Goal: Contribute content: Contribute content

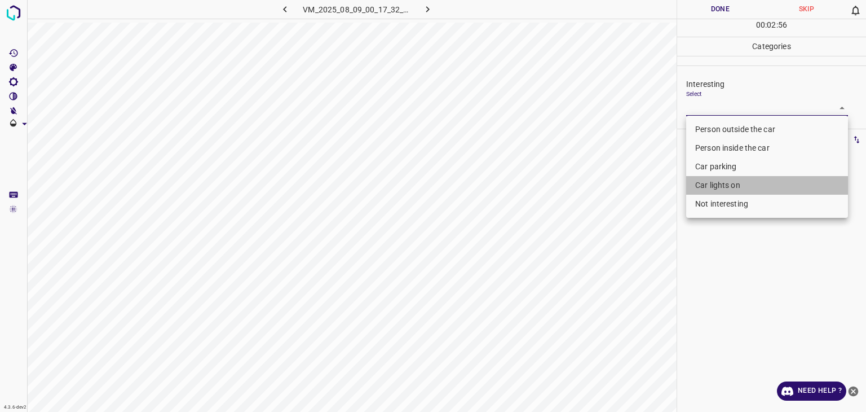
click at [709, 184] on li "Car lights on" at bounding box center [767, 185] width 162 height 19
type input "Car lights on"
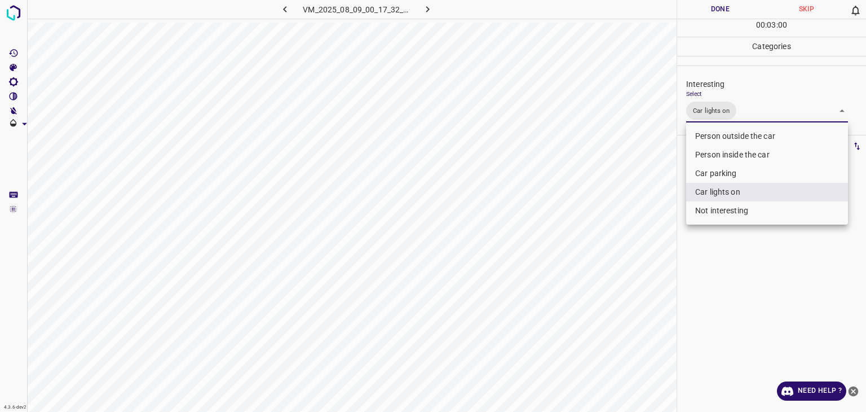
click at [694, 11] on div at bounding box center [433, 206] width 866 height 412
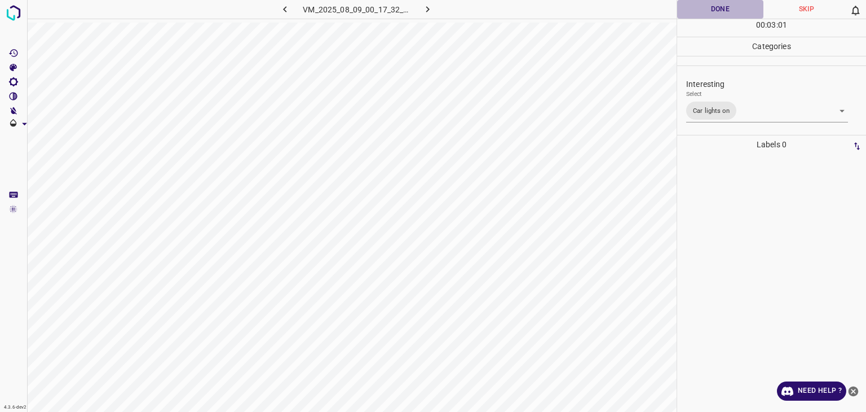
click at [694, 11] on button "Done" at bounding box center [720, 9] width 86 height 19
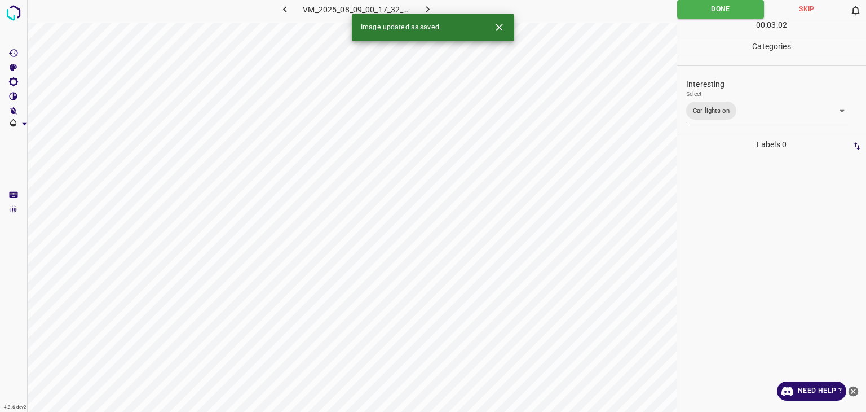
click at [422, 7] on icon "button" at bounding box center [428, 9] width 12 height 12
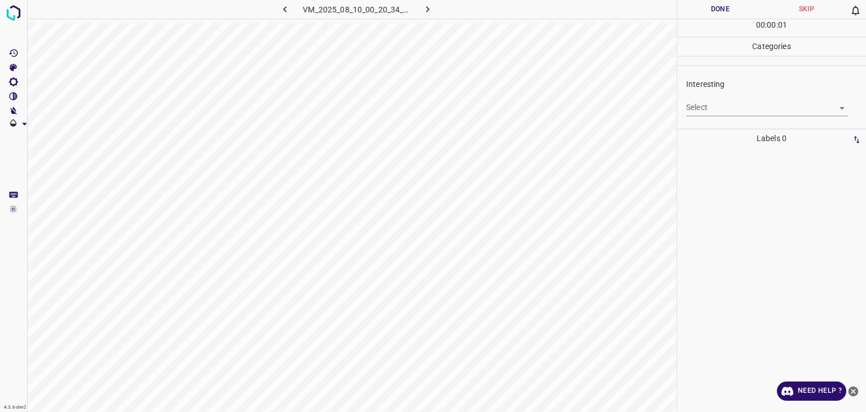
click at [704, 103] on body "4.3.6-dev2 VM_2025_08_10_00_20_34_507_04.gif Done Skip 0 00 : 00 : 01 Categorie…" at bounding box center [433, 206] width 866 height 412
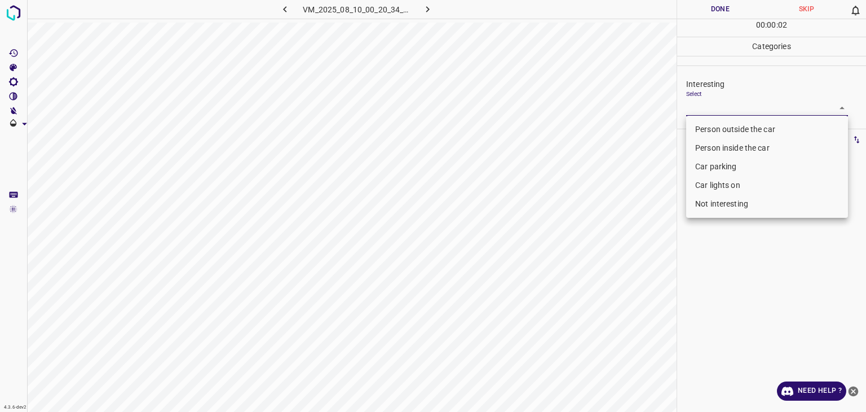
drag, startPoint x: 708, startPoint y: 175, endPoint x: 708, endPoint y: 169, distance: 6.2
click at [708, 169] on ul "Person outside the car Person inside the car Car parking Car lights on Not inte…" at bounding box center [767, 167] width 162 height 102
click at [708, 169] on li "Car parking" at bounding box center [767, 166] width 162 height 19
type input "Car parking"
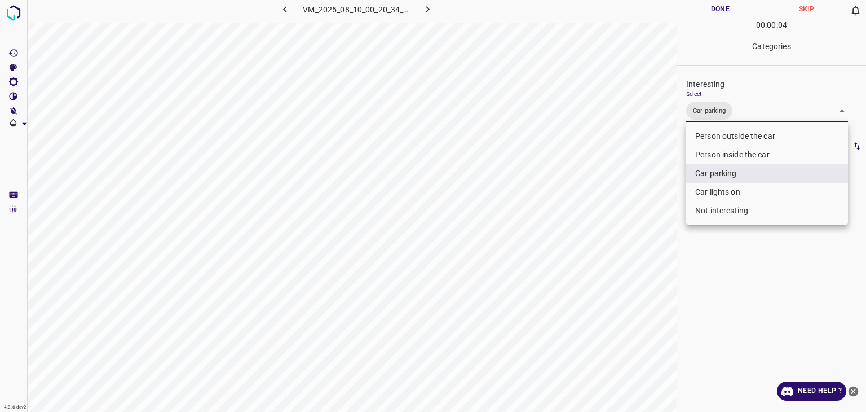
click at [702, 13] on div at bounding box center [433, 206] width 866 height 412
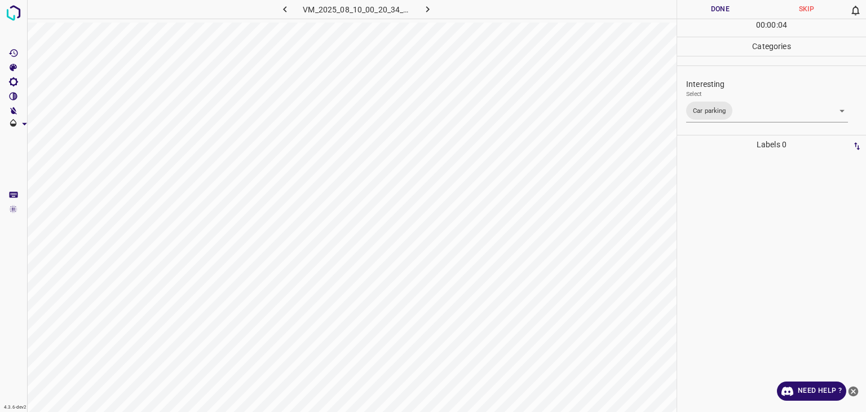
click at [702, 13] on div at bounding box center [433, 206] width 866 height 412
click at [702, 13] on button "Done" at bounding box center [720, 9] width 86 height 19
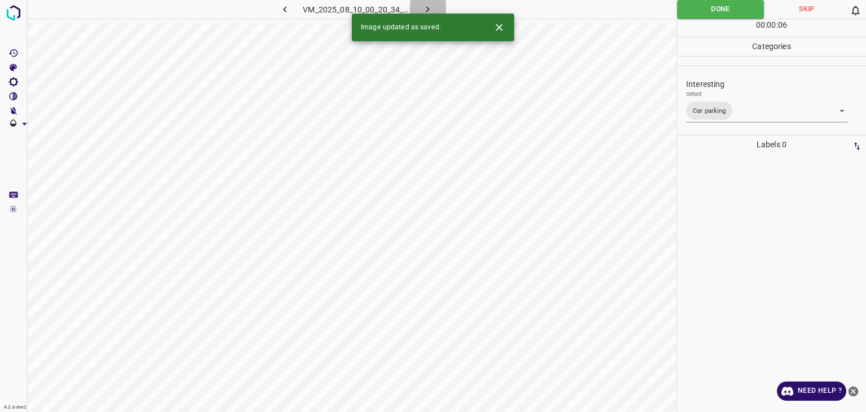
click at [437, 6] on button "button" at bounding box center [428, 9] width 36 height 19
click at [501, 25] on icon "Close" at bounding box center [499, 27] width 7 height 7
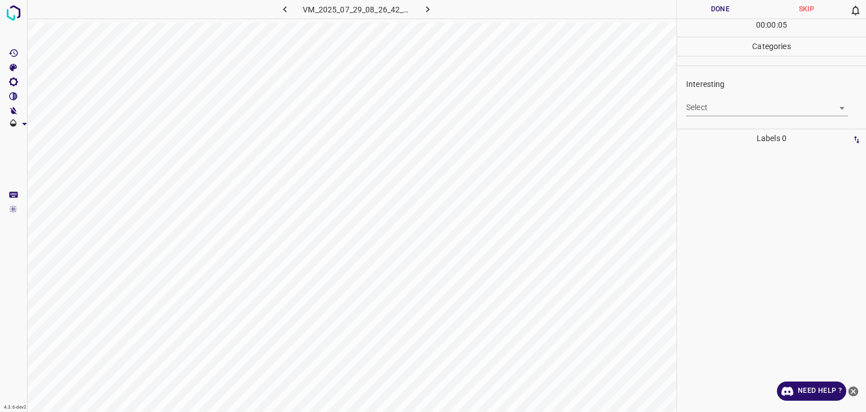
click at [719, 101] on body "4.3.6-dev2 VM_2025_07_29_08_26_42_282_12.gif Done Skip 0 00 : 00 : 05 Categorie…" at bounding box center [433, 206] width 866 height 412
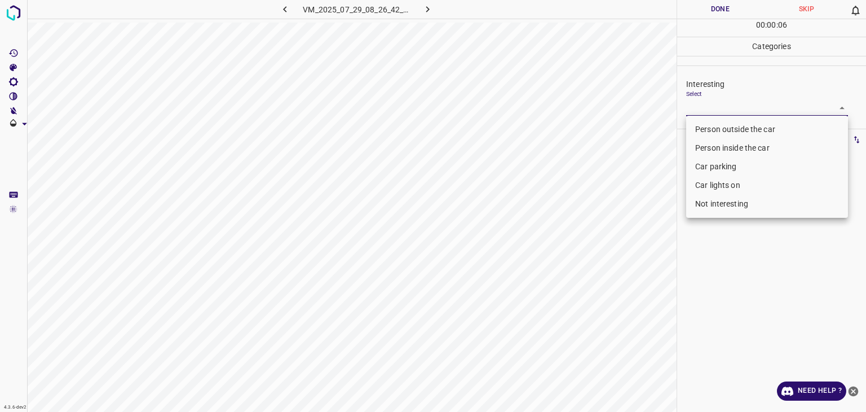
click at [713, 201] on li "Not interesting" at bounding box center [767, 204] width 162 height 19
type input "Not interesting"
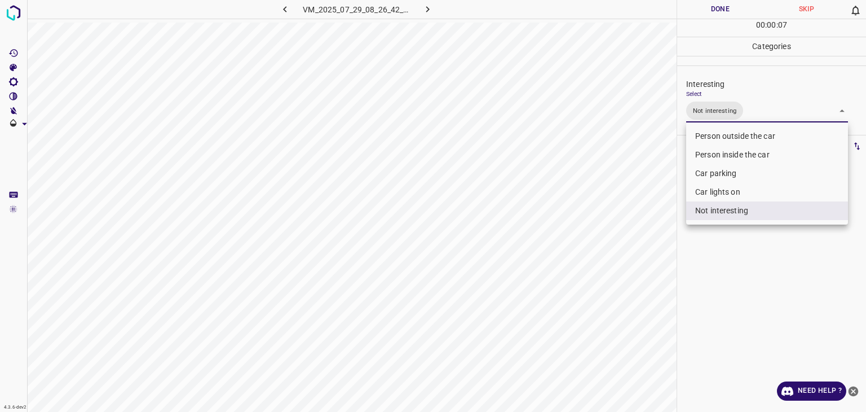
click at [734, 4] on div at bounding box center [433, 206] width 866 height 412
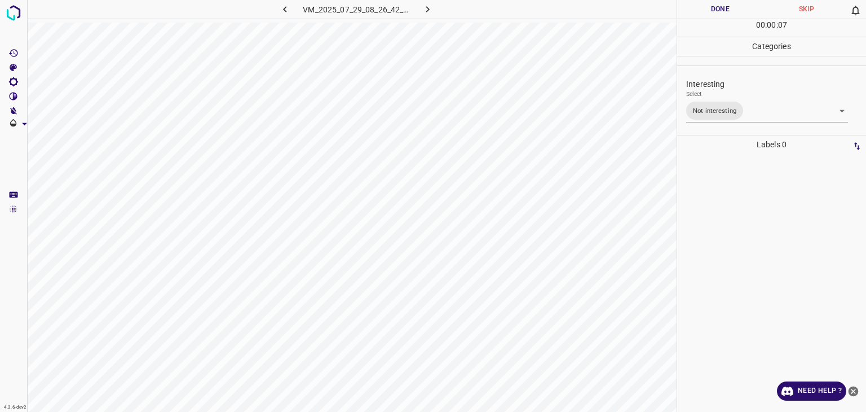
click at [734, 4] on div "Person outside the car Person inside the car Car parking Car lights on Not inte…" at bounding box center [433, 206] width 866 height 412
click at [734, 4] on button "Done" at bounding box center [720, 9] width 86 height 19
click at [420, 5] on button "button" at bounding box center [428, 9] width 36 height 19
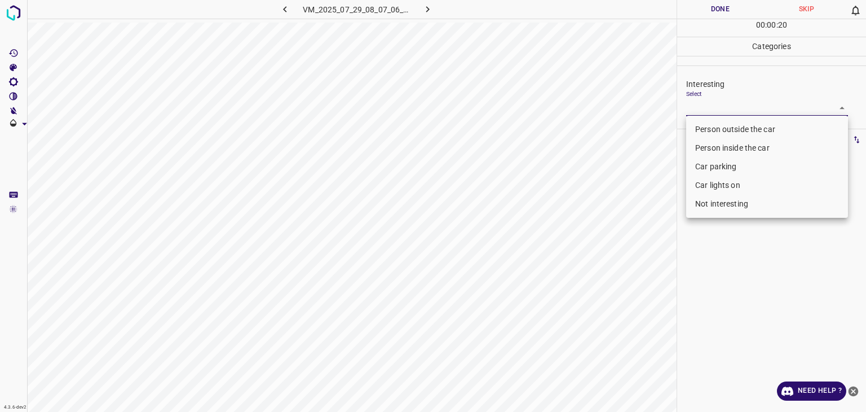
click at [738, 107] on body "4.3.6-dev2 VM_2025_07_29_08_07_06_492_04.gif Done Skip 0 00 : 00 : 20 Categorie…" at bounding box center [433, 206] width 866 height 412
click at [738, 133] on li "Person outside the car" at bounding box center [767, 129] width 162 height 19
type input "Person outside the car"
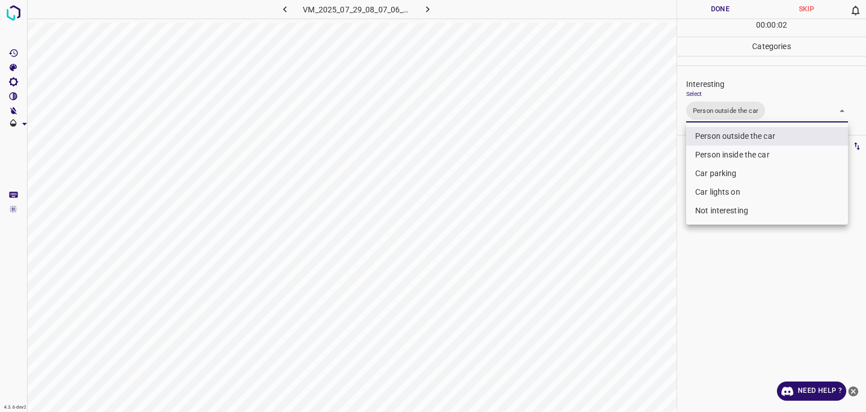
click at [722, 7] on div at bounding box center [433, 206] width 866 height 412
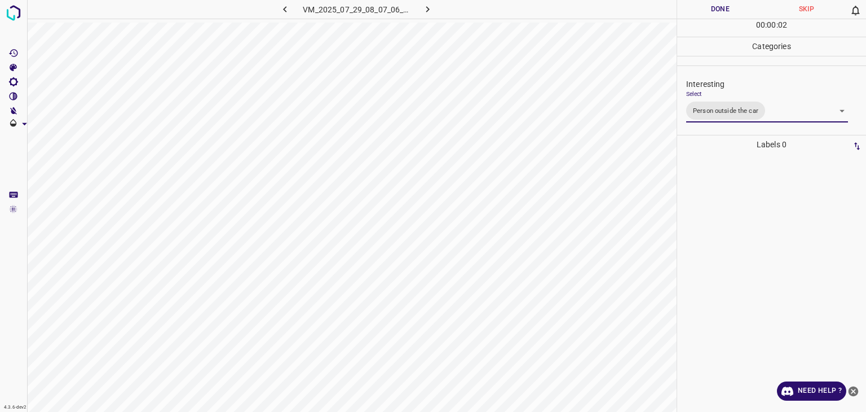
click at [722, 7] on div at bounding box center [433, 206] width 866 height 412
click at [722, 7] on button "Done" at bounding box center [720, 9] width 86 height 19
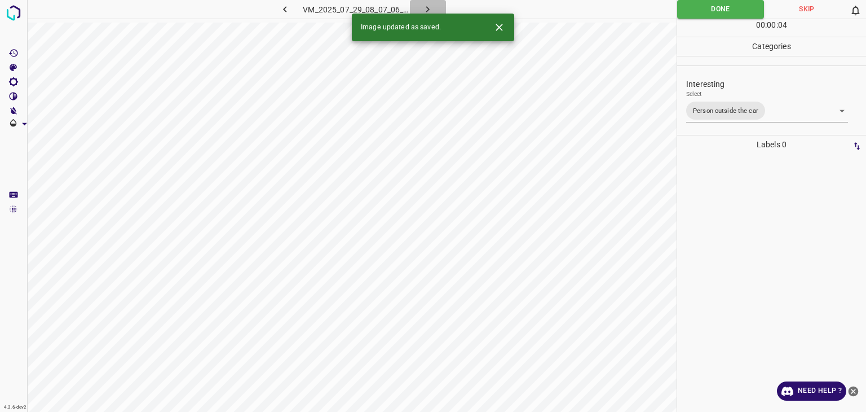
click at [435, 8] on button "button" at bounding box center [428, 9] width 36 height 19
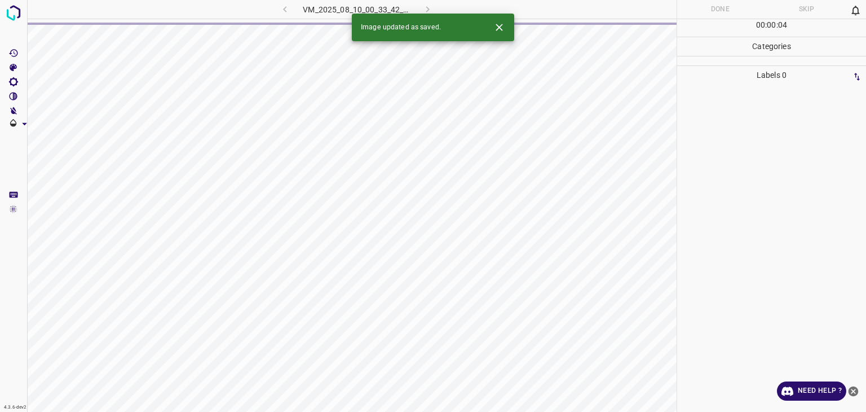
click at [503, 21] on icon "Close" at bounding box center [499, 27] width 12 height 12
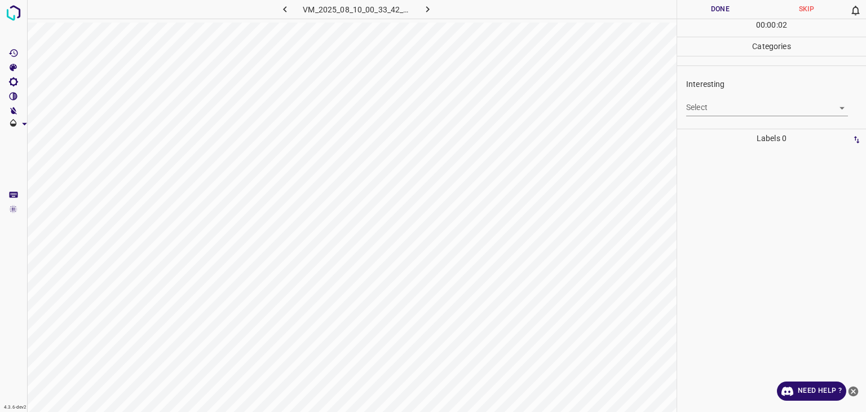
click at [742, 108] on body "4.3.6-dev2 VM_2025_08_10_00_33_42_143_05.gif Done Skip 0 00 : 00 : 02 Categorie…" at bounding box center [433, 206] width 866 height 412
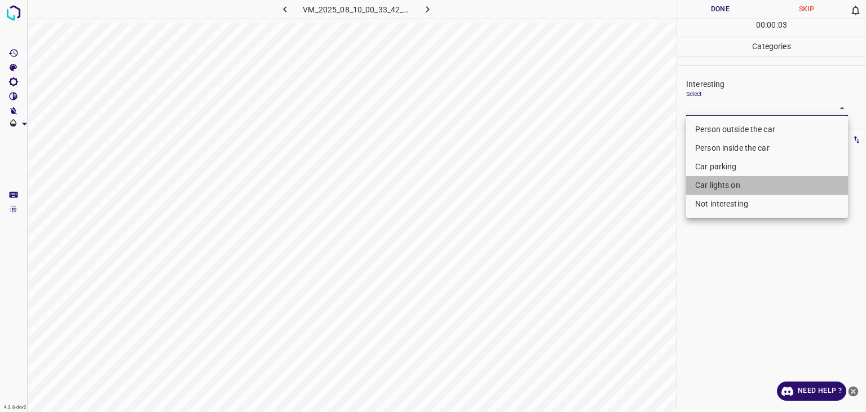
click at [715, 187] on li "Car lights on" at bounding box center [767, 185] width 162 height 19
type input "Car lights on"
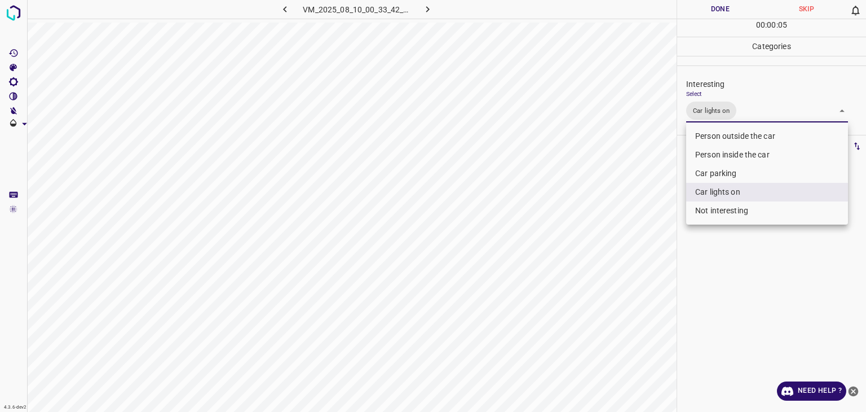
click at [707, 8] on div at bounding box center [433, 206] width 866 height 412
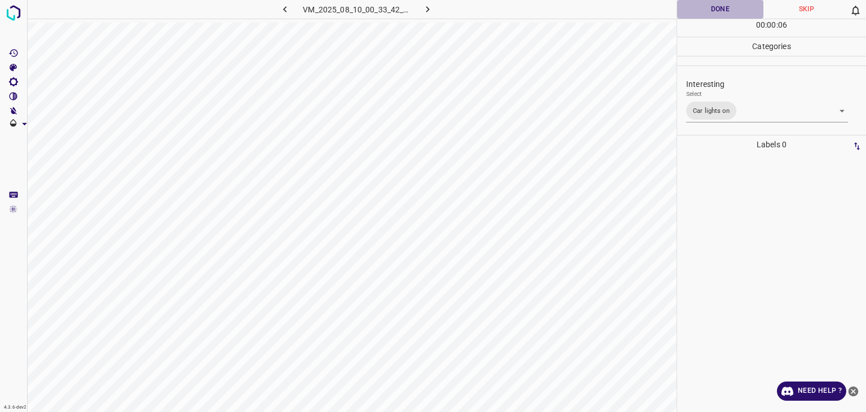
click at [707, 8] on button "Done" at bounding box center [720, 9] width 86 height 19
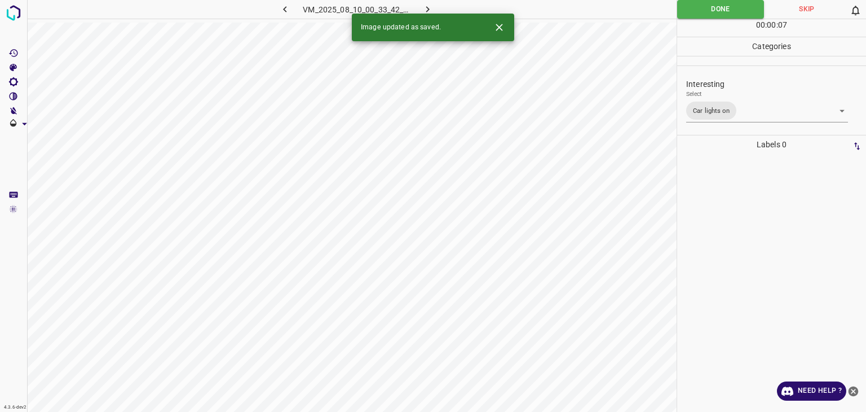
click at [426, 11] on icon "button" at bounding box center [428, 9] width 12 height 12
click at [699, 111] on body "4.3.6-dev2 VM_2025_07_29_07_50_52_991_00.gif Done Skip 0 00 : 00 : 08 Categorie…" at bounding box center [433, 206] width 866 height 412
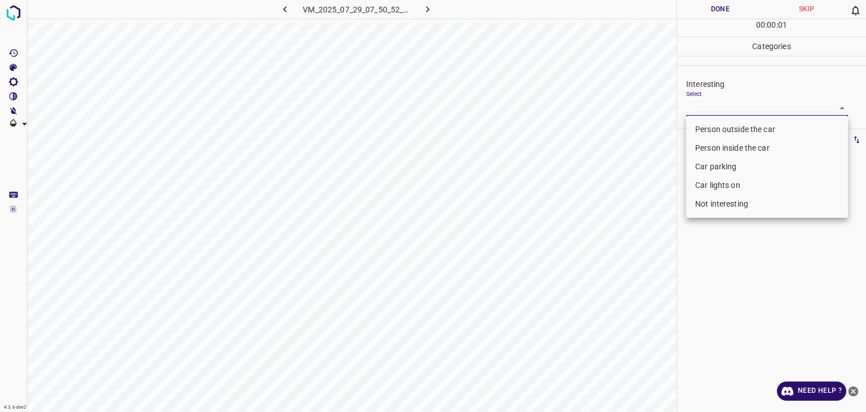
drag, startPoint x: 726, startPoint y: 176, endPoint x: 730, endPoint y: 164, distance: 13.0
click at [730, 164] on ul "Person outside the car Person inside the car Car parking Car lights on Not inte…" at bounding box center [767, 167] width 162 height 102
click at [730, 164] on li "Car parking" at bounding box center [767, 166] width 162 height 19
type input "Car parking"
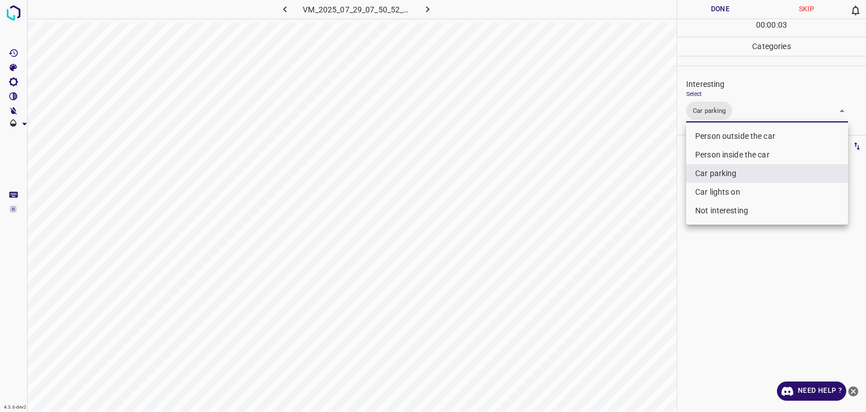
click at [712, 7] on div at bounding box center [433, 206] width 866 height 412
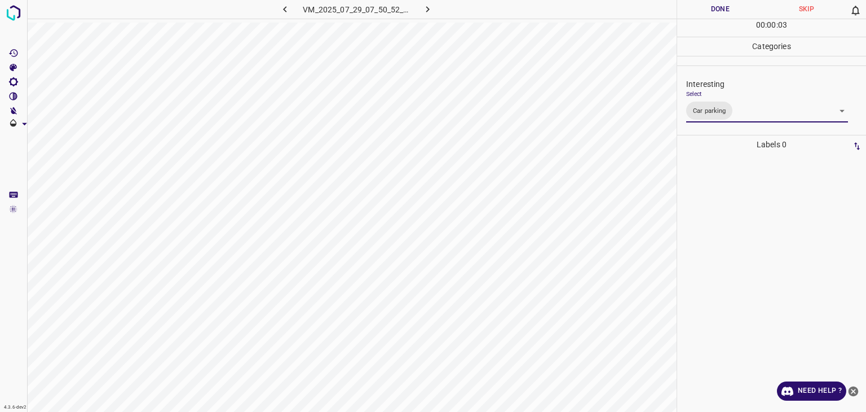
click at [712, 7] on div at bounding box center [433, 206] width 866 height 412
click at [712, 7] on button "Done" at bounding box center [720, 9] width 86 height 19
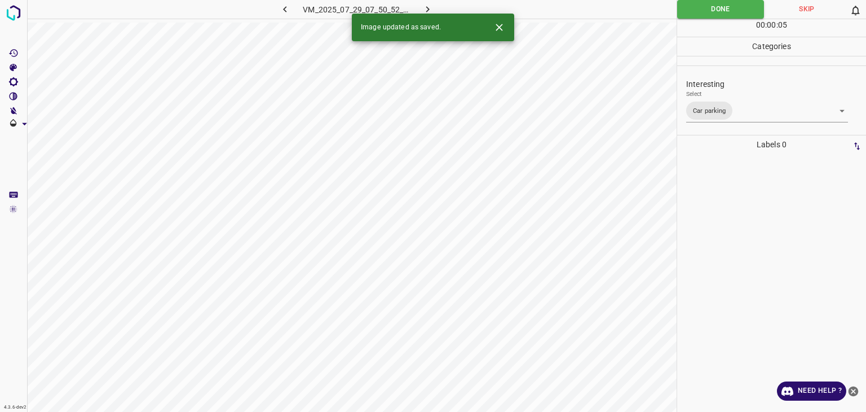
click at [431, 10] on icon "button" at bounding box center [428, 9] width 12 height 12
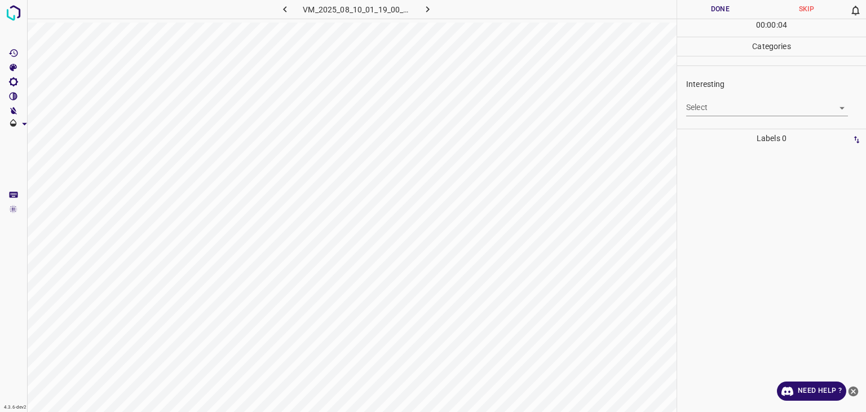
click at [742, 109] on body "4.3.6-dev2 VM_2025_08_10_01_19_00_593_03.gif Done Skip 0 00 : 00 : 04 Categorie…" at bounding box center [433, 206] width 866 height 412
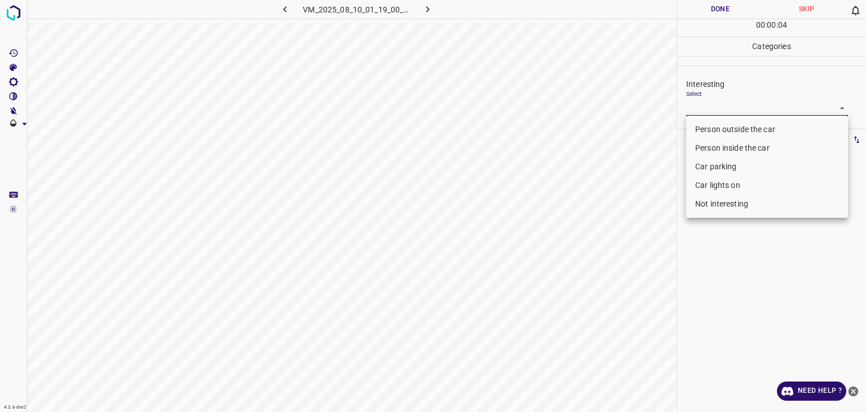
click at [734, 130] on li "Person outside the car" at bounding box center [767, 129] width 162 height 19
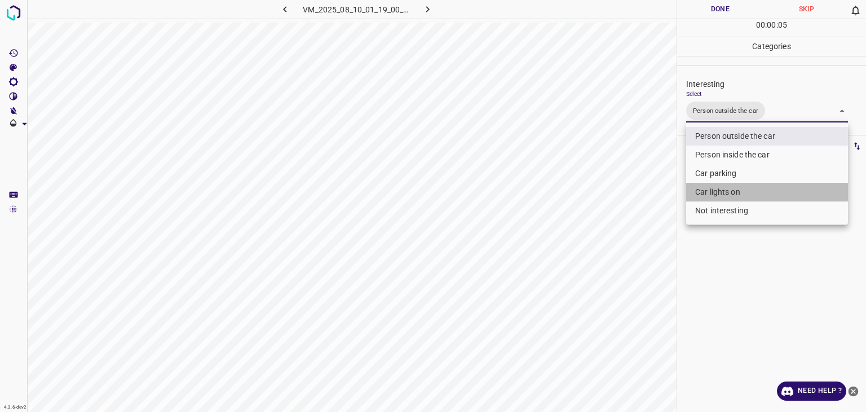
click at [721, 191] on li "Car lights on" at bounding box center [767, 192] width 162 height 19
type input "Person outside the car,Car lights on"
click at [723, 1] on div at bounding box center [433, 206] width 866 height 412
click at [727, 3] on div at bounding box center [433, 206] width 866 height 412
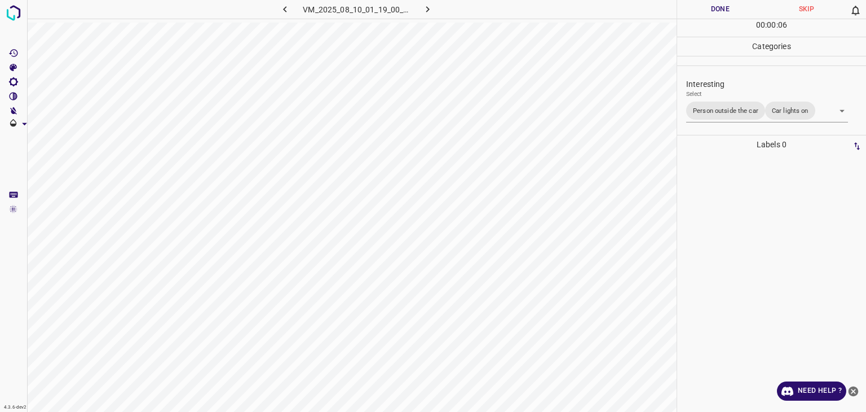
click at [727, 4] on button "Done" at bounding box center [720, 9] width 86 height 19
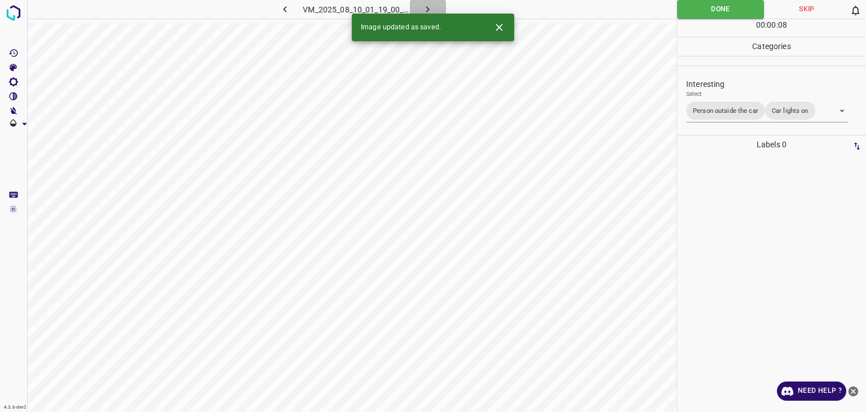
click at [427, 6] on icon "button" at bounding box center [428, 9] width 12 height 12
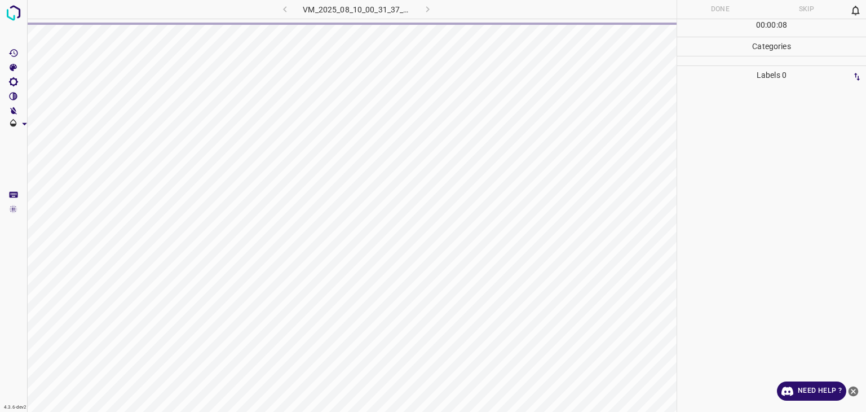
click at [743, 52] on p "Categories" at bounding box center [771, 46] width 189 height 19
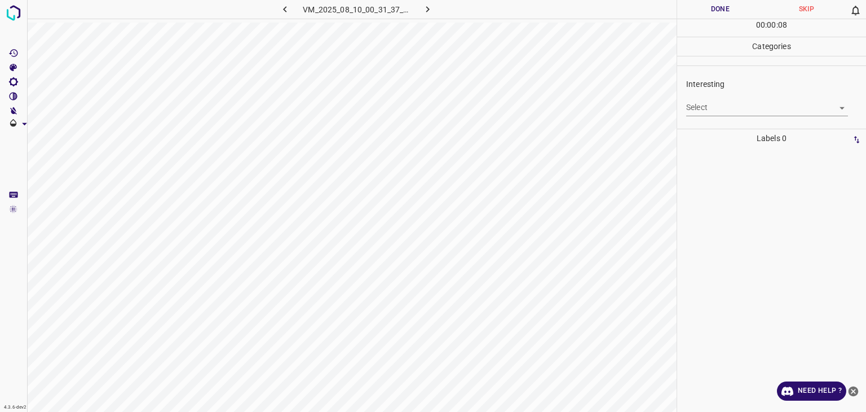
click at [732, 99] on div "Select ​" at bounding box center [767, 102] width 162 height 25
click at [727, 122] on div "Interesting Select ​" at bounding box center [771, 96] width 189 height 53
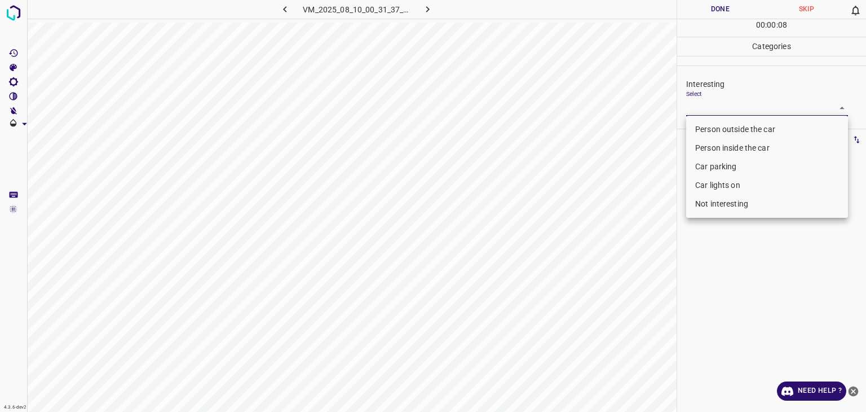
click at [726, 108] on body "4.3.6-dev2 VM_2025_08_10_00_31_37_538_02.gif Done Skip 0 00 : 00 : 08 Categorie…" at bounding box center [433, 206] width 866 height 412
click at [724, 134] on li "Person outside the car" at bounding box center [767, 129] width 162 height 19
type input "Person outside the car"
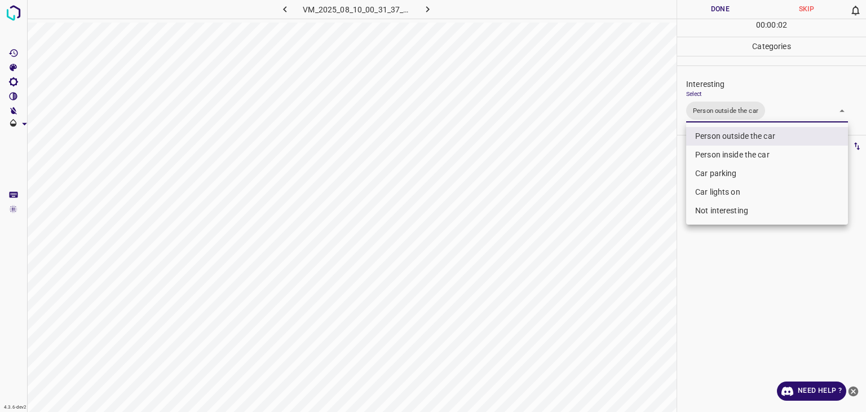
click at [703, 3] on div at bounding box center [433, 206] width 866 height 412
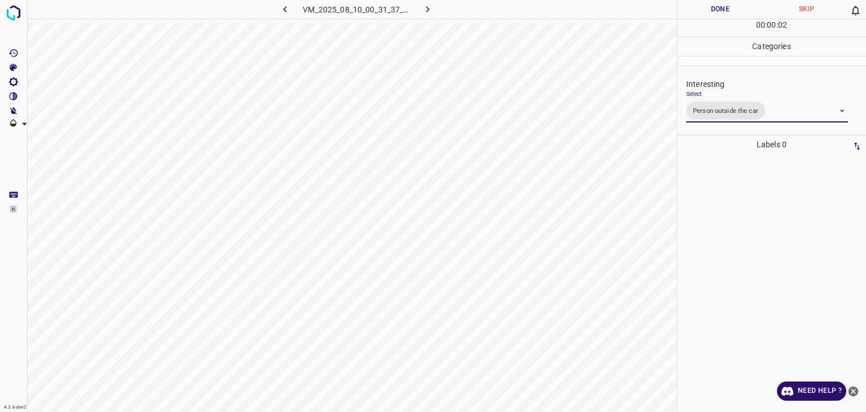
click at [703, 3] on div at bounding box center [433, 206] width 866 height 412
click at [703, 3] on button "Done" at bounding box center [720, 9] width 86 height 19
click at [704, 1] on button "Done" at bounding box center [720, 9] width 86 height 19
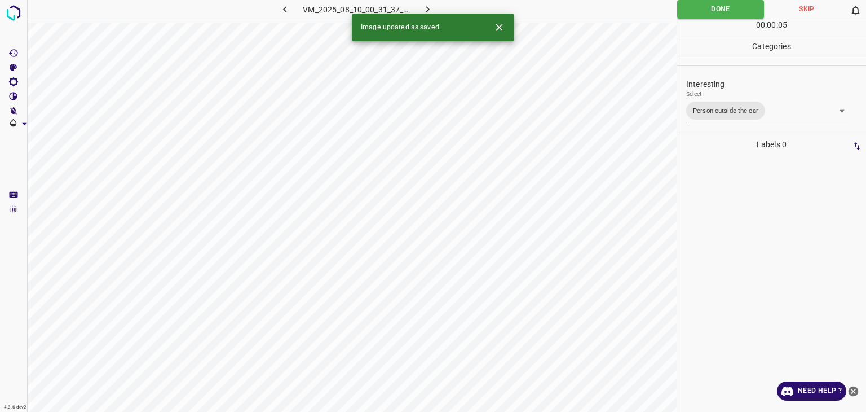
click at [430, 3] on icon "button" at bounding box center [428, 9] width 12 height 12
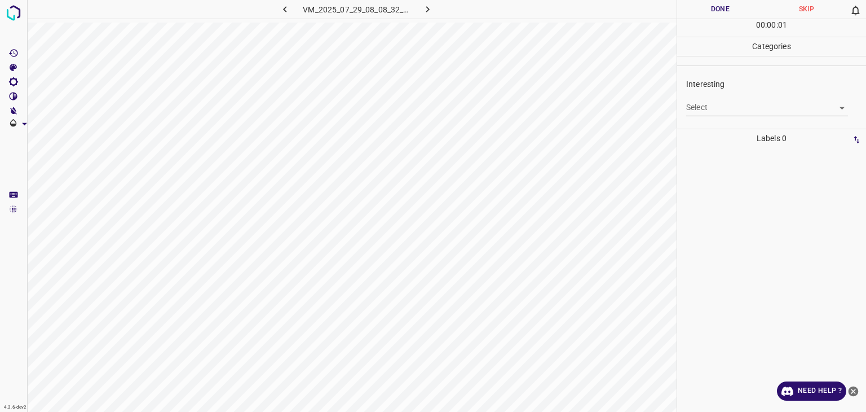
click at [705, 104] on body "4.3.6-dev2 VM_2025_07_29_08_08_32_812_00.gif Done Skip 0 00 : 00 : 01 Categorie…" at bounding box center [433, 206] width 866 height 412
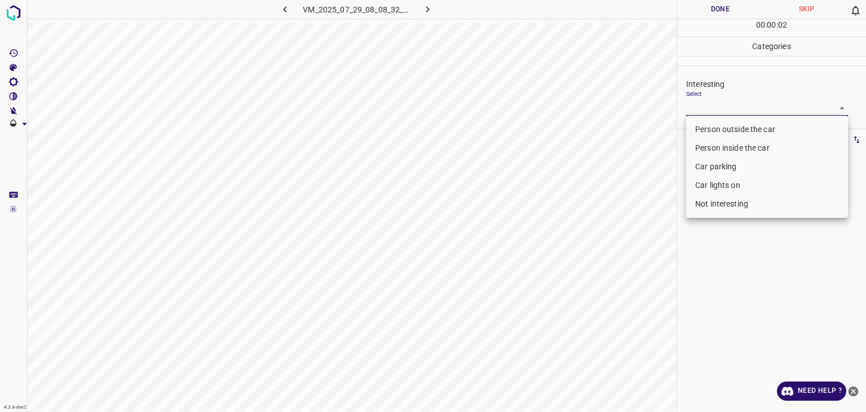
click at [725, 200] on li "Not interesting" at bounding box center [767, 204] width 162 height 19
type input "Not interesting"
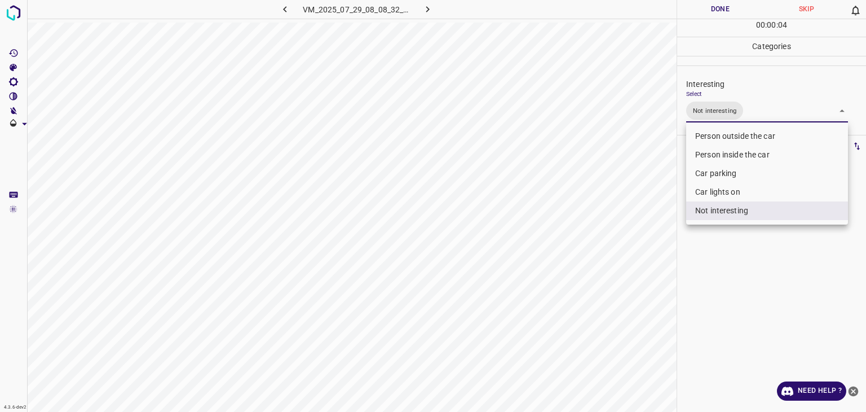
click at [713, 12] on div at bounding box center [433, 206] width 866 height 412
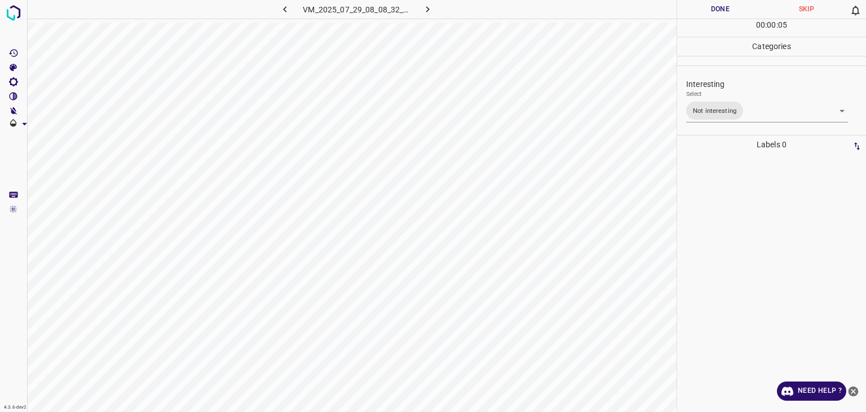
click at [713, 12] on div at bounding box center [433, 206] width 866 height 412
click at [713, 12] on button "Done" at bounding box center [720, 9] width 86 height 19
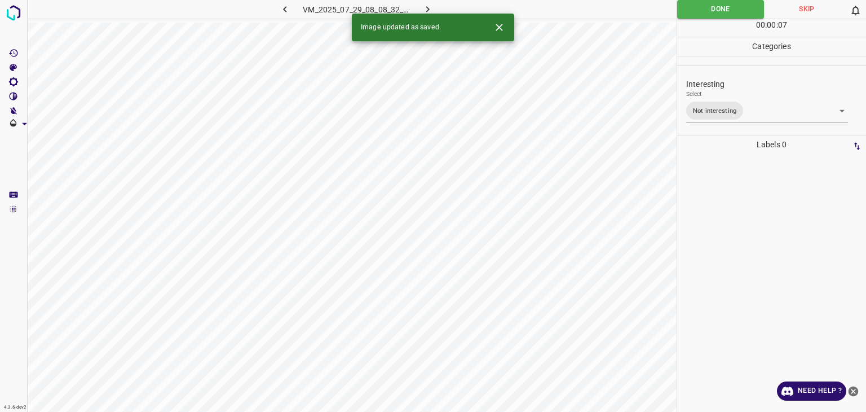
click at [422, 4] on icon "button" at bounding box center [428, 9] width 12 height 12
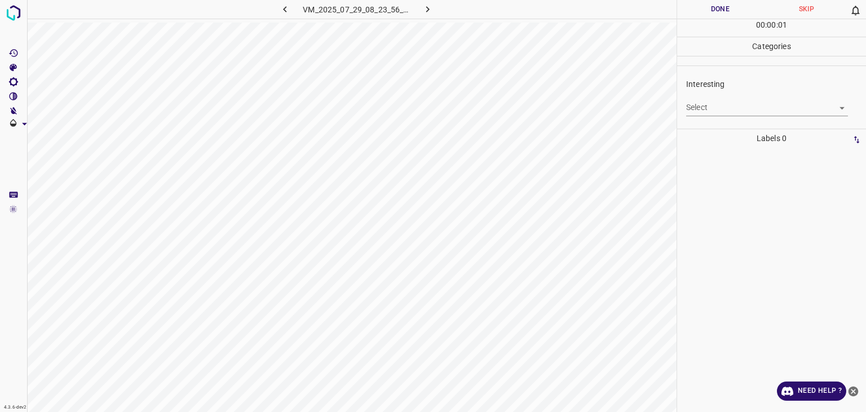
drag, startPoint x: 720, startPoint y: 98, endPoint x: 722, endPoint y: 104, distance: 6.6
click at [722, 100] on div "Select ​" at bounding box center [767, 102] width 162 height 25
click at [721, 106] on body "4.3.6-dev2 VM_2025_07_29_08_23_56_321_00.gif Done Skip 0 00 : 00 : 01 Categorie…" at bounding box center [433, 206] width 866 height 412
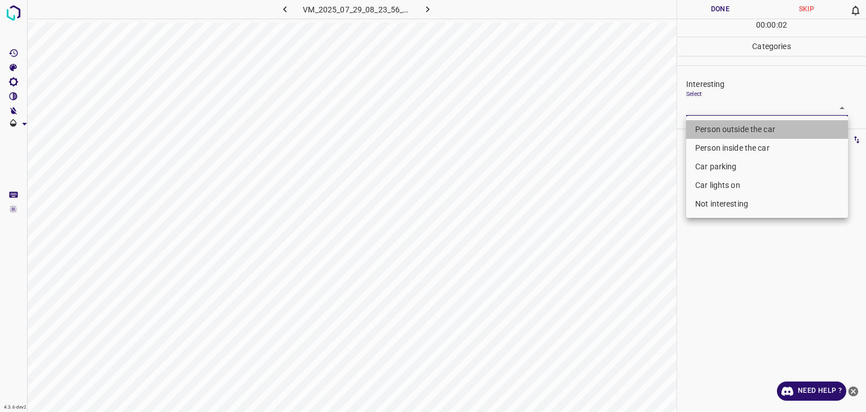
click at [721, 126] on li "Person outside the car" at bounding box center [767, 129] width 162 height 19
type input "Person outside the car"
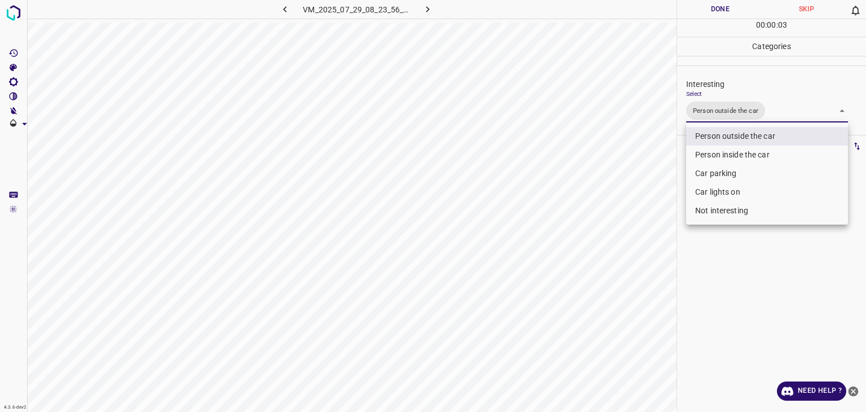
click at [715, 14] on div at bounding box center [433, 206] width 866 height 412
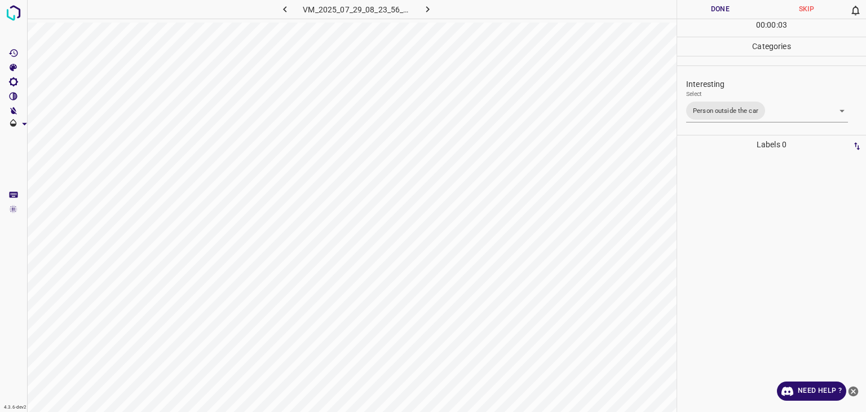
click at [715, 14] on div at bounding box center [433, 206] width 866 height 412
click at [715, 14] on button "Done" at bounding box center [720, 9] width 86 height 19
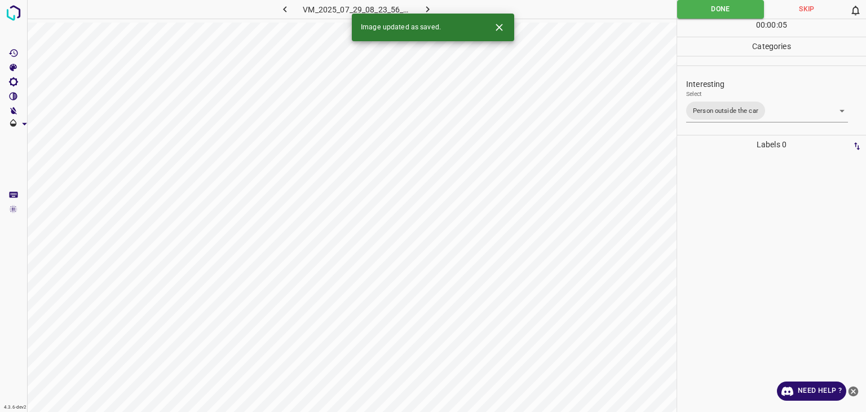
click at [420, 8] on button "button" at bounding box center [428, 9] width 36 height 19
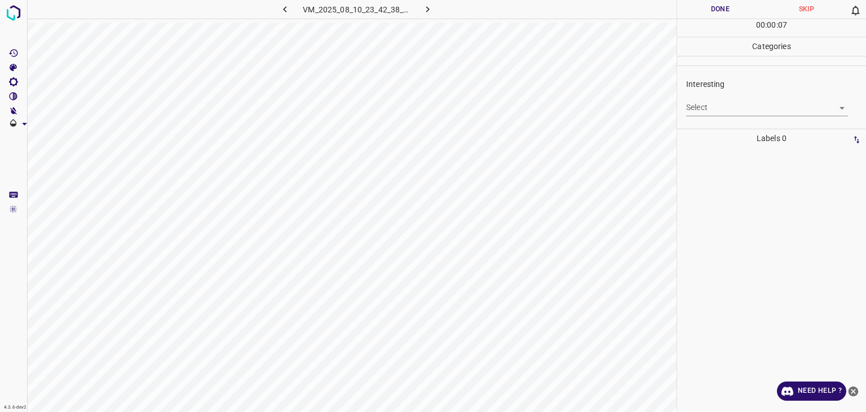
click at [758, 99] on body "4.3.6-dev2 VM_2025_08_10_23_42_38_683_05.gif Done Skip 0 00 : 00 : 07 Categorie…" at bounding box center [433, 206] width 866 height 412
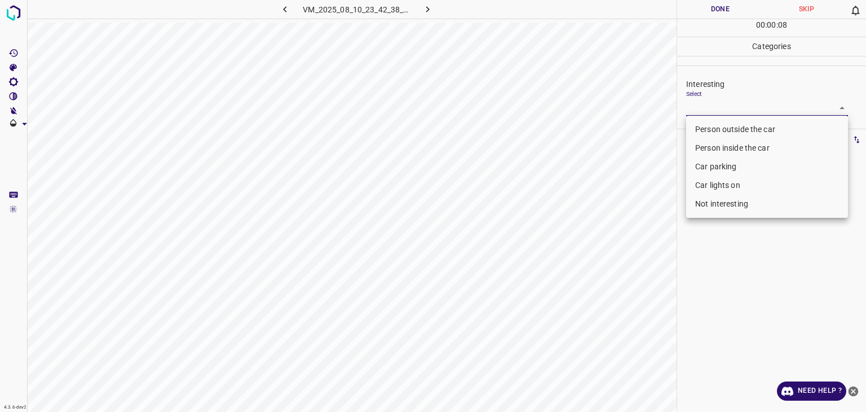
click at [747, 136] on li "Person outside the car" at bounding box center [767, 129] width 162 height 19
type input "Person outside the car"
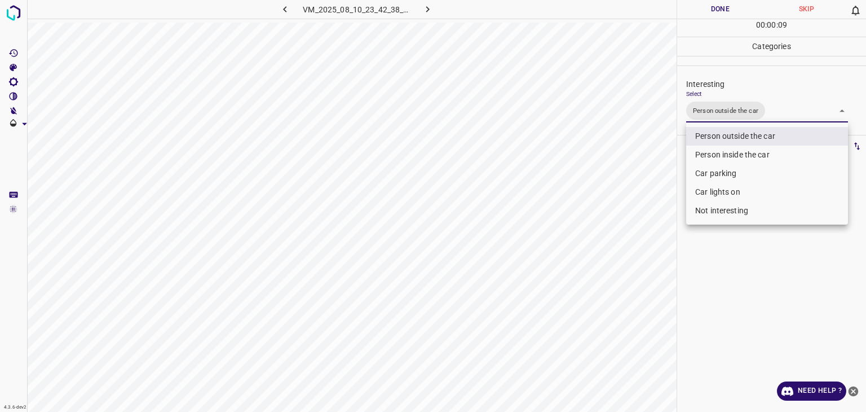
click at [729, 14] on div at bounding box center [433, 206] width 866 height 412
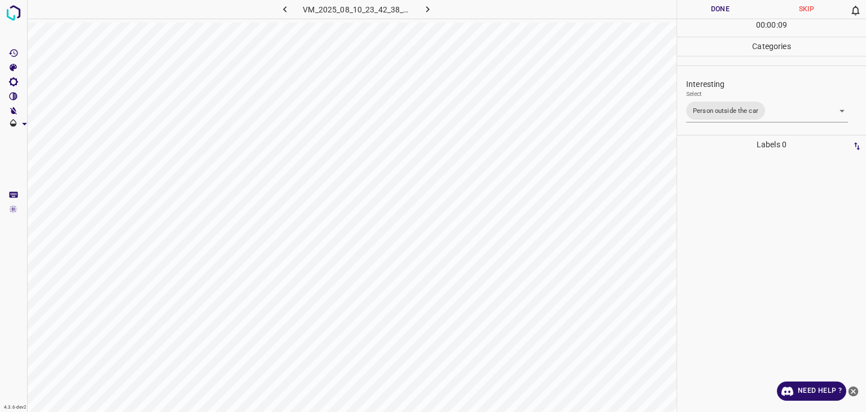
click at [729, 14] on div at bounding box center [433, 206] width 866 height 412
click at [729, 14] on button "Done" at bounding box center [720, 9] width 86 height 19
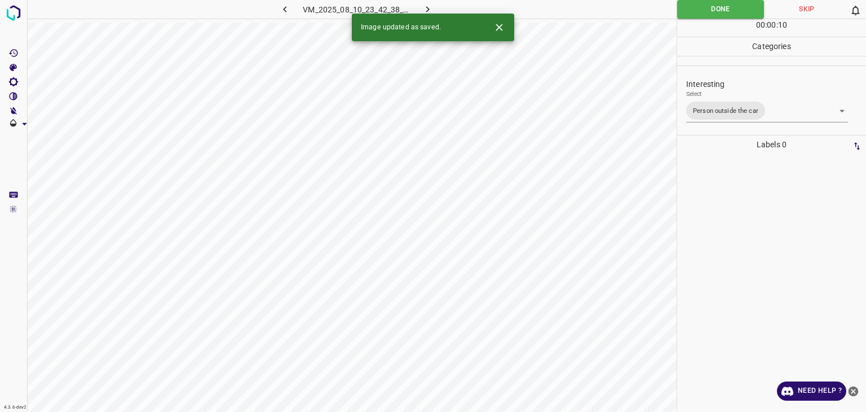
click at [429, 7] on icon "button" at bounding box center [428, 9] width 12 height 12
click at [708, 112] on body "4.3.6-dev2 VM_2025_08_10_01_04_06_642_01.gif Done Skip 0 00 : 00 : 11 Categorie…" at bounding box center [433, 206] width 866 height 412
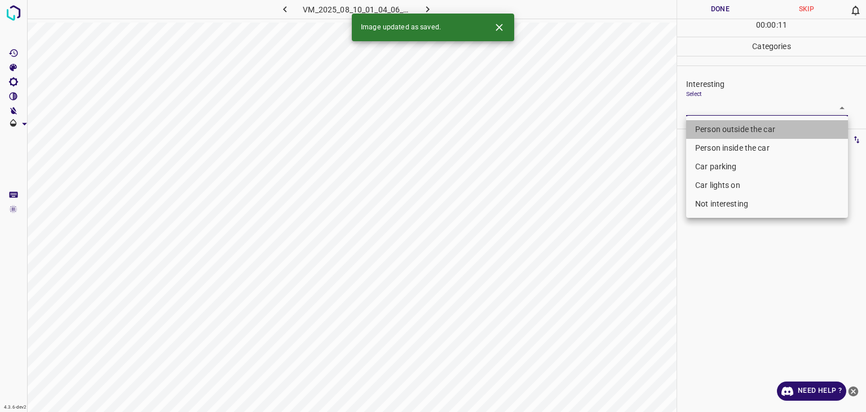
click at [715, 130] on li "Person outside the car" at bounding box center [767, 129] width 162 height 19
type input "Person outside the car"
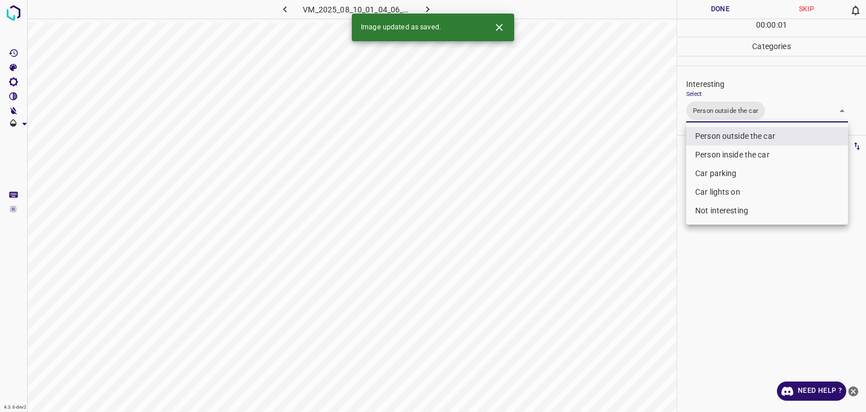
click at [724, 11] on div at bounding box center [433, 206] width 866 height 412
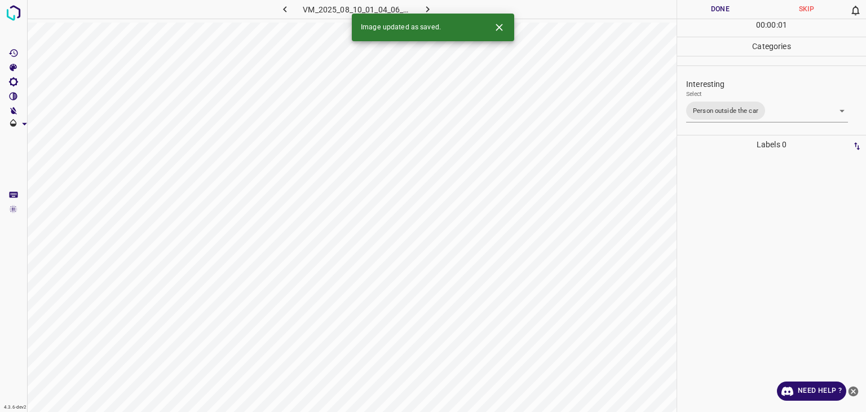
click at [724, 11] on div "Person outside the car Person inside the car Car parking Car lights on Not inte…" at bounding box center [433, 206] width 866 height 412
click at [724, 11] on button "Done" at bounding box center [720, 9] width 86 height 19
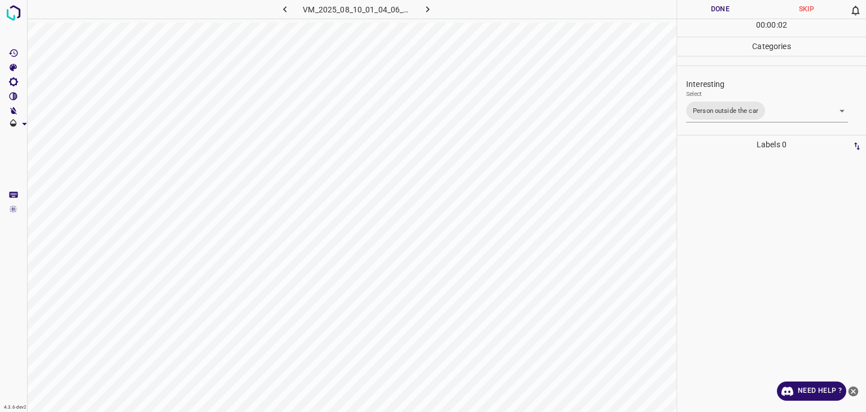
click at [724, 11] on button "Done" at bounding box center [720, 9] width 86 height 19
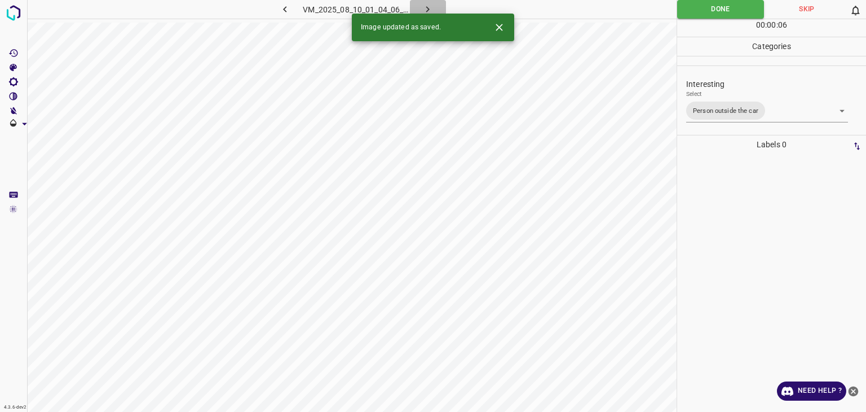
click at [434, 7] on button "button" at bounding box center [428, 9] width 36 height 19
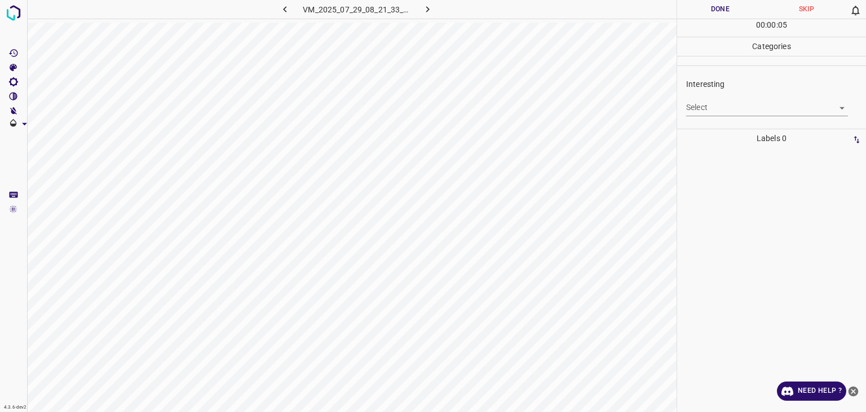
click at [742, 106] on body "4.3.6-dev2 VM_2025_07_29_08_21_33_902_00.gif Done Skip 0 00 : 00 : 05 Categorie…" at bounding box center [433, 206] width 866 height 412
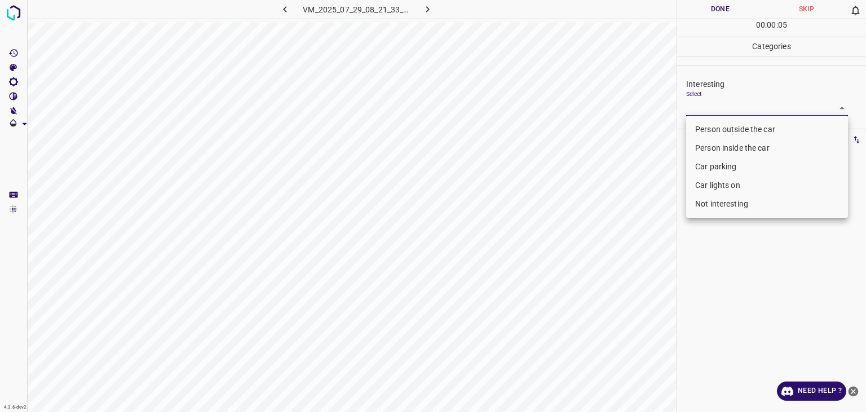
click at [740, 127] on li "Person outside the car" at bounding box center [767, 129] width 162 height 19
type input "Person outside the car"
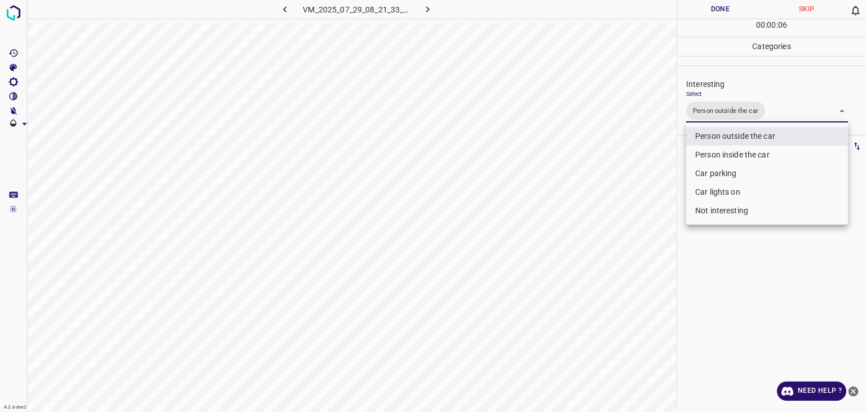
click at [739, 13] on div at bounding box center [433, 206] width 866 height 412
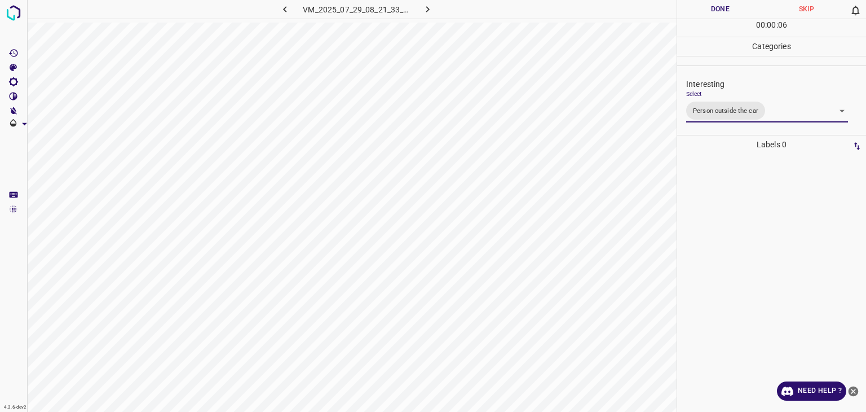
click at [738, 13] on div at bounding box center [433, 206] width 866 height 412
click at [737, 13] on button "Done" at bounding box center [720, 9] width 86 height 19
click at [736, 13] on button "Done" at bounding box center [720, 9] width 86 height 19
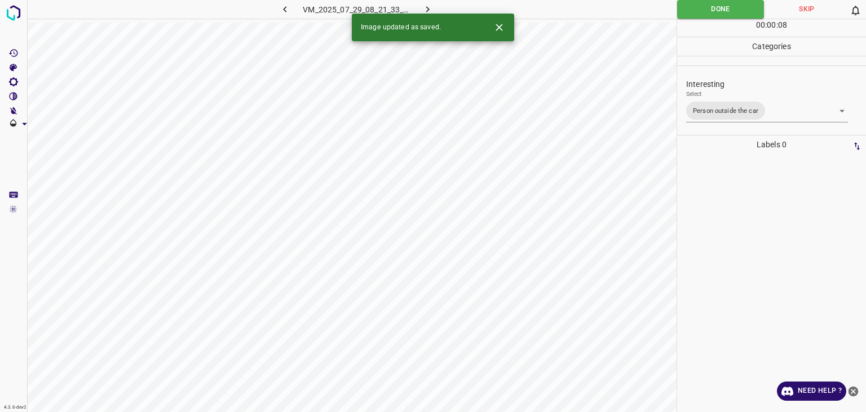
click at [432, 16] on div "Image updated as saved." at bounding box center [433, 28] width 162 height 28
click at [425, 10] on icon "button" at bounding box center [428, 9] width 12 height 12
click at [500, 27] on icon "Close" at bounding box center [499, 27] width 7 height 7
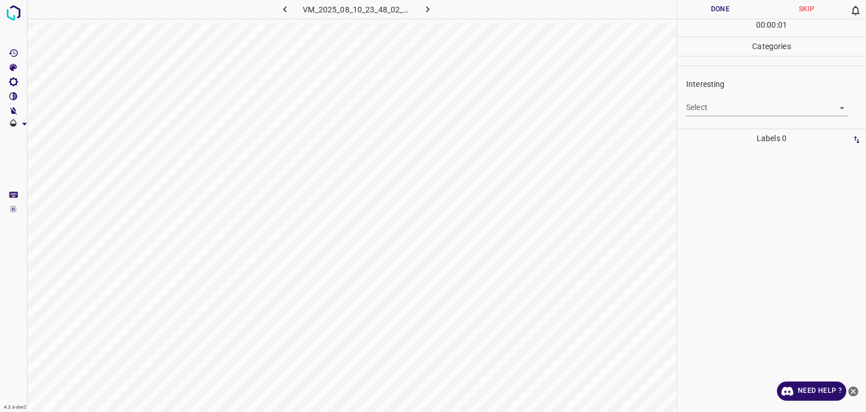
click at [684, 99] on div "Interesting Select ​" at bounding box center [771, 96] width 189 height 53
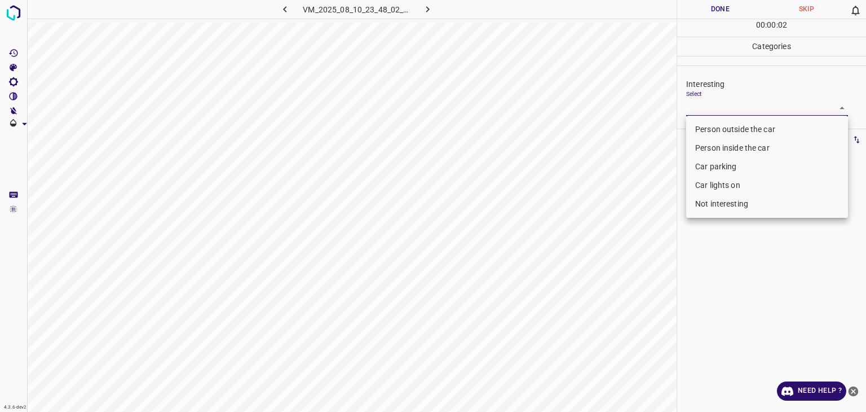
click at [710, 103] on body "4.3.6-dev2 VM_2025_08_10_23_48_02_904_09.gif Done Skip 0 00 : 00 : 02 Categorie…" at bounding box center [433, 206] width 866 height 412
click at [703, 129] on li "Person outside the car" at bounding box center [767, 129] width 162 height 19
type input "Person outside the car"
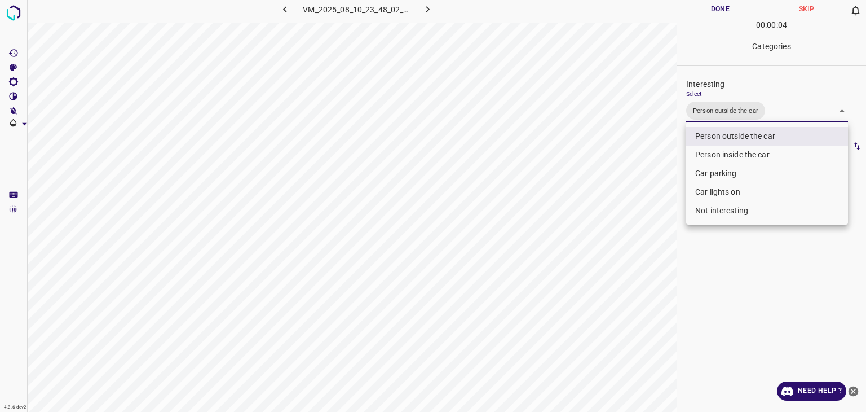
click at [722, 7] on div at bounding box center [433, 206] width 866 height 412
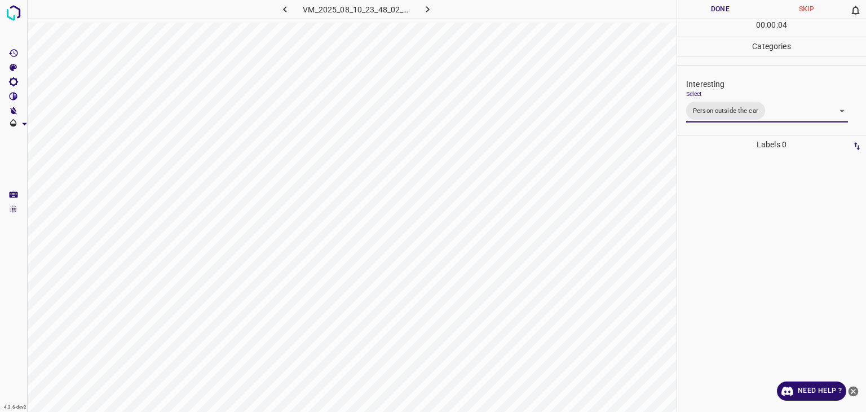
click at [723, 3] on button "Done" at bounding box center [720, 9] width 86 height 19
click at [439, 4] on button "button" at bounding box center [428, 9] width 36 height 19
click at [704, 105] on body "4.3.6-dev2 VM_2025_08_10_00_13_50_706_02.gif Done Skip 0 00 : 00 : 01 Categorie…" at bounding box center [433, 206] width 866 height 412
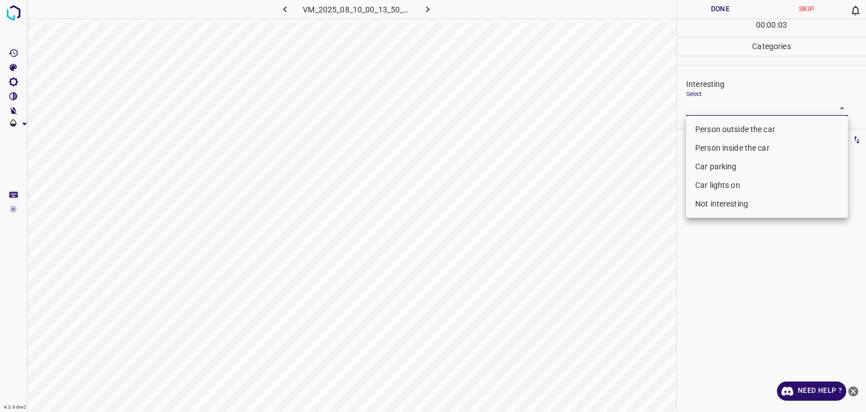
drag, startPoint x: 723, startPoint y: 14, endPoint x: 717, endPoint y: 10, distance: 7.2
click at [722, 13] on div at bounding box center [433, 206] width 866 height 412
click at [717, 10] on div at bounding box center [433, 206] width 866 height 412
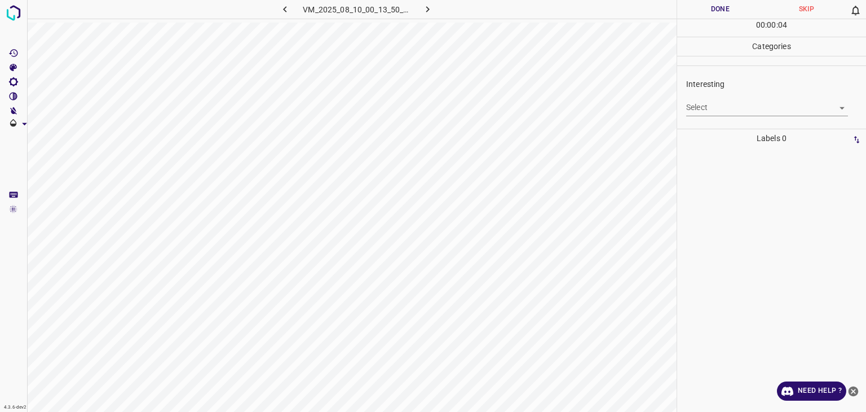
click at [717, 10] on button "Done" at bounding box center [720, 9] width 86 height 19
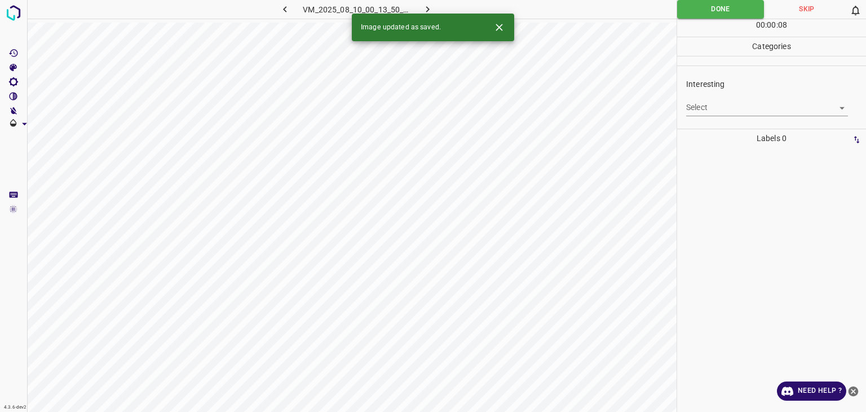
click at [432, 5] on icon "button" at bounding box center [428, 9] width 12 height 12
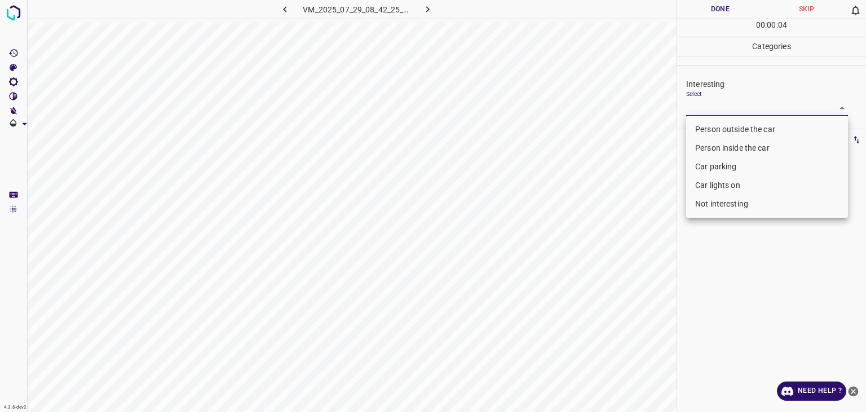
click at [698, 107] on body "4.3.6-dev2 VM_2025_07_29_08_42_25_247_01.gif Done Skip 0 00 : 00 : 04 Categorie…" at bounding box center [433, 206] width 866 height 412
click at [706, 127] on li "Person outside the car" at bounding box center [767, 129] width 162 height 19
type input "Person outside the car"
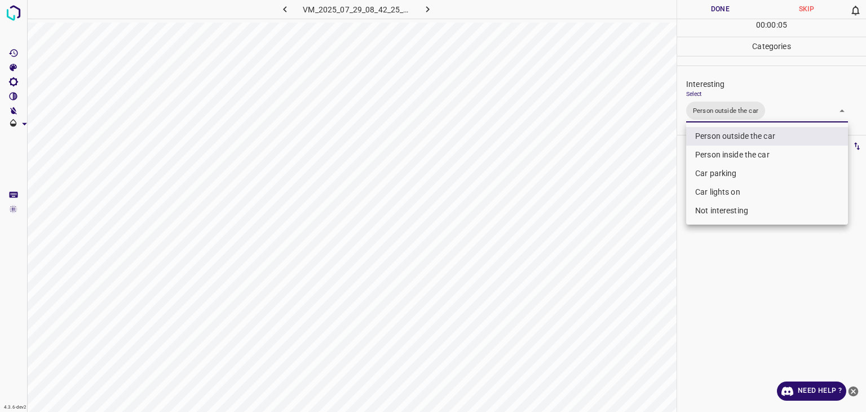
click at [711, 6] on div at bounding box center [433, 206] width 866 height 412
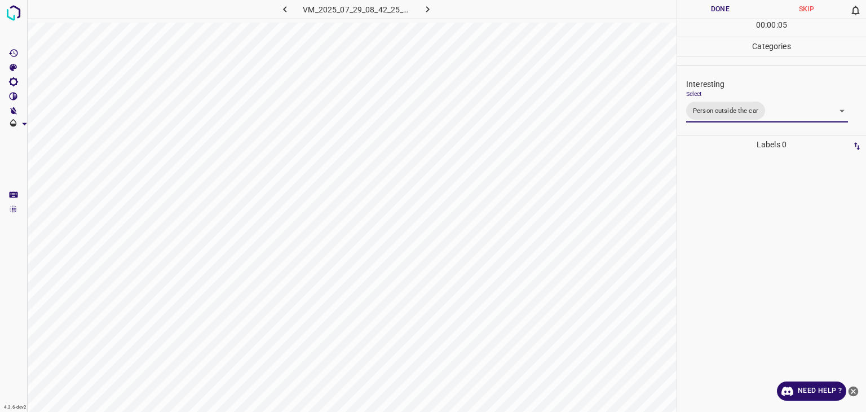
click at [711, 6] on div "Person outside the car Person inside the car Car parking Car lights on Not inte…" at bounding box center [433, 206] width 866 height 412
click at [711, 6] on button "Done" at bounding box center [720, 9] width 86 height 19
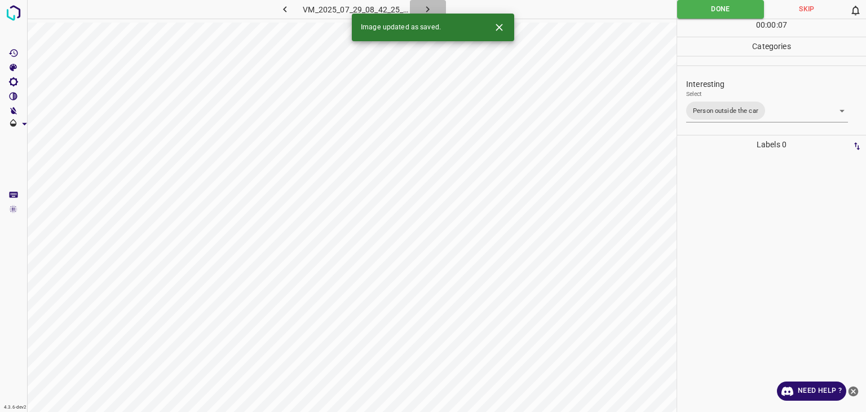
click at [431, 9] on icon "button" at bounding box center [428, 9] width 12 height 12
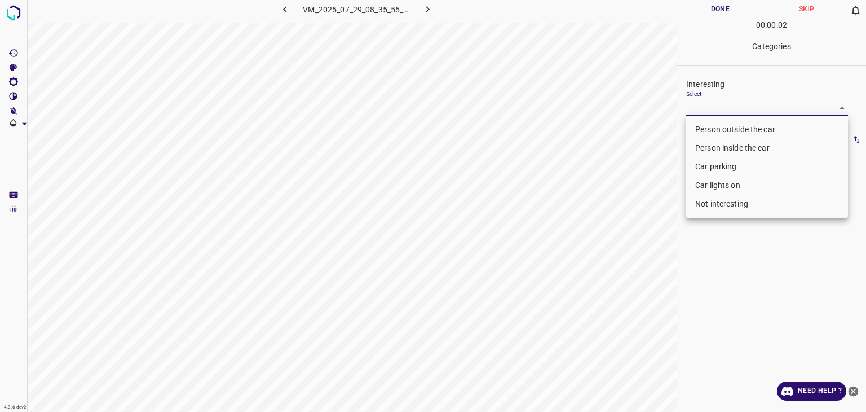
click at [688, 109] on body "4.3.6-dev2 VM_2025_07_29_08_35_55_705_02.gif Done Skip 0 00 : 00 : 02 Categorie…" at bounding box center [433, 206] width 866 height 412
click at [704, 119] on ul "Person outside the car Person inside the car Car parking Car lights on Not inte…" at bounding box center [767, 167] width 162 height 102
click at [707, 122] on li "Person outside the car" at bounding box center [767, 129] width 162 height 19
type input "Person outside the car"
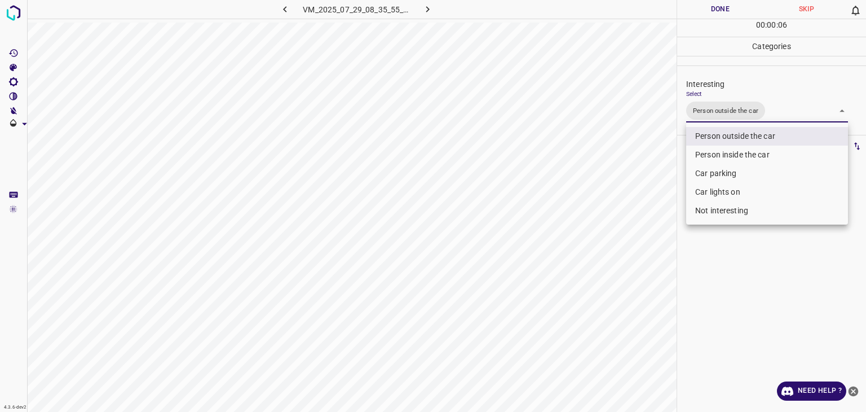
click at [685, 13] on div at bounding box center [433, 206] width 866 height 412
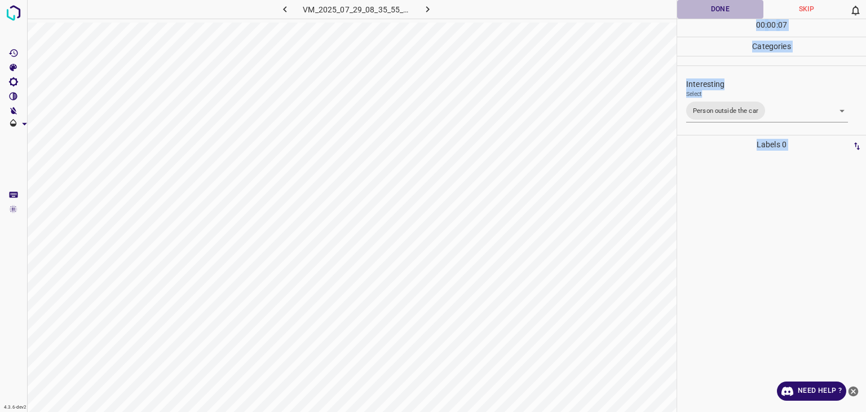
click at [690, 10] on button "Done" at bounding box center [720, 9] width 86 height 19
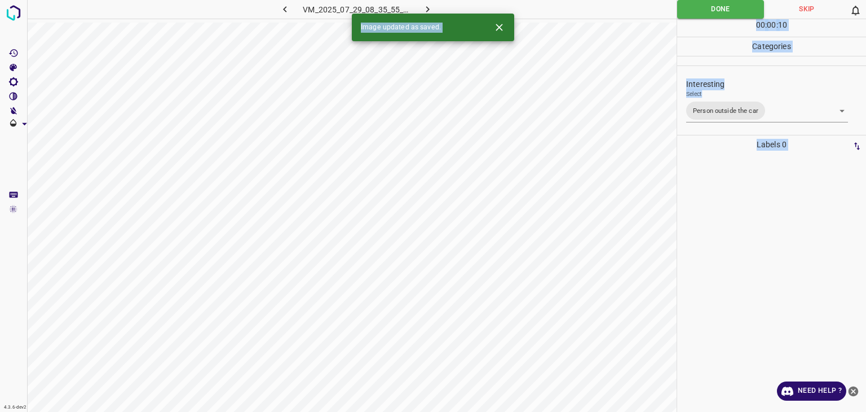
click at [425, 8] on icon "button" at bounding box center [428, 9] width 12 height 12
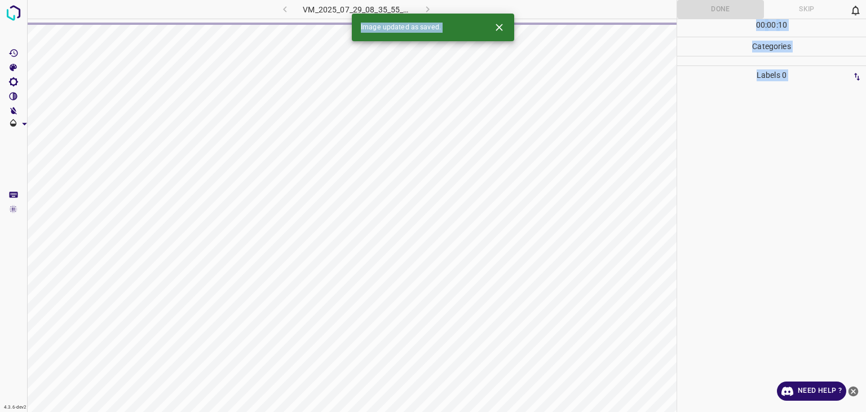
click at [747, 180] on div at bounding box center [772, 248] width 182 height 327
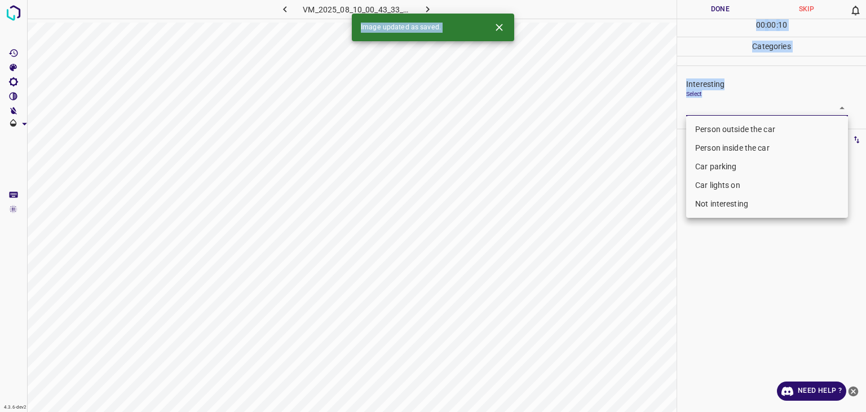
click at [733, 103] on body "4.3.6-dev2 VM_2025_08_10_00_43_33_966_01.gif Done Skip 0 00 : 00 : 10 Categorie…" at bounding box center [433, 206] width 866 height 412
click at [726, 141] on li "Person inside the car" at bounding box center [767, 148] width 162 height 19
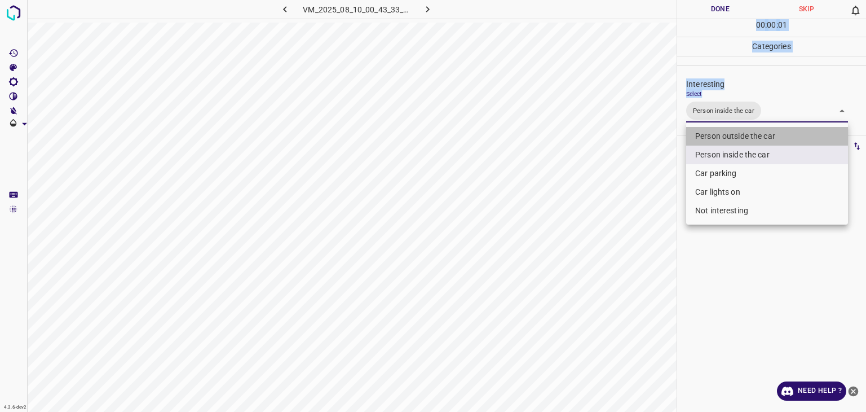
click at [726, 136] on li "Person outside the car" at bounding box center [767, 136] width 162 height 19
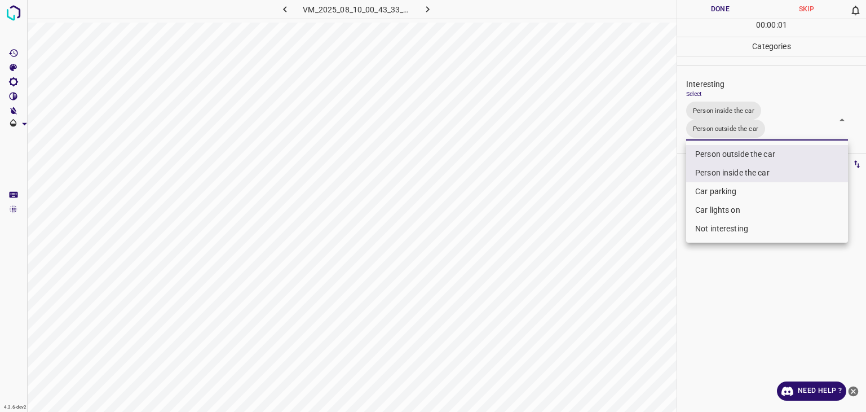
click at [725, 136] on div at bounding box center [433, 206] width 866 height 412
click at [737, 112] on body "4.3.6-dev2 VM_2025_08_10_00_43_33_966_01.gif Done Skip 0 00 : 00 : 02 Categorie…" at bounding box center [433, 206] width 866 height 412
click at [742, 168] on li "Person inside the car" at bounding box center [767, 173] width 162 height 19
type input "Person outside the car"
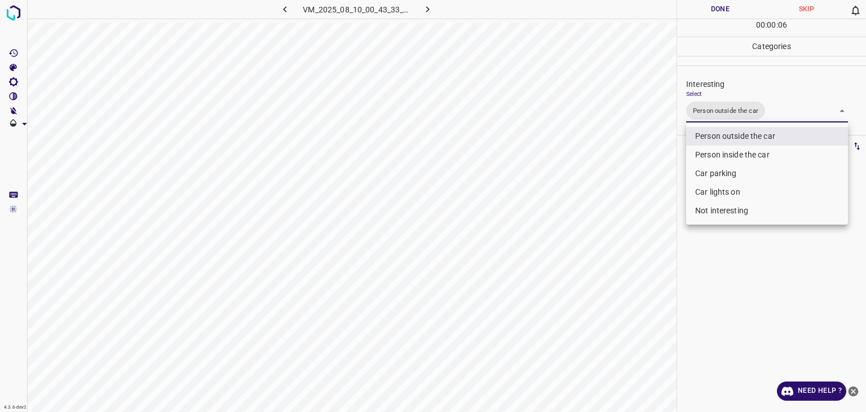
click at [726, 2] on div at bounding box center [433, 206] width 866 height 412
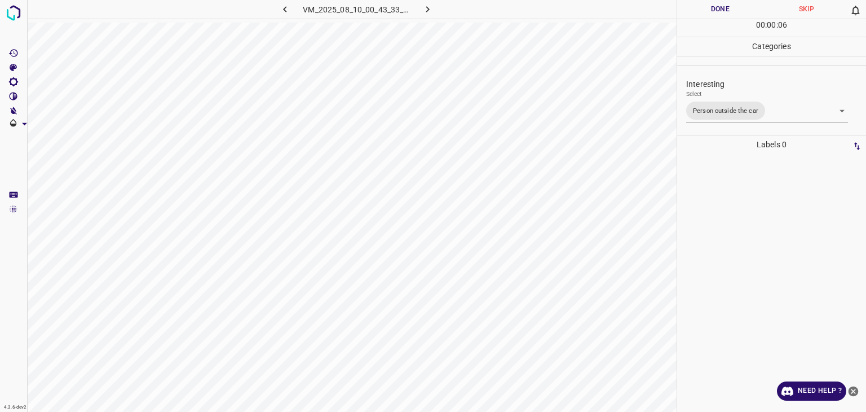
click at [726, 2] on button "Done" at bounding box center [720, 9] width 86 height 19
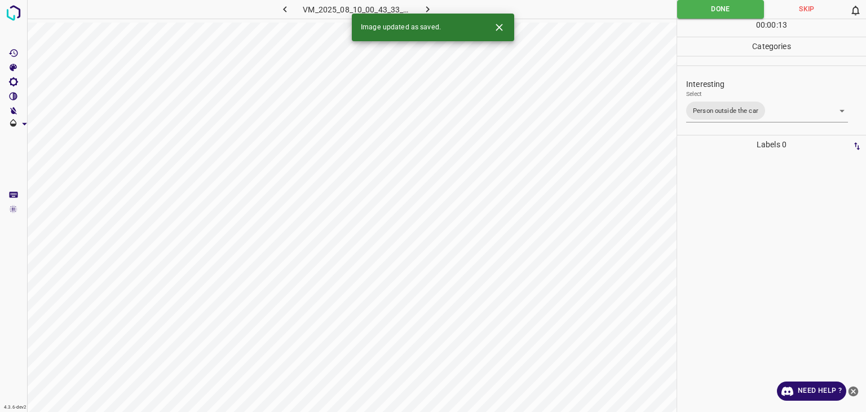
click at [442, 5] on button "button" at bounding box center [428, 9] width 36 height 19
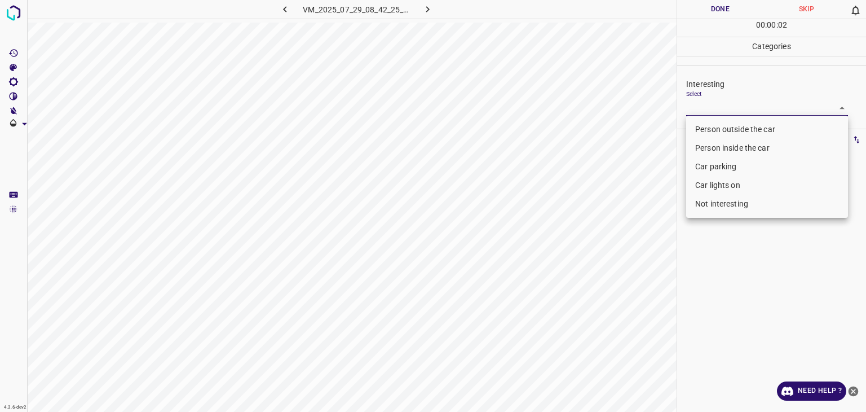
click at [722, 102] on body "4.3.6-dev2 VM_2025_07_29_08_42_25_247_08.gif Done Skip 0 00 : 00 : 02 Categorie…" at bounding box center [433, 206] width 866 height 412
click at [719, 207] on li "Not interesting" at bounding box center [767, 204] width 162 height 19
type input "Not interesting"
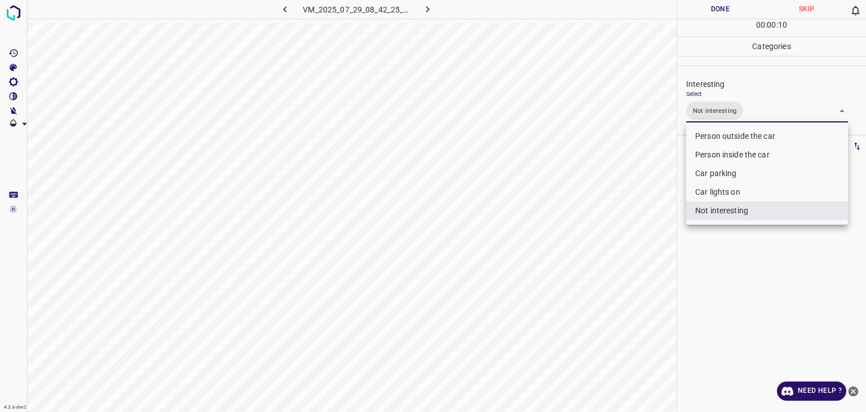
click at [715, 12] on div at bounding box center [433, 206] width 866 height 412
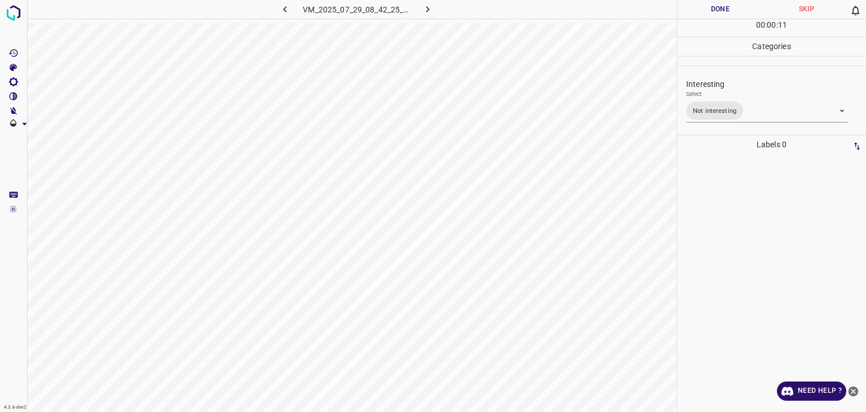
click at [715, 12] on div "Person outside the car Person inside the car Car parking Car lights on Not inte…" at bounding box center [433, 206] width 866 height 412
click at [715, 12] on button "Done" at bounding box center [720, 9] width 86 height 19
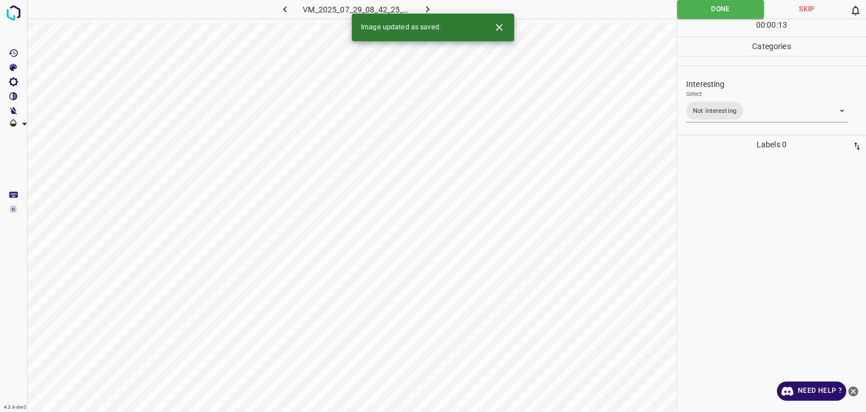
click at [422, 12] on icon "button" at bounding box center [428, 9] width 12 height 12
click at [728, 107] on body "4.3.6-dev2 VM_2025_08_10_23_28_12_663_00.gif Done Skip 0 00 : 00 : 01 Categorie…" at bounding box center [433, 206] width 866 height 412
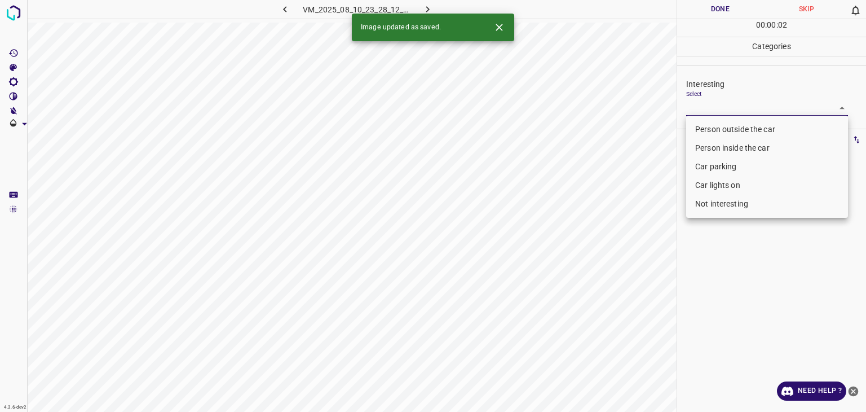
click at [734, 124] on li "Person outside the car" at bounding box center [767, 129] width 162 height 19
type input "Person outside the car"
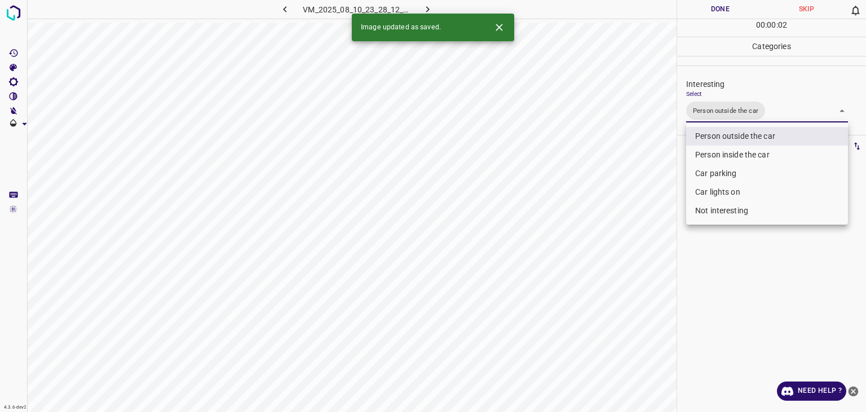
click at [736, 15] on div at bounding box center [433, 206] width 866 height 412
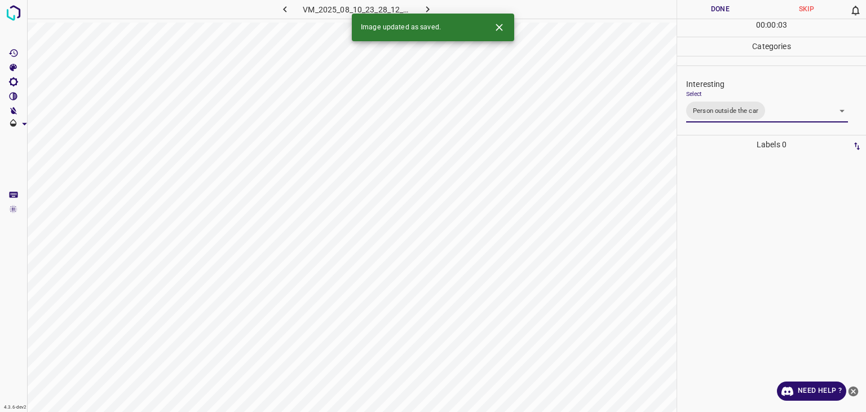
click at [736, 15] on div at bounding box center [433, 206] width 866 height 412
click at [735, 15] on button "Done" at bounding box center [720, 9] width 86 height 19
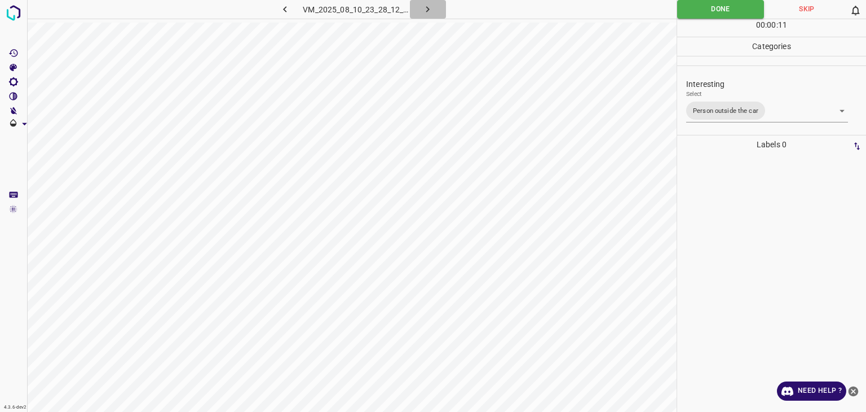
click at [436, 7] on button "button" at bounding box center [428, 9] width 36 height 19
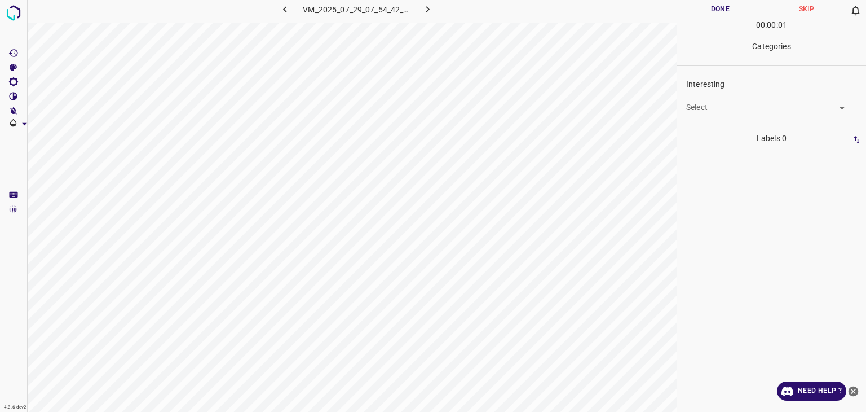
click at [748, 110] on body "4.3.6-dev2 VM_2025_07_29_07_54_42_929_04.gif Done Skip 0 00 : 00 : 01 Categorie…" at bounding box center [433, 206] width 866 height 412
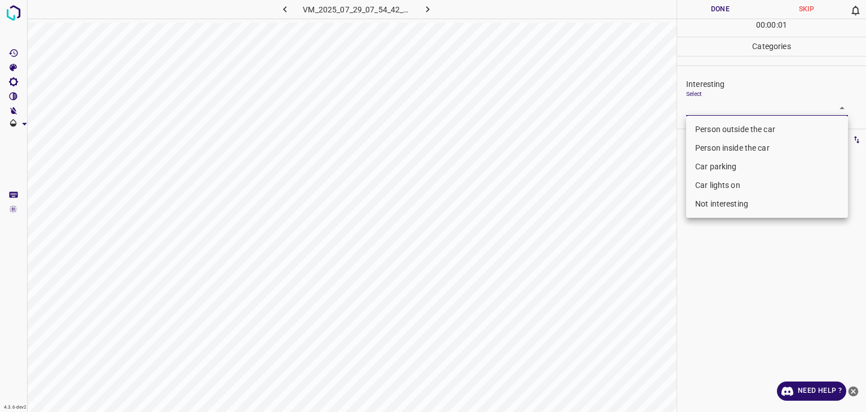
click at [747, 131] on li "Person outside the car" at bounding box center [767, 129] width 162 height 19
type input "Person outside the car"
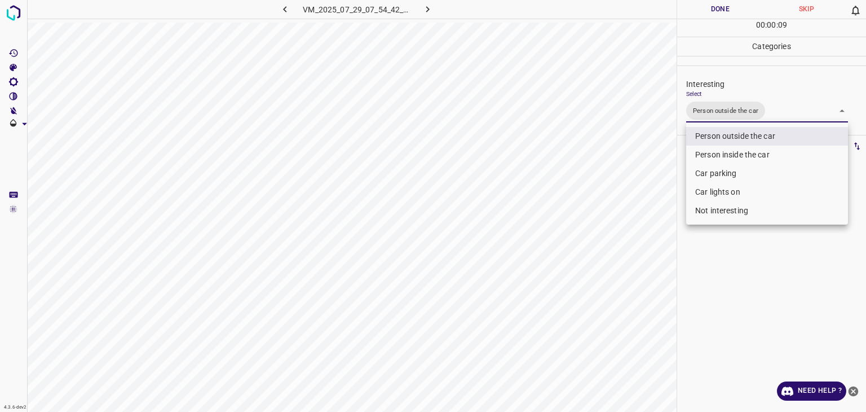
click at [720, 6] on div at bounding box center [433, 206] width 866 height 412
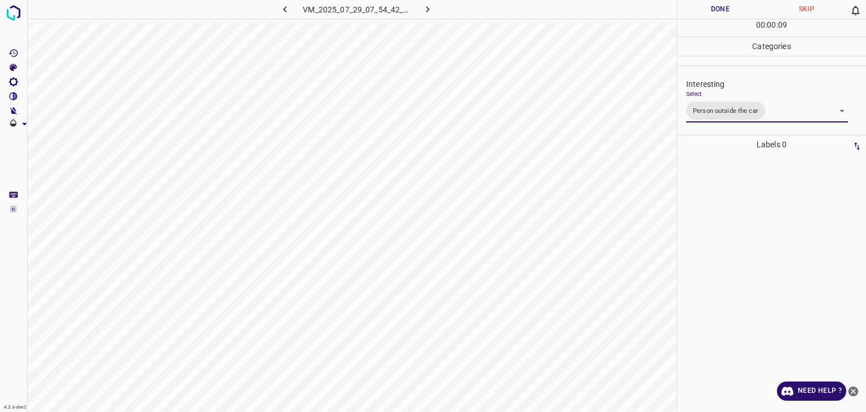
click at [720, 6] on div at bounding box center [433, 206] width 866 height 412
click at [720, 6] on button "Done" at bounding box center [720, 9] width 86 height 19
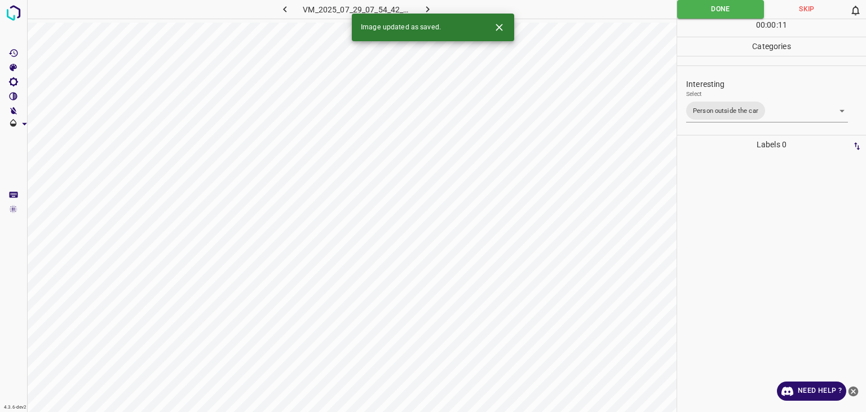
click at [428, 8] on icon "button" at bounding box center [427, 9] width 3 height 6
click at [759, 98] on div "Select ​" at bounding box center [767, 102] width 162 height 25
click at [757, 109] on body "4.3.6-dev2 VM_2025_08_10_01_06_50_864_02.gif Done Skip 0 00 : 00 : 04 Categorie…" at bounding box center [433, 206] width 866 height 412
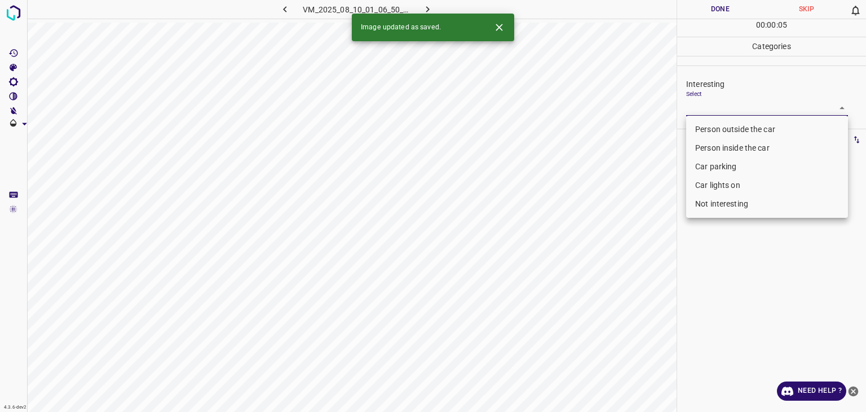
click at [738, 128] on li "Person outside the car" at bounding box center [767, 129] width 162 height 19
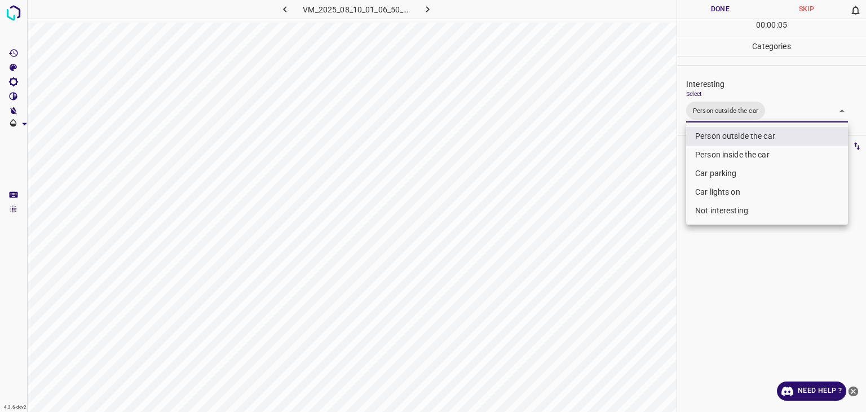
click at [731, 199] on li "Car lights on" at bounding box center [767, 192] width 162 height 19
type input "Person outside the car,Car lights on"
click at [741, 4] on div at bounding box center [433, 206] width 866 height 412
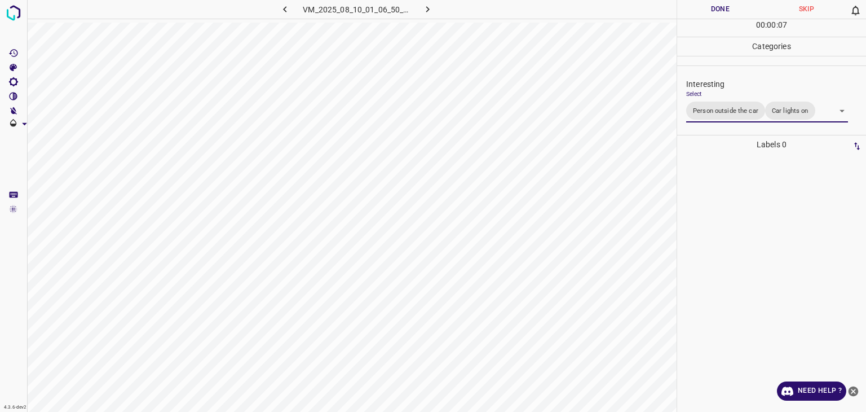
click at [741, 4] on div "Person outside the car Person inside the car Car parking Car lights on Not inte…" at bounding box center [433, 206] width 866 height 412
click at [741, 4] on button "Done" at bounding box center [720, 9] width 86 height 19
click at [730, 10] on button "Done" at bounding box center [720, 9] width 86 height 19
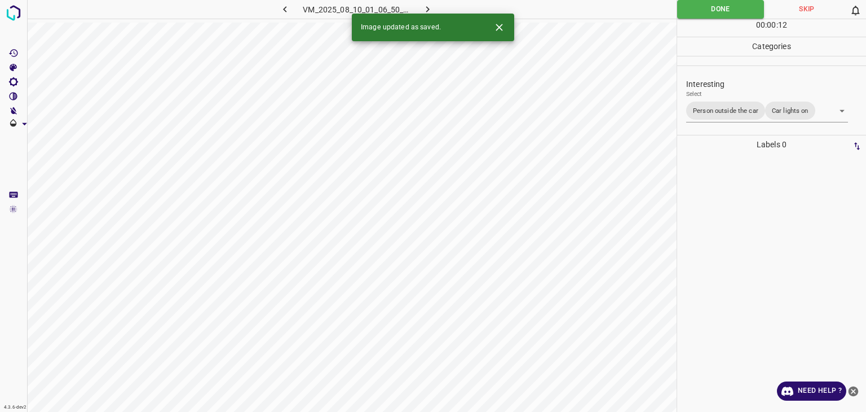
click at [426, 10] on icon "button" at bounding box center [428, 9] width 12 height 12
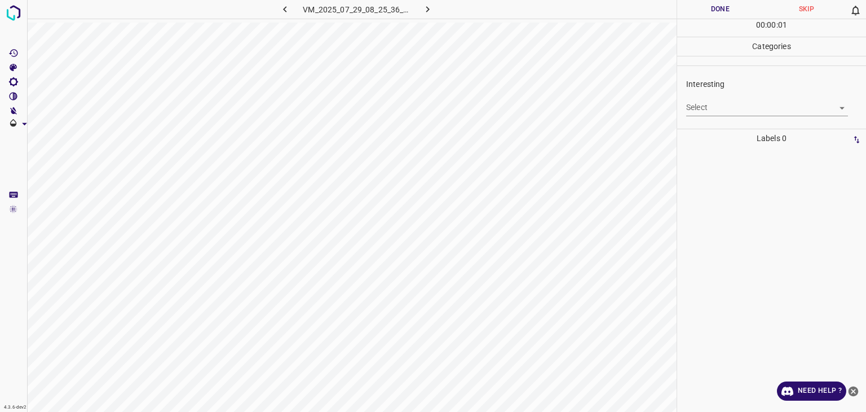
click at [742, 113] on body "4.3.6-dev2 VM_2025_07_29_08_25_36_231_02.gif Done Skip 0 00 : 00 : 01 Categorie…" at bounding box center [433, 206] width 866 height 412
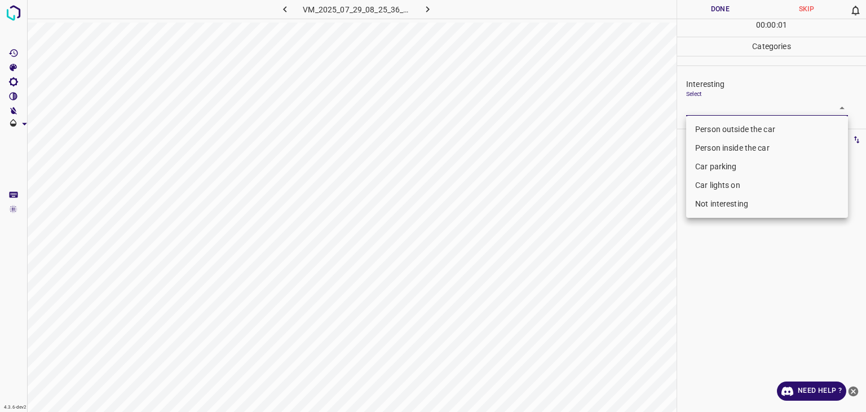
click at [737, 127] on li "Person outside the car" at bounding box center [767, 129] width 162 height 19
type input "Person outside the car"
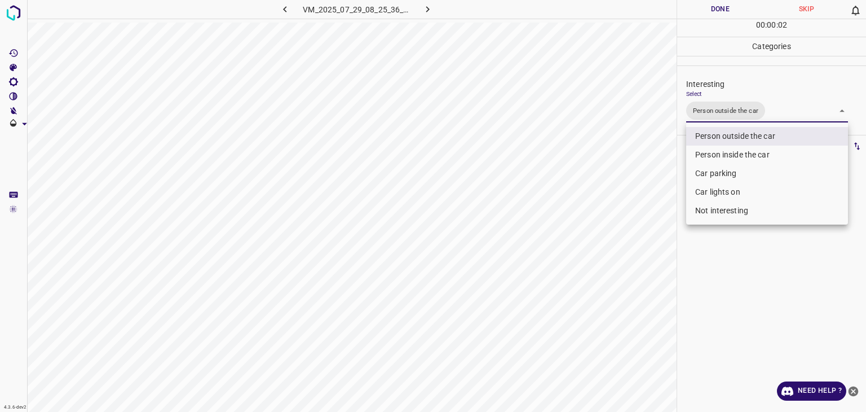
click at [739, 14] on div at bounding box center [433, 206] width 866 height 412
click at [738, 14] on div at bounding box center [433, 206] width 866 height 412
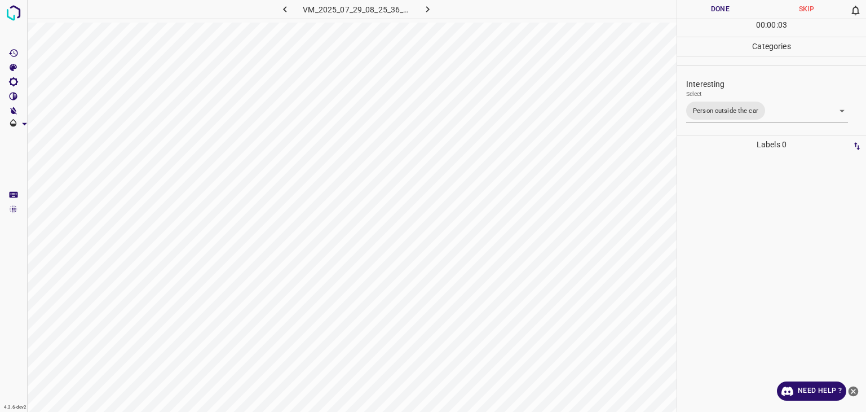
click at [738, 14] on button "Done" at bounding box center [720, 9] width 86 height 19
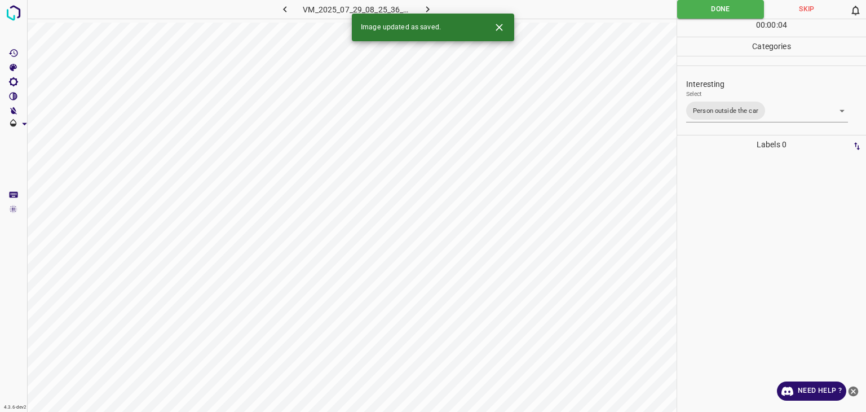
click at [431, 6] on icon "button" at bounding box center [428, 9] width 12 height 12
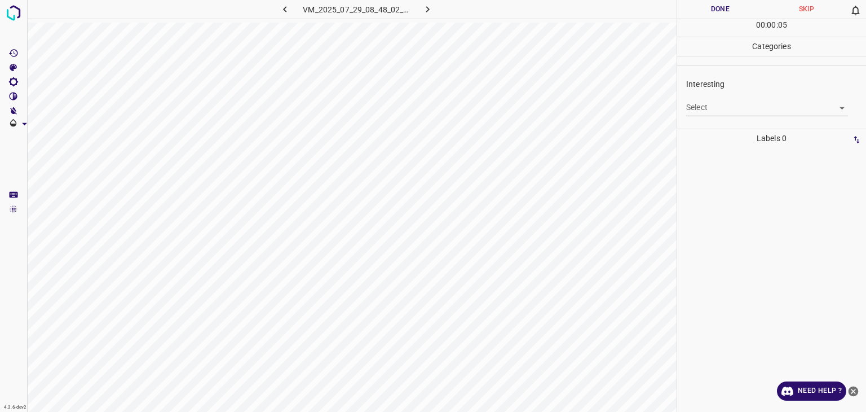
click at [733, 113] on body "4.3.6-dev2 VM_2025_07_29_08_48_02_157_06.gif Done Skip 0 00 : 00 : 05 Categorie…" at bounding box center [433, 206] width 866 height 412
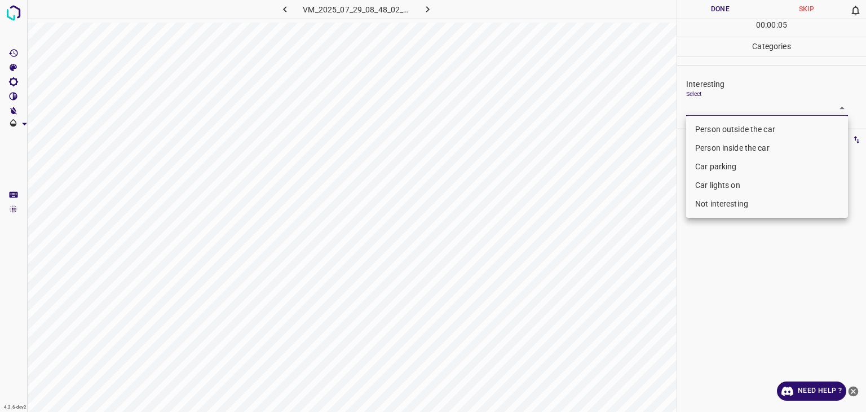
click at [731, 203] on li "Not interesting" at bounding box center [767, 204] width 162 height 19
type input "Not interesting"
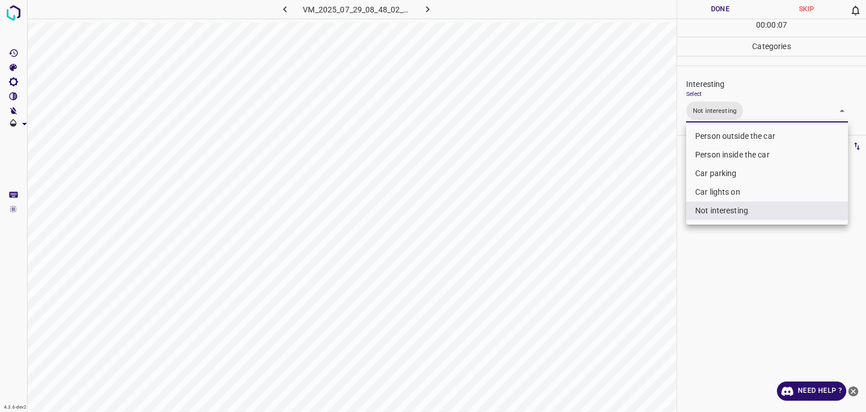
click at [729, 7] on div at bounding box center [433, 206] width 866 height 412
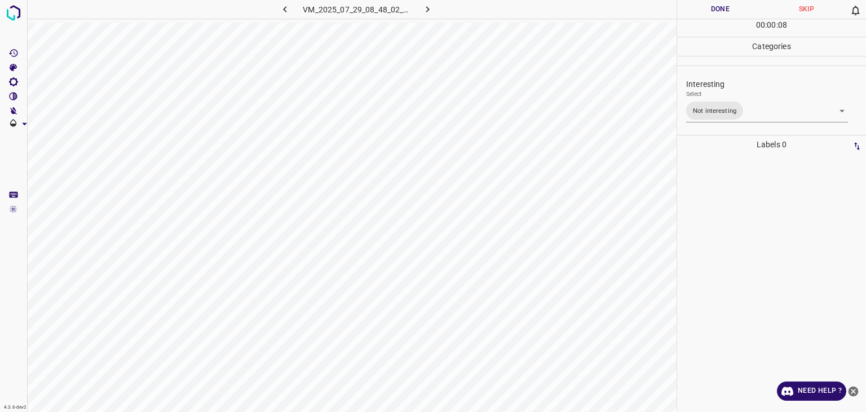
click at [729, 7] on div at bounding box center [433, 206] width 866 height 412
click at [729, 7] on button "Done" at bounding box center [720, 9] width 86 height 19
click at [428, 7] on icon "button" at bounding box center [428, 9] width 12 height 12
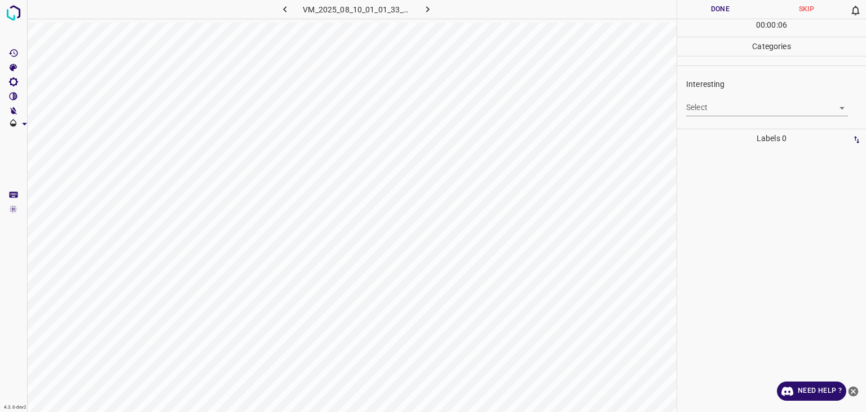
click at [707, 107] on body "4.3.6-dev2 VM_2025_08_10_01_01_33_597_01.gif Done Skip 0 00 : 00 : 06 Categorie…" at bounding box center [433, 206] width 866 height 412
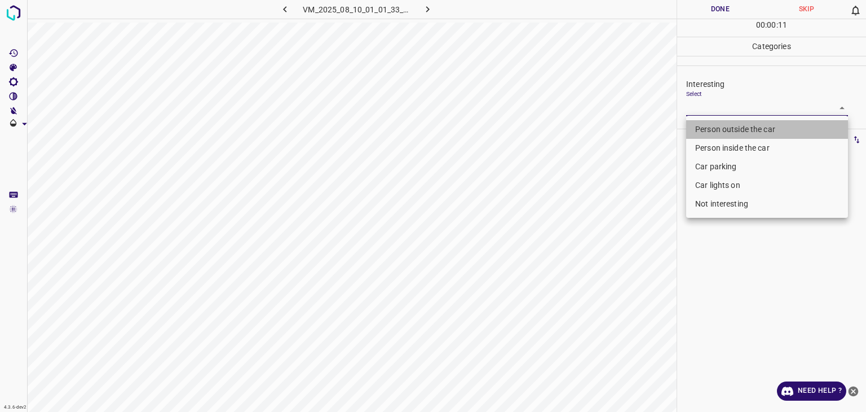
click at [735, 125] on li "Person outside the car" at bounding box center [767, 129] width 162 height 19
type input "Person outside the car"
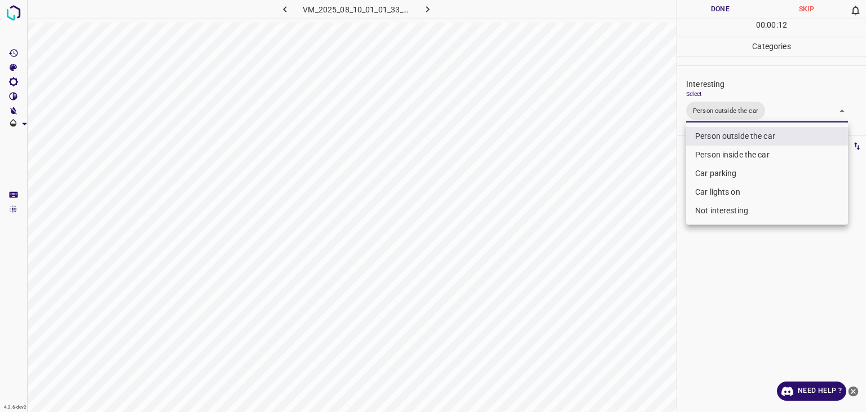
click at [730, 10] on div at bounding box center [433, 206] width 866 height 412
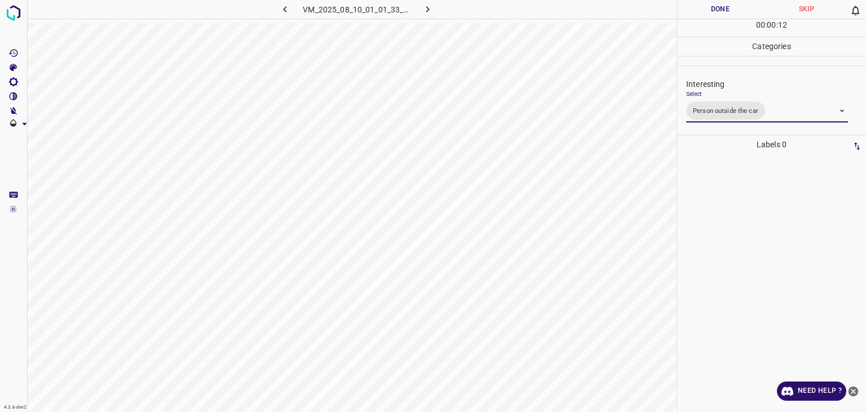
click at [725, 10] on div at bounding box center [433, 206] width 866 height 412
click at [725, 10] on button "Done" at bounding box center [720, 9] width 86 height 19
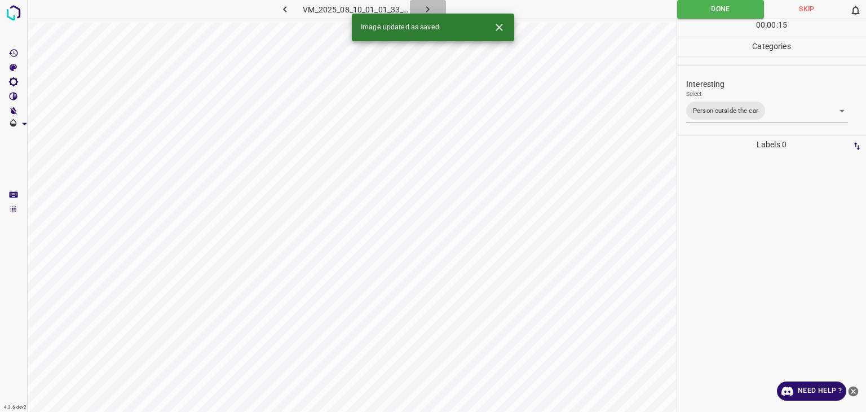
click at [425, 5] on icon "button" at bounding box center [428, 9] width 12 height 12
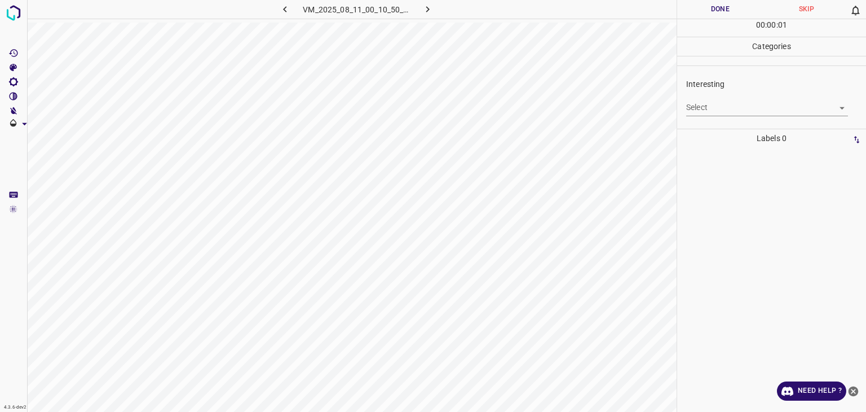
click at [713, 95] on div "Select ​" at bounding box center [767, 102] width 162 height 25
click at [720, 109] on body "4.3.6-dev2 VM_2025_08_11_00_10_50_212_05.gif Done Skip 0 00 : 00 : 01 Categorie…" at bounding box center [433, 206] width 866 height 412
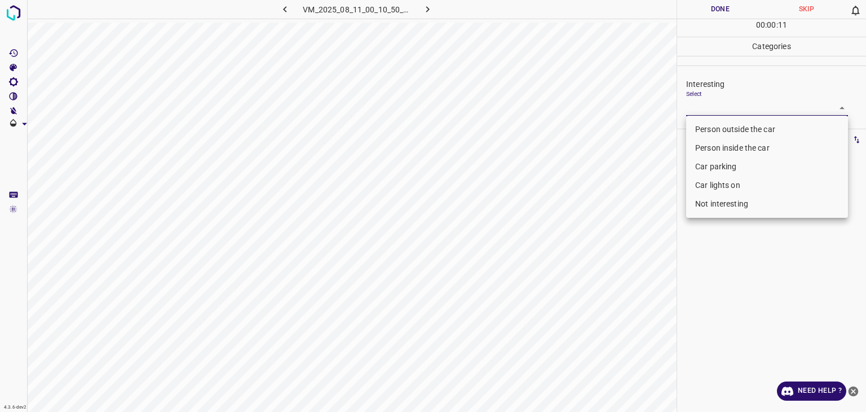
click at [738, 205] on li "Not interesting" at bounding box center [767, 204] width 162 height 19
type input "Not interesting"
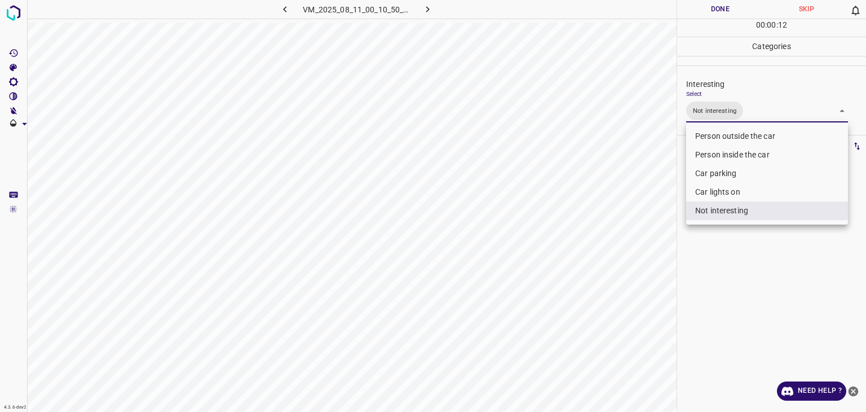
click at [713, 14] on div at bounding box center [433, 206] width 866 height 412
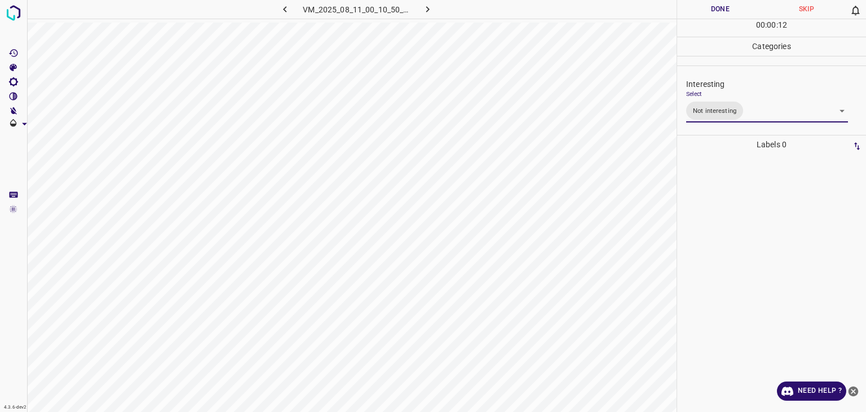
click at [713, 14] on div at bounding box center [433, 206] width 866 height 412
click at [713, 14] on button "Done" at bounding box center [720, 9] width 86 height 19
click at [712, 14] on button "Done" at bounding box center [720, 9] width 86 height 19
click at [713, 14] on button "Done" at bounding box center [720, 9] width 86 height 19
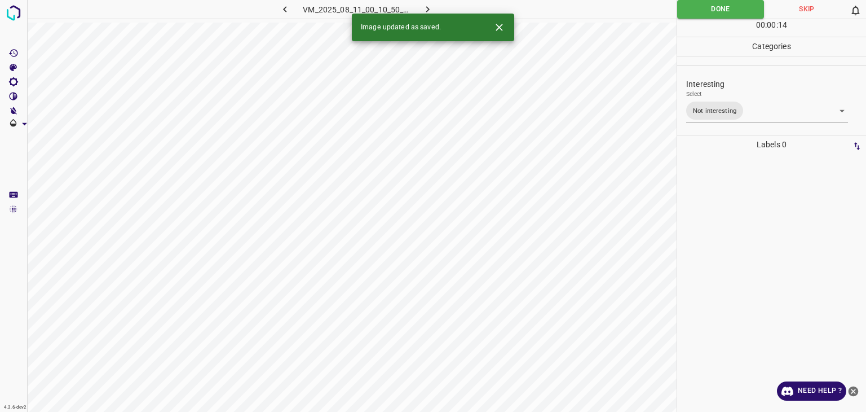
click at [427, 7] on icon "button" at bounding box center [427, 9] width 3 height 6
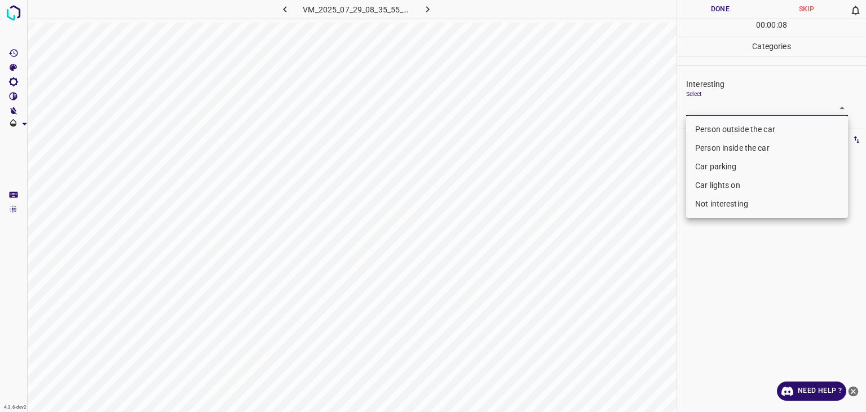
drag, startPoint x: 711, startPoint y: 106, endPoint x: 715, endPoint y: 114, distance: 9.1
click at [711, 105] on body "4.3.6-dev2 VM_2025_07_29_08_35_55_705_04.gif Done Skip 0 00 : 00 : 08 Categorie…" at bounding box center [433, 206] width 866 height 412
click at [722, 126] on li "Person outside the car" at bounding box center [767, 129] width 162 height 19
type input "Person outside the car"
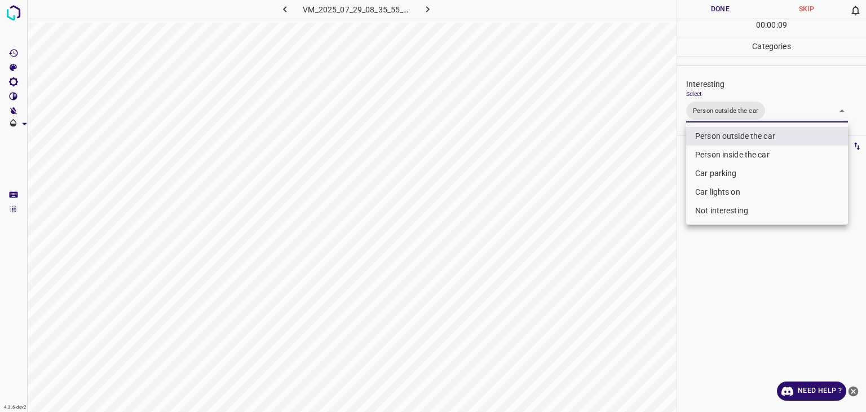
click at [696, 14] on div at bounding box center [433, 206] width 866 height 412
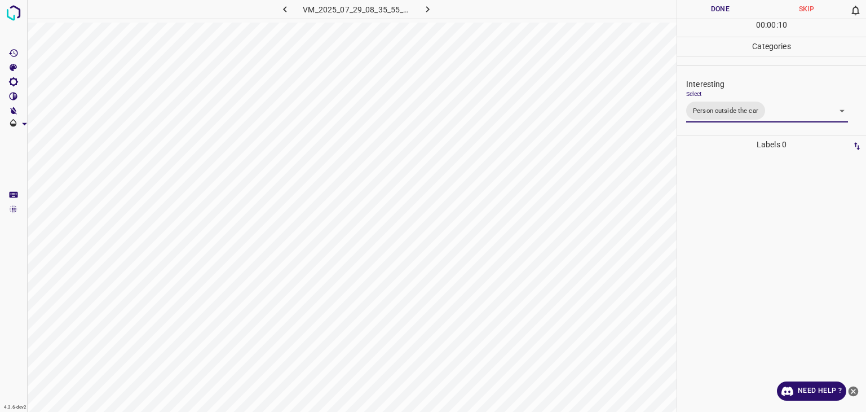
click at [696, 14] on div at bounding box center [433, 206] width 866 height 412
click at [696, 14] on button "Done" at bounding box center [720, 9] width 86 height 19
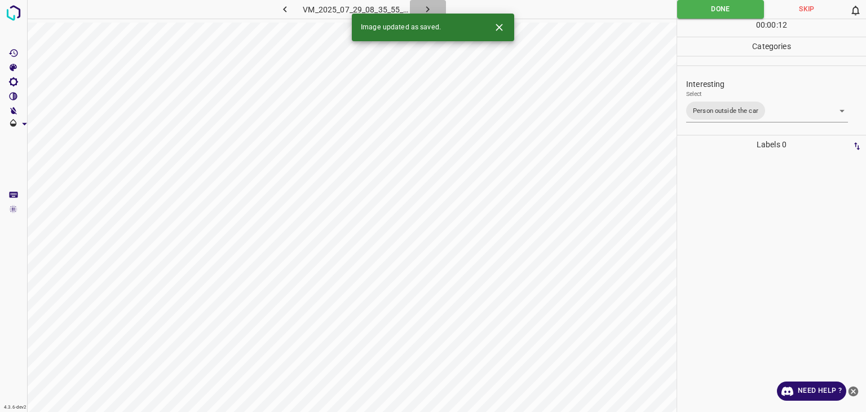
click at [430, 8] on icon "button" at bounding box center [428, 9] width 12 height 12
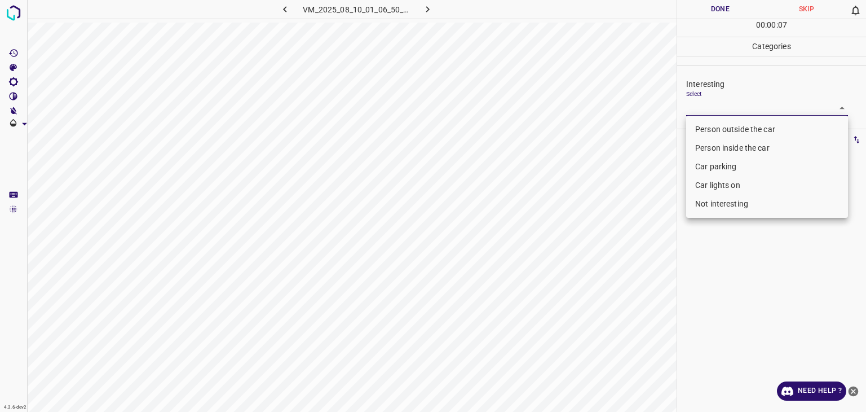
click at [753, 109] on body "4.3.6-dev2 VM_2025_08_10_01_06_50_864_05.gif Done Skip 0 00 : 00 : 07 Categorie…" at bounding box center [433, 206] width 866 height 412
click at [720, 130] on li "Person outside the car" at bounding box center [767, 129] width 162 height 19
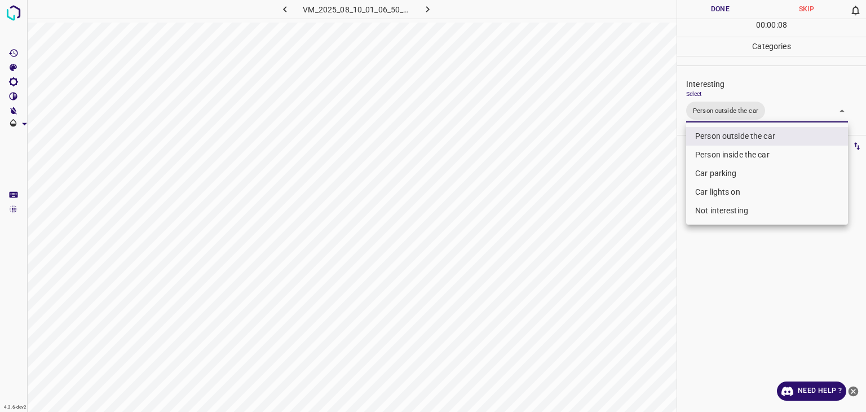
click at [730, 192] on li "Car lights on" at bounding box center [767, 192] width 162 height 19
type input "Person outside the car,Car lights on"
click at [699, 24] on div at bounding box center [433, 206] width 866 height 412
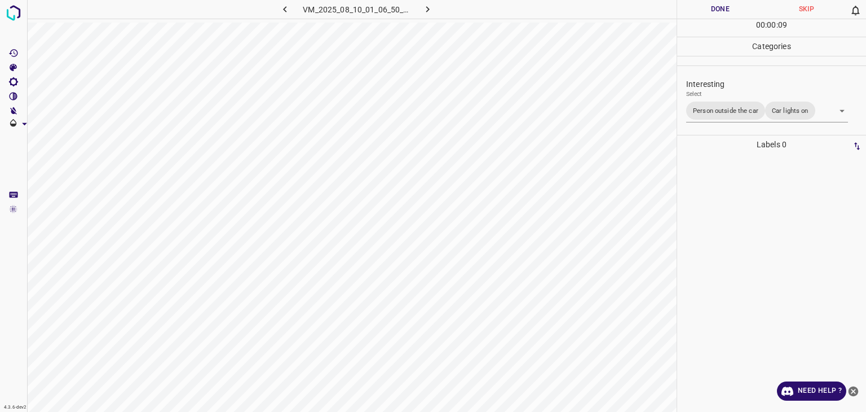
click at [698, 17] on div "Person outside the car Person inside the car Car parking Car lights on Not inte…" at bounding box center [433, 206] width 866 height 412
click at [695, 11] on button "Done" at bounding box center [720, 9] width 86 height 19
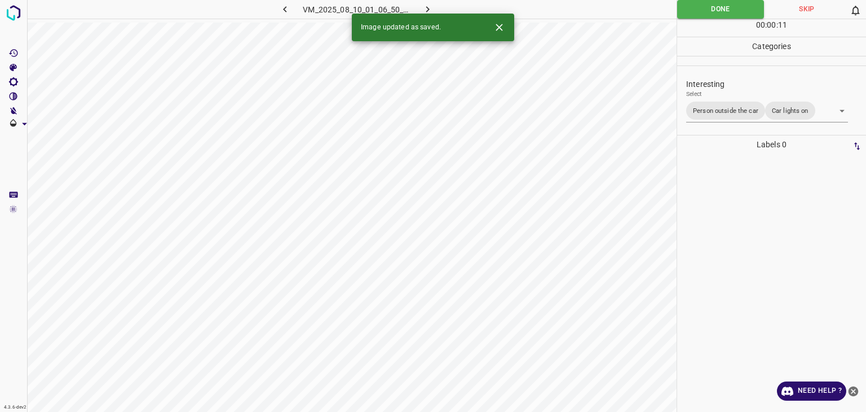
click at [425, 8] on icon "button" at bounding box center [428, 9] width 12 height 12
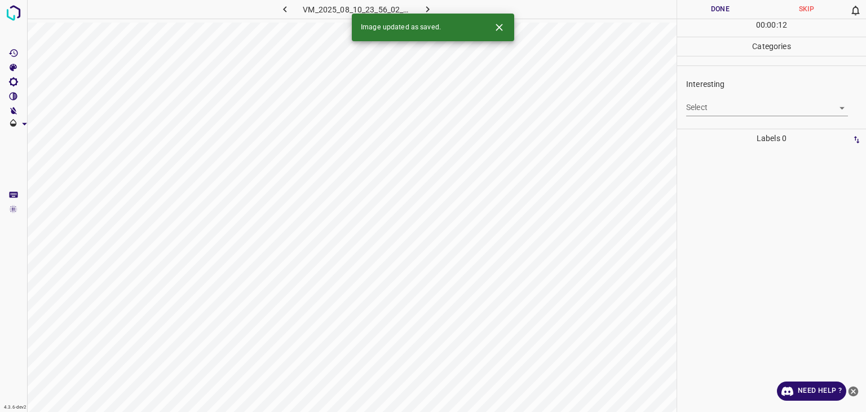
click at [733, 107] on body "4.3.6-dev2 VM_2025_08_10_23_56_02_455_01.gif Done Skip 0 00 : 00 : 12 Categorie…" at bounding box center [433, 206] width 866 height 412
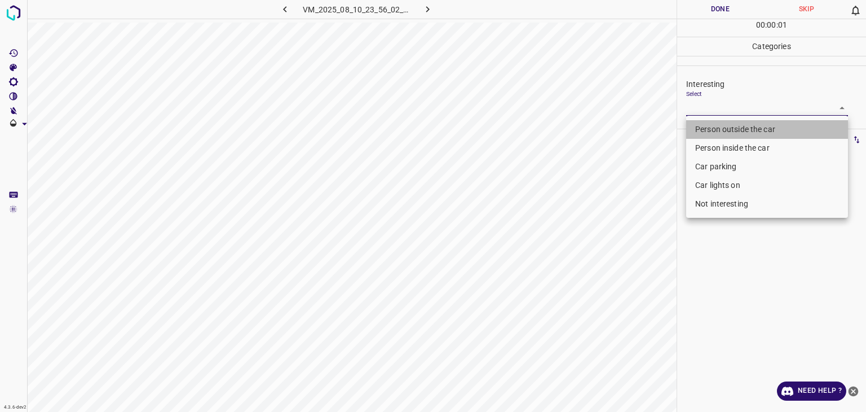
click at [722, 125] on li "Person outside the car" at bounding box center [767, 129] width 162 height 19
type input "Person outside the car"
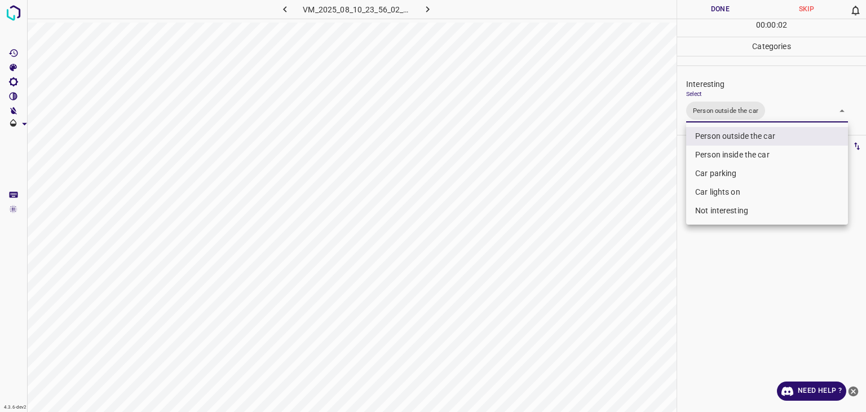
click at [728, 6] on div at bounding box center [433, 206] width 866 height 412
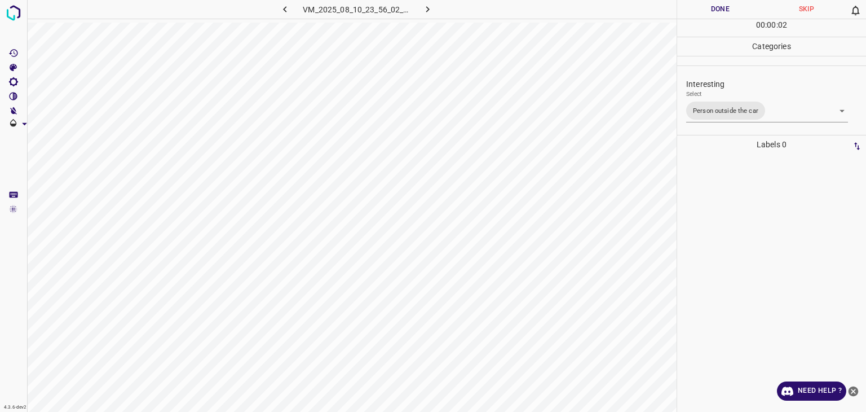
click at [728, 6] on button "Done" at bounding box center [720, 9] width 86 height 19
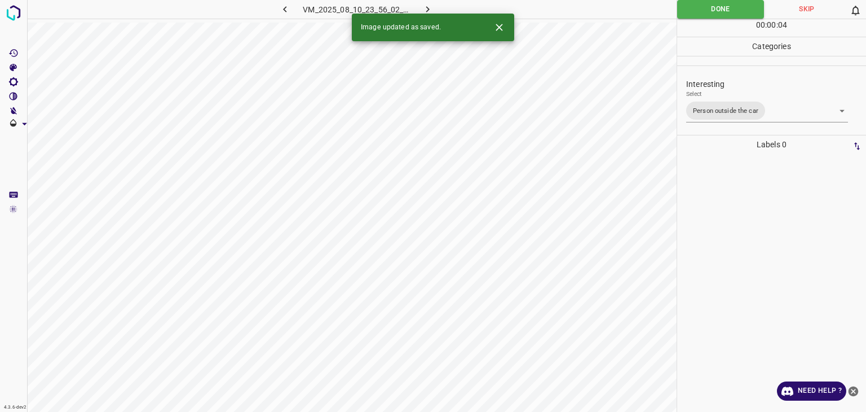
click at [432, 6] on icon "button" at bounding box center [428, 9] width 12 height 12
click at [731, 95] on div "Select ​" at bounding box center [767, 102] width 162 height 25
click at [731, 96] on div "Select ​" at bounding box center [767, 102] width 162 height 25
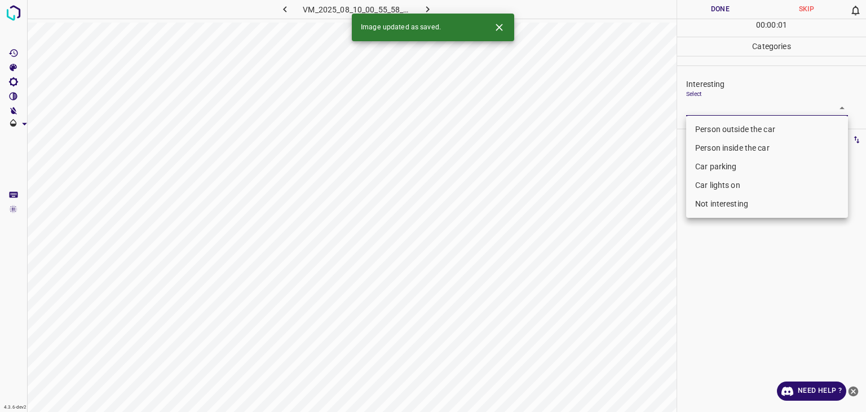
click at [731, 115] on body "4.3.6-dev2 VM_2025_08_10_00_55_58_727_06.gif Done Skip 0 00 : 00 : 01 Categorie…" at bounding box center [433, 206] width 866 height 412
click at [726, 190] on li "Car lights on" at bounding box center [767, 185] width 162 height 19
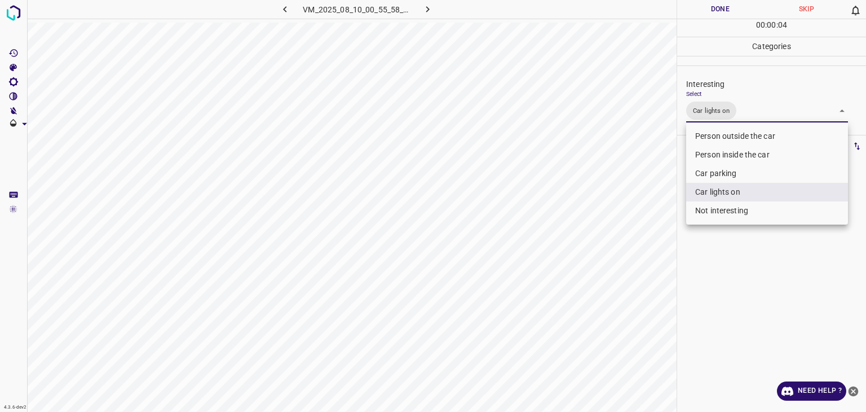
click at [715, 131] on li "Person outside the car" at bounding box center [767, 136] width 162 height 19
type input "Car lights on,Person outside the car"
click at [707, 1] on div at bounding box center [433, 206] width 866 height 412
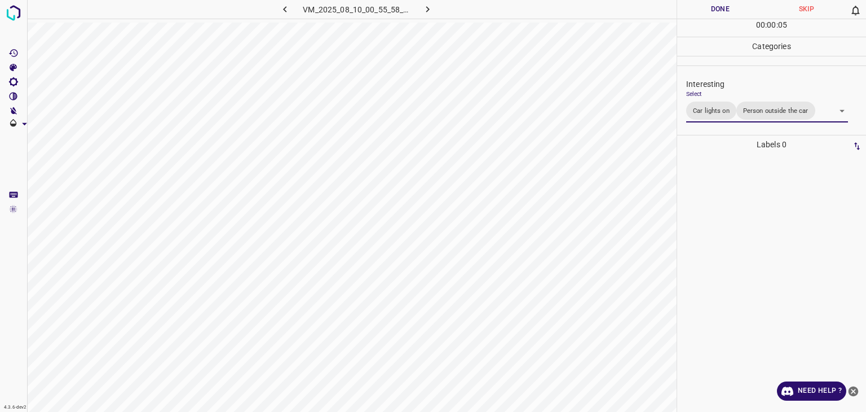
click at [707, 1] on div "Person outside the car Person inside the car Car parking Car lights on Not inte…" at bounding box center [433, 206] width 866 height 412
click at [707, 1] on button "Done" at bounding box center [720, 9] width 86 height 19
click at [427, 8] on icon "button" at bounding box center [427, 9] width 3 height 6
click at [729, 111] on body "4.3.6-dev2 VM_2025_08_11_00_28_17_387_04.gif Done Skip 0 00 : 00 : 01 Categorie…" at bounding box center [433, 206] width 866 height 412
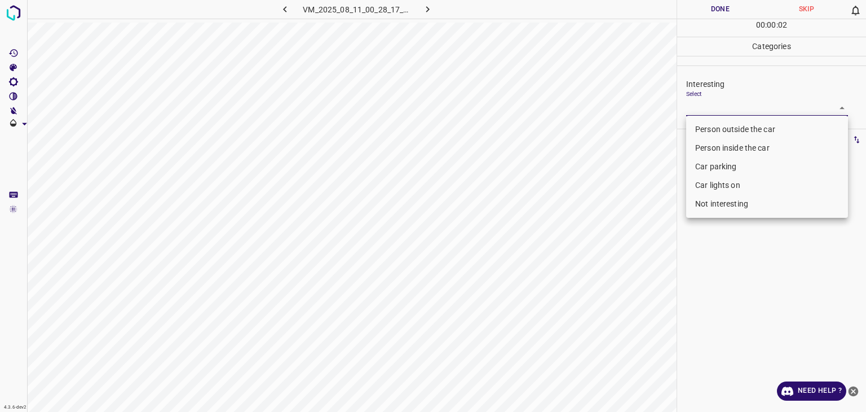
click at [726, 130] on li "Person outside the car" at bounding box center [767, 129] width 162 height 19
type input "Person outside the car"
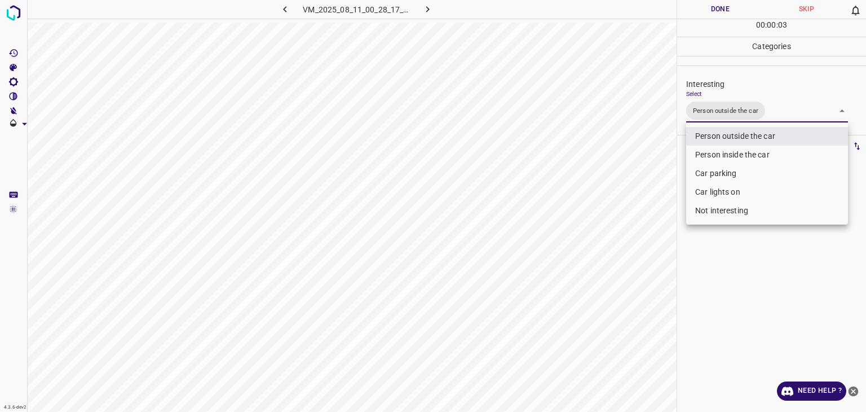
click at [702, 8] on div at bounding box center [433, 206] width 866 height 412
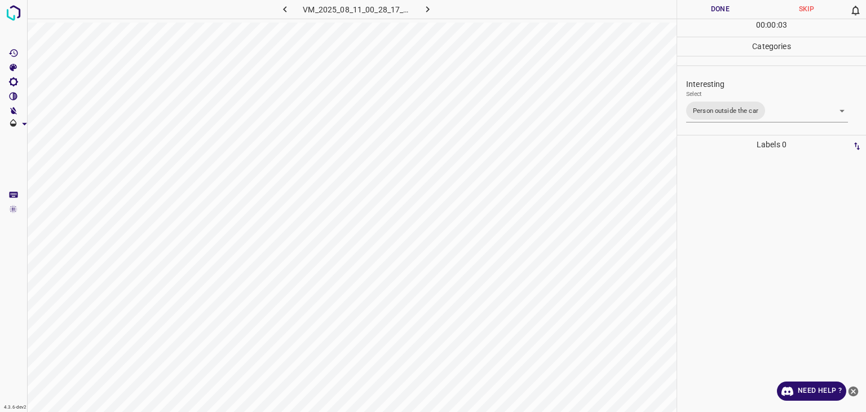
click at [702, 8] on div at bounding box center [433, 206] width 866 height 412
click at [702, 8] on button "Done" at bounding box center [720, 9] width 86 height 19
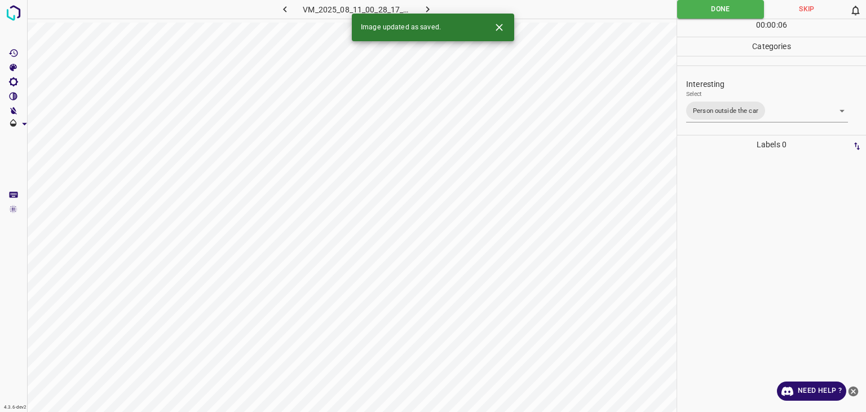
click at [425, 6] on icon "button" at bounding box center [428, 9] width 12 height 12
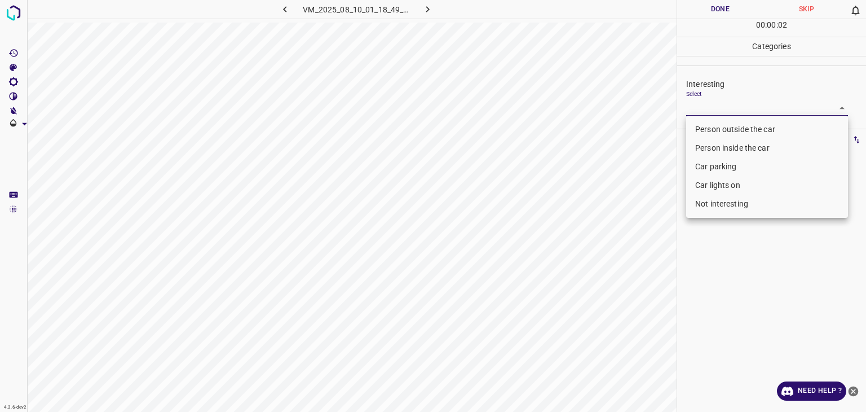
click at [710, 108] on body "4.3.6-dev2 VM_2025_08_10_01_18_49_187_06.gif Done Skip 0 00 : 00 : 02 Categorie…" at bounding box center [433, 206] width 866 height 412
click at [720, 148] on li "Person inside the car" at bounding box center [767, 148] width 162 height 19
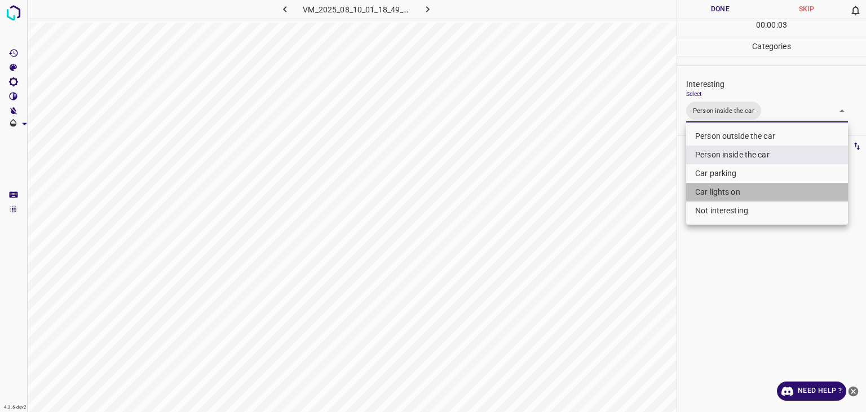
click at [714, 201] on li "Car lights on" at bounding box center [767, 192] width 162 height 19
type input "Person inside the car,Car lights on"
click at [695, 8] on div at bounding box center [433, 206] width 866 height 412
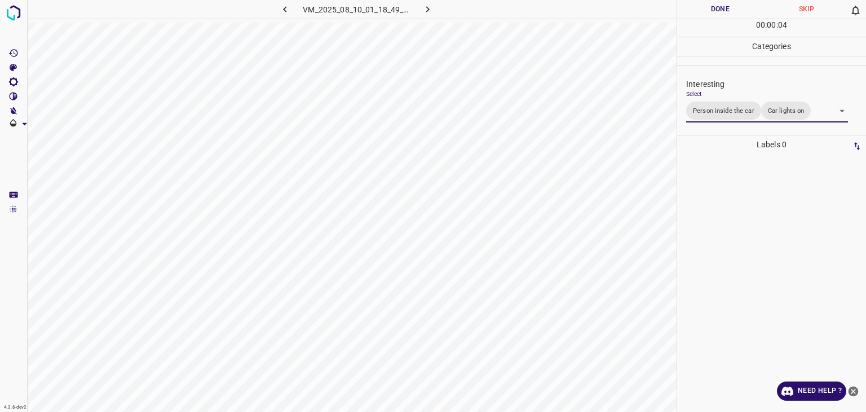
click at [695, 8] on div at bounding box center [433, 206] width 866 height 412
click at [695, 8] on button "Done" at bounding box center [720, 9] width 86 height 19
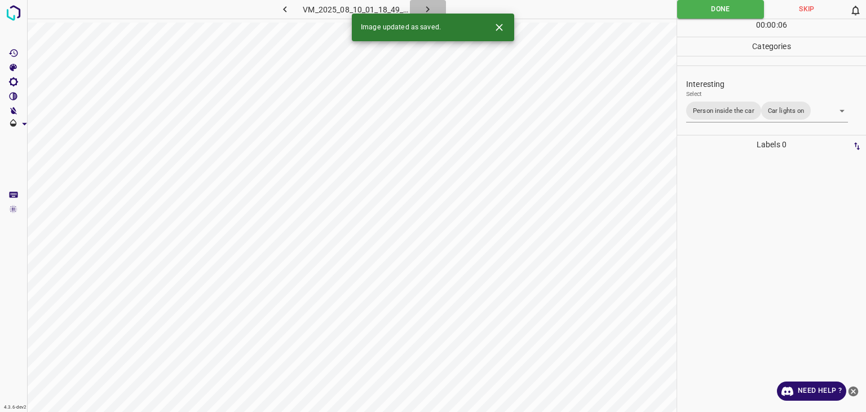
click at [427, 10] on icon "button" at bounding box center [427, 9] width 3 height 6
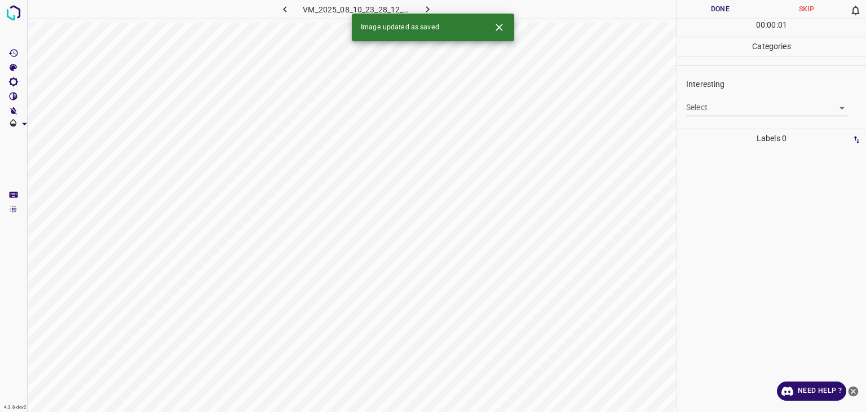
click at [499, 27] on icon "Close" at bounding box center [499, 27] width 7 height 7
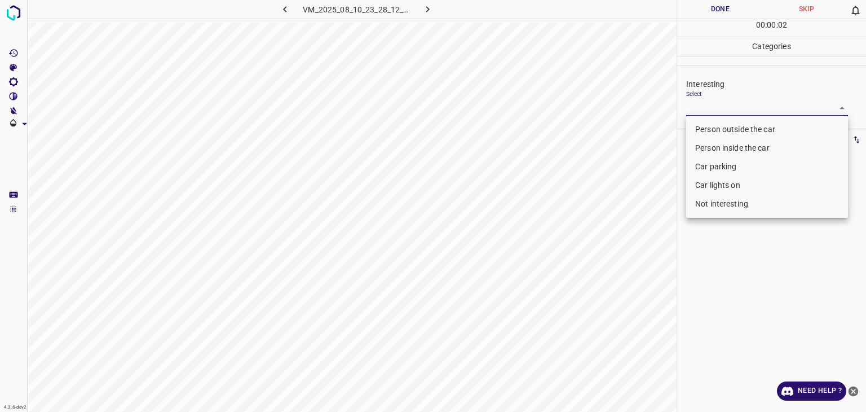
click at [777, 106] on body "4.3.6-dev2 VM_2025_08_10_23_28_12_663_12.gif Done Skip 0 00 : 00 : 02 Categorie…" at bounding box center [433, 206] width 866 height 412
click at [721, 131] on li "Person outside the car" at bounding box center [767, 129] width 162 height 19
type input "Person outside the car"
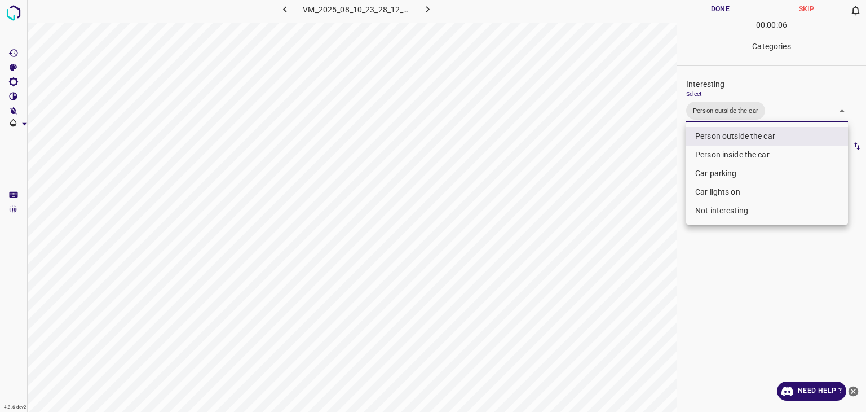
click at [700, 5] on div at bounding box center [433, 206] width 866 height 412
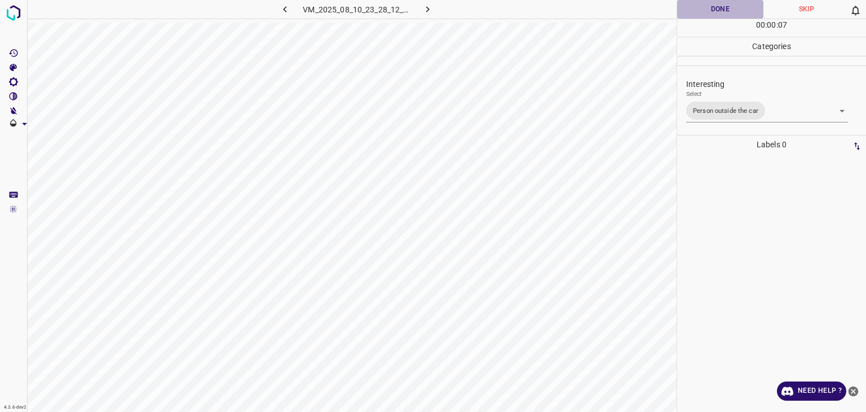
click at [704, 10] on button "Done" at bounding box center [720, 9] width 86 height 19
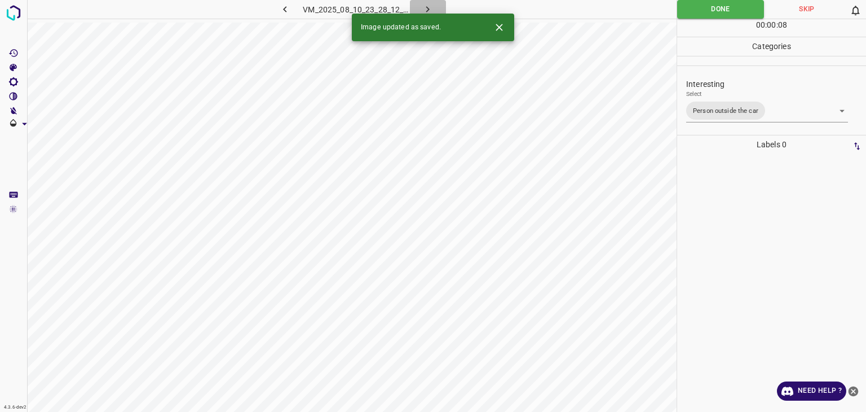
click at [425, 5] on icon "button" at bounding box center [428, 9] width 12 height 12
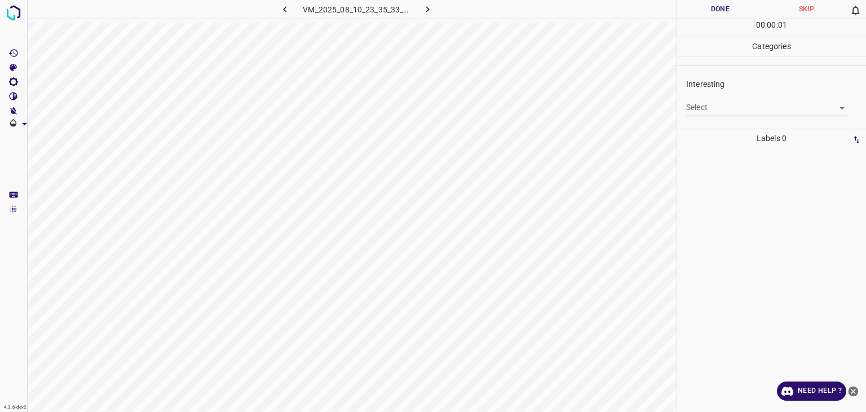
click at [719, 102] on body "4.3.6-dev2 VM_2025_08_10_23_35_33_785_13.gif Done Skip 0 00 : 00 : 01 Categorie…" at bounding box center [433, 206] width 866 height 412
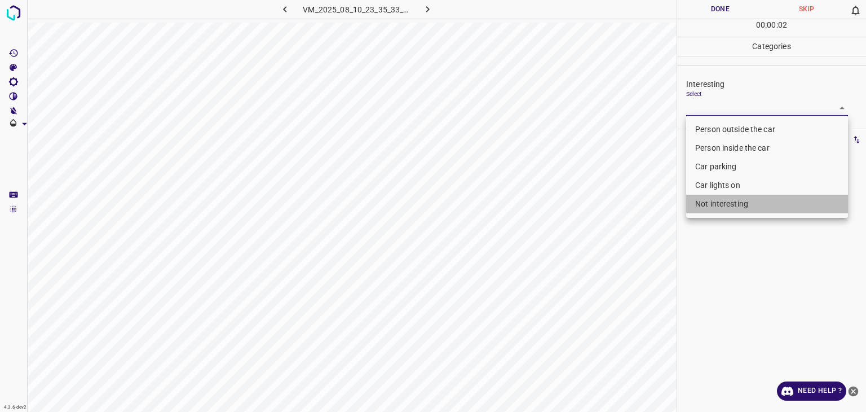
click at [726, 206] on li "Not interesting" at bounding box center [767, 204] width 162 height 19
type input "Not interesting"
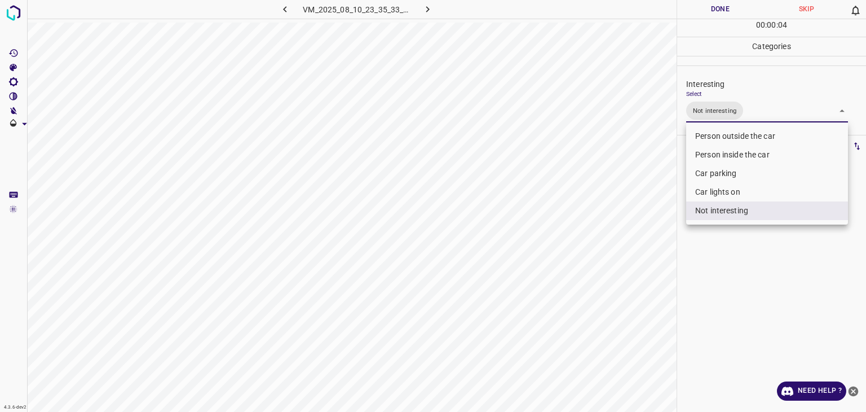
click at [706, 12] on div at bounding box center [433, 206] width 866 height 412
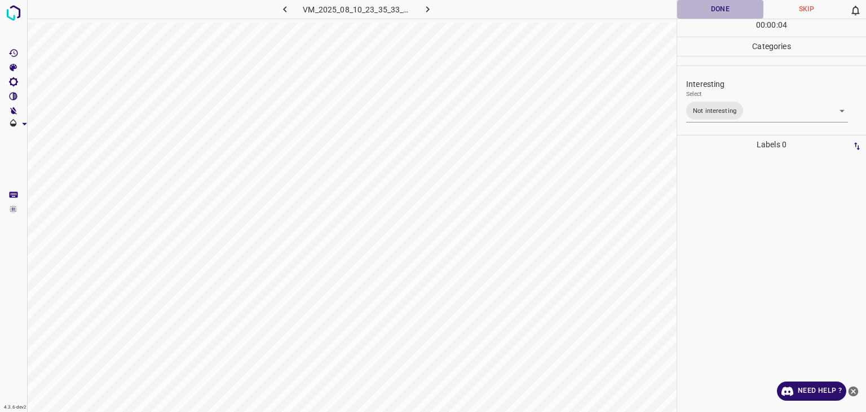
click at [706, 12] on button "Done" at bounding box center [720, 9] width 86 height 19
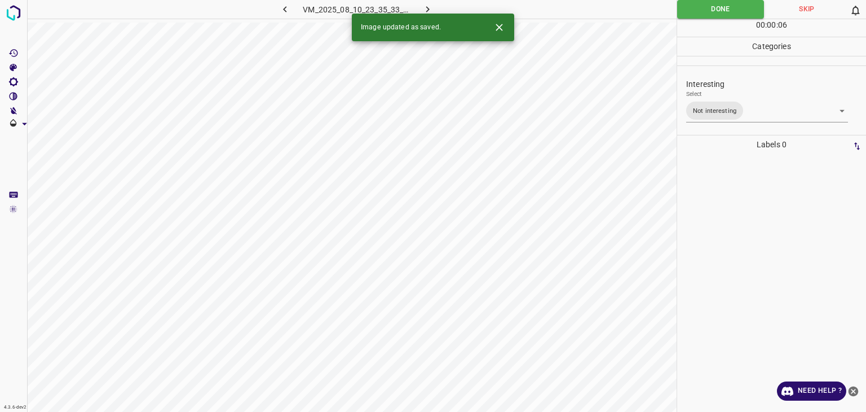
click at [425, 1] on button "button" at bounding box center [428, 9] width 36 height 19
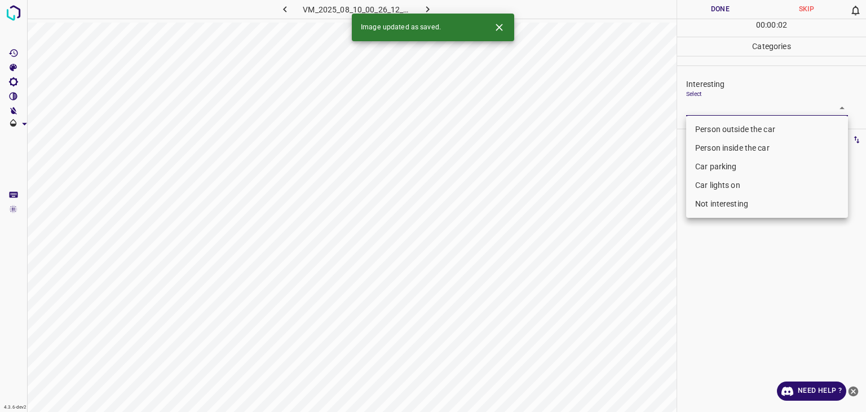
click at [708, 103] on body "4.3.6-dev2 VM_2025_08_10_00_26_12_138_00.gif Done Skip 0 00 : 00 : 02 Categorie…" at bounding box center [433, 206] width 866 height 412
click at [705, 126] on li "Person outside the car" at bounding box center [767, 129] width 162 height 19
type input "Person outside the car"
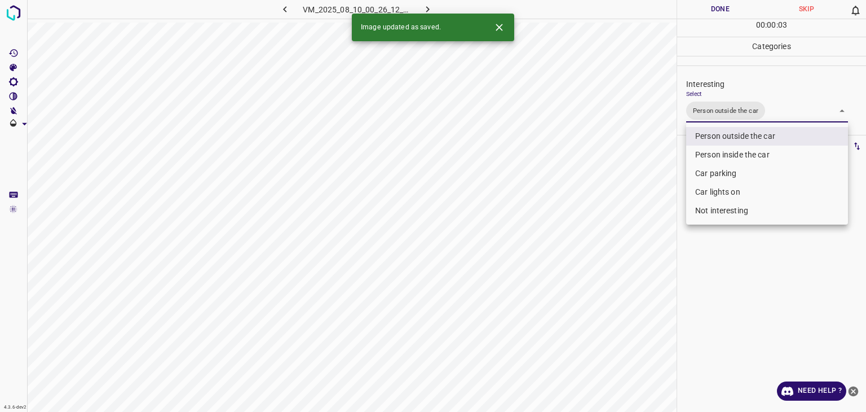
click at [501, 28] on icon "Close" at bounding box center [499, 27] width 12 height 12
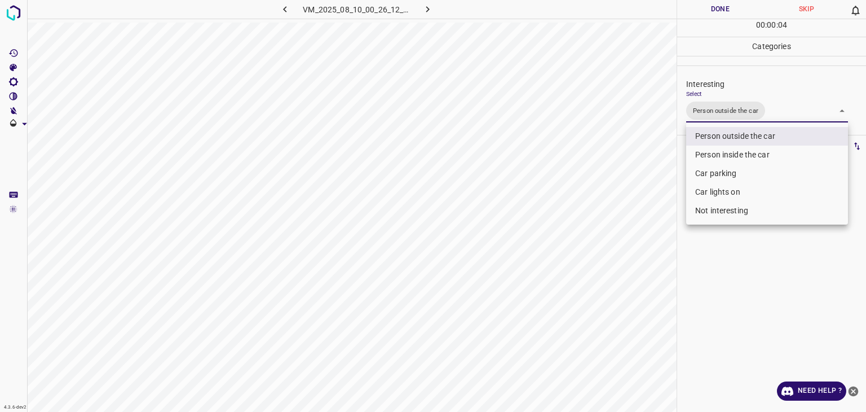
click at [713, 8] on div at bounding box center [433, 206] width 866 height 412
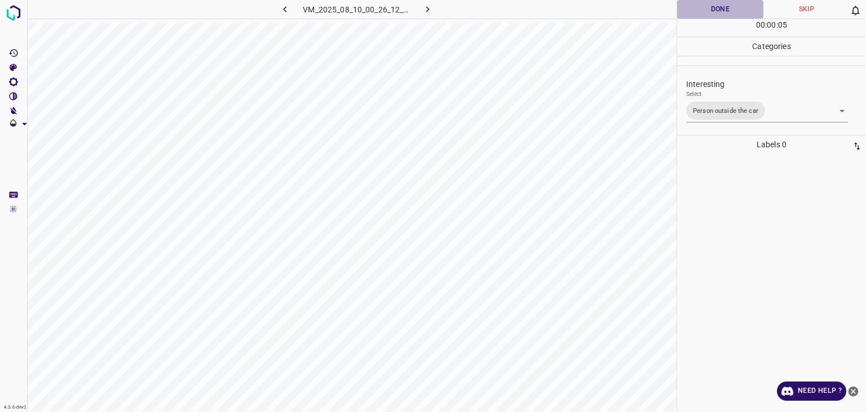
click at [713, 8] on button "Done" at bounding box center [720, 9] width 86 height 19
click at [430, 6] on icon "button" at bounding box center [428, 9] width 12 height 12
click at [715, 108] on body "4.3.6-dev2 VM_2025_08_10_23_42_17_201_07.gif Done Skip 0 00 : 00 : 03 Categorie…" at bounding box center [433, 206] width 866 height 412
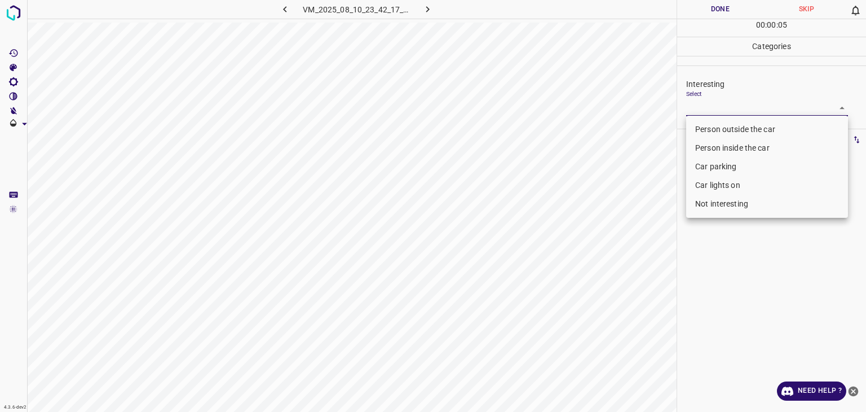
click at [724, 142] on li "Person inside the car" at bounding box center [767, 148] width 162 height 19
type input "Person inside the car"
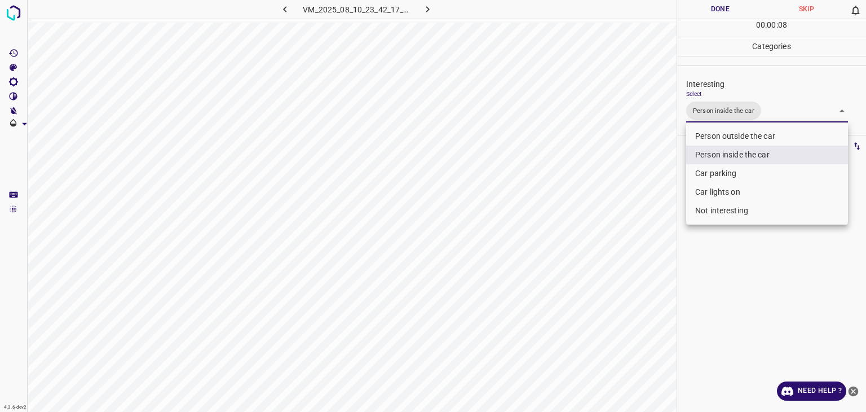
click at [726, 14] on div at bounding box center [433, 206] width 866 height 412
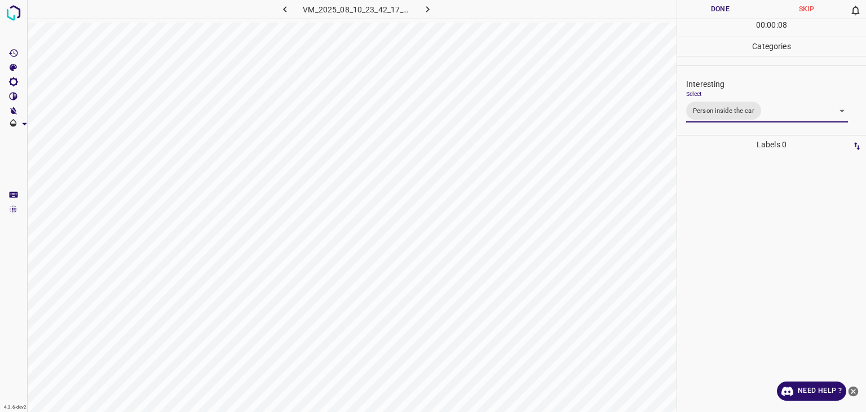
click at [726, 14] on div "Person outside the car Person inside the car Car parking Car lights on Not inte…" at bounding box center [433, 206] width 866 height 412
click at [726, 14] on button "Done" at bounding box center [720, 9] width 86 height 19
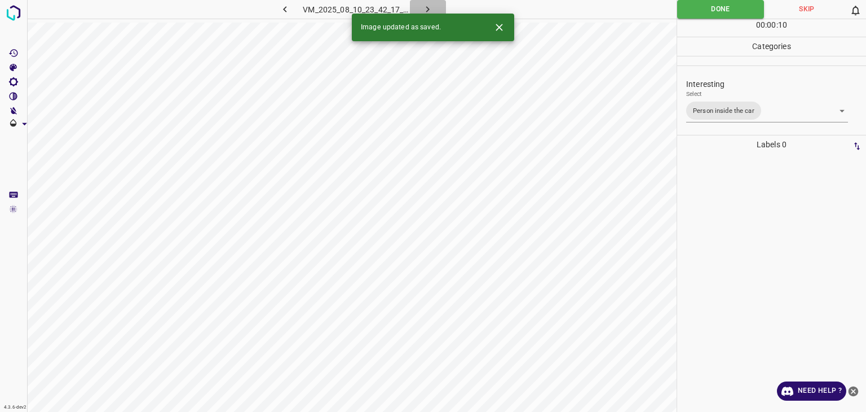
click at [431, 4] on icon "button" at bounding box center [428, 9] width 12 height 12
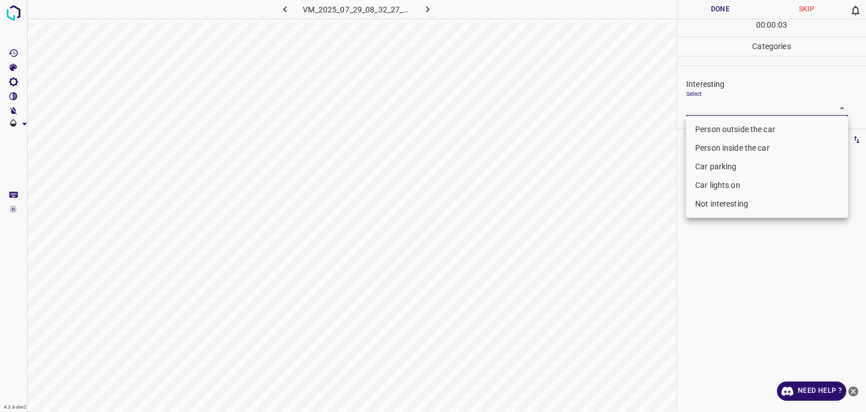
click at [777, 105] on body "4.3.6-dev2 VM_2025_07_29_08_32_27_144_00.gif Done Skip 0 00 : 00 : 03 Categorie…" at bounding box center [433, 206] width 866 height 412
click at [750, 127] on li "Person outside the car" at bounding box center [767, 129] width 162 height 19
type input "Person outside the car"
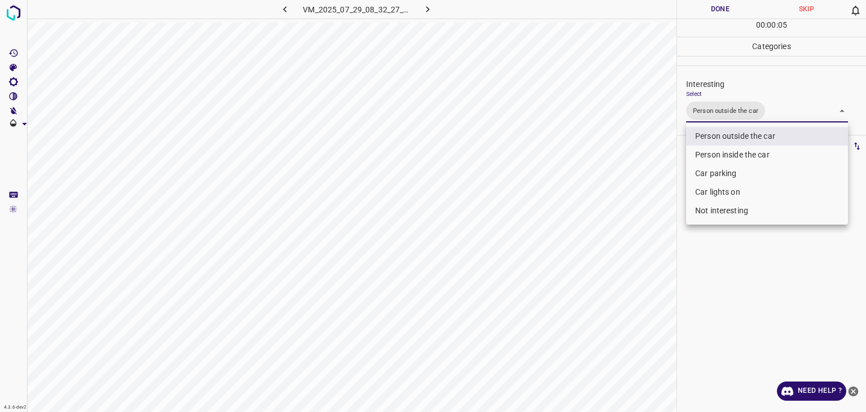
click at [724, 14] on div at bounding box center [433, 206] width 866 height 412
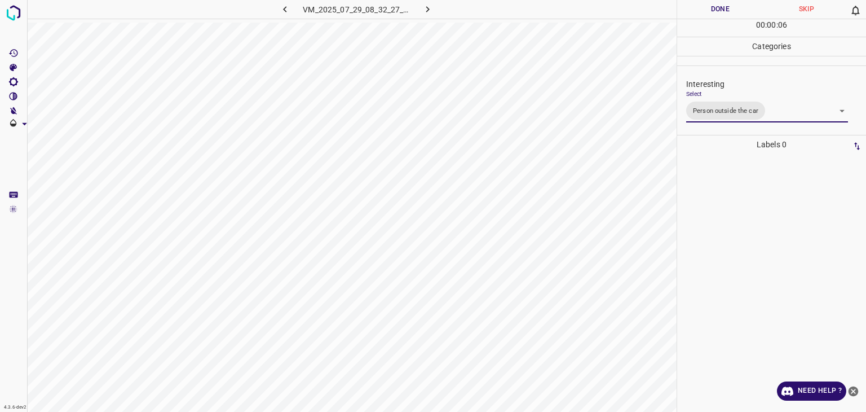
click at [724, 14] on div "Person outside the car Person inside the car Car parking Car lights on Not inte…" at bounding box center [433, 206] width 866 height 412
click at [724, 14] on button "Done" at bounding box center [720, 9] width 86 height 19
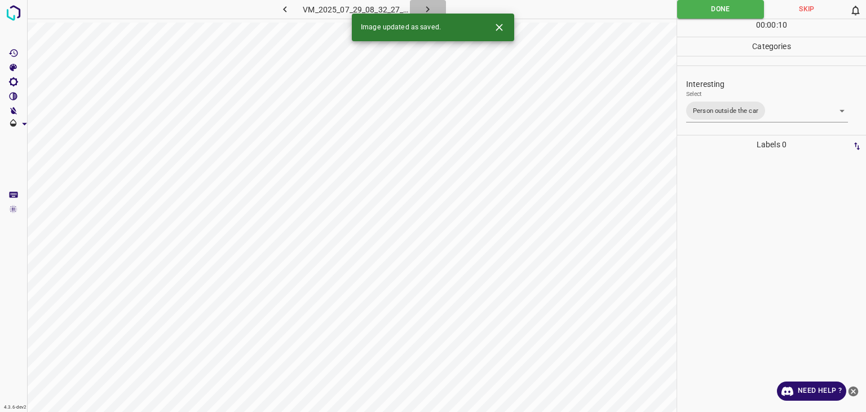
click at [425, 9] on icon "button" at bounding box center [428, 9] width 12 height 12
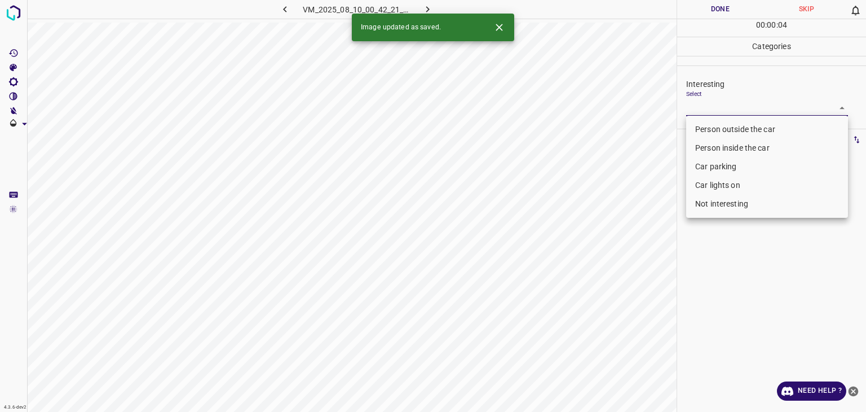
click at [713, 108] on body "4.3.6-dev2 VM_2025_08_10_00_42_21_268_05.gif Done Skip 0 00 : 00 : 04 Categorie…" at bounding box center [433, 206] width 866 height 412
click at [725, 136] on li "Person outside the car" at bounding box center [767, 129] width 162 height 19
type input "Person outside the car"
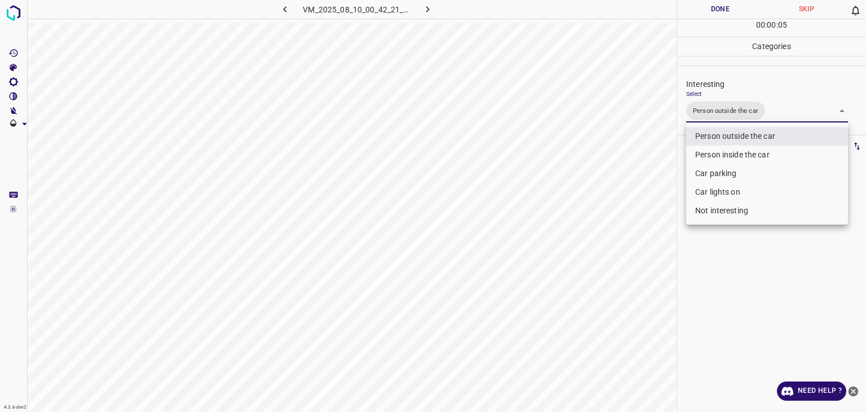
click at [714, 12] on div at bounding box center [433, 206] width 866 height 412
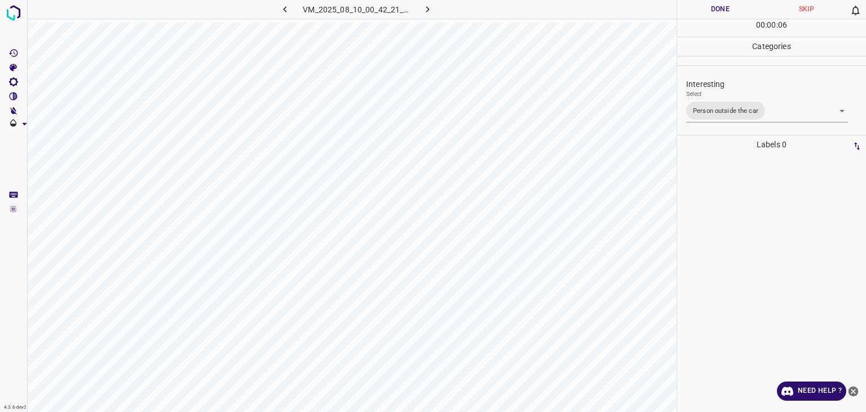
click at [714, 12] on div "Person outside the car Person inside the car Car parking Car lights on Not inte…" at bounding box center [433, 206] width 866 height 412
click at [714, 12] on button "Done" at bounding box center [720, 9] width 86 height 19
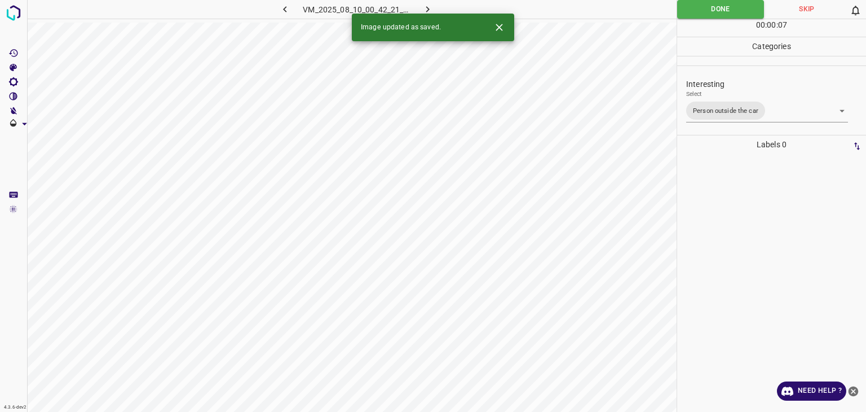
click at [434, 5] on button "button" at bounding box center [428, 9] width 36 height 19
click at [503, 28] on icon "Close" at bounding box center [499, 27] width 12 height 12
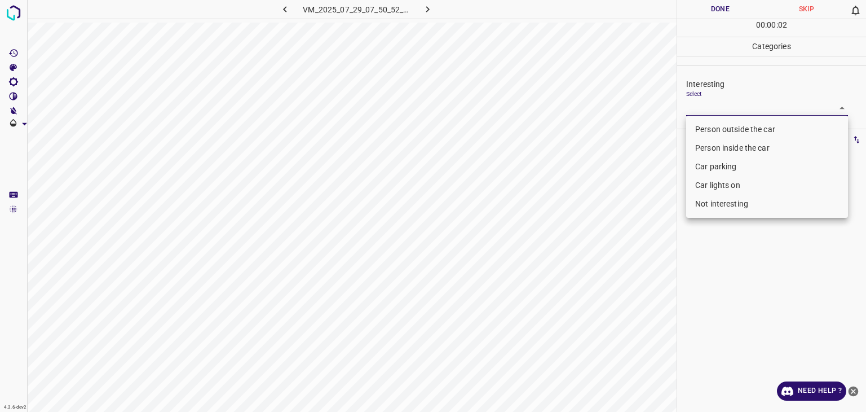
click at [766, 108] on body "4.3.6-dev2 VM_2025_07_29_07_50_52_991_09.gif Done Skip 0 00 : 00 : 02 Categorie…" at bounding box center [433, 206] width 866 height 412
click at [766, 127] on li "Person outside the car" at bounding box center [767, 129] width 162 height 19
type input "Person outside the car"
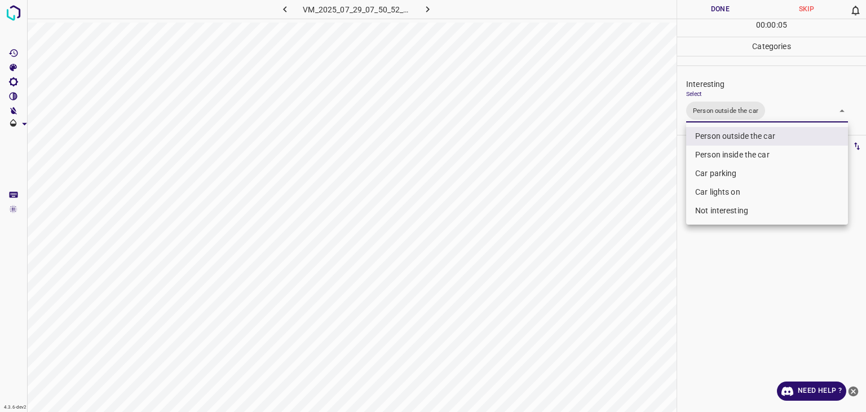
click at [711, 1] on div at bounding box center [433, 206] width 866 height 412
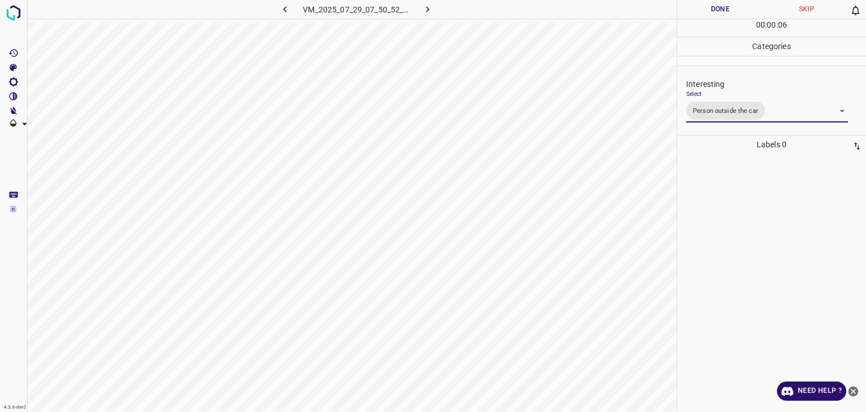
click at [706, 1] on button "Done" at bounding box center [720, 9] width 86 height 19
click at [709, 3] on button "Done" at bounding box center [720, 9] width 86 height 19
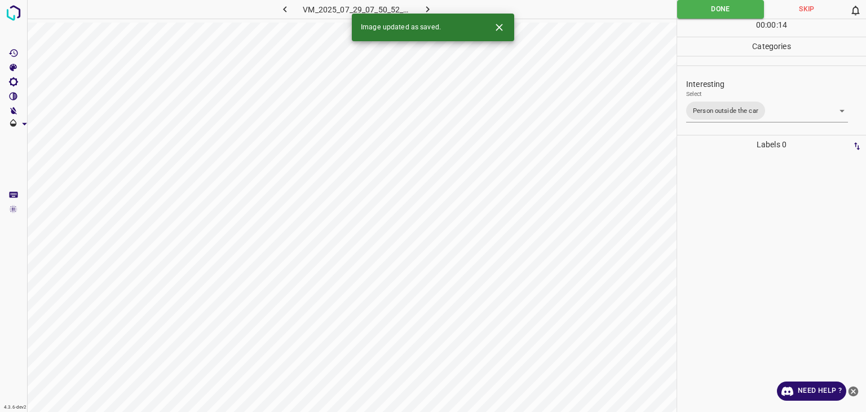
click at [430, 11] on icon "button" at bounding box center [428, 9] width 12 height 12
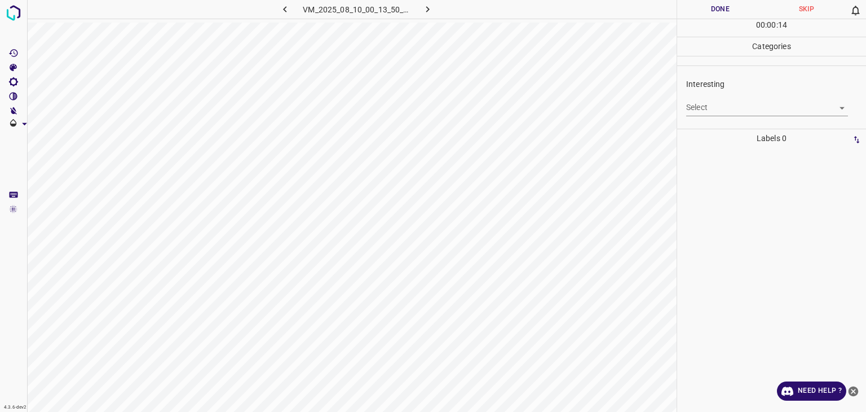
click at [713, 106] on body "4.3.6-dev2 VM_2025_08_10_00_13_50_706_01.gif Done Skip 0 00 : 00 : 14 Categorie…" at bounding box center [433, 206] width 866 height 412
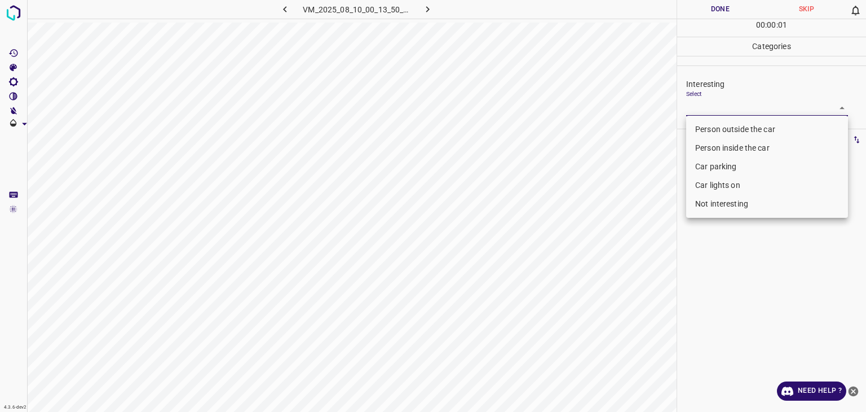
click at [711, 128] on li "Person outside the car" at bounding box center [767, 129] width 162 height 19
type input "Person outside the car"
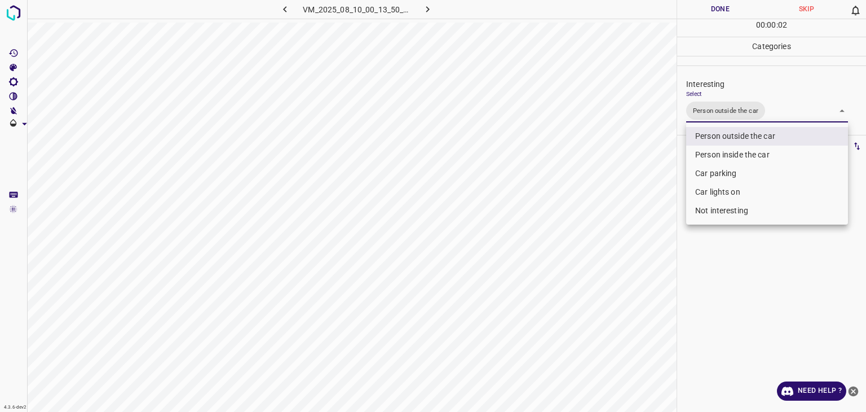
click at [713, 12] on div at bounding box center [433, 206] width 866 height 412
click at [711, 11] on div at bounding box center [433, 206] width 866 height 412
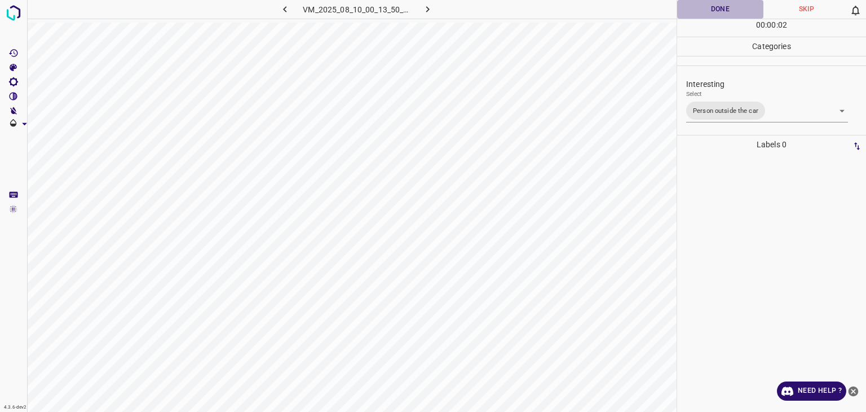
click at [711, 11] on button "Done" at bounding box center [720, 9] width 86 height 19
click at [434, 10] on button "button" at bounding box center [428, 9] width 36 height 19
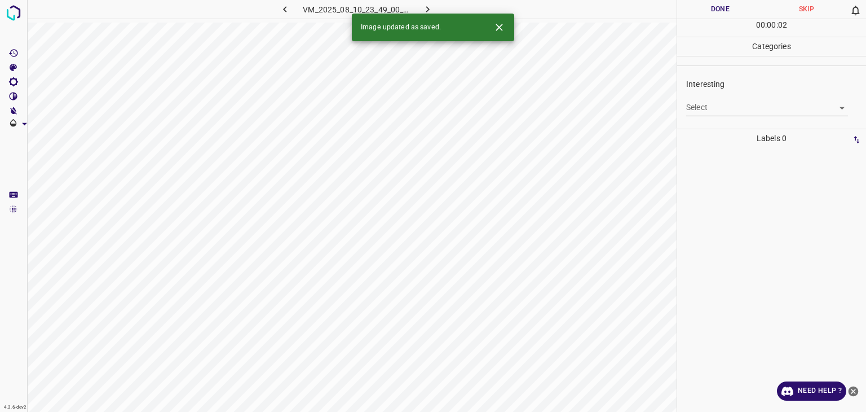
click at [722, 117] on div "Interesting Select ​" at bounding box center [771, 96] width 189 height 53
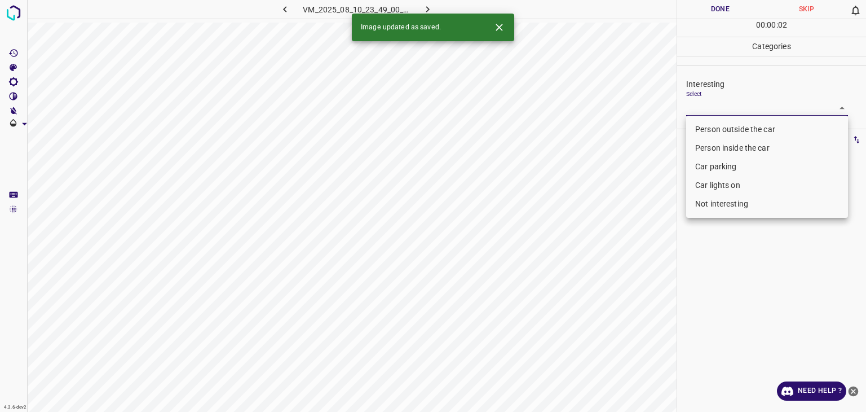
click at [715, 114] on body "4.3.6-dev2 VM_2025_08_10_23_49_00_735_05.gif Done Skip 0 00 : 00 : 02 Categorie…" at bounding box center [433, 206] width 866 height 412
click at [706, 163] on li "Car parking" at bounding box center [767, 166] width 162 height 19
type input "Car parking"
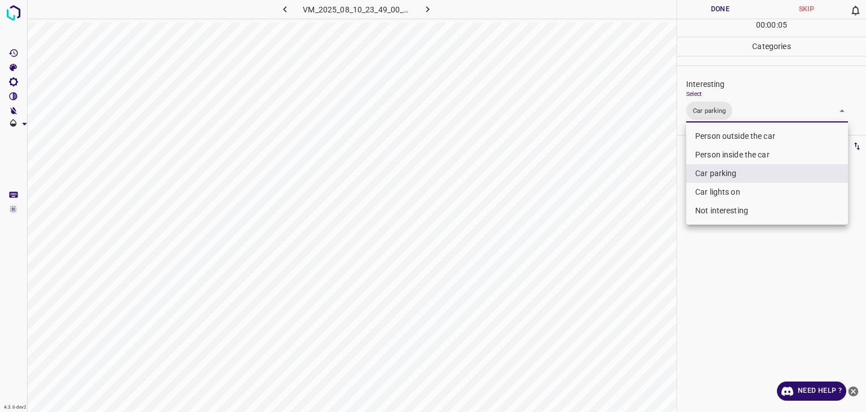
click at [715, 12] on div at bounding box center [433, 206] width 866 height 412
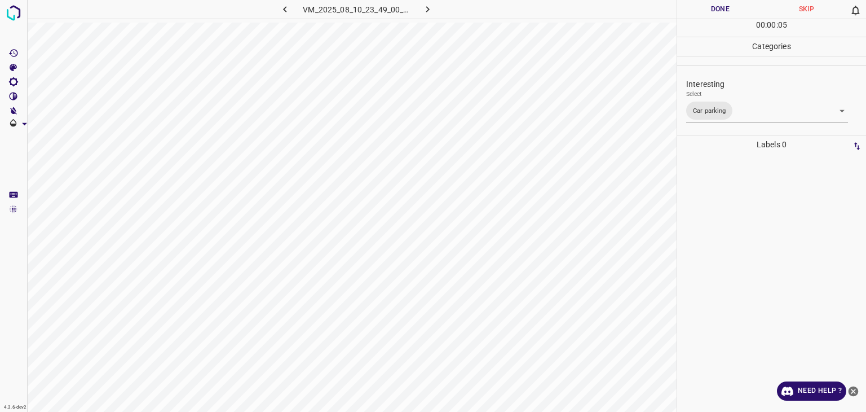
click at [714, 5] on div "Person outside the car Person inside the car Car parking Car lights on Not inte…" at bounding box center [433, 206] width 866 height 412
click at [714, 5] on button "Done" at bounding box center [720, 9] width 86 height 19
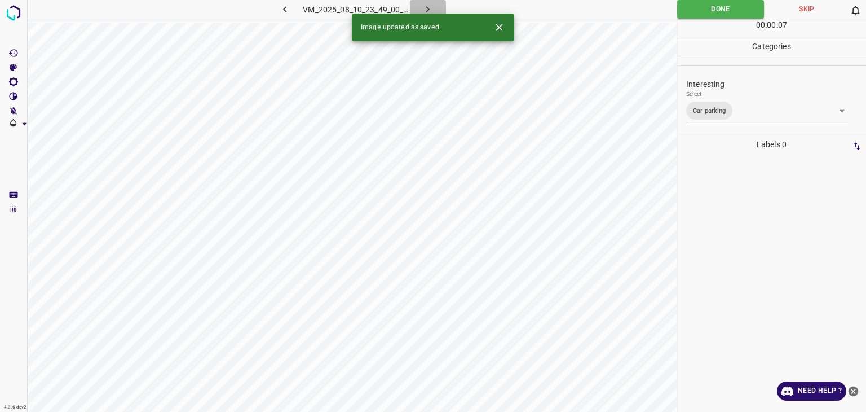
click at [437, 5] on button "button" at bounding box center [428, 9] width 36 height 19
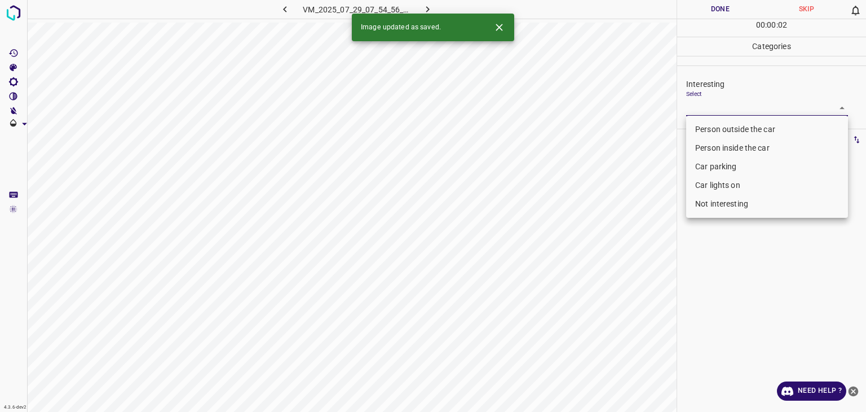
click at [709, 107] on body "4.3.6-dev2 VM_2025_07_29_07_54_56_885_03.gif Done Skip 0 00 : 00 : 02 Categorie…" at bounding box center [433, 206] width 866 height 412
click at [726, 210] on li "Not interesting" at bounding box center [767, 204] width 162 height 19
type input "Not interesting"
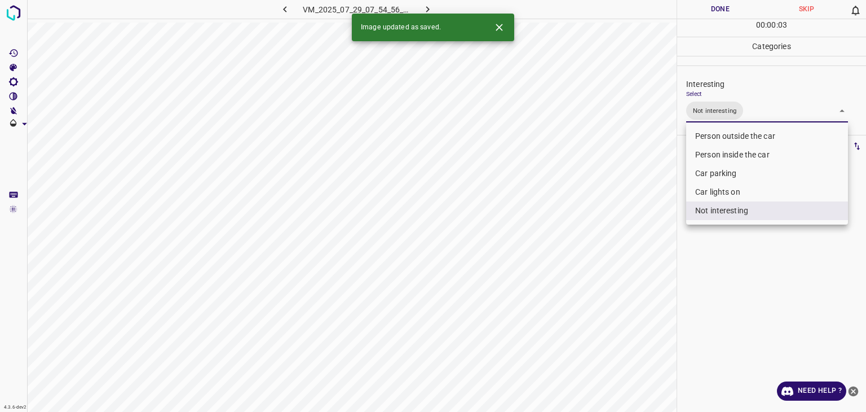
click at [707, 15] on div at bounding box center [433, 206] width 866 height 412
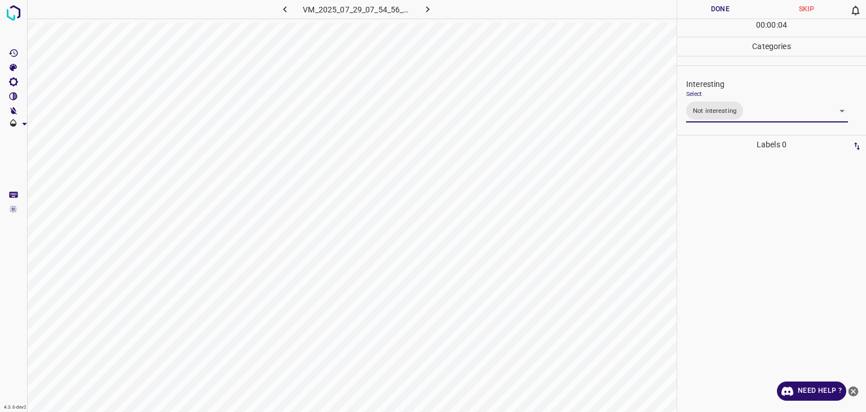
click at [707, 15] on div "Person outside the car Person inside the car Car parking Car lights on Not inte…" at bounding box center [433, 206] width 866 height 412
click at [707, 15] on button "Done" at bounding box center [720, 9] width 86 height 19
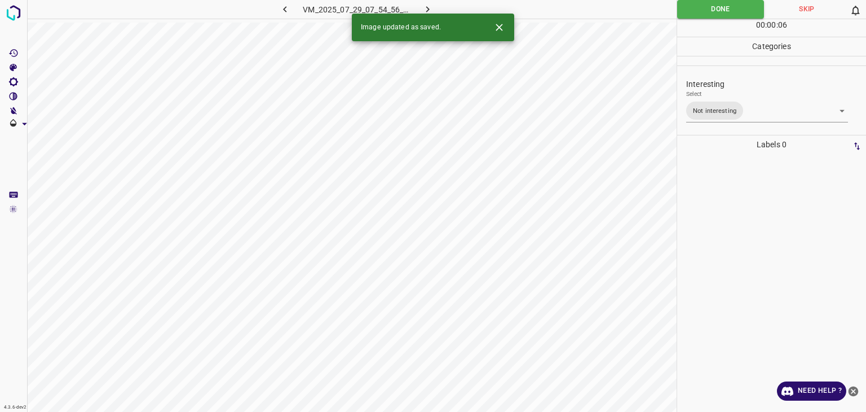
click at [435, 3] on button "button" at bounding box center [428, 9] width 36 height 19
click at [502, 33] on button "Close" at bounding box center [499, 27] width 21 height 21
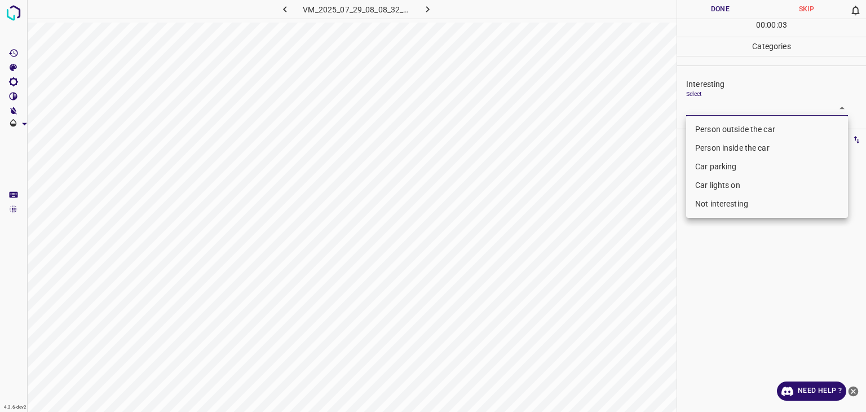
click at [729, 102] on body "4.3.6-dev2 VM_2025_07_29_08_08_32_812_03.gif Done Skip 0 00 : 00 : 03 Categorie…" at bounding box center [433, 206] width 866 height 412
click at [744, 169] on li "Car parking" at bounding box center [767, 166] width 162 height 19
type input "Car parking"
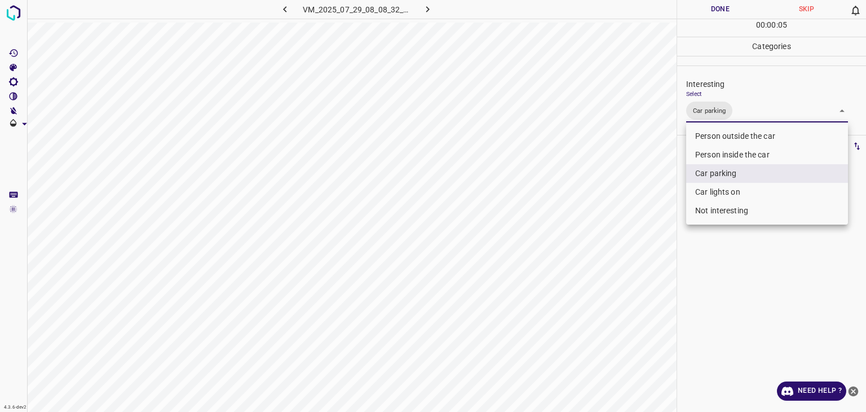
click at [730, 10] on div at bounding box center [433, 206] width 866 height 412
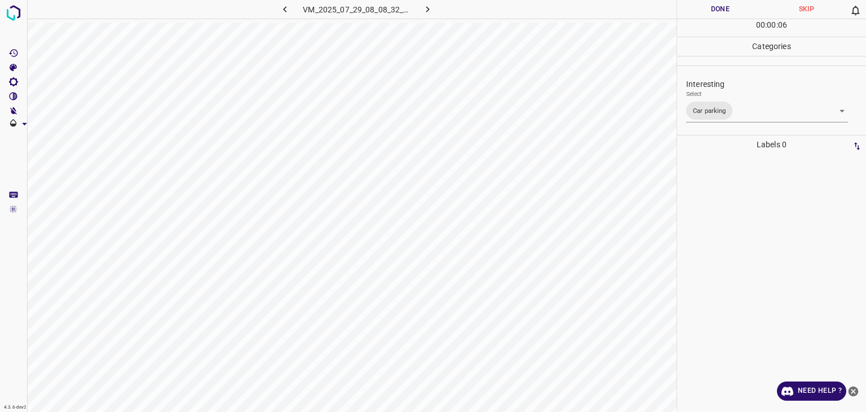
click at [730, 10] on div "Person outside the car Person inside the car Car parking Car lights on Not inte…" at bounding box center [433, 206] width 866 height 412
click at [730, 10] on button "Done" at bounding box center [720, 9] width 86 height 19
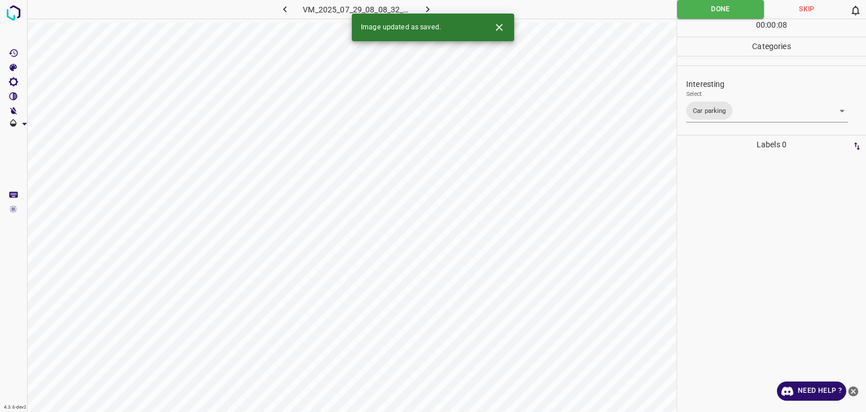
click at [431, 9] on icon "button" at bounding box center [428, 9] width 12 height 12
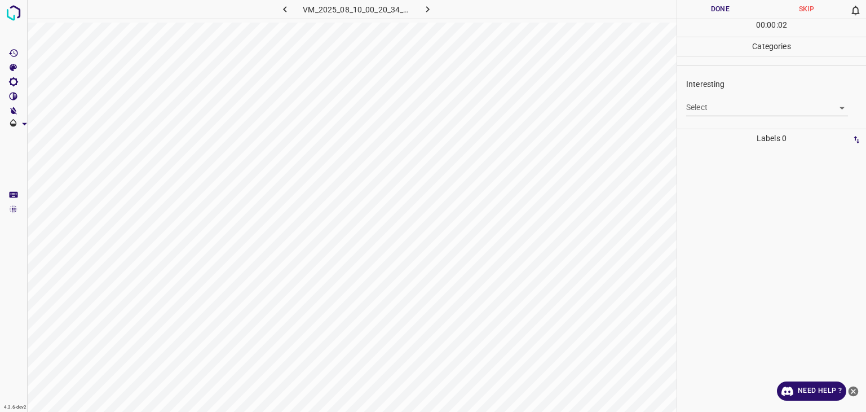
click at [708, 96] on div "Select ​" at bounding box center [767, 102] width 162 height 25
click at [713, 106] on body "4.3.6-dev2 VM_2025_08_10_00_20_34_507_01.gif Done Skip 0 00 : 00 : 03 Categorie…" at bounding box center [433, 206] width 866 height 412
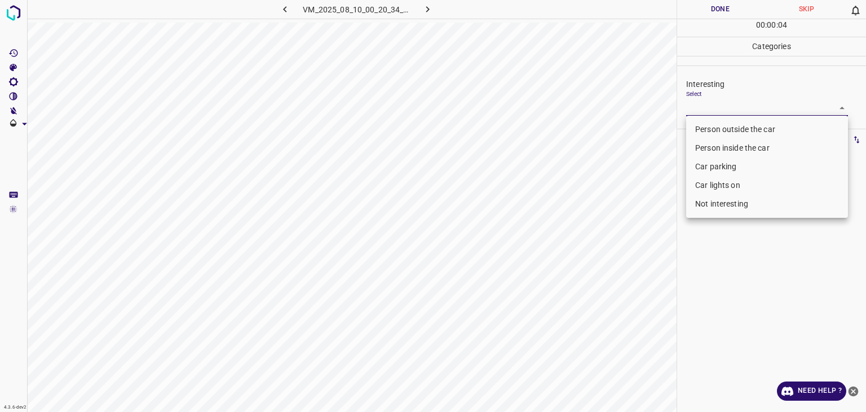
click at [716, 168] on li "Car parking" at bounding box center [767, 166] width 162 height 19
type input "Car parking"
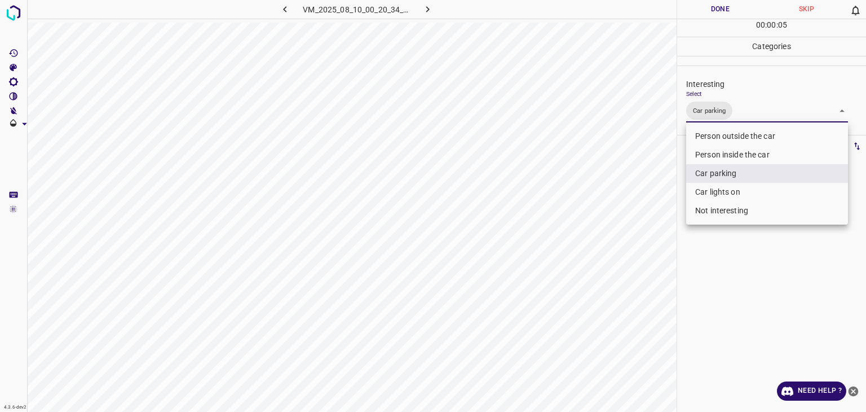
click at [724, 6] on div at bounding box center [433, 206] width 866 height 412
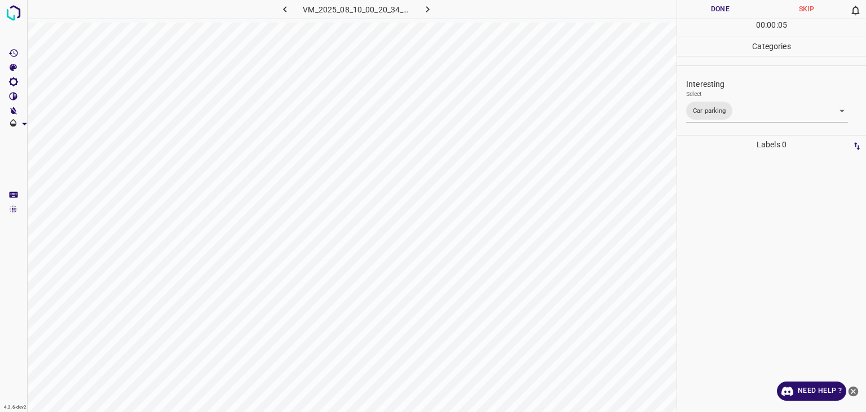
click at [724, 6] on div at bounding box center [433, 206] width 866 height 412
click at [724, 6] on button "Done" at bounding box center [720, 9] width 86 height 19
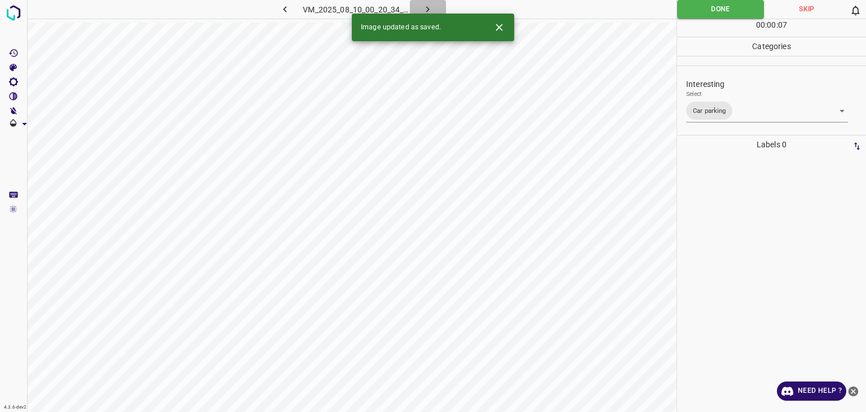
click at [427, 8] on icon "button" at bounding box center [428, 9] width 12 height 12
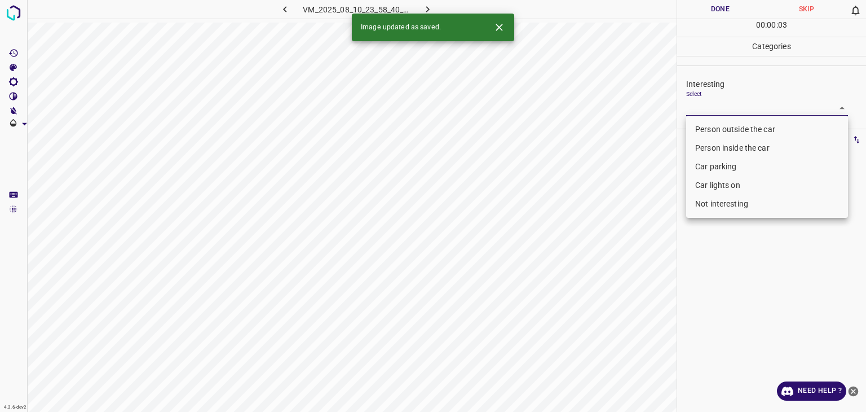
click at [712, 104] on body "4.3.6-dev2 VM_2025_08_10_23_58_40_501_00.gif Done Skip 0 00 : 00 : 03 Categorie…" at bounding box center [433, 206] width 866 height 412
click at [719, 133] on li "Person outside the car" at bounding box center [767, 129] width 162 height 19
type input "Person outside the car"
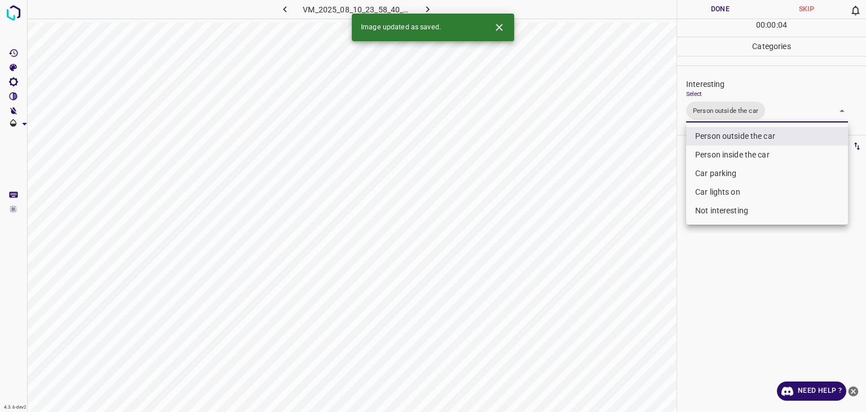
click at [724, 10] on div at bounding box center [433, 206] width 866 height 412
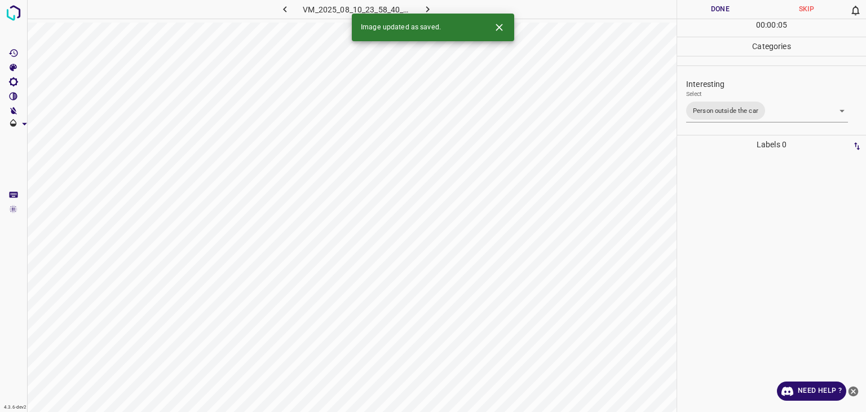
click at [724, 10] on div at bounding box center [433, 206] width 866 height 412
click at [724, 10] on button "Done" at bounding box center [720, 9] width 86 height 19
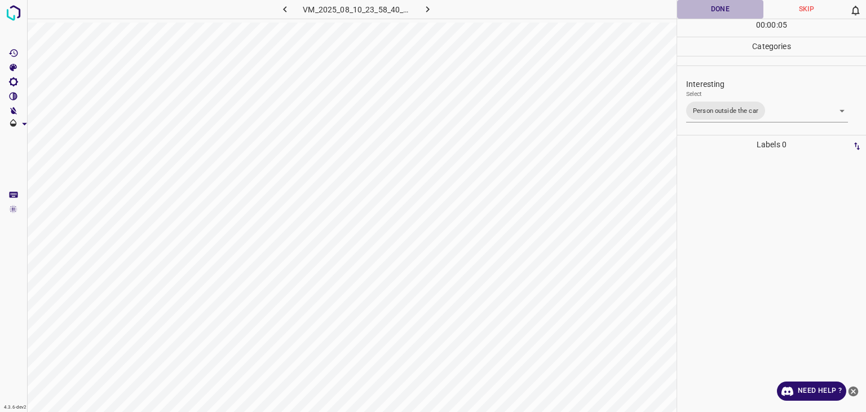
click at [724, 10] on button "Done" at bounding box center [720, 9] width 86 height 19
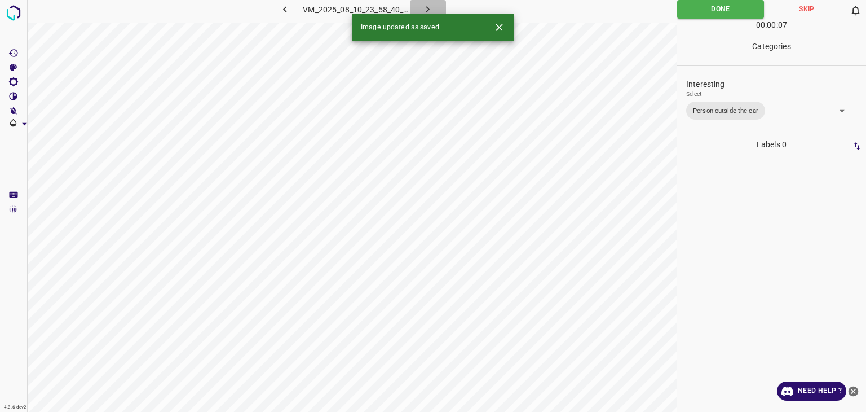
click at [427, 7] on icon "button" at bounding box center [427, 9] width 3 height 6
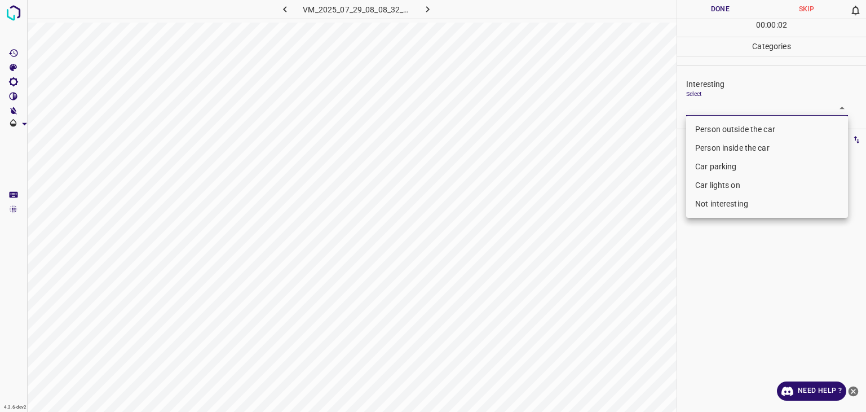
click at [705, 103] on body "4.3.6-dev2 VM_2025_07_29_08_08_32_812_06.gif Done Skip 0 00 : 00 : 02 Categorie…" at bounding box center [433, 206] width 866 height 412
click at [698, 167] on li "Car parking" at bounding box center [767, 166] width 162 height 19
type input "Car parking"
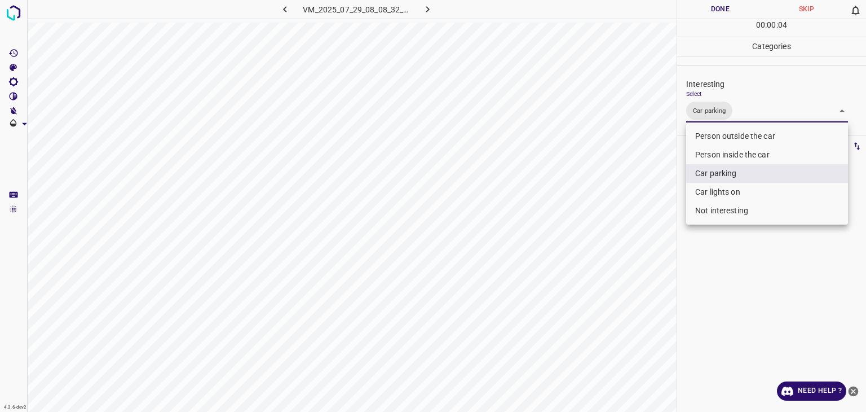
click at [712, 6] on div at bounding box center [433, 206] width 866 height 412
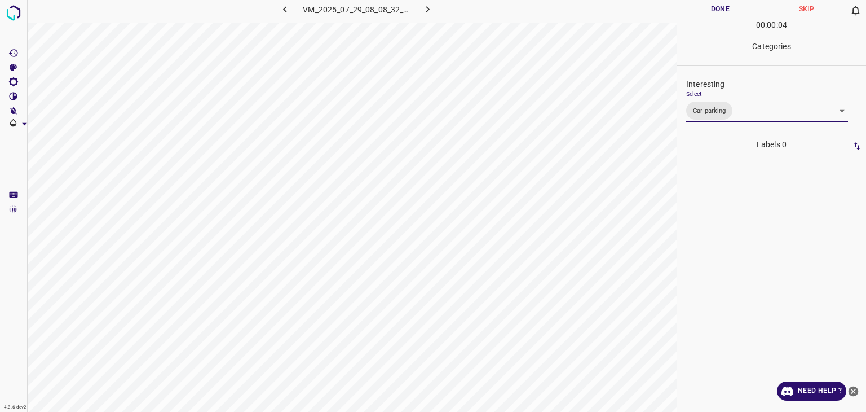
click at [712, 7] on div "Person outside the car Person inside the car Car parking Car lights on Not inte…" at bounding box center [433, 206] width 866 height 412
click at [712, 7] on button "Done" at bounding box center [720, 9] width 86 height 19
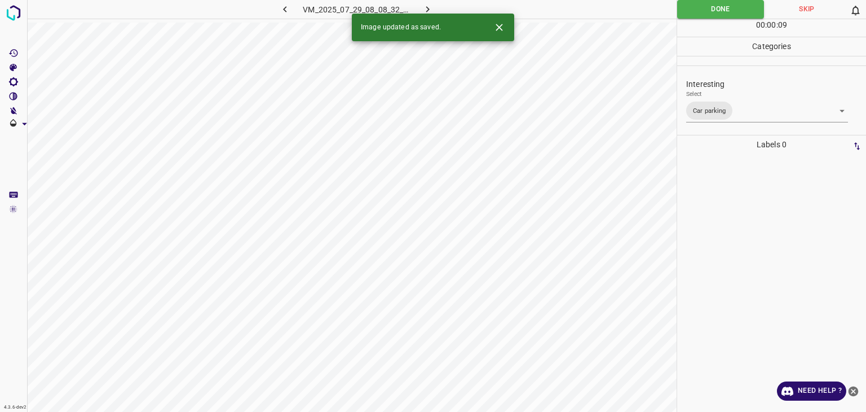
click at [499, 30] on icon "Close" at bounding box center [499, 27] width 12 height 12
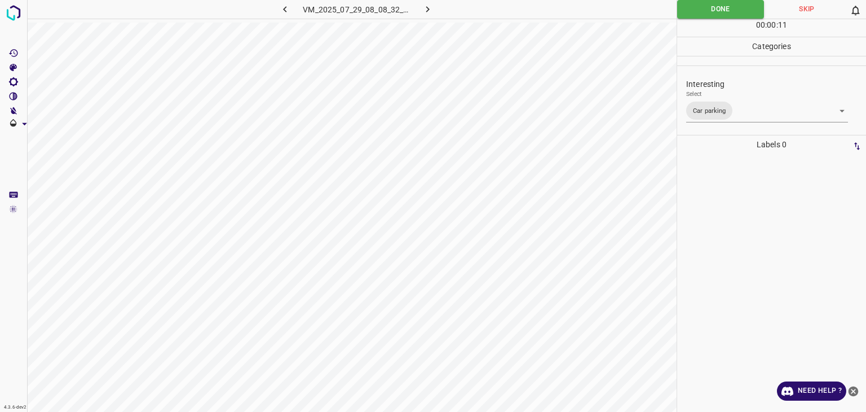
click at [431, 8] on icon "button" at bounding box center [428, 9] width 12 height 12
click at [725, 106] on body "4.3.6-dev2 VM_2025_08_10_00_31_37_538_01.gif Done Skip 0 00 : 00 : 11 Categorie…" at bounding box center [433, 206] width 866 height 412
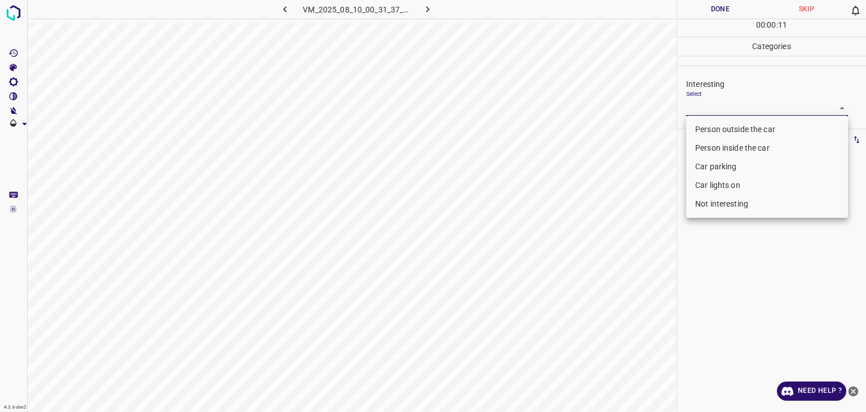
click at [733, 126] on li "Person outside the car" at bounding box center [767, 129] width 162 height 19
type input "Person outside the car"
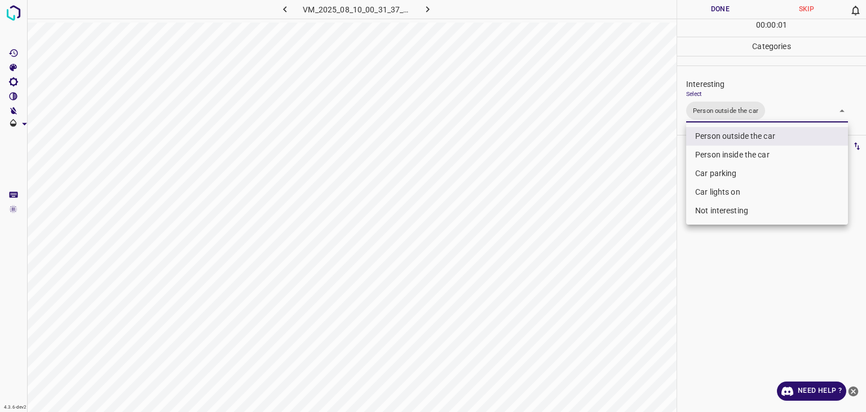
click at [725, 12] on div at bounding box center [433, 206] width 866 height 412
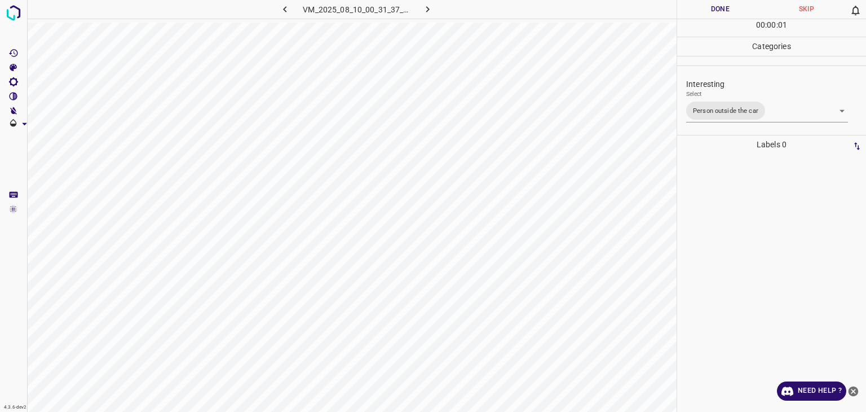
click at [725, 12] on div at bounding box center [433, 206] width 866 height 412
click at [725, 12] on button "Done" at bounding box center [720, 9] width 86 height 19
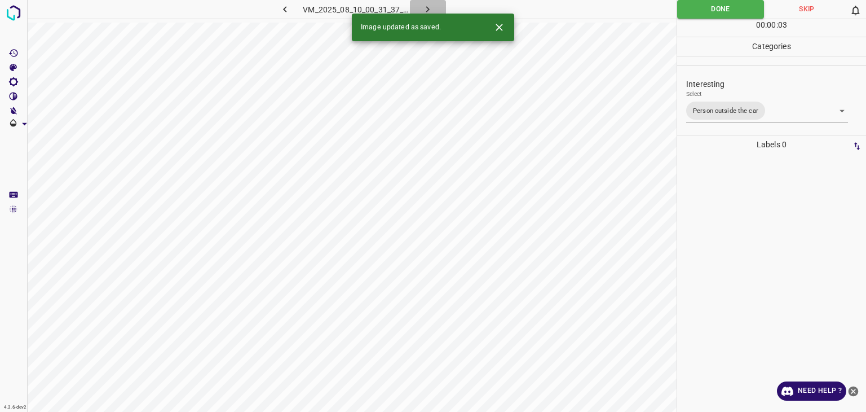
click at [425, 8] on icon "button" at bounding box center [428, 9] width 12 height 12
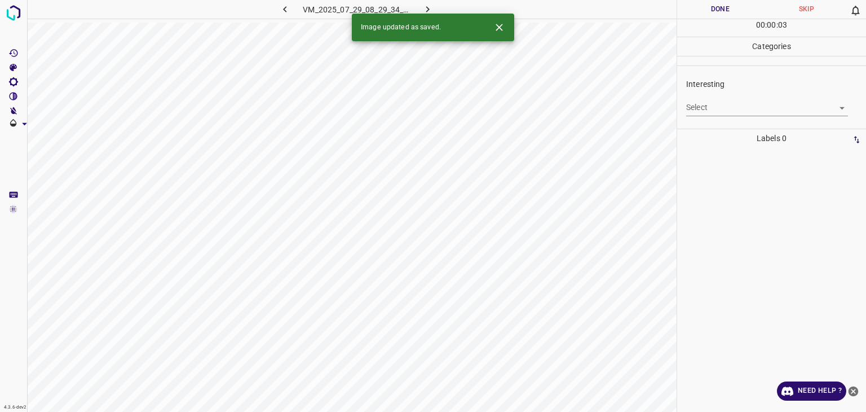
click at [497, 24] on icon "Close" at bounding box center [499, 27] width 7 height 7
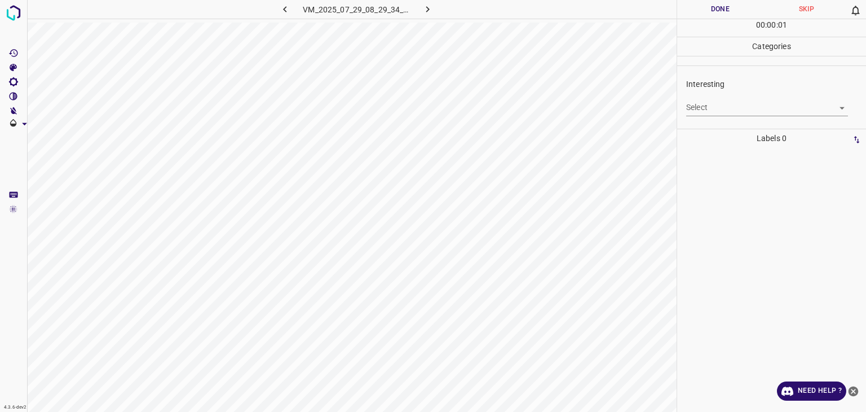
click at [744, 107] on body "4.3.6-dev2 VM_2025_07_29_08_29_34_456_06.gif Done Skip 0 00 : 00 : 01 Categorie…" at bounding box center [433, 206] width 866 height 412
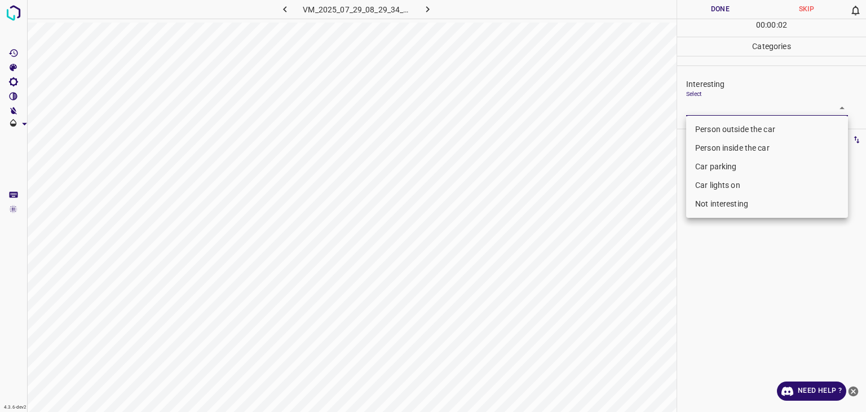
click at [746, 122] on li "Person outside the car" at bounding box center [767, 129] width 162 height 19
type input "Person outside the car"
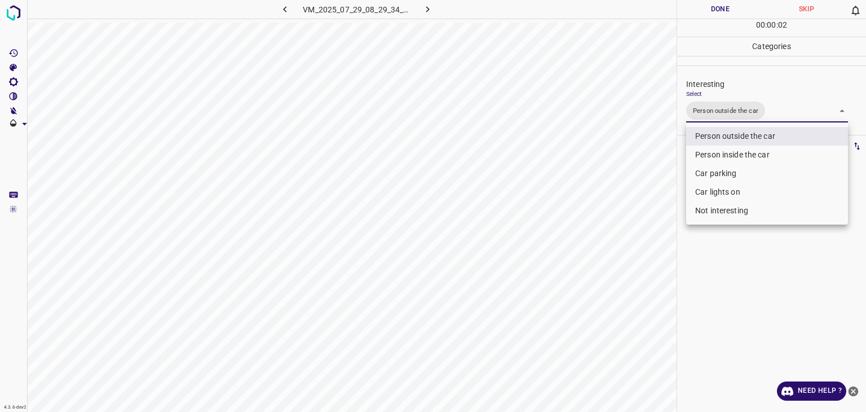
click at [742, 125] on ul "Person outside the car Person inside the car Car parking Car lights on Not inte…" at bounding box center [767, 173] width 162 height 102
click at [743, 142] on li "Person outside the car" at bounding box center [767, 136] width 162 height 19
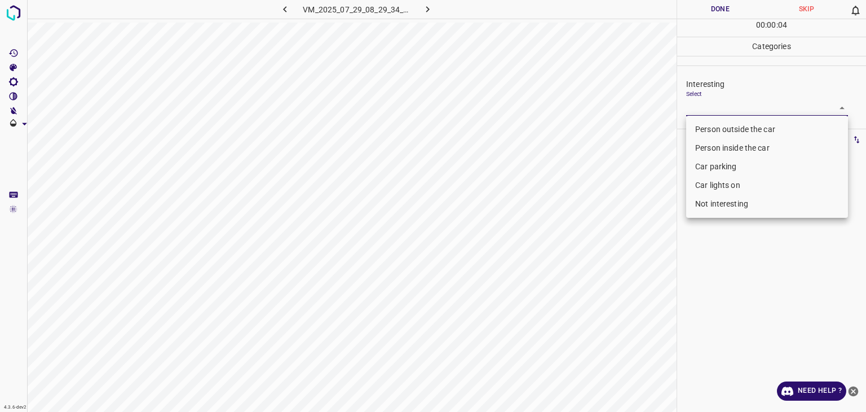
click at [743, 178] on li "Car lights on" at bounding box center [767, 185] width 162 height 19
type input "Car lights on"
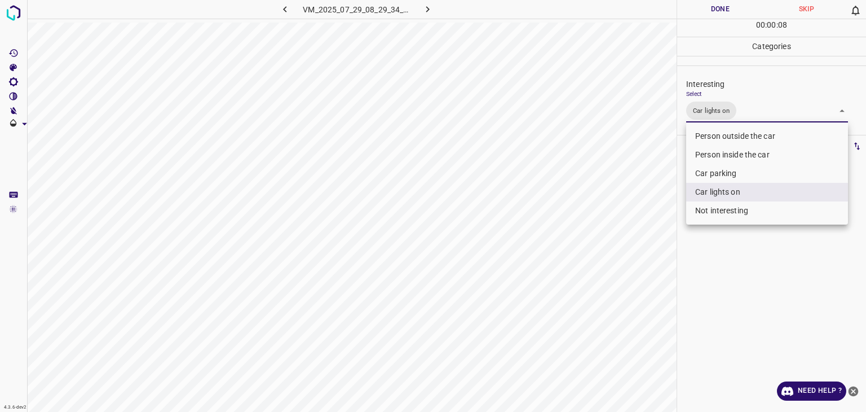
click at [685, 7] on div at bounding box center [433, 206] width 866 height 412
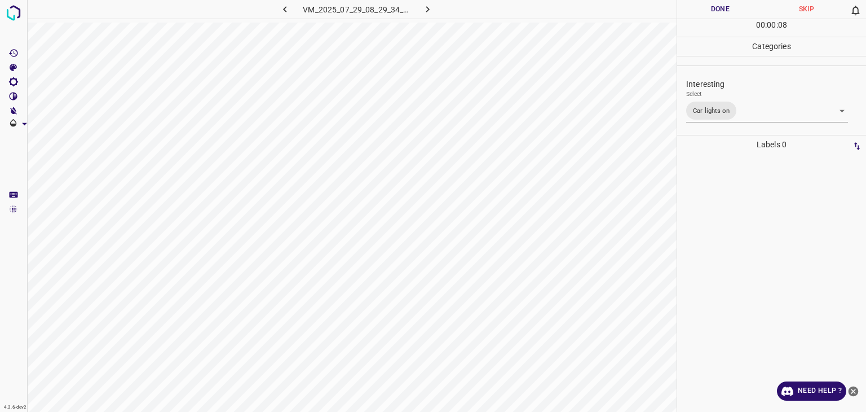
click at [685, 7] on div "Person outside the car Person inside the car Car parking Car lights on Not inte…" at bounding box center [433, 206] width 866 height 412
click at [685, 7] on button "Done" at bounding box center [720, 9] width 86 height 19
click at [420, 7] on button "button" at bounding box center [428, 9] width 36 height 19
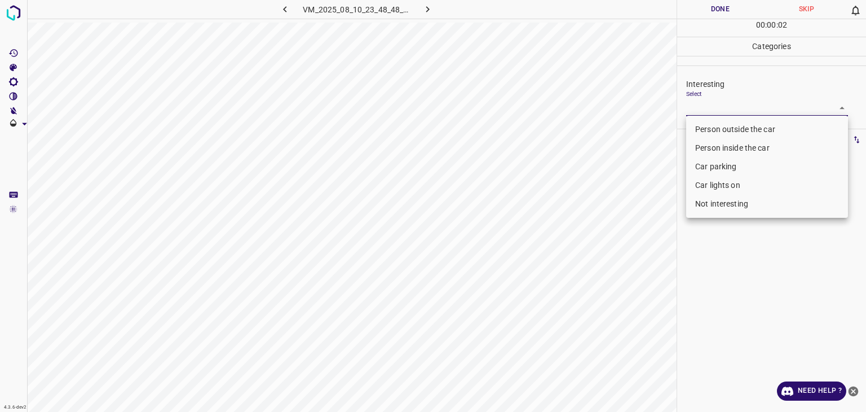
click at [726, 112] on body "4.3.6-dev2 VM_2025_08_10_23_48_48_600_01.gif Done Skip 0 00 : 00 : 02 Categorie…" at bounding box center [433, 206] width 866 height 412
click at [721, 204] on li "Not interesting" at bounding box center [767, 204] width 162 height 19
type input "Not interesting"
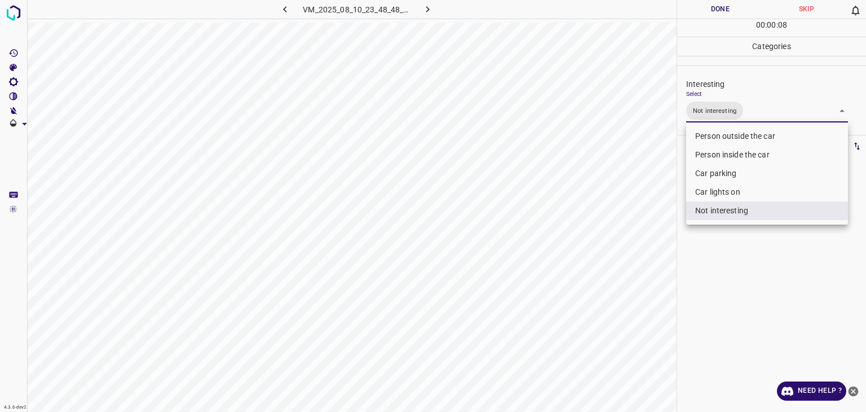
click at [720, 2] on div at bounding box center [433, 206] width 866 height 412
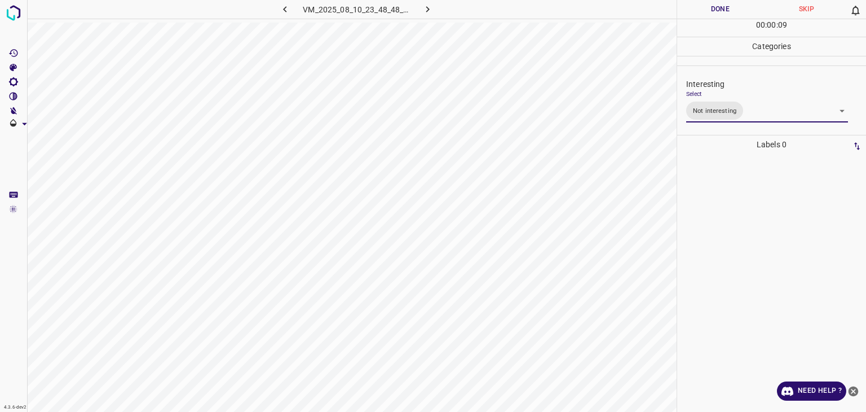
click at [725, 10] on div "Person outside the car Person inside the car Car parking Car lights on Not inte…" at bounding box center [433, 206] width 866 height 412
click at [725, 10] on button "Done" at bounding box center [720, 9] width 86 height 19
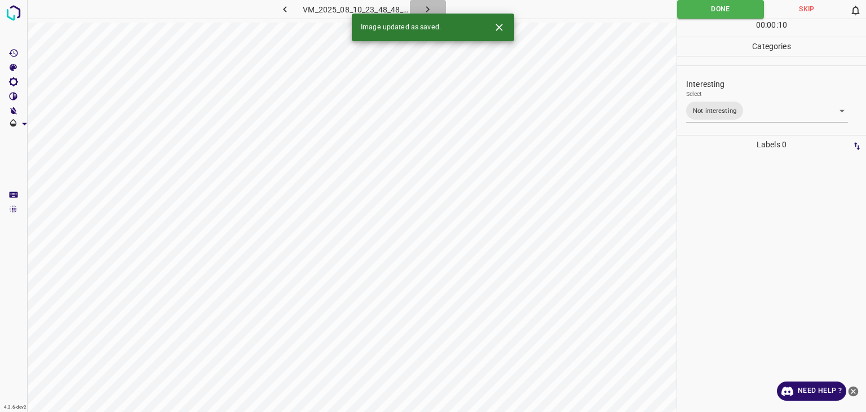
click at [421, 1] on button "button" at bounding box center [428, 9] width 36 height 19
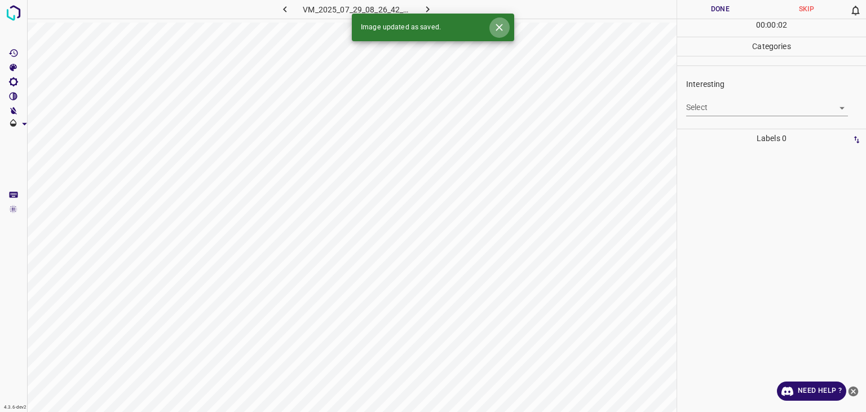
click at [499, 32] on icon "Close" at bounding box center [499, 27] width 12 height 12
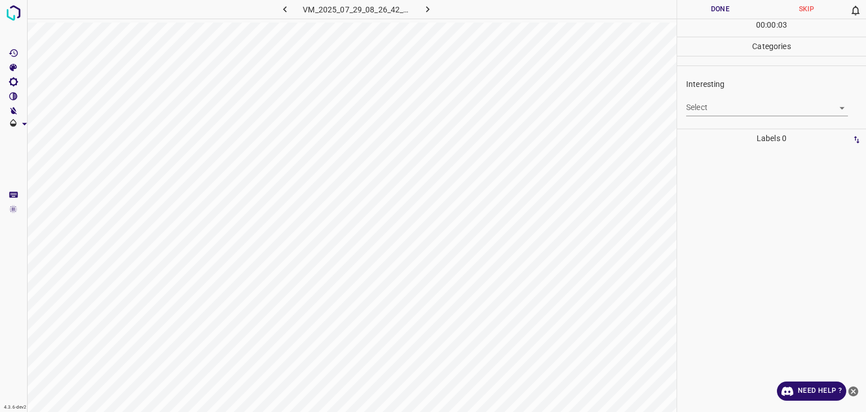
click at [735, 100] on body "4.3.6-dev2 VM_2025_07_29_08_26_42_282_13.gif Done Skip 0 00 : 00 : 03 Categorie…" at bounding box center [433, 206] width 866 height 412
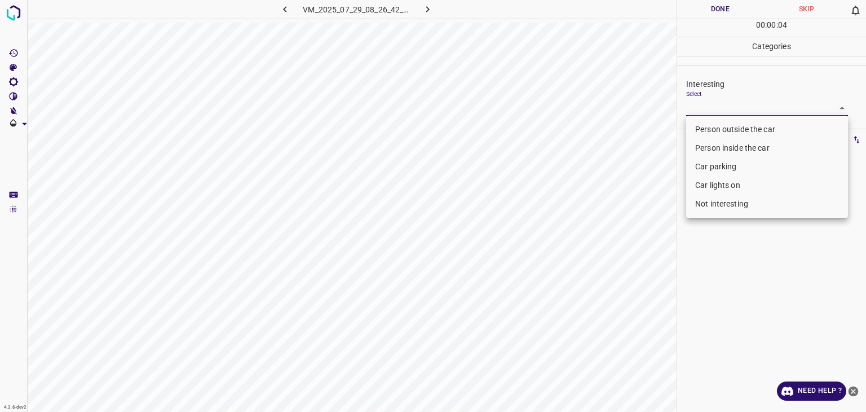
click at [733, 201] on li "Not interesting" at bounding box center [767, 204] width 162 height 19
type input "Not interesting"
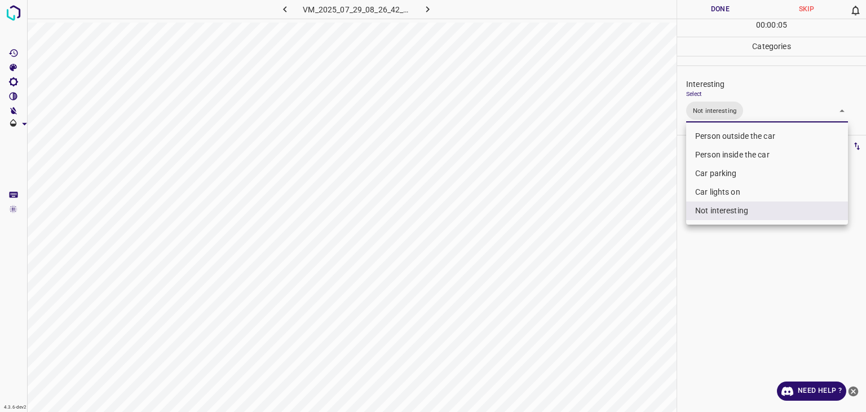
click at [705, 10] on div at bounding box center [433, 206] width 866 height 412
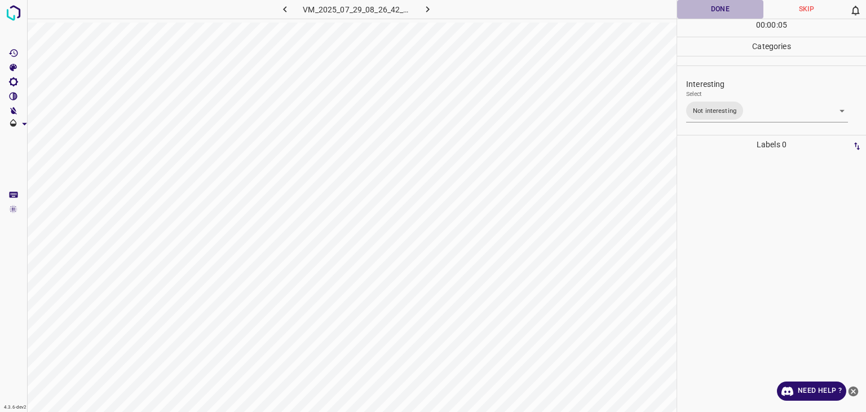
click at [705, 10] on button "Done" at bounding box center [720, 9] width 86 height 19
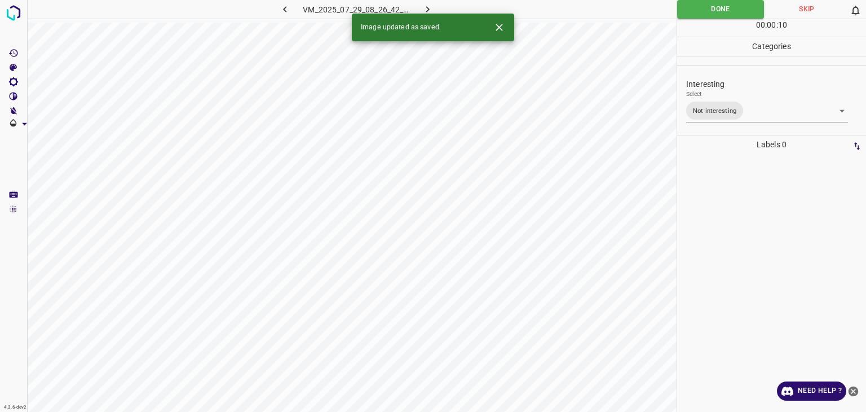
click at [429, 6] on icon "button" at bounding box center [428, 9] width 12 height 12
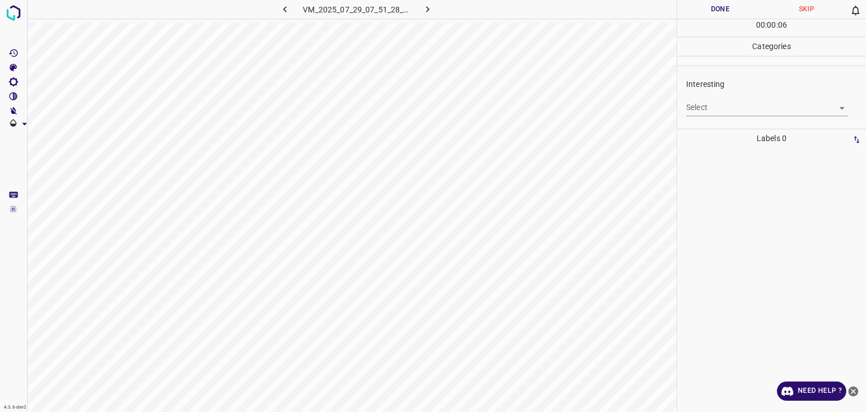
drag, startPoint x: 709, startPoint y: 101, endPoint x: 718, endPoint y: 124, distance: 24.3
click at [711, 103] on div "Select ​" at bounding box center [767, 102] width 162 height 25
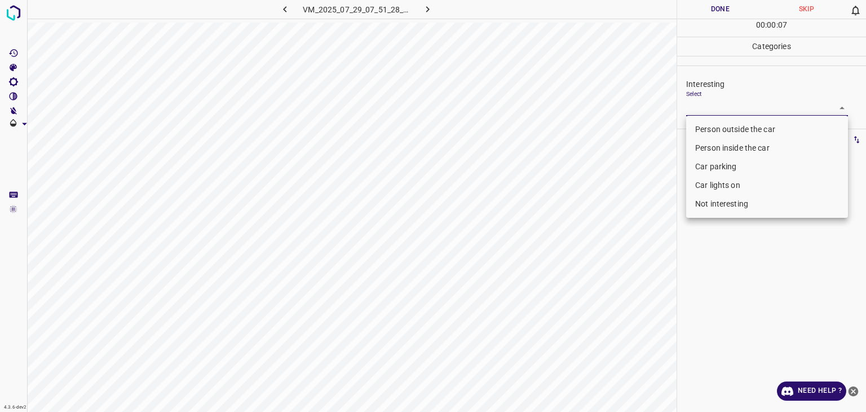
click at [716, 112] on body "4.3.6-dev2 VM_2025_07_29_07_51_28_063_02.gif Done Skip 0 00 : 00 : 07 Categorie…" at bounding box center [433, 206] width 866 height 412
click at [727, 197] on li "Not interesting" at bounding box center [767, 204] width 162 height 19
type input "Not interesting"
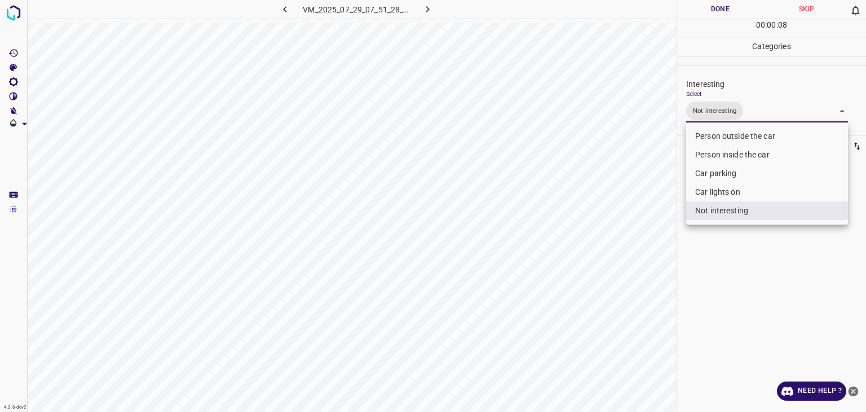
click at [697, 11] on div at bounding box center [433, 206] width 866 height 412
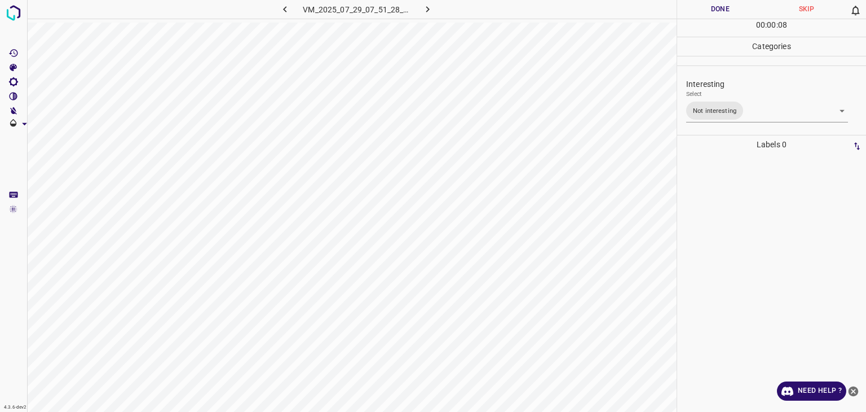
click at [697, 11] on button "Done" at bounding box center [720, 9] width 86 height 19
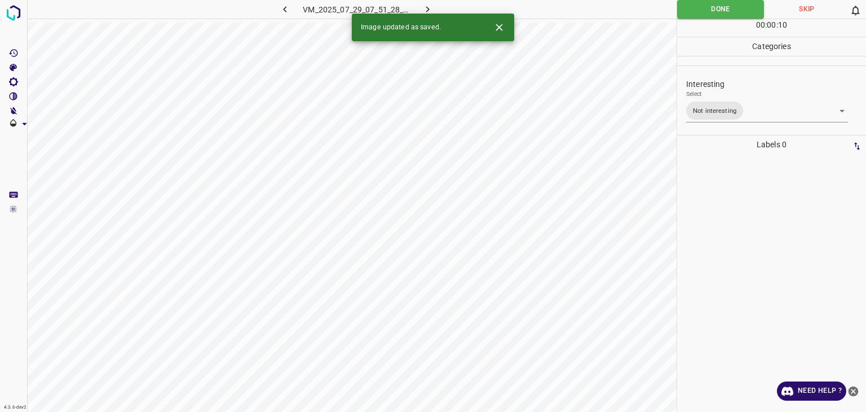
click at [433, 8] on icon "button" at bounding box center [428, 9] width 12 height 12
click at [501, 33] on button "Close" at bounding box center [499, 27] width 21 height 21
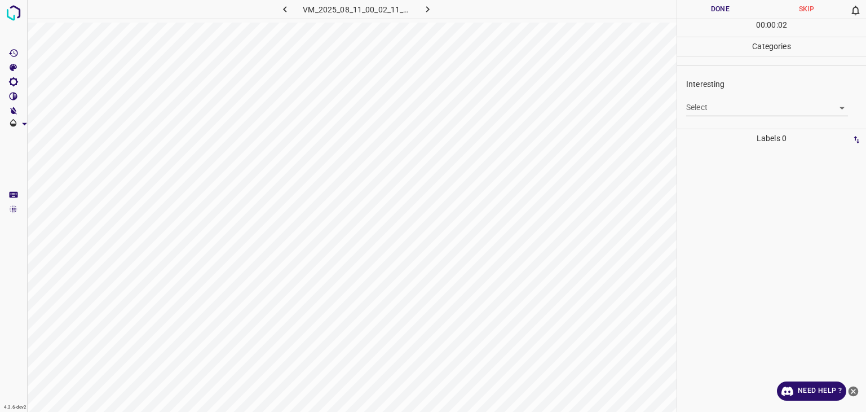
click at [731, 102] on body "4.3.6-dev2 VM_2025_08_11_00_02_11_444_00.gif Done Skip 0 00 : 00 : 02 Categorie…" at bounding box center [433, 206] width 866 height 412
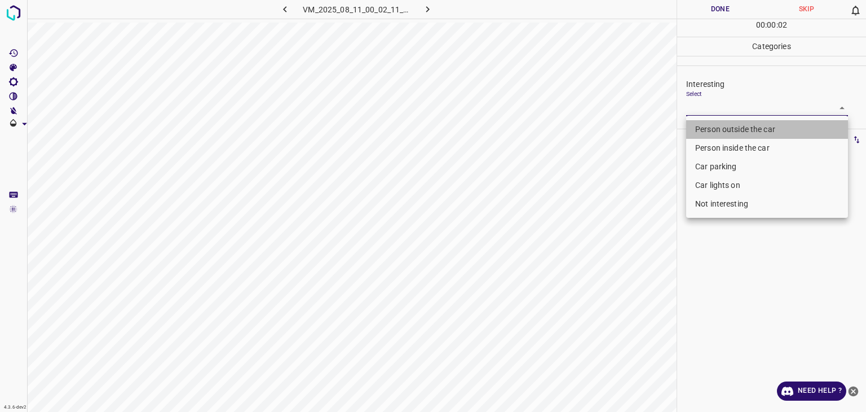
click at [729, 122] on li "Person outside the car" at bounding box center [767, 129] width 162 height 19
type input "Person outside the car"
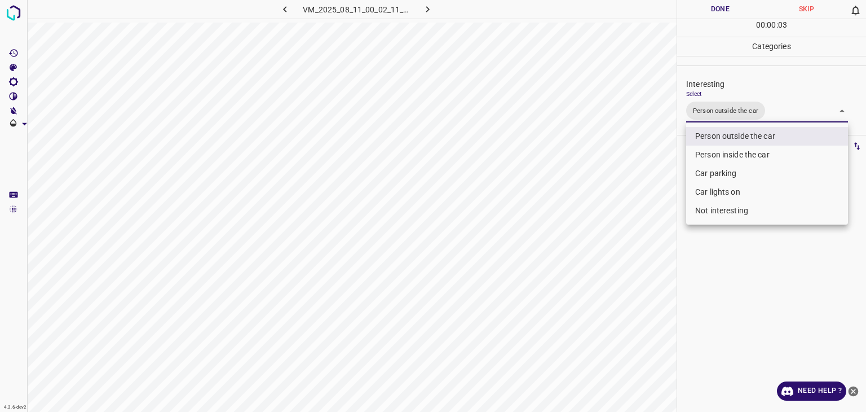
click at [704, 7] on div at bounding box center [433, 206] width 866 height 412
click at [705, 7] on div at bounding box center [433, 206] width 866 height 412
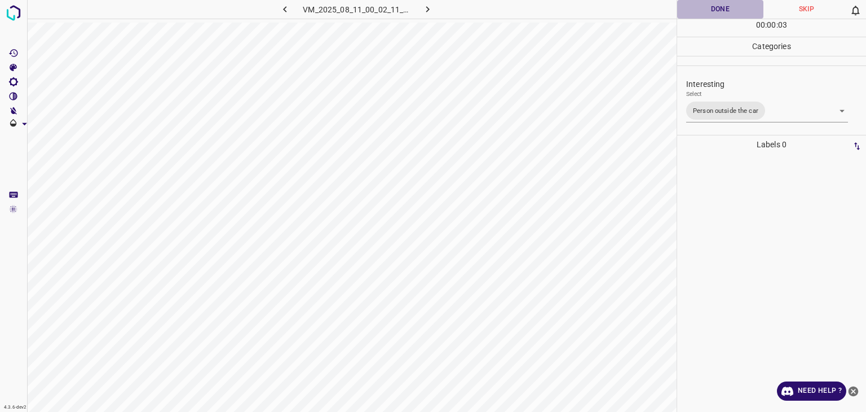
click at [706, 7] on button "Done" at bounding box center [720, 9] width 86 height 19
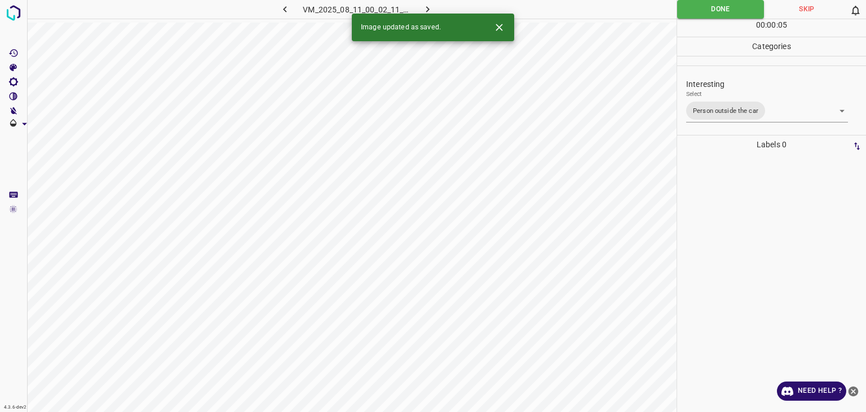
click at [425, 6] on icon "button" at bounding box center [428, 9] width 12 height 12
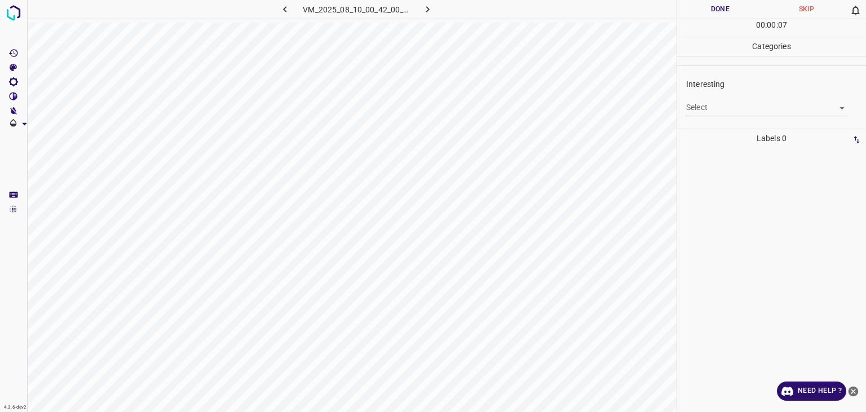
click at [746, 100] on body "4.3.6-dev2 VM_2025_08_10_00_42_00_421_01.gif Done Skip 0 00 : 00 : 07 Categorie…" at bounding box center [433, 206] width 866 height 412
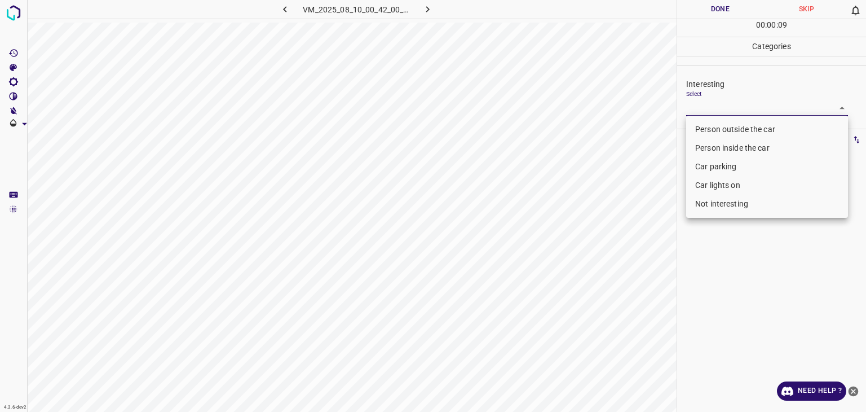
click at [710, 129] on li "Person outside the car" at bounding box center [767, 129] width 162 height 19
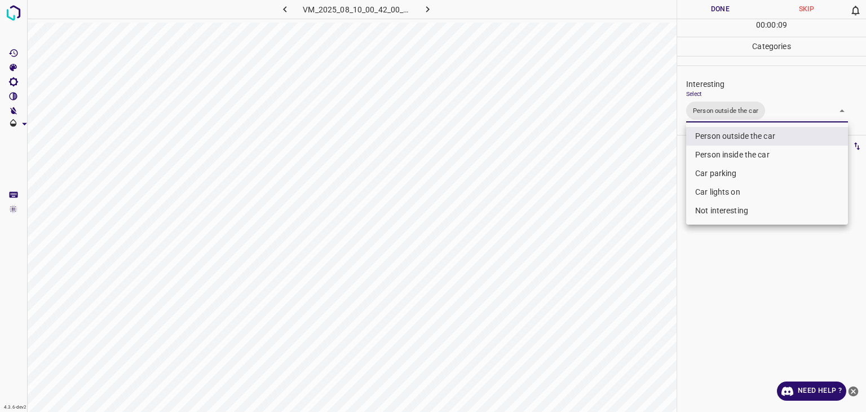
click at [730, 195] on li "Car lights on" at bounding box center [767, 192] width 162 height 19
type input "Person outside the car,Car lights on"
click at [722, 11] on div at bounding box center [433, 206] width 866 height 412
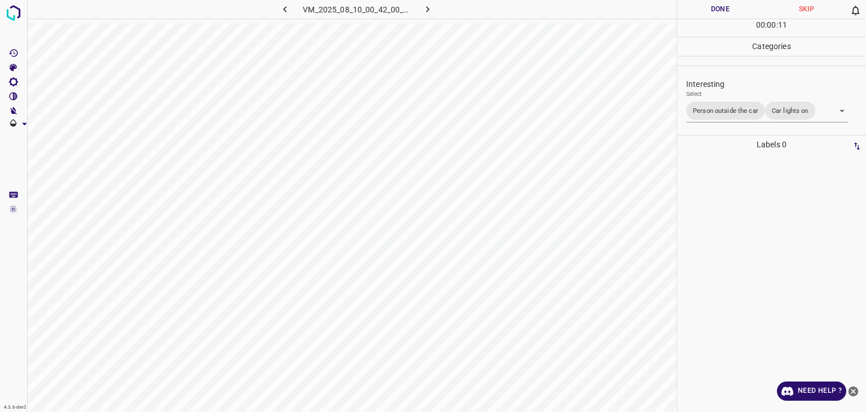
click at [722, 11] on div at bounding box center [433, 206] width 866 height 412
click at [722, 11] on button "Done" at bounding box center [720, 9] width 86 height 19
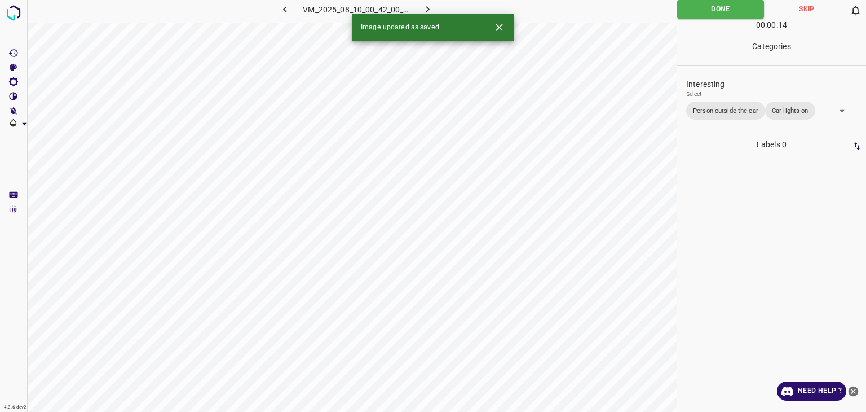
click at [427, 5] on icon "button" at bounding box center [428, 9] width 12 height 12
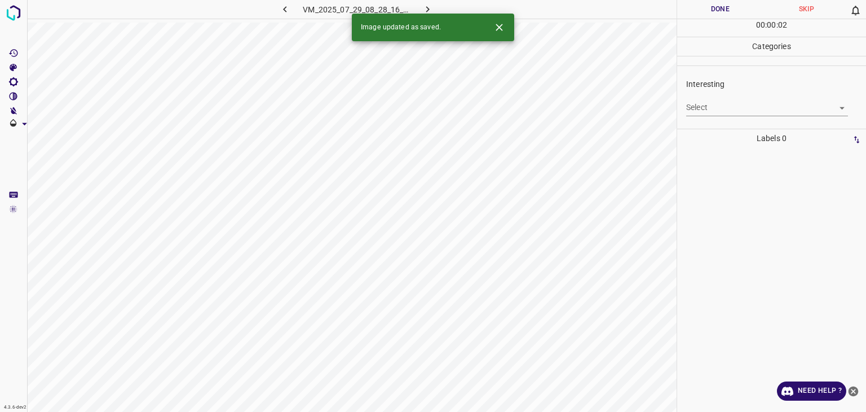
drag, startPoint x: 502, startPoint y: 30, endPoint x: 508, endPoint y: 31, distance: 5.7
click at [502, 30] on icon "Close" at bounding box center [499, 27] width 7 height 7
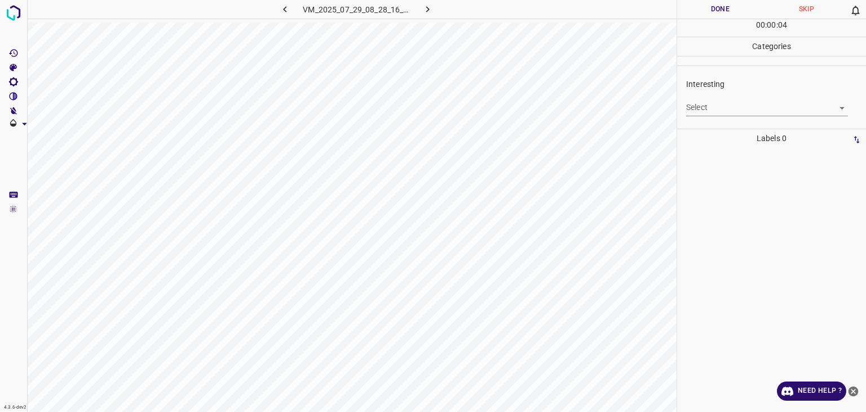
click at [730, 100] on body "4.3.6-dev2 VM_2025_07_29_08_28_16_850_02.gif Done Skip 0 00 : 00 : 04 Categorie…" at bounding box center [433, 206] width 866 height 412
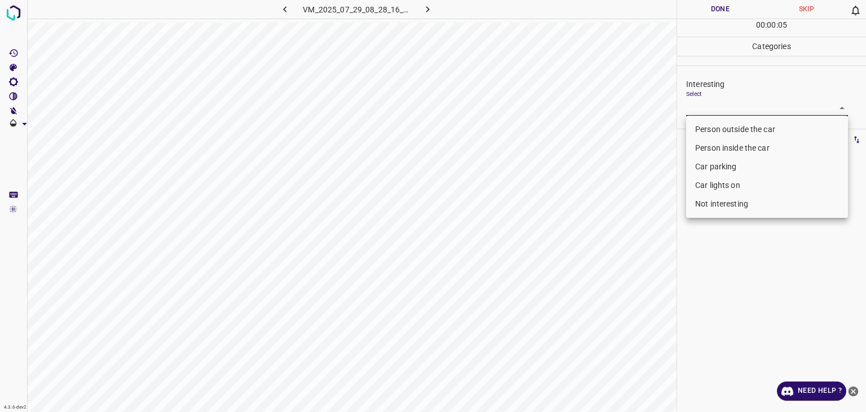
click at [733, 205] on li "Not interesting" at bounding box center [767, 204] width 162 height 19
type input "Not interesting"
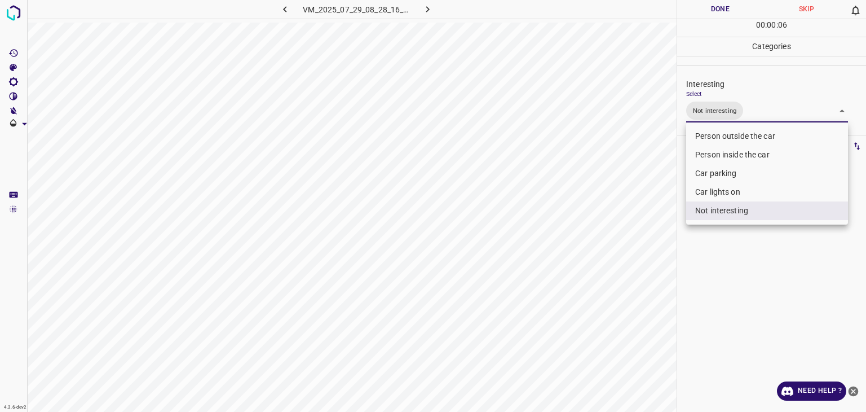
click at [719, 7] on div at bounding box center [433, 206] width 866 height 412
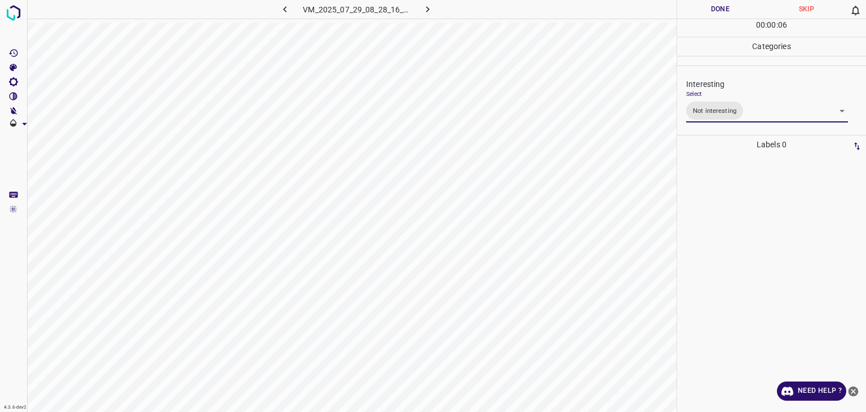
click at [719, 7] on div at bounding box center [433, 206] width 866 height 412
click at [719, 7] on button "Done" at bounding box center [720, 9] width 86 height 19
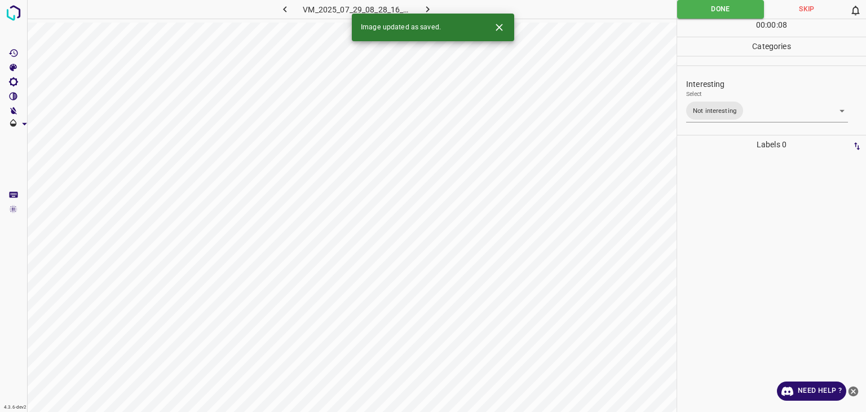
click at [430, 10] on icon "button" at bounding box center [428, 9] width 12 height 12
click at [702, 108] on body "4.3.6-dev2 VM_2025_07_29_07_51_38_720_10.gif Done Skip 0 00 : 00 : 03 Categorie…" at bounding box center [433, 206] width 866 height 412
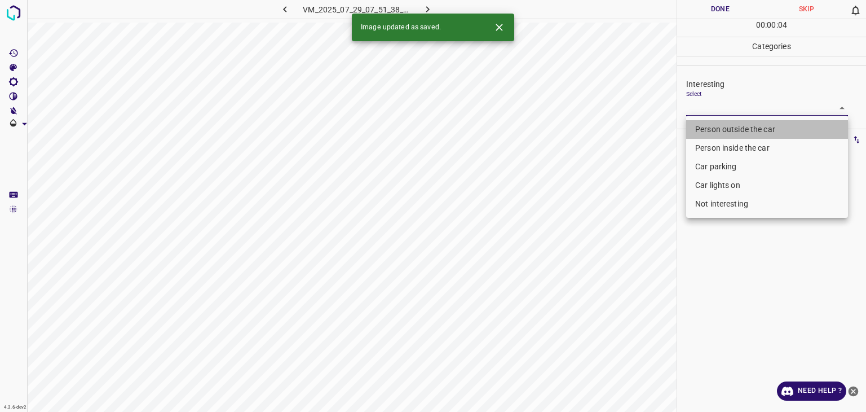
click at [713, 127] on li "Person outside the car" at bounding box center [767, 129] width 162 height 19
type input "Person outside the car"
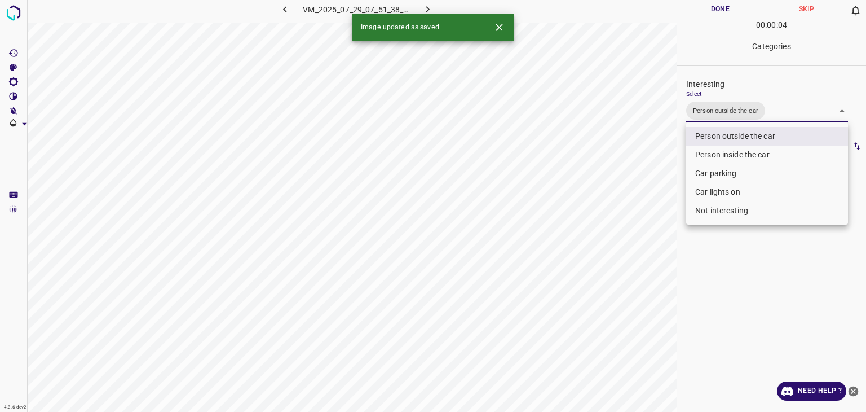
click at [712, 12] on div at bounding box center [433, 206] width 866 height 412
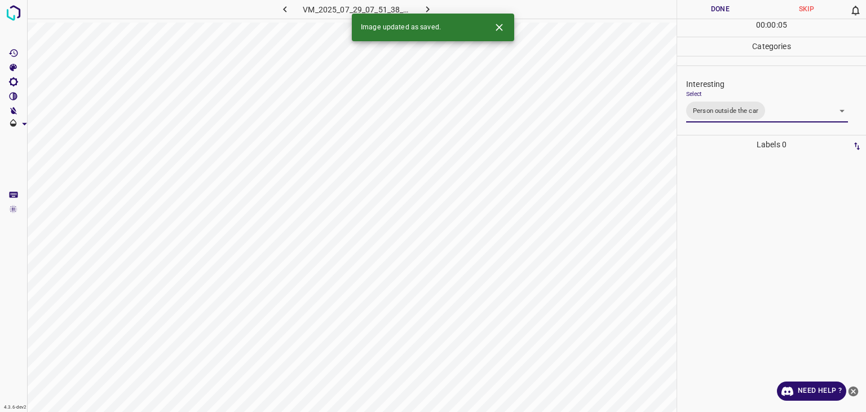
click at [712, 12] on div "Person outside the car Person inside the car Car parking Car lights on Not inte…" at bounding box center [433, 206] width 866 height 412
click at [712, 12] on button "Done" at bounding box center [720, 9] width 86 height 19
click at [712, 11] on button "Done" at bounding box center [720, 9] width 86 height 19
click at [711, 10] on button "Done" at bounding box center [720, 9] width 86 height 19
click at [429, 6] on icon "button" at bounding box center [428, 9] width 12 height 12
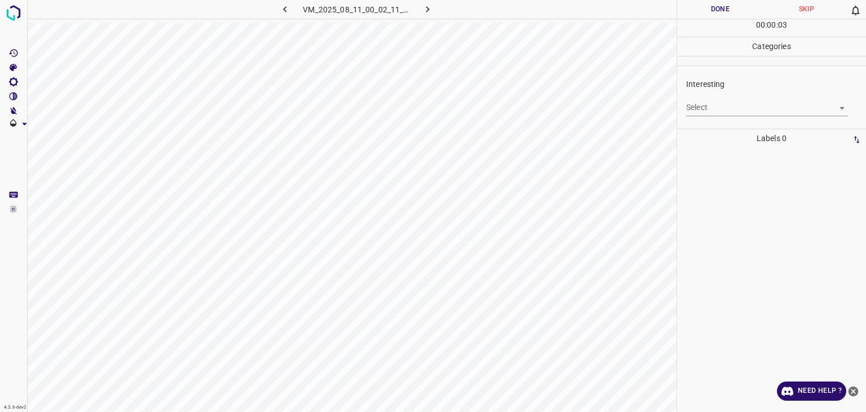
click at [751, 110] on body "4.3.6-dev2 VM_2025_08_11_00_02_11_444_06.gif Done Skip 0 00 : 00 : 03 Categorie…" at bounding box center [433, 206] width 866 height 412
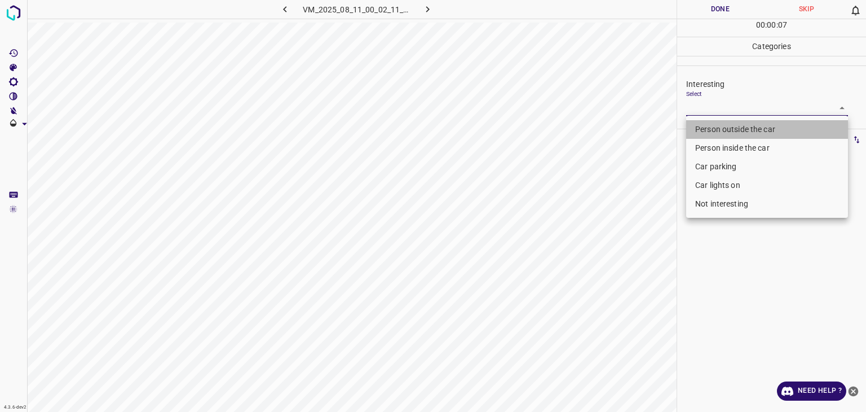
click at [746, 127] on li "Person outside the car" at bounding box center [767, 129] width 162 height 19
type input "Person outside the car"
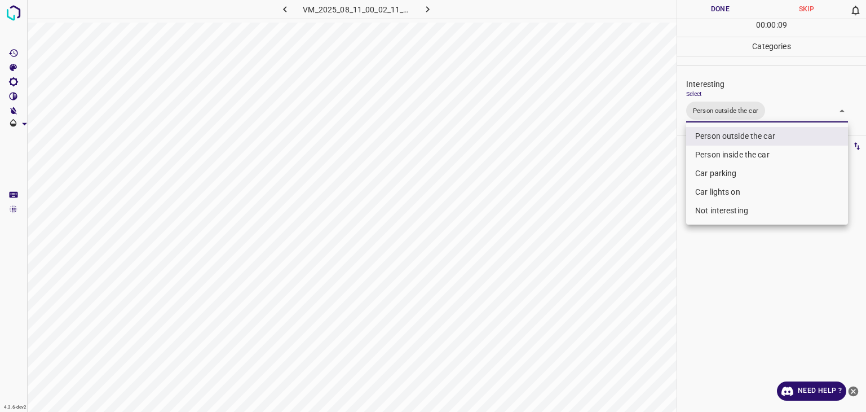
click at [708, 7] on div at bounding box center [433, 206] width 866 height 412
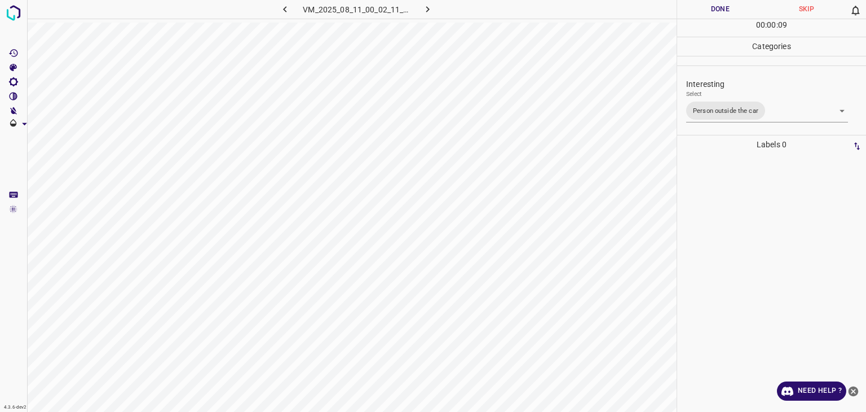
click at [708, 7] on div "Person outside the car Person inside the car Car parking Car lights on Not inte…" at bounding box center [433, 206] width 866 height 412
click at [708, 7] on button "Done" at bounding box center [720, 9] width 86 height 19
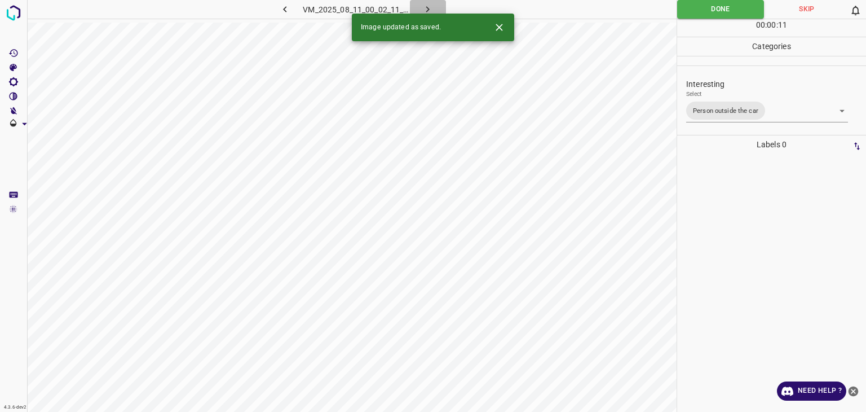
click at [429, 5] on icon "button" at bounding box center [428, 9] width 12 height 12
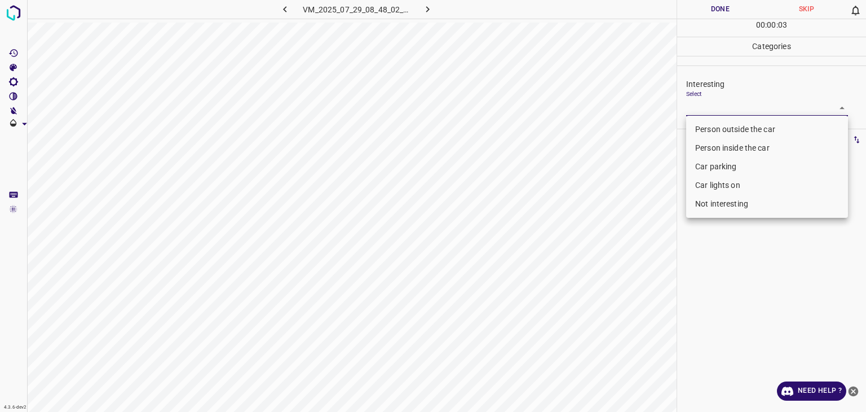
click at [731, 103] on body "4.3.6-dev2 VM_2025_07_29_08_48_02_157_07.gif Done Skip 0 00 : 00 : 03 Categorie…" at bounding box center [433, 206] width 866 height 412
click at [748, 127] on li "Person outside the car" at bounding box center [767, 129] width 162 height 19
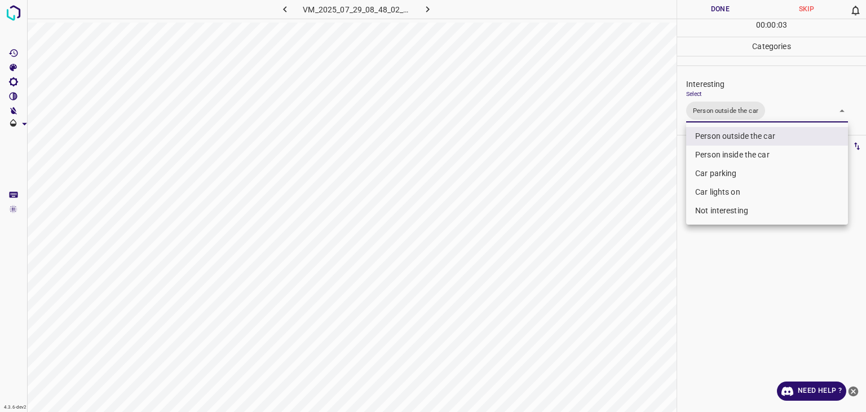
type input "Person outside the car"
click at [735, 7] on div at bounding box center [433, 206] width 866 height 412
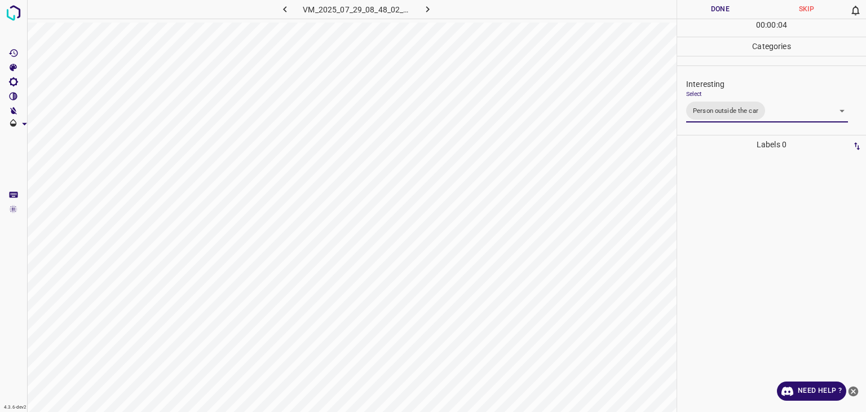
click at [735, 7] on div at bounding box center [433, 206] width 866 height 412
click at [735, 7] on button "Done" at bounding box center [720, 9] width 86 height 19
click at [729, 4] on button "Done" at bounding box center [720, 9] width 86 height 19
click at [423, 12] on icon "button" at bounding box center [428, 9] width 12 height 12
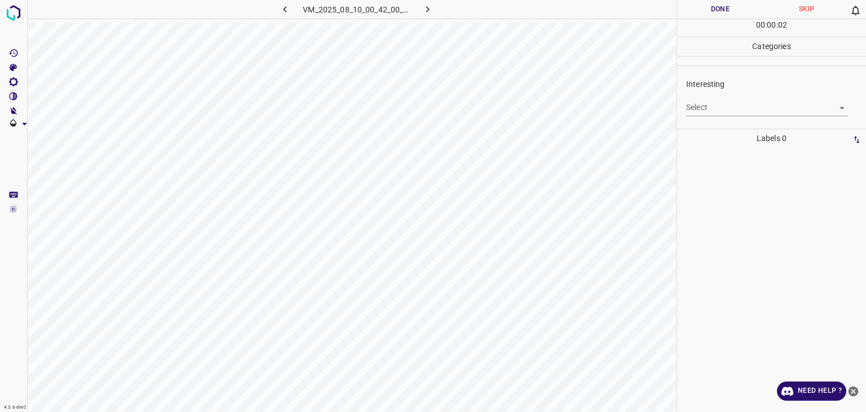
click at [756, 97] on div "Select ​" at bounding box center [767, 102] width 162 height 25
click at [757, 105] on body "4.3.6-dev2 VM_2025_08_10_00_42_00_421_13.gif Done Skip 0 00 : 00 : 02 Categorie…" at bounding box center [433, 206] width 866 height 412
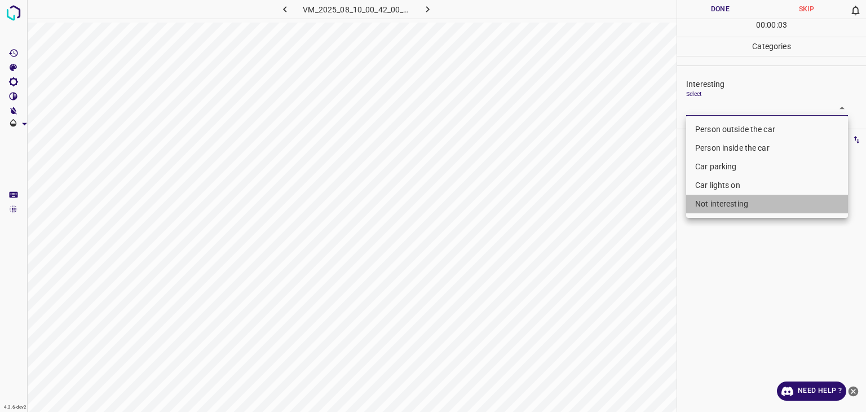
click at [703, 210] on li "Not interesting" at bounding box center [767, 204] width 162 height 19
type input "Not interesting"
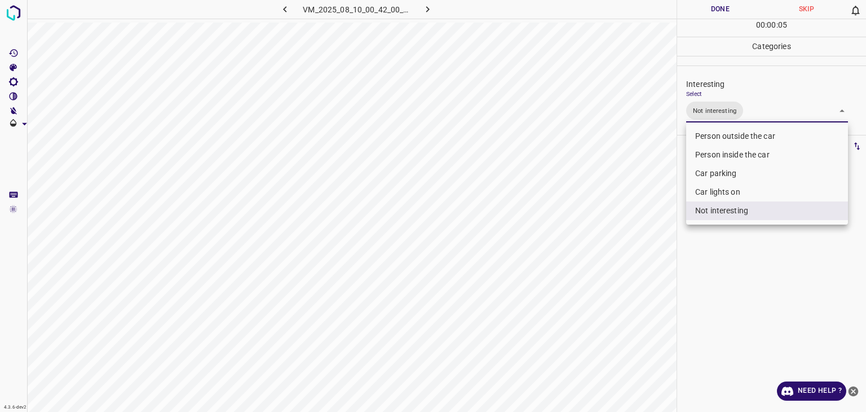
click at [721, 14] on div at bounding box center [433, 206] width 866 height 412
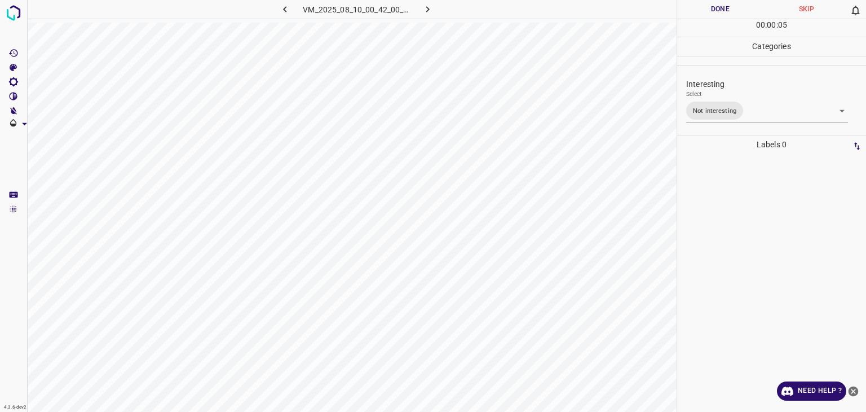
click at [721, 14] on div at bounding box center [433, 206] width 866 height 412
click at [721, 14] on button "Done" at bounding box center [720, 9] width 86 height 19
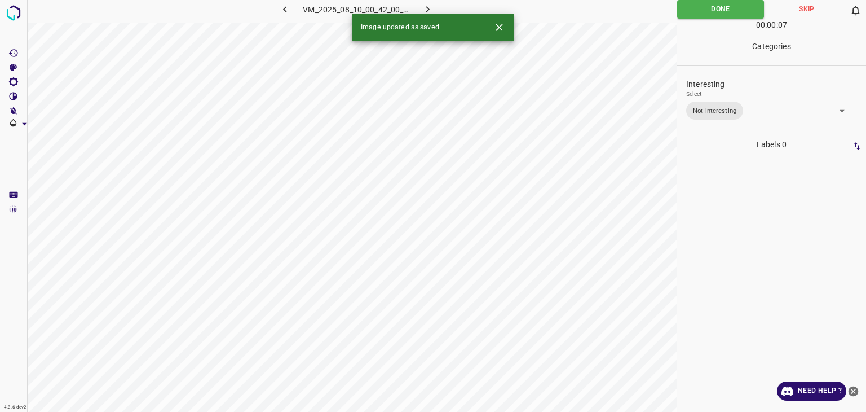
click at [423, 12] on icon "button" at bounding box center [428, 9] width 12 height 12
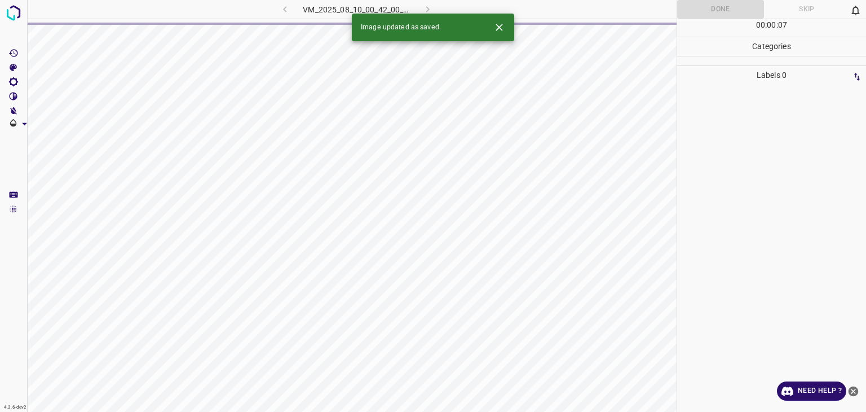
click at [424, 7] on div "VM_2025_08_10_00_42_00_421_13.gif" at bounding box center [357, 9] width 214 height 19
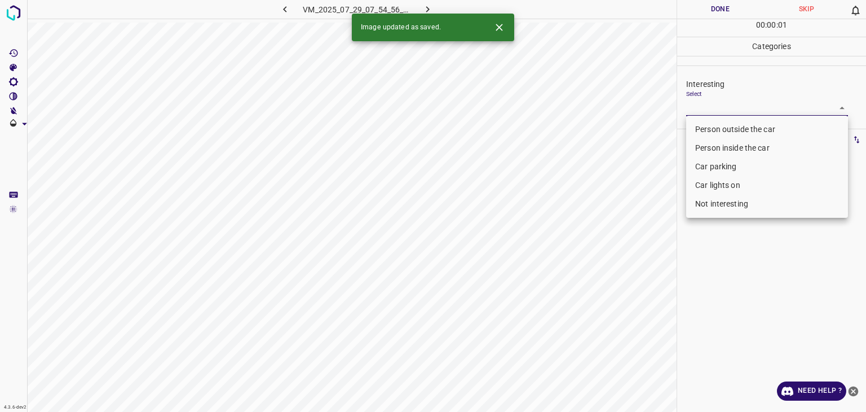
click at [748, 106] on body "4.3.6-dev2 VM_2025_07_29_07_54_56_885_00.gif Done Skip 0 00 : 00 : 01 Categorie…" at bounding box center [433, 206] width 866 height 412
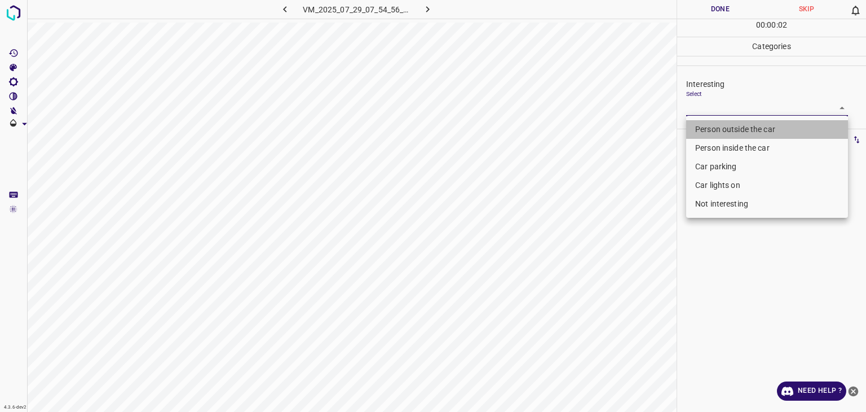
click at [744, 133] on li "Person outside the car" at bounding box center [767, 129] width 162 height 19
type input "Person outside the car"
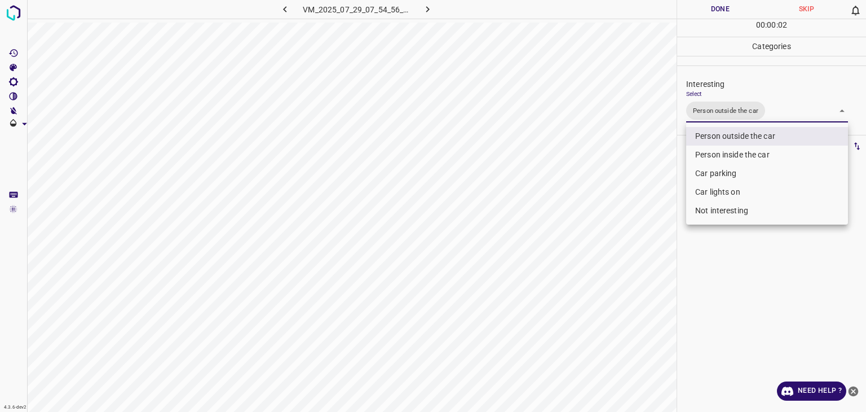
click at [712, 8] on div at bounding box center [433, 206] width 866 height 412
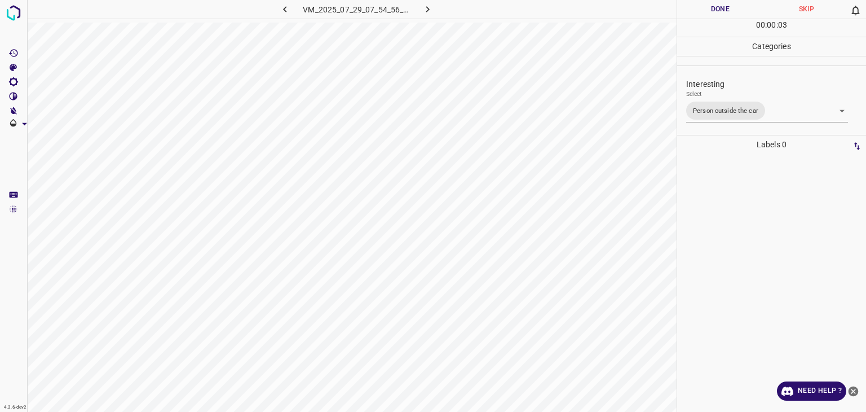
click at [712, 8] on button "Done" at bounding box center [720, 9] width 86 height 19
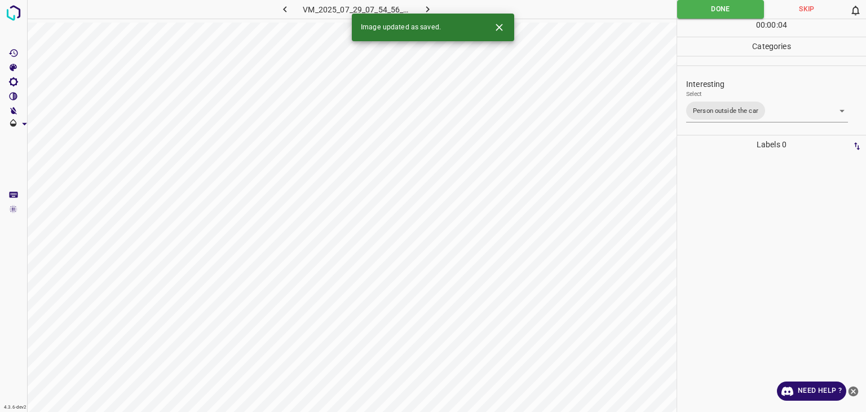
click at [421, 5] on button "button" at bounding box center [428, 9] width 36 height 19
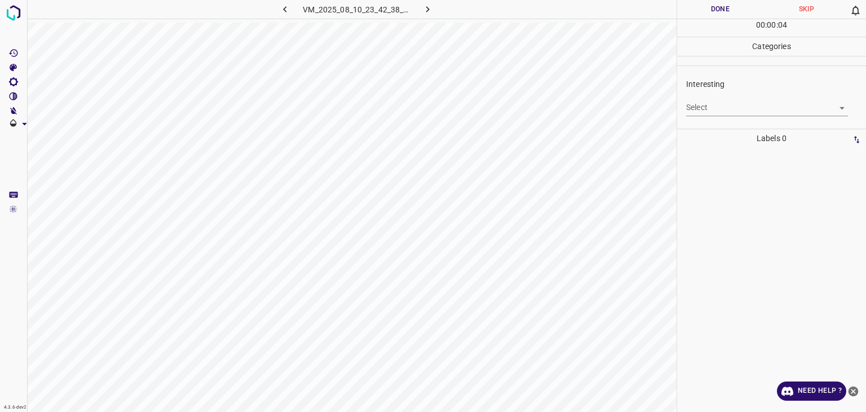
click at [699, 102] on body "4.3.6-dev2 VM_2025_08_10_23_42_38_683_00.gif Done Skip 0 00 : 00 : 04 Categorie…" at bounding box center [433, 206] width 866 height 412
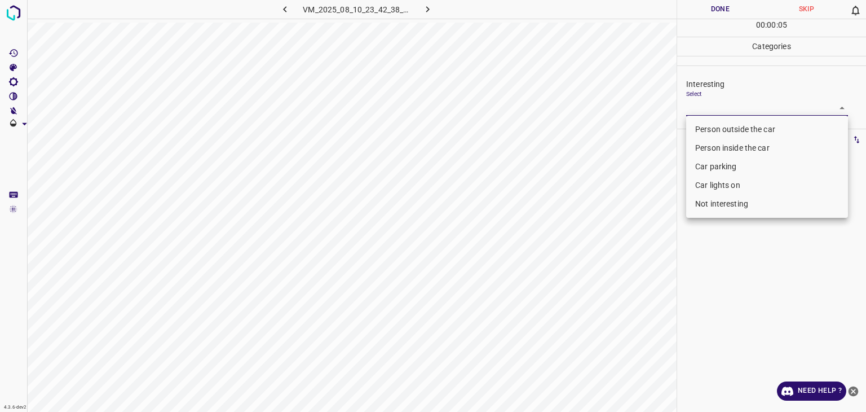
drag, startPoint x: 699, startPoint y: 120, endPoint x: 700, endPoint y: 125, distance: 5.7
click at [699, 121] on ul "Person outside the car Person inside the car Car parking Car lights on Not inte…" at bounding box center [767, 167] width 162 height 102
click at [699, 129] on li "Person outside the car" at bounding box center [767, 129] width 162 height 19
type input "Person outside the car"
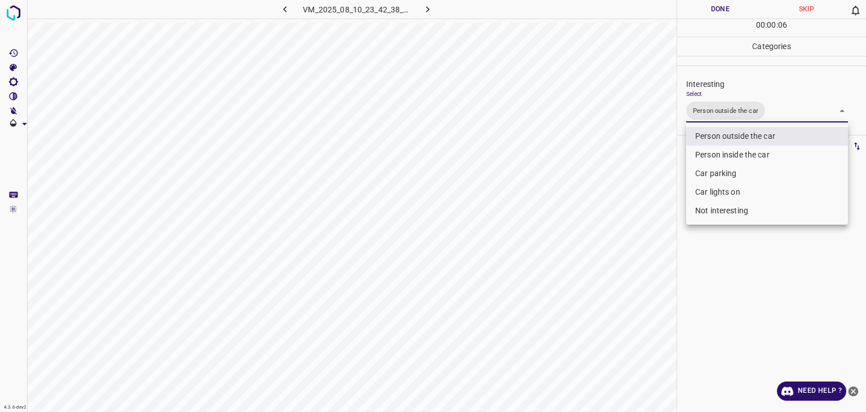
click at [703, 11] on div at bounding box center [433, 206] width 866 height 412
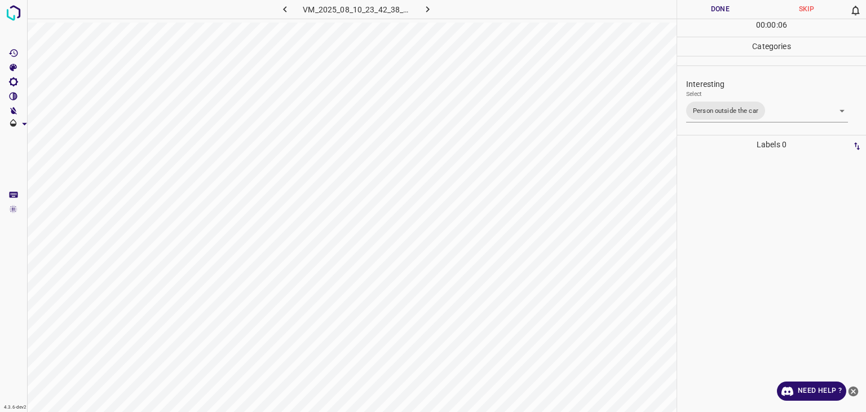
click at [703, 11] on div at bounding box center [433, 206] width 866 height 412
click at [704, 14] on button "Done" at bounding box center [720, 9] width 86 height 19
drag, startPoint x: 704, startPoint y: 14, endPoint x: 686, endPoint y: 30, distance: 24.4
click at [704, 16] on button "Done" at bounding box center [720, 9] width 86 height 19
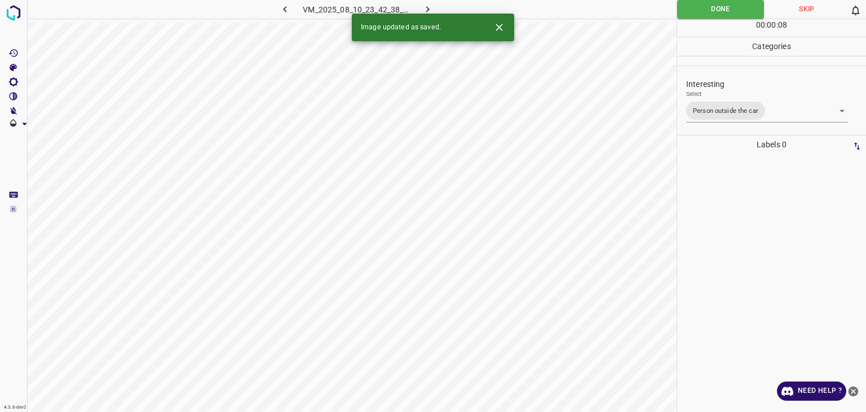
click at [439, 3] on button "button" at bounding box center [428, 9] width 36 height 19
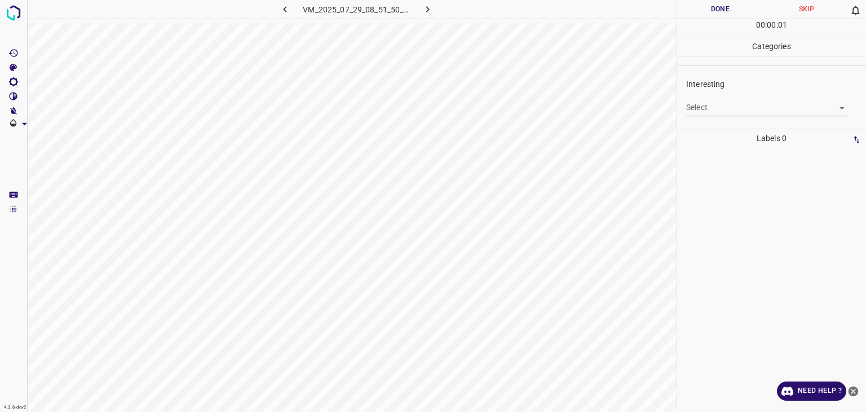
click at [757, 103] on body "4.3.6-dev2 VM_2025_07_29_08_51_50_981_00.gif Done Skip 0 00 : 00 : 01 Categorie…" at bounding box center [433, 206] width 866 height 412
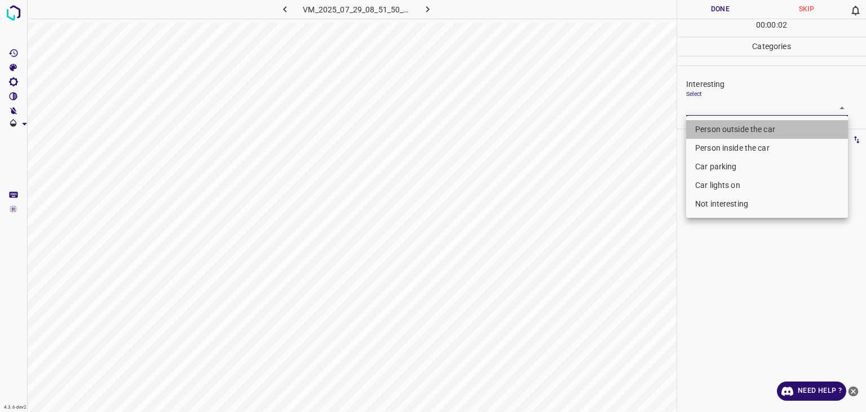
click at [748, 125] on li "Person outside the car" at bounding box center [767, 129] width 162 height 19
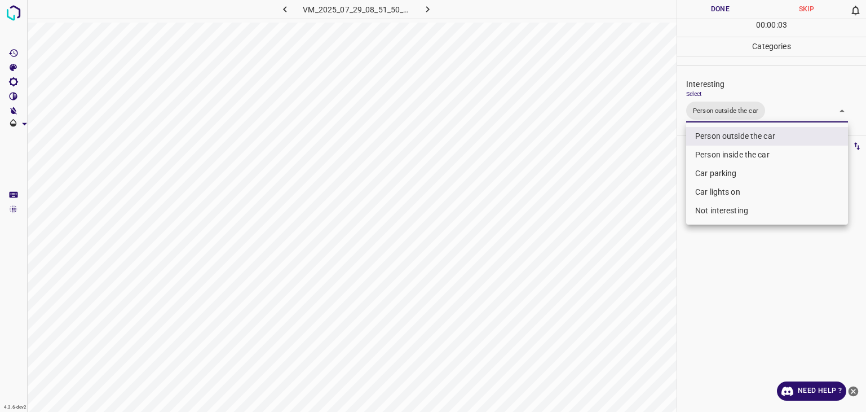
click at [735, 188] on li "Car lights on" at bounding box center [767, 192] width 162 height 19
type input "Person outside the car,Car lights on"
click at [729, 16] on div at bounding box center [433, 206] width 866 height 412
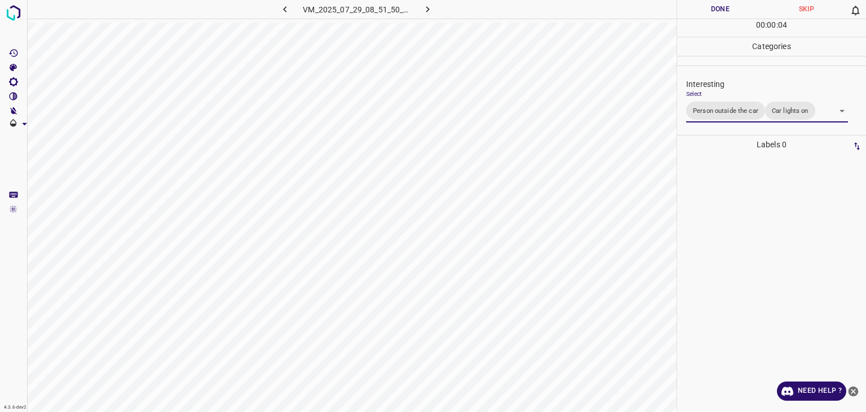
click at [726, 10] on div "Person outside the car Person inside the car Car parking Car lights on Not inte…" at bounding box center [433, 206] width 866 height 412
click at [726, 10] on button "Done" at bounding box center [720, 9] width 86 height 19
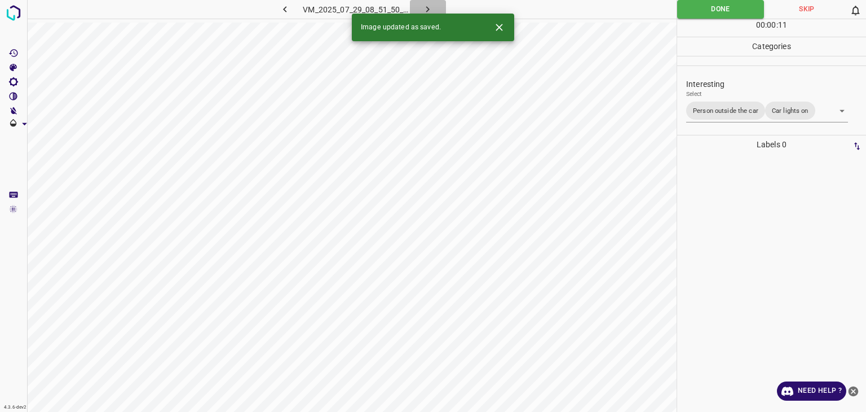
click at [426, 7] on icon "button" at bounding box center [427, 9] width 3 height 6
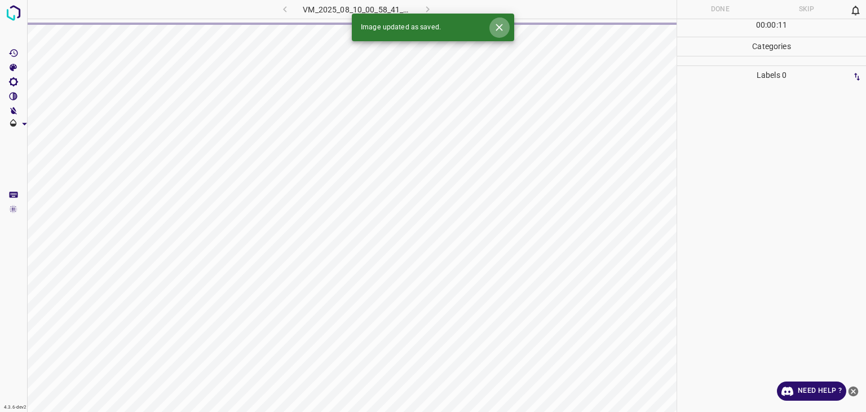
click at [500, 30] on icon "Close" at bounding box center [499, 27] width 12 height 12
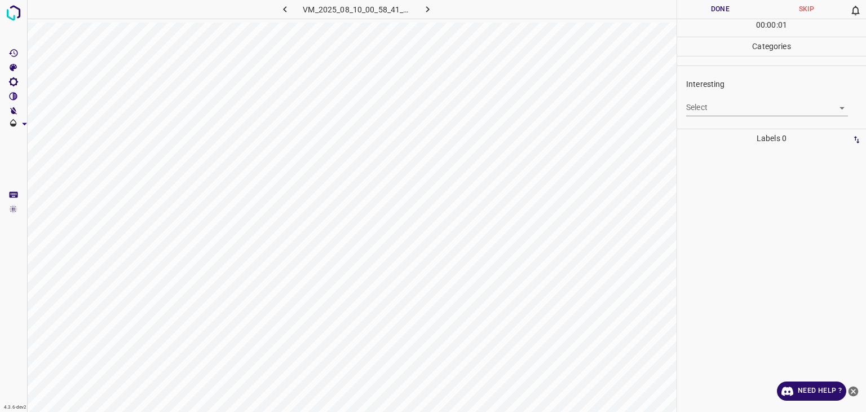
click at [699, 107] on body "4.3.6-dev2 VM_2025_08_10_00_58_41_445_04.gif Done Skip 0 00 : 00 : 01 Categorie…" at bounding box center [433, 206] width 866 height 412
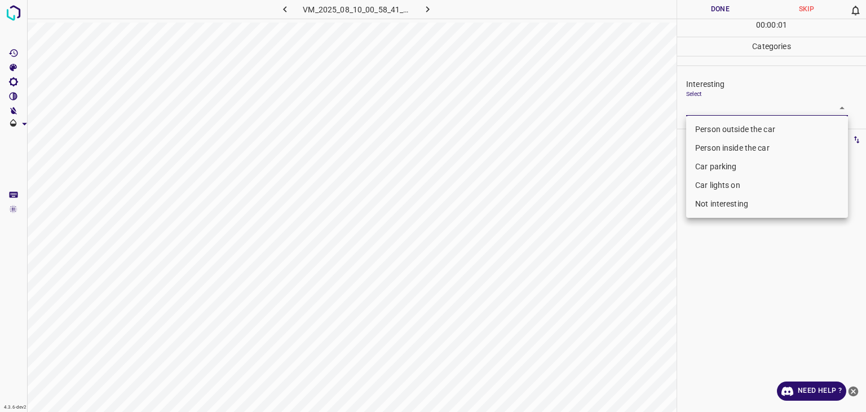
click at [711, 125] on li "Person outside the car" at bounding box center [767, 129] width 162 height 19
type input "Person outside the car"
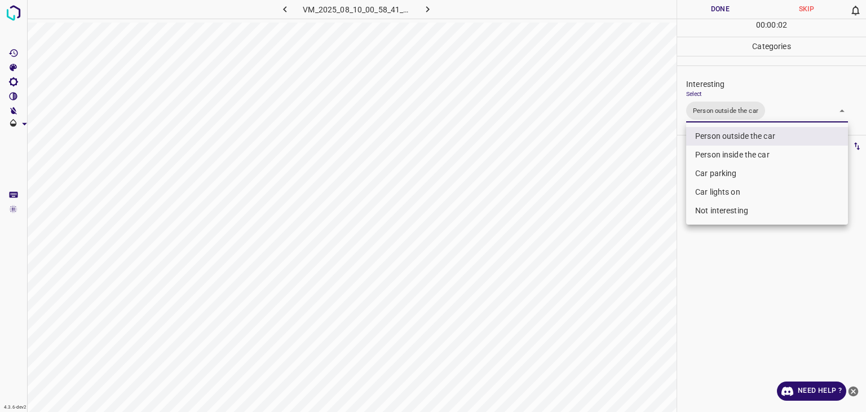
click at [735, 10] on div at bounding box center [433, 206] width 866 height 412
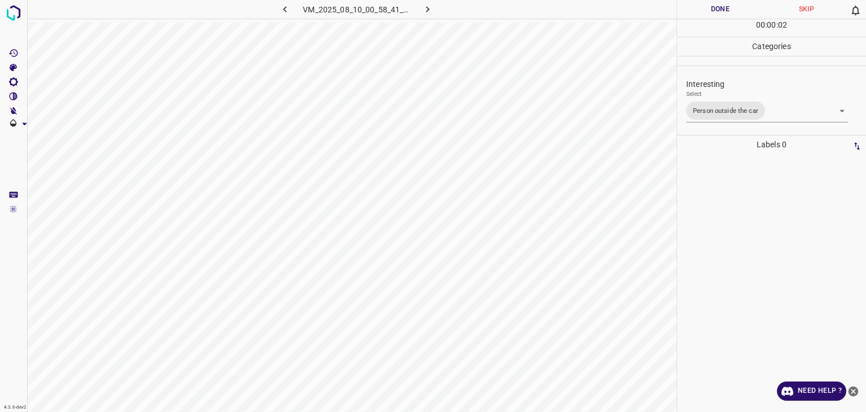
click at [735, 10] on div at bounding box center [433, 206] width 866 height 412
click at [735, 10] on button "Done" at bounding box center [720, 9] width 86 height 19
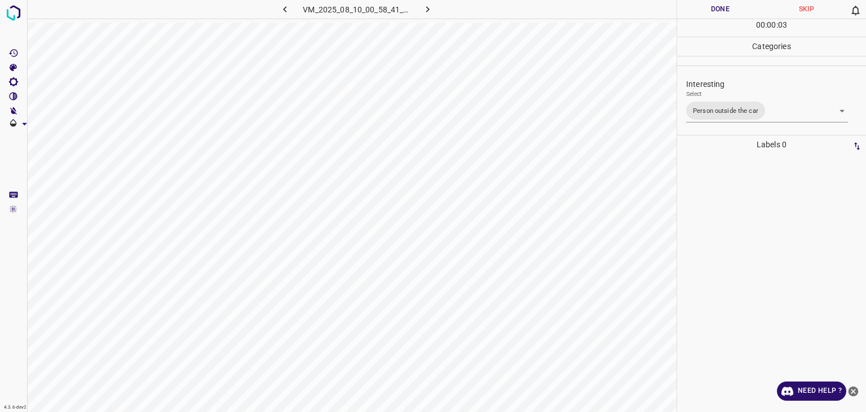
click at [735, 10] on button "Done" at bounding box center [720, 9] width 86 height 19
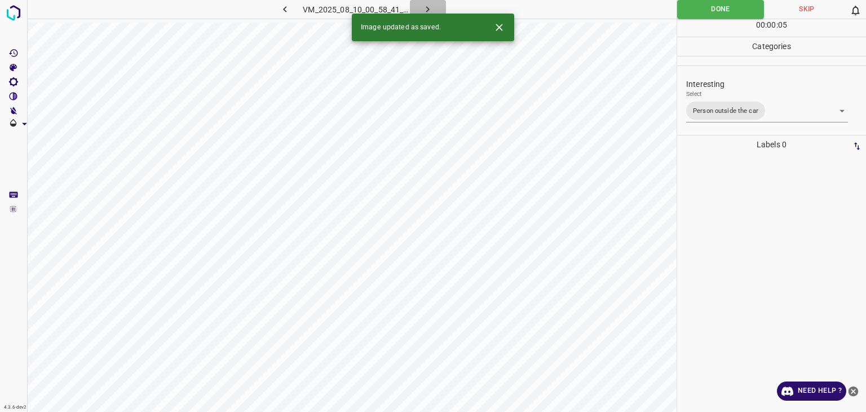
click at [427, 6] on icon "button" at bounding box center [428, 9] width 12 height 12
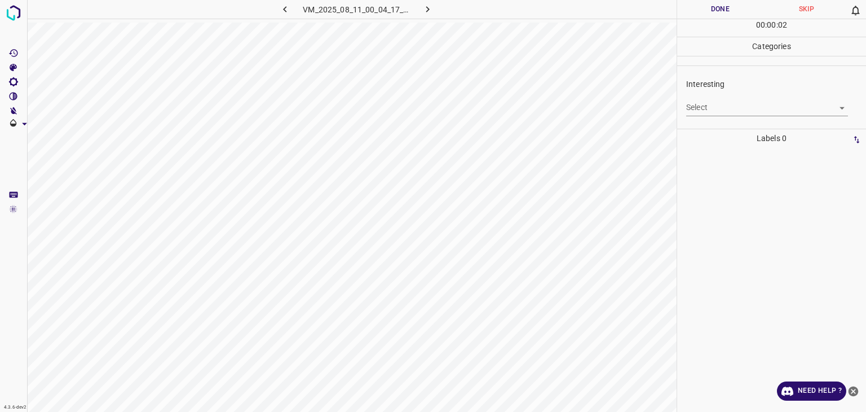
click at [777, 106] on body "4.3.6-dev2 VM_2025_08_11_00_04_17_029_05.gif Done Skip 0 00 : 00 : 02 Categorie…" at bounding box center [433, 206] width 866 height 412
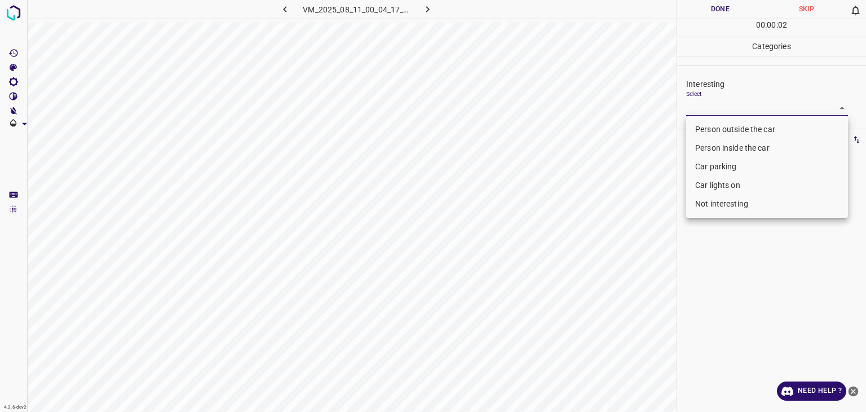
click at [758, 123] on li "Person outside the car" at bounding box center [767, 129] width 162 height 19
type input "Person outside the car"
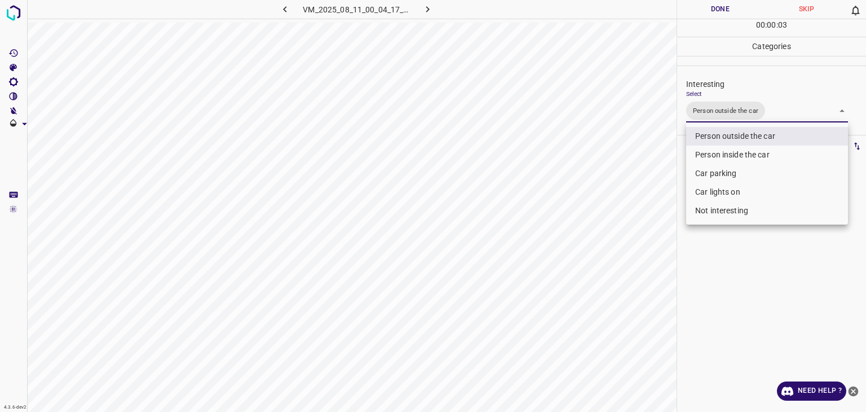
click at [707, 10] on div at bounding box center [433, 206] width 866 height 412
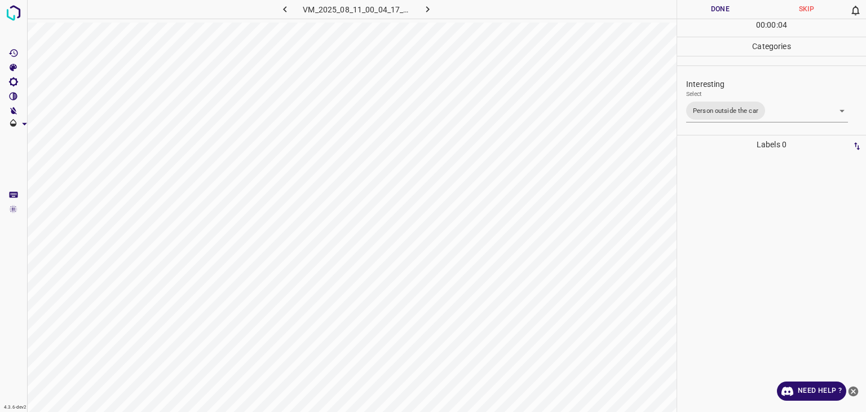
click at [707, 10] on button "Done" at bounding box center [720, 9] width 86 height 19
click at [437, 15] on button "button" at bounding box center [428, 9] width 36 height 19
click at [713, 102] on body "4.3.6-dev2 VM_2025_07_29_07_50_31_487_00.gif Done Skip 0 00 : 00 : 25 Categorie…" at bounding box center [433, 206] width 866 height 412
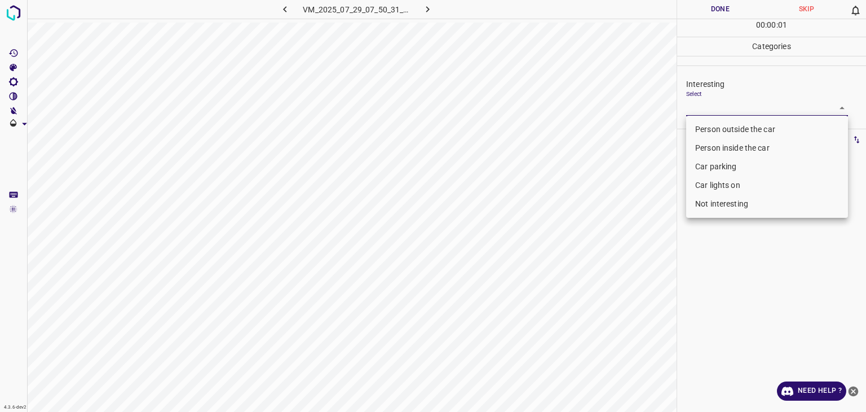
click at [708, 132] on li "Person outside the car" at bounding box center [767, 129] width 162 height 19
type input "Person outside the car"
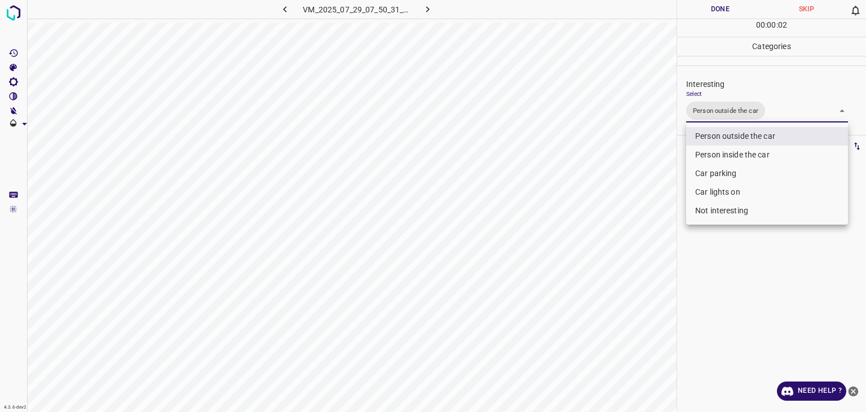
click at [713, 5] on div at bounding box center [433, 206] width 866 height 412
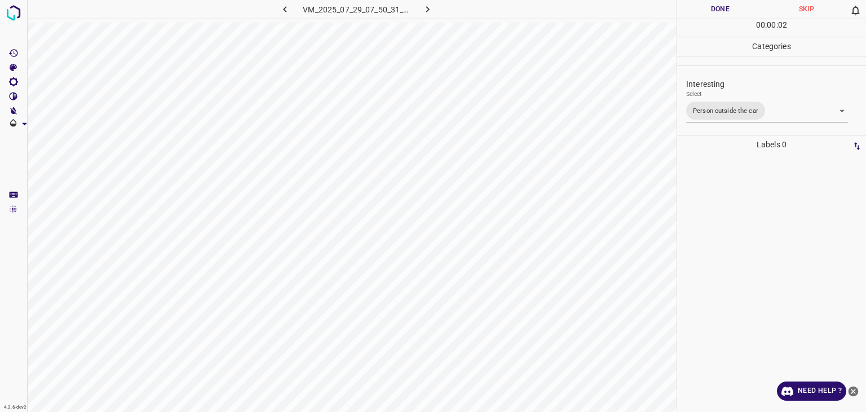
click at [713, 5] on div at bounding box center [433, 206] width 866 height 412
click at [713, 5] on button "Done" at bounding box center [720, 9] width 86 height 19
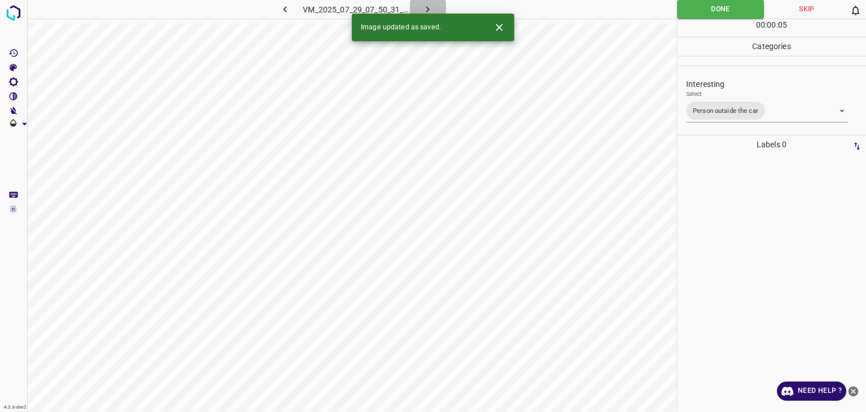
click at [433, 9] on icon "button" at bounding box center [428, 9] width 12 height 12
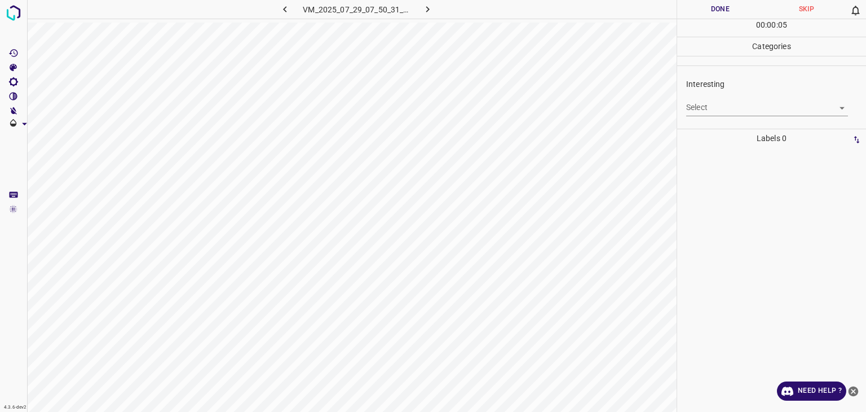
click at [721, 104] on body "4.3.6-dev2 VM_2025_07_29_07_50_31_487_02.gif Done Skip 0 00 : 00 : 05 Categorie…" at bounding box center [433, 206] width 866 height 412
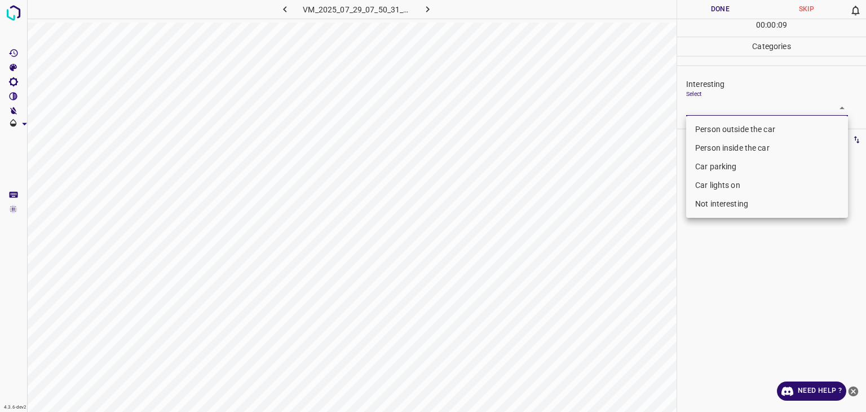
click at [726, 206] on li "Not interesting" at bounding box center [767, 204] width 162 height 19
type input "Not interesting"
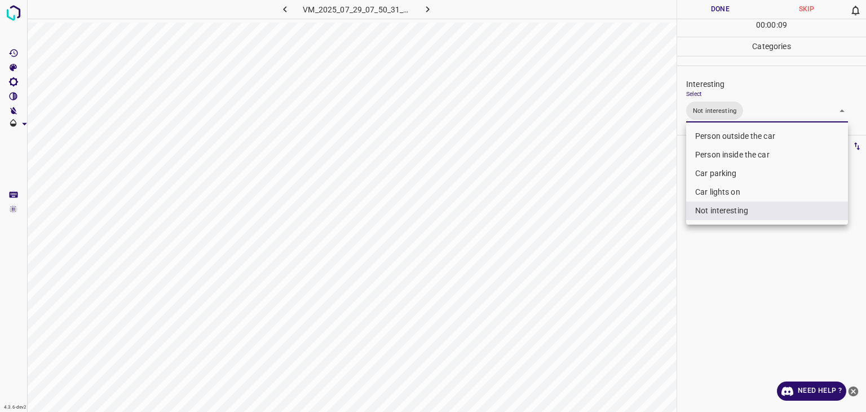
click at [726, 205] on li "Not interesting" at bounding box center [767, 210] width 162 height 19
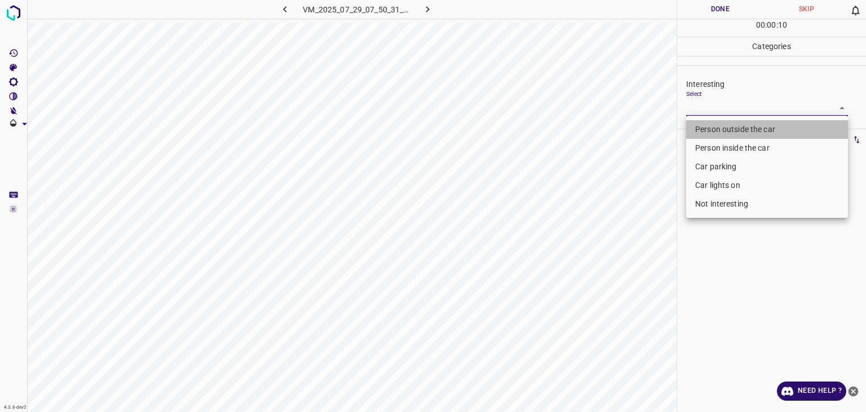
click at [723, 128] on li "Person outside the car" at bounding box center [767, 129] width 162 height 19
type input "Person outside the car"
click at [723, 128] on li "Person outside the car" at bounding box center [767, 129] width 162 height 19
click at [712, 122] on li "Person outside the car" at bounding box center [767, 129] width 162 height 19
type input "Person outside the car"
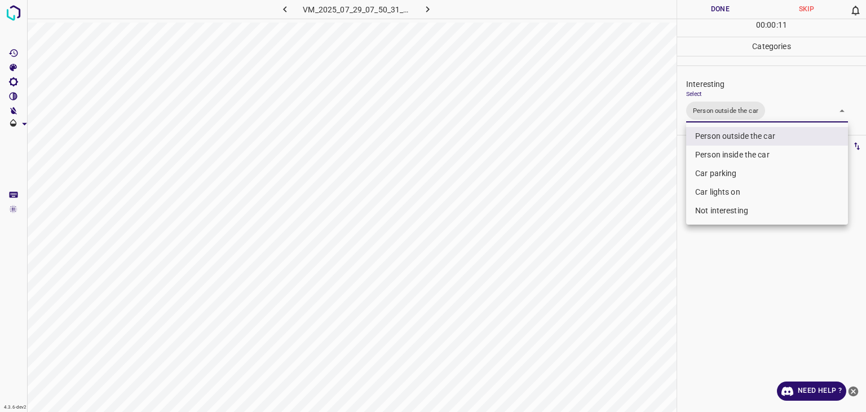
click at [722, 10] on div at bounding box center [433, 206] width 866 height 412
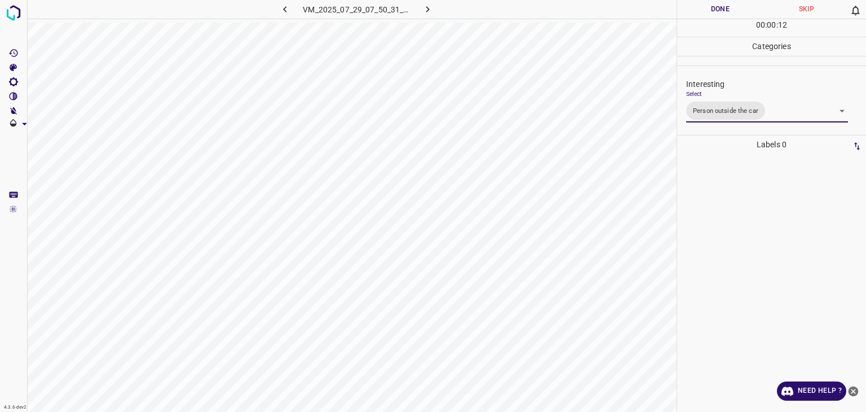
click at [722, 10] on div at bounding box center [433, 206] width 866 height 412
click at [722, 10] on button "Done" at bounding box center [720, 9] width 86 height 19
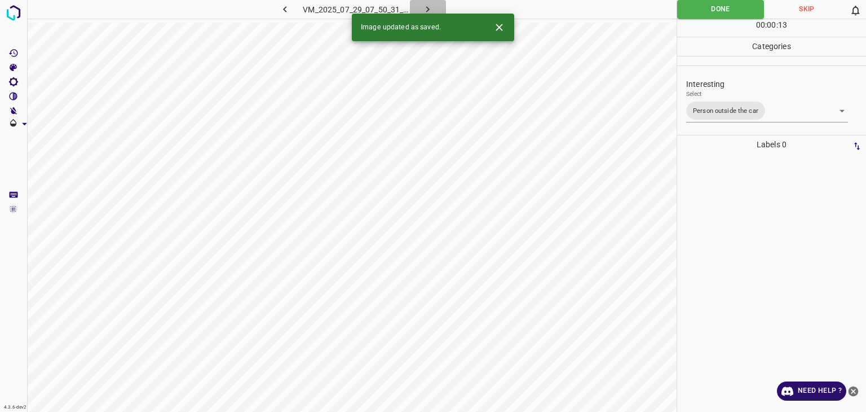
click at [427, 3] on icon "button" at bounding box center [428, 9] width 12 height 12
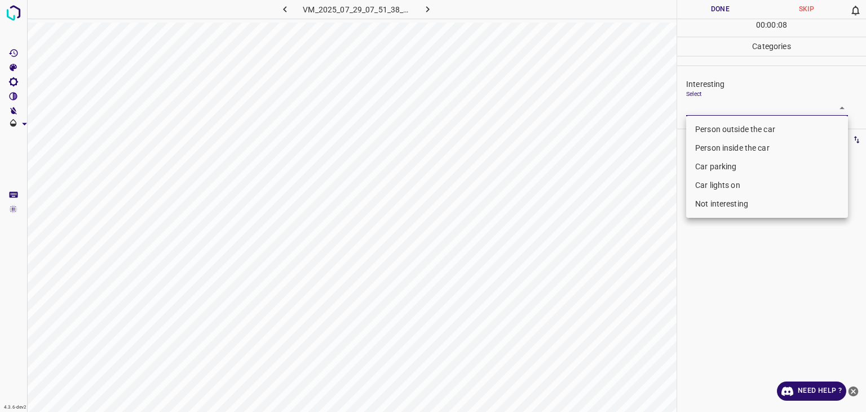
click at [751, 112] on body "4.3.6-dev2 VM_2025_07_29_07_51_38_720_06.gif Done Skip 0 00 : 00 : 08 Categorie…" at bounding box center [433, 206] width 866 height 412
click at [744, 127] on li "Person outside the car" at bounding box center [767, 129] width 162 height 19
type input "Person outside the car"
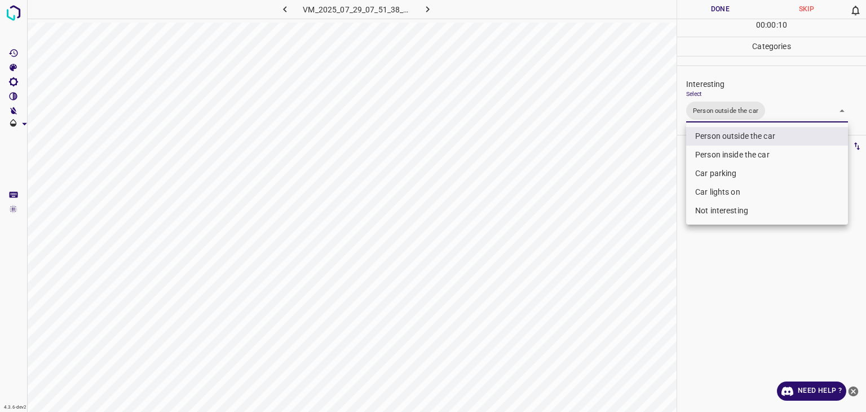
click at [727, 5] on div at bounding box center [433, 206] width 866 height 412
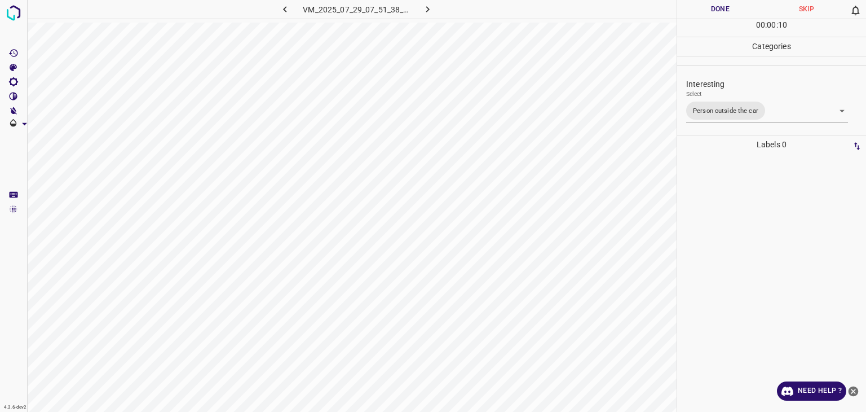
click at [727, 6] on button "Done" at bounding box center [720, 9] width 86 height 19
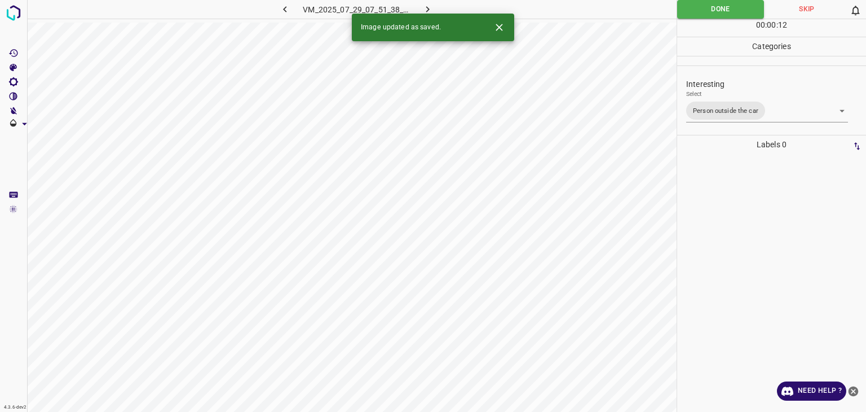
click at [429, 7] on icon "button" at bounding box center [428, 9] width 12 height 12
click at [498, 30] on icon "Close" at bounding box center [499, 27] width 12 height 12
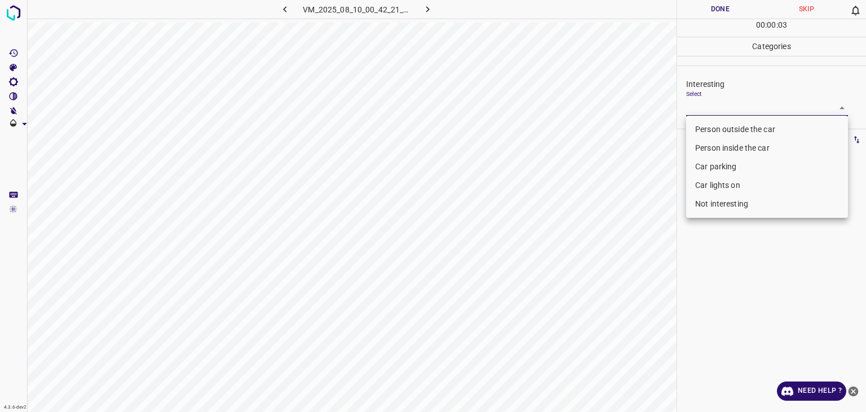
click at [722, 102] on body "4.3.6-dev2 VM_2025_08_10_00_42_21_268_12.gif Done Skip 0 00 : 00 : 03 Categorie…" at bounding box center [433, 206] width 866 height 412
click at [702, 206] on li "Not interesting" at bounding box center [767, 204] width 162 height 19
type input "Not interesting"
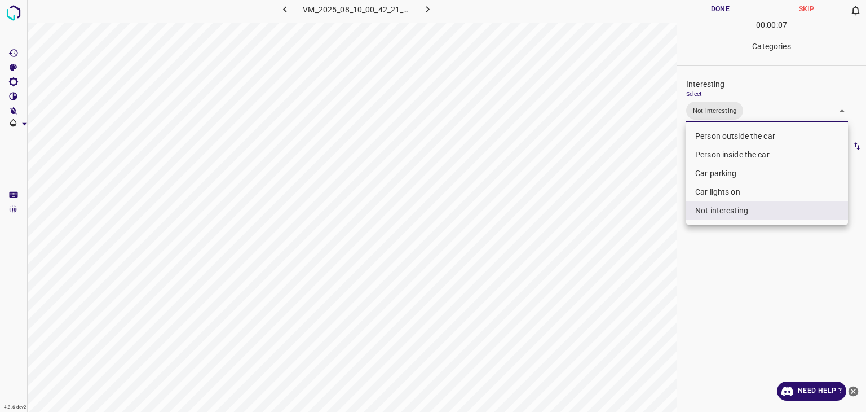
click at [722, 5] on div at bounding box center [433, 206] width 866 height 412
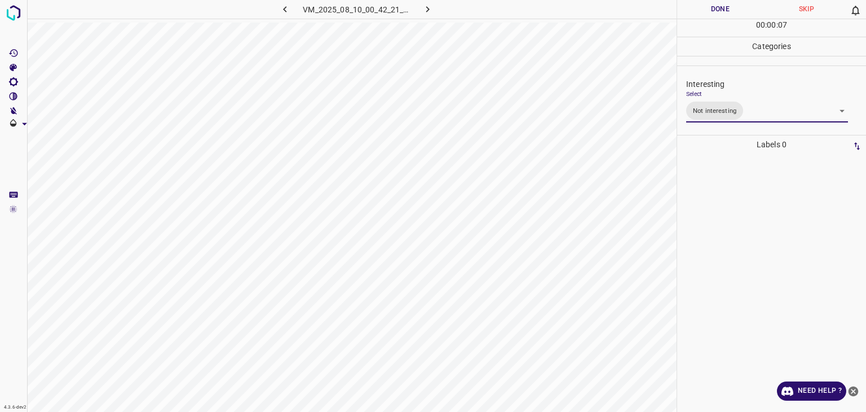
click at [722, 5] on div at bounding box center [433, 206] width 866 height 412
click at [722, 5] on button "Done" at bounding box center [720, 9] width 86 height 19
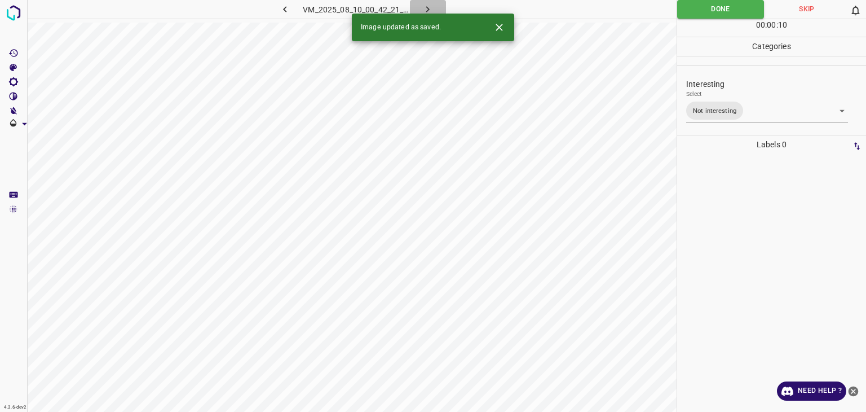
click at [435, 8] on button "button" at bounding box center [428, 9] width 36 height 19
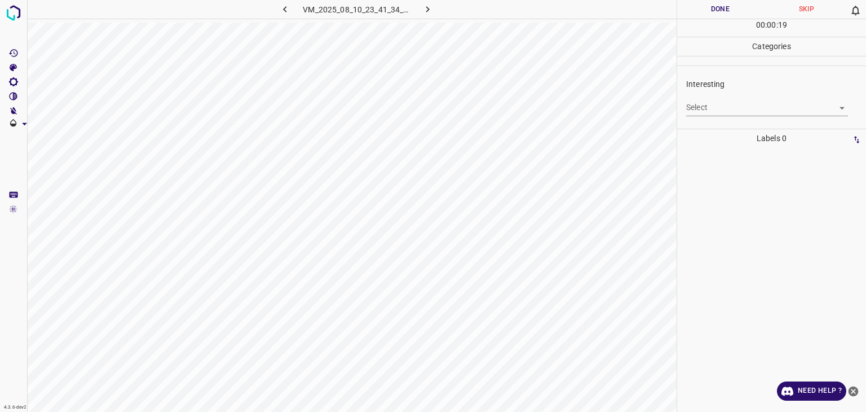
click at [733, 116] on div "Interesting Select ​" at bounding box center [771, 96] width 189 height 53
click at [722, 109] on body "4.3.6-dev2 VM_2025_08_10_23_41_34_165_02.gif Done Skip 0 00 : 00 : 20 Categorie…" at bounding box center [433, 206] width 866 height 412
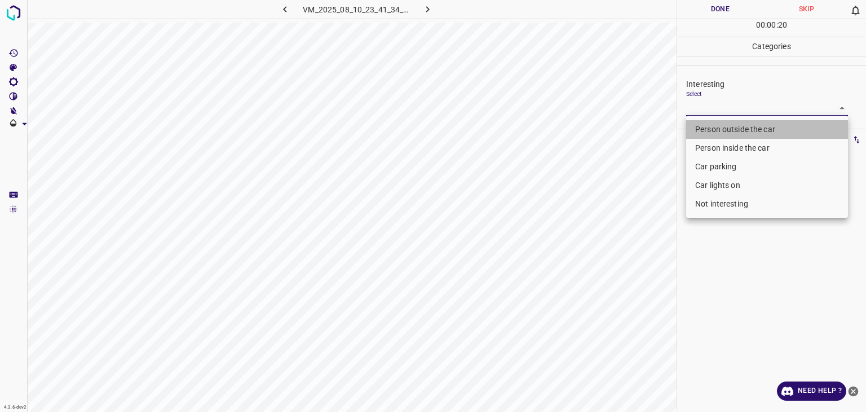
click at [722, 122] on li "Person outside the car" at bounding box center [767, 129] width 162 height 19
type input "Person outside the car"
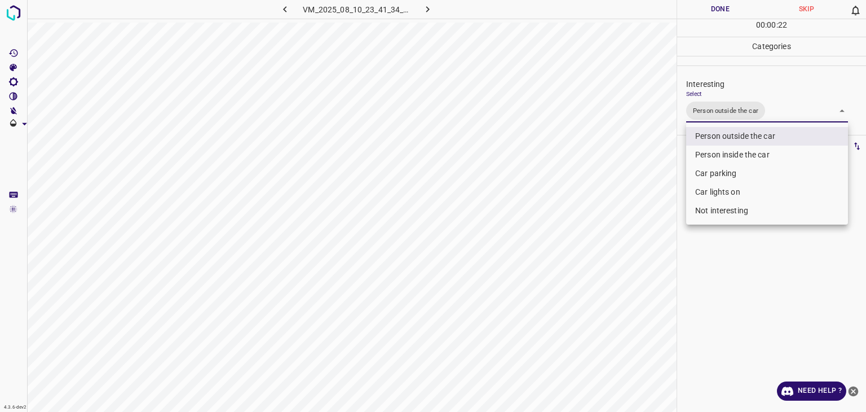
click at [731, 14] on div at bounding box center [433, 206] width 866 height 412
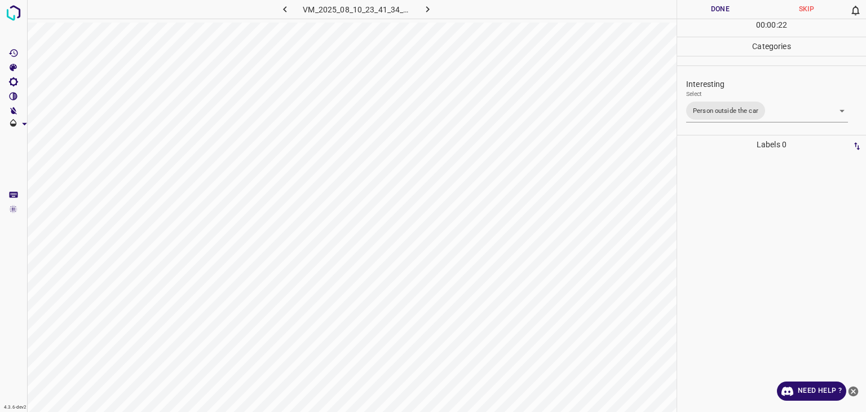
click at [731, 14] on button "Done" at bounding box center [720, 9] width 86 height 19
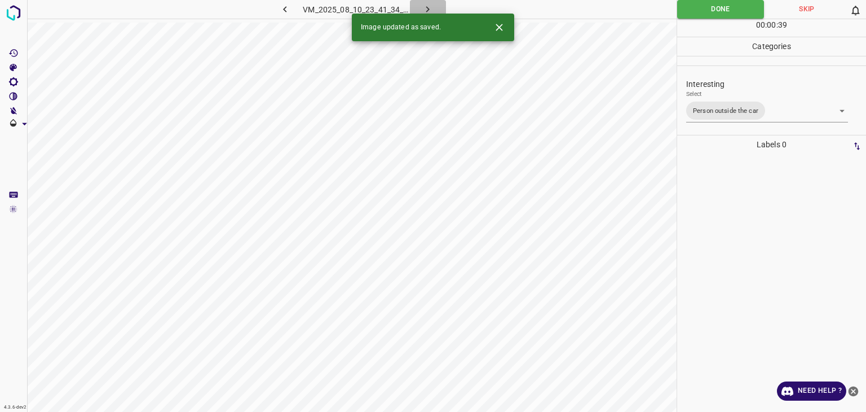
click at [438, 10] on button "button" at bounding box center [428, 9] width 36 height 19
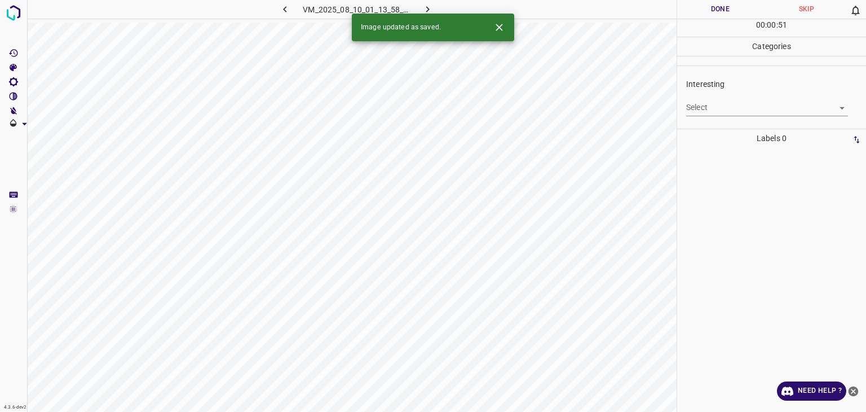
click at [503, 30] on icon "Close" at bounding box center [499, 27] width 12 height 12
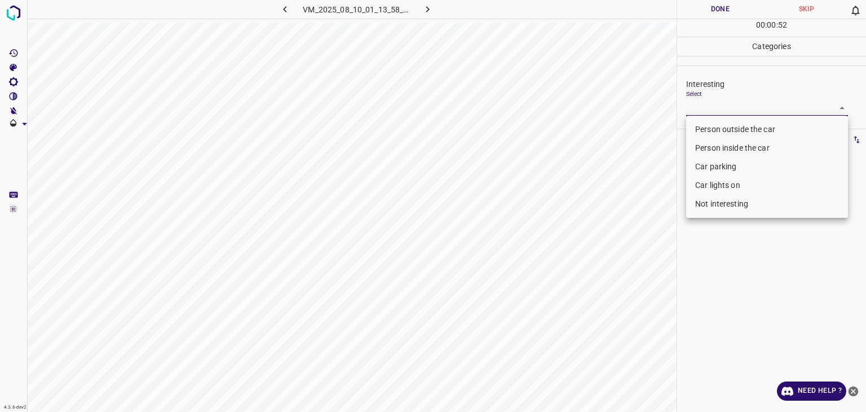
click at [719, 108] on body "4.3.6-dev2 VM_2025_08_10_01_13_58_678_02.gif Done Skip 0 00 : 00 : 52 Categorie…" at bounding box center [433, 206] width 866 height 412
click at [726, 143] on li "Person inside the car" at bounding box center [767, 148] width 162 height 19
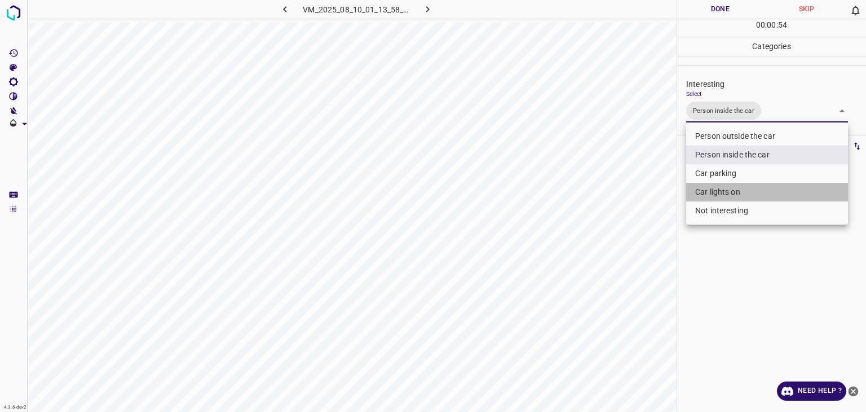
click at [713, 196] on li "Car lights on" at bounding box center [767, 192] width 162 height 19
type input "Person inside the car,Car lights on"
click at [711, 7] on div at bounding box center [433, 206] width 866 height 412
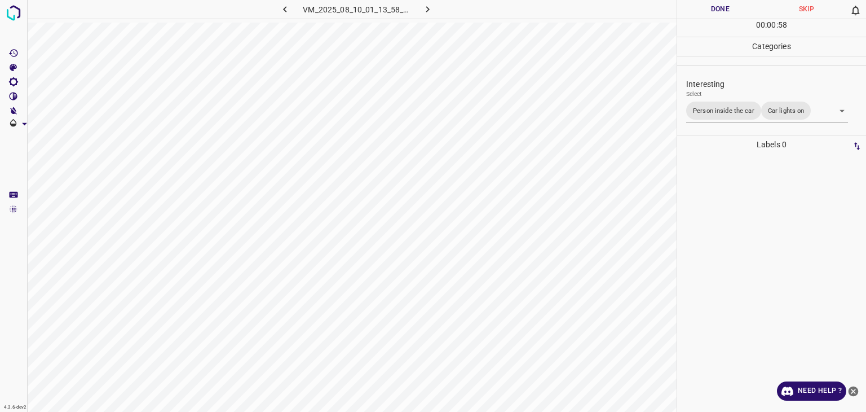
click at [711, 7] on div "Person outside the car Person inside the car Car parking Car lights on Not inte…" at bounding box center [433, 206] width 866 height 412
click at [711, 7] on button "Done" at bounding box center [720, 9] width 86 height 19
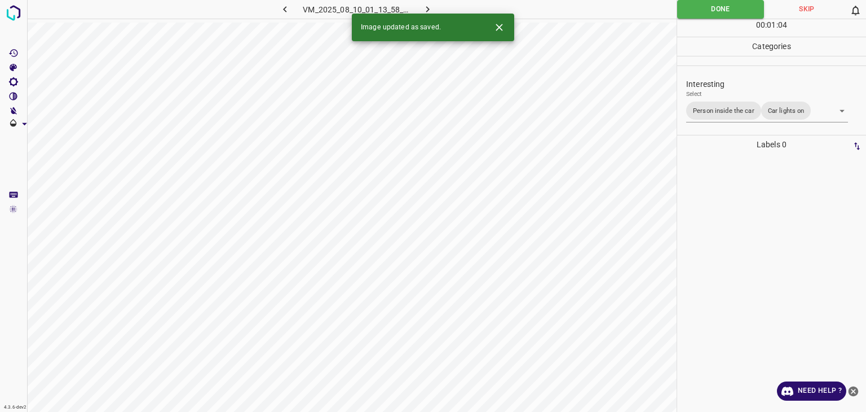
click at [426, 10] on icon "button" at bounding box center [428, 9] width 12 height 12
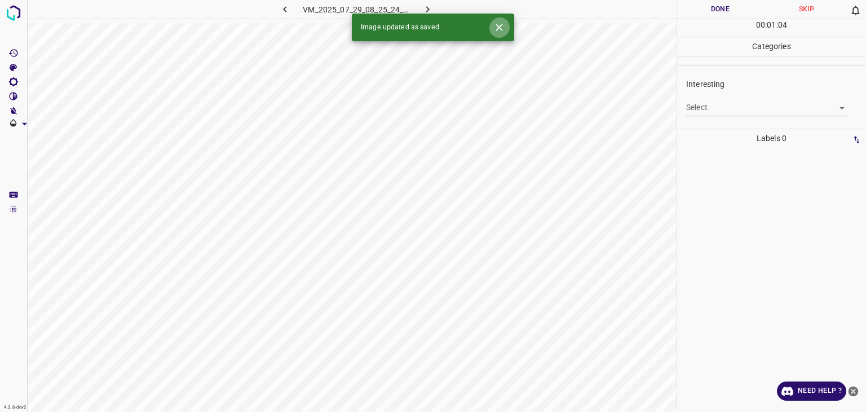
click at [499, 25] on icon "Close" at bounding box center [499, 27] width 12 height 12
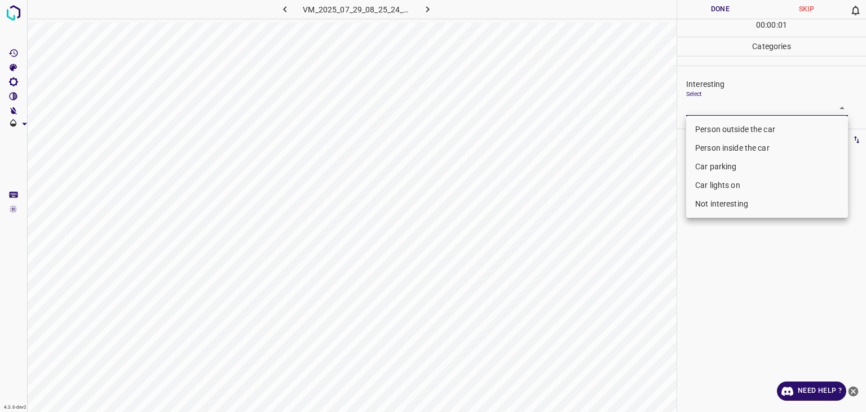
click at [739, 104] on body "4.3.6-dev2 VM_2025_07_29_08_25_24_523_04.gif Done Skip 0 00 : 00 : 01 Categorie…" at bounding box center [433, 206] width 866 height 412
click at [725, 208] on li "Not interesting" at bounding box center [767, 204] width 162 height 19
type input "Not interesting"
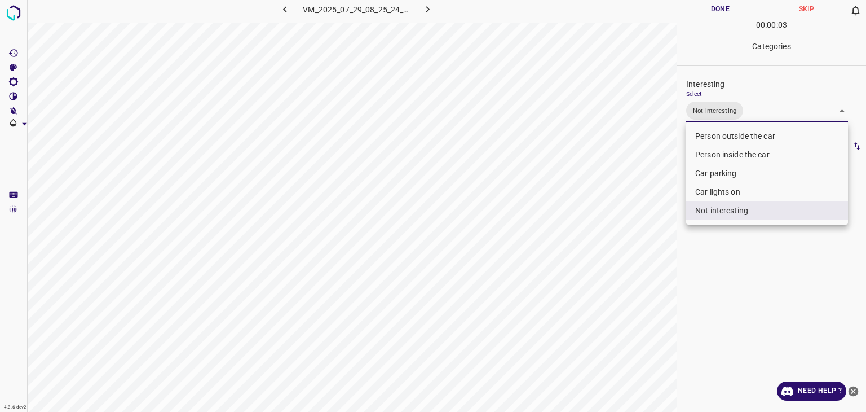
click at [697, 15] on div at bounding box center [433, 206] width 866 height 412
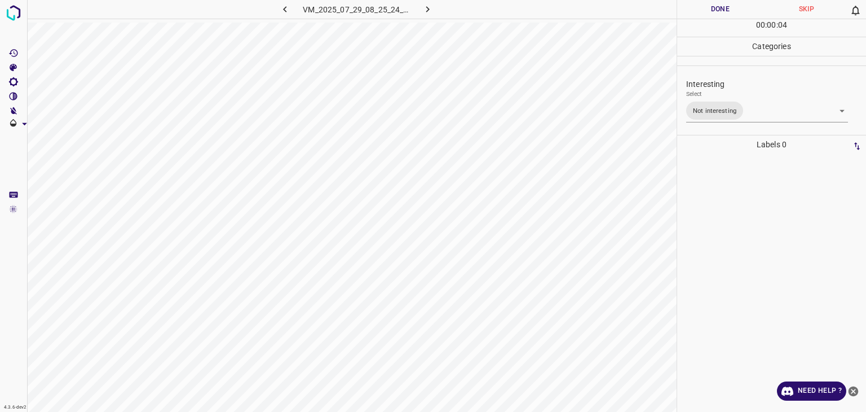
click at [697, 15] on div at bounding box center [433, 206] width 866 height 412
click at [697, 15] on button "Done" at bounding box center [720, 9] width 86 height 19
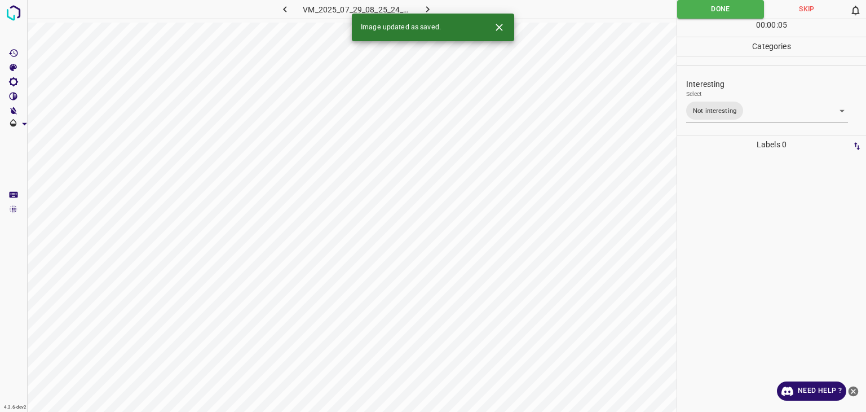
click at [435, 6] on button "button" at bounding box center [428, 9] width 36 height 19
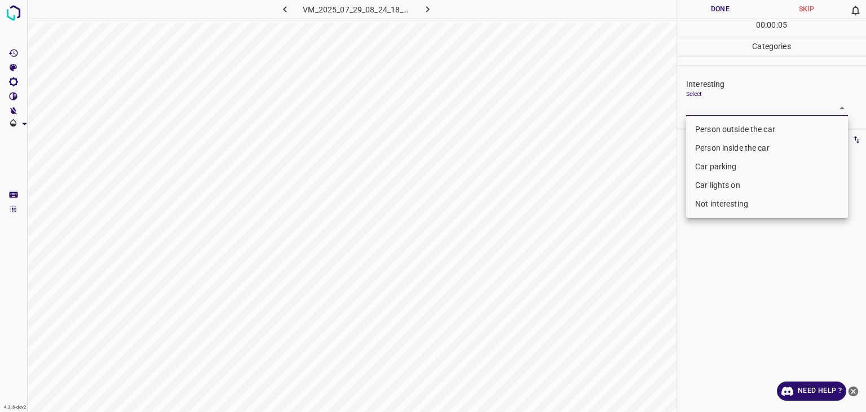
click at [730, 111] on body "4.3.6-dev2 VM_2025_07_29_08_24_18_467_00.gif Done Skip 0 00 : 00 : 05 Categorie…" at bounding box center [433, 206] width 866 height 412
click at [722, 138] on li "Person outside the car" at bounding box center [767, 129] width 162 height 19
type input "Person outside the car"
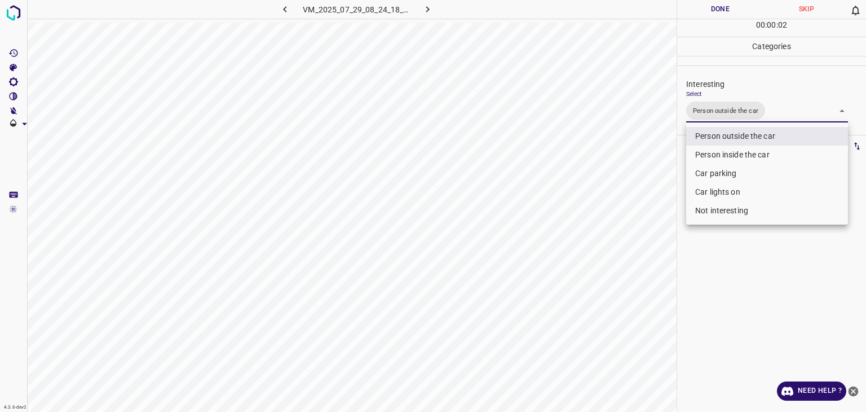
click at [723, 12] on div at bounding box center [433, 206] width 866 height 412
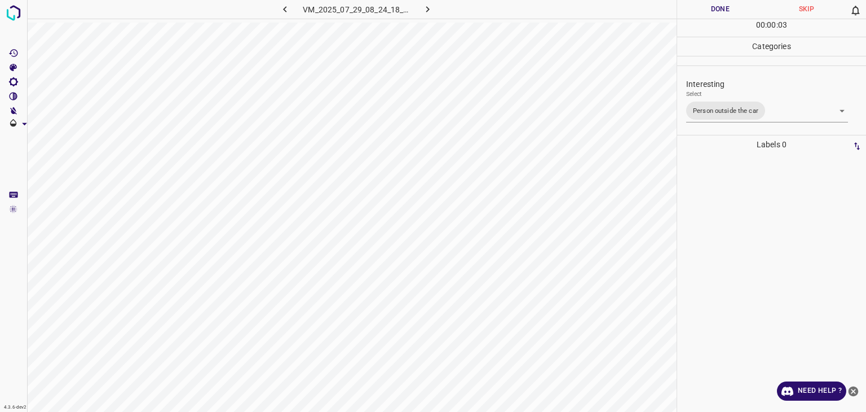
click at [723, 12] on div "Person outside the car Person inside the car Car parking Car lights on Not inte…" at bounding box center [433, 206] width 866 height 412
click at [723, 12] on button "Done" at bounding box center [720, 9] width 86 height 19
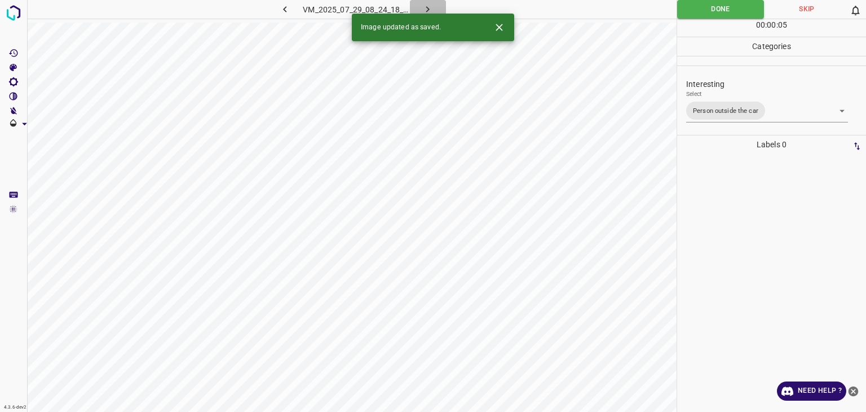
click at [425, 4] on icon "button" at bounding box center [428, 9] width 12 height 12
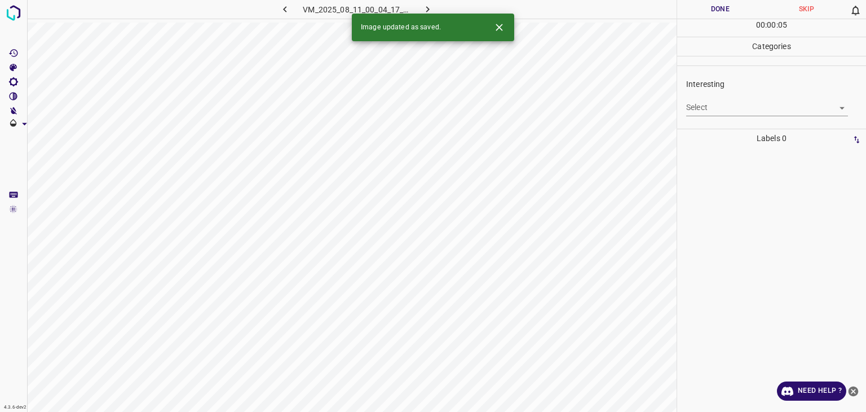
click at [727, 108] on body "4.3.6-dev2 VM_2025_08_11_00_04_17_029_00.gif Done Skip 0 00 : 00 : 05 Categorie…" at bounding box center [433, 206] width 866 height 412
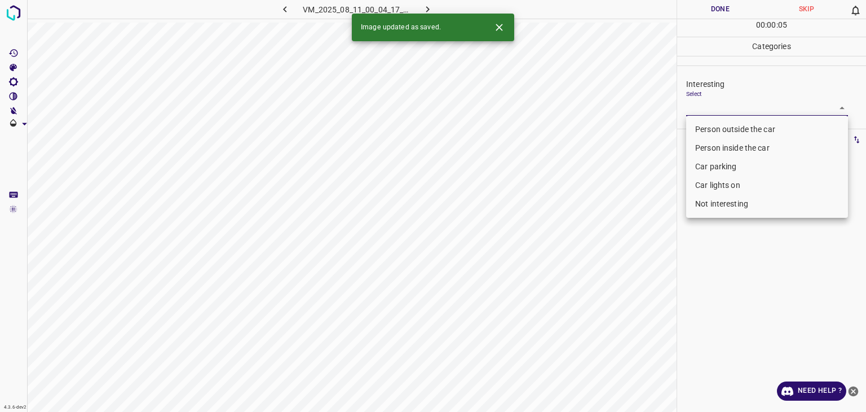
click at [729, 111] on div at bounding box center [433, 206] width 866 height 412
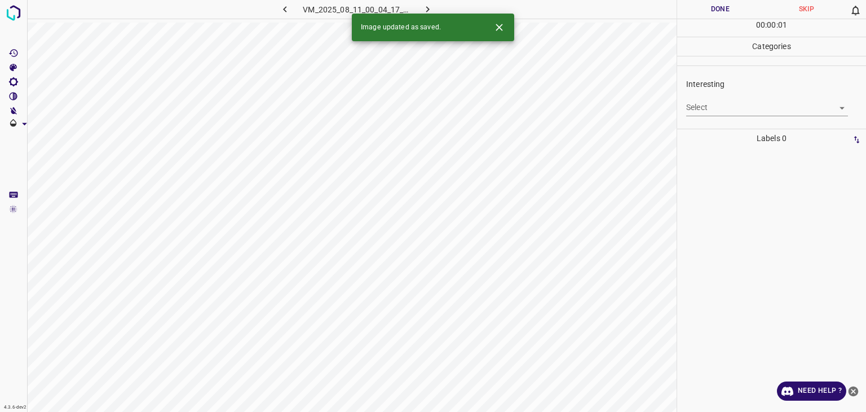
click at [719, 99] on body "4.3.6-dev2 VM_2025_08_11_00_04_17_029_00.gif Done Skip 0 00 : 00 : 01 Categorie…" at bounding box center [433, 206] width 866 height 412
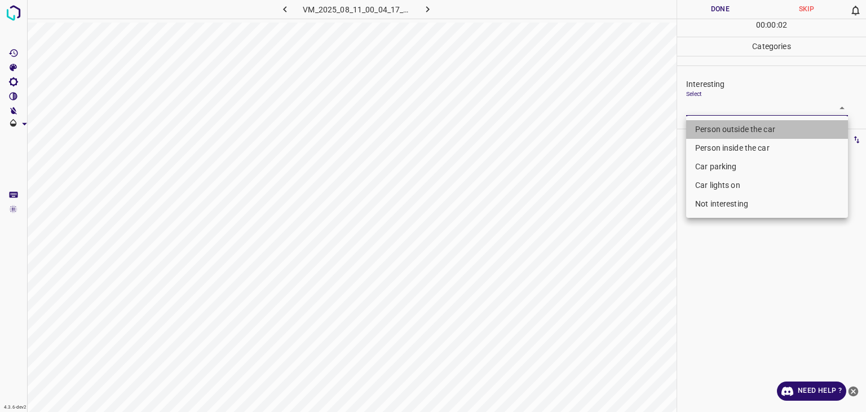
click at [722, 127] on li "Person outside the car" at bounding box center [767, 129] width 162 height 19
type input "Person outside the car"
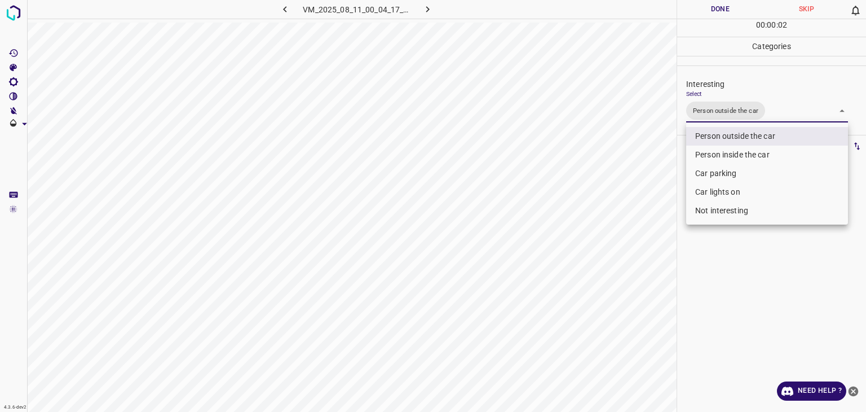
click at [708, 17] on div at bounding box center [433, 206] width 866 height 412
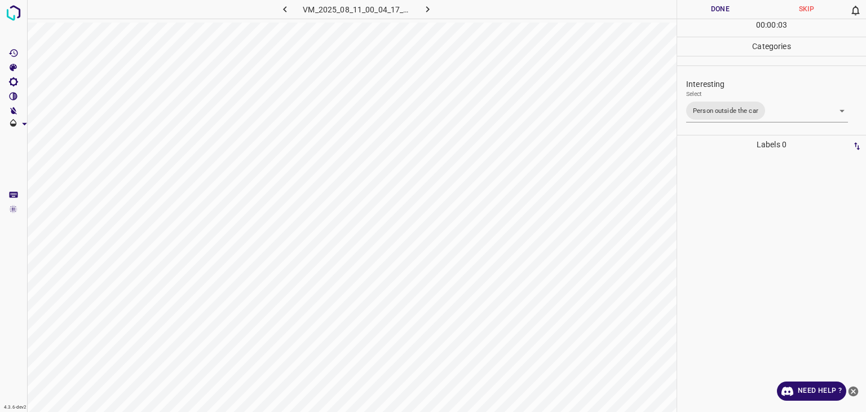
click at [708, 17] on div at bounding box center [433, 206] width 866 height 412
click at [708, 17] on button "Done" at bounding box center [720, 9] width 86 height 19
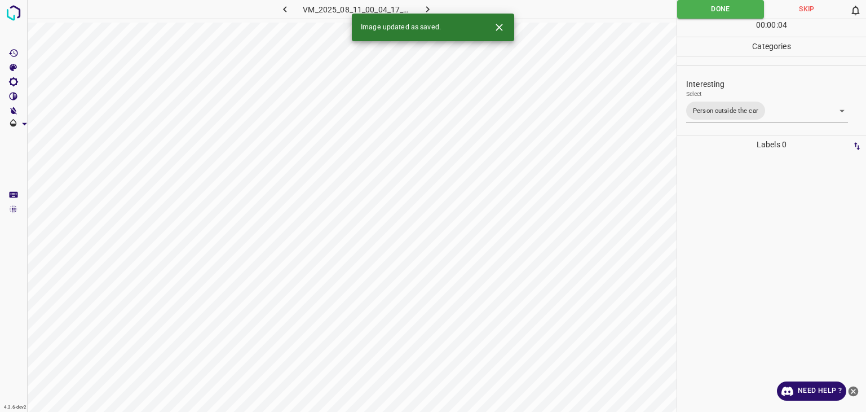
click at [424, 7] on icon "button" at bounding box center [428, 9] width 12 height 12
click at [726, 112] on body "4.3.6-dev2 VM_2025_07_29_08_03_46_930_00.gif Done Skip 0 00 : 00 : 04 Categorie…" at bounding box center [433, 206] width 866 height 412
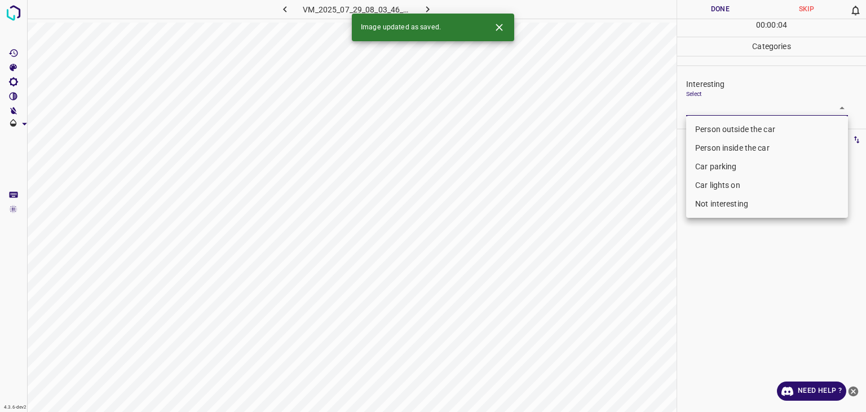
click at [717, 131] on li "Person outside the car" at bounding box center [767, 129] width 162 height 19
type input "Person outside the car"
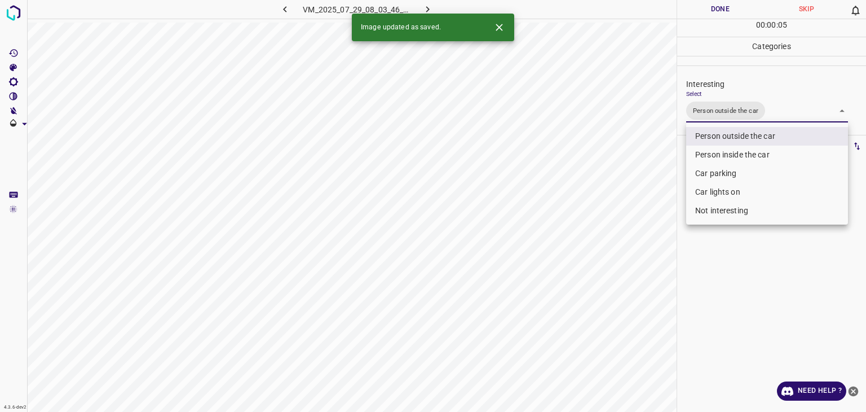
click at [732, 10] on div at bounding box center [433, 206] width 866 height 412
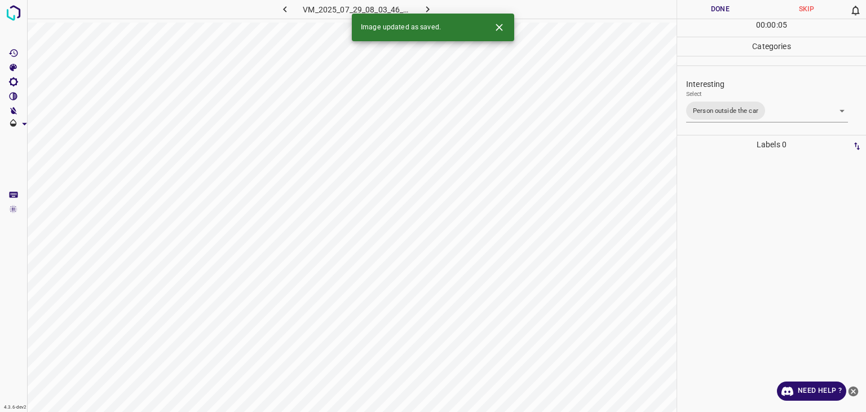
click at [732, 10] on div at bounding box center [433, 206] width 866 height 412
click at [732, 10] on button "Done" at bounding box center [720, 9] width 86 height 19
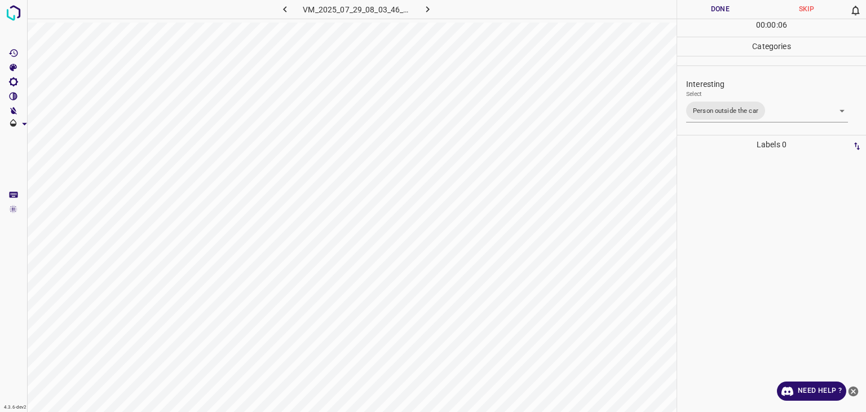
click at [732, 10] on button "Done" at bounding box center [720, 9] width 86 height 19
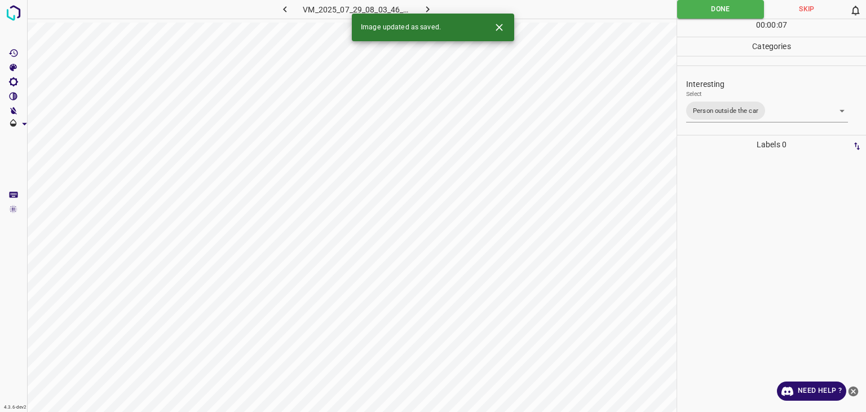
click at [416, 11] on button "button" at bounding box center [428, 9] width 36 height 19
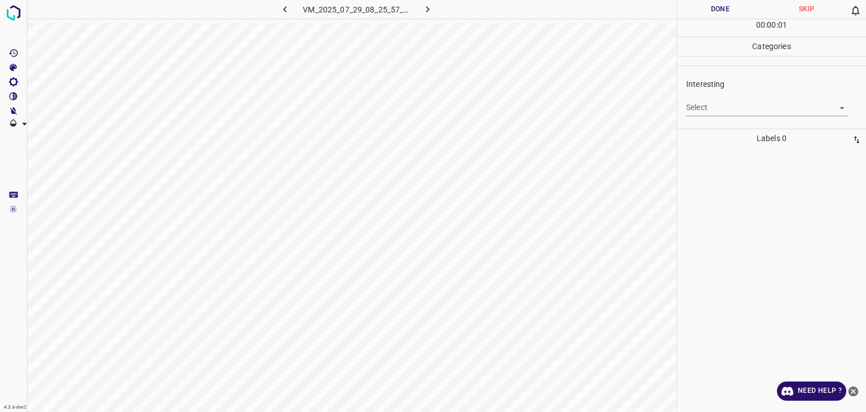
click at [737, 94] on div "Select ​" at bounding box center [767, 102] width 162 height 25
click at [733, 113] on body "4.3.6-dev2 VM_2025_07_29_08_25_57_920_09.gif Done Skip 0 00 : 00 : 02 Categorie…" at bounding box center [433, 206] width 866 height 412
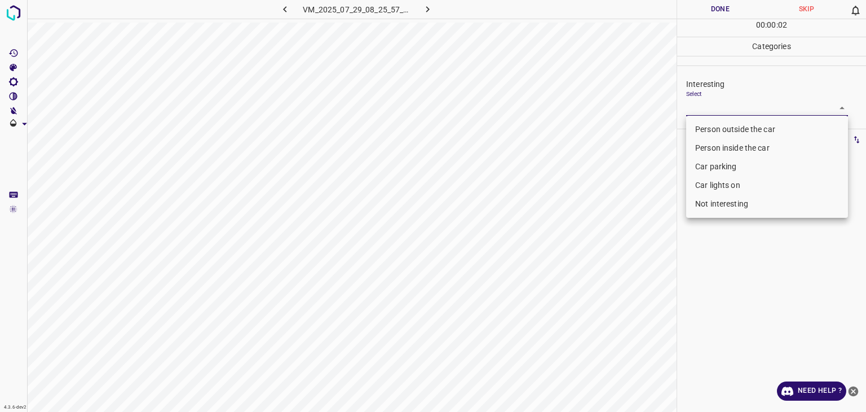
click at [735, 125] on li "Person outside the car" at bounding box center [767, 129] width 162 height 19
type input "Person outside the car"
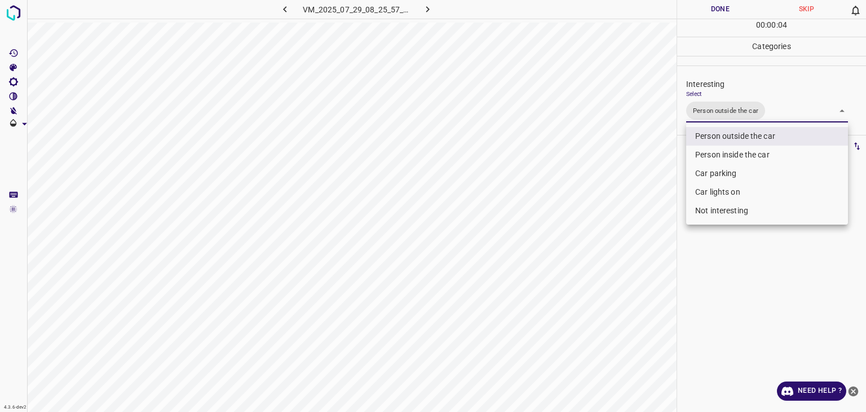
click at [713, 7] on div at bounding box center [433, 206] width 866 height 412
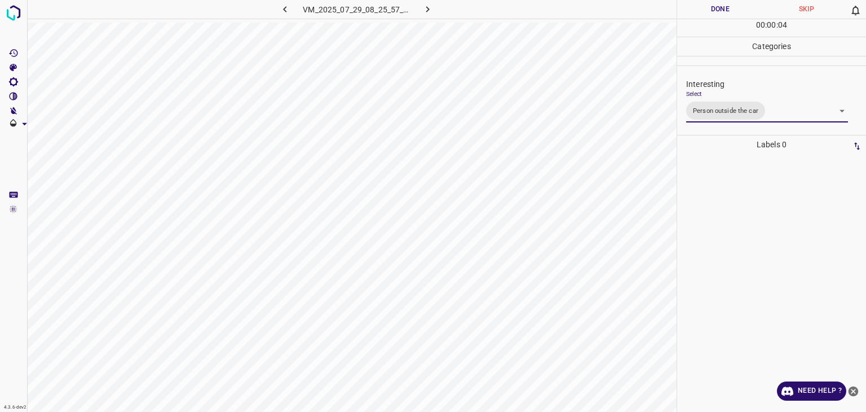
click at [713, 7] on div at bounding box center [433, 206] width 866 height 412
click at [713, 7] on button "Done" at bounding box center [720, 9] width 86 height 19
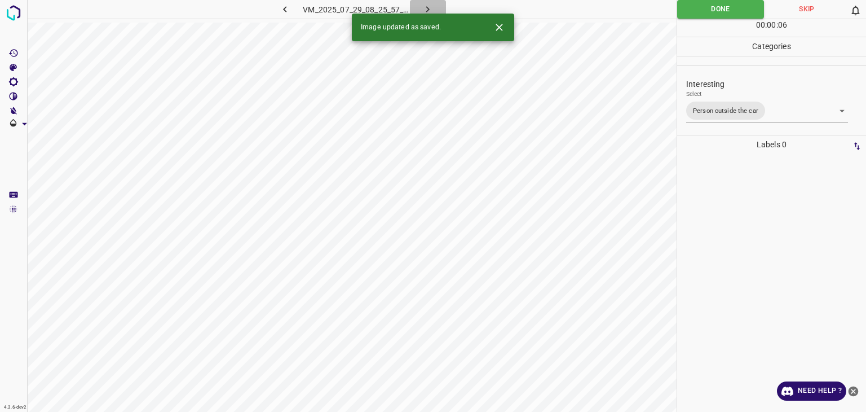
click at [430, 10] on icon "button" at bounding box center [428, 9] width 12 height 12
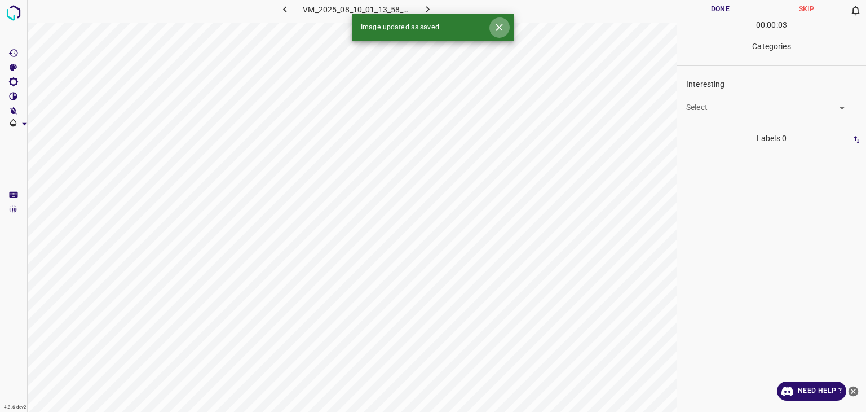
click at [496, 27] on icon "Close" at bounding box center [499, 27] width 12 height 12
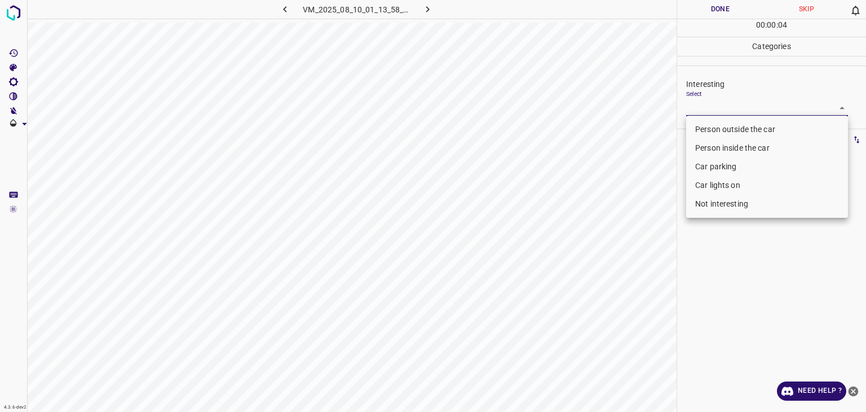
click at [725, 114] on body "4.3.6-dev2 VM_2025_08_10_01_13_58_678_03.gif Done Skip 0 00 : 00 : 04 Categorie…" at bounding box center [433, 206] width 866 height 412
drag, startPoint x: 744, startPoint y: 148, endPoint x: 743, endPoint y: 153, distance: 5.7
click at [744, 149] on li "Person inside the car" at bounding box center [767, 148] width 162 height 19
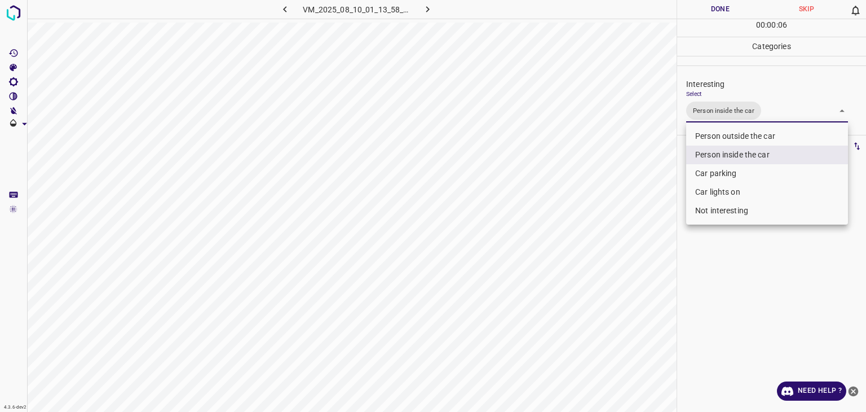
click at [733, 194] on li "Car lights on" at bounding box center [767, 192] width 162 height 19
type input "Person inside the car,Car lights on"
click at [707, 7] on div at bounding box center [433, 206] width 866 height 412
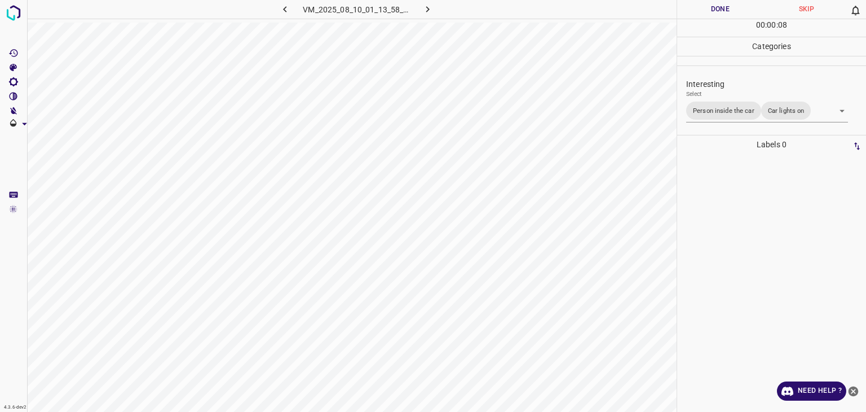
click at [707, 7] on div "Person outside the car Person inside the car Car parking Car lights on Not inte…" at bounding box center [433, 206] width 866 height 412
click at [707, 7] on button "Done" at bounding box center [720, 9] width 86 height 19
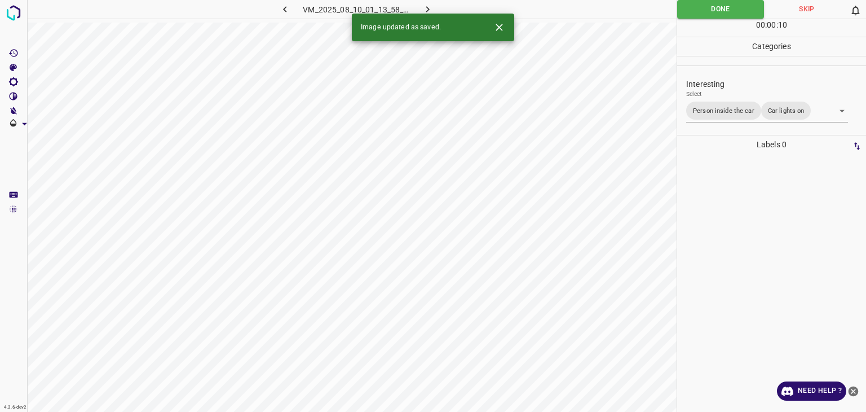
click at [426, 8] on icon "button" at bounding box center [428, 9] width 12 height 12
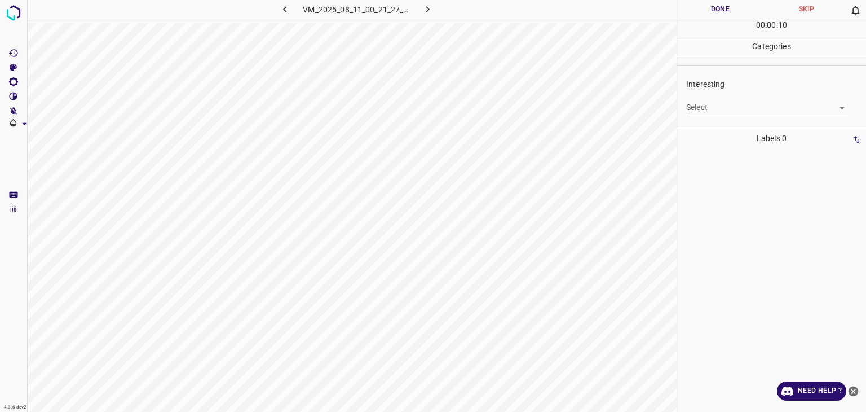
click at [766, 114] on body "4.3.6-dev2 VM_2025_08_11_00_21_27_777_02.gif Done Skip 0 00 : 00 : 10 Categorie…" at bounding box center [433, 206] width 866 height 412
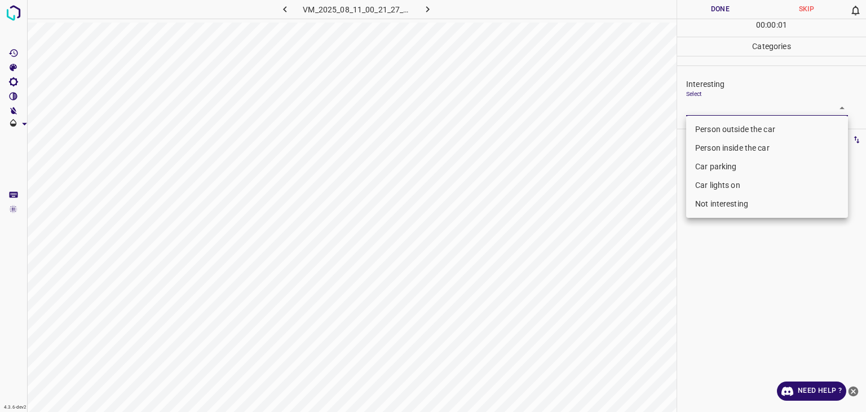
click at [764, 127] on li "Person outside the car" at bounding box center [767, 129] width 162 height 19
type input "Person outside the car"
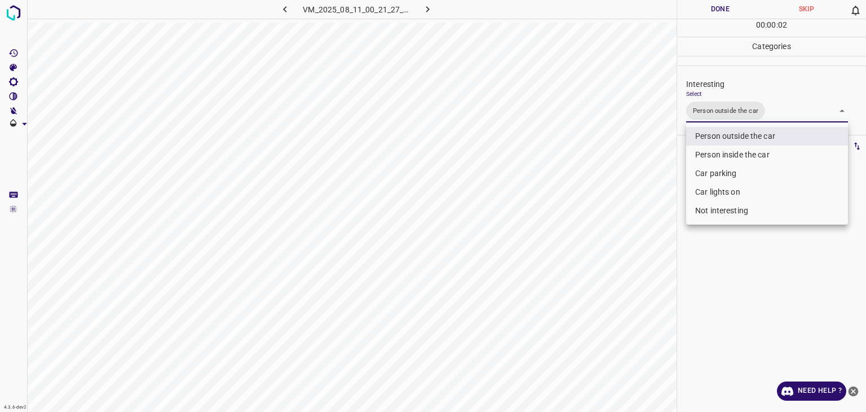
click at [721, 16] on div at bounding box center [433, 206] width 866 height 412
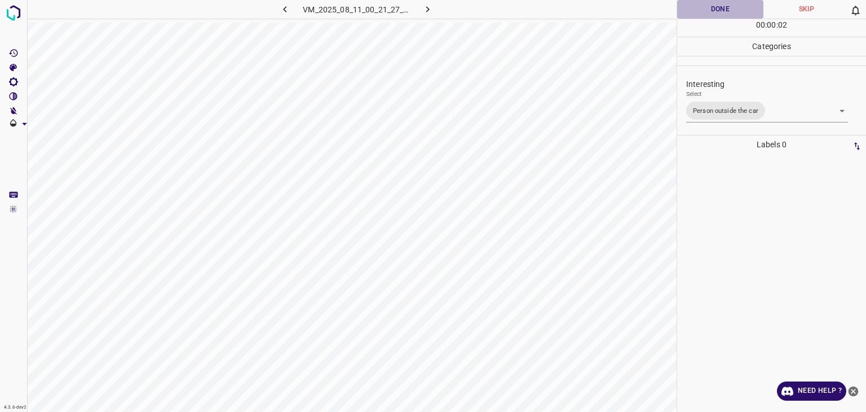
click at [715, 7] on button "Done" at bounding box center [720, 9] width 86 height 19
click at [715, 6] on button "Done" at bounding box center [720, 9] width 86 height 19
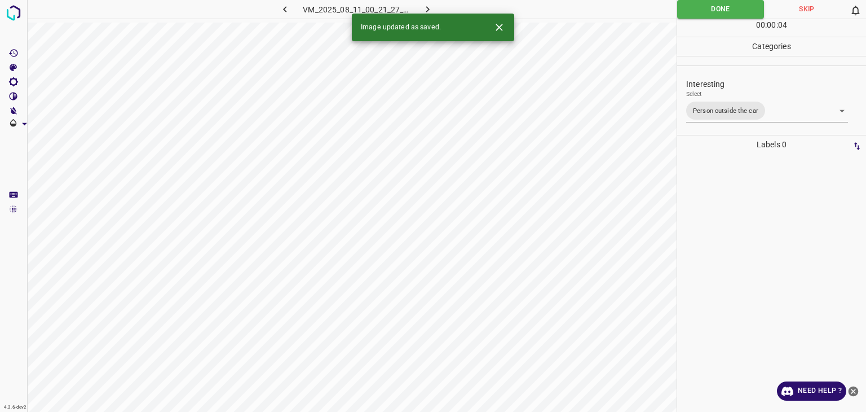
click at [423, 10] on icon "button" at bounding box center [428, 9] width 12 height 12
click at [729, 88] on p "Interesting" at bounding box center [776, 84] width 180 height 12
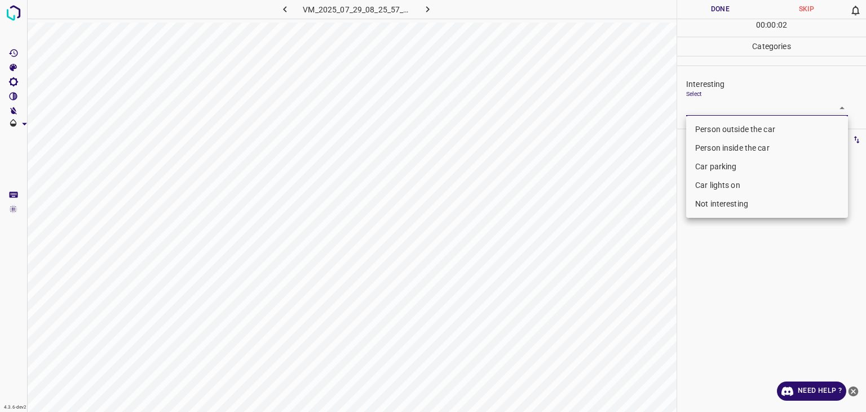
click at [698, 103] on body "4.3.6-dev2 VM_2025_07_29_08_25_57_920_04.gif Done Skip 0 00 : 00 : 02 Categorie…" at bounding box center [433, 206] width 866 height 412
click at [716, 118] on ul "Person outside the car Person inside the car Car parking Car lights on Not inte…" at bounding box center [767, 167] width 162 height 102
click at [716, 125] on li "Person outside the car" at bounding box center [767, 129] width 162 height 19
type input "Person outside the car"
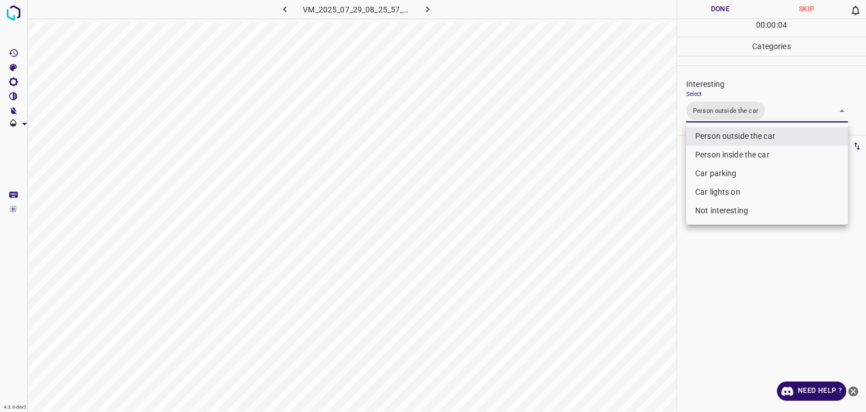
click at [712, 8] on div at bounding box center [433, 206] width 866 height 412
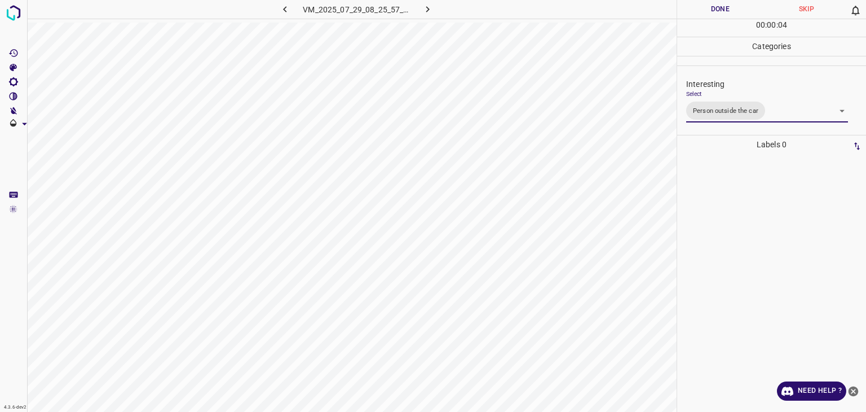
click at [712, 8] on div at bounding box center [433, 206] width 866 height 412
click at [712, 8] on button "Done" at bounding box center [720, 9] width 86 height 19
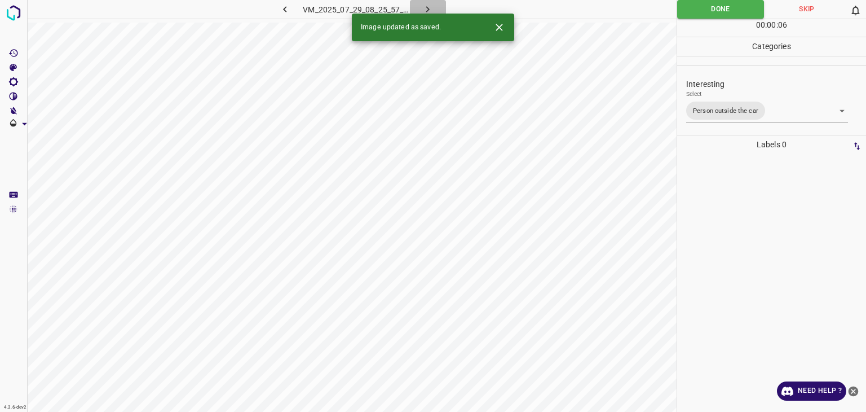
click at [433, 6] on icon "button" at bounding box center [428, 9] width 12 height 12
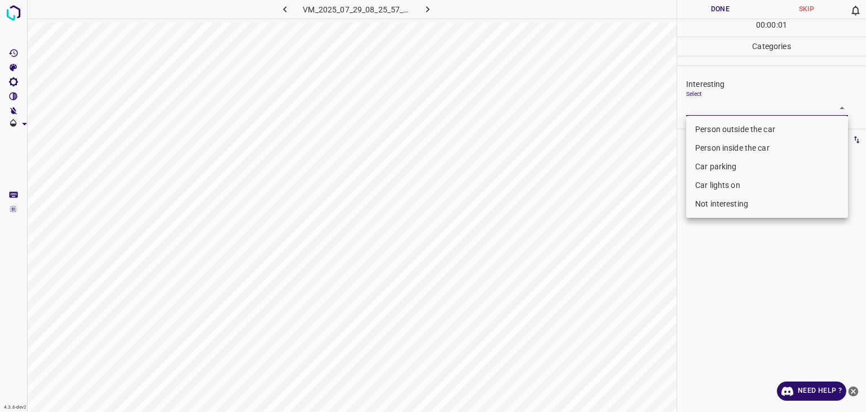
click at [717, 110] on body "4.3.6-dev2 VM_2025_07_29_08_25_57_920_00.gif Done Skip 0 00 : 00 : 01 Categorie…" at bounding box center [433, 206] width 866 height 412
click at [726, 139] on li "Person inside the car" at bounding box center [767, 148] width 162 height 19
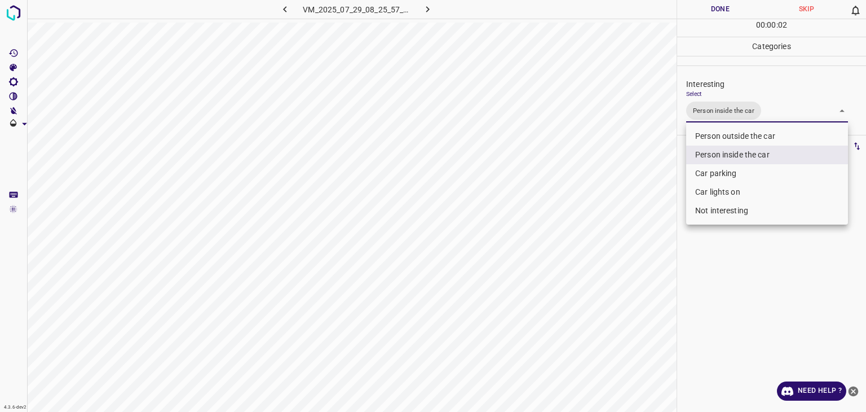
click at [724, 136] on li "Person outside the car" at bounding box center [767, 136] width 162 height 19
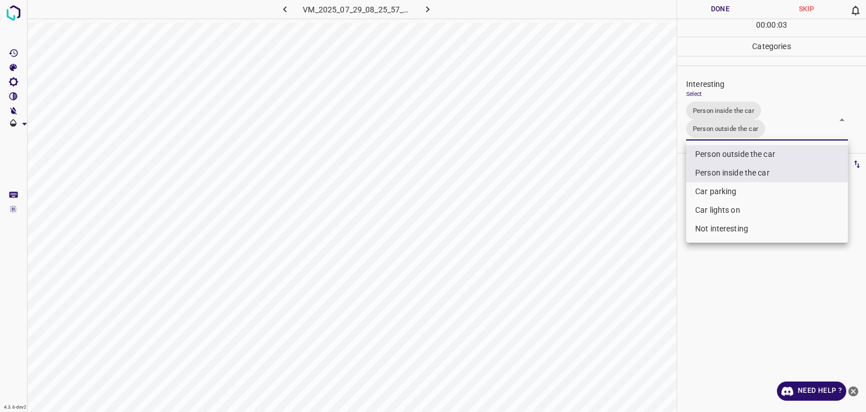
click at [724, 168] on li "Person inside the car" at bounding box center [767, 173] width 162 height 19
type input "Person outside the car"
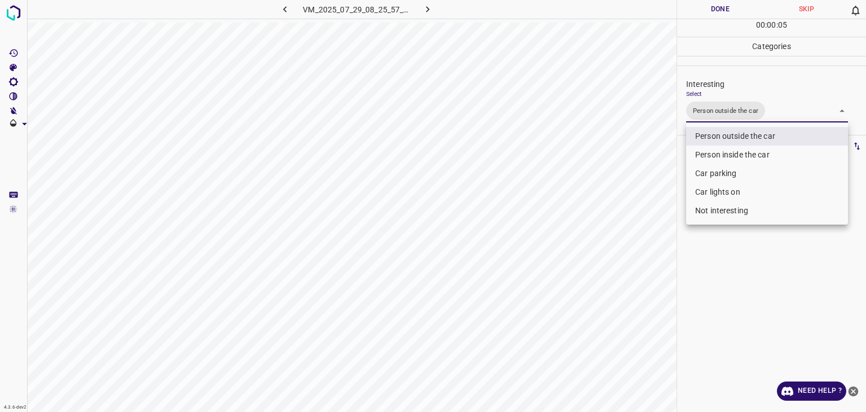
click at [723, 12] on div at bounding box center [433, 206] width 866 height 412
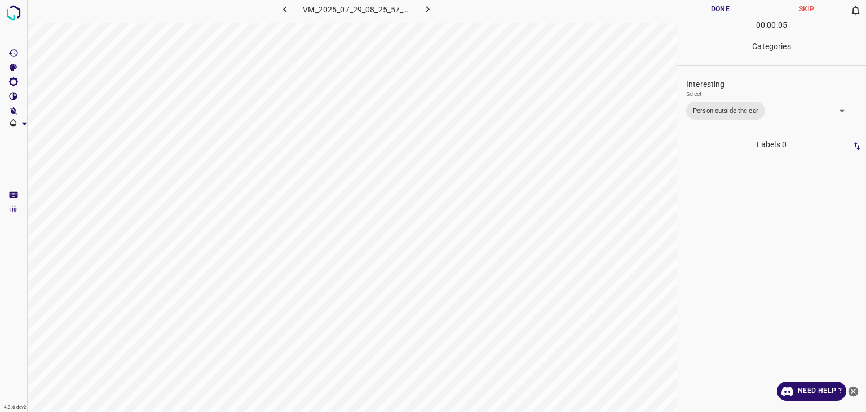
click at [723, 12] on div at bounding box center [433, 206] width 866 height 412
click at [723, 12] on button "Done" at bounding box center [720, 9] width 86 height 19
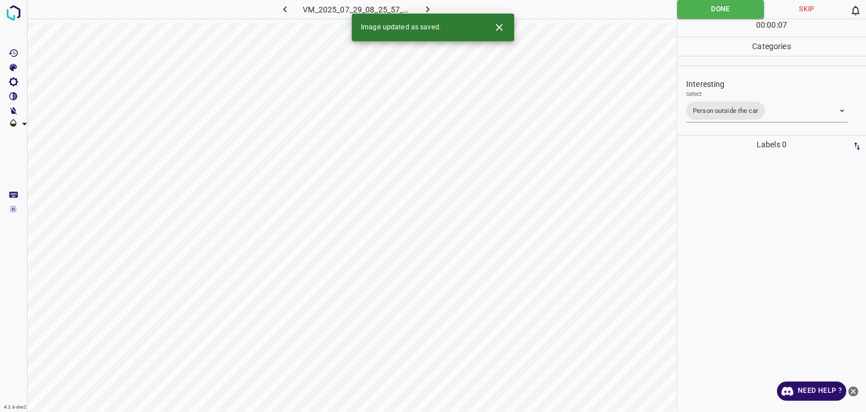
click at [424, 10] on icon "button" at bounding box center [428, 9] width 12 height 12
click at [502, 28] on icon "Close" at bounding box center [499, 27] width 12 height 12
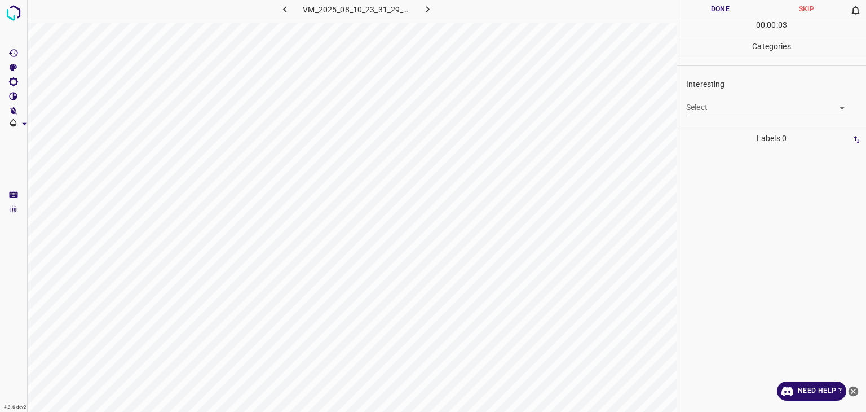
click at [742, 105] on body "4.3.6-dev2 VM_2025_08_10_23_31_29_953_06.gif Done Skip 0 00 : 00 : 03 Categorie…" at bounding box center [433, 206] width 866 height 412
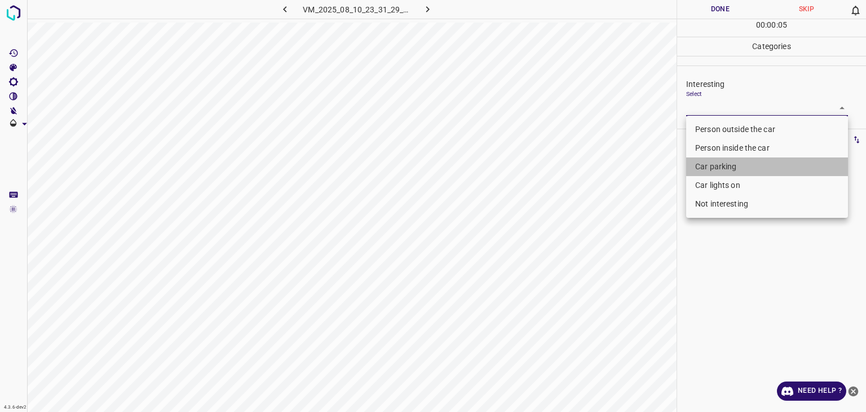
click at [724, 174] on li "Car parking" at bounding box center [767, 166] width 162 height 19
type input "Car parking"
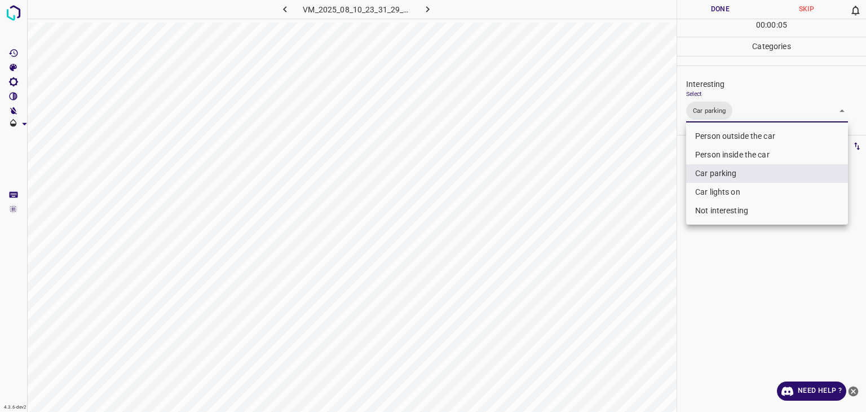
click at [713, 14] on div at bounding box center [433, 206] width 866 height 412
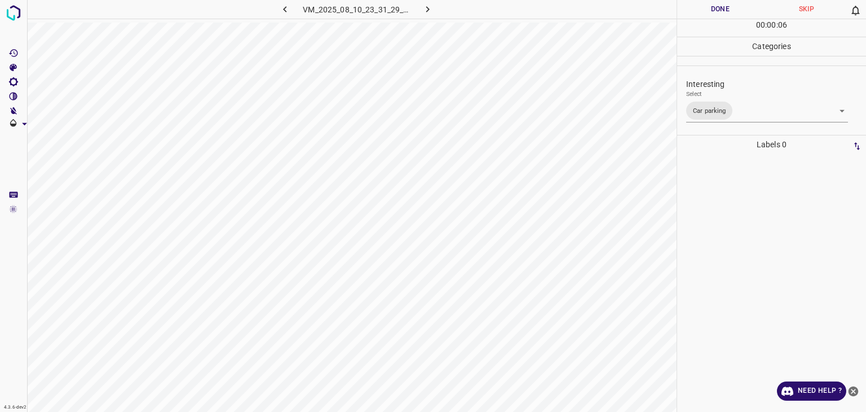
click at [713, 14] on div at bounding box center [433, 206] width 866 height 412
click at [713, 14] on button "Done" at bounding box center [720, 9] width 86 height 19
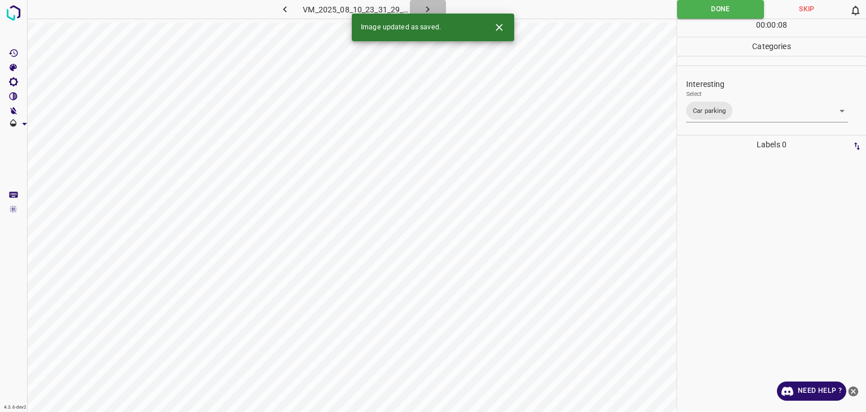
click at [413, 8] on button "button" at bounding box center [428, 9] width 36 height 19
click at [503, 37] on button "Close" at bounding box center [499, 27] width 21 height 21
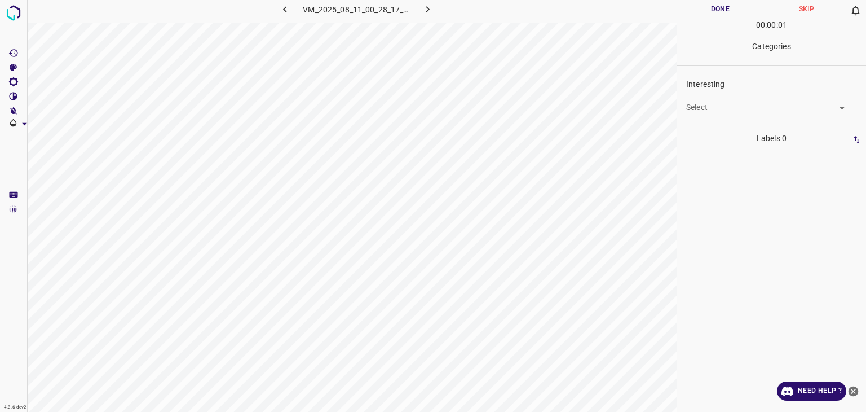
click at [717, 105] on body "4.3.6-dev2 VM_2025_08_11_00_28_17_387_05.gif Done Skip 0 00 : 00 : 01 Categorie…" at bounding box center [433, 206] width 866 height 412
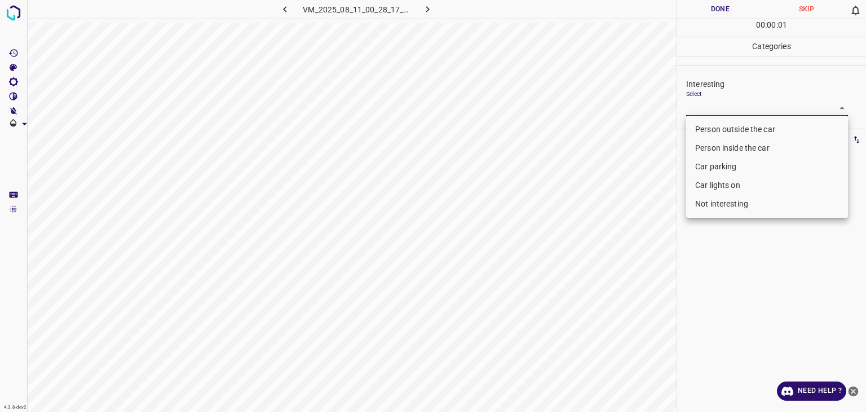
click at [724, 118] on ul "Person outside the car Person inside the car Car parking Car lights on Not inte…" at bounding box center [767, 167] width 162 height 102
click at [724, 131] on li "Person outside the car" at bounding box center [767, 129] width 162 height 19
type input "Person outside the car"
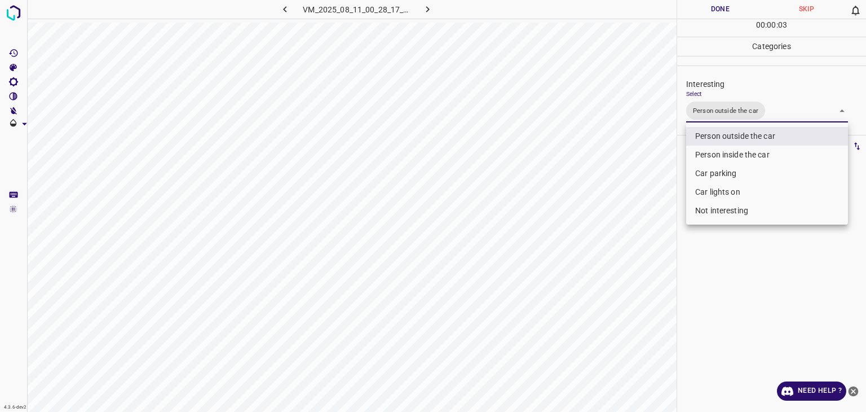
click at [706, 7] on div at bounding box center [433, 206] width 866 height 412
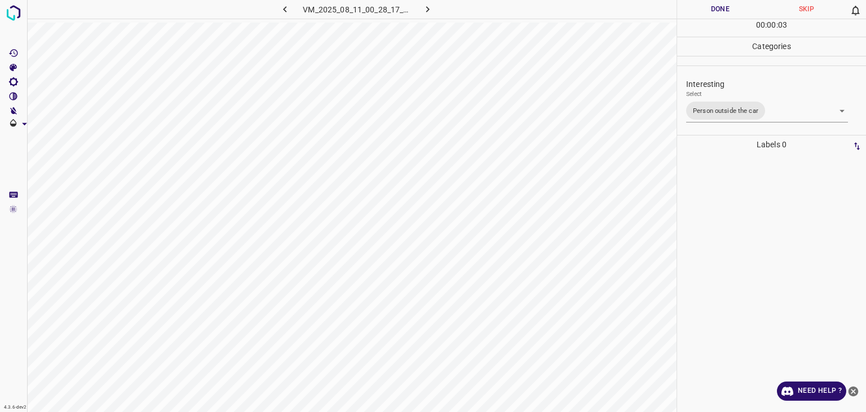
click at [707, 7] on div at bounding box center [433, 206] width 866 height 412
click at [707, 7] on button "Done" at bounding box center [720, 9] width 86 height 19
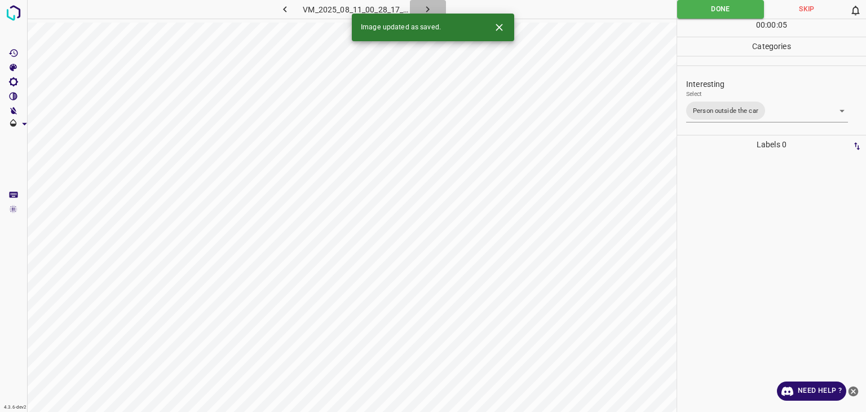
click at [424, 7] on icon "button" at bounding box center [428, 9] width 12 height 12
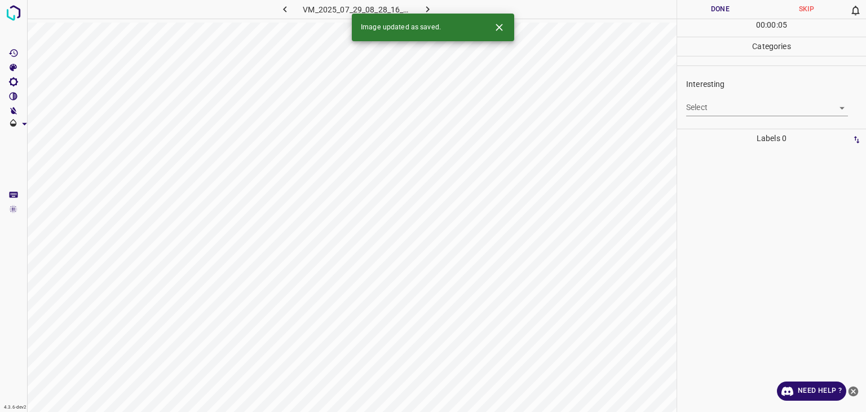
click at [702, 111] on body "4.3.6-dev2 VM_2025_07_29_08_28_16_850_01.gif Done Skip 0 00 : 00 : 05 Categorie…" at bounding box center [433, 206] width 866 height 412
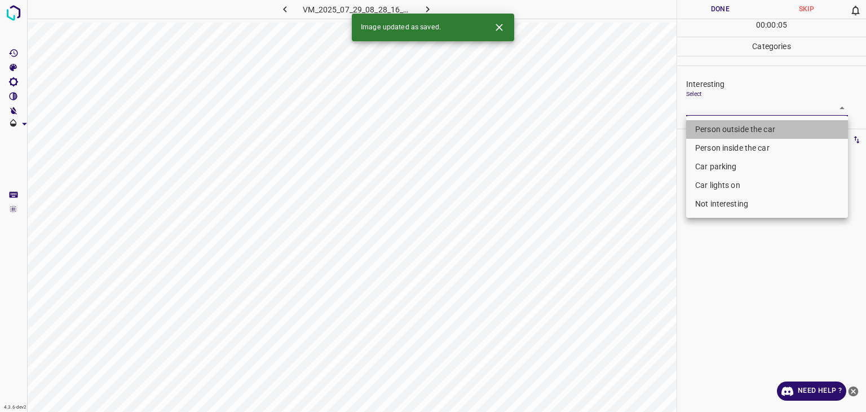
click at [709, 127] on li "Person outside the car" at bounding box center [767, 129] width 162 height 19
type input "Person outside the car"
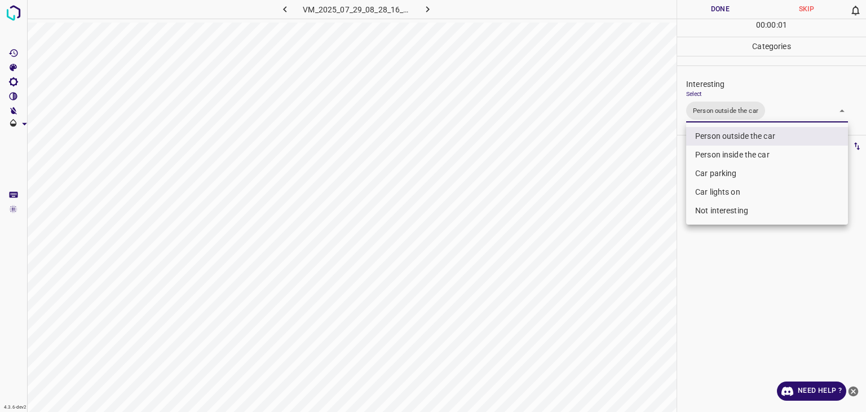
click at [712, 11] on div at bounding box center [433, 206] width 866 height 412
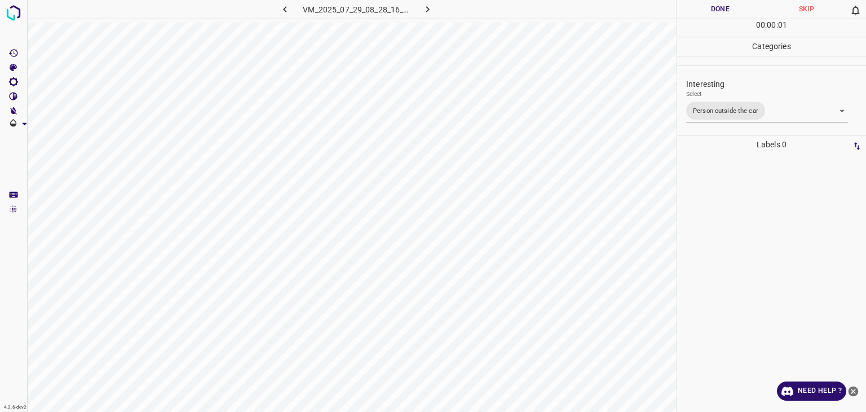
click at [712, 11] on div at bounding box center [433, 206] width 866 height 412
click at [712, 11] on button "Done" at bounding box center [720, 9] width 86 height 19
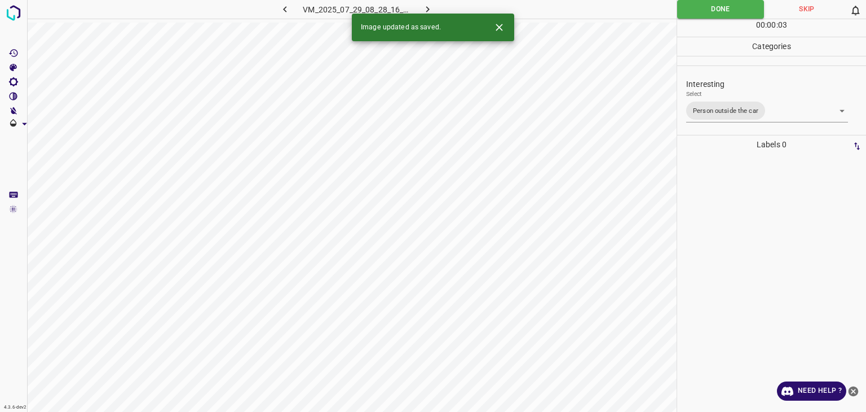
click at [424, 12] on icon "button" at bounding box center [428, 9] width 12 height 12
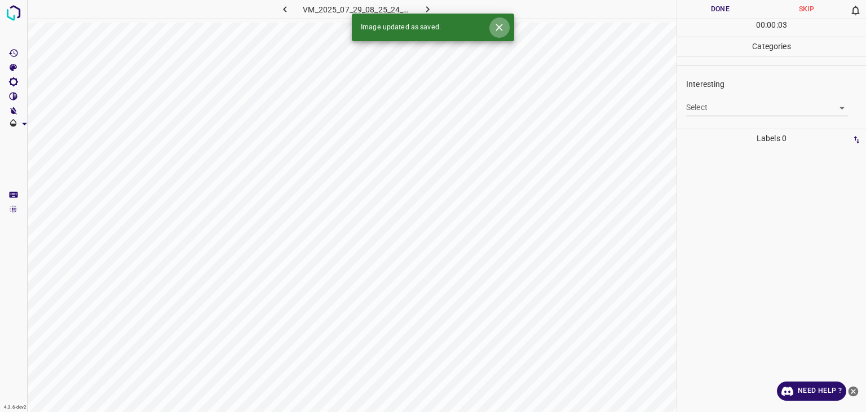
click at [500, 31] on icon "Close" at bounding box center [499, 27] width 12 height 12
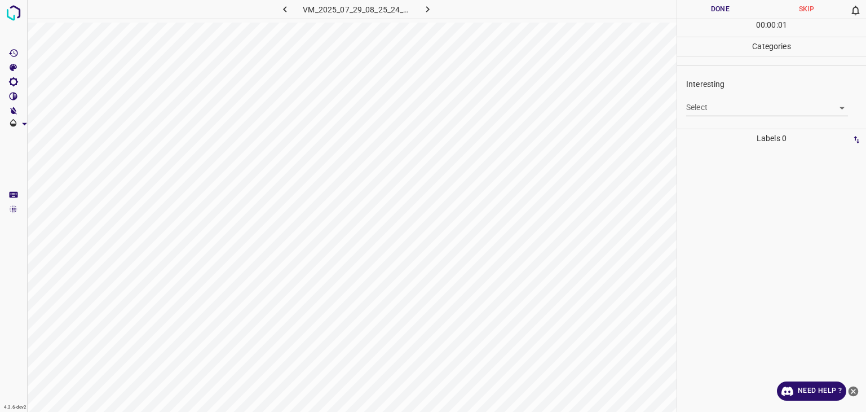
click at [738, 105] on body "4.3.6-dev2 VM_2025_07_29_08_25_24_523_05.gif Done Skip 0 00 : 00 : 01 Categorie…" at bounding box center [433, 206] width 866 height 412
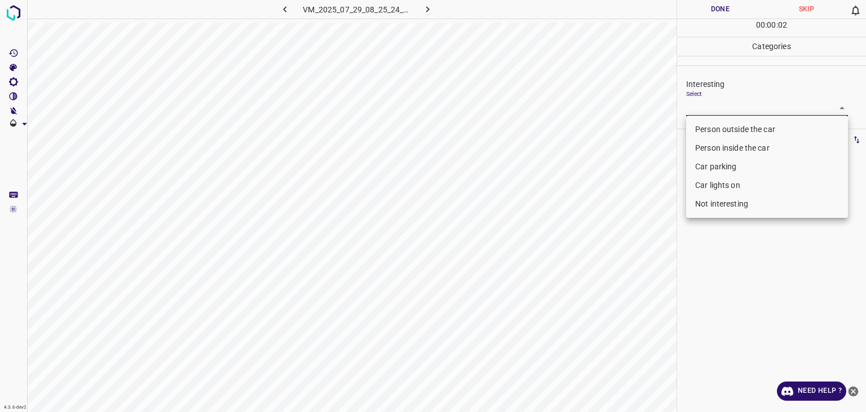
click at [748, 198] on li "Not interesting" at bounding box center [767, 204] width 162 height 19
type input "Not interesting"
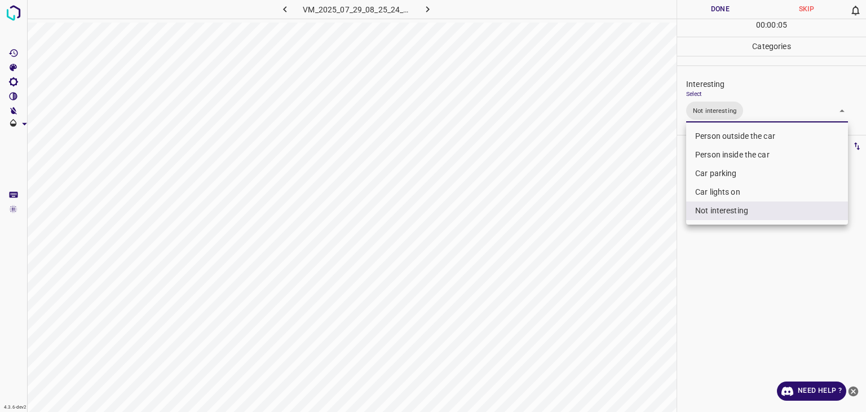
click at [691, 8] on div at bounding box center [433, 206] width 866 height 412
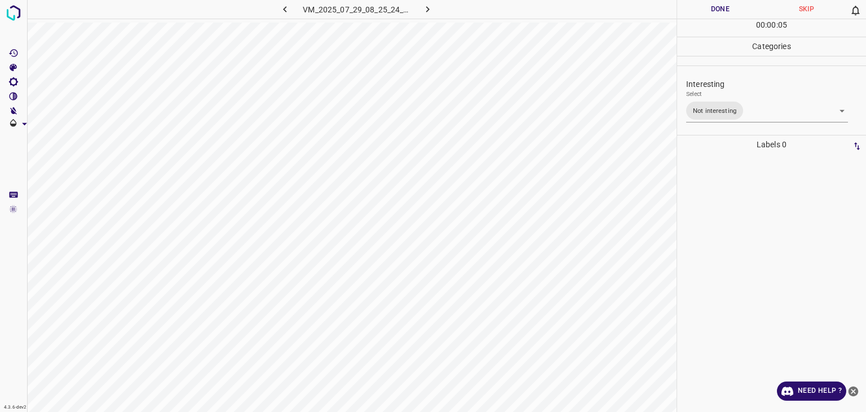
click at [691, 8] on button "Done" at bounding box center [720, 9] width 86 height 19
click at [692, 7] on button "Done" at bounding box center [720, 9] width 86 height 19
click at [417, 4] on button "button" at bounding box center [428, 9] width 36 height 19
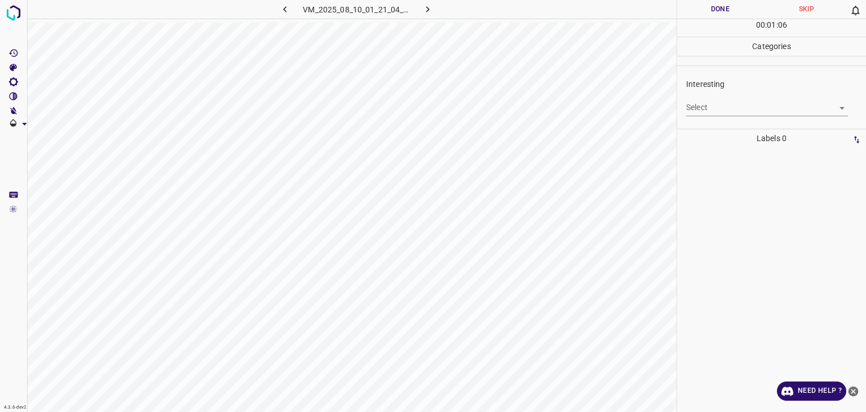
click at [726, 104] on body "4.3.6-dev2 VM_2025_08_10_01_21_04_623_00.gif Done Skip 0 00 : 01 : 06 Categorie…" at bounding box center [433, 206] width 866 height 412
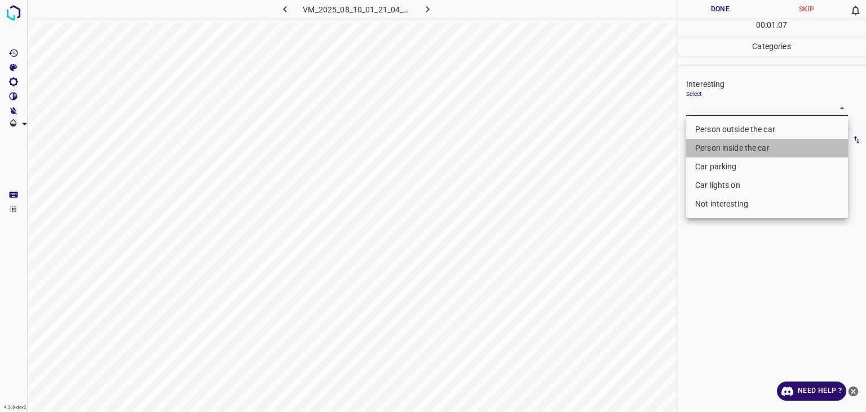
click at [713, 139] on li "Person inside the car" at bounding box center [767, 148] width 162 height 19
type input "Person inside the car"
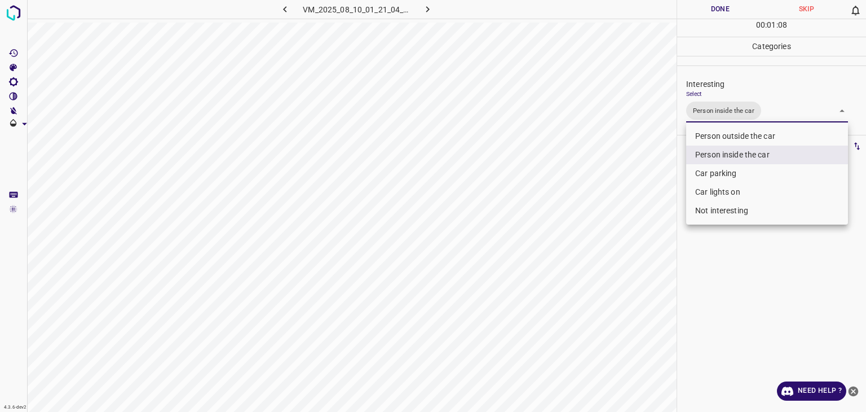
click at [702, 14] on div at bounding box center [433, 206] width 866 height 412
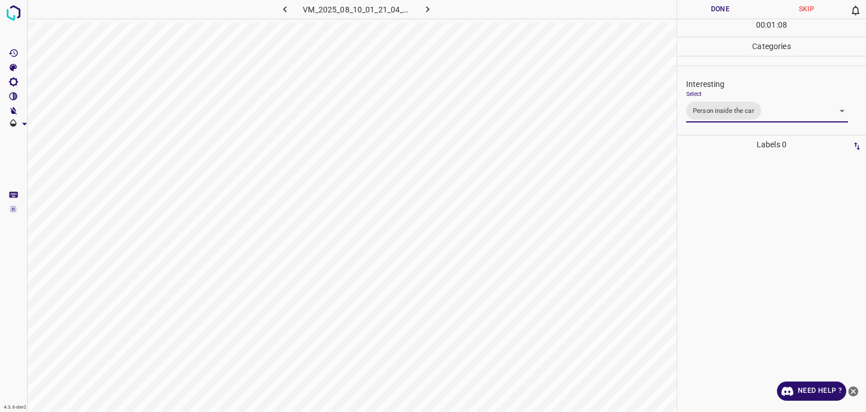
click at [702, 14] on div at bounding box center [433, 206] width 866 height 412
click at [700, 14] on button "Done" at bounding box center [720, 9] width 86 height 19
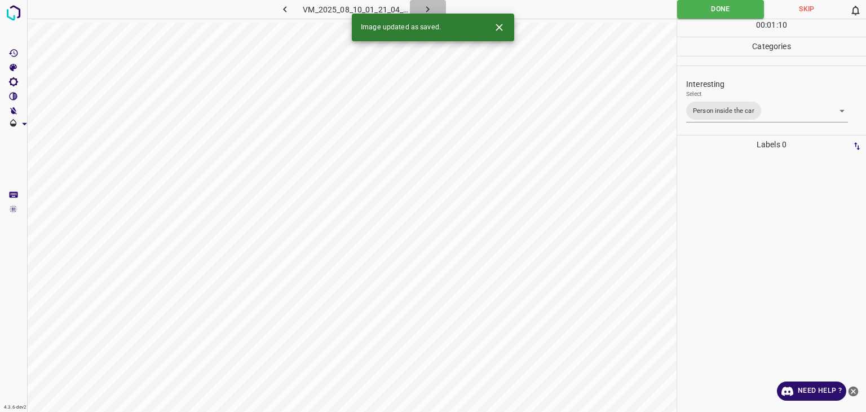
click at [426, 11] on icon "button" at bounding box center [428, 9] width 12 height 12
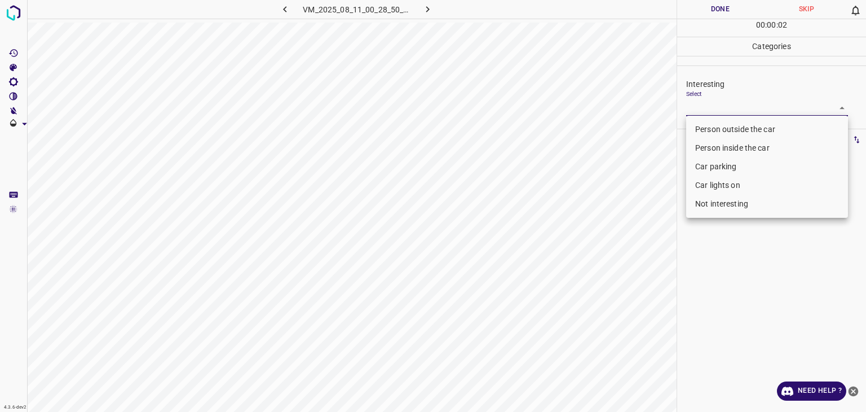
click at [725, 109] on body "4.3.6-dev2 VM_2025_08_11_00_28_50_164_06.gif Done Skip 0 00 : 00 : 02 Categorie…" at bounding box center [433, 206] width 866 height 412
click at [705, 130] on li "Person outside the car" at bounding box center [767, 129] width 162 height 19
type input "Person outside the car"
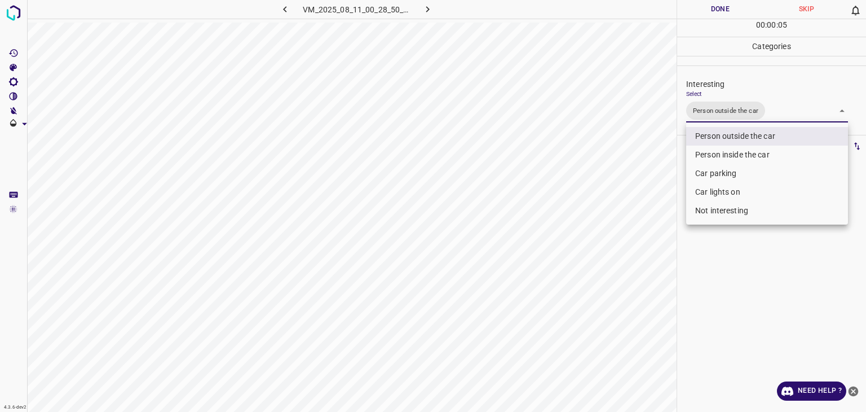
click at [699, 5] on div at bounding box center [433, 206] width 866 height 412
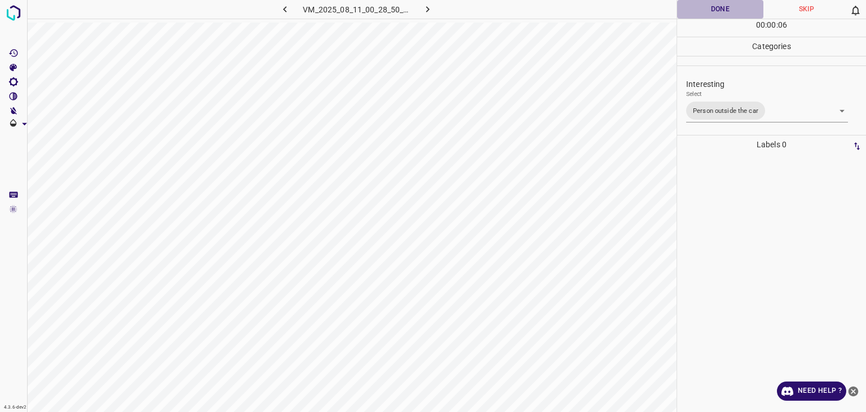
click at [699, 5] on button "Done" at bounding box center [720, 9] width 86 height 19
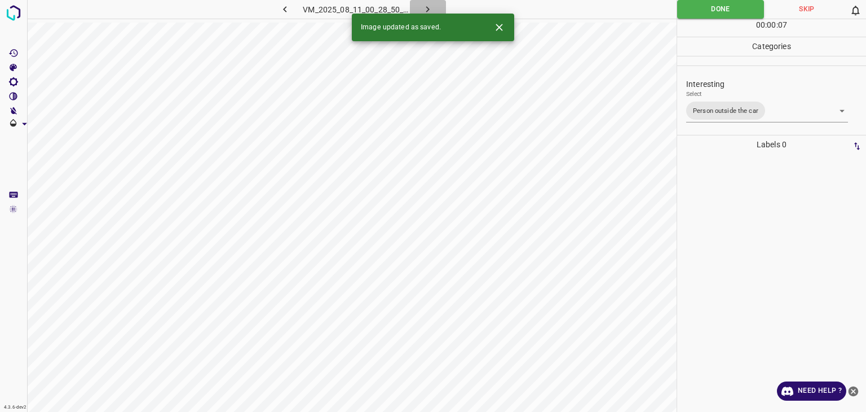
drag, startPoint x: 427, startPoint y: 6, endPoint x: 451, endPoint y: 29, distance: 32.7
click at [428, 6] on icon "button" at bounding box center [428, 9] width 12 height 12
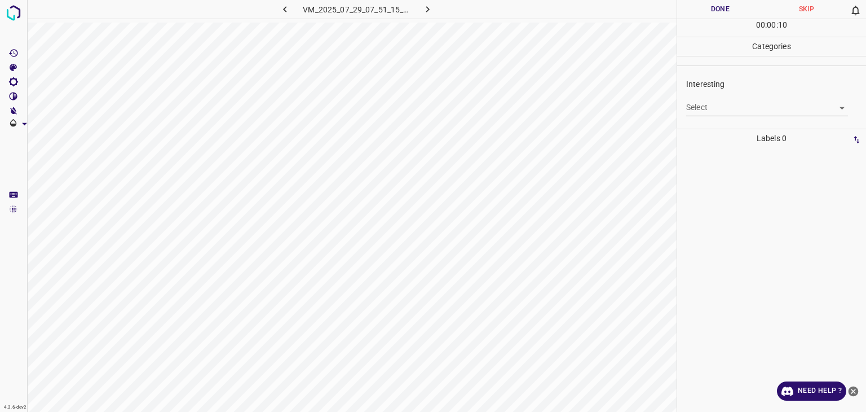
click at [698, 112] on body "4.3.6-dev2 VM_2025_07_29_07_51_15_869_04.gif Done Skip 0 00 : 00 : 10 Categorie…" at bounding box center [433, 206] width 866 height 412
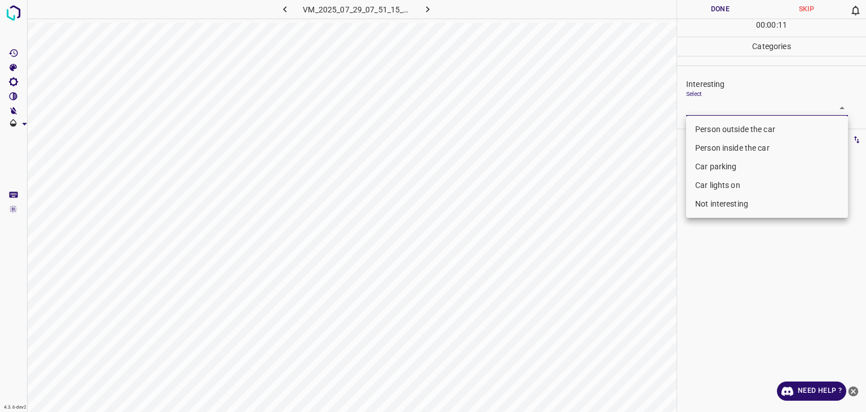
click at [700, 125] on li "Person outside the car" at bounding box center [767, 129] width 162 height 19
type input "Person outside the car"
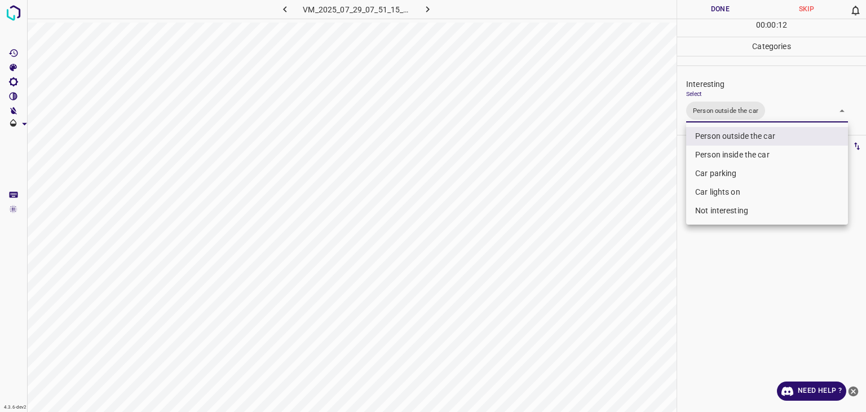
click at [708, 15] on div at bounding box center [433, 206] width 866 height 412
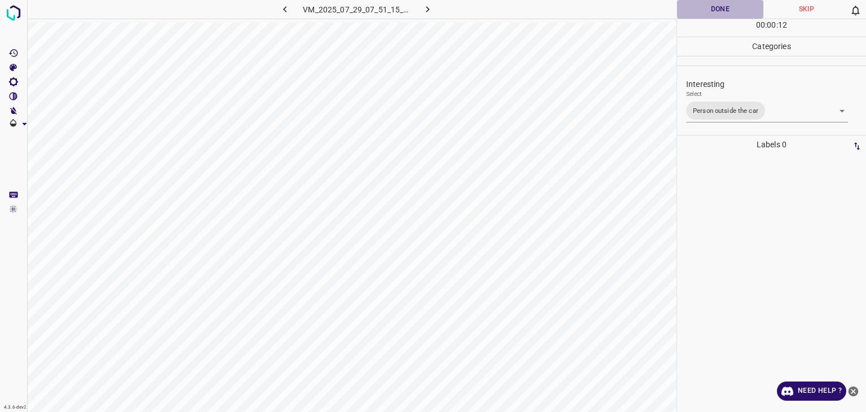
drag, startPoint x: 708, startPoint y: 15, endPoint x: 688, endPoint y: 31, distance: 26.1
click at [708, 15] on button "Done" at bounding box center [720, 9] width 86 height 19
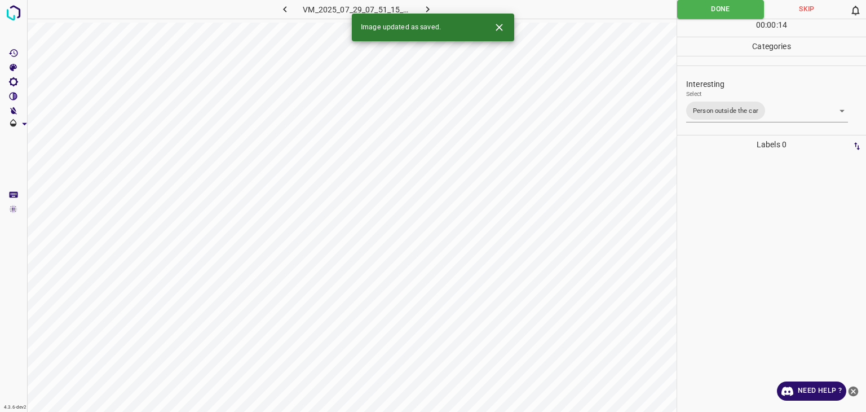
click at [431, 5] on icon "button" at bounding box center [428, 9] width 12 height 12
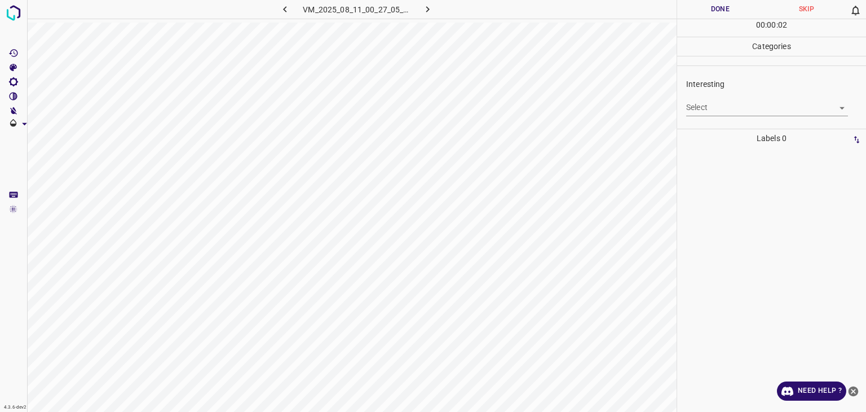
click at [690, 108] on body "4.3.6-dev2 VM_2025_08_11_00_27_05_964_01.gif Done Skip 0 00 : 00 : 02 Categorie…" at bounding box center [433, 206] width 866 height 412
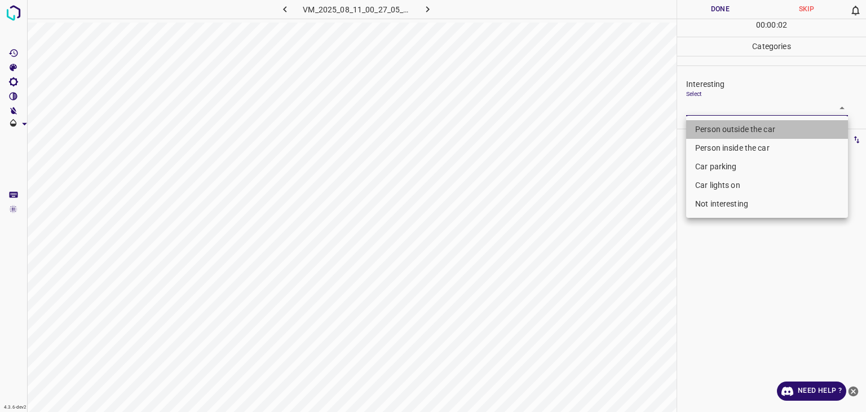
click at [699, 123] on li "Person outside the car" at bounding box center [767, 129] width 162 height 19
type input "Person outside the car"
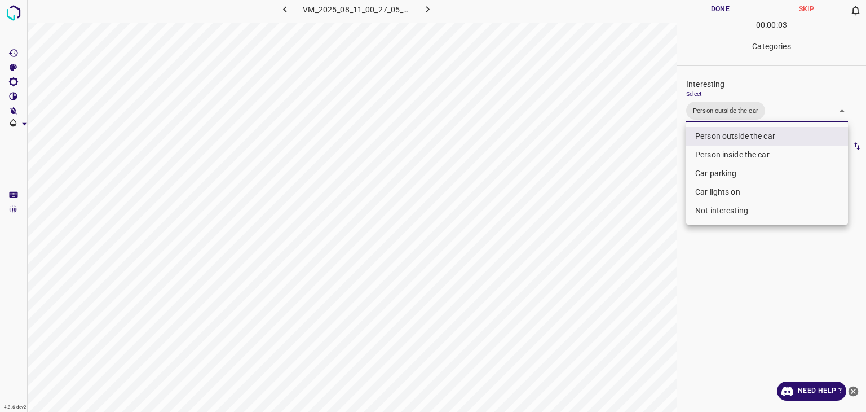
click at [709, 15] on div at bounding box center [433, 206] width 866 height 412
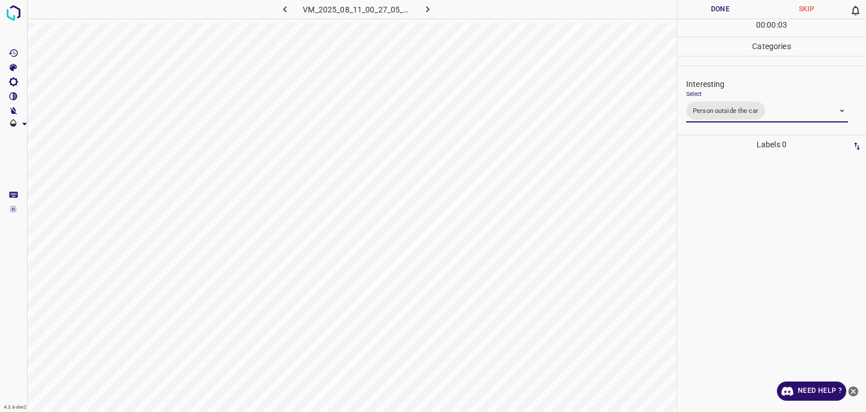
click at [709, 15] on div "Person outside the car Person inside the car Car parking Car lights on Not inte…" at bounding box center [433, 206] width 866 height 412
click at [709, 15] on button "Done" at bounding box center [720, 9] width 86 height 19
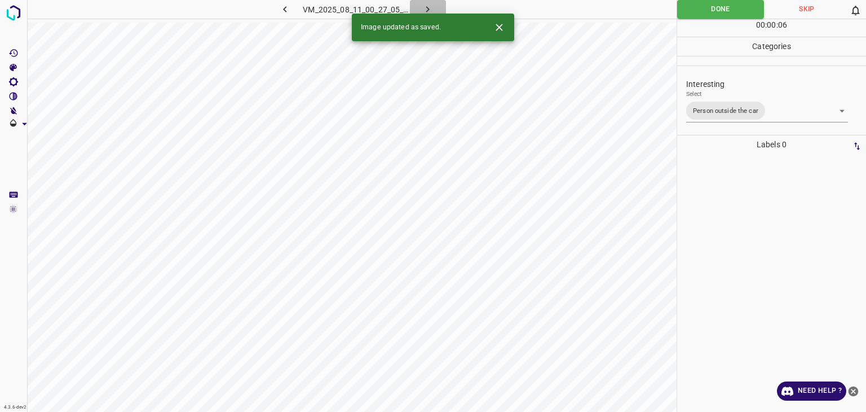
click at [420, 7] on button "button" at bounding box center [428, 9] width 36 height 19
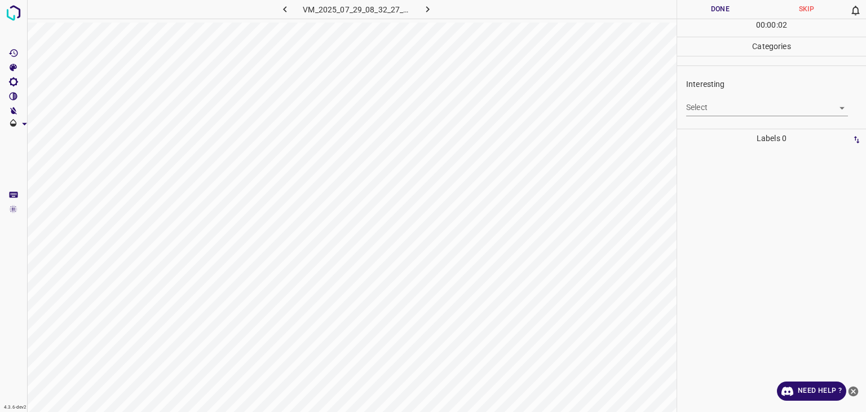
click at [735, 103] on body "4.3.6-dev2 VM_2025_07_29_08_32_27_144_02.gif Done Skip 0 00 : 00 : 02 Categorie…" at bounding box center [433, 206] width 866 height 412
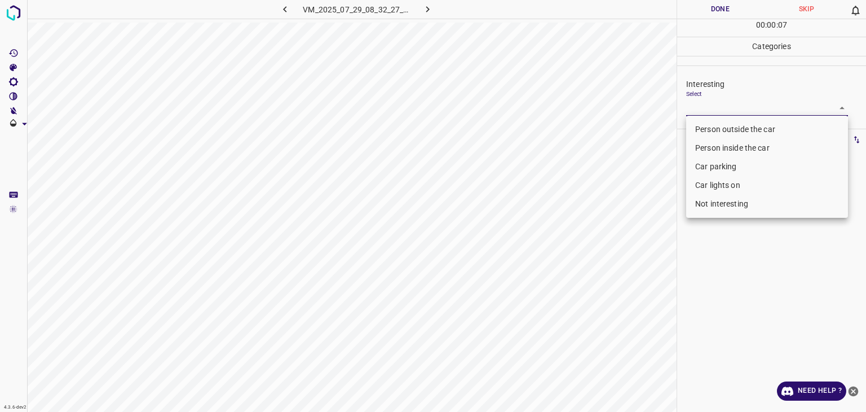
click at [755, 173] on li "Car parking" at bounding box center [767, 166] width 162 height 19
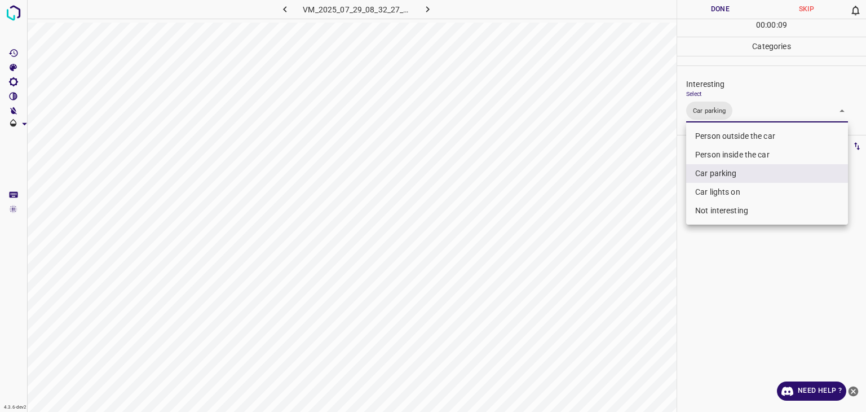
click at [744, 138] on li "Person outside the car" at bounding box center [767, 136] width 162 height 19
type input "Car parking,Person outside the car"
click at [726, 11] on div at bounding box center [433, 206] width 866 height 412
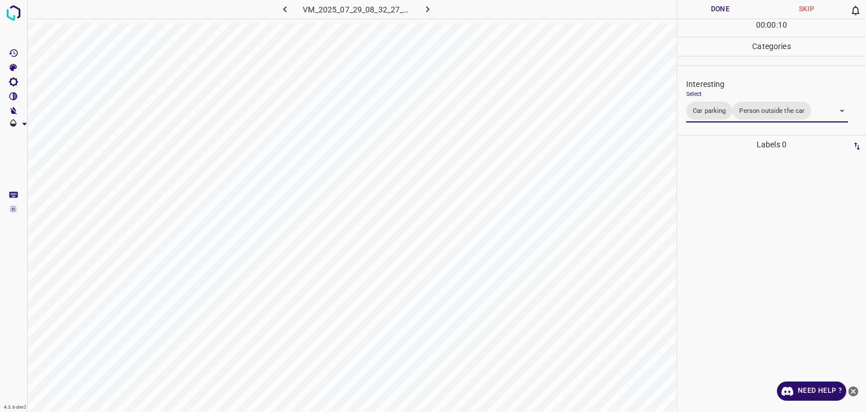
click at [726, 11] on div at bounding box center [433, 206] width 866 height 412
click at [726, 11] on button "Done" at bounding box center [720, 9] width 86 height 19
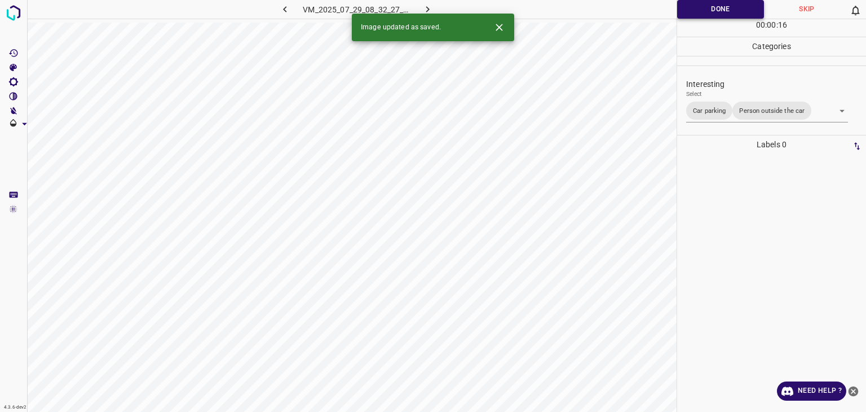
click at [686, 5] on button "Done" at bounding box center [720, 9] width 87 height 19
click at [429, 5] on icon "button" at bounding box center [428, 9] width 12 height 12
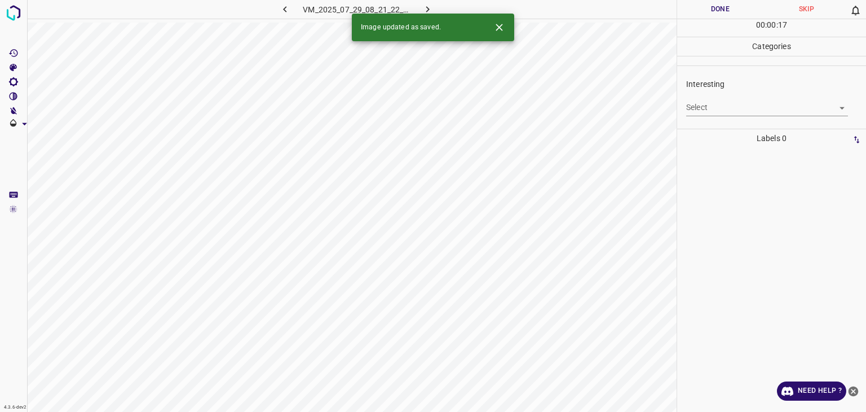
click at [724, 113] on body "4.3.6-dev2 VM_2025_07_29_08_21_22_128_00.gif Done Skip 0 00 : 00 : 17 Categorie…" at bounding box center [433, 206] width 866 height 412
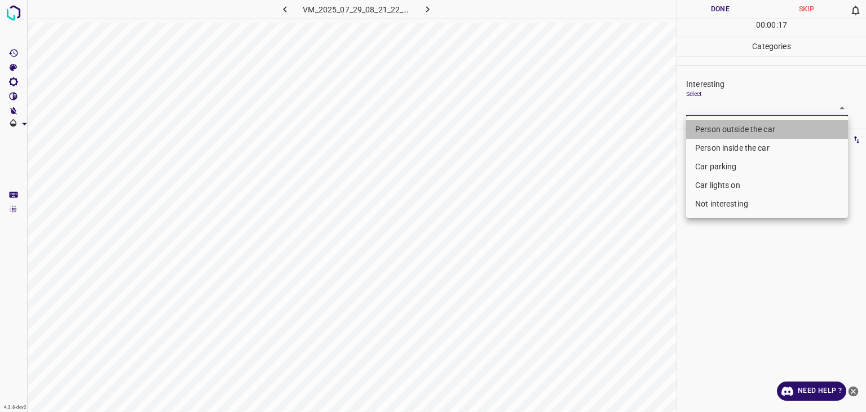
click at [729, 130] on li "Person outside the car" at bounding box center [767, 129] width 162 height 19
type input "Person outside the car"
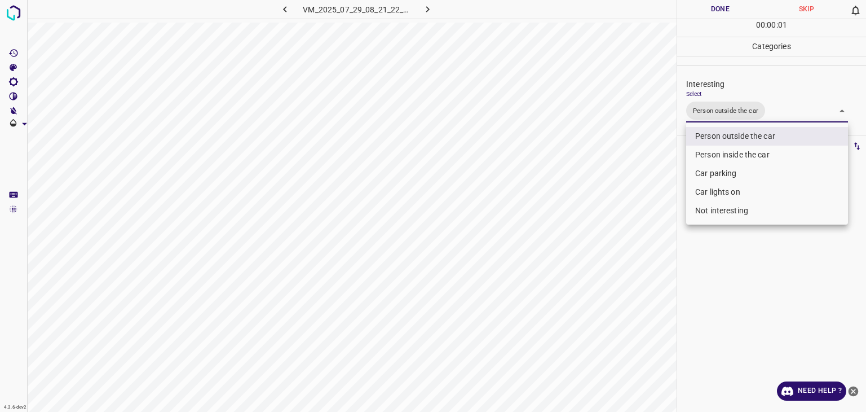
click at [704, 7] on div at bounding box center [433, 206] width 866 height 412
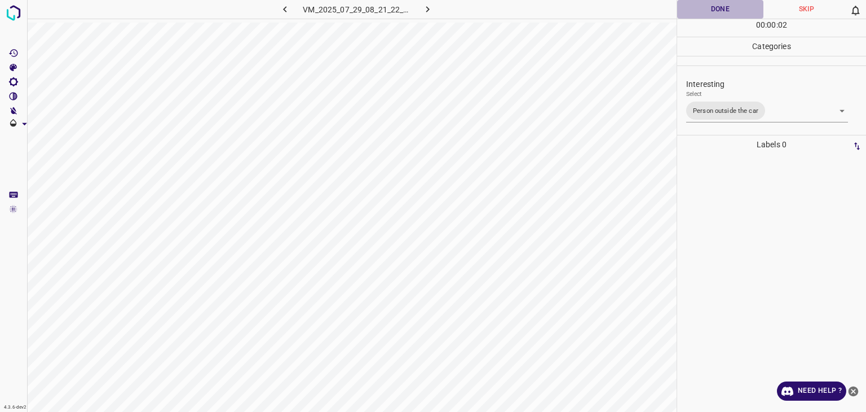
click at [704, 7] on button "Done" at bounding box center [720, 9] width 86 height 19
drag, startPoint x: 704, startPoint y: 7, endPoint x: 685, endPoint y: 17, distance: 21.7
click at [705, 7] on button "Done" at bounding box center [720, 9] width 86 height 19
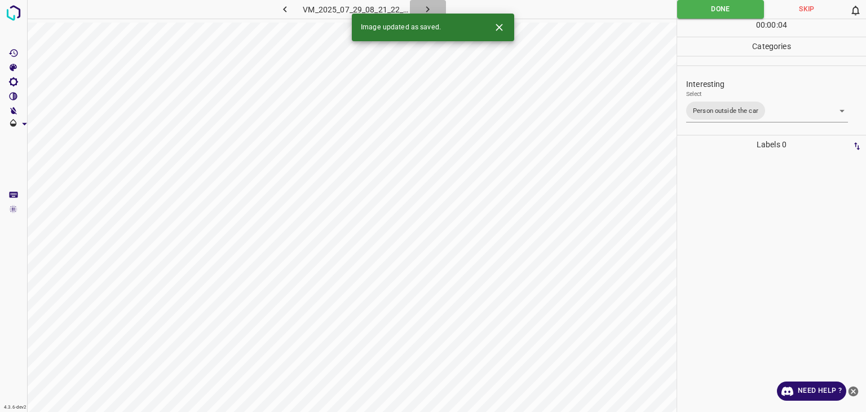
click at [428, 7] on icon "button" at bounding box center [427, 9] width 3 height 6
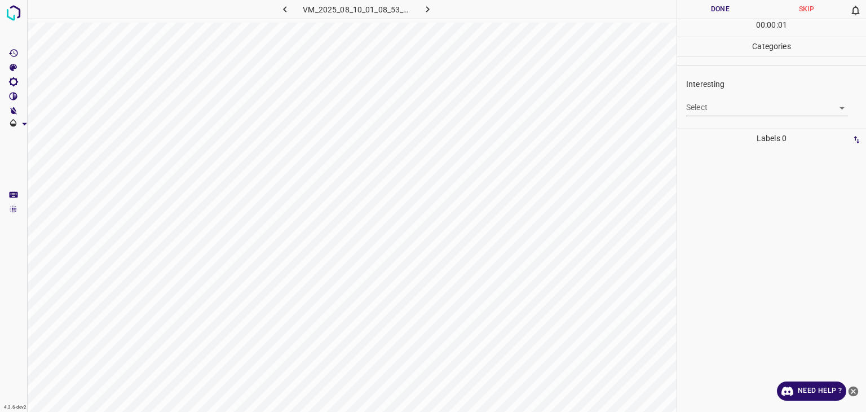
click at [754, 113] on body "4.3.6-dev2 VM_2025_08_10_01_08_53_205_00.gif Done Skip 0 00 : 00 : 01 Categorie…" at bounding box center [433, 206] width 866 height 412
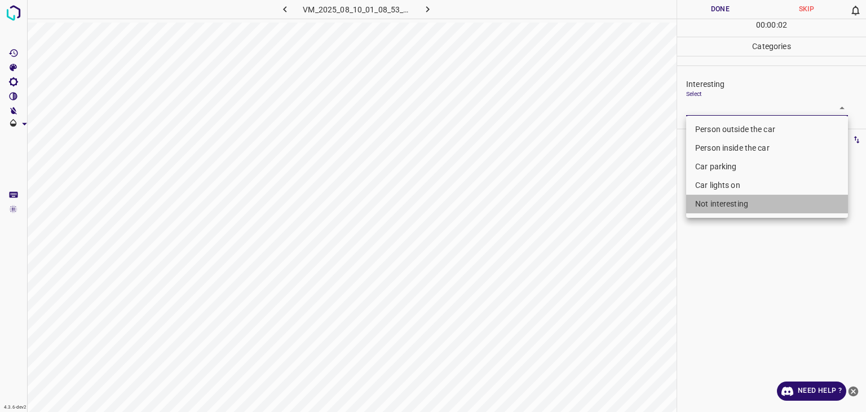
click at [744, 199] on li "Not interesting" at bounding box center [767, 204] width 162 height 19
type input "Not interesting"
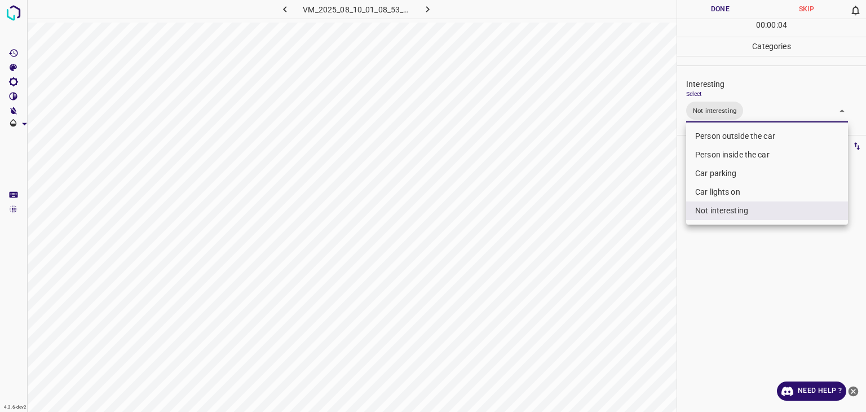
click at [720, 25] on div at bounding box center [433, 206] width 866 height 412
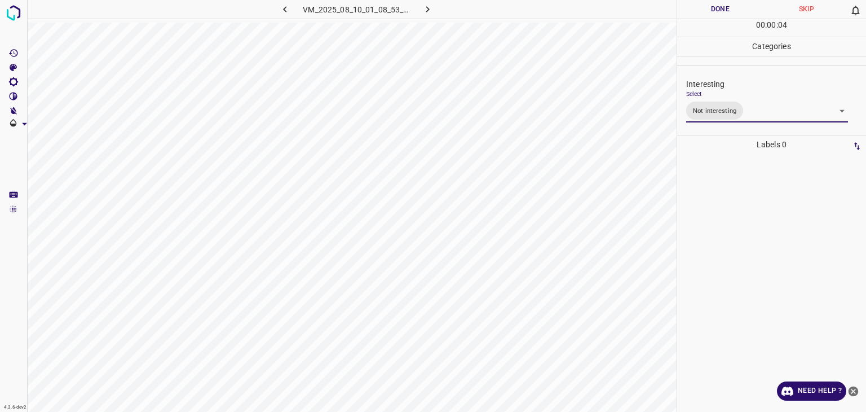
click at [720, 25] on div at bounding box center [433, 206] width 866 height 412
click at [720, 25] on div "00 : 00 : 05" at bounding box center [771, 27] width 189 height 17
click at [711, 10] on button "Done" at bounding box center [720, 9] width 86 height 19
click at [709, 8] on button "Done" at bounding box center [720, 9] width 86 height 19
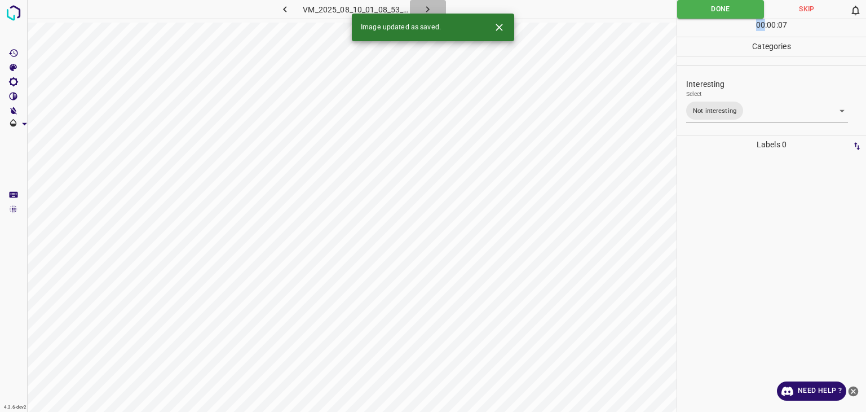
click at [438, 2] on button "button" at bounding box center [428, 9] width 36 height 19
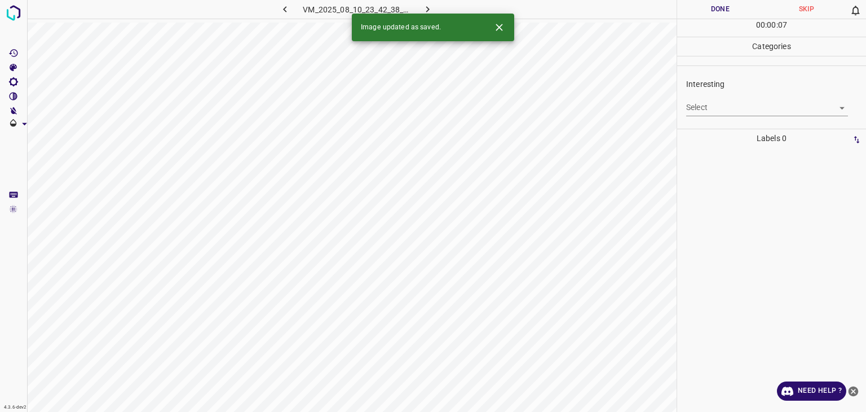
click at [712, 116] on div "Interesting Select ​" at bounding box center [771, 96] width 189 height 53
click at [708, 106] on body "4.3.6-dev2 VM_2025_08_10_23_42_38_683_06.gif Done Skip 0 00 : 00 : 01 Categorie…" at bounding box center [433, 206] width 866 height 412
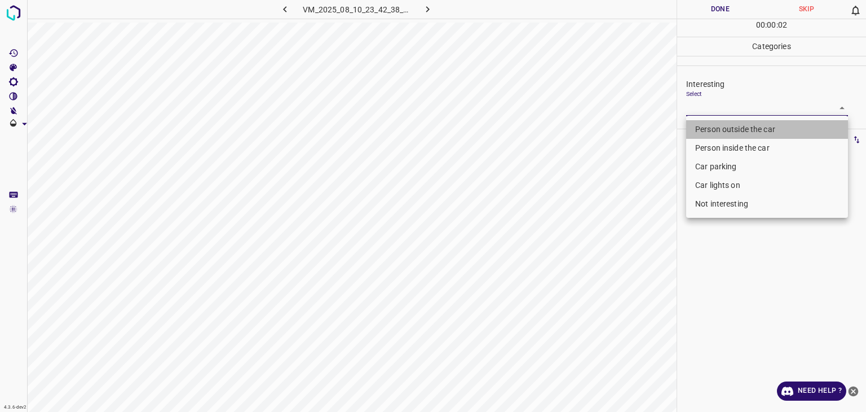
click at [707, 121] on li "Person outside the car" at bounding box center [767, 129] width 162 height 19
type input "Person outside the car"
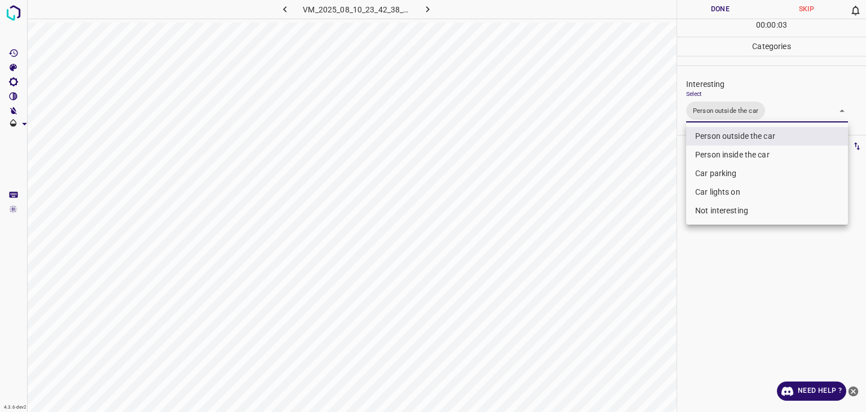
click at [710, 6] on div at bounding box center [433, 206] width 866 height 412
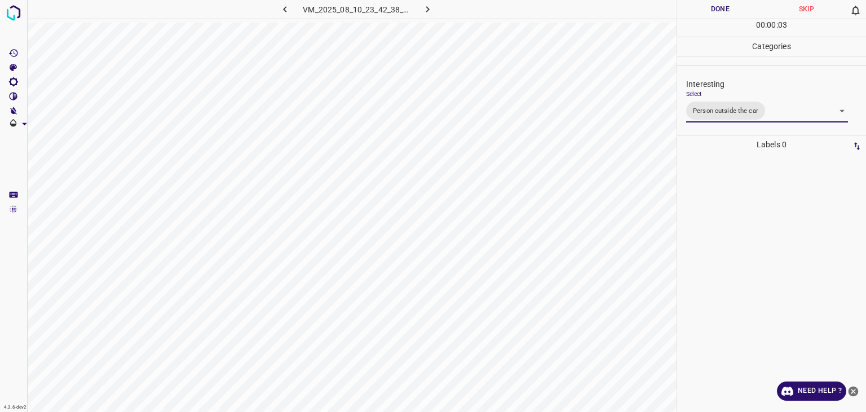
click at [710, 6] on div at bounding box center [433, 206] width 866 height 412
click at [710, 6] on button "Done" at bounding box center [720, 9] width 86 height 19
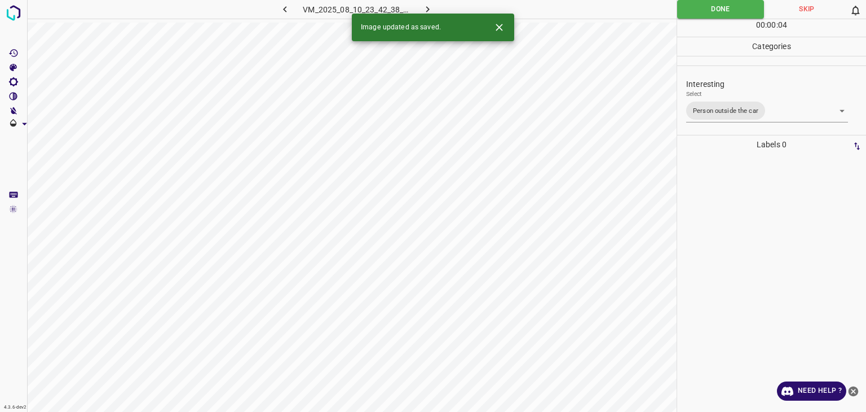
click at [422, 10] on icon "button" at bounding box center [428, 9] width 12 height 12
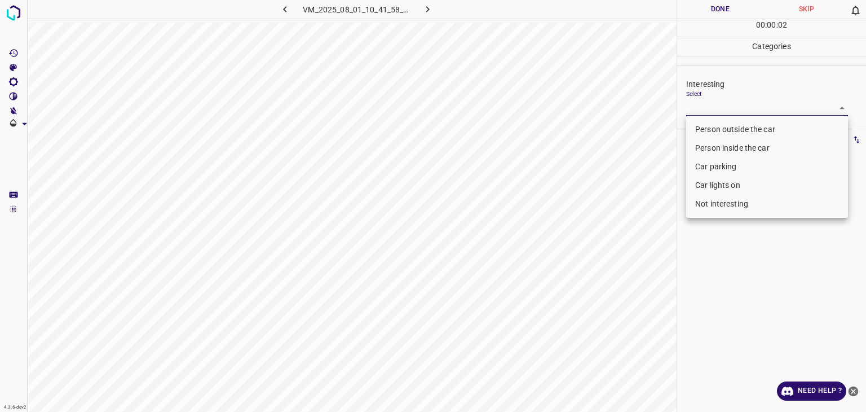
click at [757, 113] on body "4.3.6-dev2 VM_2025_08_01_10_41_58_270_00.gif Done Skip 0 00 : 00 : 02 Categorie…" at bounding box center [433, 206] width 866 height 412
click at [710, 134] on li "Person outside the car" at bounding box center [767, 129] width 162 height 19
type input "Person outside the car"
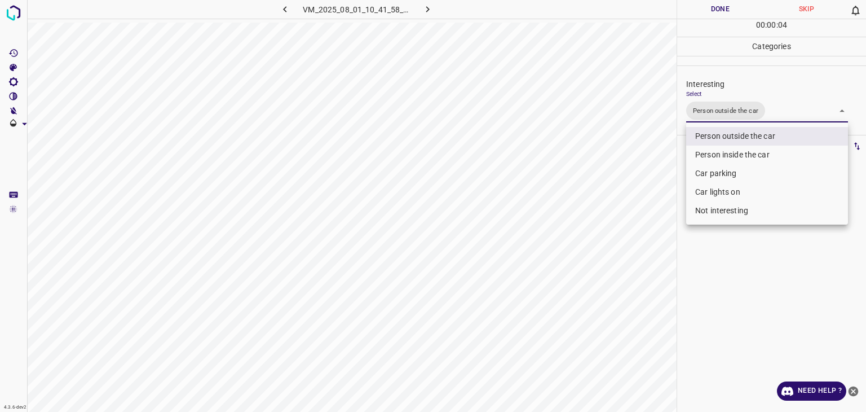
click at [705, 10] on div at bounding box center [433, 206] width 866 height 412
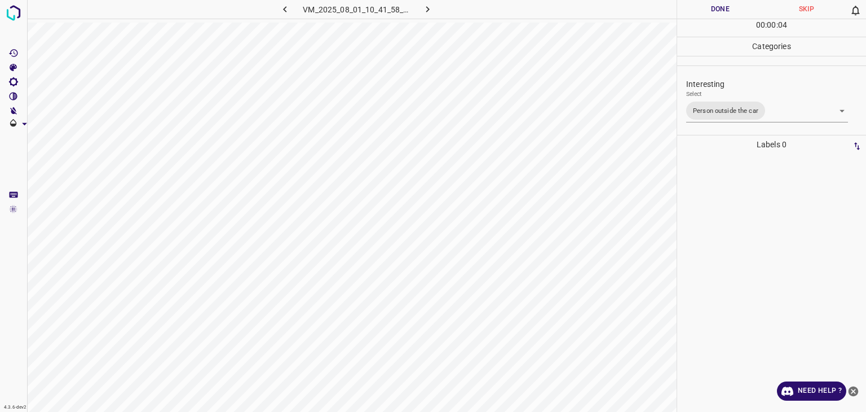
click at [705, 10] on button "Done" at bounding box center [720, 9] width 86 height 19
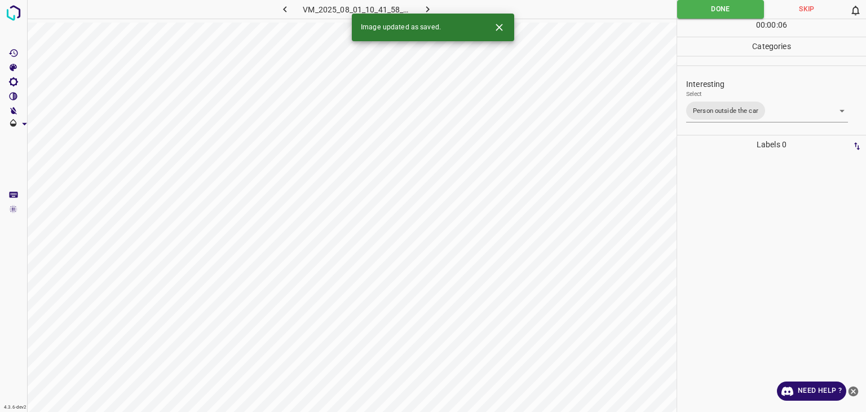
click at [429, 10] on icon "button" at bounding box center [428, 9] width 12 height 12
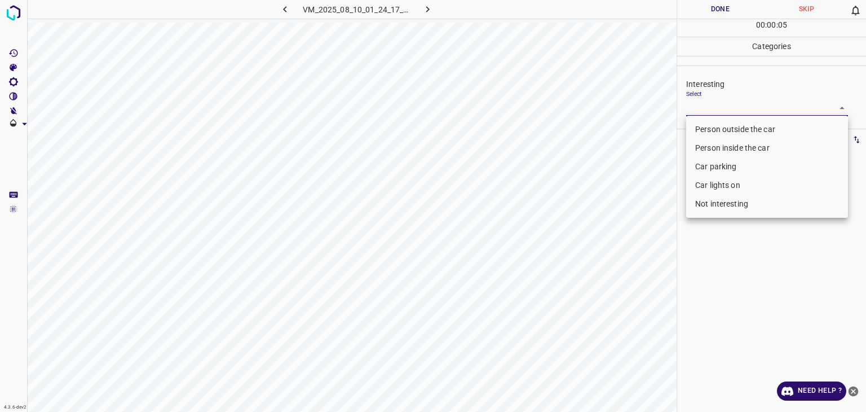
click at [747, 109] on body "4.3.6-dev2 VM_2025_08_10_01_24_17_154_00.gif Done Skip 0 00 : 00 : 05 Categorie…" at bounding box center [433, 206] width 866 height 412
click at [737, 149] on li "Person inside the car" at bounding box center [767, 148] width 162 height 19
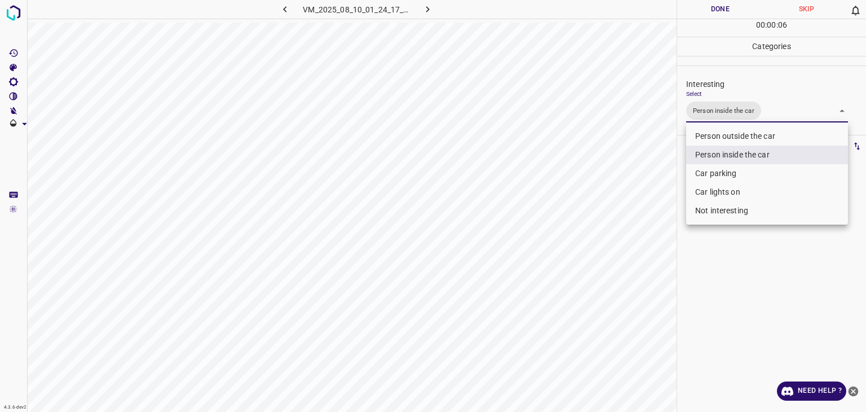
click at [723, 189] on li "Car lights on" at bounding box center [767, 192] width 162 height 19
type input "Person inside the car,Car lights on"
click at [729, 16] on div at bounding box center [433, 206] width 866 height 412
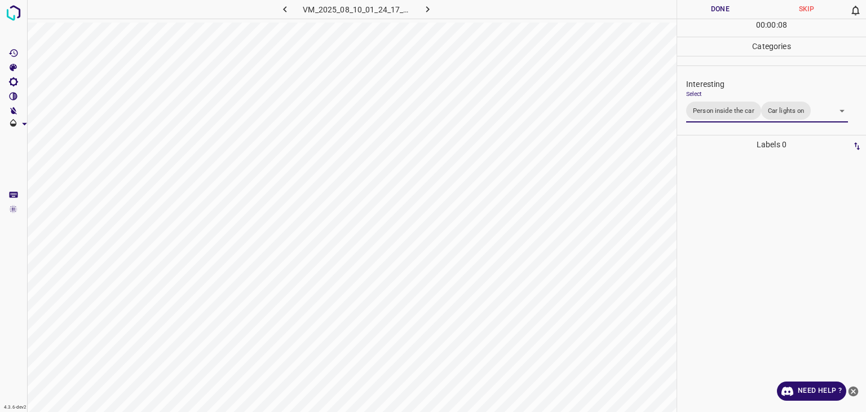
click at [729, 16] on div at bounding box center [433, 206] width 866 height 412
click at [729, 14] on button "Done" at bounding box center [720, 9] width 86 height 19
click at [728, 13] on button "Done" at bounding box center [720, 9] width 86 height 19
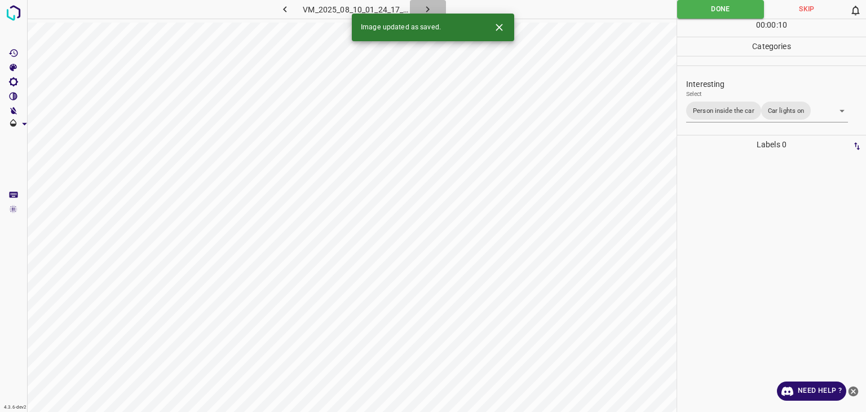
click at [435, 10] on button "button" at bounding box center [428, 9] width 36 height 19
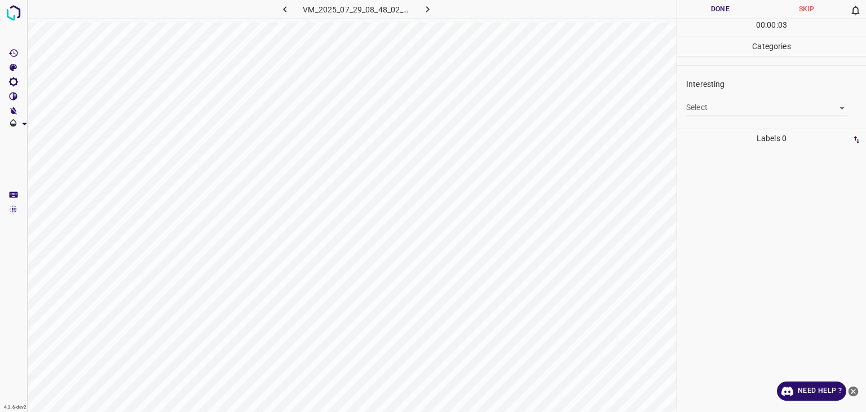
click at [724, 116] on div "Interesting Select ​" at bounding box center [771, 96] width 189 height 53
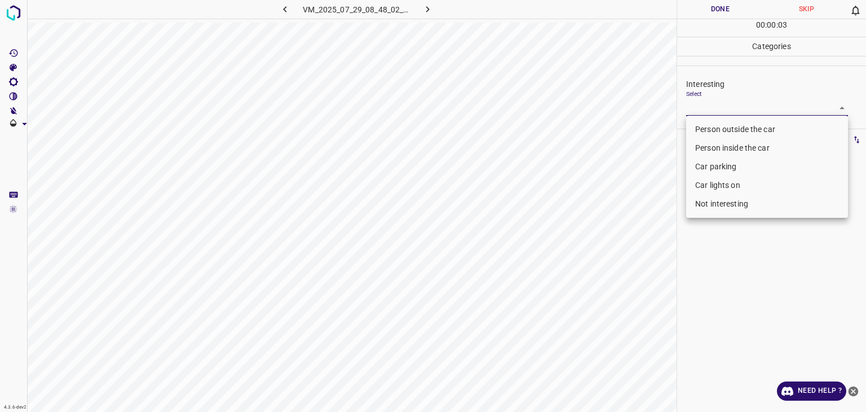
click at [724, 113] on body "4.3.6-dev2 VM_2025_07_29_08_48_02_157_08.gif Done Skip 0 00 : 00 : 03 Categorie…" at bounding box center [433, 206] width 866 height 412
click at [725, 125] on li "Person outside the car" at bounding box center [767, 129] width 162 height 19
type input "Person outside the car"
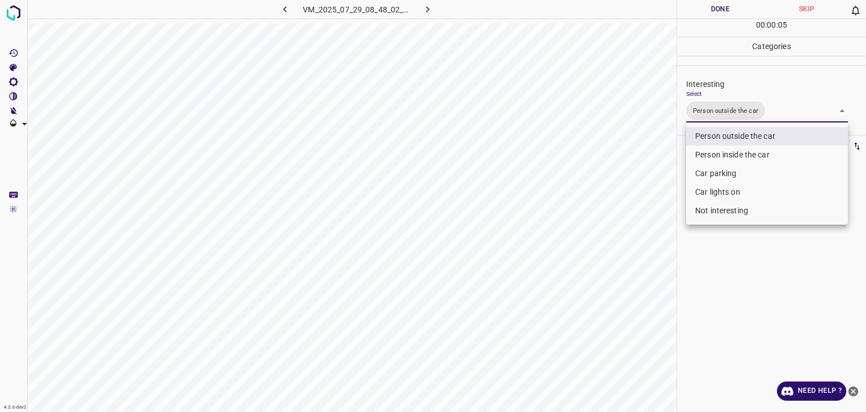
click at [691, 10] on div at bounding box center [433, 206] width 866 height 412
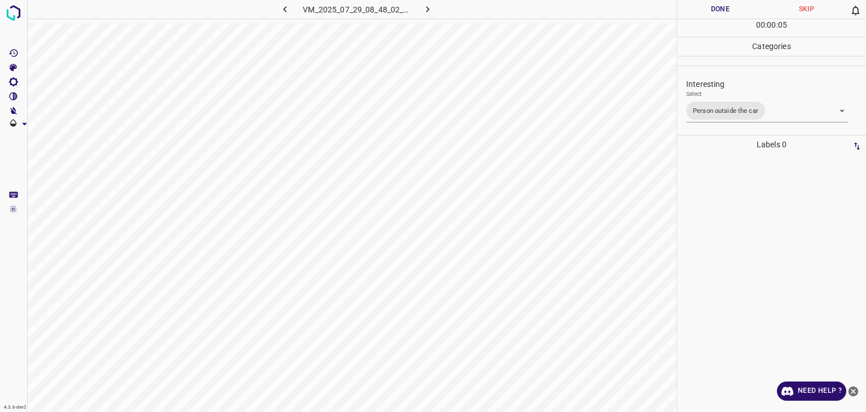
click at [691, 10] on button "Done" at bounding box center [720, 9] width 86 height 19
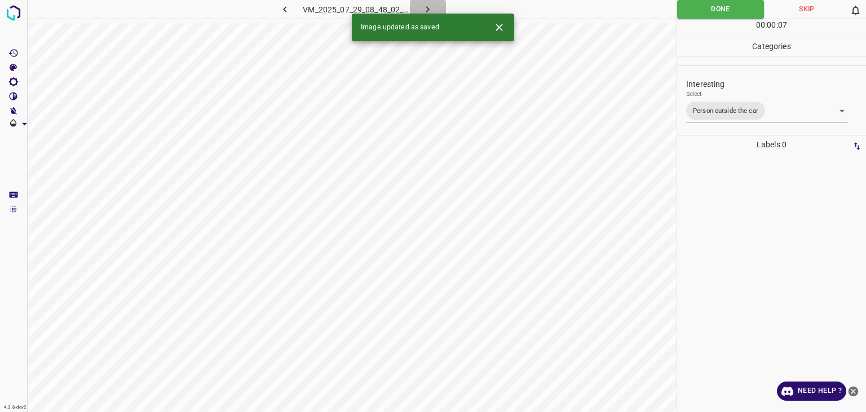
click at [434, 8] on button "button" at bounding box center [428, 9] width 36 height 19
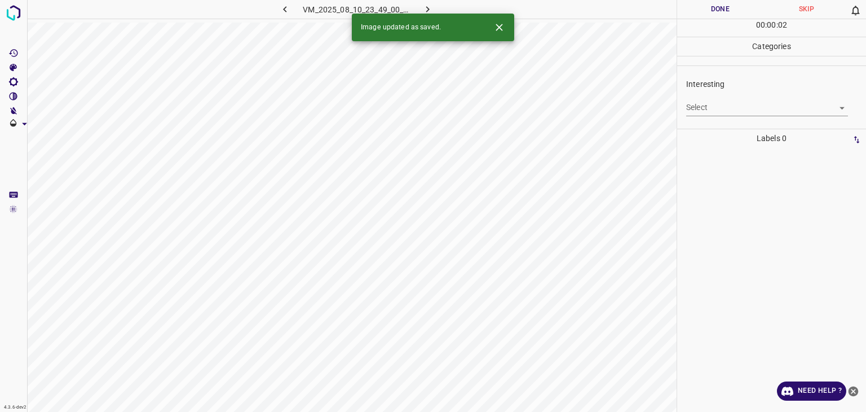
click at [717, 104] on body "4.3.6-dev2 VM_2025_08_10_23_49_00_735_08.gif Done Skip 0 00 : 00 : 02 Categorie…" at bounding box center [433, 206] width 866 height 412
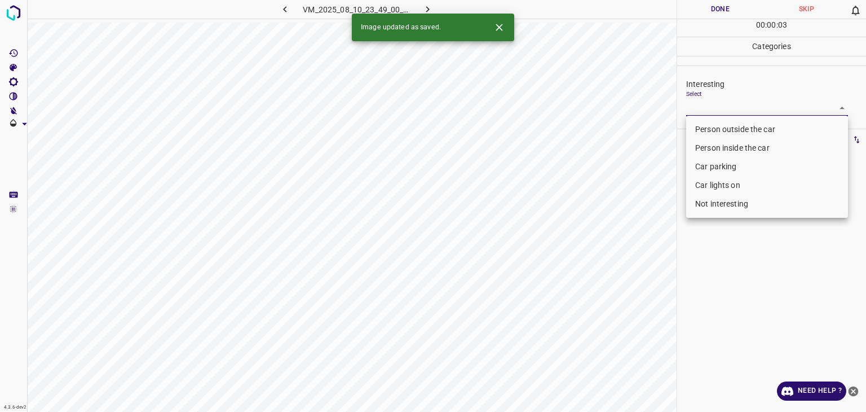
click at [506, 28] on button "Close" at bounding box center [499, 27] width 21 height 21
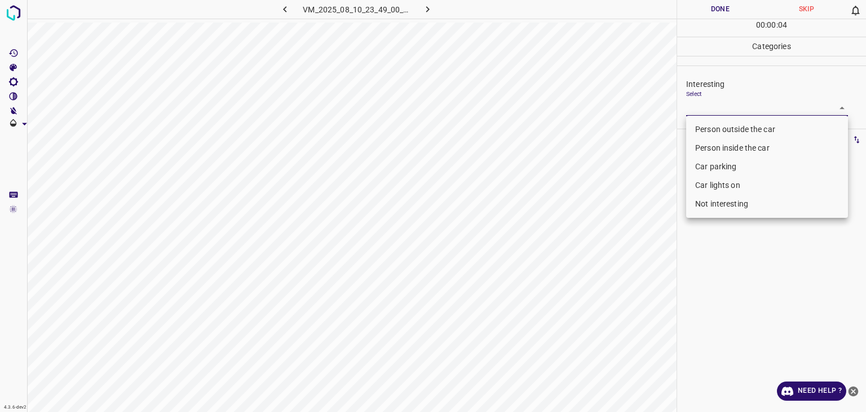
click at [757, 127] on li "Person outside the car" at bounding box center [767, 129] width 162 height 19
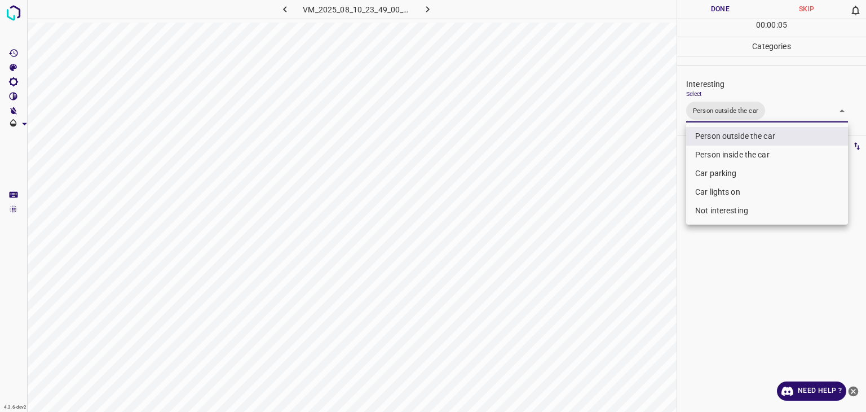
click at [724, 192] on li "Car lights on" at bounding box center [767, 192] width 162 height 19
type input "Person outside the car,Car lights on"
click at [722, 5] on div at bounding box center [433, 206] width 866 height 412
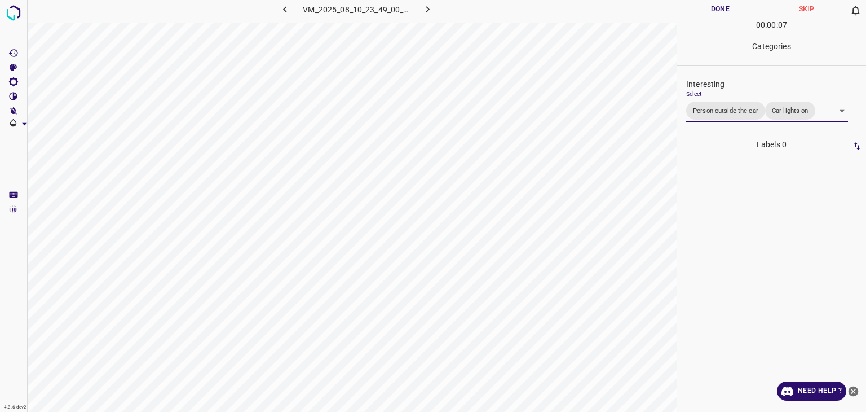
click at [722, 5] on div "Person outside the car Person inside the car Car parking Car lights on Not inte…" at bounding box center [433, 206] width 866 height 412
click at [722, 5] on button "Done" at bounding box center [720, 9] width 86 height 19
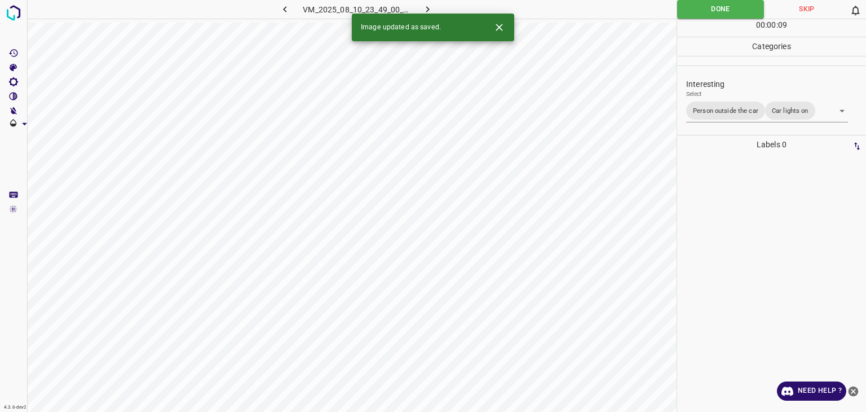
click at [422, 7] on icon "button" at bounding box center [428, 9] width 12 height 12
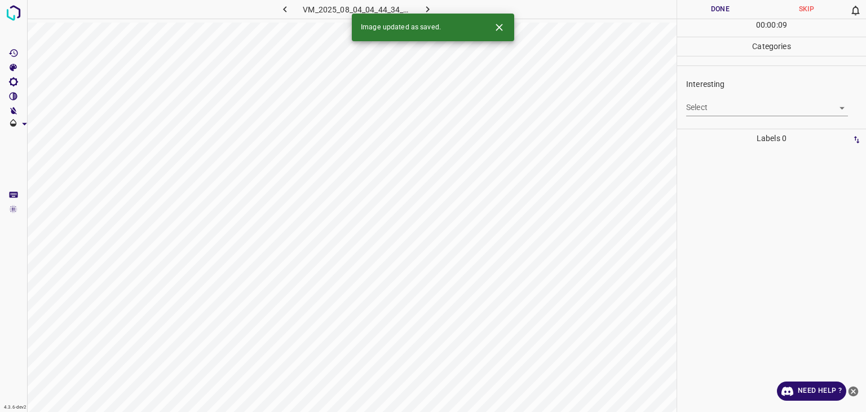
click at [766, 114] on body "4.3.6-dev2 VM_2025_08_04_04_44_34_026_05.gif Done Skip 0 00 : 00 : 09 Categorie…" at bounding box center [433, 206] width 866 height 412
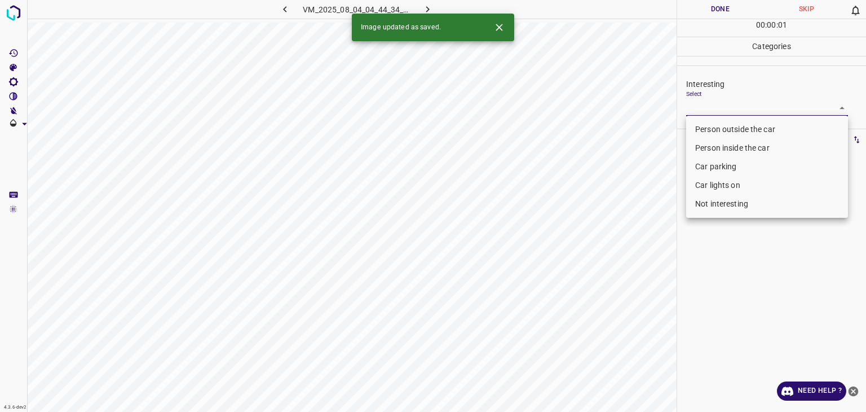
click at [743, 131] on li "Person outside the car" at bounding box center [767, 129] width 162 height 19
type input "Person outside the car"
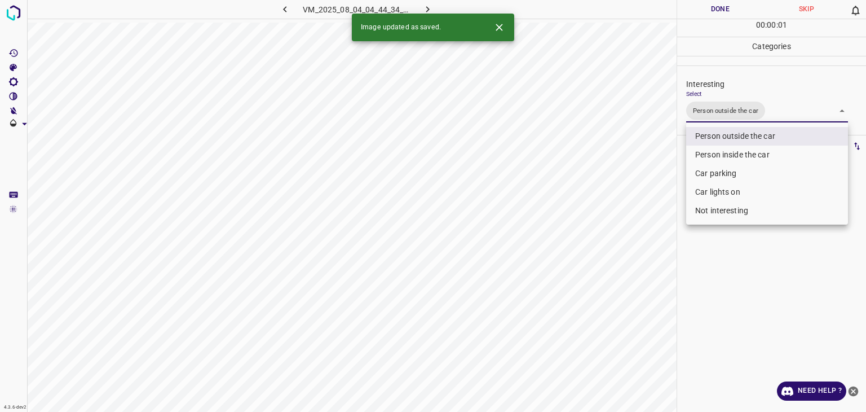
click at [725, 10] on div at bounding box center [433, 206] width 866 height 412
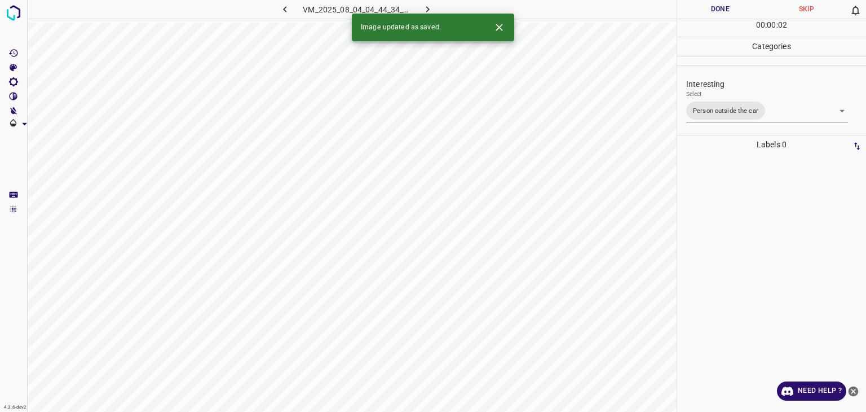
click at [725, 10] on div at bounding box center [433, 206] width 866 height 412
click at [725, 10] on button "Done" at bounding box center [720, 9] width 86 height 19
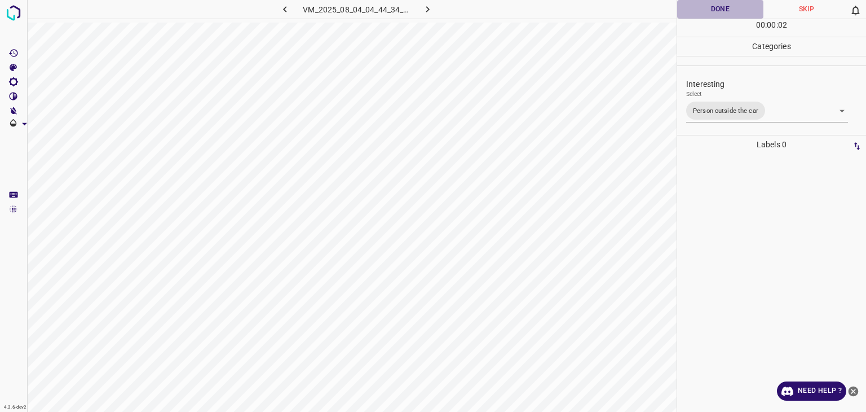
click at [725, 10] on button "Done" at bounding box center [720, 9] width 86 height 19
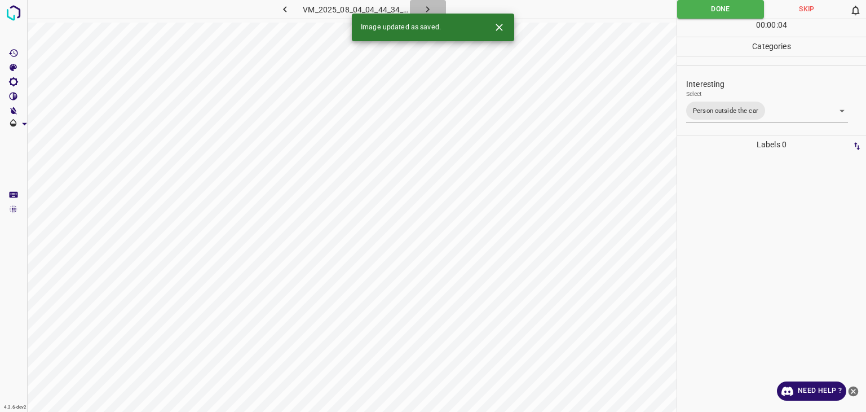
click at [428, 6] on icon "button" at bounding box center [428, 9] width 12 height 12
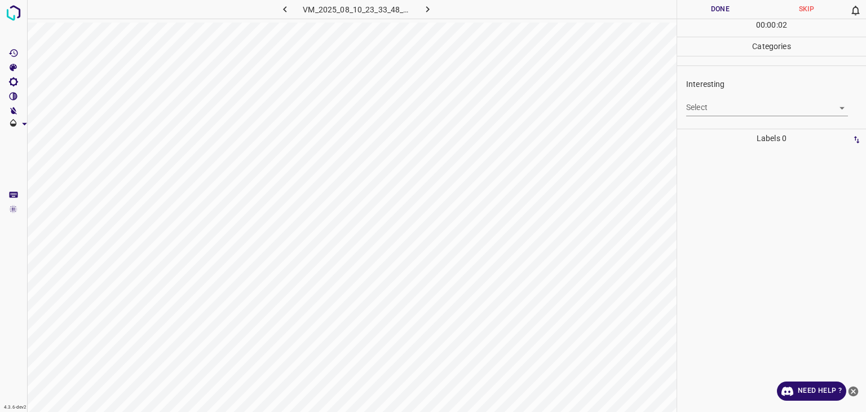
click at [726, 98] on div "Select ​" at bounding box center [767, 102] width 162 height 25
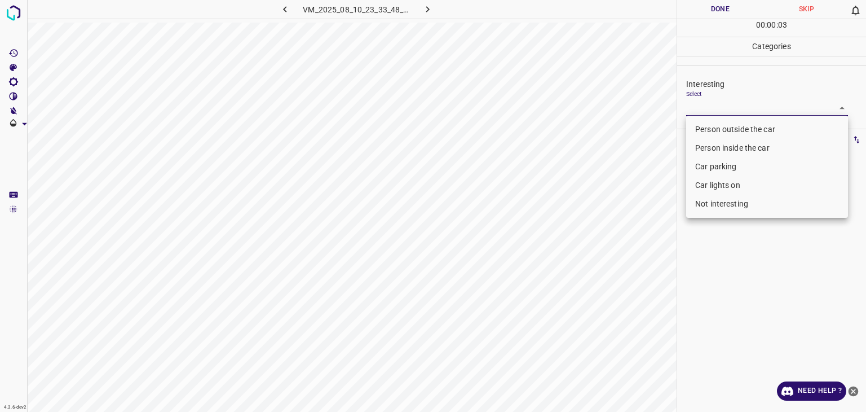
click at [724, 107] on body "4.3.6-dev2 VM_2025_08_10_23_33_48_772_00.gif Done Skip 0 00 : 00 : 03 Categorie…" at bounding box center [433, 206] width 866 height 412
click at [772, 124] on li "Person outside the car" at bounding box center [767, 129] width 162 height 19
type input "Person outside the car"
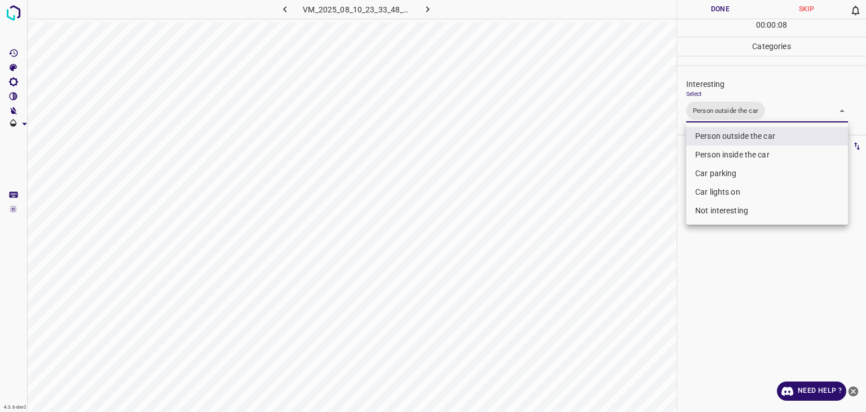
click at [719, 3] on div at bounding box center [433, 206] width 866 height 412
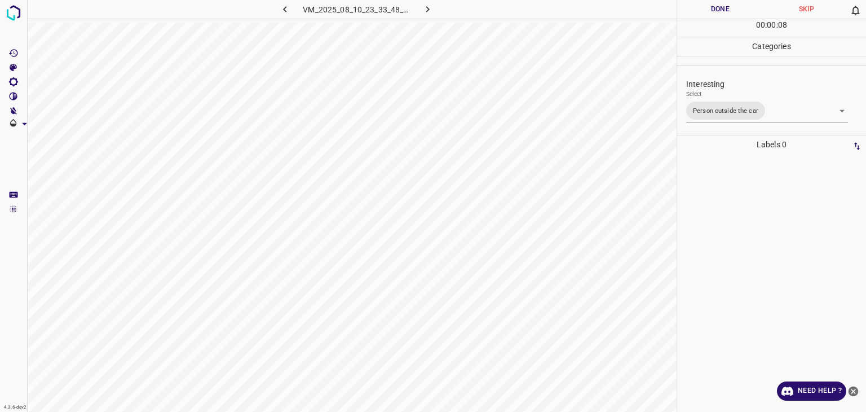
click at [720, 4] on div "Person outside the car Person inside the car Car parking Car lights on Not inte…" at bounding box center [433, 206] width 866 height 412
click at [720, 4] on button "Done" at bounding box center [720, 9] width 86 height 19
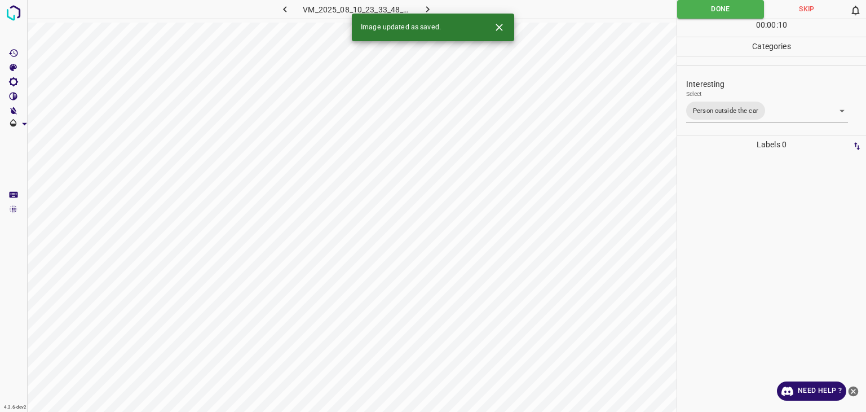
click at [437, 11] on button "button" at bounding box center [428, 9] width 36 height 19
click at [708, 111] on body "4.3.6-dev2 VM_2025_08_01_10_09_44_609_03.gif Done Skip 0 00 : 00 : 10 Categorie…" at bounding box center [433, 206] width 866 height 412
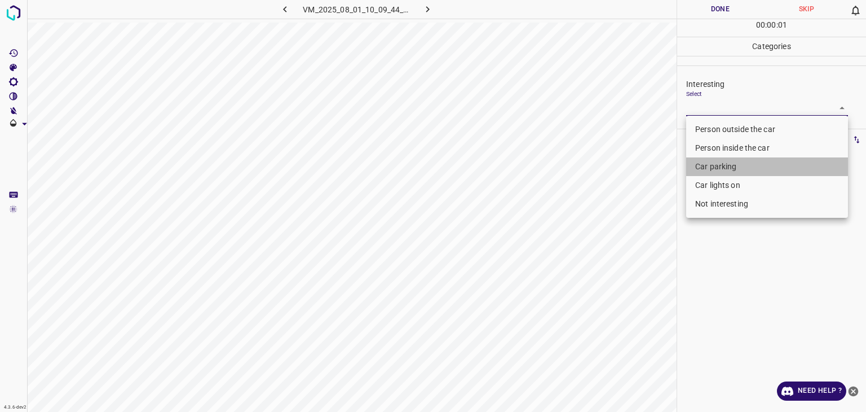
click at [711, 171] on li "Car parking" at bounding box center [767, 166] width 162 height 19
type input "Car parking"
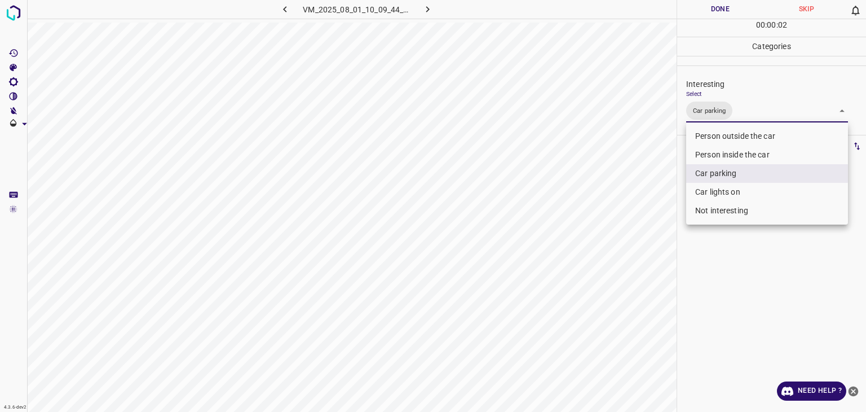
click at [707, 6] on div at bounding box center [433, 206] width 866 height 412
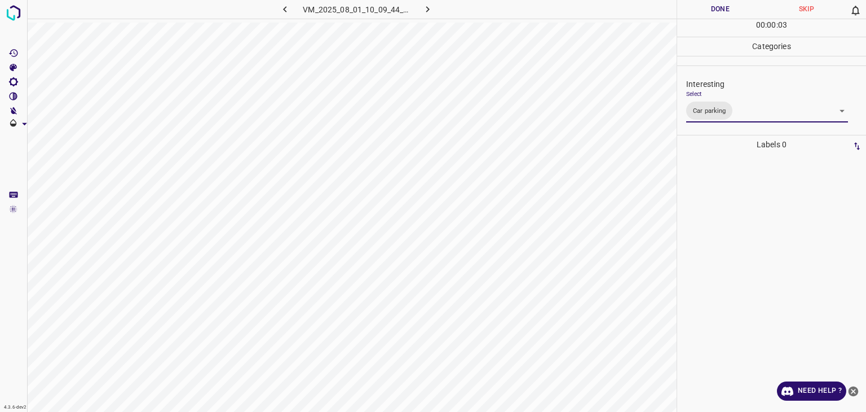
click at [707, 6] on div at bounding box center [433, 206] width 866 height 412
click at [707, 6] on button "Done" at bounding box center [720, 9] width 86 height 19
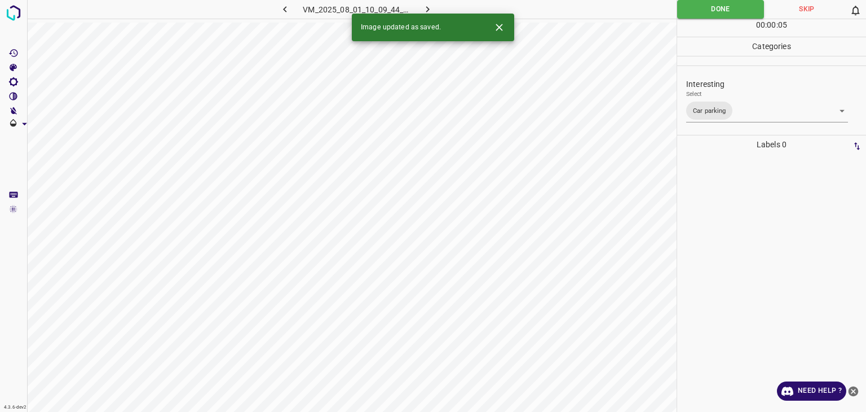
click at [426, 7] on icon "button" at bounding box center [427, 9] width 3 height 6
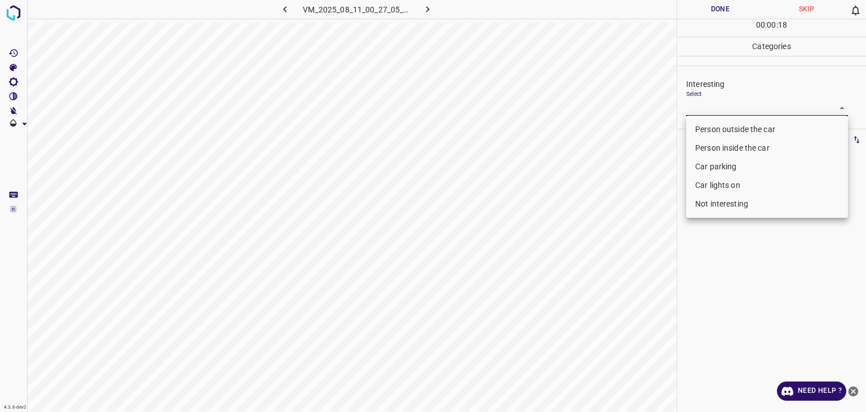
click at [709, 103] on body "4.3.6-dev2 VM_2025_08_11_00_27_05_964_06.gif Done Skip 0 00 : 00 : 18 Categorie…" at bounding box center [433, 206] width 866 height 412
click at [717, 208] on li "Not interesting" at bounding box center [767, 204] width 162 height 19
type input "Not interesting"
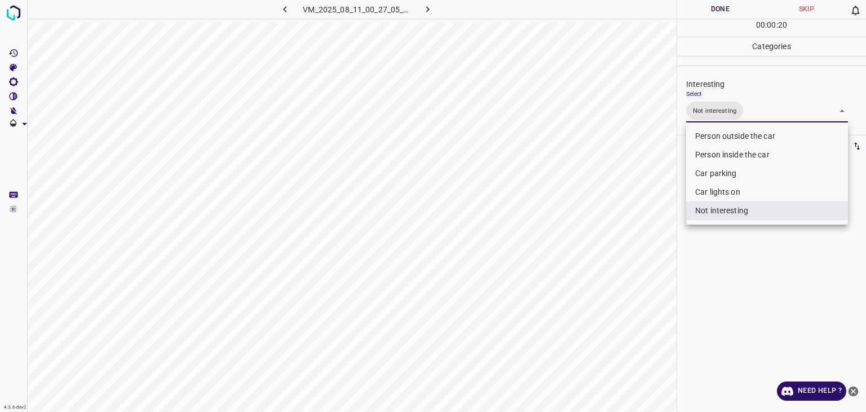
click at [716, 12] on div at bounding box center [433, 206] width 866 height 412
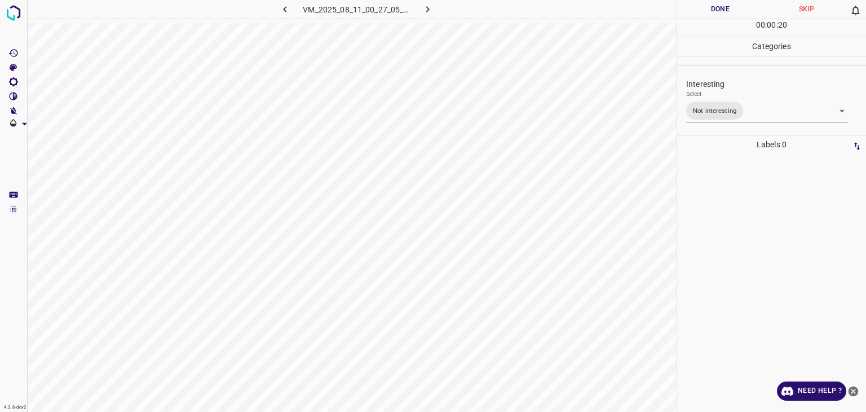
click at [716, 12] on div at bounding box center [433, 206] width 866 height 412
click at [716, 12] on button "Done" at bounding box center [720, 9] width 86 height 19
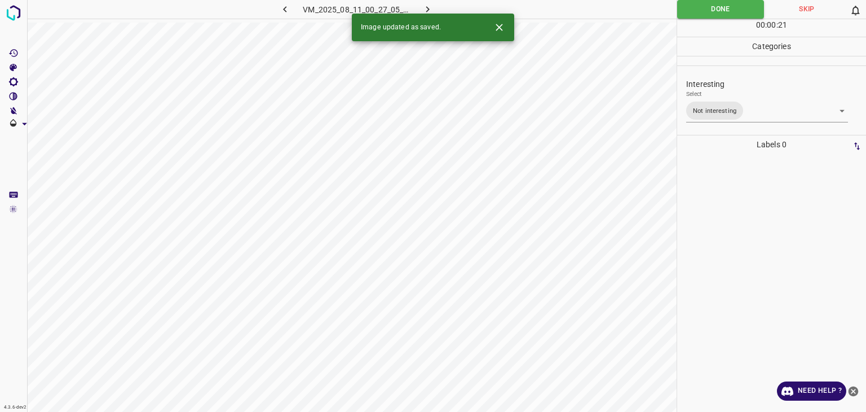
click at [427, 11] on icon "button" at bounding box center [427, 9] width 3 height 6
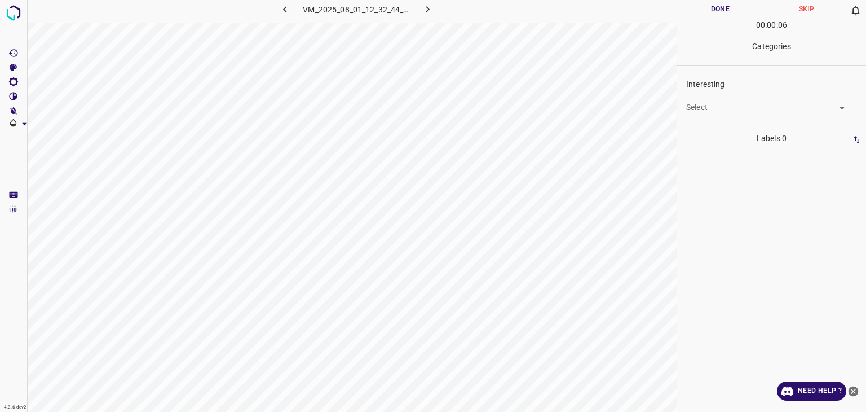
click at [702, 108] on body "4.3.6-dev2 VM_2025_08_01_12_32_44_762_01.gif Done Skip 0 00 : 00 : 06 Categorie…" at bounding box center [433, 206] width 866 height 412
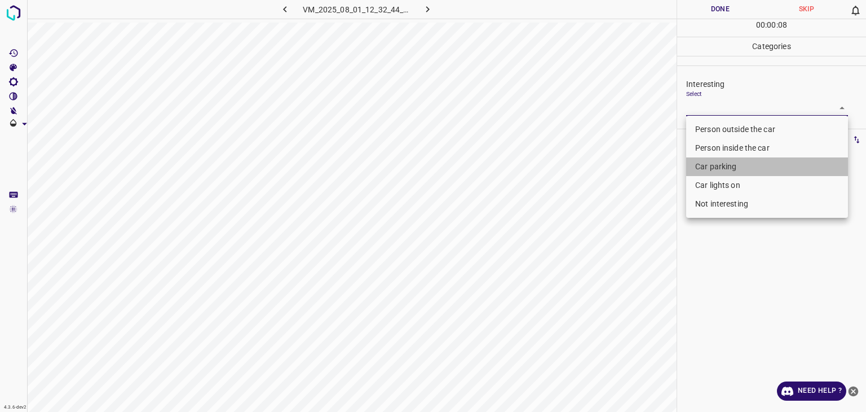
click at [707, 168] on li "Car parking" at bounding box center [767, 166] width 162 height 19
type input "Car parking"
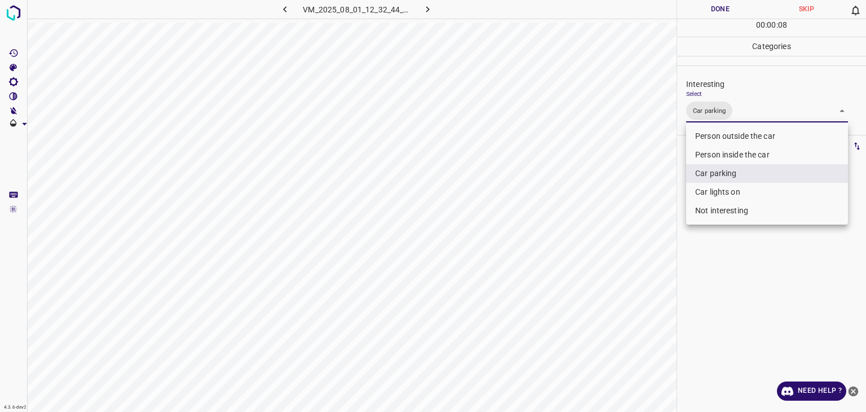
click at [719, 7] on div at bounding box center [433, 206] width 866 height 412
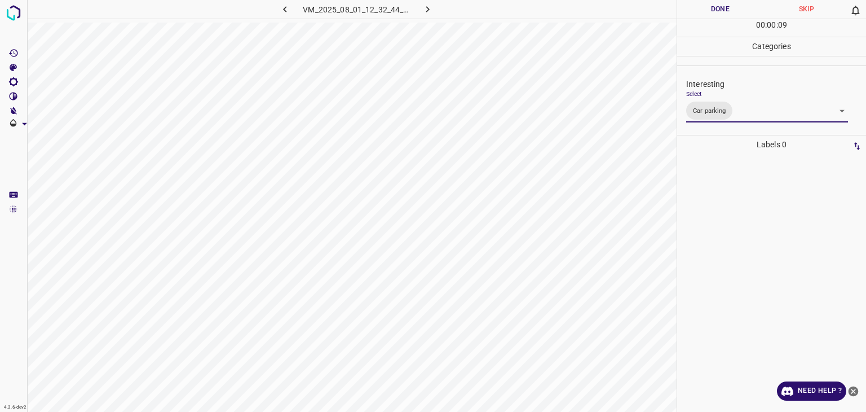
click at [717, 6] on div at bounding box center [433, 206] width 866 height 412
click at [717, 6] on button "Done" at bounding box center [720, 9] width 86 height 19
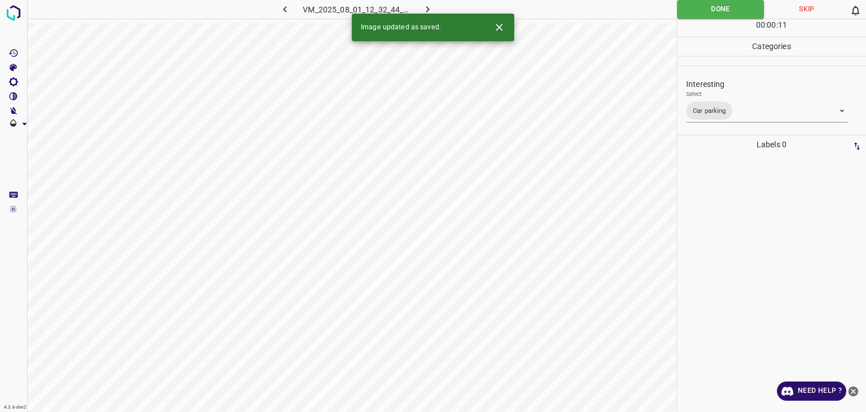
click at [429, 11] on icon "button" at bounding box center [428, 9] width 12 height 12
click at [491, 29] on button "Close" at bounding box center [499, 27] width 21 height 21
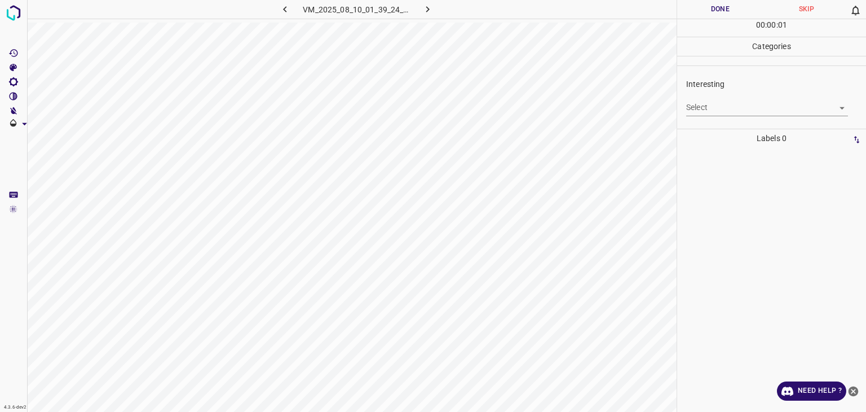
click at [711, 109] on body "4.3.6-dev2 VM_2025_08_10_01_39_24_792_00.gif Done Skip 0 00 : 00 : 01 Categorie…" at bounding box center [433, 206] width 866 height 412
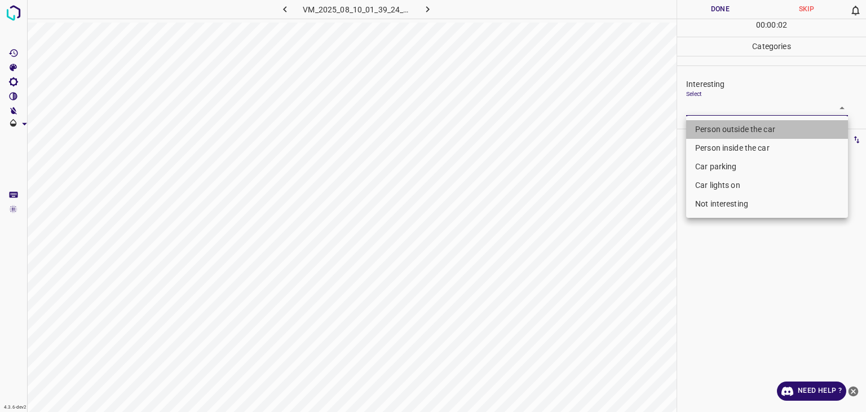
click at [711, 127] on li "Person outside the car" at bounding box center [767, 129] width 162 height 19
type input "Person outside the car"
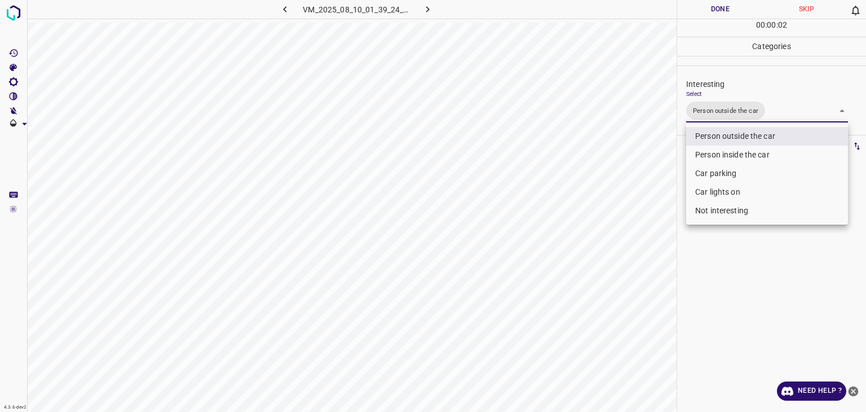
click at [714, 8] on div at bounding box center [433, 206] width 866 height 412
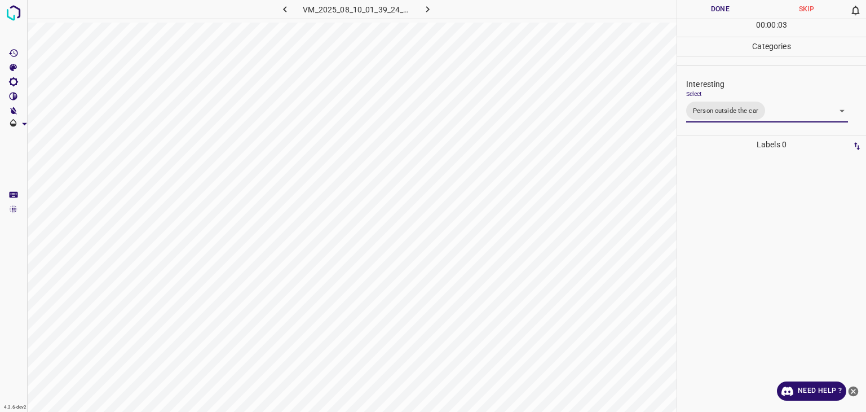
click at [711, 5] on div at bounding box center [433, 206] width 866 height 412
click at [711, 5] on button "Done" at bounding box center [720, 9] width 86 height 19
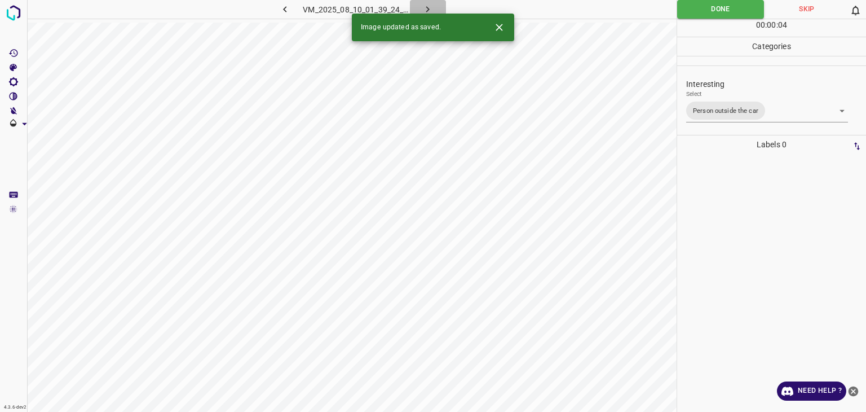
click at [429, 4] on icon "button" at bounding box center [428, 9] width 12 height 12
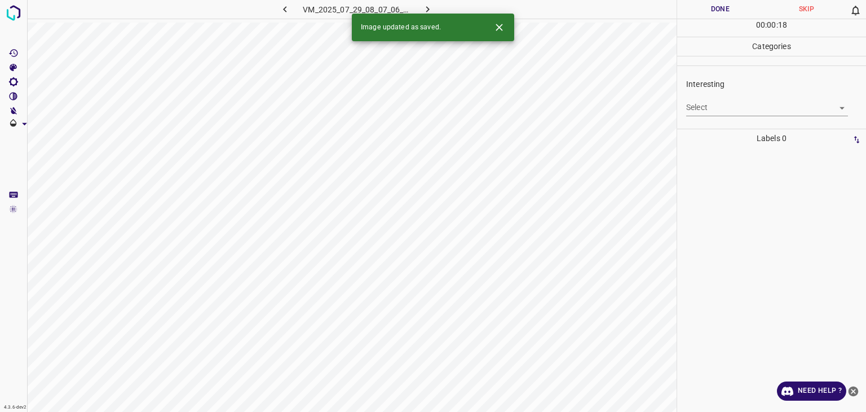
click at [760, 113] on body "4.3.6-dev2 VM_2025_07_29_08_07_06_492_00.gif Done Skip 0 00 : 00 : 18 Categorie…" at bounding box center [433, 206] width 866 height 412
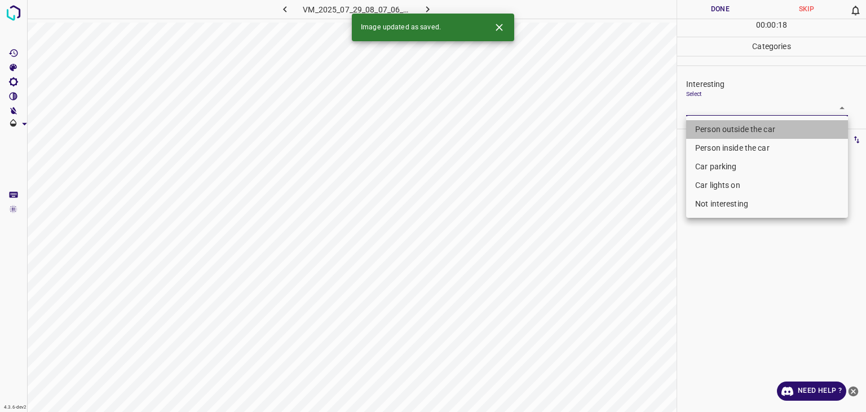
click at [750, 132] on li "Person outside the car" at bounding box center [767, 129] width 162 height 19
type input "Person outside the car"
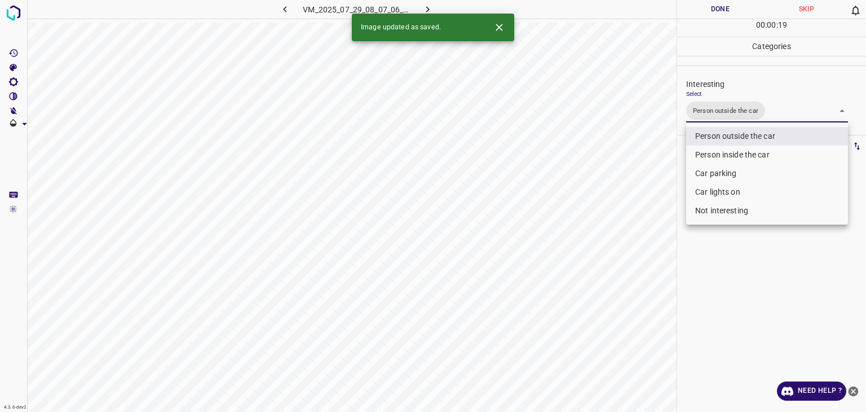
click at [731, 10] on div at bounding box center [433, 206] width 866 height 412
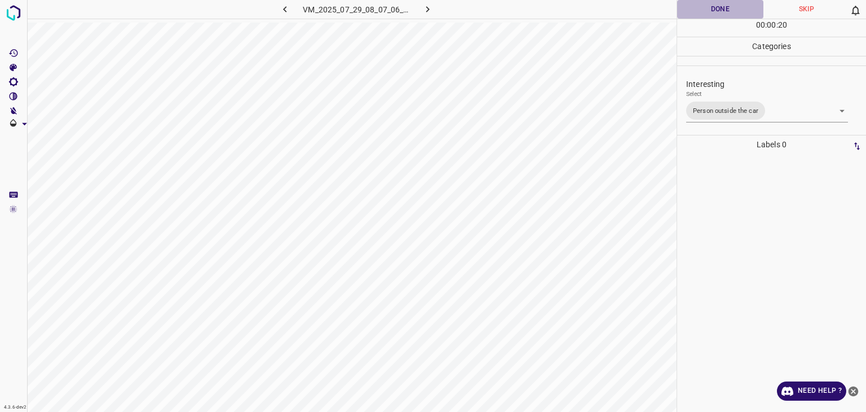
click at [731, 10] on button "Done" at bounding box center [720, 9] width 86 height 19
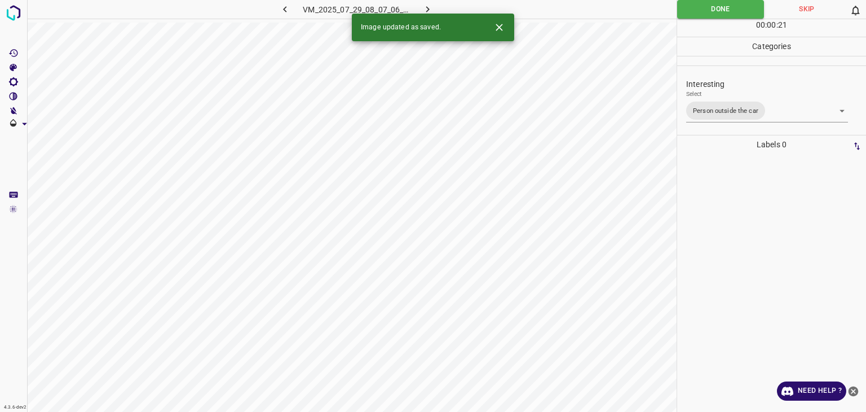
click at [430, 10] on icon "button" at bounding box center [428, 9] width 12 height 12
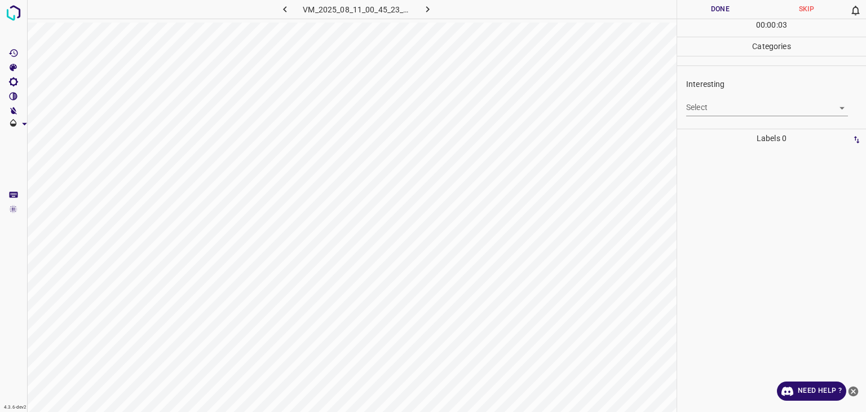
click at [713, 112] on body "4.3.6-dev2 VM_2025_08_11_00_45_23_962_08.gif Done Skip 0 00 : 00 : 03 Categorie…" at bounding box center [433, 206] width 866 height 412
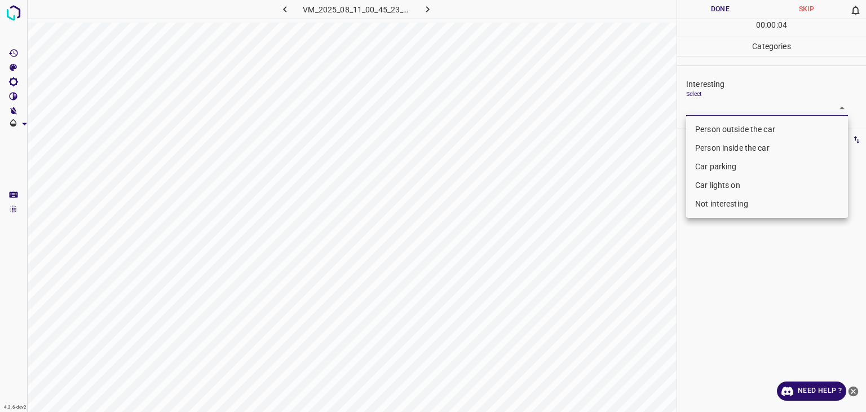
click at [717, 123] on li "Person outside the car" at bounding box center [767, 129] width 162 height 19
type input "Person outside the car"
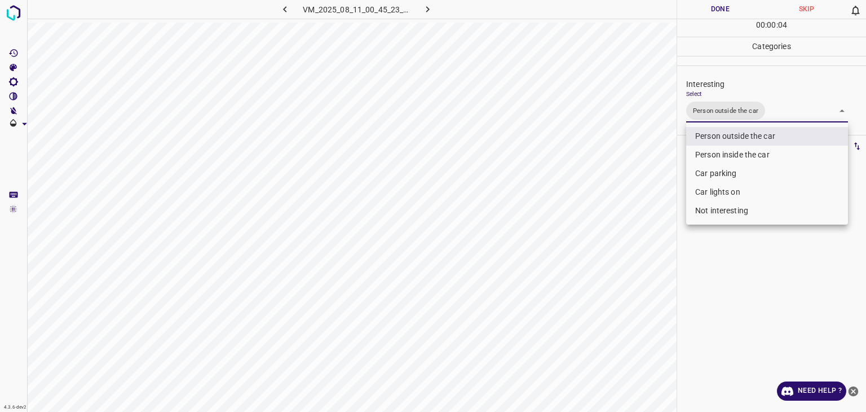
click at [722, 3] on div at bounding box center [433, 206] width 866 height 412
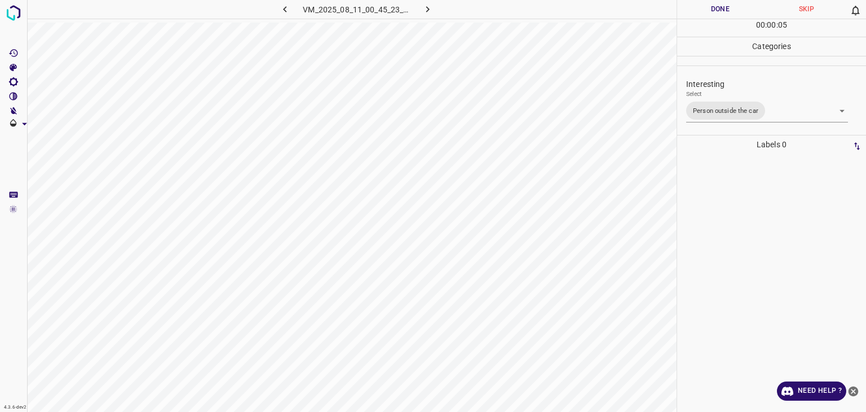
click at [722, 3] on div "Person outside the car Person inside the car Car parking Car lights on Not inte…" at bounding box center [433, 206] width 866 height 412
click at [722, 3] on button "Done" at bounding box center [720, 9] width 86 height 19
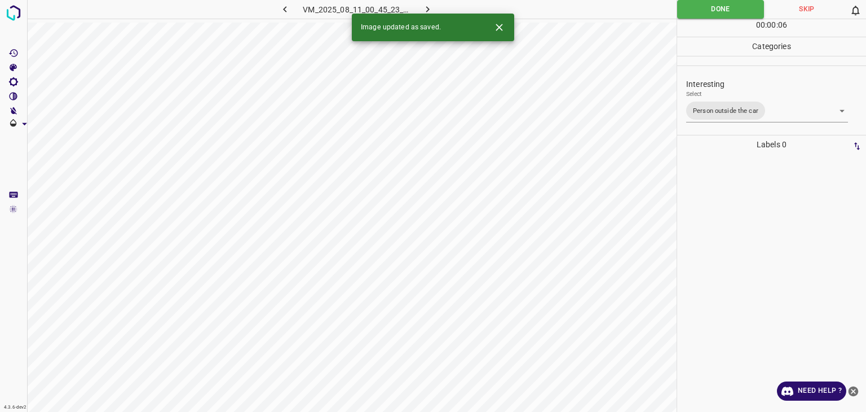
click at [411, 9] on button "button" at bounding box center [428, 9] width 36 height 19
click at [742, 118] on div "Interesting Select ​" at bounding box center [771, 96] width 189 height 53
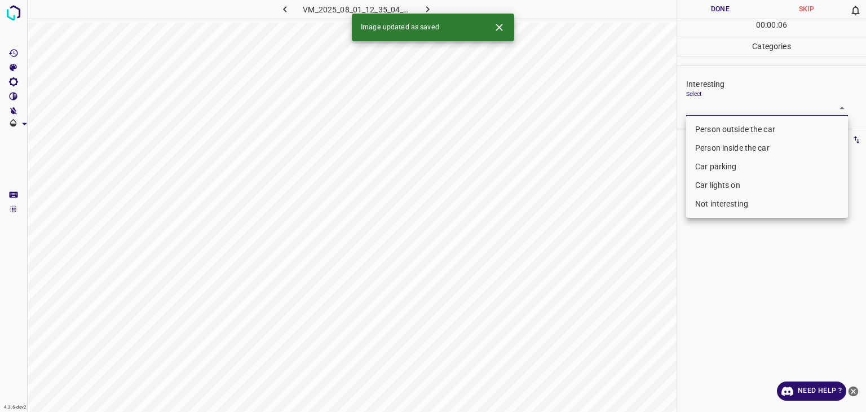
click at [742, 107] on body "4.3.6-dev2 VM_2025_08_01_12_35_04_200_02.gif Done Skip 0 00 : 00 : 06 Categorie…" at bounding box center [433, 206] width 866 height 412
click at [739, 128] on li "Person outside the car" at bounding box center [767, 129] width 162 height 19
type input "Person outside the car"
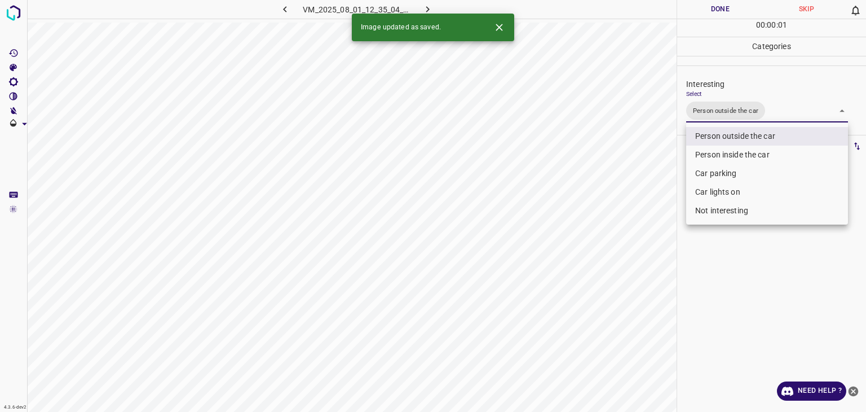
click at [728, 11] on div at bounding box center [433, 206] width 866 height 412
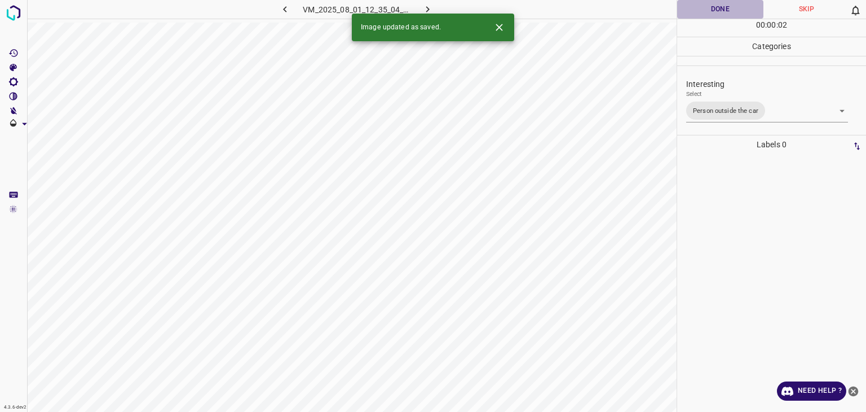
click at [728, 11] on button "Done" at bounding box center [720, 9] width 86 height 19
click at [422, 6] on icon "button" at bounding box center [428, 9] width 12 height 12
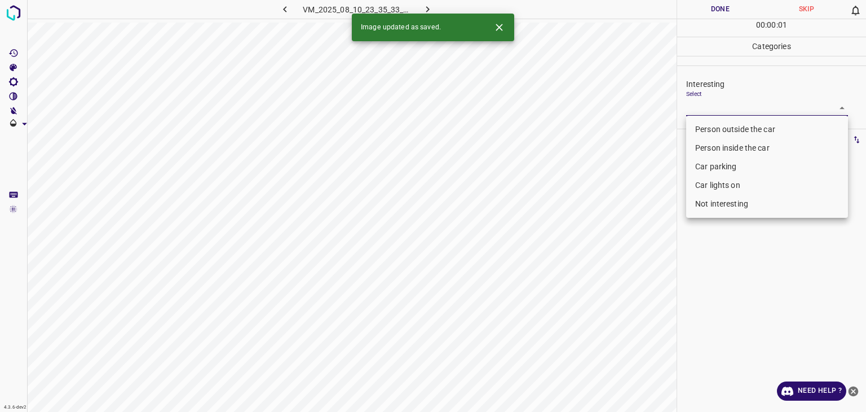
click at [741, 112] on body "4.3.6-dev2 VM_2025_08_10_23_35_33_785_02.gif Done Skip 0 00 : 00 : 01 Categorie…" at bounding box center [433, 206] width 866 height 412
click at [741, 131] on li "Person outside the car" at bounding box center [767, 129] width 162 height 19
type input "Person outside the car"
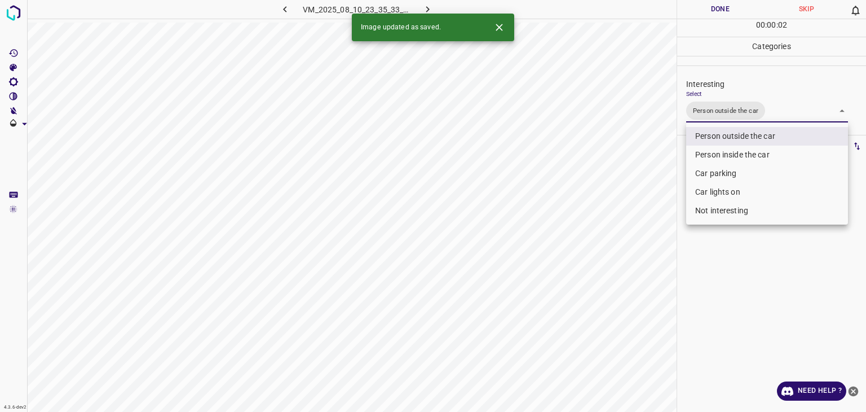
click at [721, 7] on div at bounding box center [433, 206] width 866 height 412
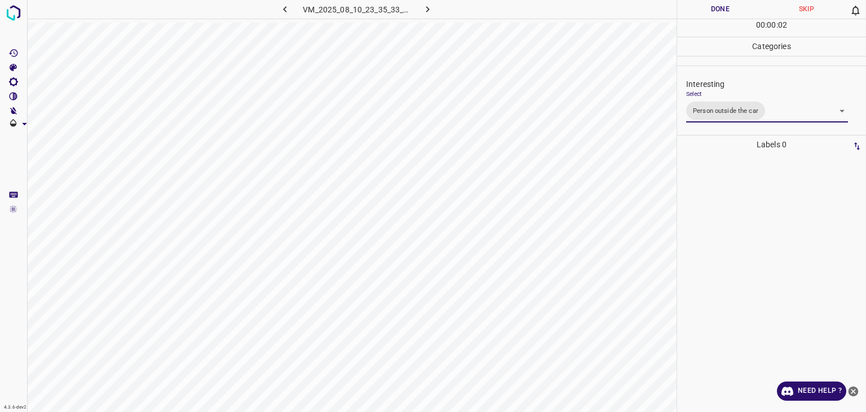
click at [721, 7] on div at bounding box center [433, 206] width 866 height 412
click at [721, 7] on button "Done" at bounding box center [720, 9] width 86 height 19
click at [426, 11] on icon "button" at bounding box center [428, 9] width 12 height 12
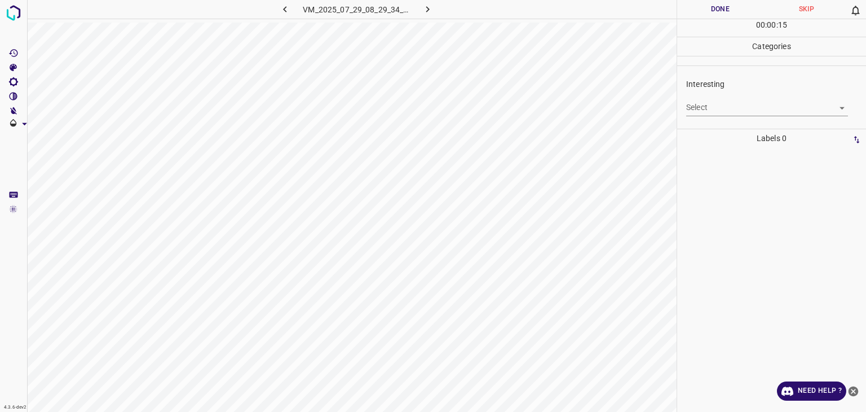
click at [726, 108] on body "4.3.6-dev2 VM_2025_07_29_08_29_34_456_04.gif Done Skip 0 00 : 00 : 15 Categorie…" at bounding box center [433, 206] width 866 height 412
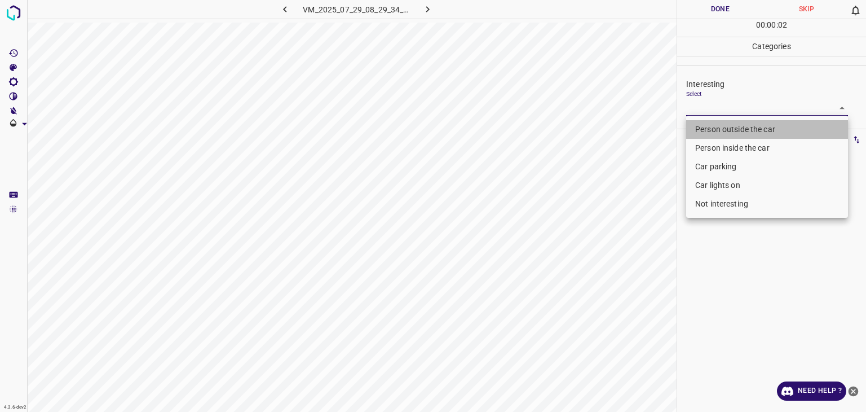
click at [726, 126] on li "Person outside the car" at bounding box center [767, 129] width 162 height 19
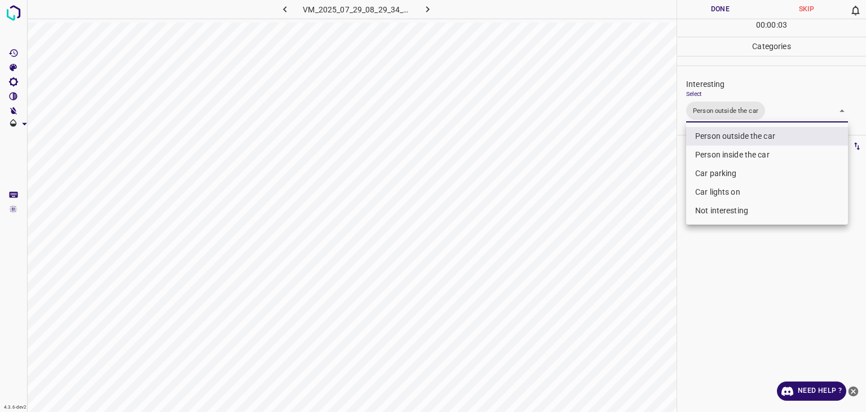
click at [738, 193] on li "Car lights on" at bounding box center [767, 192] width 162 height 19
type input "Person outside the car,Car lights on"
click at [720, 21] on div at bounding box center [433, 206] width 866 height 412
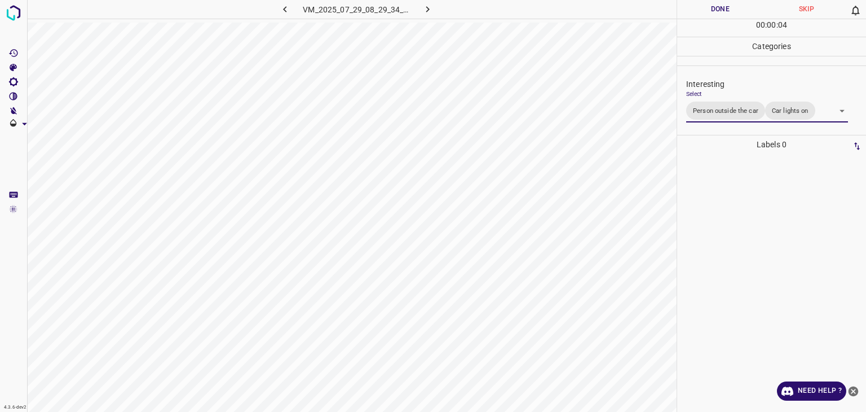
click at [724, 3] on button "Done" at bounding box center [720, 9] width 86 height 19
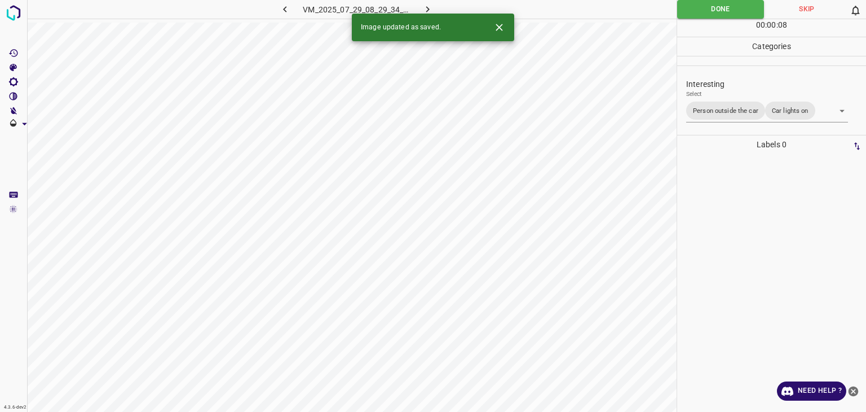
click at [433, 12] on icon "button" at bounding box center [428, 9] width 12 height 12
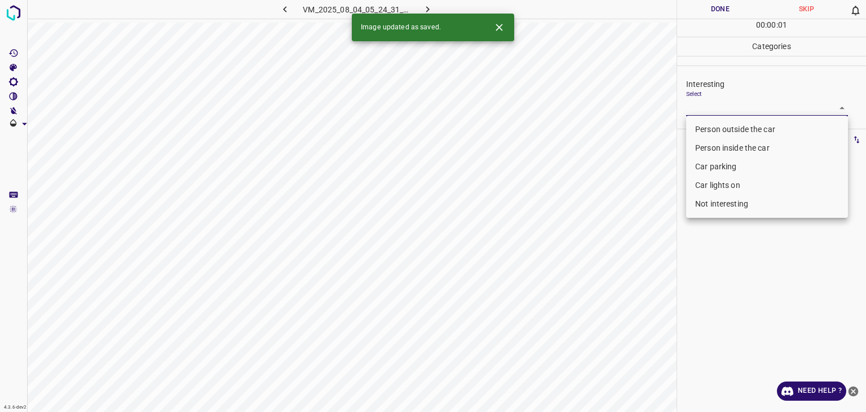
click at [710, 108] on body "4.3.6-dev2 VM_2025_08_04_05_24_31_937_07.gif Done Skip 0 00 : 00 : 01 Categorie…" at bounding box center [433, 206] width 866 height 412
click at [704, 169] on li "Car parking" at bounding box center [767, 166] width 162 height 19
type input "Car parking"
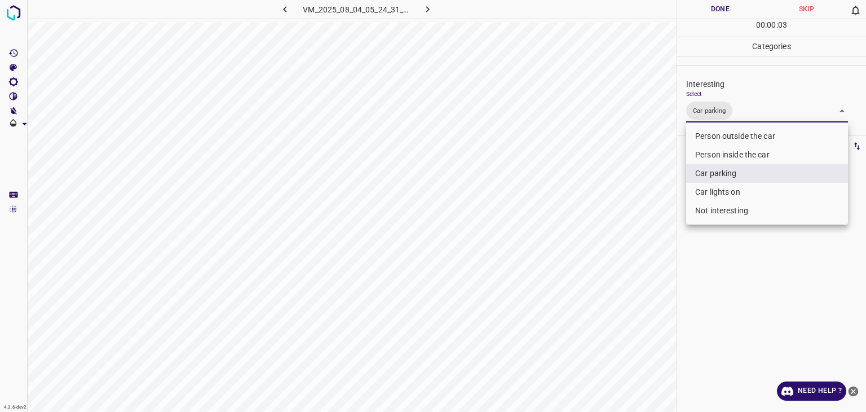
click at [723, 9] on div at bounding box center [433, 206] width 866 height 412
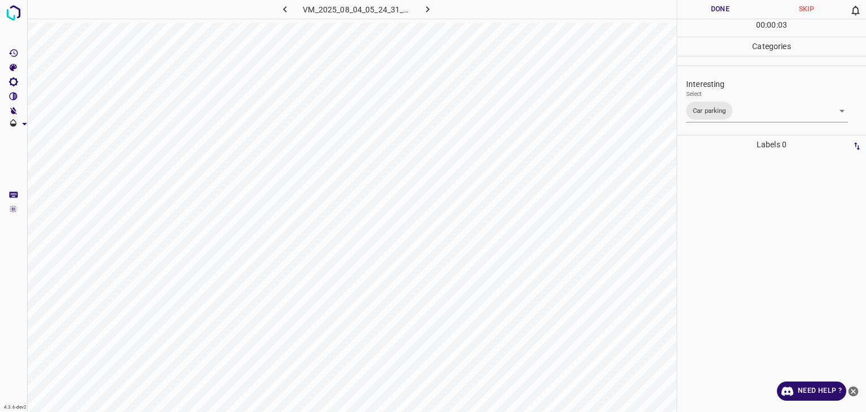
click at [723, 9] on div at bounding box center [433, 206] width 866 height 412
click at [723, 9] on button "Done" at bounding box center [720, 9] width 86 height 19
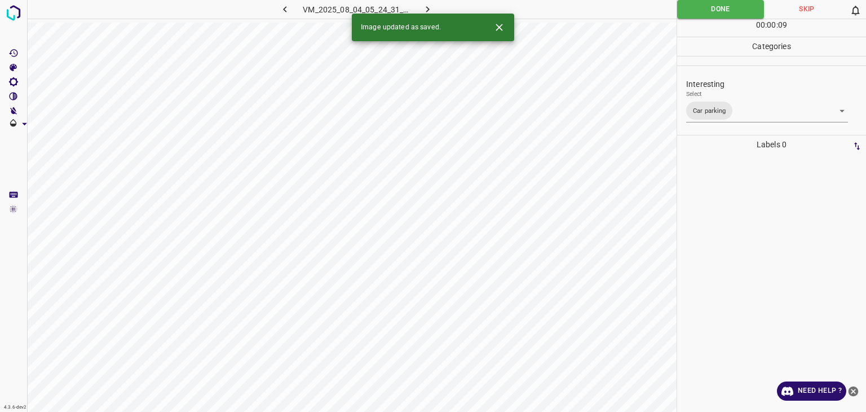
click at [439, 6] on button "button" at bounding box center [428, 9] width 36 height 19
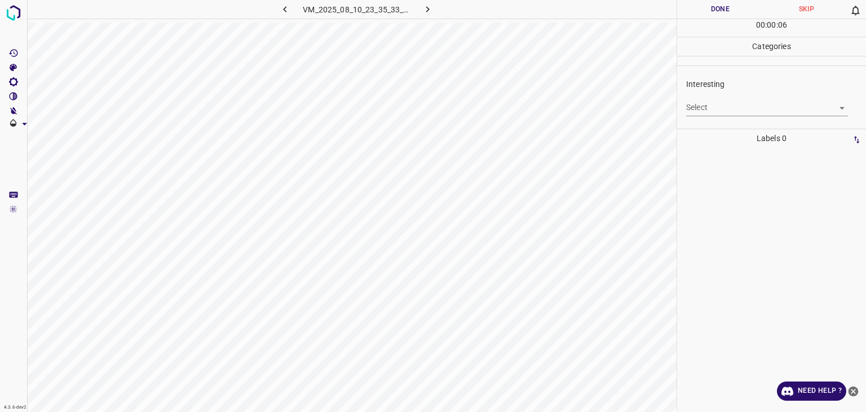
click at [695, 99] on body "4.3.6-dev2 VM_2025_08_10_23_35_33_785_12.gif Done Skip 0 00 : 00 : 06 Categorie…" at bounding box center [433, 206] width 866 height 412
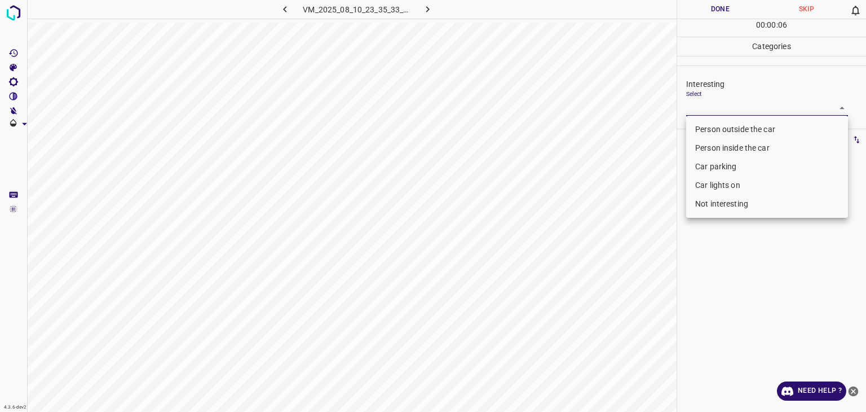
click at [711, 131] on li "Person outside the car" at bounding box center [767, 129] width 162 height 19
type input "Person outside the car"
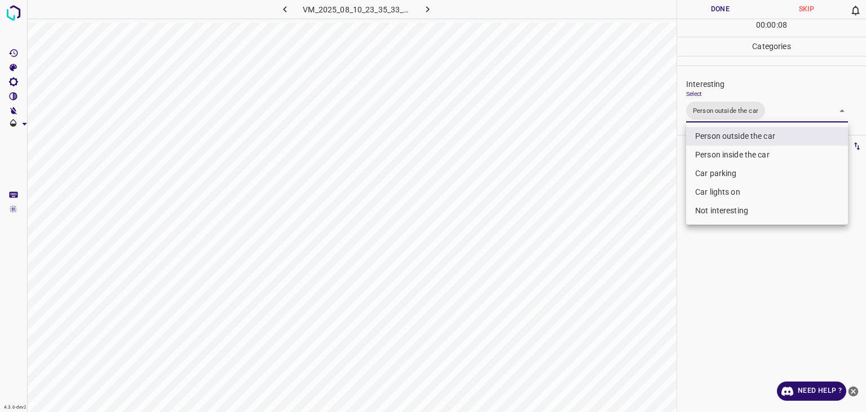
click at [714, 13] on div at bounding box center [433, 206] width 866 height 412
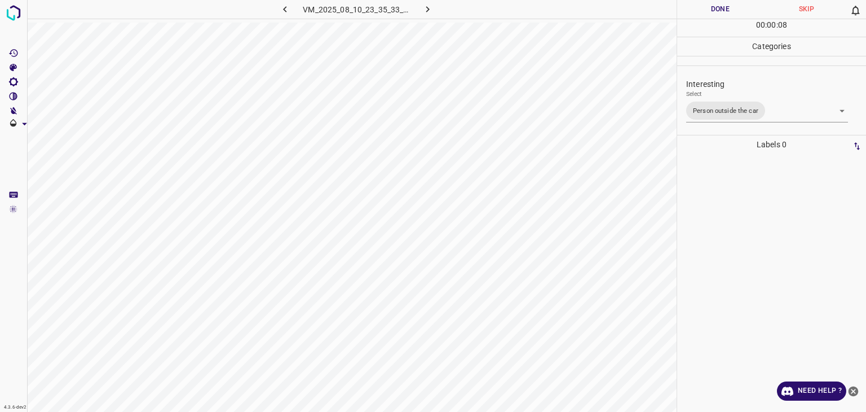
click at [714, 13] on div at bounding box center [433, 206] width 866 height 412
click at [714, 13] on button "Done" at bounding box center [720, 9] width 86 height 19
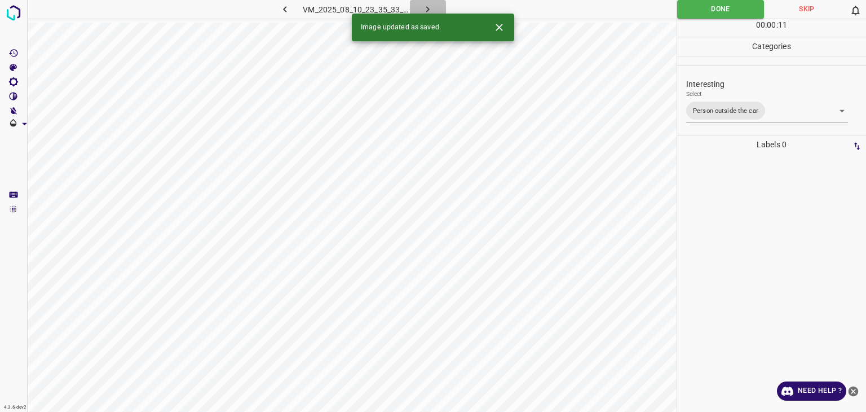
click at [419, 6] on button "button" at bounding box center [428, 9] width 36 height 19
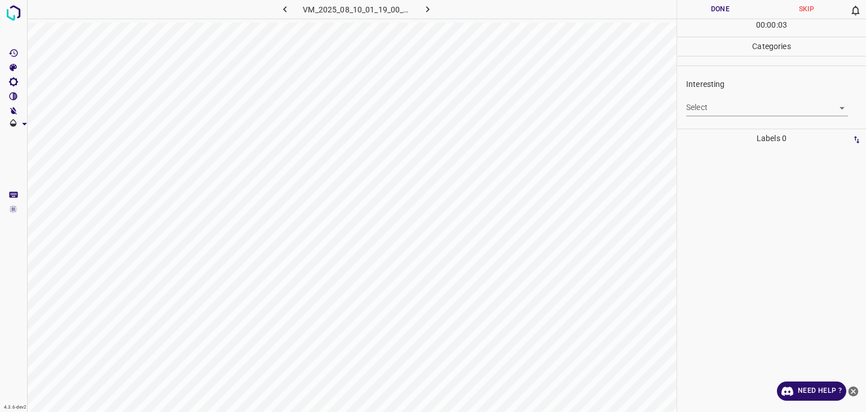
click at [706, 105] on body "4.3.6-dev2 VM_2025_08_10_01_19_00_593_05.gif Done Skip 0 00 : 00 : 03 Categorie…" at bounding box center [433, 206] width 866 height 412
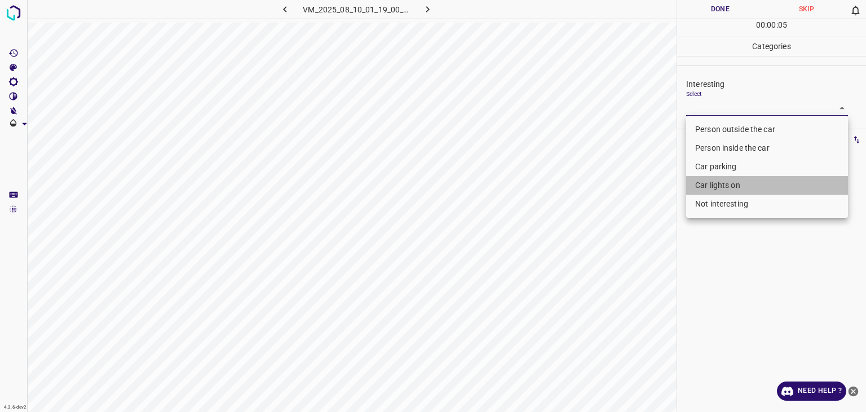
click at [727, 188] on li "Car lights on" at bounding box center [767, 185] width 162 height 19
type input "Car lights on"
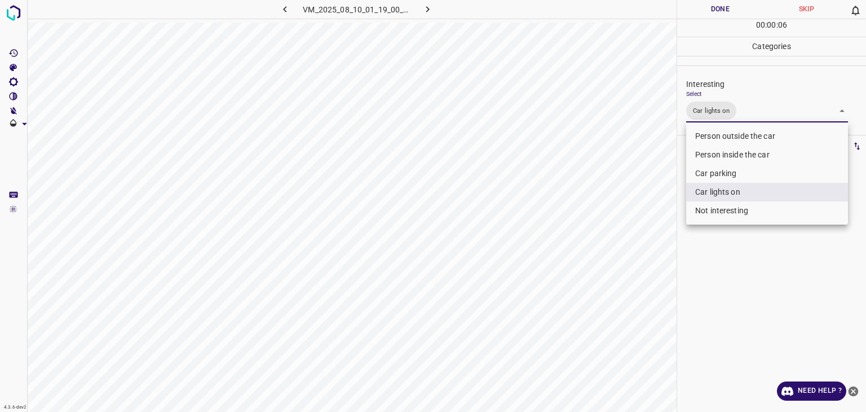
click at [737, 12] on div at bounding box center [433, 206] width 866 height 412
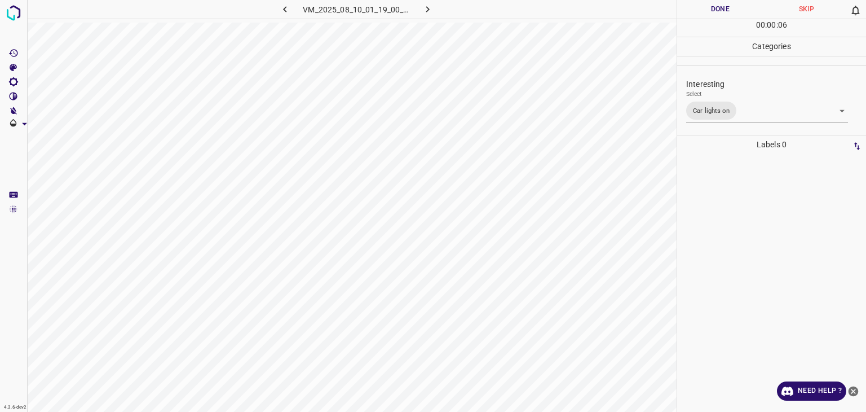
click at [737, 12] on div "Person outside the car Person inside the car Car parking Car lights on Not inte…" at bounding box center [433, 206] width 866 height 412
click at [737, 12] on button "Done" at bounding box center [720, 9] width 86 height 19
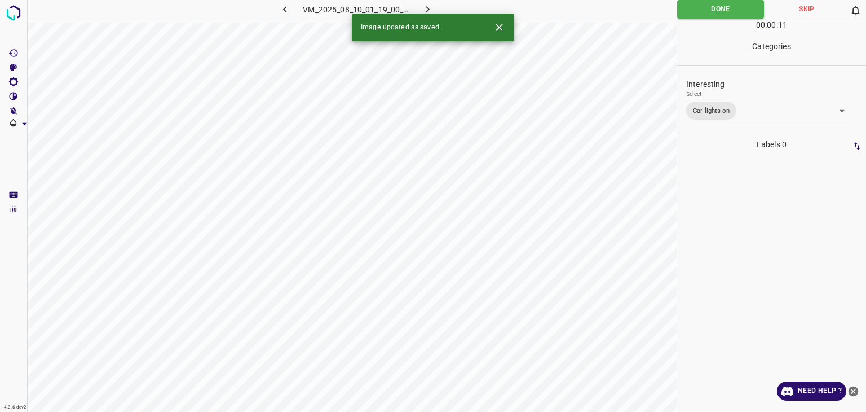
click at [424, 11] on icon "button" at bounding box center [428, 9] width 12 height 12
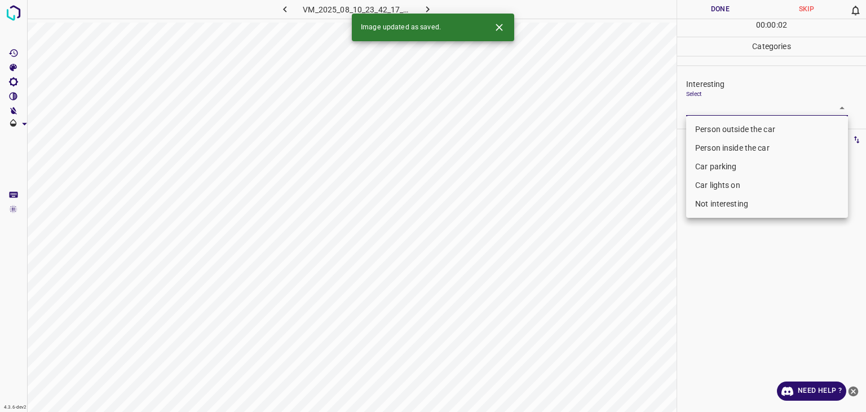
click at [709, 107] on body "4.3.6-dev2 VM_2025_08_10_23_42_17_201_05.gif Done Skip 0 00 : 00 : 02 Categorie…" at bounding box center [433, 206] width 866 height 412
click at [731, 152] on li "Person inside the car" at bounding box center [767, 148] width 162 height 19
type input "Person inside the car"
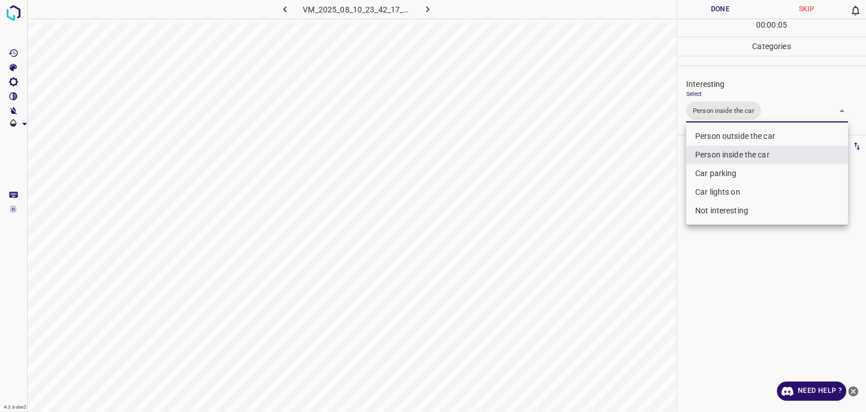
click at [716, 4] on div at bounding box center [433, 206] width 866 height 412
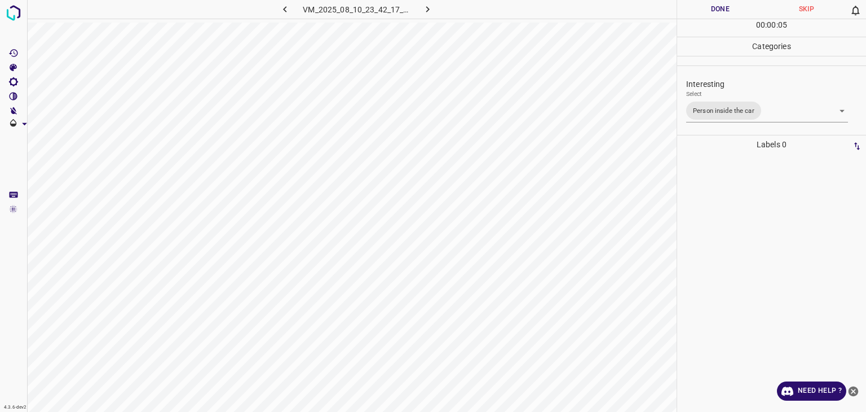
click at [717, 4] on div "Person outside the car Person inside the car Car parking Car lights on Not inte…" at bounding box center [433, 206] width 866 height 412
click at [717, 4] on button "Done" at bounding box center [720, 9] width 86 height 19
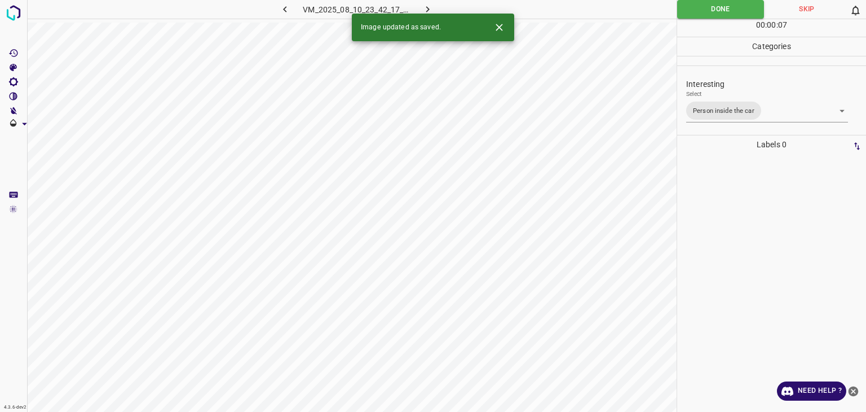
click at [437, 8] on button "button" at bounding box center [428, 9] width 36 height 19
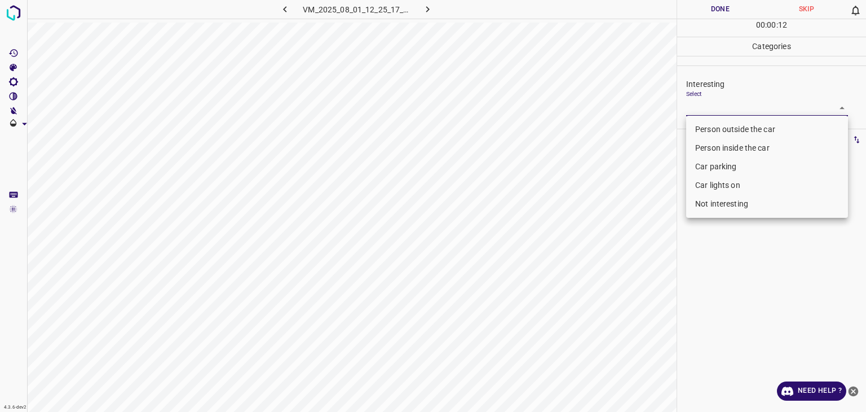
click at [734, 109] on body "4.3.6-dev2 VM_2025_08_01_12_25_17_954_00.gif Done Skip 0 00 : 00 : 12 Categorie…" at bounding box center [433, 206] width 866 height 412
click at [730, 171] on li "Car parking" at bounding box center [767, 166] width 162 height 19
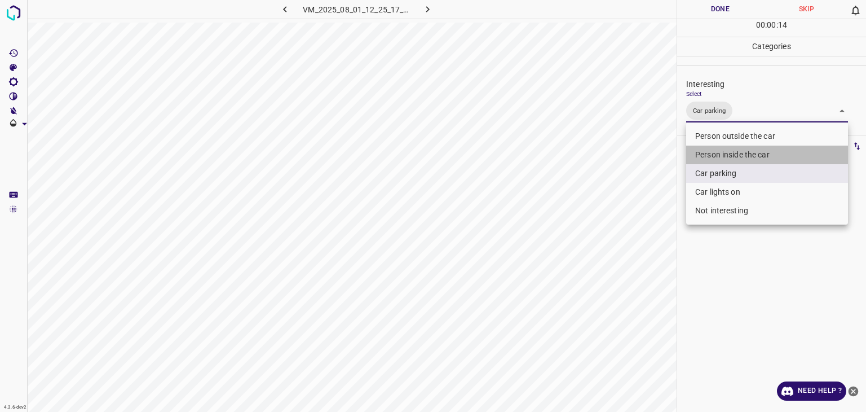
click at [733, 149] on li "Person inside the car" at bounding box center [767, 155] width 162 height 19
type input "Car parking,Person inside the car"
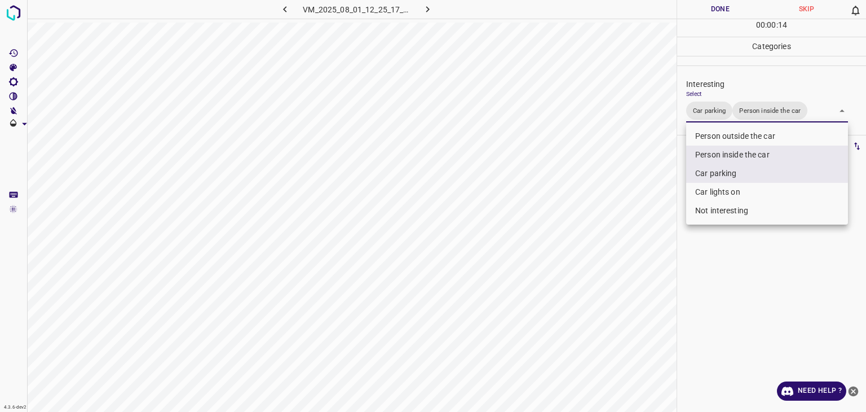
click at [734, 8] on div at bounding box center [433, 206] width 866 height 412
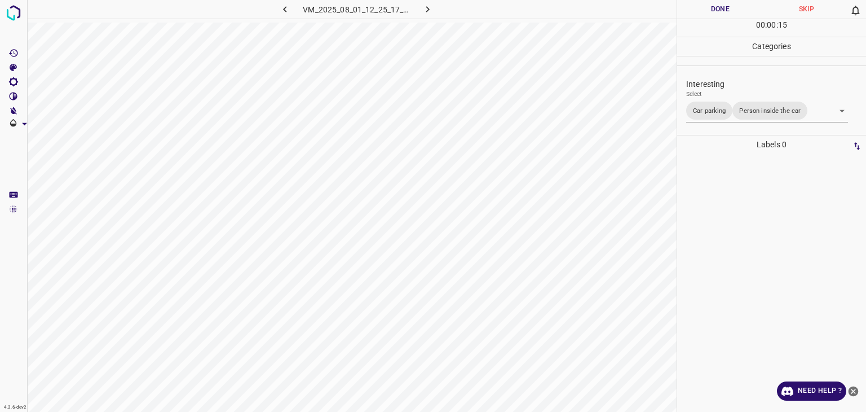
click at [734, 8] on div at bounding box center [433, 206] width 866 height 412
click at [734, 8] on button "Done" at bounding box center [720, 9] width 86 height 19
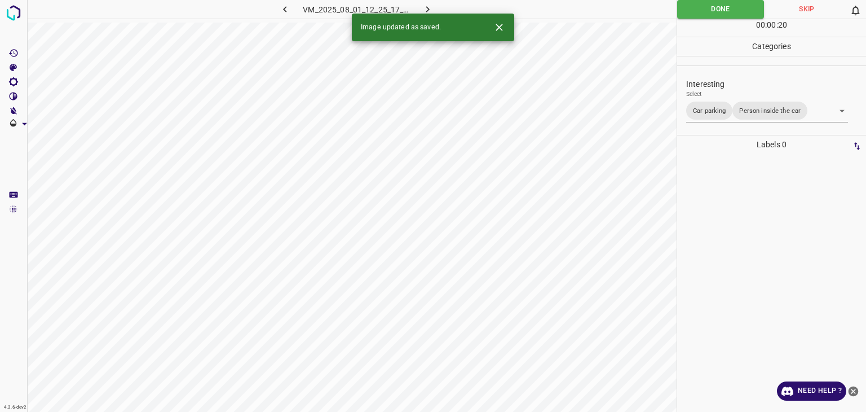
click at [425, 3] on button "button" at bounding box center [428, 9] width 36 height 19
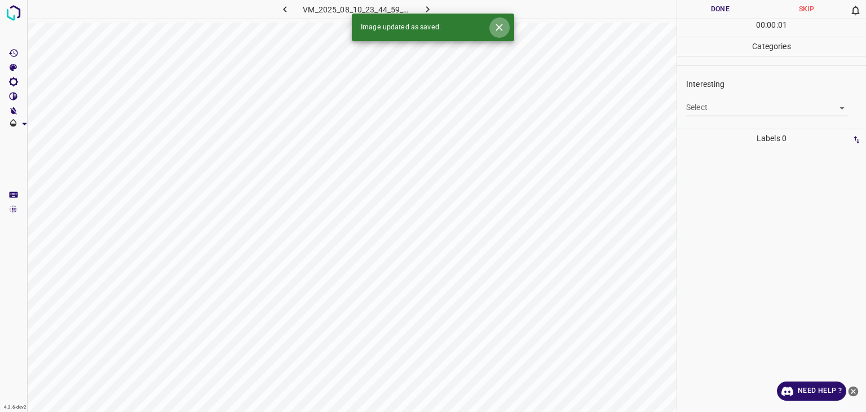
click at [506, 25] on button "Close" at bounding box center [499, 27] width 21 height 21
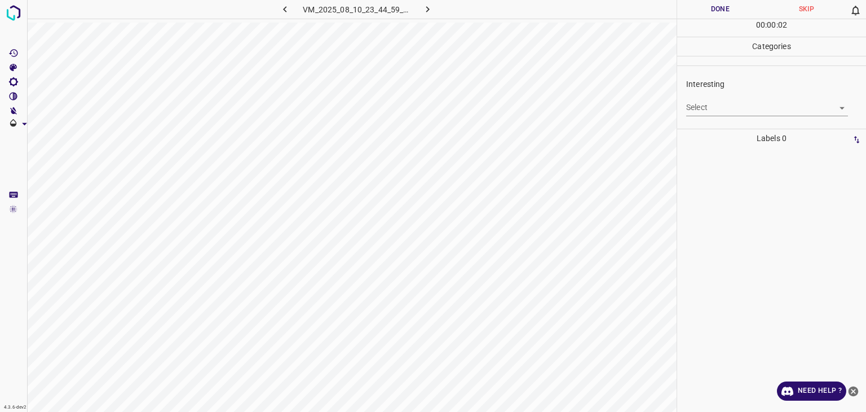
click at [709, 104] on body "4.3.6-dev2 VM_2025_08_10_23_44_59_124_02.gif Done Skip 0 00 : 00 : 02 Categorie…" at bounding box center [433, 206] width 866 height 412
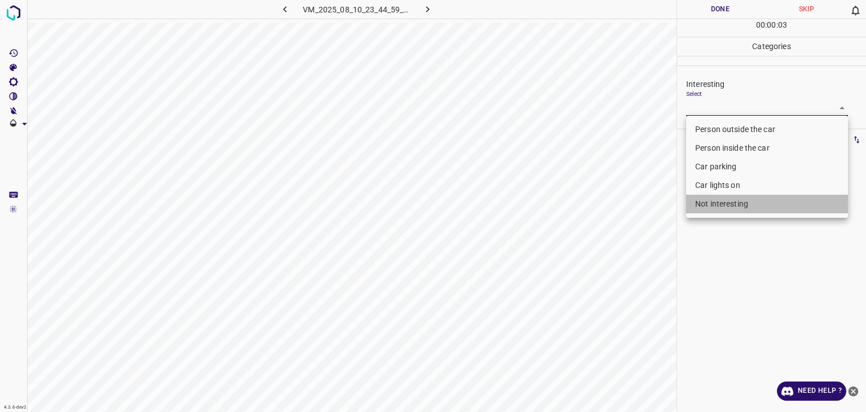
click at [725, 201] on li "Not interesting" at bounding box center [767, 204] width 162 height 19
type input "Not interesting"
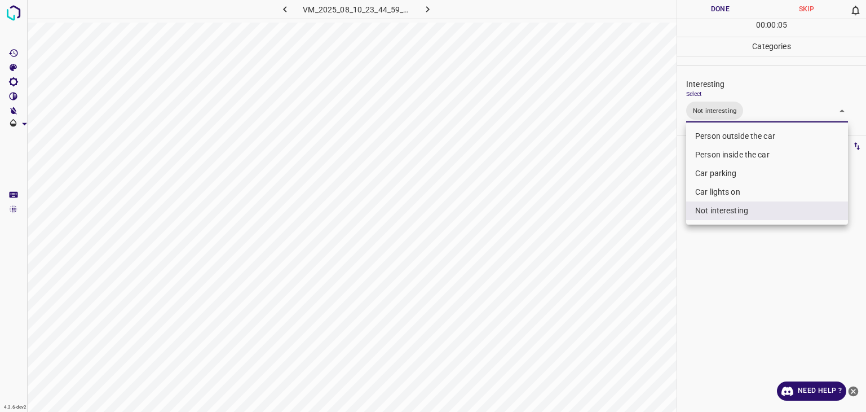
click at [711, 5] on div at bounding box center [433, 206] width 866 height 412
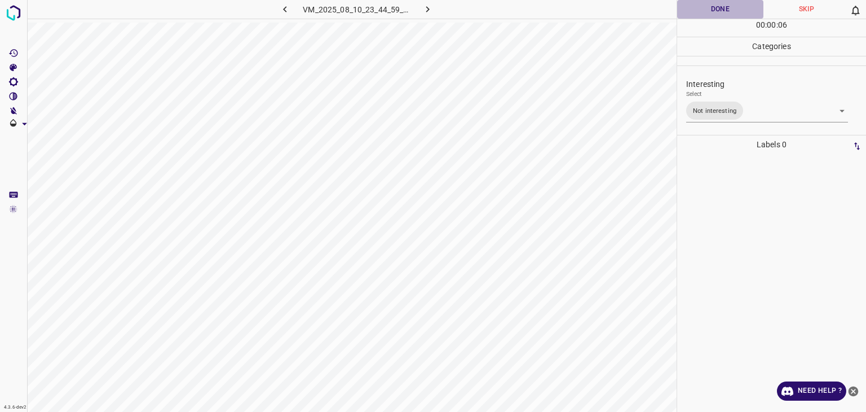
click at [711, 5] on button "Done" at bounding box center [720, 9] width 86 height 19
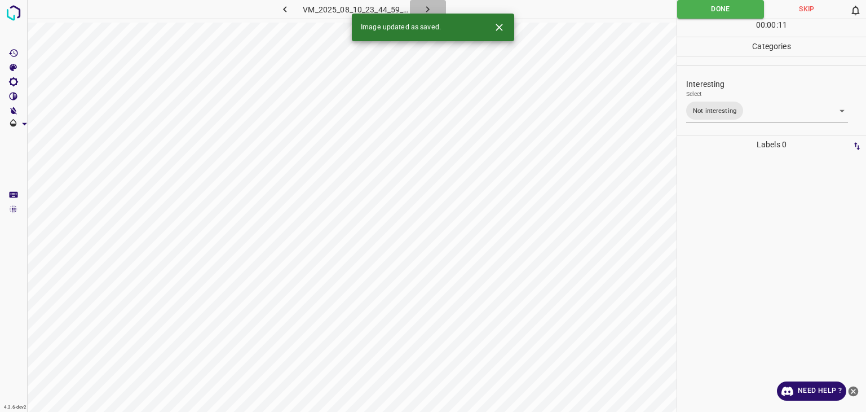
click at [427, 7] on icon "button" at bounding box center [428, 9] width 12 height 12
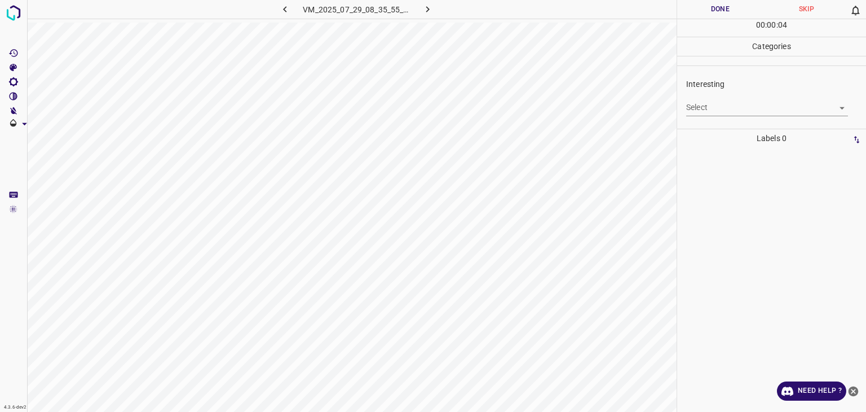
click at [718, 113] on body "4.3.6-dev2 VM_2025_07_29_08_35_55_705_01.gif Done Skip 0 00 : 00 : 04 Categorie…" at bounding box center [433, 206] width 866 height 412
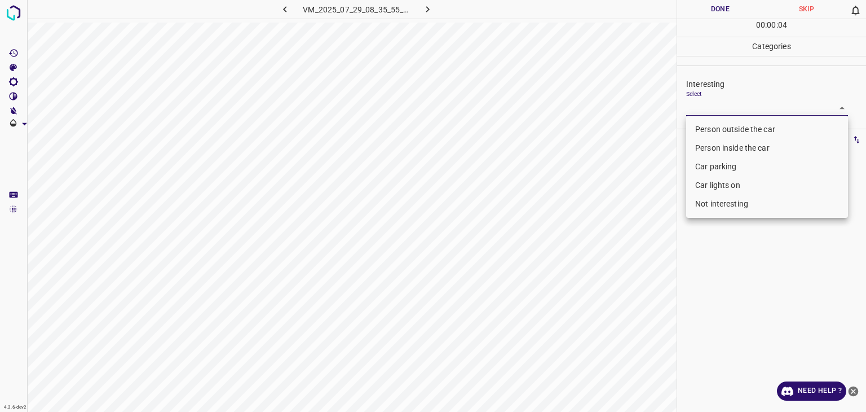
click at [722, 123] on li "Person outside the car" at bounding box center [767, 129] width 162 height 19
type input "Person outside the car"
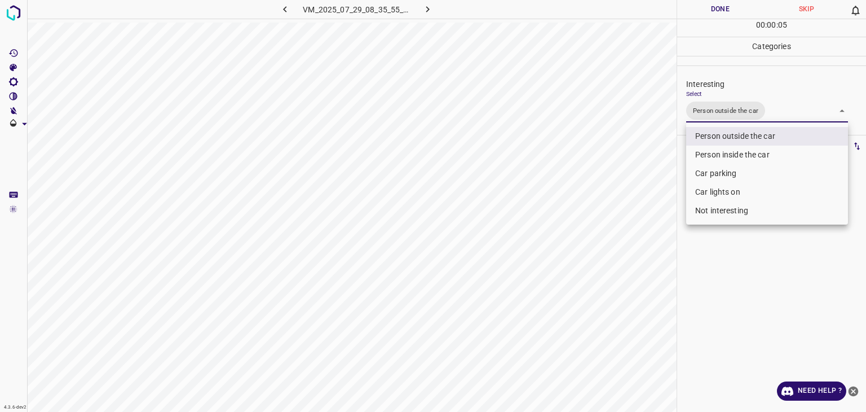
click at [728, 7] on div at bounding box center [433, 206] width 866 height 412
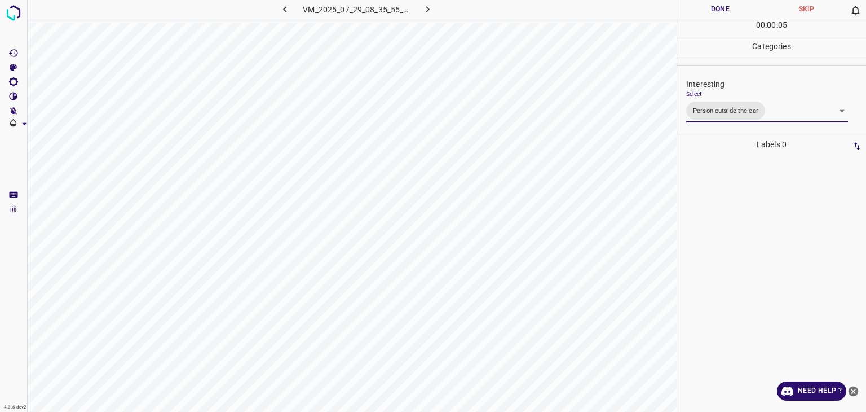
click at [728, 7] on div at bounding box center [433, 206] width 866 height 412
click at [728, 7] on button "Done" at bounding box center [720, 9] width 86 height 19
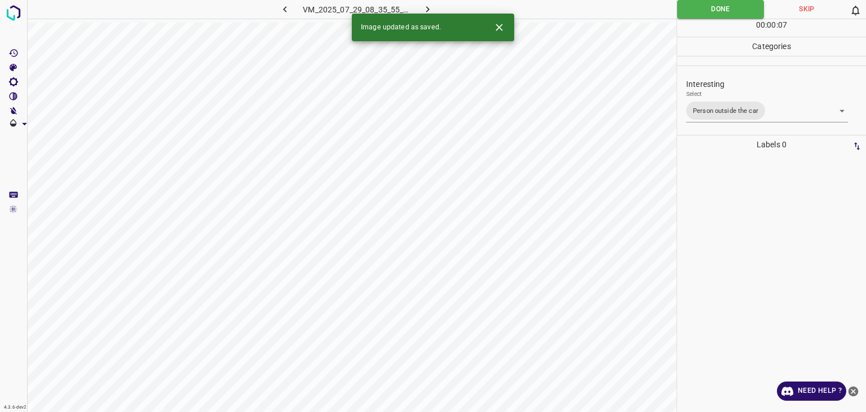
click at [420, 7] on button "button" at bounding box center [428, 9] width 36 height 19
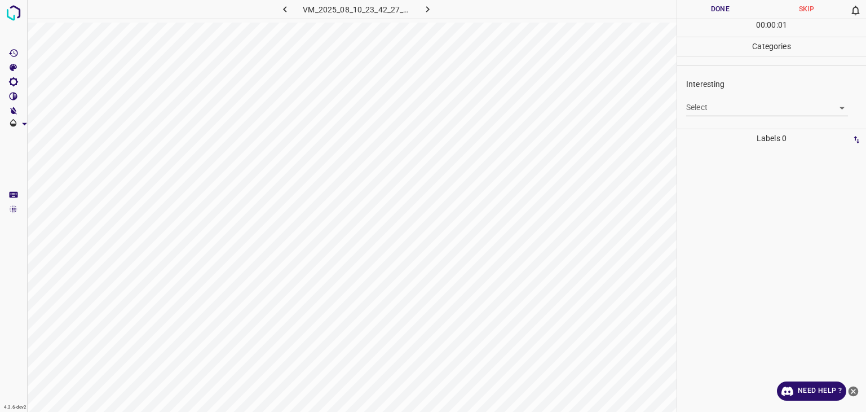
click at [699, 98] on div "Select ​" at bounding box center [767, 102] width 162 height 25
click at [702, 101] on body "4.3.6-dev2 VM_2025_08_10_23_42_27_864_03.gif Done Skip 0 00 : 00 : 02 Categorie…" at bounding box center [433, 206] width 866 height 412
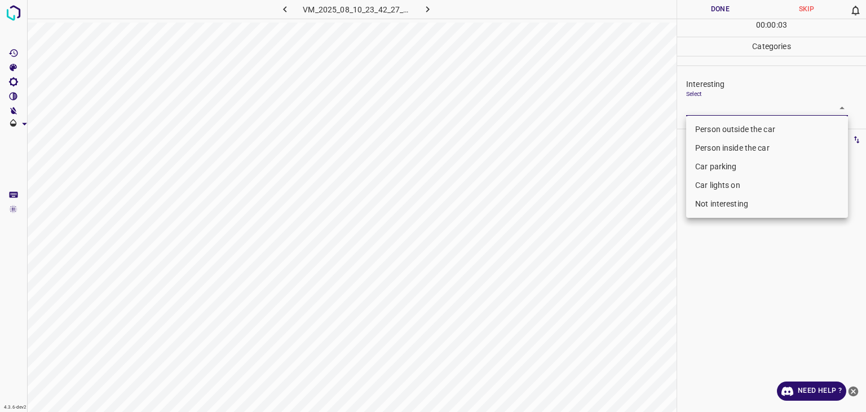
click at [718, 122] on li "Person outside the car" at bounding box center [767, 129] width 162 height 19
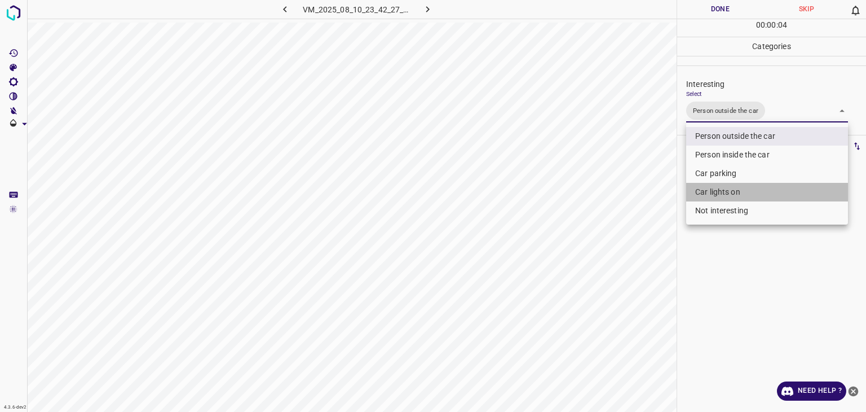
click at [706, 197] on li "Car lights on" at bounding box center [767, 192] width 162 height 19
type input "Person outside the car,Car lights on"
click at [699, 11] on div at bounding box center [433, 206] width 866 height 412
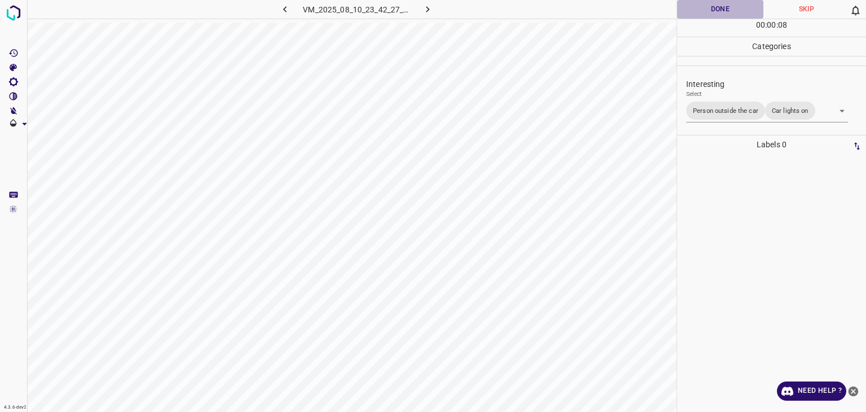
click at [699, 11] on button "Done" at bounding box center [720, 9] width 86 height 19
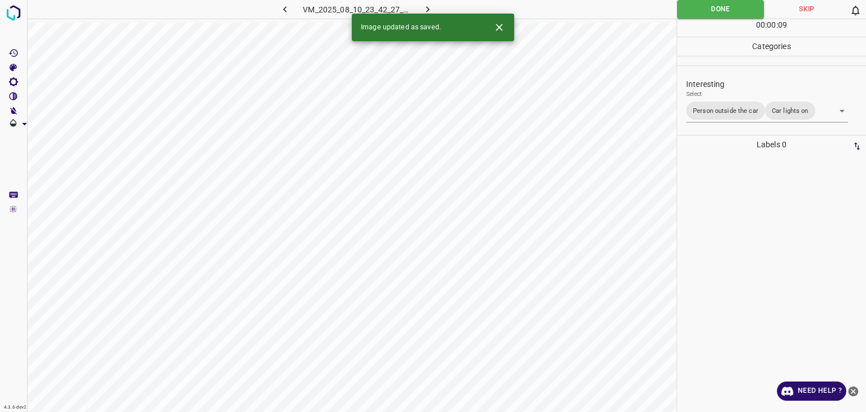
click at [426, 6] on icon "button" at bounding box center [428, 9] width 12 height 12
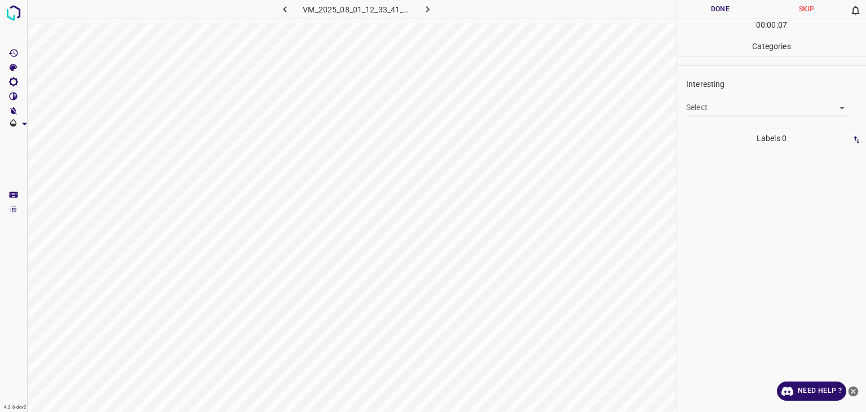
click at [800, 102] on body "4.3.6-dev2 VM_2025_08_01_12_33_41_380_04.gif Done Skip 0 00 : 00 : 07 Categorie…" at bounding box center [433, 206] width 866 height 412
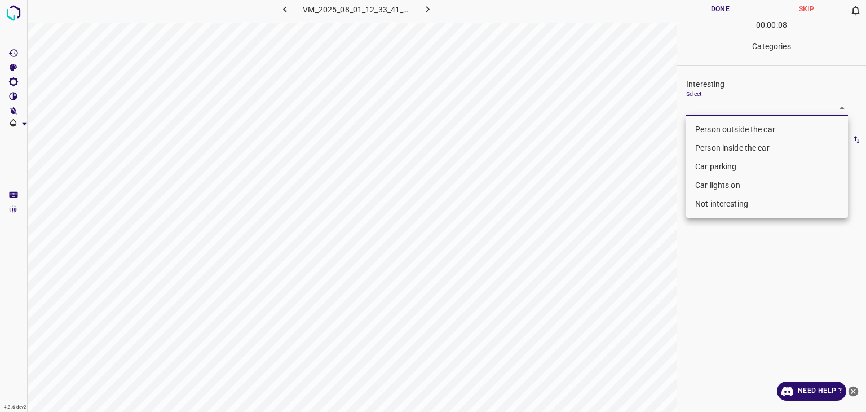
click at [790, 127] on li "Person outside the car" at bounding box center [767, 129] width 162 height 19
type input "Person outside the car"
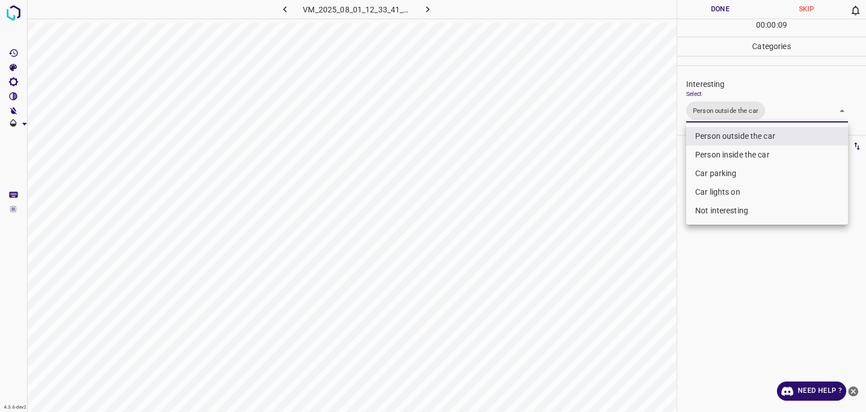
click at [746, 12] on div at bounding box center [433, 206] width 866 height 412
click at [744, 11] on div at bounding box center [433, 206] width 866 height 412
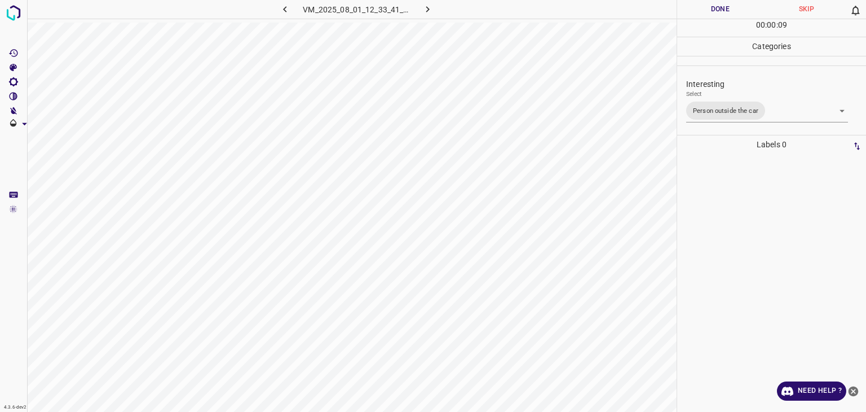
click at [744, 11] on button "Done" at bounding box center [720, 9] width 86 height 19
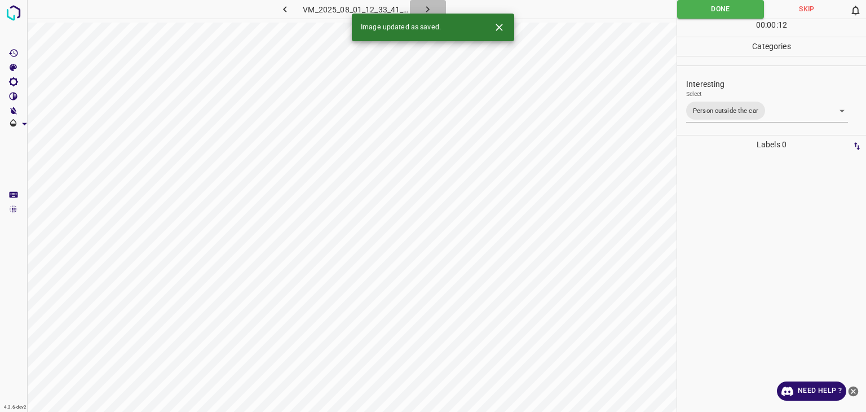
click at [438, 10] on button "button" at bounding box center [428, 9] width 36 height 19
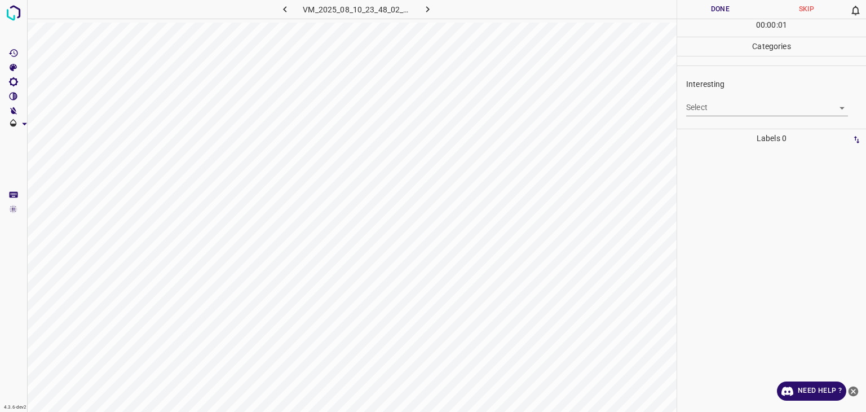
click at [724, 109] on body "4.3.6-dev2 VM_2025_08_10_23_48_02_904_04.gif Done Skip 0 00 : 00 : 01 Categorie…" at bounding box center [433, 206] width 866 height 412
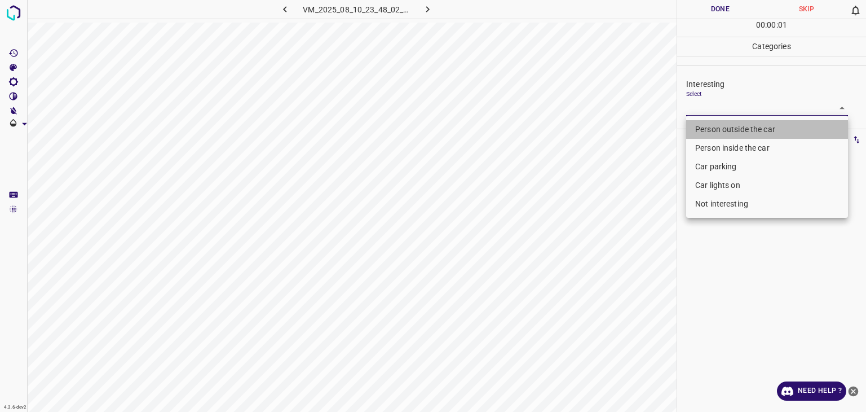
click at [729, 124] on li "Person outside the car" at bounding box center [767, 129] width 162 height 19
type input "Person outside the car"
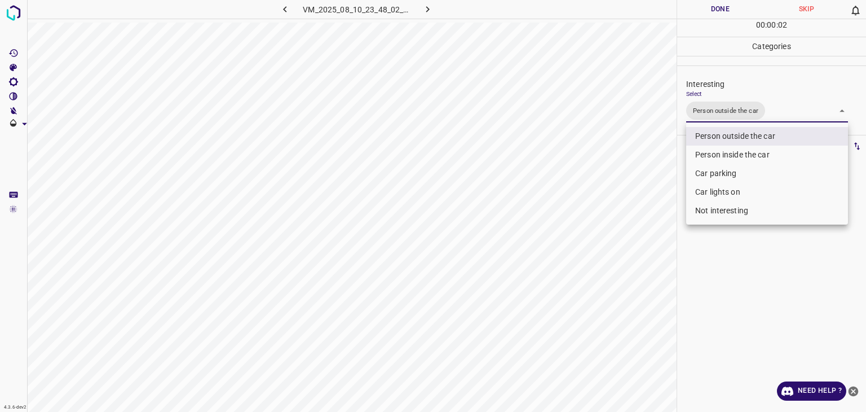
click at [708, 7] on div at bounding box center [433, 206] width 866 height 412
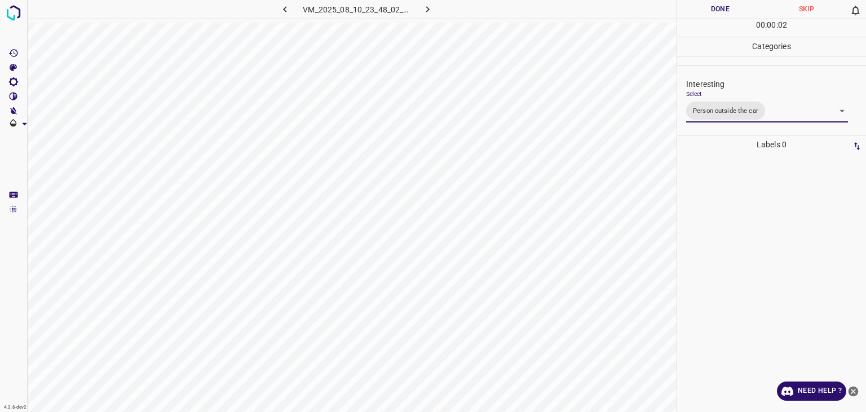
click at [708, 7] on div at bounding box center [433, 206] width 866 height 412
click at [708, 7] on button "Done" at bounding box center [720, 9] width 86 height 19
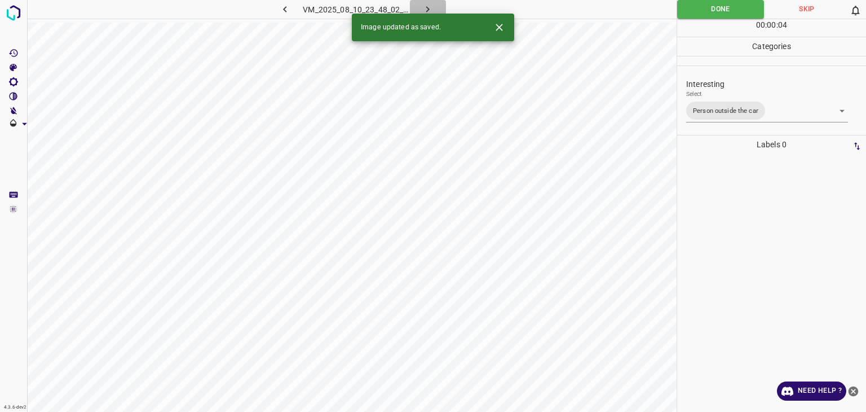
click at [427, 3] on icon "button" at bounding box center [428, 9] width 12 height 12
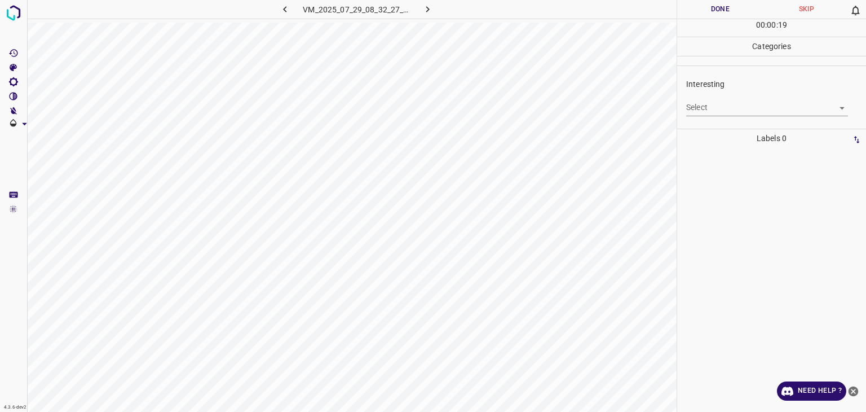
click at [758, 117] on div "Interesting Select ​" at bounding box center [771, 96] width 189 height 53
click at [758, 113] on body "4.3.6-dev2 VM_2025_07_29_08_32_27_144_01.gif Done Skip 0 00 : 00 : 20 Categorie…" at bounding box center [433, 206] width 866 height 412
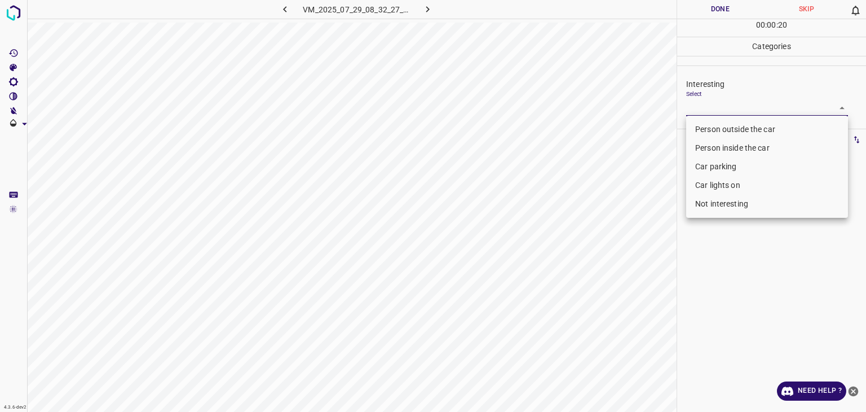
click at [749, 126] on li "Person outside the car" at bounding box center [767, 129] width 162 height 19
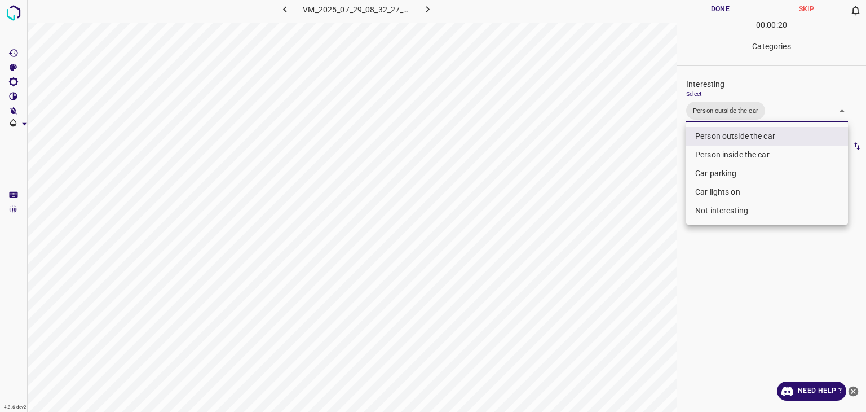
type input "Person outside the car"
click at [721, 7] on div at bounding box center [433, 206] width 866 height 412
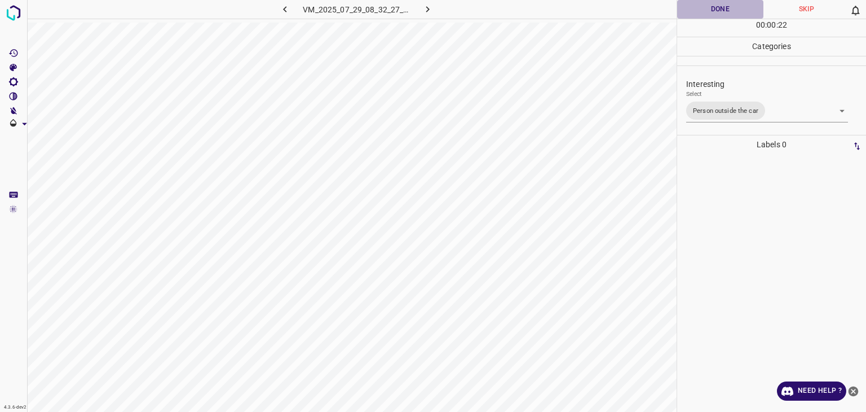
click at [721, 7] on button "Done" at bounding box center [720, 9] width 86 height 19
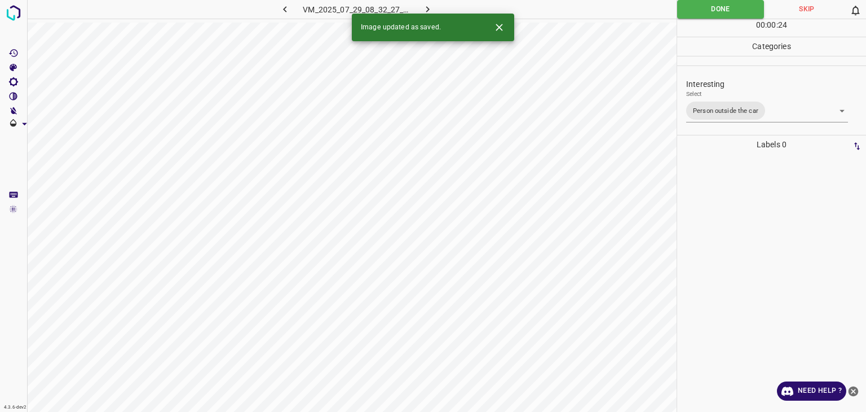
click at [422, 6] on icon "button" at bounding box center [428, 9] width 12 height 12
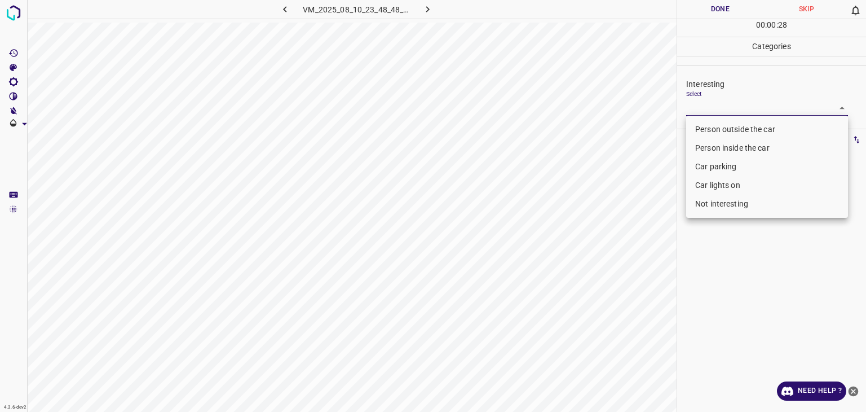
click at [711, 111] on body "4.3.6-dev2 VM_2025_08_10_23_48_48_600_03.gif Done Skip 0 00 : 00 : 28 Categorie…" at bounding box center [433, 206] width 866 height 412
click at [712, 125] on li "Person outside the car" at bounding box center [767, 129] width 162 height 19
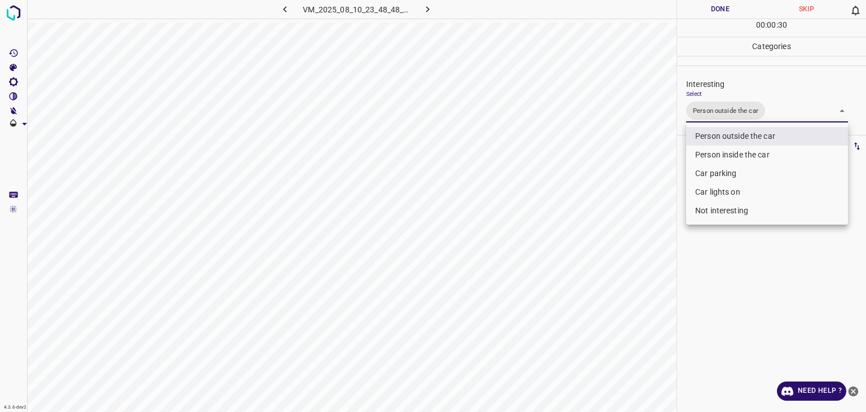
click at [693, 8] on div at bounding box center [433, 206] width 866 height 412
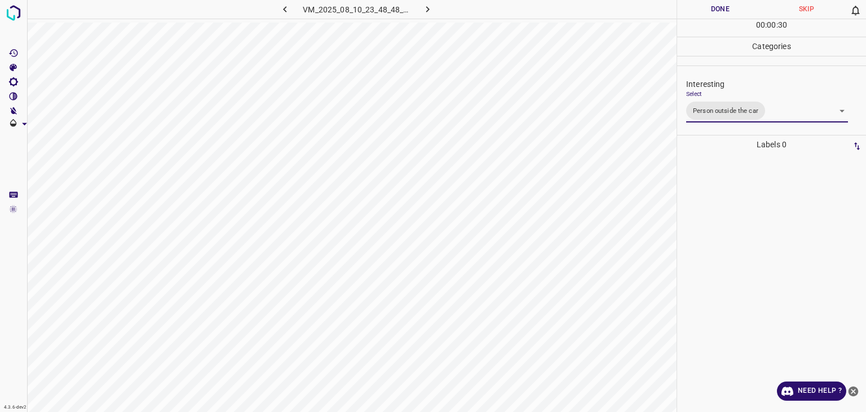
click at [693, 8] on div at bounding box center [433, 206] width 866 height 412
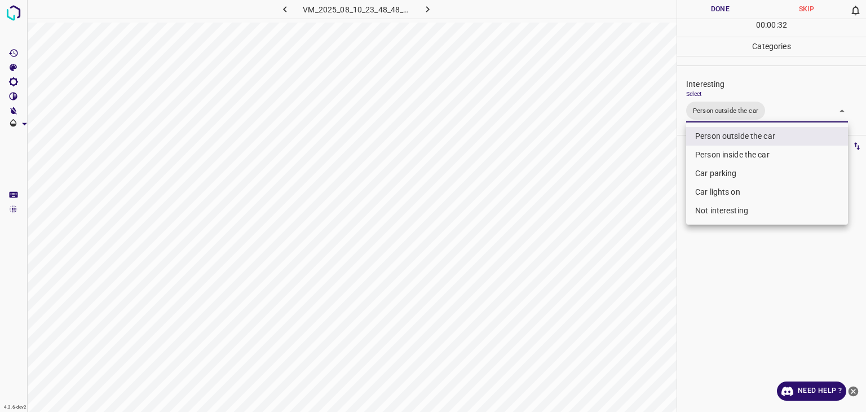
click at [781, 112] on body "4.3.6-dev2 VM_2025_08_10_23_48_48_600_03.gif Done Skip 0 00 : 00 : 32 Categorie…" at bounding box center [433, 206] width 866 height 412
click at [738, 190] on li "Car lights on" at bounding box center [767, 192] width 162 height 19
type input "Person outside the car,Car lights on"
click at [726, 6] on div at bounding box center [433, 206] width 866 height 412
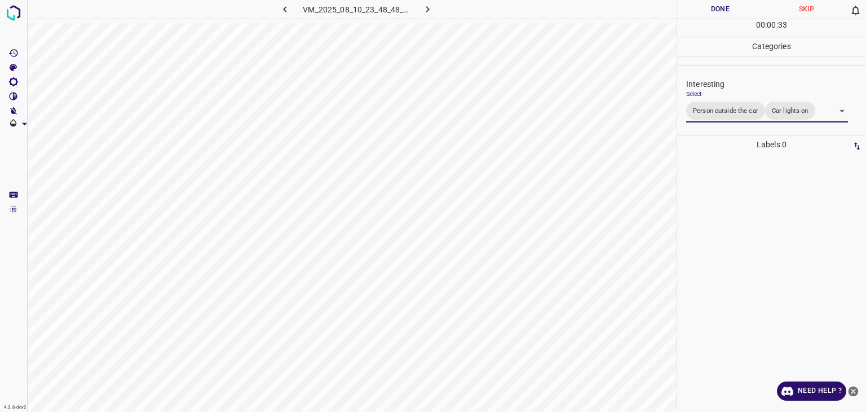
click at [726, 6] on div at bounding box center [433, 206] width 866 height 412
click at [726, 6] on button "Done" at bounding box center [720, 9] width 86 height 19
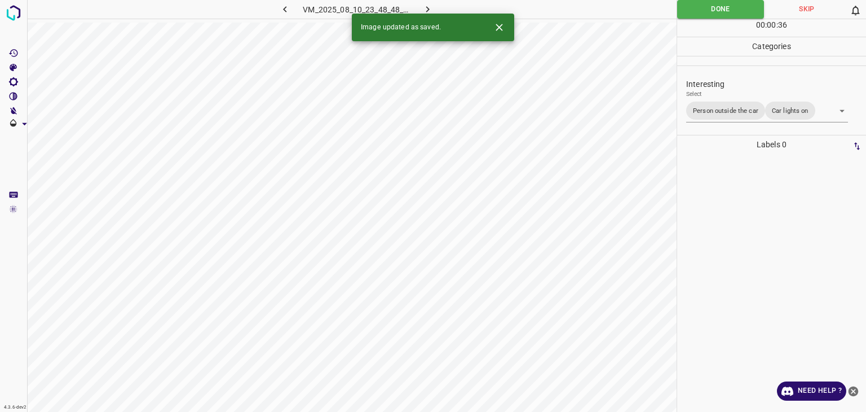
click at [423, 14] on div "Image updated as saved." at bounding box center [433, 28] width 162 height 28
click at [424, 14] on div "Image updated as saved." at bounding box center [433, 28] width 162 height 28
click at [429, 7] on icon "button" at bounding box center [428, 9] width 12 height 12
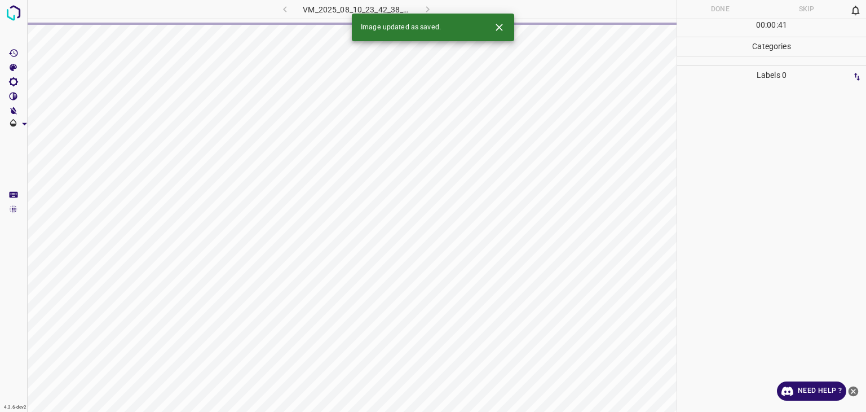
click at [505, 25] on button "Close" at bounding box center [499, 27] width 21 height 21
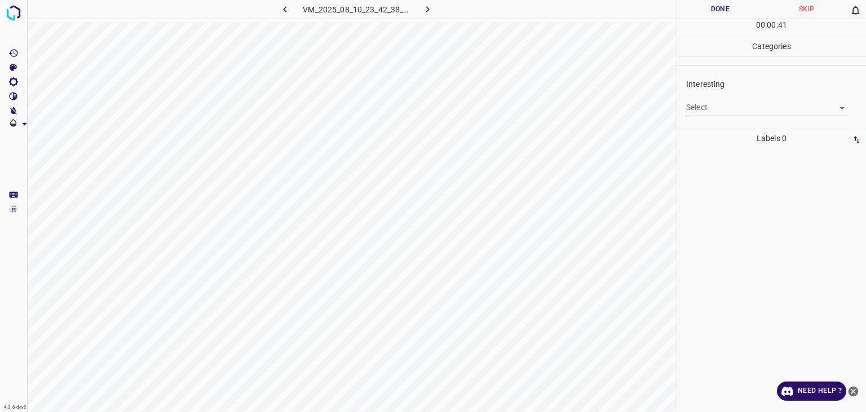
click at [707, 97] on div "Select ​" at bounding box center [767, 102] width 162 height 25
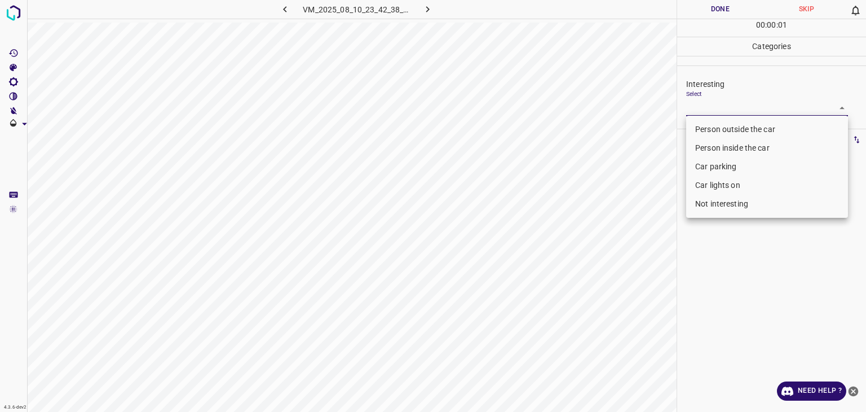
click at [709, 104] on body "4.3.6-dev2 VM_2025_08_10_23_42_38_683_08.gif Done Skip 0 00 : 00 : 01 Categorie…" at bounding box center [433, 206] width 866 height 412
click at [712, 125] on li "Person outside the car" at bounding box center [767, 129] width 162 height 19
type input "Person outside the car"
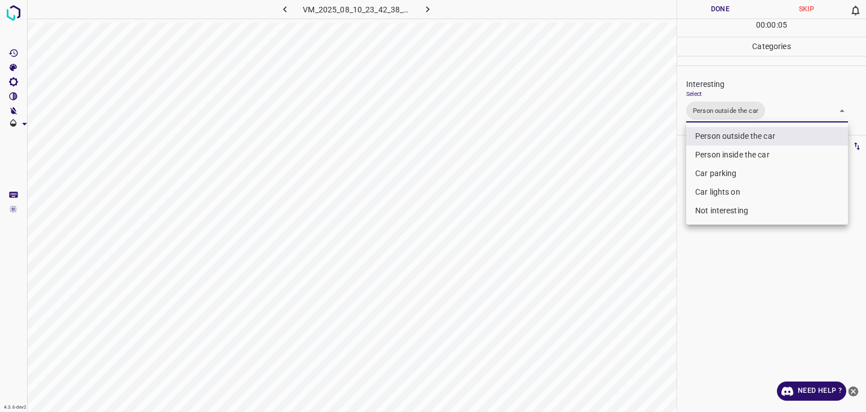
click at [697, 8] on div at bounding box center [433, 206] width 866 height 412
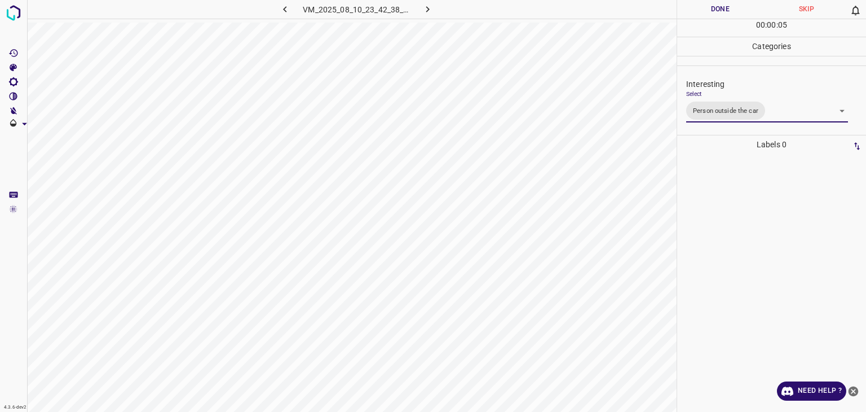
click at [697, 8] on div at bounding box center [433, 206] width 866 height 412
click at [697, 8] on button "Done" at bounding box center [720, 9] width 86 height 19
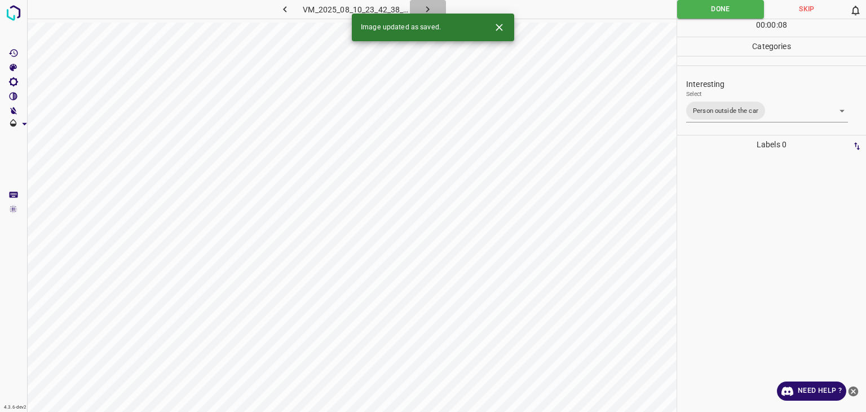
click at [424, 6] on icon "button" at bounding box center [428, 9] width 12 height 12
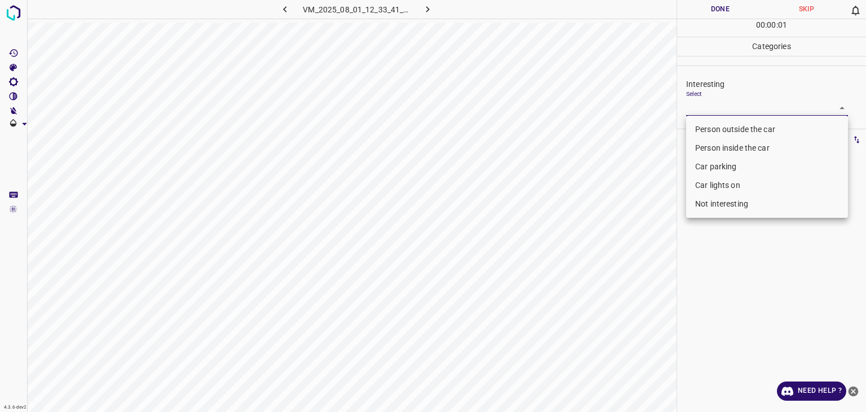
click at [730, 107] on body "4.3.6-dev2 VM_2025_08_01_12_33_41_380_10.gif Done Skip 0 00 : 00 : 01 Categorie…" at bounding box center [433, 206] width 866 height 412
click at [719, 186] on li "Car lights on" at bounding box center [767, 185] width 162 height 19
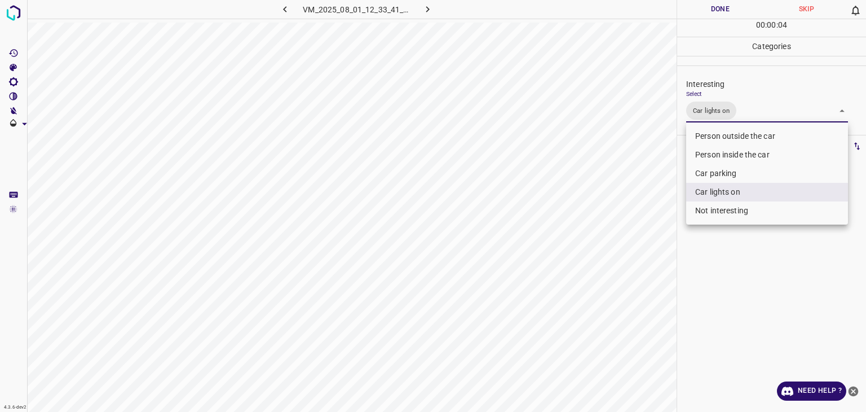
click at [700, 144] on li "Person outside the car" at bounding box center [767, 136] width 162 height 19
type input "Car lights on,Person outside the car"
click at [718, 12] on div at bounding box center [433, 206] width 866 height 412
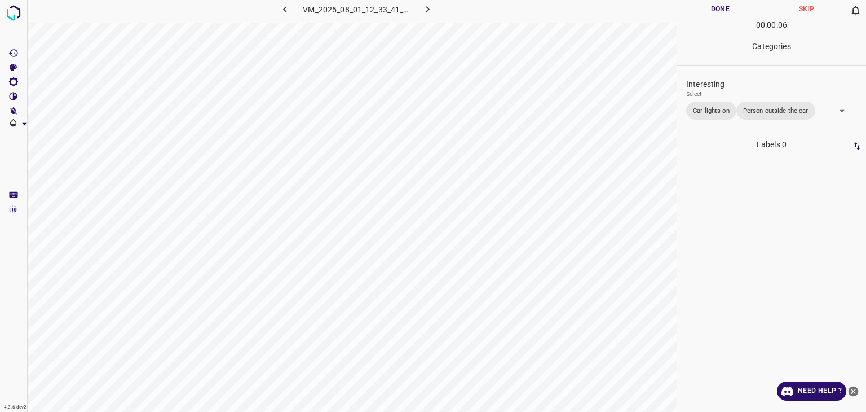
click at [718, 12] on div at bounding box center [433, 206] width 866 height 412
click at [718, 12] on button "Done" at bounding box center [720, 9] width 86 height 19
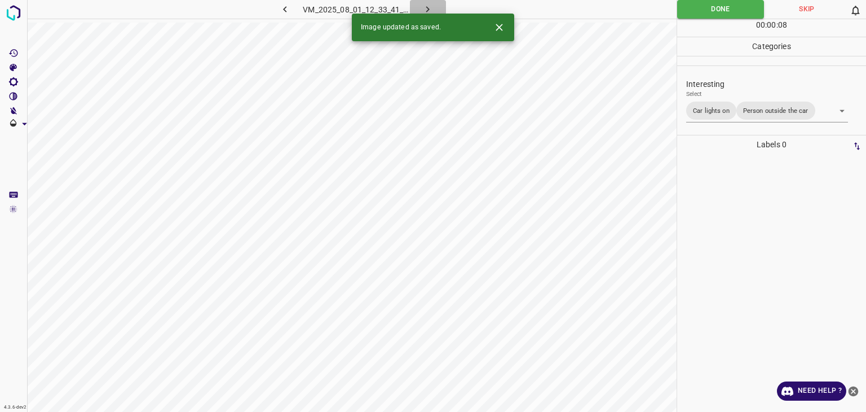
click at [425, 8] on icon "button" at bounding box center [428, 9] width 12 height 12
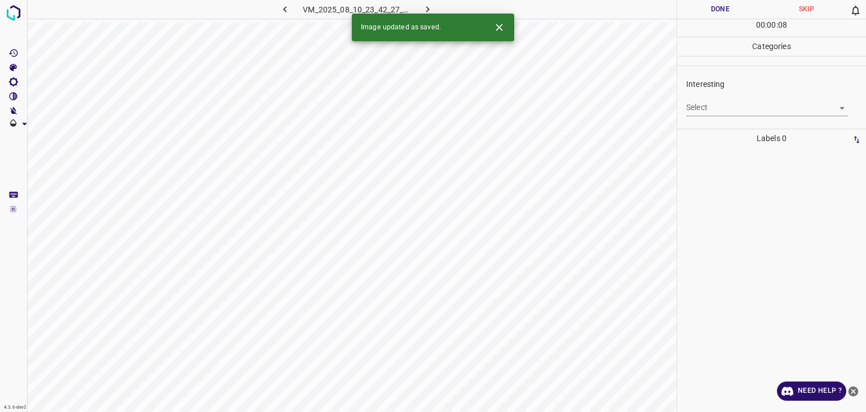
click at [713, 115] on body "4.3.6-dev2 VM_2025_08_10_23_42_27_864_10.gif Done Skip 0 00 : 00 : 08 Categorie…" at bounding box center [433, 206] width 866 height 412
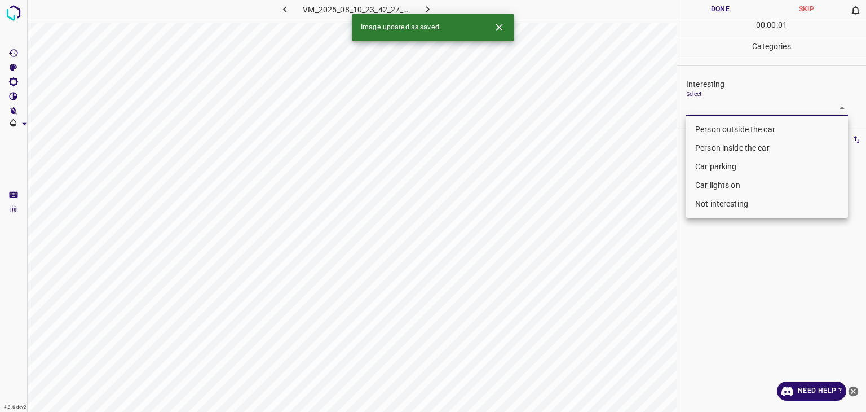
click at [727, 191] on li "Car lights on" at bounding box center [767, 185] width 162 height 19
type input "Car lights on"
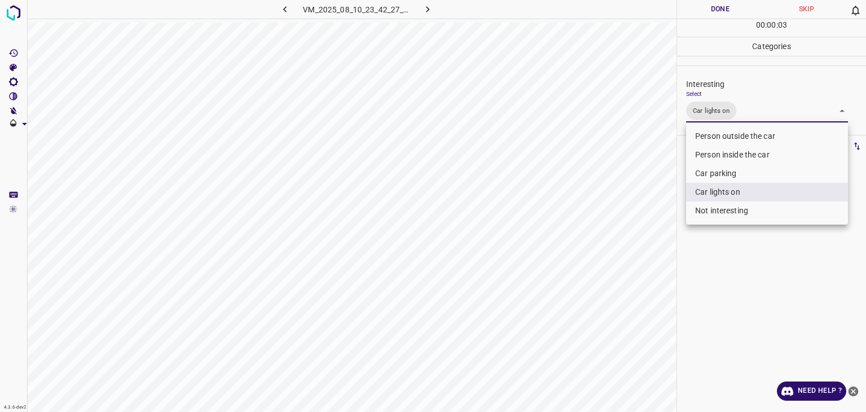
click at [712, 10] on div at bounding box center [433, 206] width 866 height 412
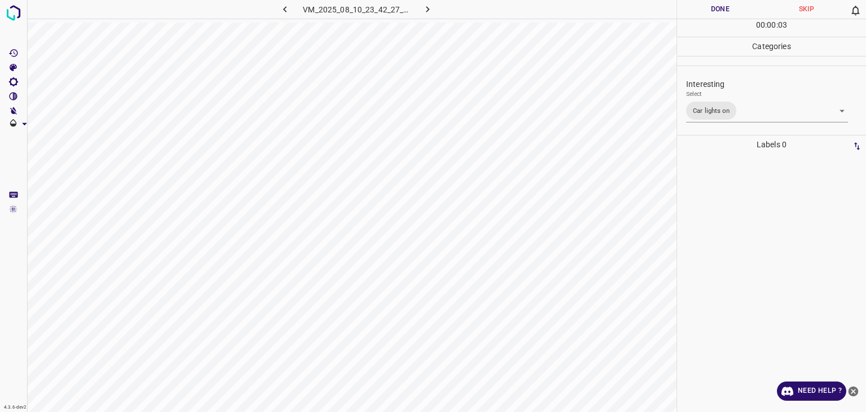
click at [712, 10] on div at bounding box center [433, 206] width 866 height 412
click at [712, 10] on button "Done" at bounding box center [720, 9] width 86 height 19
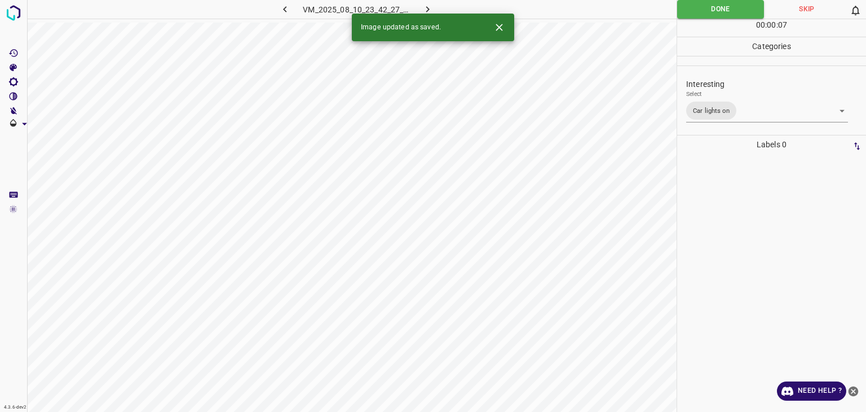
click at [435, 4] on button "button" at bounding box center [428, 9] width 36 height 19
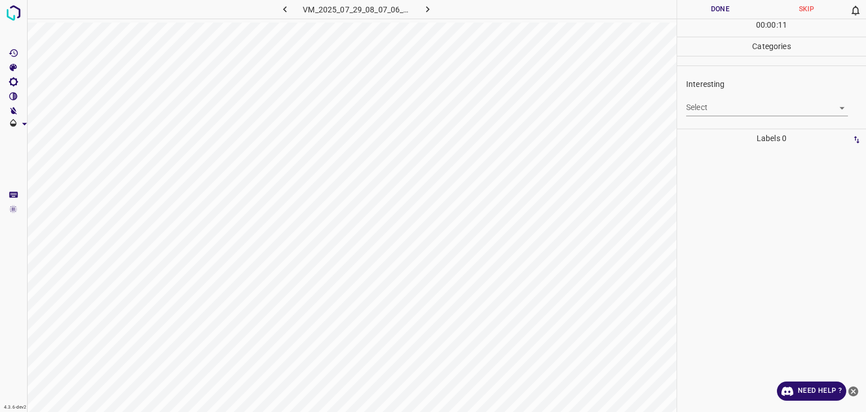
click at [724, 107] on body "4.3.6-dev2 VM_2025_07_29_08_07_06_492_05.gif Done Skip 0 00 : 00 : 11 Categorie…" at bounding box center [433, 206] width 866 height 412
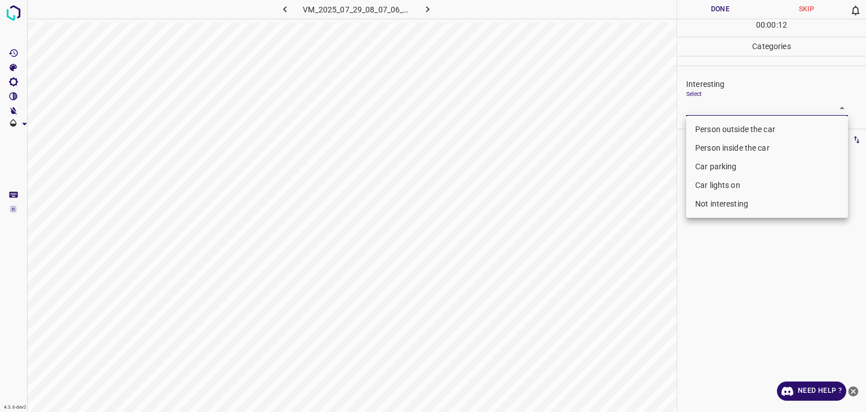
click at [729, 127] on li "Person outside the car" at bounding box center [767, 129] width 162 height 19
type input "Person outside the car"
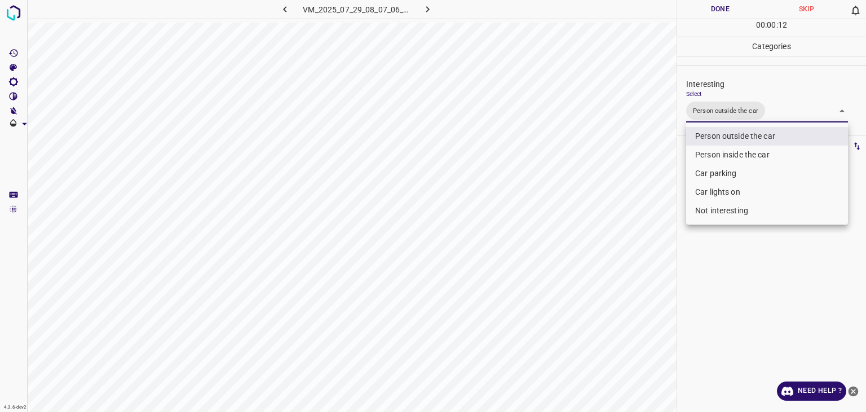
click at [750, 8] on div at bounding box center [433, 206] width 866 height 412
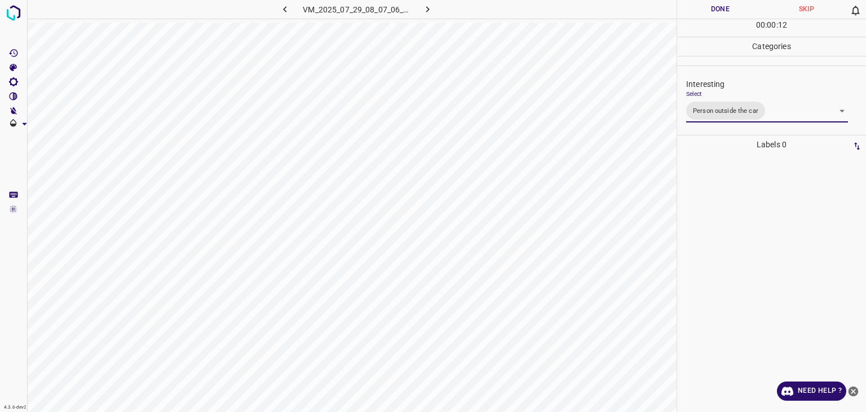
click at [750, 8] on div at bounding box center [433, 206] width 866 height 412
click at [750, 8] on button "Done" at bounding box center [720, 9] width 86 height 19
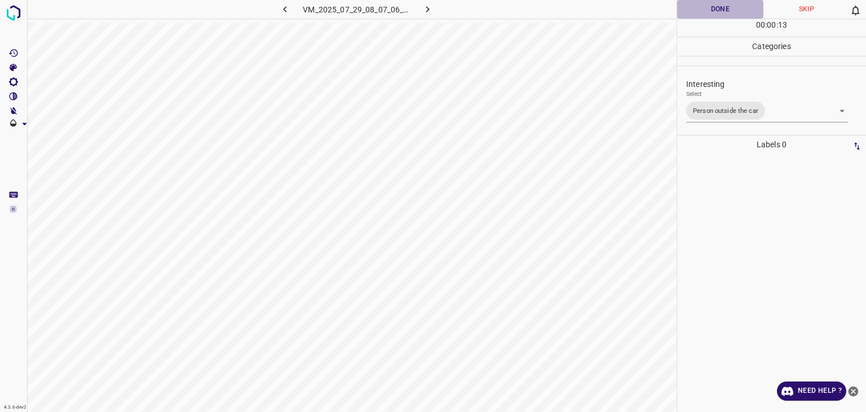
click at [750, 8] on button "Done" at bounding box center [720, 9] width 86 height 19
click at [427, 10] on icon "button" at bounding box center [428, 9] width 12 height 12
click at [769, 120] on div "Interesting Select ​" at bounding box center [771, 96] width 189 height 53
click at [761, 113] on body "4.3.6-dev2 VM_2025_08_10_23_49_00_735_14.gif Done Skip 0 00 : 00 : 02 Categorie…" at bounding box center [433, 206] width 866 height 412
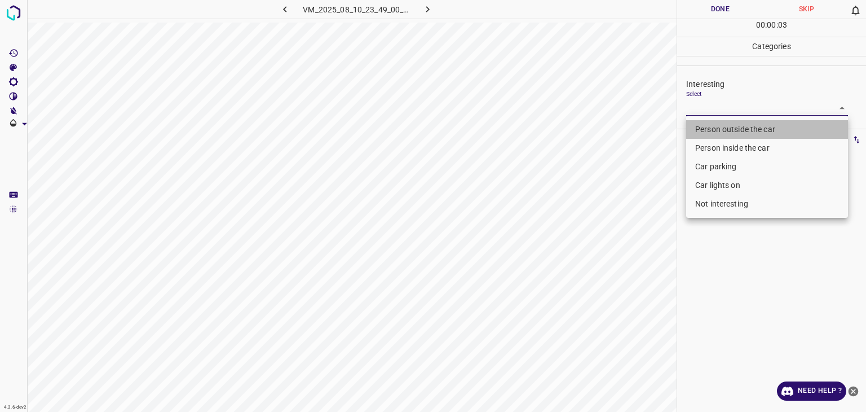
click at [738, 129] on li "Person outside the car" at bounding box center [767, 129] width 162 height 19
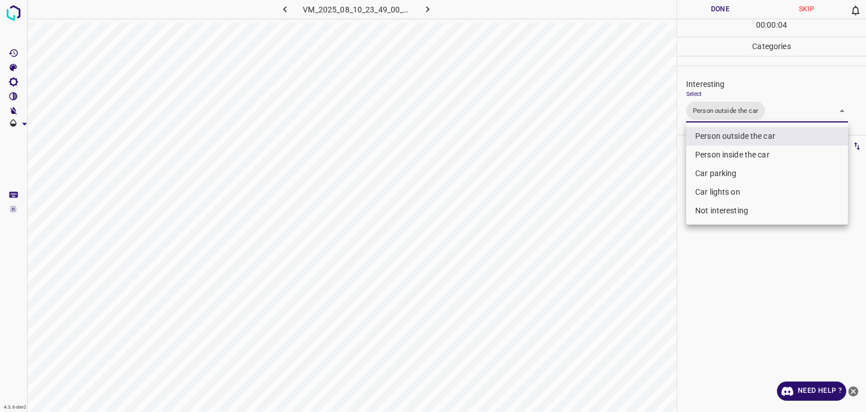
click at [728, 158] on li "Person inside the car" at bounding box center [767, 155] width 162 height 19
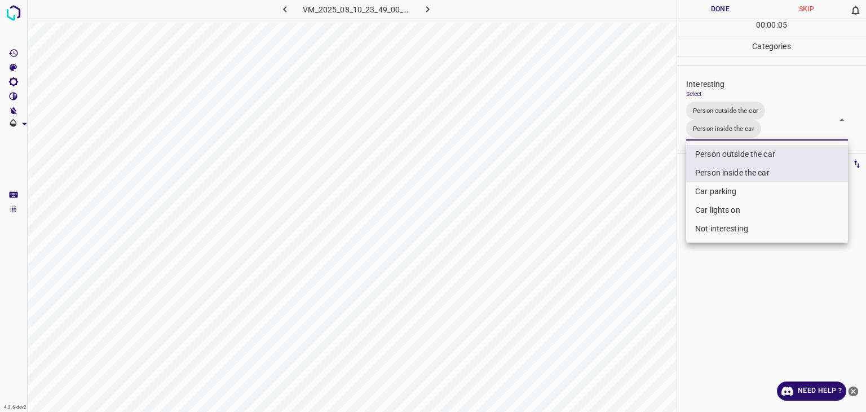
click at [769, 207] on li "Car lights on" at bounding box center [767, 210] width 162 height 19
type input "Person outside the car,Person inside the car,Car lights on"
click at [716, 8] on div at bounding box center [433, 206] width 866 height 412
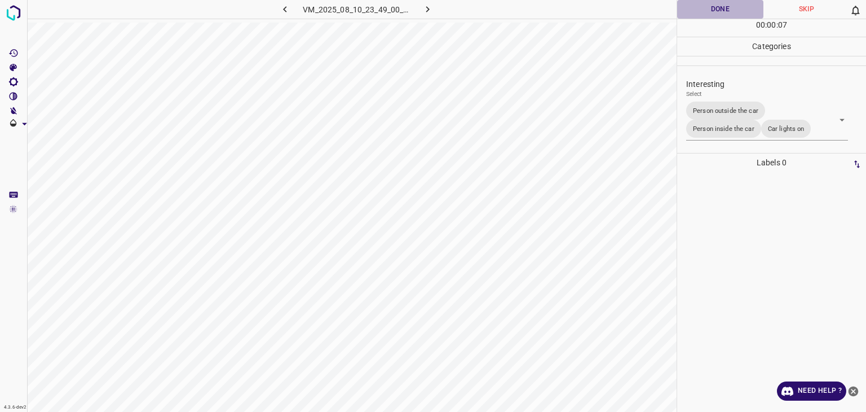
click at [716, 8] on button "Done" at bounding box center [720, 9] width 86 height 19
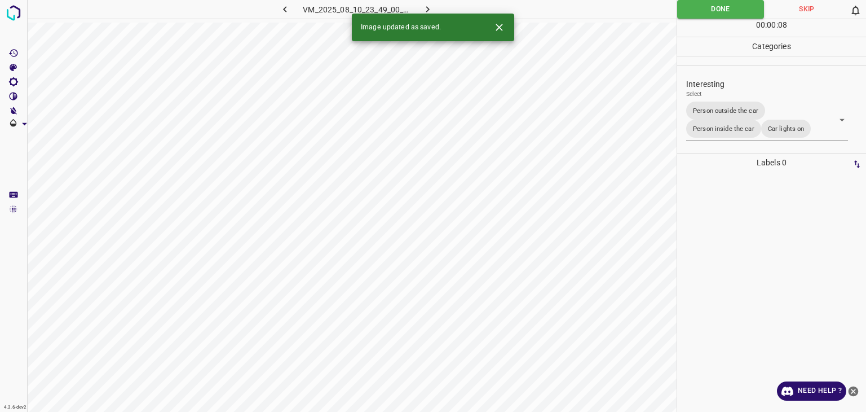
click at [429, 6] on icon "button" at bounding box center [428, 9] width 12 height 12
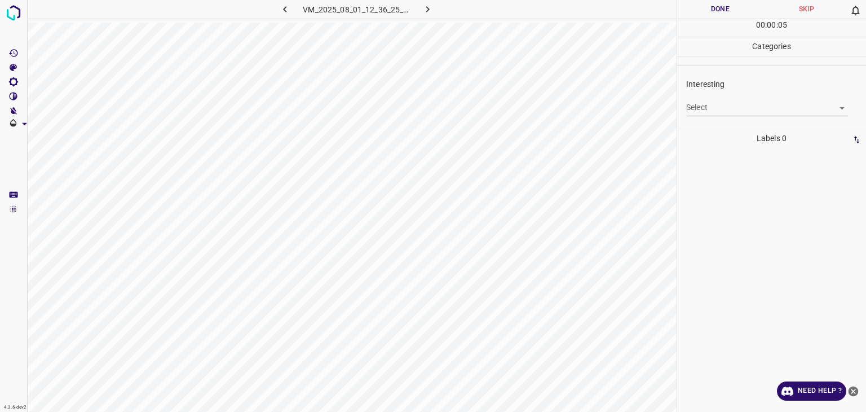
click at [700, 104] on body "4.3.6-dev2 VM_2025_08_01_12_36_25_332_00.gif Done Skip 0 00 : 00 : 05 Categorie…" at bounding box center [433, 206] width 866 height 412
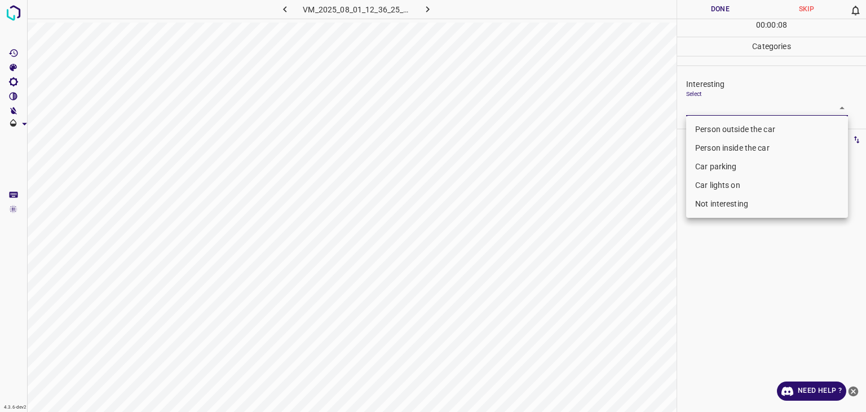
click at [719, 204] on li "Not interesting" at bounding box center [767, 204] width 162 height 19
type input "Not interesting"
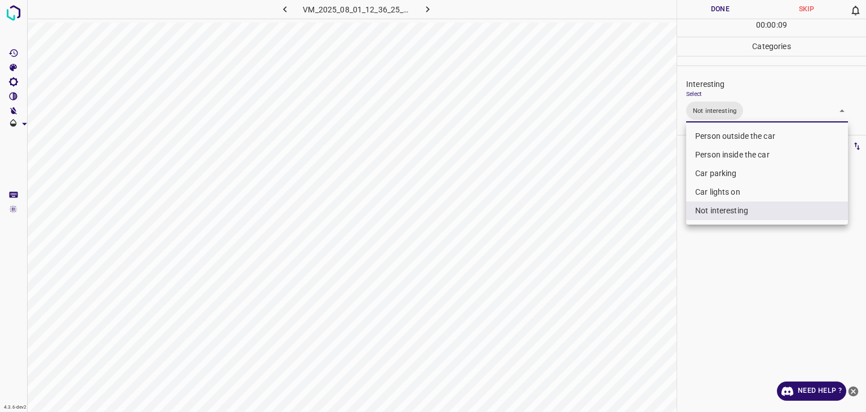
click at [709, 6] on div at bounding box center [433, 206] width 866 height 412
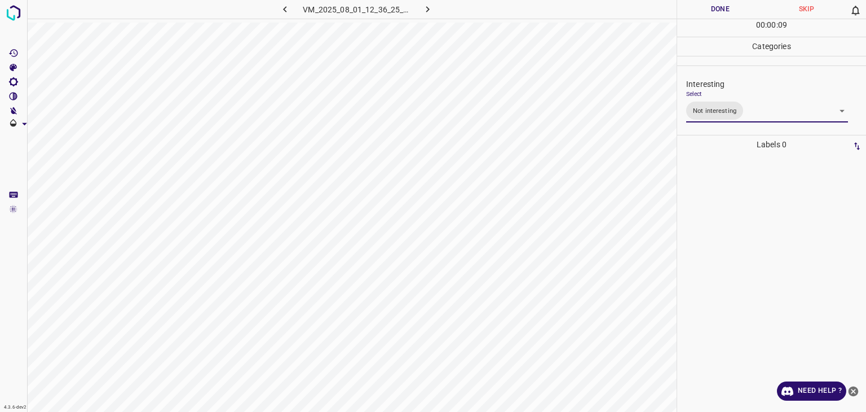
click at [709, 6] on div at bounding box center [433, 206] width 866 height 412
click at [709, 6] on button "Done" at bounding box center [720, 9] width 86 height 19
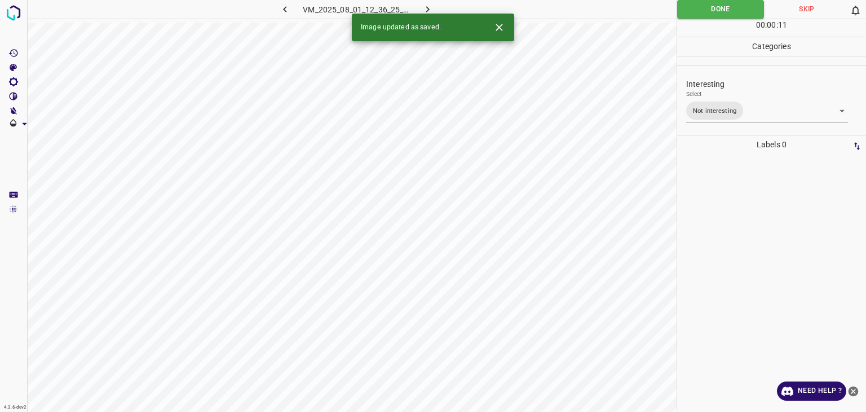
click at [427, 6] on icon "button" at bounding box center [428, 9] width 12 height 12
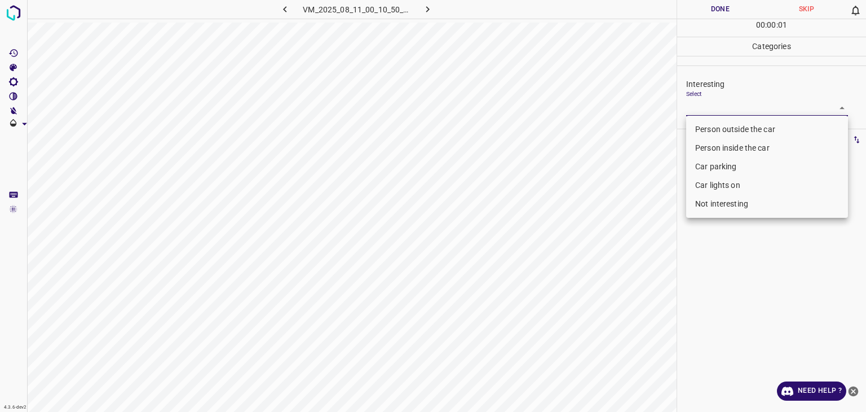
click at [693, 108] on body "4.3.6-dev2 VM_2025_08_11_00_10_50_212_01.gif Done Skip 0 00 : 00 : 01 Categorie…" at bounding box center [433, 206] width 866 height 412
click at [706, 131] on li "Person outside the car" at bounding box center [767, 129] width 162 height 19
type input "Person outside the car"
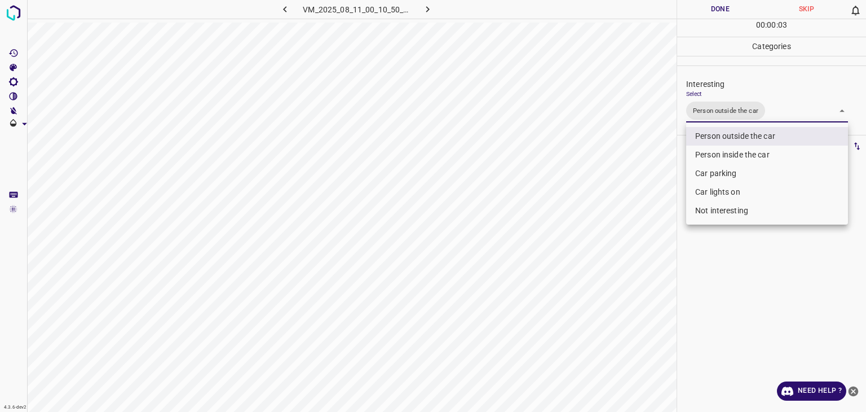
click at [713, 9] on div at bounding box center [433, 206] width 866 height 412
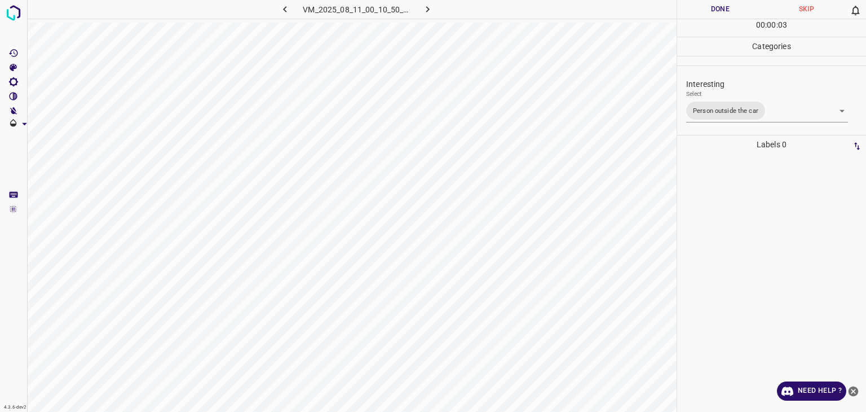
click at [713, 9] on div at bounding box center [433, 206] width 866 height 412
click at [713, 9] on button "Done" at bounding box center [720, 9] width 86 height 19
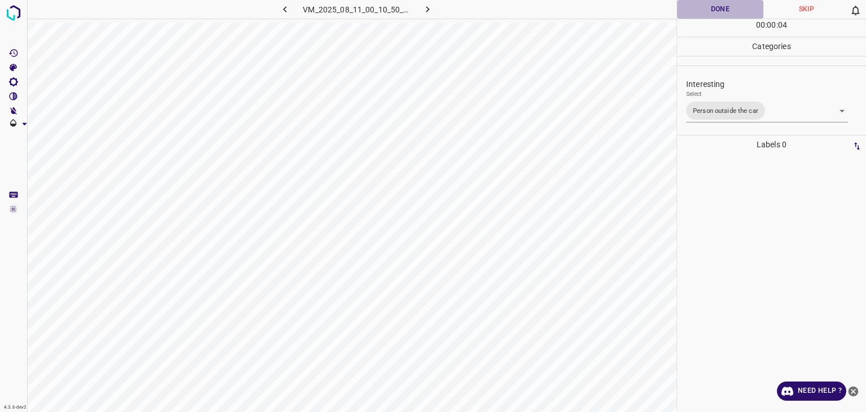
click at [713, 9] on button "Done" at bounding box center [720, 9] width 86 height 19
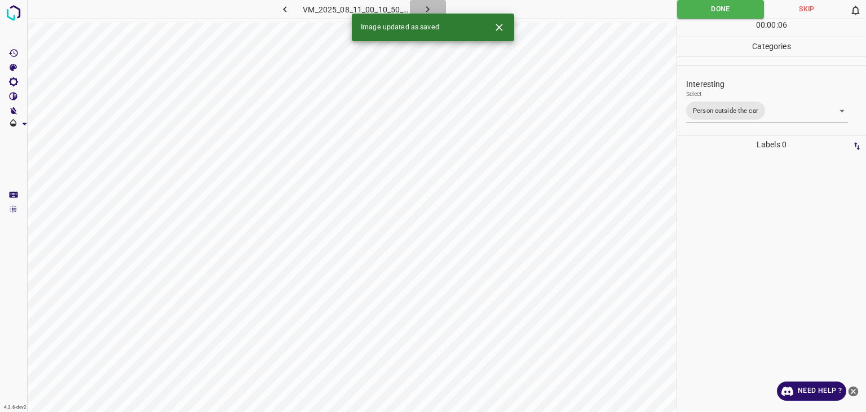
click at [424, 7] on icon "button" at bounding box center [428, 9] width 12 height 12
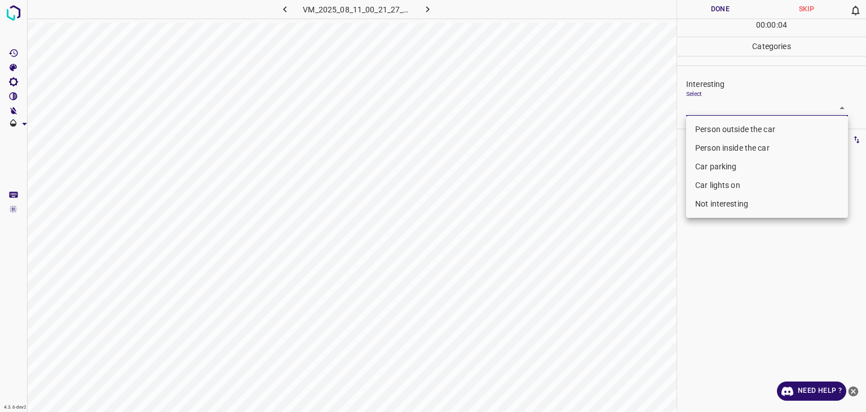
click at [710, 103] on body "4.3.6-dev2 VM_2025_08_11_00_21_27_777_01.gif Done Skip 0 00 : 00 : 04 Categorie…" at bounding box center [433, 206] width 866 height 412
click at [713, 131] on li "Person outside the car" at bounding box center [767, 129] width 162 height 19
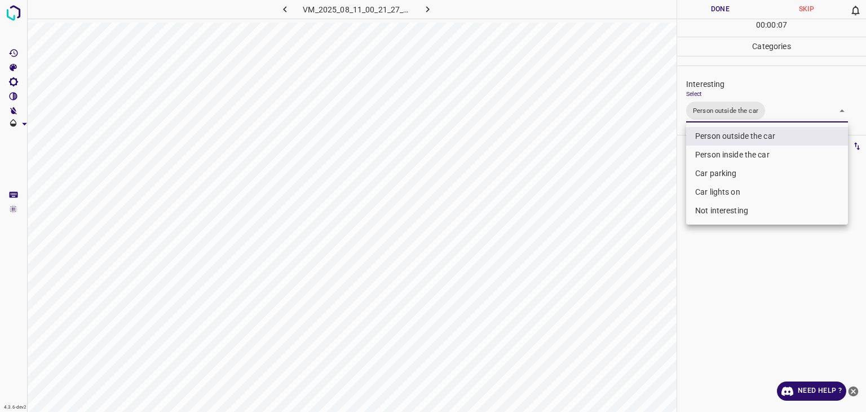
click at [728, 193] on li "Car lights on" at bounding box center [767, 192] width 162 height 19
type input "Person outside the car,Car lights on"
click at [722, 4] on div at bounding box center [433, 206] width 866 height 412
click
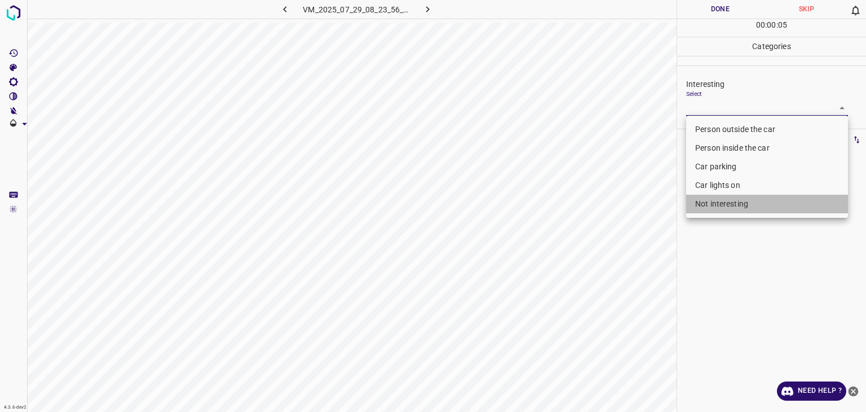
type input "Not interesting"
type input "Person outside the car"
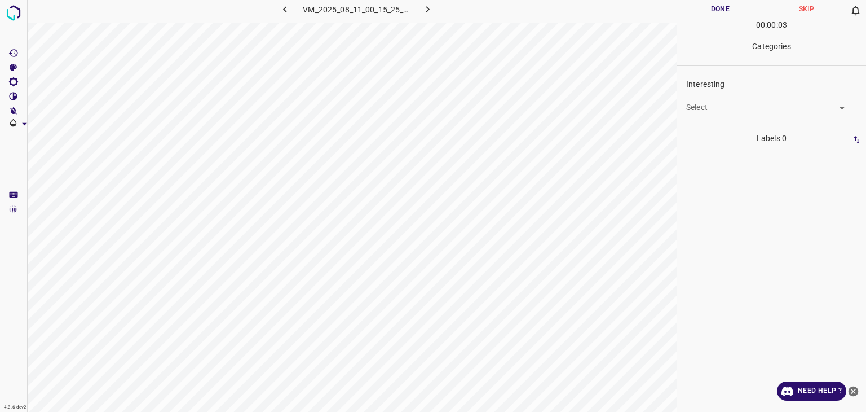
click at [717, 108] on body "4.3.6-dev2 VM_2025_08_11_00_15_25_235_01.gif Done Skip 0 00 : 00 : 03 Categorie…" at bounding box center [433, 206] width 866 height 412
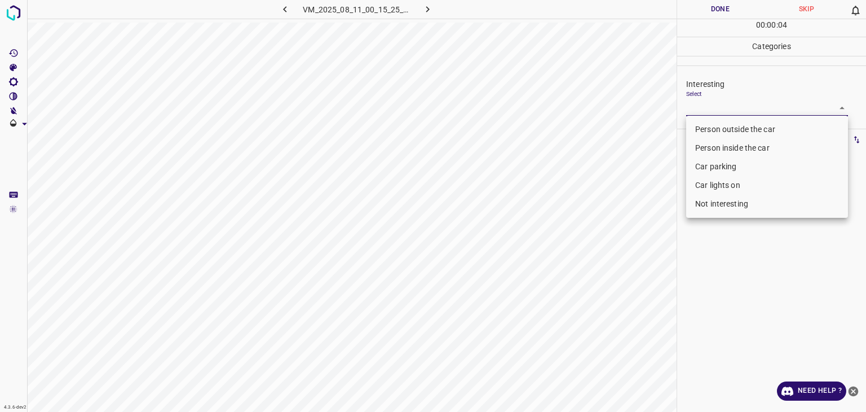
click at [730, 199] on li "Not interesting" at bounding box center [767, 204] width 162 height 19
type input "Not interesting"
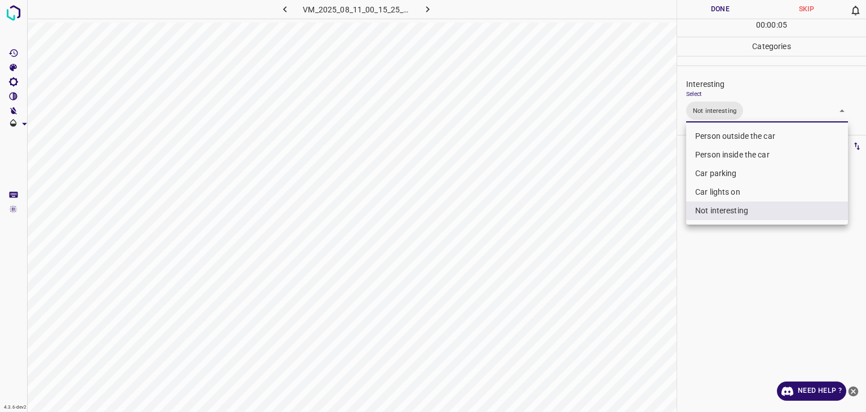
click at [731, 12] on div at bounding box center [433, 206] width 866 height 412
click at [731, 12] on div "Person outside the car Person inside the car Car parking Car lights on Not inte…" at bounding box center [433, 206] width 866 height 412
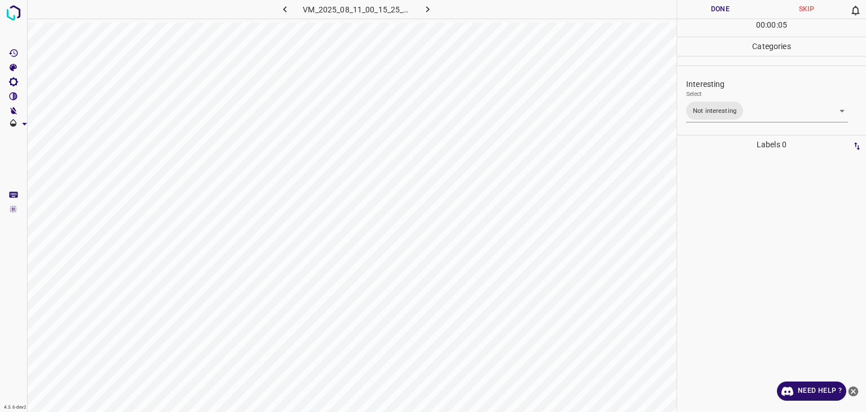
click at [731, 12] on button "Done" at bounding box center [720, 9] width 86 height 19
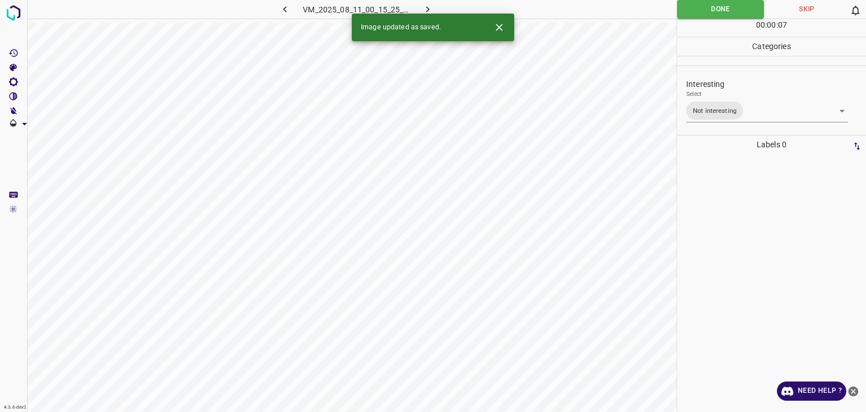
click at [431, 8] on icon "button" at bounding box center [428, 9] width 12 height 12
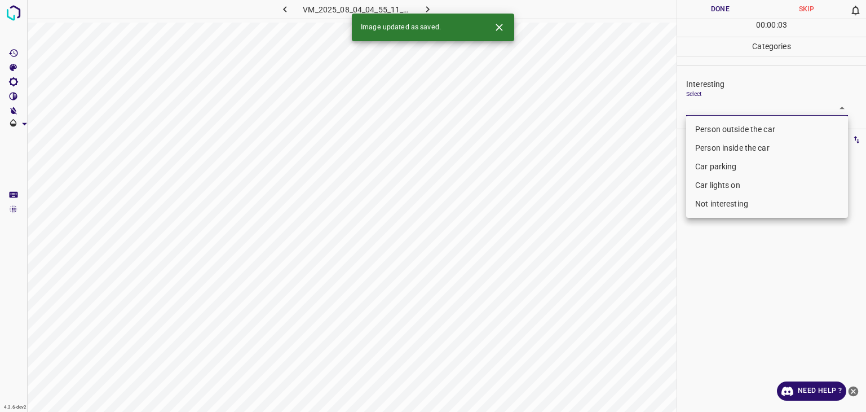
click at [700, 104] on body "4.3.6-dev2 VM_2025_08_04_04_55_11_885_00.gif Done Skip 0 00 : 00 : 03 Categorie…" at bounding box center [433, 206] width 866 height 412
drag, startPoint x: 728, startPoint y: 188, endPoint x: 724, endPoint y: 178, distance: 11.1
click at [728, 188] on li "Car lights on" at bounding box center [767, 185] width 162 height 19
type input "Car lights on"
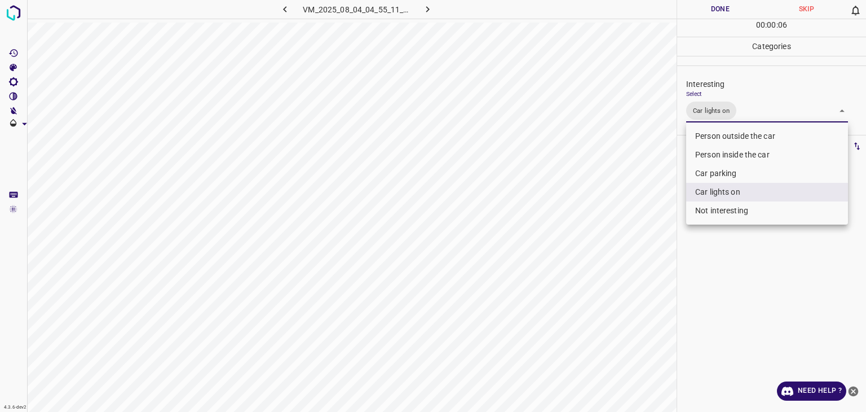
click at [721, 12] on div at bounding box center [433, 206] width 866 height 412
click at [721, 12] on div "Person outside the car Person inside the car Car parking Car lights on Not inte…" at bounding box center [433, 206] width 866 height 412
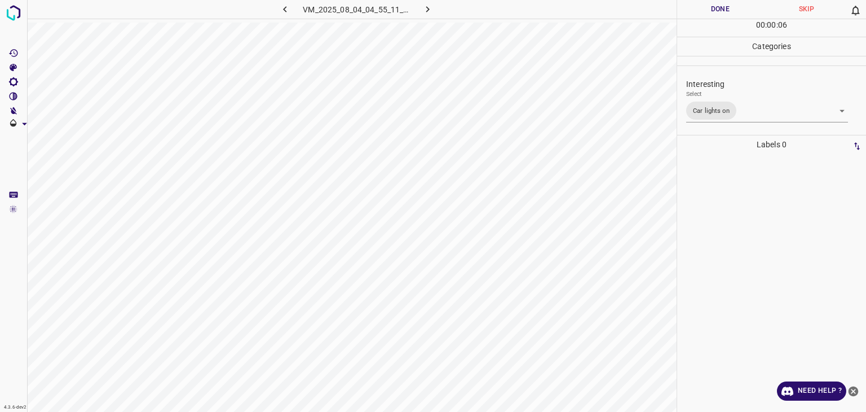
click at [722, 10] on button "Done" at bounding box center [720, 9] width 86 height 19
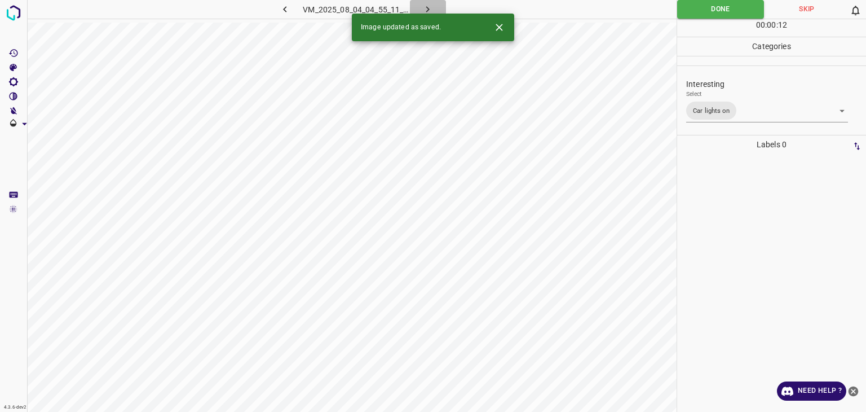
click at [425, 8] on icon "button" at bounding box center [428, 9] width 12 height 12
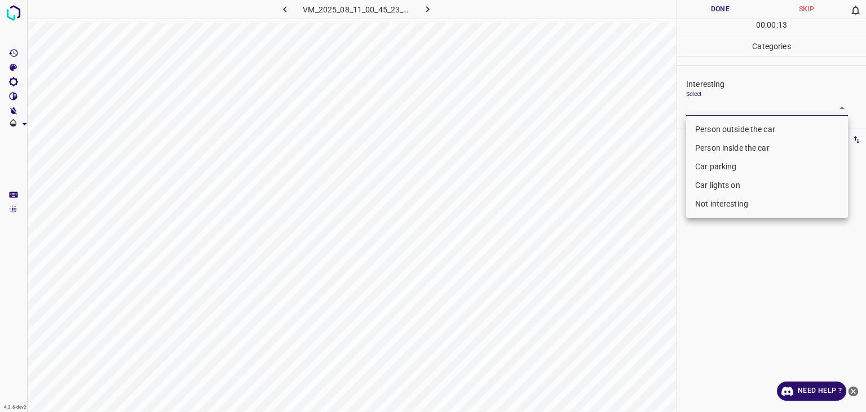
type input "Person outside the car"
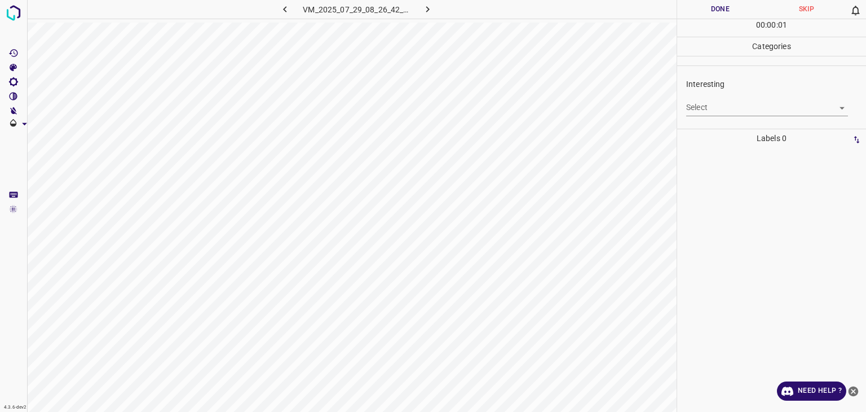
click at [794, 98] on div "Select ​" at bounding box center [767, 102] width 162 height 25
click at [792, 107] on body "4.3.6-dev2 VM_2025_07_29_08_26_42_282_00.gif Done Skip 0 00 : 00 : 01 Categorie…" at bounding box center [433, 206] width 866 height 412
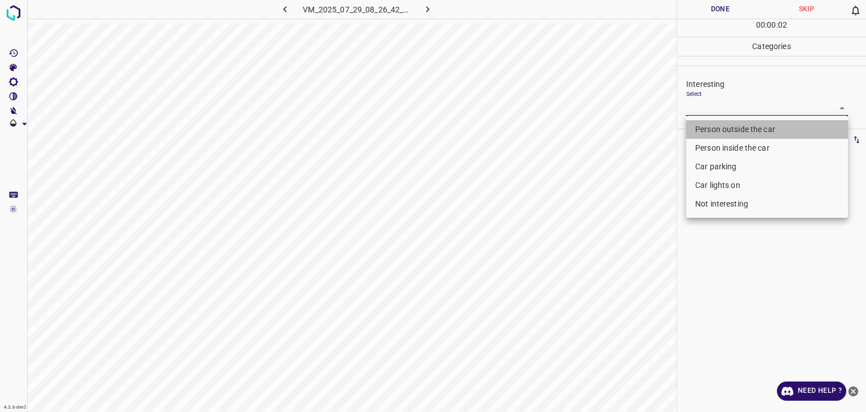
click at [785, 124] on li "Person outside the car" at bounding box center [767, 129] width 162 height 19
type input "Person outside the car"
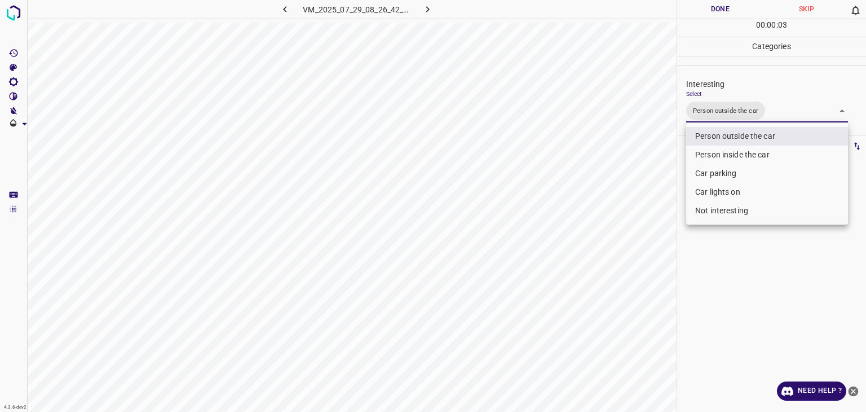
click at [736, 12] on div at bounding box center [433, 206] width 866 height 412
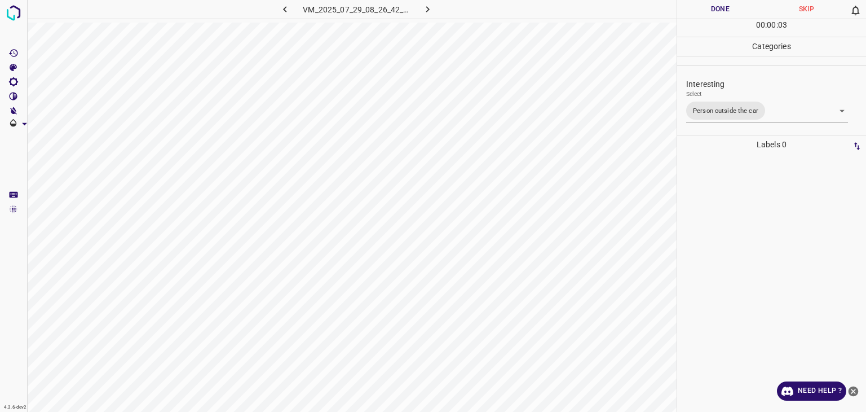
click at [735, 12] on div "Person outside the car Person inside the car Car parking Car lights on Not inte…" at bounding box center [433, 206] width 866 height 412
click at [735, 12] on button "Done" at bounding box center [720, 9] width 86 height 19
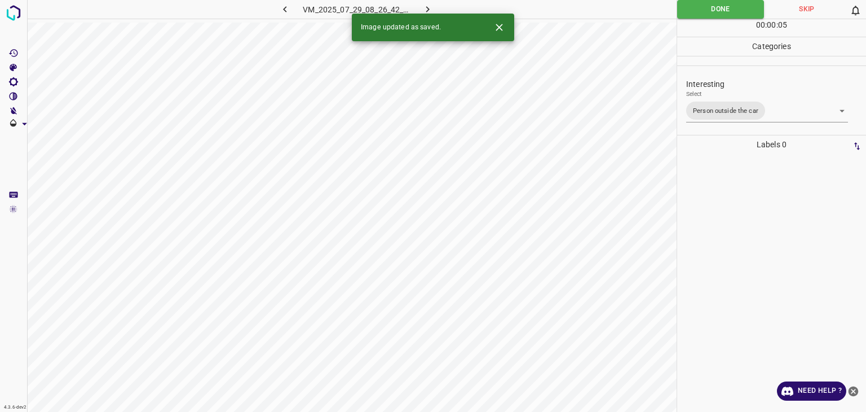
click at [420, 6] on button "button" at bounding box center [428, 9] width 36 height 19
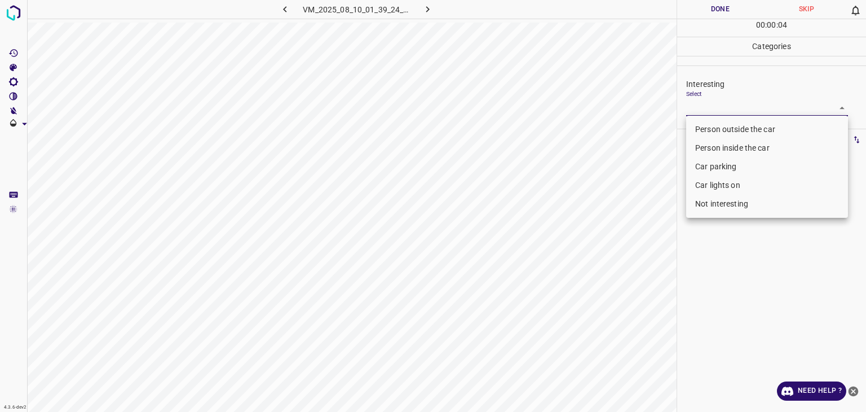
click at [726, 104] on body "4.3.6-dev2 VM_2025_08_10_01_39_24_792_03.gif Done Skip 0 00 : 00 : 04 Categorie…" at bounding box center [433, 206] width 866 height 412
click at [722, 130] on li "Person outside the car" at bounding box center [767, 129] width 162 height 19
type input "Person outside the car"
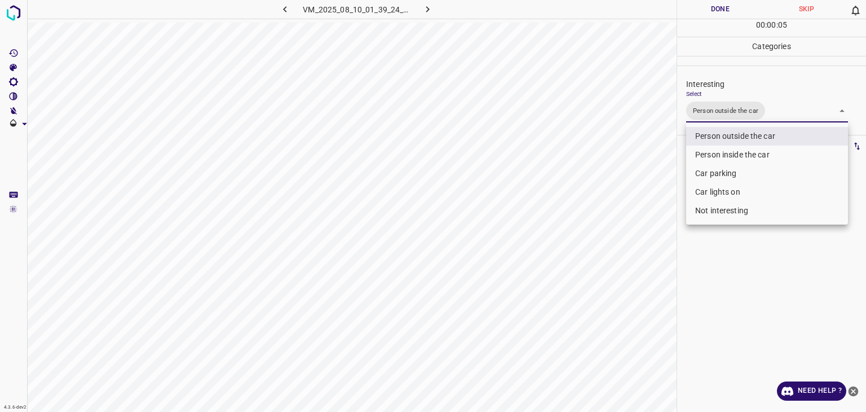
click at [717, 7] on div at bounding box center [433, 206] width 866 height 412
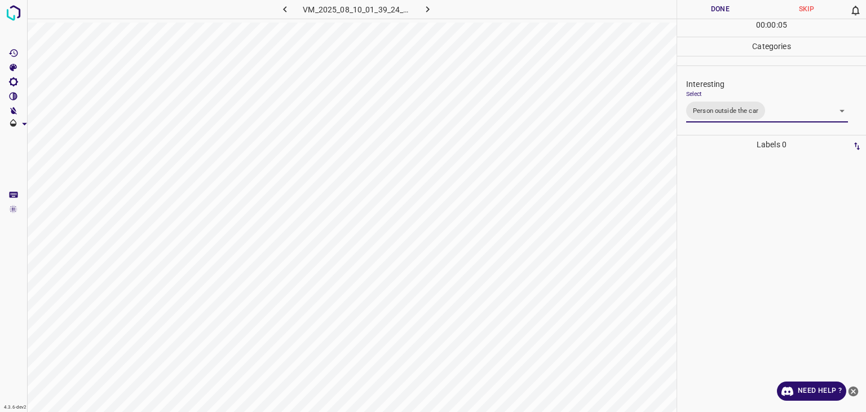
click at [717, 7] on div at bounding box center [433, 206] width 866 height 412
click at [717, 7] on button "Done" at bounding box center [720, 9] width 86 height 19
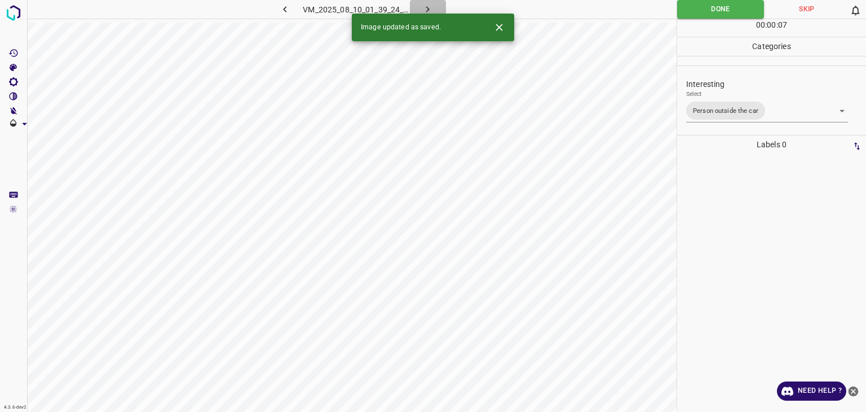
click at [427, 12] on icon "button" at bounding box center [428, 9] width 12 height 12
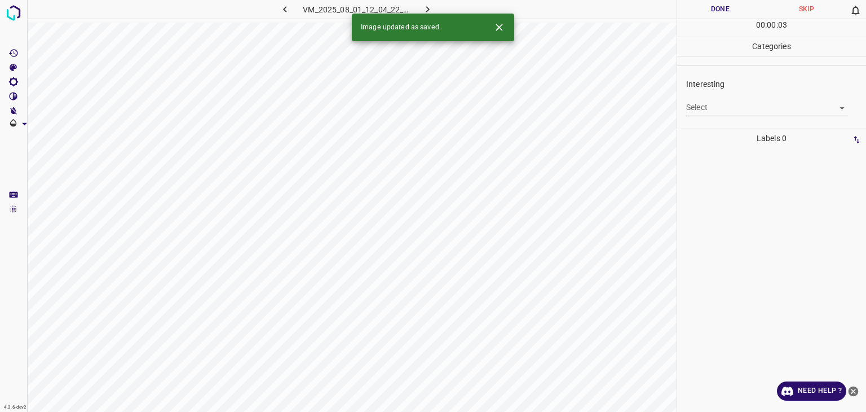
click at [497, 33] on icon "Close" at bounding box center [499, 27] width 12 height 12
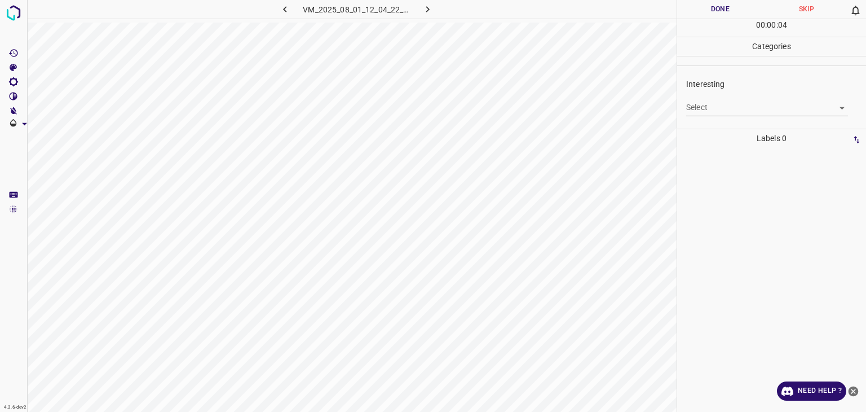
click at [729, 113] on body "4.3.6-dev2 VM_2025_08_01_12_04_22_731_03.gif Done Skip 0 00 : 00 : 04 Categorie…" at bounding box center [433, 206] width 866 height 412
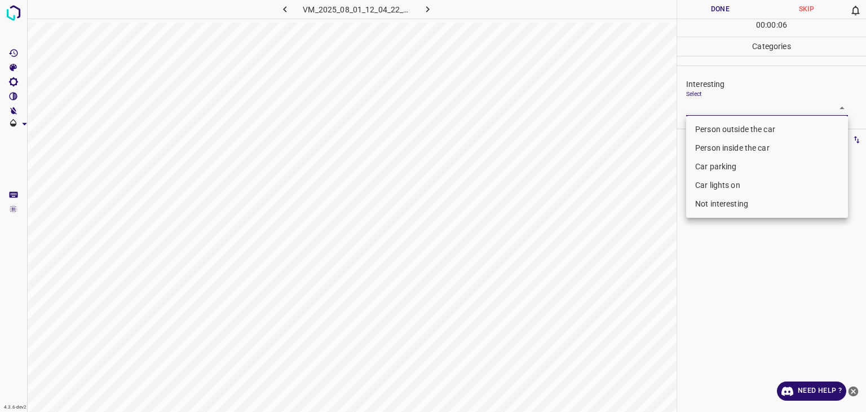
click at [729, 206] on li "Not interesting" at bounding box center [767, 204] width 162 height 19
type input "Not interesting"
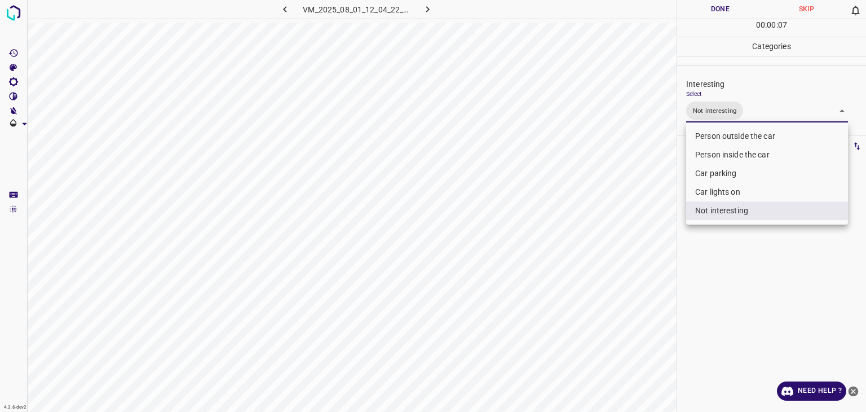
click at [740, 10] on div at bounding box center [433, 206] width 866 height 412
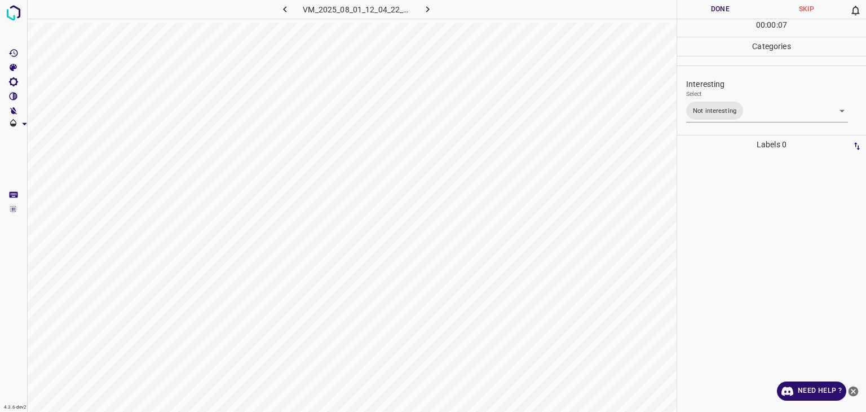
click at [740, 10] on button "Done" at bounding box center [720, 9] width 86 height 19
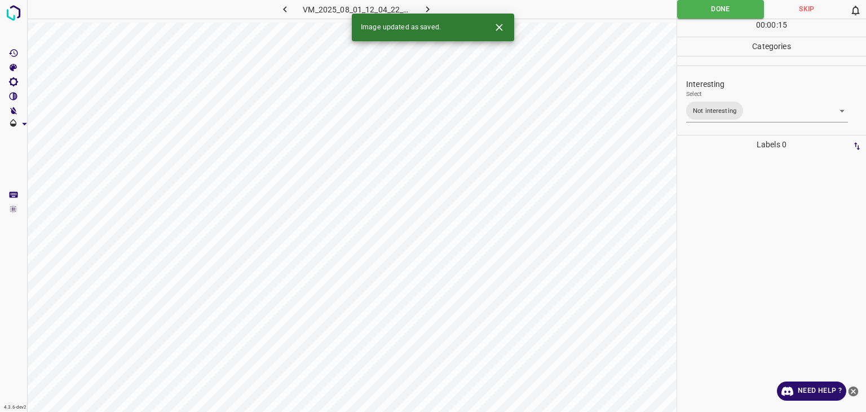
click at [421, 6] on button "button" at bounding box center [428, 9] width 36 height 19
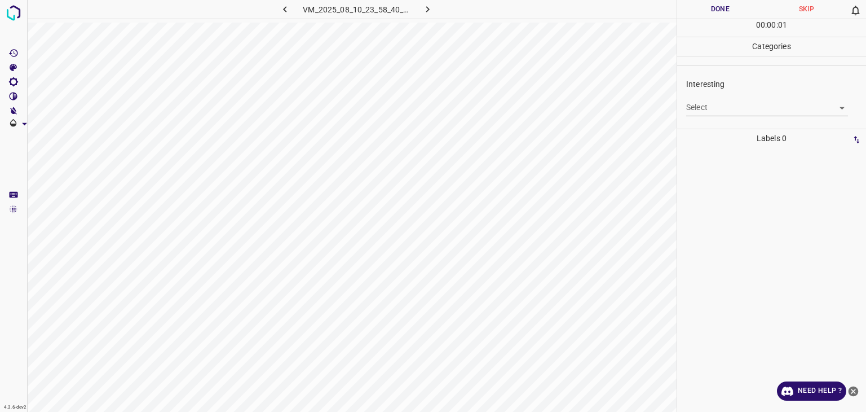
click at [718, 96] on div "Select ​" at bounding box center [767, 102] width 162 height 25
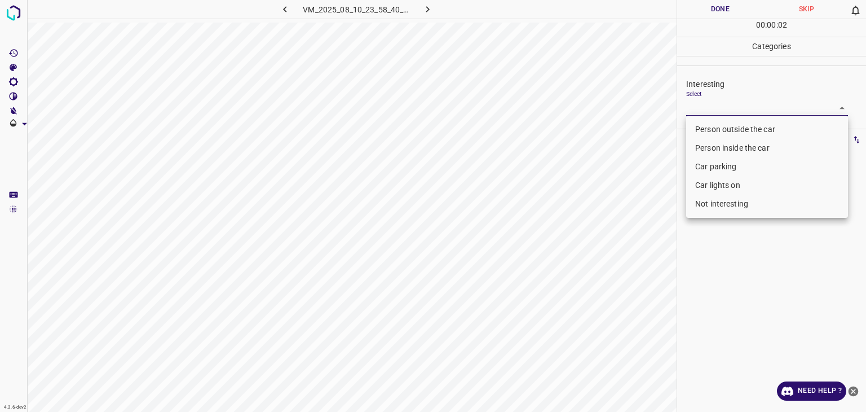
click at [716, 104] on body "4.3.6-dev2 VM_2025_08_10_23_58_40_501_06.gif Done Skip 0 00 : 00 : 02 Categorie…" at bounding box center [433, 206] width 866 height 412
type input "Person outside the car"
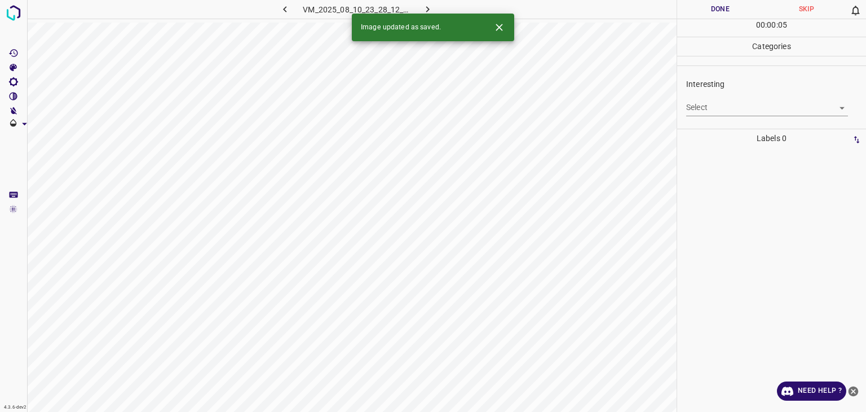
click at [496, 30] on icon "Close" at bounding box center [499, 27] width 12 height 12
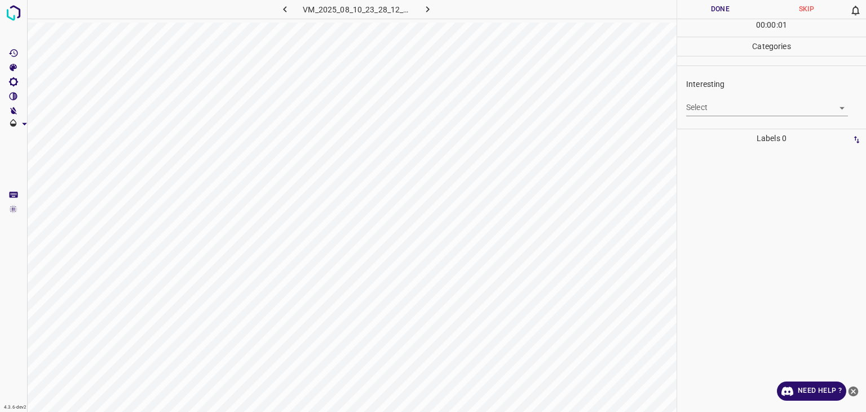
click at [735, 108] on body "4.3.6-dev2 VM_2025_08_10_23_28_12_663_08.gif Done Skip 0 00 : 00 : 01 Categorie…" at bounding box center [433, 206] width 866 height 412
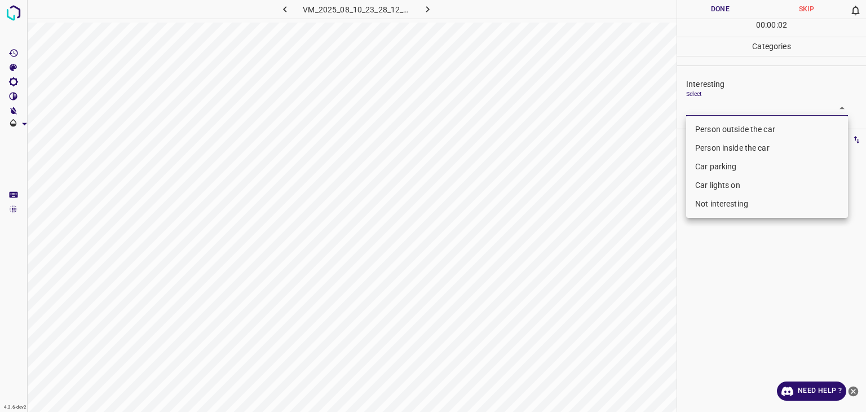
click at [731, 125] on li "Person outside the car" at bounding box center [767, 129] width 162 height 19
type input "Person outside the car"
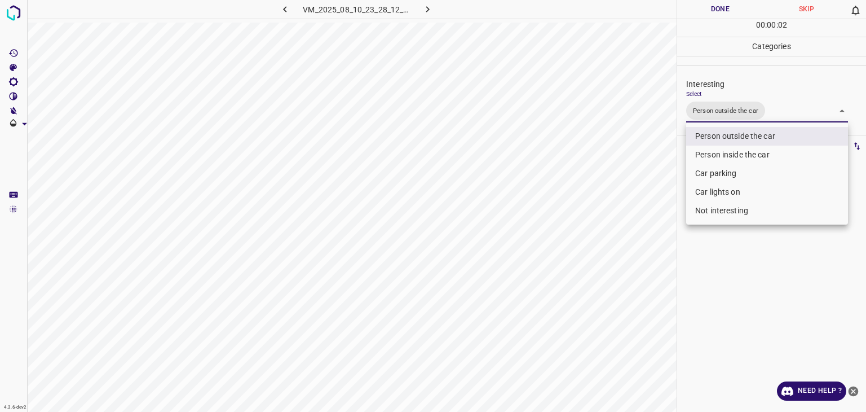
click at [728, 8] on div at bounding box center [433, 206] width 866 height 412
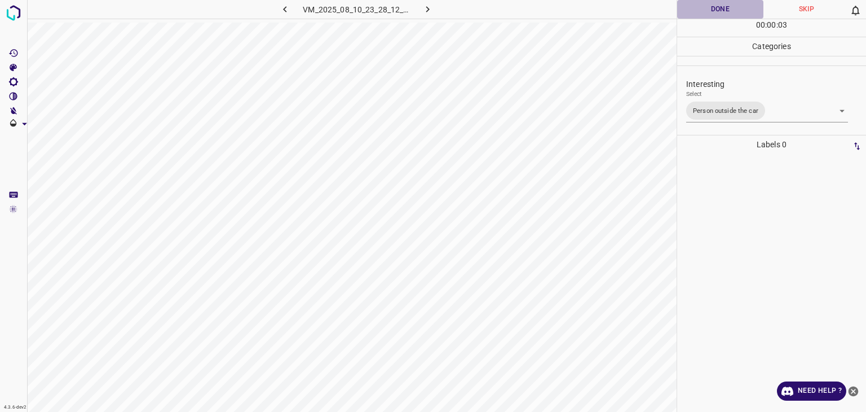
click at [728, 8] on button "Done" at bounding box center [720, 9] width 86 height 19
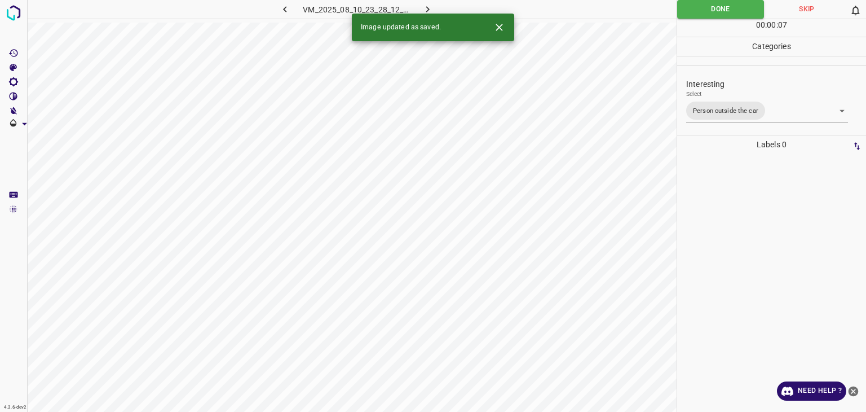
click at [499, 28] on icon "Close" at bounding box center [499, 27] width 7 height 7
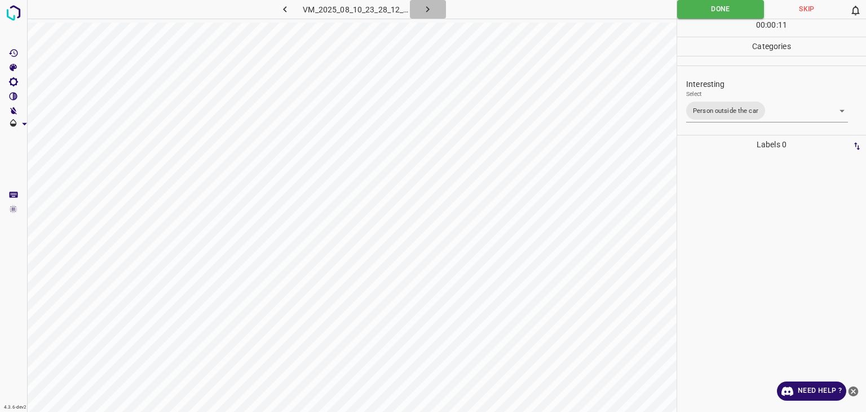
click at [424, 4] on icon "button" at bounding box center [428, 9] width 12 height 12
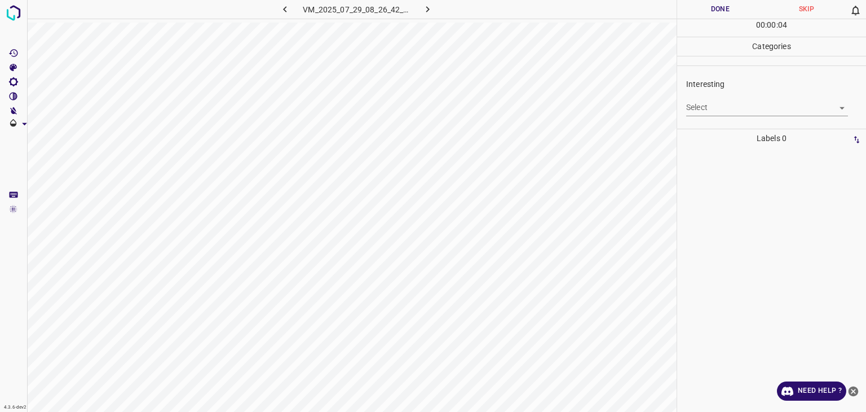
click at [711, 102] on body "4.3.6-dev2 VM_2025_07_29_08_26_42_282_01.gif Done Skip 0 00 : 00 : 04 Categorie…" at bounding box center [433, 206] width 866 height 412
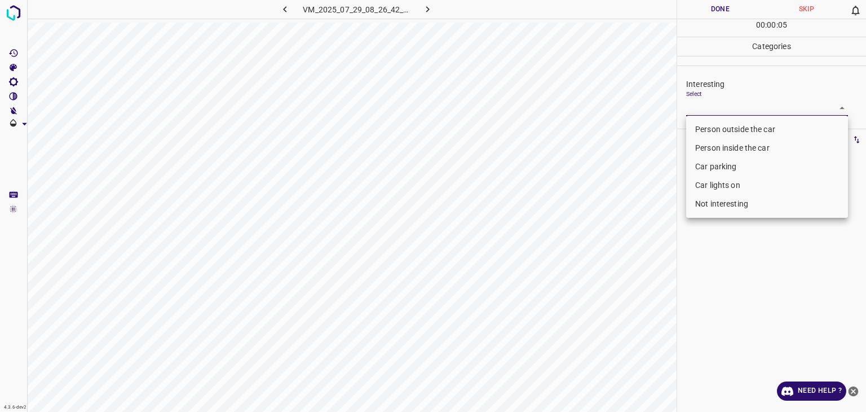
click at [722, 204] on li "Not interesting" at bounding box center [767, 204] width 162 height 19
type input "Not interesting"
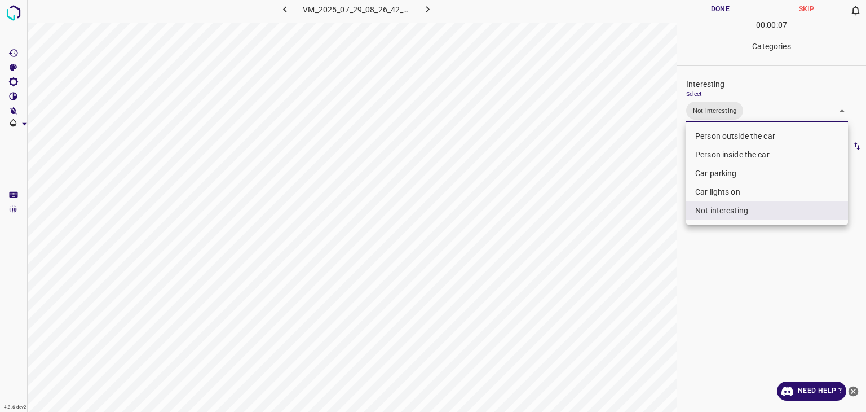
click at [702, 6] on div at bounding box center [433, 206] width 866 height 412
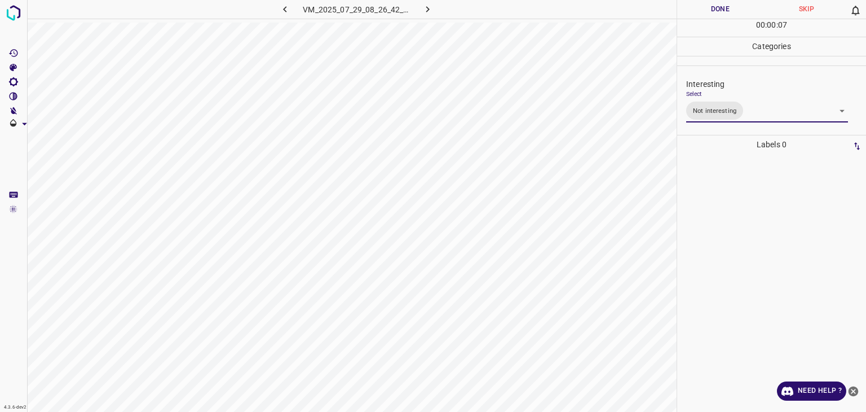
click at [702, 6] on div at bounding box center [433, 206] width 866 height 412
click at [702, 6] on button "Done" at bounding box center [720, 9] width 86 height 19
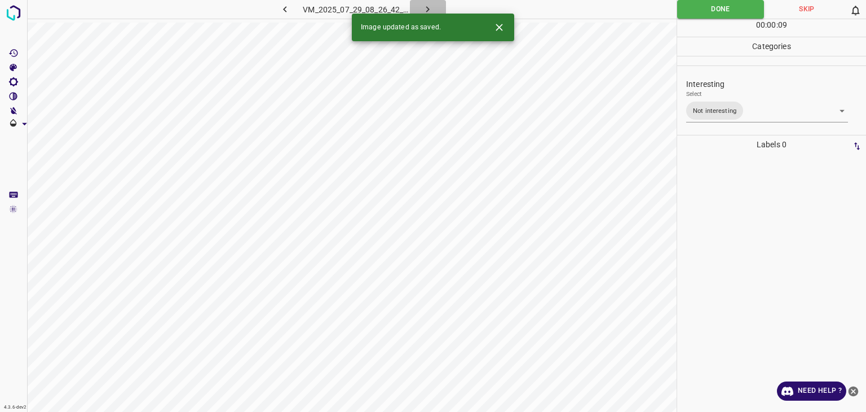
click at [426, 6] on icon "button" at bounding box center [427, 9] width 3 height 6
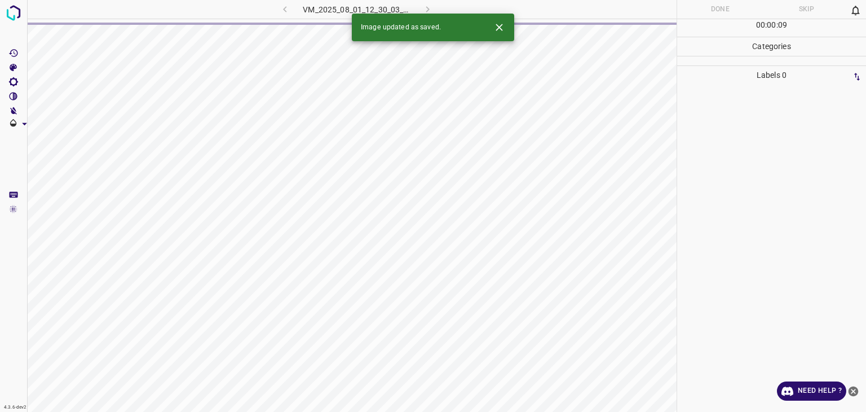
click at [498, 34] on button "Close" at bounding box center [499, 27] width 21 height 21
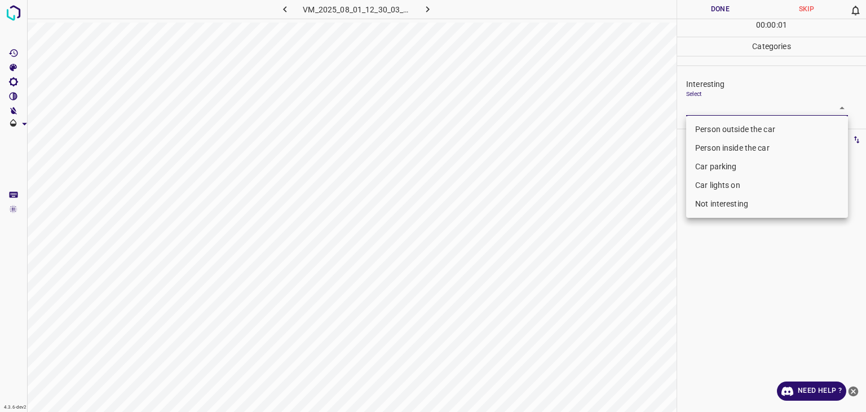
click at [719, 105] on body "4.3.6-dev2 VM_2025_08_01_12_30_03_016_08.gif Done Skip 0 00 : 00 : 01 Categorie…" at bounding box center [433, 206] width 866 height 412
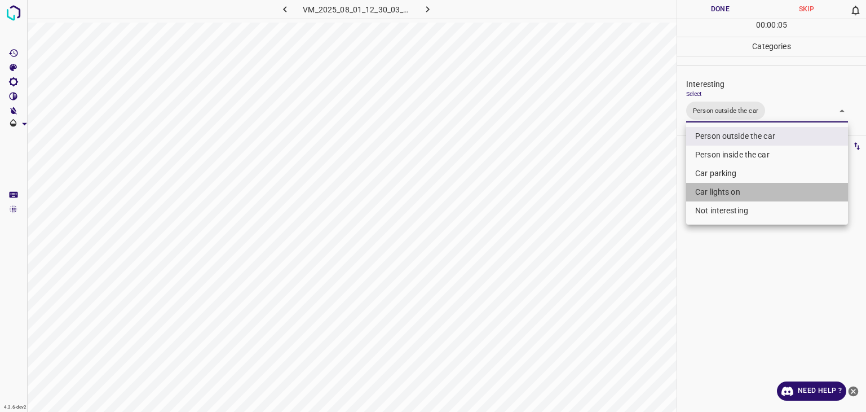
type input "Person outside the car,Car lights on"
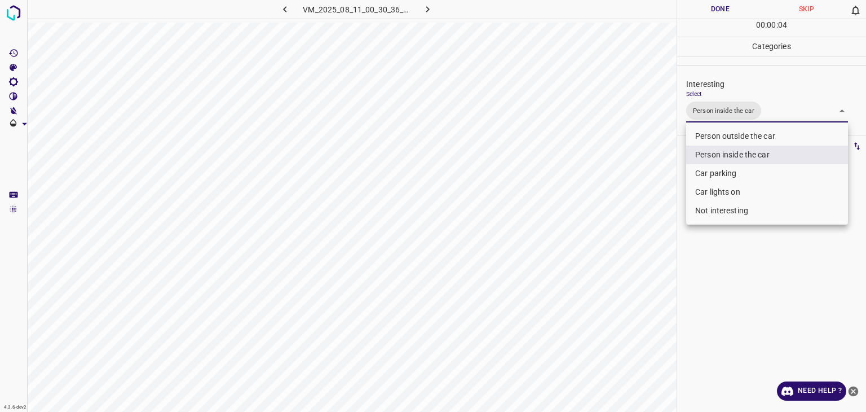
type input "Person inside the car,Car lights on"
click at [686, 7] on div at bounding box center [433, 206] width 866 height 412
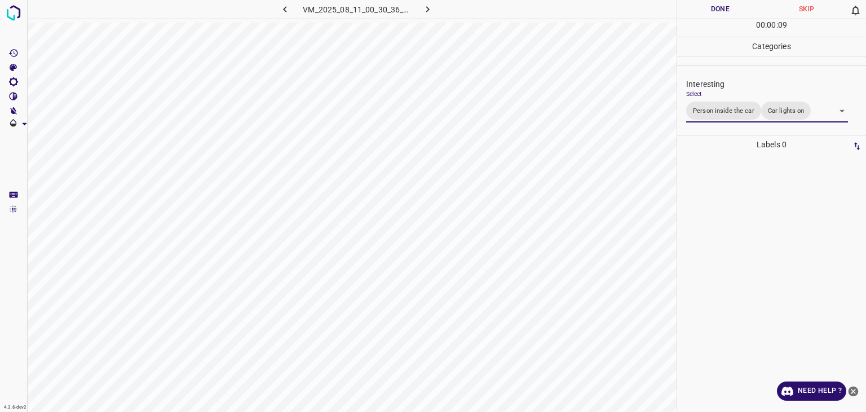
click at [686, 7] on div at bounding box center [433, 206] width 866 height 412
click at [687, 7] on button "Done" at bounding box center [720, 9] width 86 height 19
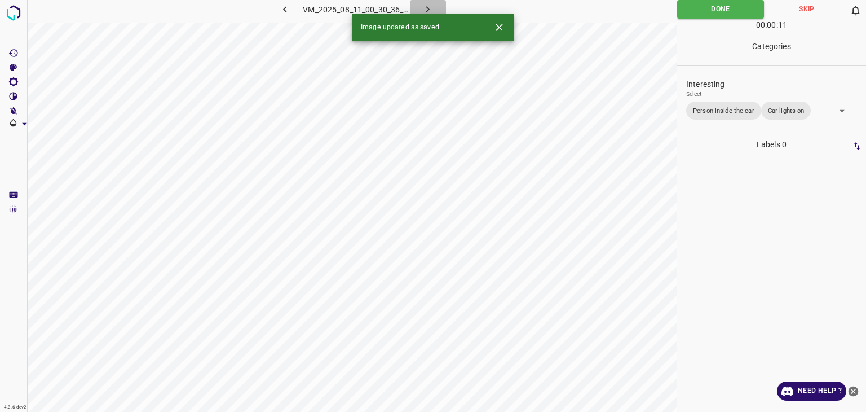
click at [424, 7] on icon "button" at bounding box center [428, 9] width 12 height 12
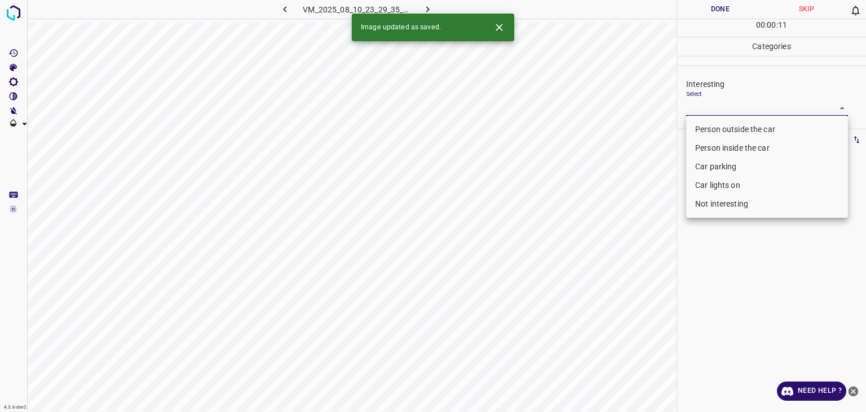
click at [751, 103] on body "4.3.6-dev2 VM_2025_08_10_23_29_35_148_00.gif Done Skip 0 00 : 00 : 11 Categorie…" at bounding box center [433, 206] width 866 height 412
click at [746, 129] on li "Person outside the car" at bounding box center [767, 129] width 162 height 19
type input "Person outside the car"
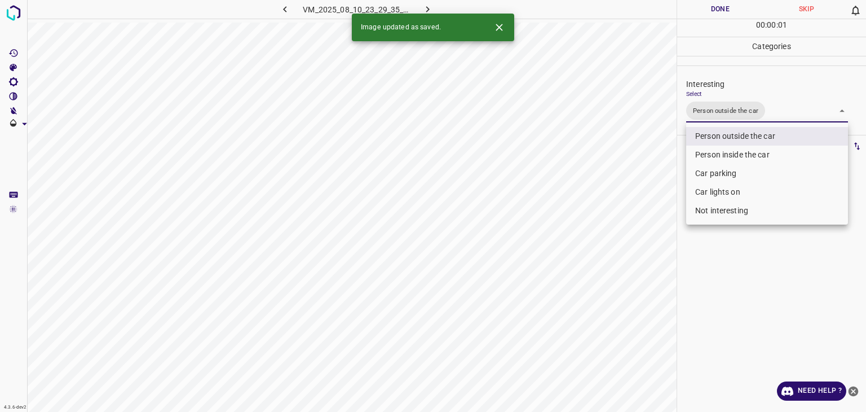
click at [503, 27] on icon "Close" at bounding box center [499, 27] width 12 height 12
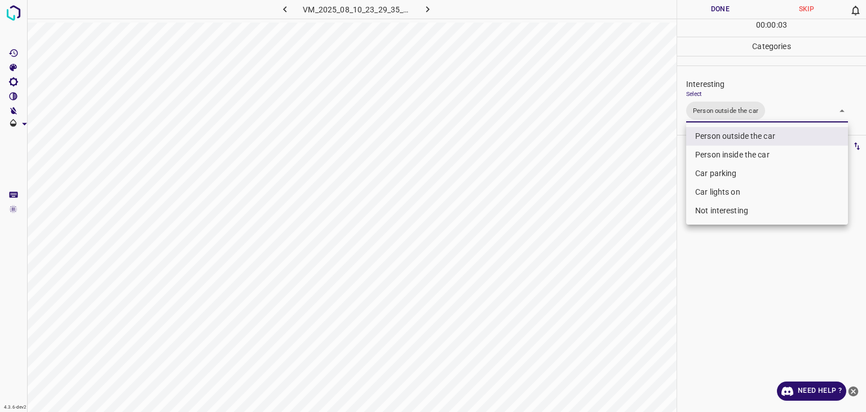
click at [732, 5] on div at bounding box center [433, 206] width 866 height 412
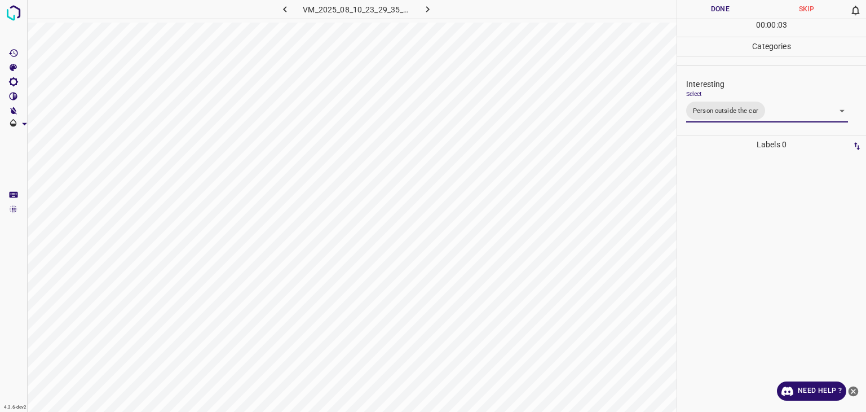
click at [732, 5] on div at bounding box center [433, 206] width 866 height 412
click at [732, 5] on button "Done" at bounding box center [720, 9] width 86 height 19
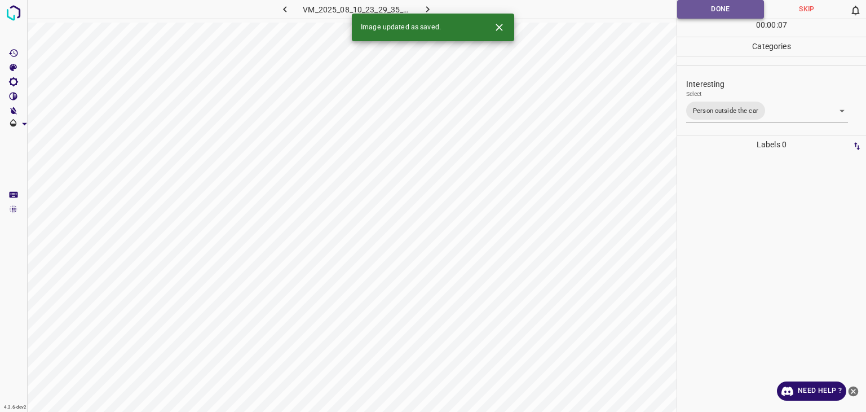
click at [722, 11] on button "Done" at bounding box center [720, 9] width 87 height 19
drag, startPoint x: 722, startPoint y: 11, endPoint x: 680, endPoint y: 21, distance: 43.5
click at [722, 11] on button "Done" at bounding box center [720, 9] width 87 height 19
click at [430, 7] on icon "button" at bounding box center [428, 9] width 12 height 12
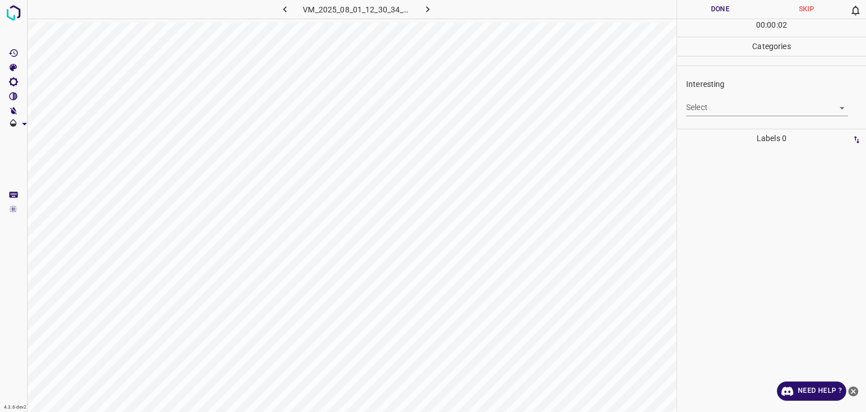
click at [702, 111] on body "4.3.6-dev2 VM_2025_08_01_12_30_34_678_01.gif Done Skip 0 00 : 00 : 02 Categorie…" at bounding box center [433, 206] width 866 height 412
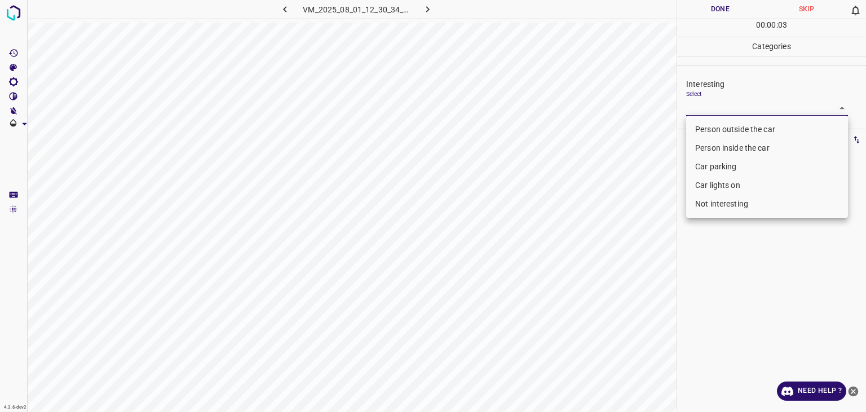
click at [707, 127] on li "Person outside the car" at bounding box center [767, 129] width 162 height 19
type input "Person outside the car"
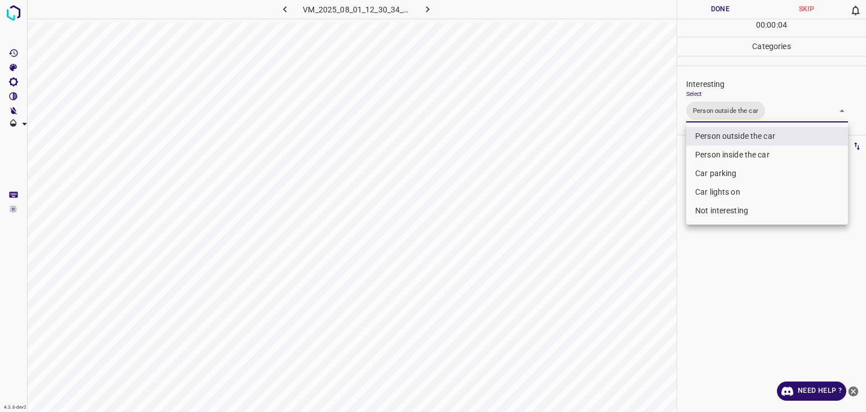
click at [731, 10] on div at bounding box center [433, 206] width 866 height 412
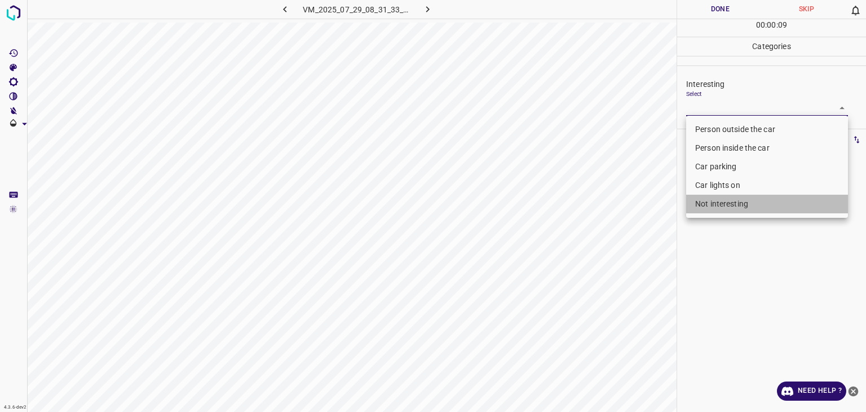
type input "Not interesting"
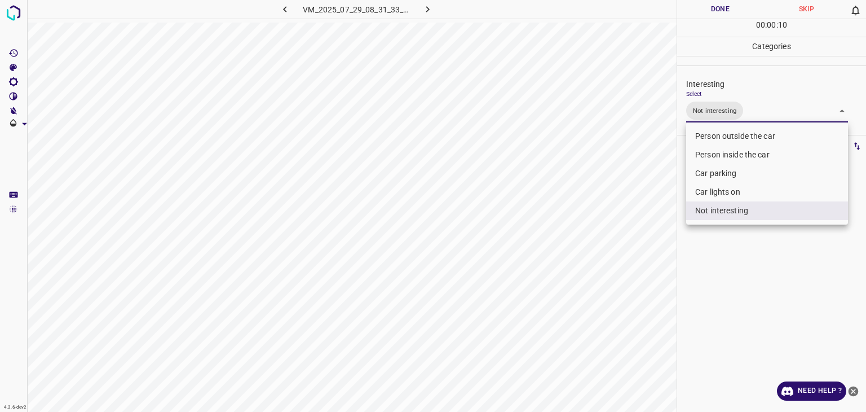
drag, startPoint x: 733, startPoint y: 15, endPoint x: 733, endPoint y: 7, distance: 7.4
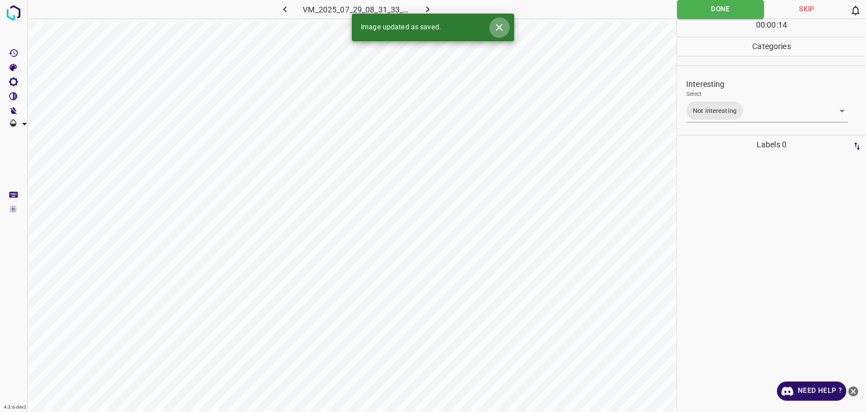
click at [505, 27] on button "Close" at bounding box center [499, 27] width 21 height 21
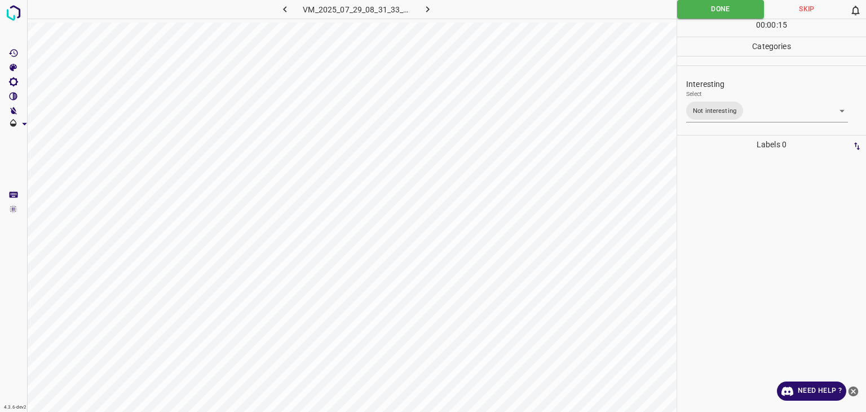
click at [761, 113] on body "4.3.6-dev2 VM_2025_07_29_08_31_33_998_10.gif Done Skip 0 00 : 00 : 15 Categorie…" at bounding box center [433, 206] width 866 height 412
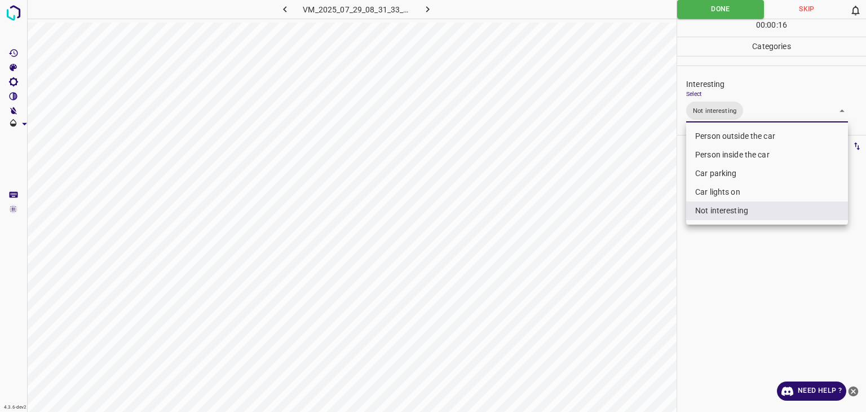
click at [427, 5] on div at bounding box center [433, 206] width 866 height 412
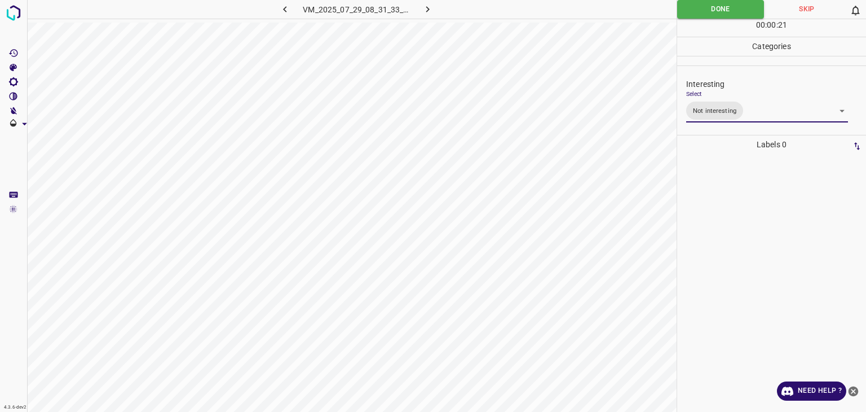
click at [429, 7] on icon "button" at bounding box center [428, 9] width 12 height 12
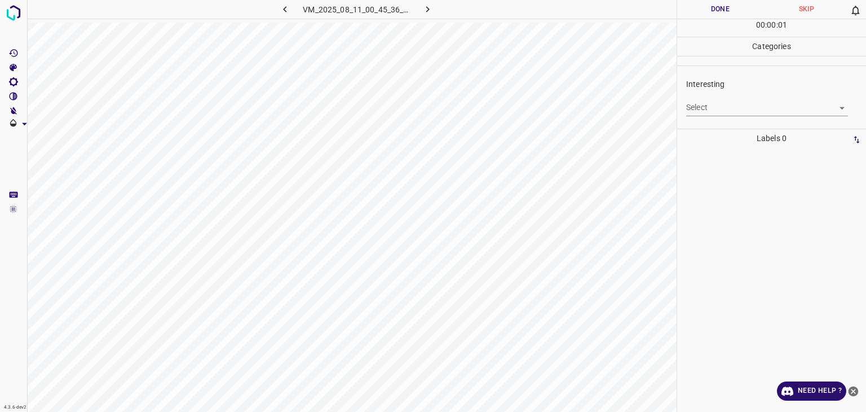
click at [776, 100] on body "4.3.6-dev2 VM_2025_08_11_00_45_36_953_03.gif Done Skip 0 00 : 00 : 01 Categorie…" at bounding box center [433, 206] width 866 height 412
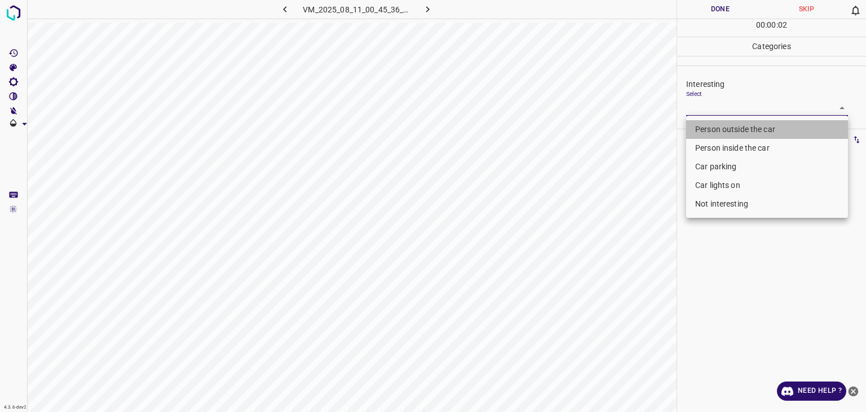
click at [730, 124] on li "Person outside the car" at bounding box center [767, 129] width 162 height 19
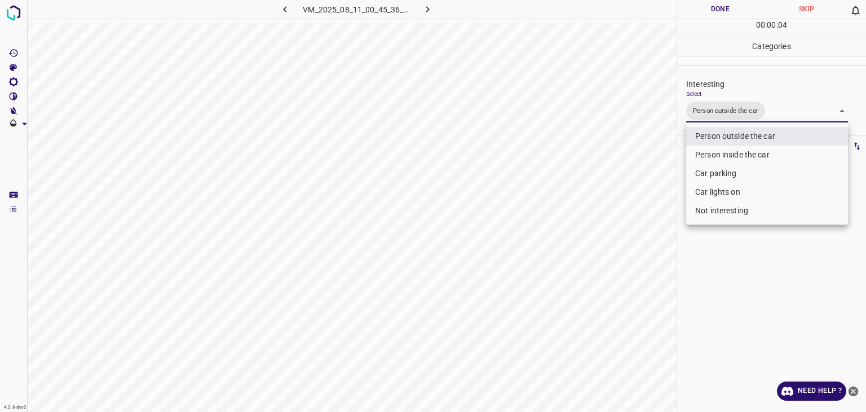
click at [726, 197] on li "Car lights on" at bounding box center [767, 192] width 162 height 19
type input "Person outside the car,Car lights on"
click at [735, 15] on div at bounding box center [433, 206] width 866 height 412
click at [734, 14] on div at bounding box center [433, 206] width 866 height 412
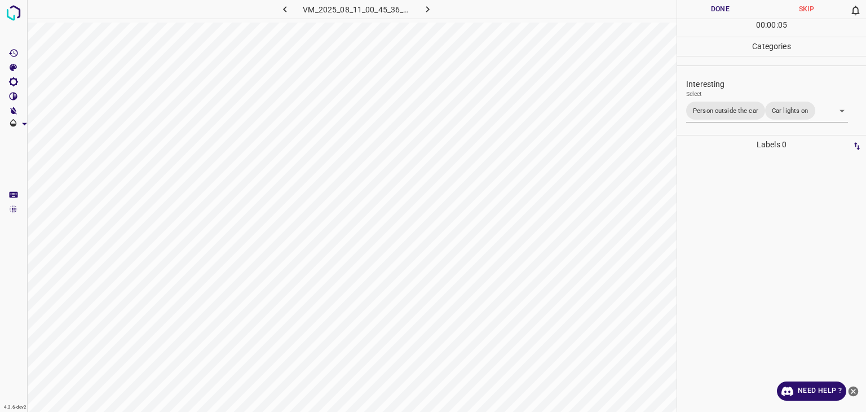
click at [730, 12] on button "Done" at bounding box center [720, 9] width 86 height 19
click at [730, 11] on button "Done" at bounding box center [720, 9] width 86 height 19
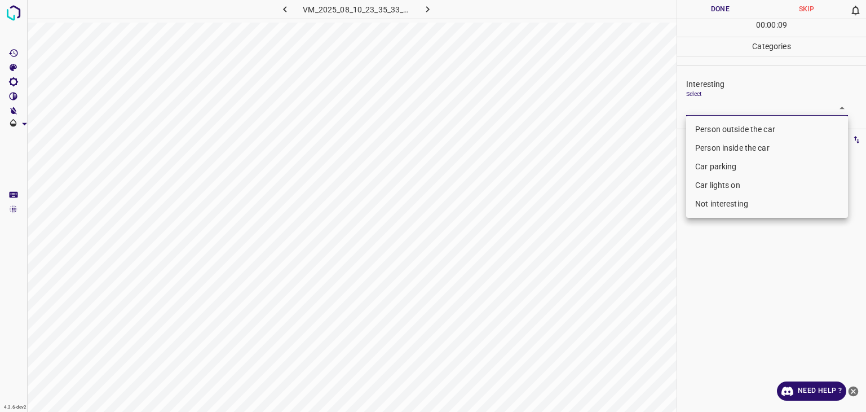
type input "Person outside the car"
type input "Car parking"
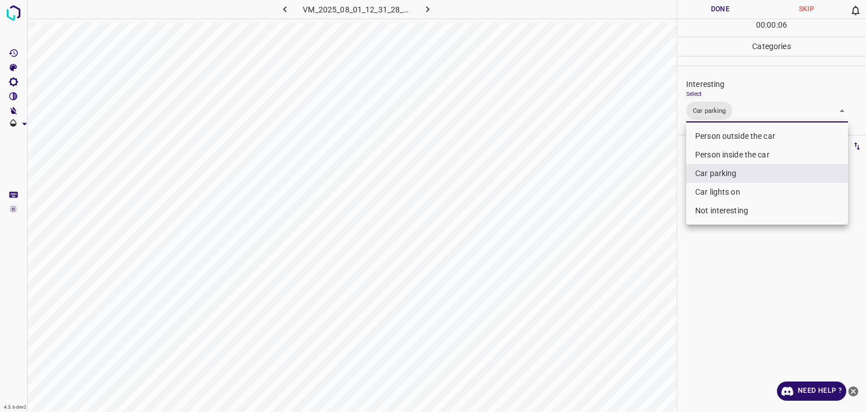
click at [704, 5] on div at bounding box center [433, 206] width 866 height 412
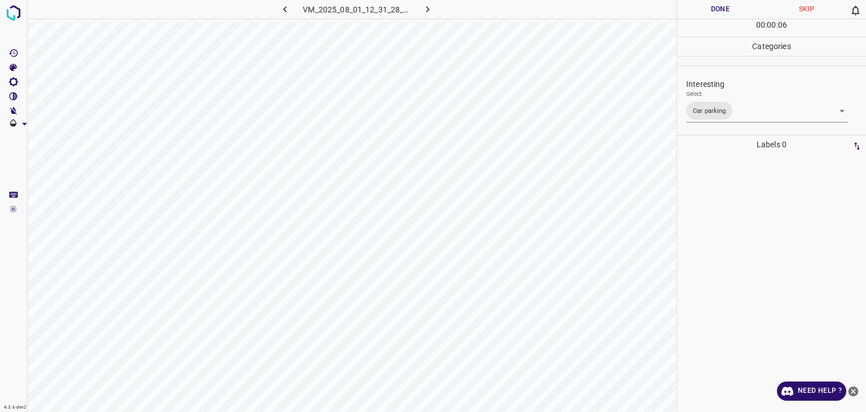
click at [704, 5] on div at bounding box center [433, 206] width 866 height 412
click at [704, 5] on button "Done" at bounding box center [720, 9] width 86 height 19
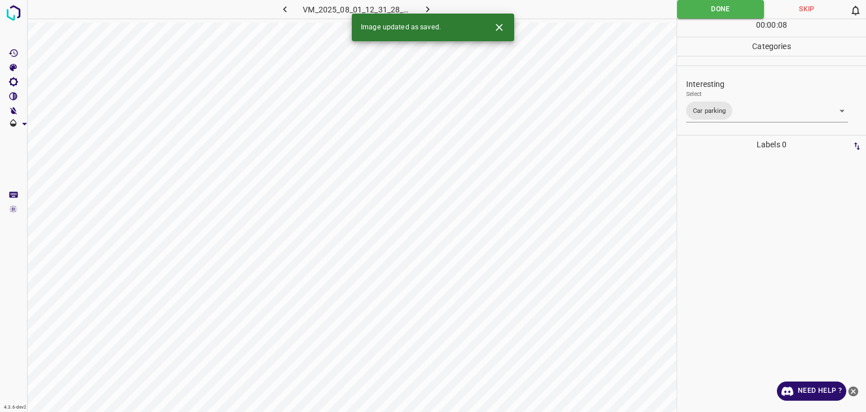
click at [431, 10] on icon "button" at bounding box center [428, 9] width 12 height 12
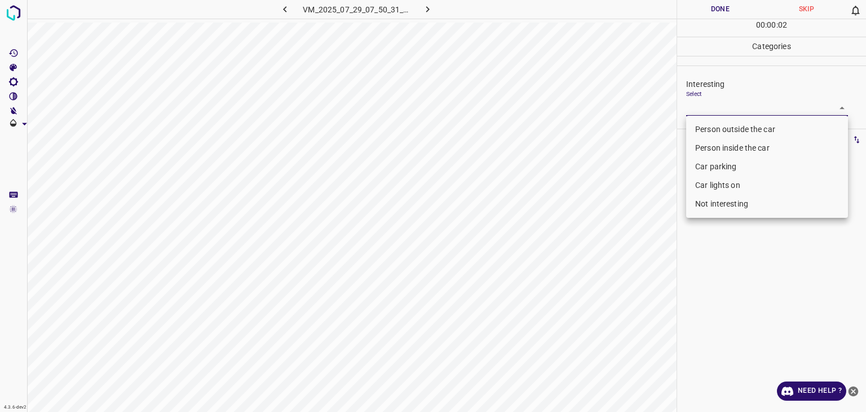
click at [700, 111] on body "4.3.6-dev2 VM_2025_07_29_07_50_31_487_04.gif Done Skip 0 00 : 00 : 02 Categorie…" at bounding box center [433, 206] width 866 height 412
click at [700, 204] on li "Not interesting" at bounding box center [767, 204] width 162 height 19
type input "Not interesting"
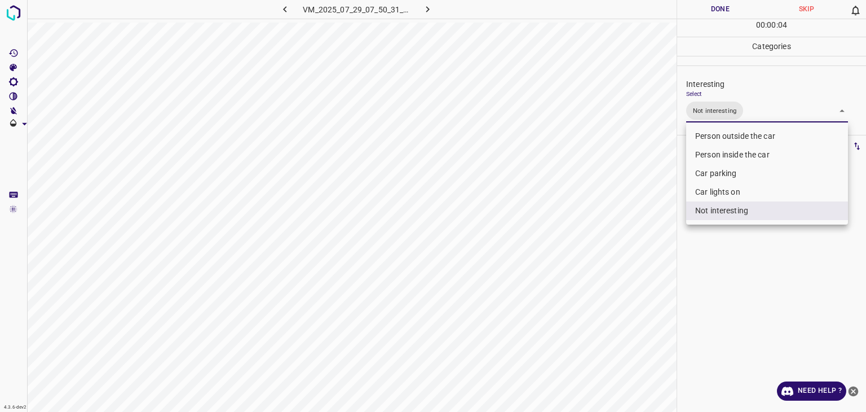
click at [726, 10] on div at bounding box center [433, 206] width 866 height 412
click at [725, 10] on div at bounding box center [433, 206] width 866 height 412
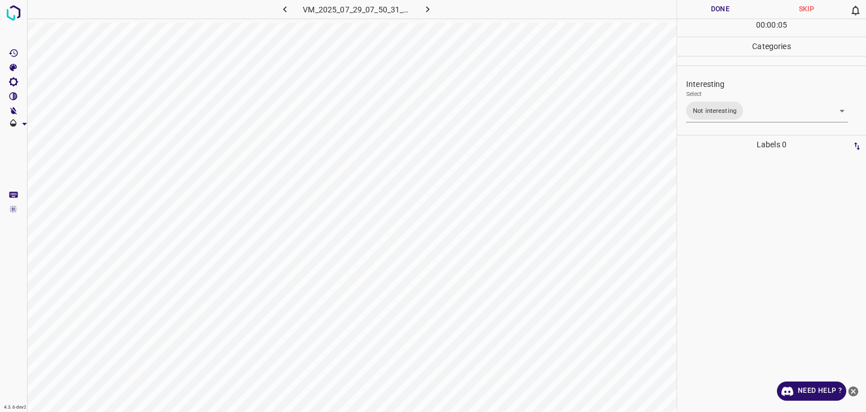
click at [725, 10] on button "Done" at bounding box center [720, 9] width 86 height 19
click at [438, 12] on button "button" at bounding box center [428, 9] width 36 height 19
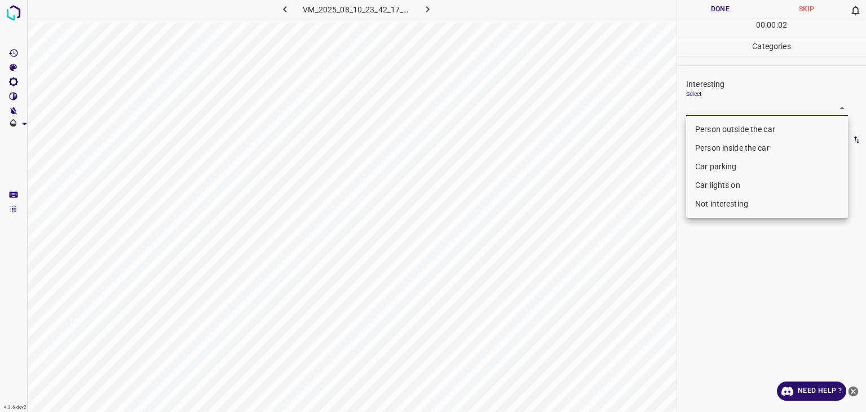
click at [747, 109] on body "4.3.6-dev2 VM_2025_08_10_23_42_17_201_01.gif Done Skip 0 00 : 00 : 02 Categorie…" at bounding box center [433, 206] width 866 height 412
click at [724, 210] on li "Not interesting" at bounding box center [767, 204] width 162 height 19
type input "Not interesting"
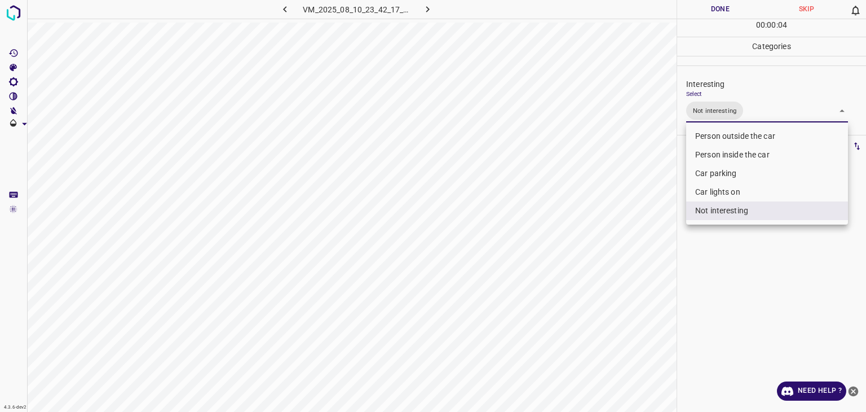
click at [709, 8] on div at bounding box center [433, 206] width 866 height 412
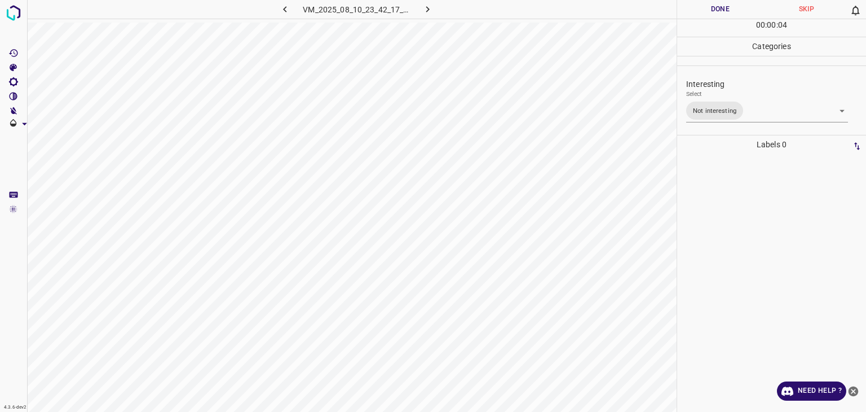
click at [709, 8] on div at bounding box center [433, 206] width 866 height 412
click at [709, 8] on button "Done" at bounding box center [720, 9] width 86 height 19
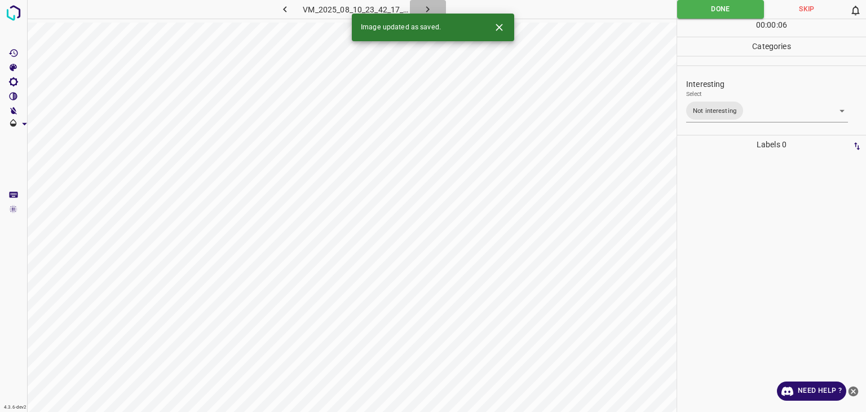
click at [422, 7] on icon "button" at bounding box center [428, 9] width 12 height 12
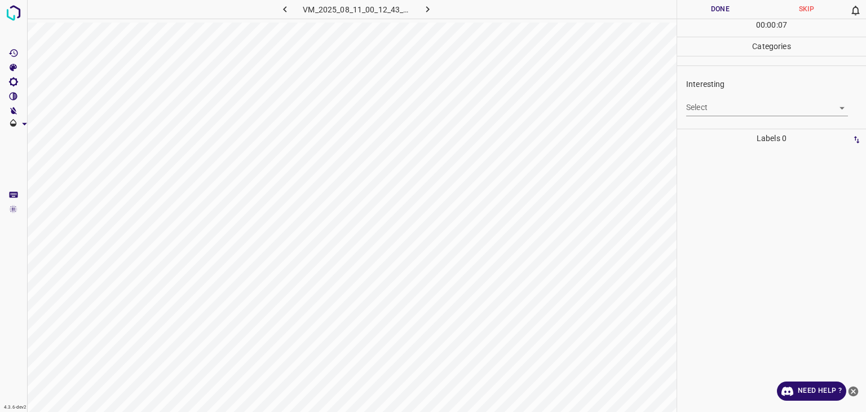
click at [692, 105] on body "4.3.6-dev2 VM_2025_08_11_00_12_43_055_03.gif Done Skip 0 00 : 00 : 07 Categorie…" at bounding box center [433, 206] width 866 height 412
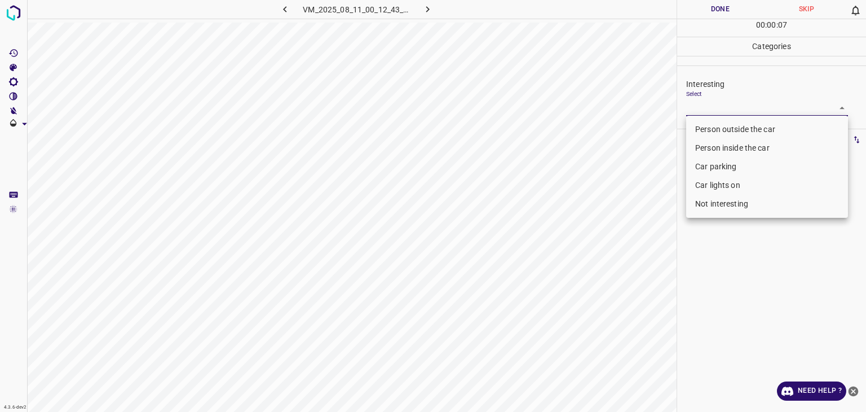
click at [699, 129] on li "Person outside the car" at bounding box center [767, 129] width 162 height 19
type input "Person outside the car"
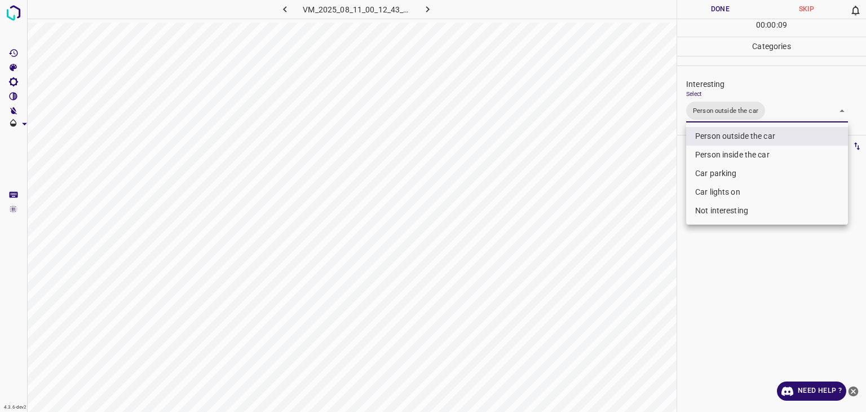
click at [740, 12] on div at bounding box center [433, 206] width 866 height 412
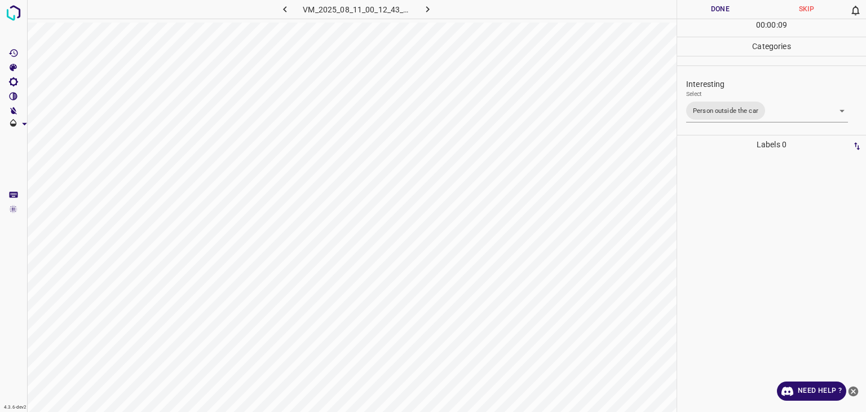
click at [740, 12] on div at bounding box center [433, 206] width 866 height 412
click at [737, 14] on button "Done" at bounding box center [720, 9] width 86 height 19
click at [735, 14] on button "Done" at bounding box center [720, 9] width 86 height 19
click at [733, 13] on button "Done" at bounding box center [720, 9] width 86 height 19
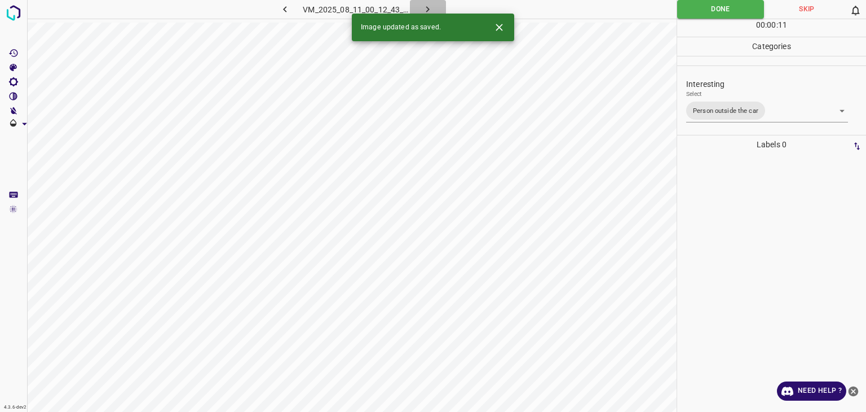
click at [432, 7] on icon "button" at bounding box center [428, 9] width 12 height 12
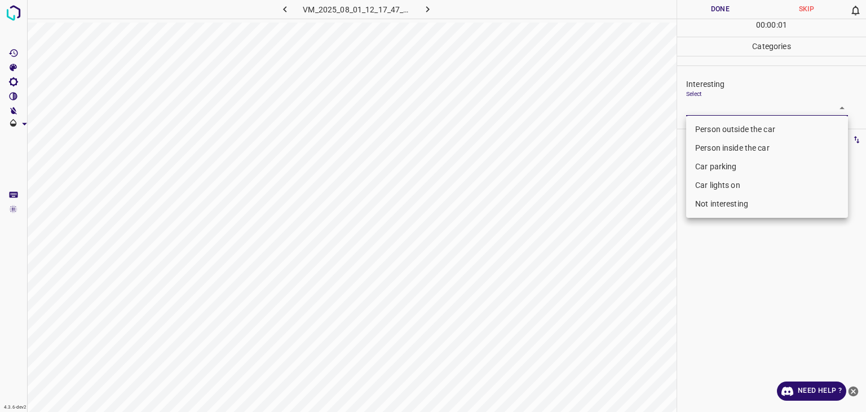
click at [740, 104] on body "4.3.6-dev2 VM_2025_08_01_12_17_47_659_02.gif Done Skip 0 00 : 00 : 01 Categorie…" at bounding box center [433, 206] width 866 height 412
click at [738, 130] on li "Person outside the car" at bounding box center [767, 129] width 162 height 19
type input "Person outside the car"
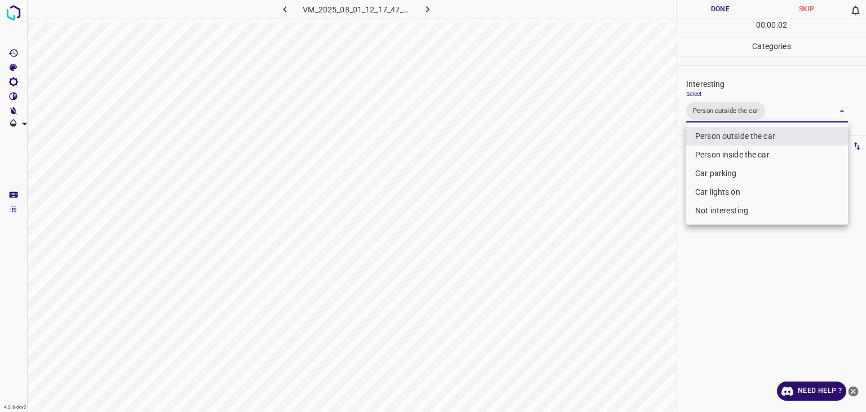
click at [711, 11] on div at bounding box center [433, 206] width 866 height 412
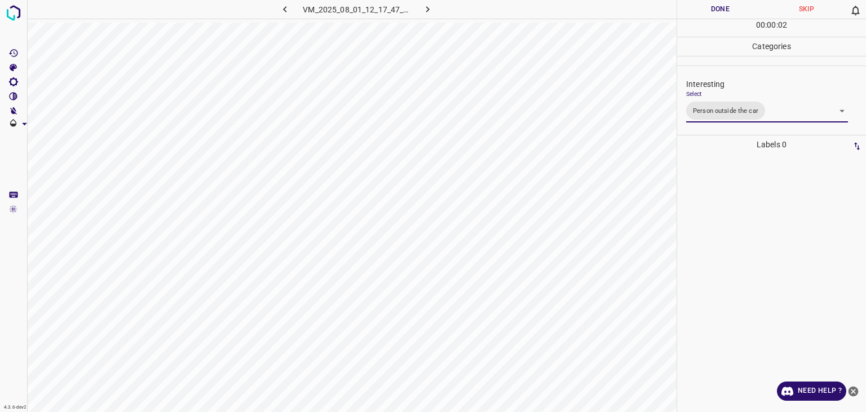
click at [711, 11] on div at bounding box center [433, 206] width 866 height 412
click at [711, 11] on button "Done" at bounding box center [720, 9] width 86 height 19
click at [708, 11] on button "Done" at bounding box center [720, 9] width 86 height 19
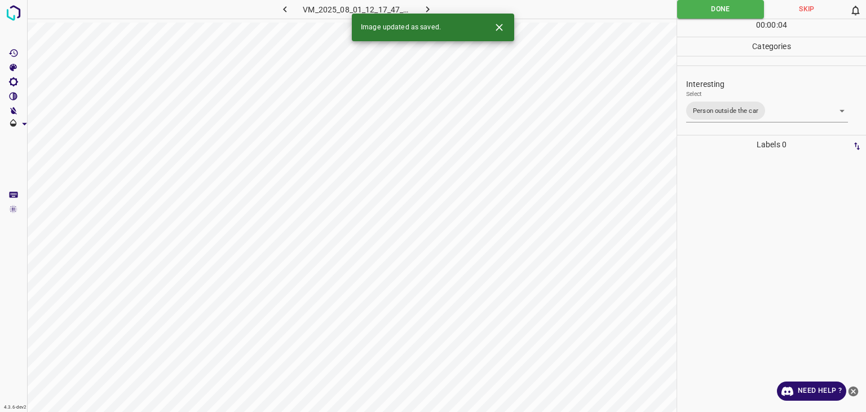
click at [428, 10] on icon "button" at bounding box center [427, 9] width 3 height 6
click at [712, 109] on body "4.3.6-dev2 VM_2025_08_01_12_33_41_380_07.gif Done Skip 0 00 : 00 : 04 Categorie…" at bounding box center [433, 206] width 866 height 412
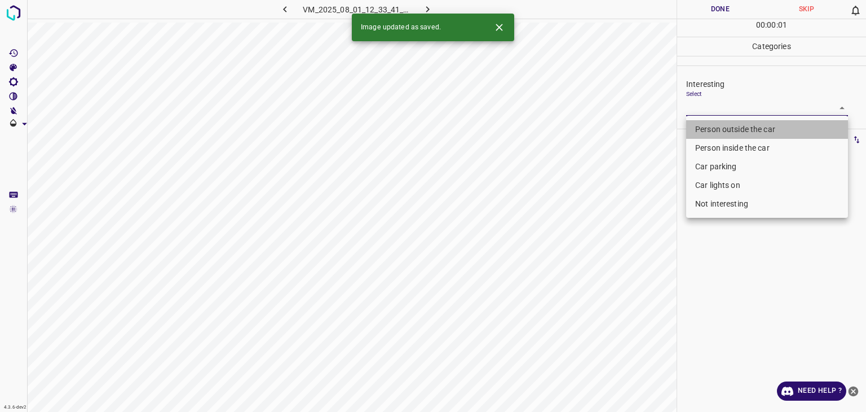
click at [720, 127] on li "Person outside the car" at bounding box center [767, 129] width 162 height 19
type input "Person outside the car"
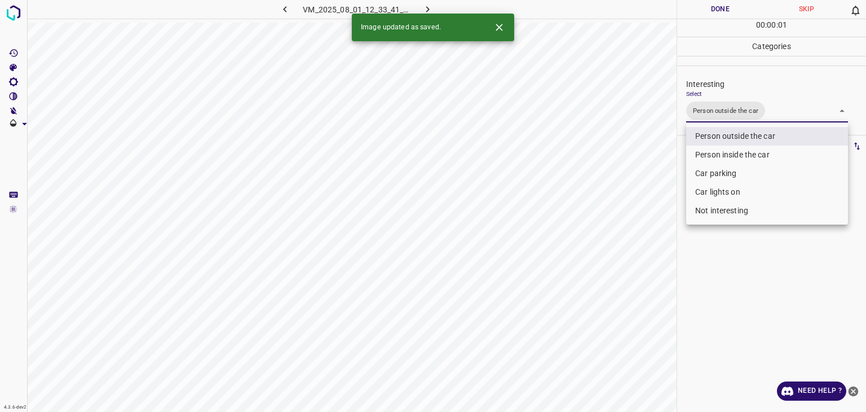
click at [699, 15] on div at bounding box center [433, 206] width 866 height 412
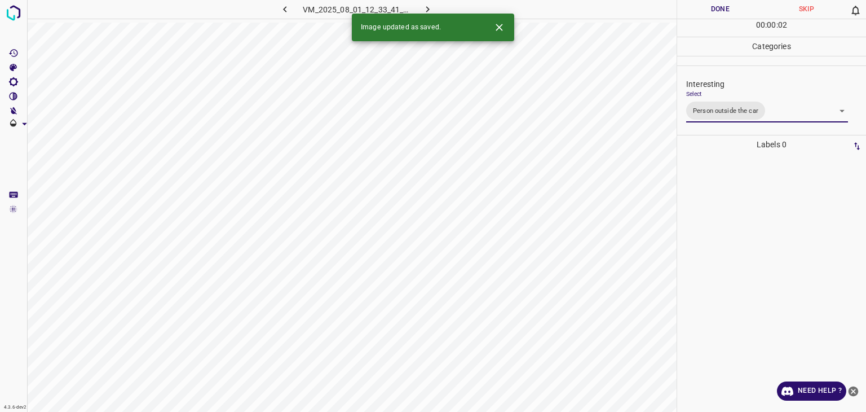
click at [699, 15] on div at bounding box center [433, 206] width 866 height 412
click at [699, 15] on button "Done" at bounding box center [720, 9] width 86 height 19
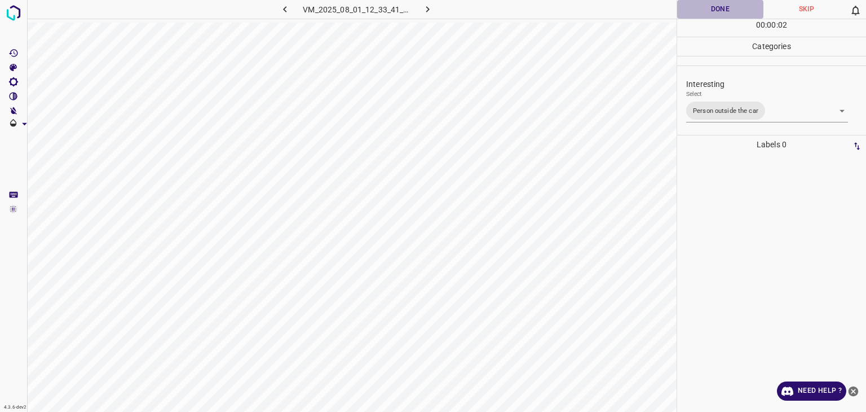
click at [699, 15] on button "Done" at bounding box center [720, 9] width 86 height 19
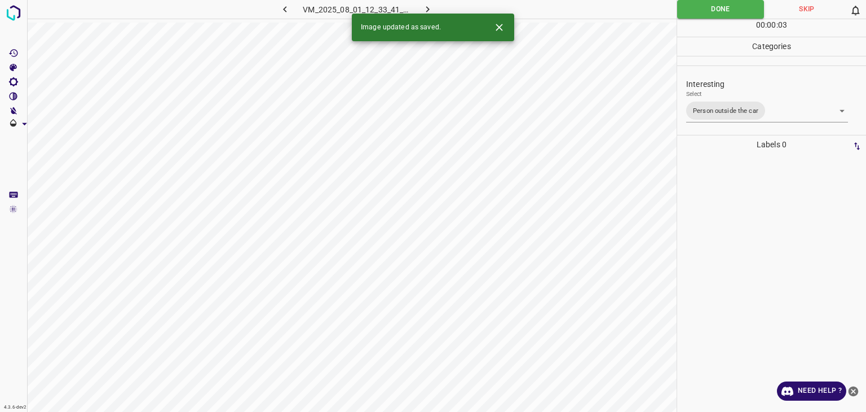
click at [430, 7] on icon "button" at bounding box center [428, 9] width 12 height 12
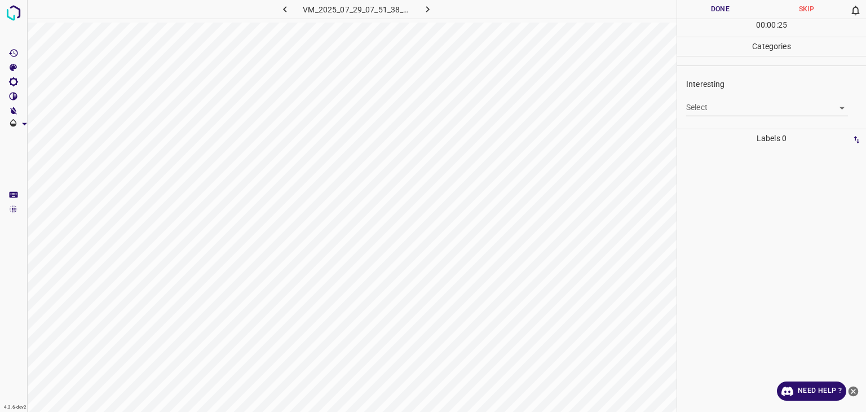
click at [740, 96] on div "Select ​" at bounding box center [767, 102] width 162 height 25
click at [719, 120] on div "Interesting Select ​" at bounding box center [771, 96] width 189 height 53
click at [715, 109] on body "4.3.6-dev2 VM_2025_07_29_07_51_38_720_01.gif Done Skip 0 00 : 00 : 26 Categorie…" at bounding box center [433, 206] width 866 height 412
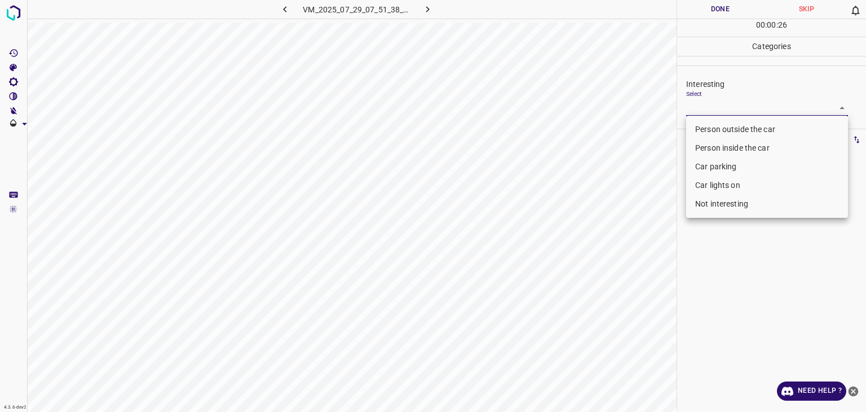
click at [707, 133] on li "Person outside the car" at bounding box center [767, 129] width 162 height 19
type input "Person outside the car"
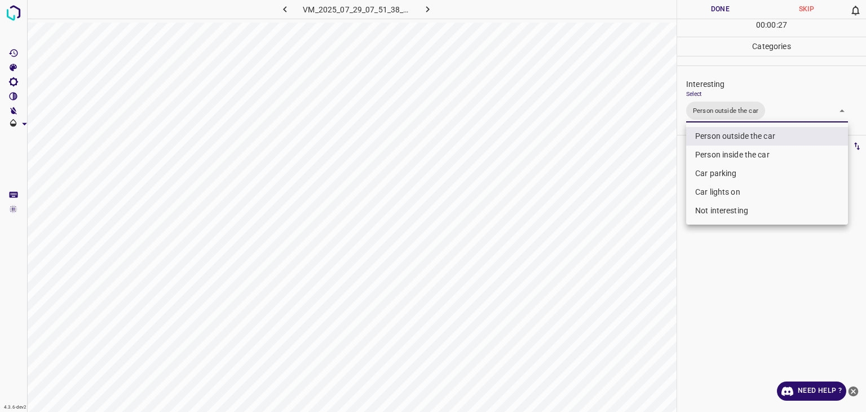
click at [691, 14] on div at bounding box center [433, 206] width 866 height 412
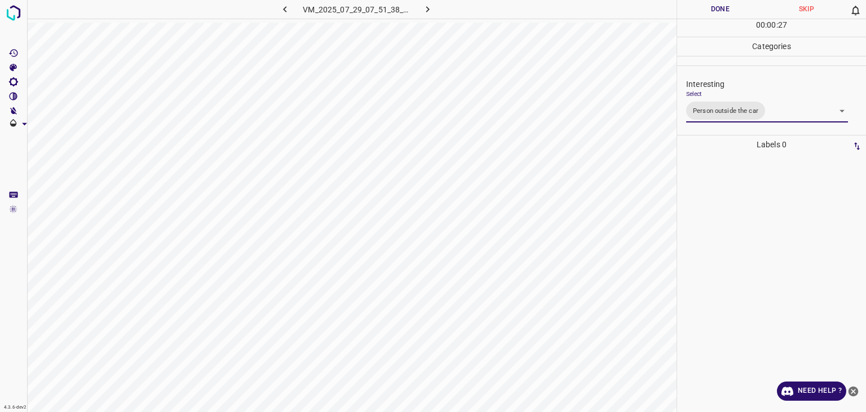
click at [691, 14] on div "Person outside the car Person inside the car Car parking Car lights on Not inte…" at bounding box center [433, 206] width 866 height 412
click at [691, 14] on button "Done" at bounding box center [720, 9] width 86 height 19
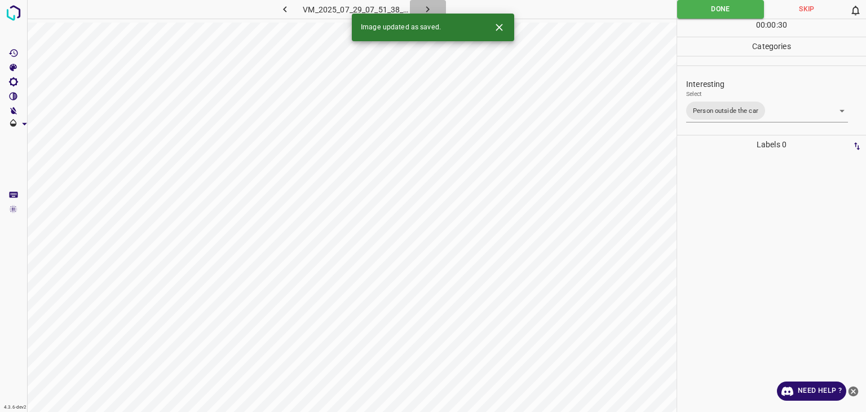
click at [422, 7] on icon "button" at bounding box center [428, 9] width 12 height 12
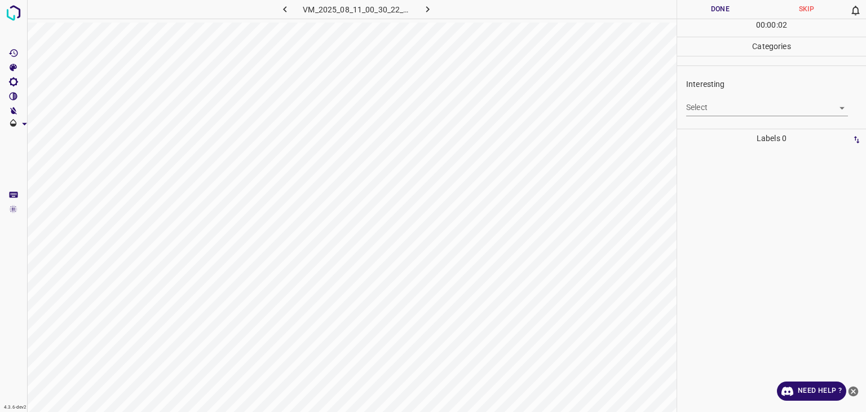
click at [699, 109] on body "4.3.6-dev2 VM_2025_08_11_00_30_22_092_04.gif Done Skip 0 00 : 00 : 02 Categorie…" at bounding box center [433, 206] width 866 height 412
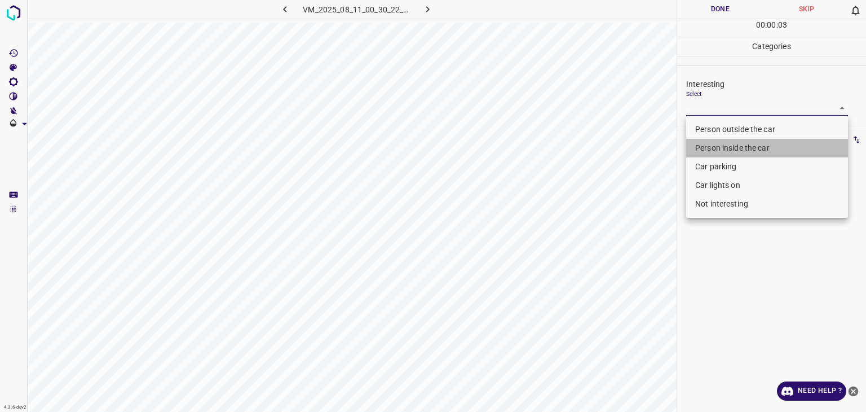
click at [708, 148] on li "Person inside the car" at bounding box center [767, 148] width 162 height 19
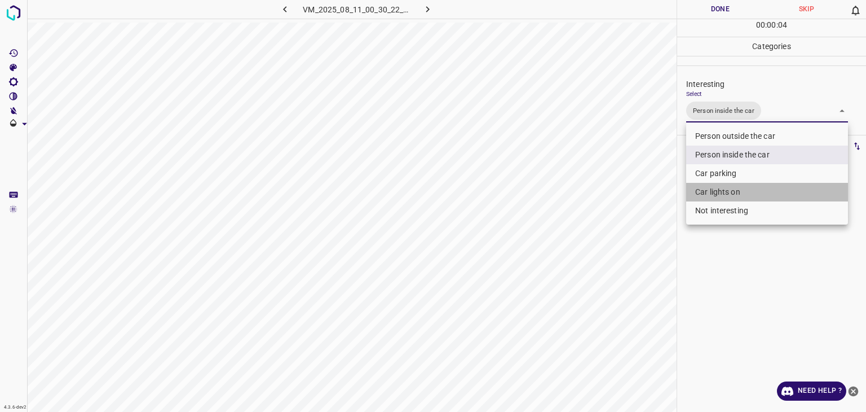
click at [706, 196] on li "Car lights on" at bounding box center [767, 192] width 162 height 19
type input "Person inside the car,Car lights on"
click at [704, 5] on div at bounding box center [433, 206] width 866 height 412
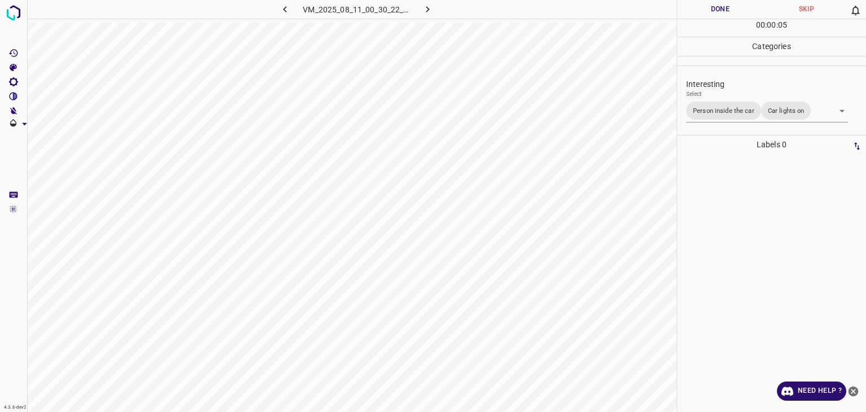
click at [704, 5] on div at bounding box center [433, 206] width 866 height 412
click at [704, 5] on button "Done" at bounding box center [720, 9] width 86 height 19
click at [424, 7] on icon "button" at bounding box center [428, 9] width 12 height 12
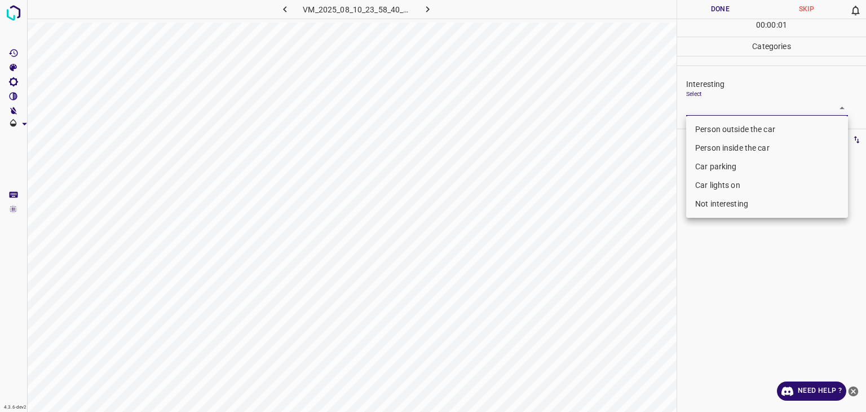
click at [708, 113] on body "4.3.6-dev2 VM_2025_08_10_23_58_40_501_05.gif Done Skip 0 00 : 00 : 01 Categorie…" at bounding box center [433, 206] width 866 height 412
click at [709, 129] on li "Person outside the car" at bounding box center [767, 129] width 162 height 19
type input "Person outside the car"
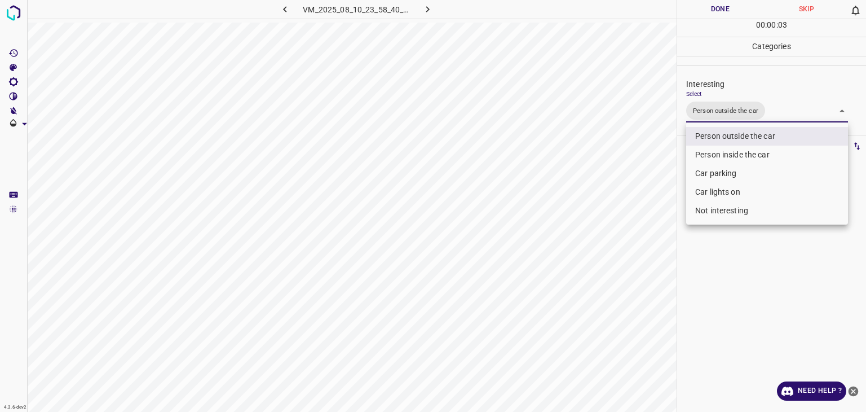
drag, startPoint x: 690, startPoint y: 11, endPoint x: 696, endPoint y: 21, distance: 11.4
click at [696, 21] on div at bounding box center [433, 206] width 866 height 412
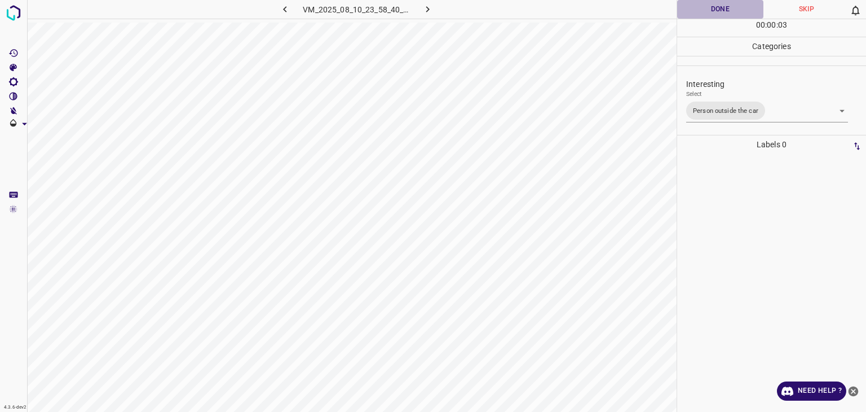
click at [692, 13] on button "Done" at bounding box center [720, 9] width 86 height 19
click at [425, 9] on icon "button" at bounding box center [428, 9] width 12 height 12
click at [742, 116] on div "Interesting Select ​" at bounding box center [771, 96] width 189 height 53
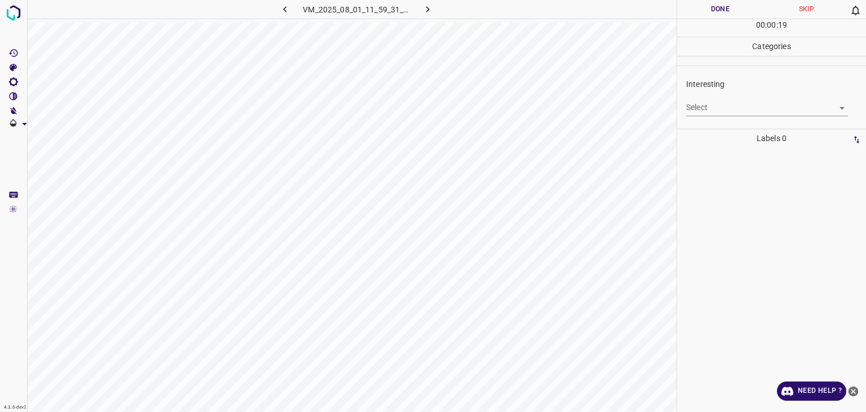
click at [735, 112] on body "4.3.6-dev2 VM_2025_08_01_11_59_31_197_05.gif Done Skip 0 00 : 00 : 19 Categorie…" at bounding box center [433, 206] width 866 height 412
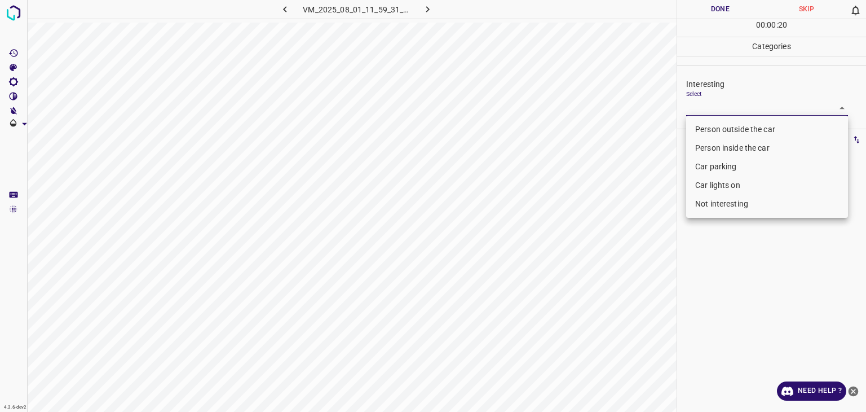
click at [729, 127] on li "Person outside the car" at bounding box center [767, 129] width 162 height 19
type input "Person outside the car"
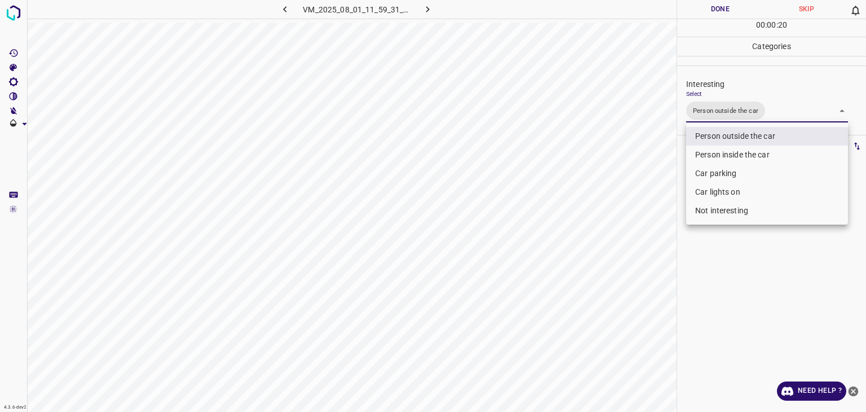
click at [697, 8] on div at bounding box center [433, 206] width 866 height 412
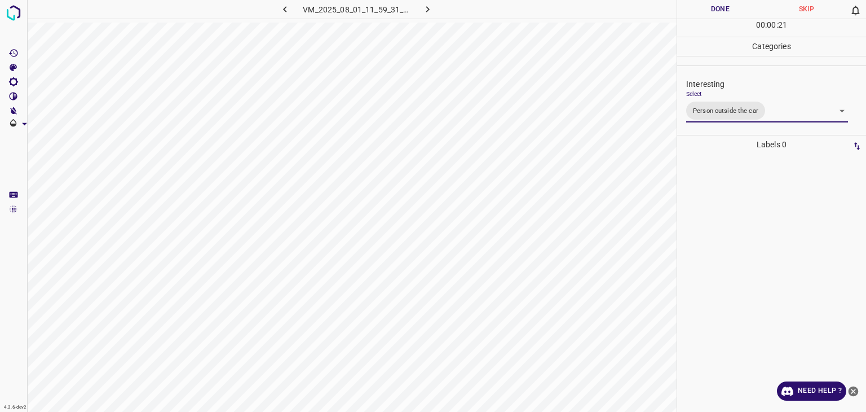
click at [697, 8] on div at bounding box center [433, 206] width 866 height 412
click at [697, 8] on button "Done" at bounding box center [720, 9] width 86 height 19
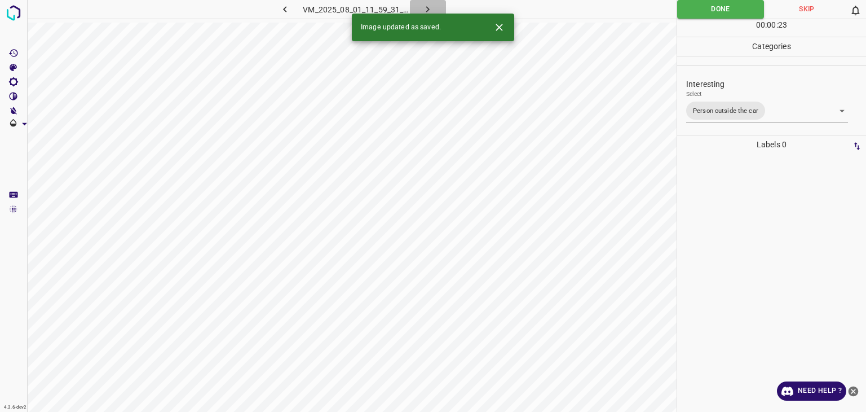
click at [427, 8] on icon "button" at bounding box center [428, 9] width 12 height 12
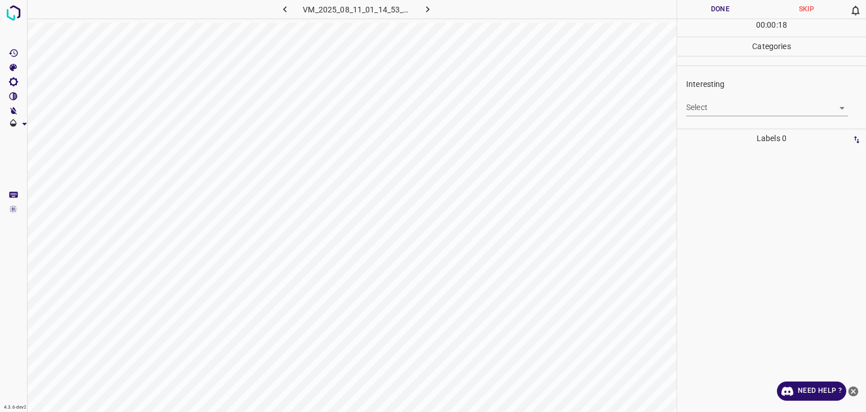
click at [740, 105] on body "4.3.6-dev2 VM_2025_08_11_01_14_53_347_08.gif Done Skip 0 00 : 00 : 18 Categorie…" at bounding box center [433, 206] width 866 height 412
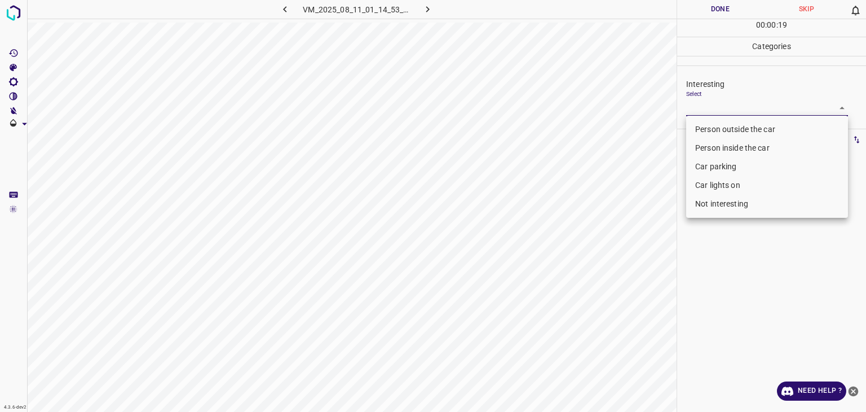
click at [735, 130] on li "Person outside the car" at bounding box center [767, 129] width 162 height 19
type input "Person outside the car"
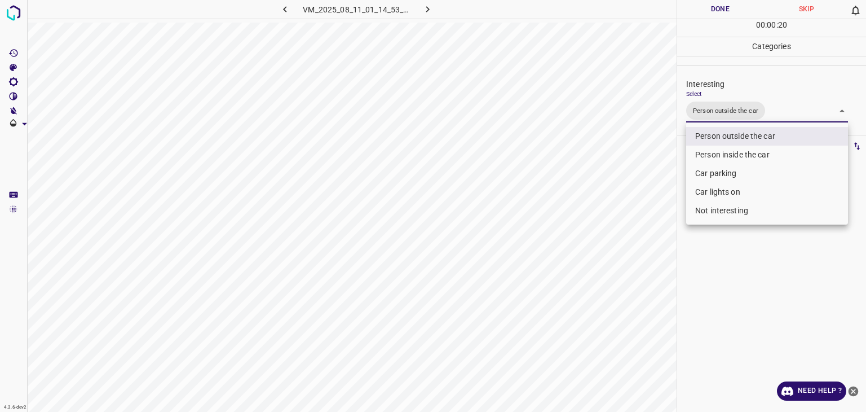
click at [717, 14] on div at bounding box center [433, 206] width 866 height 412
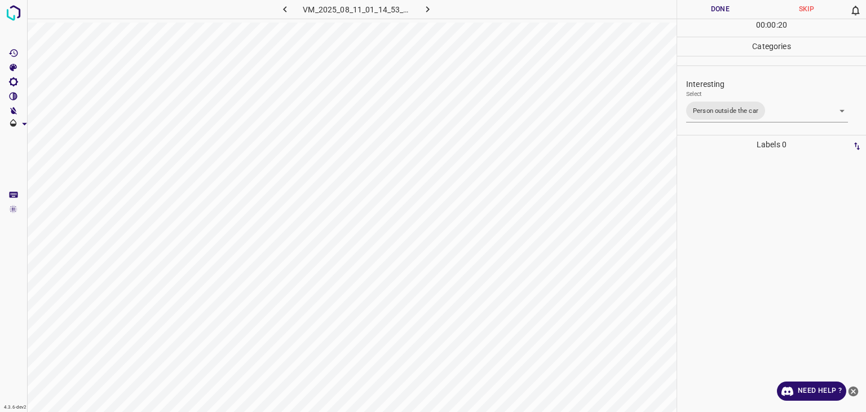
click at [717, 14] on button "Done" at bounding box center [720, 9] width 86 height 19
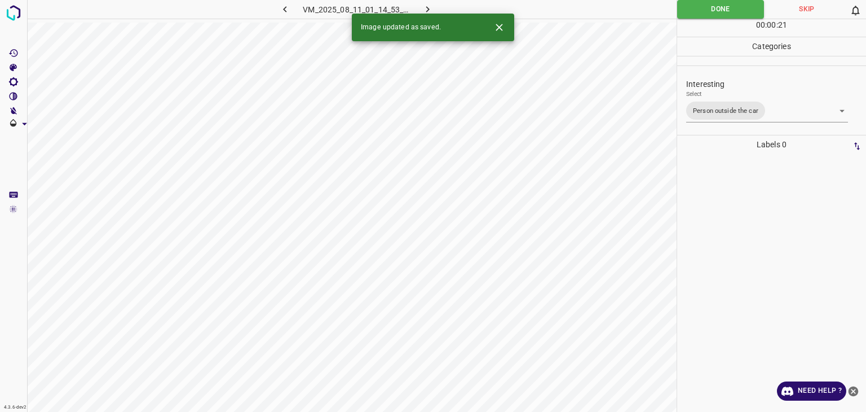
click at [430, 5] on icon "button" at bounding box center [428, 9] width 12 height 12
click at [713, 105] on body "4.3.6-dev2 VM_2025_08_04_04_44_34_026_01.gif Done Skip 0 00 : 00 : 22 Categorie…" at bounding box center [433, 206] width 866 height 412
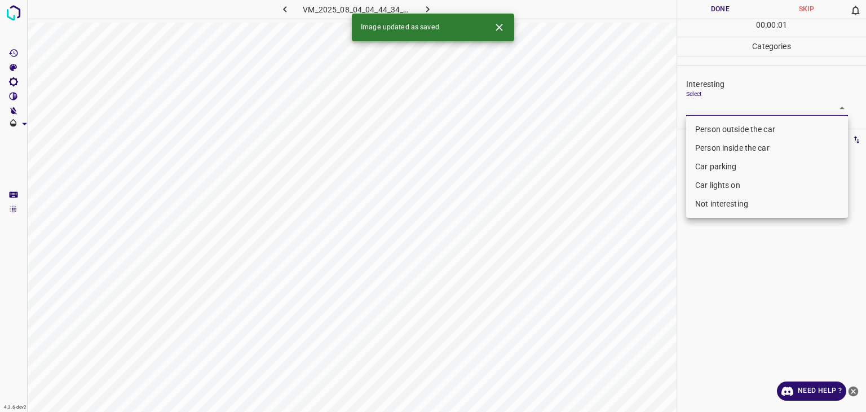
click at [712, 122] on li "Person outside the car" at bounding box center [767, 129] width 162 height 19
type input "Person outside the car"
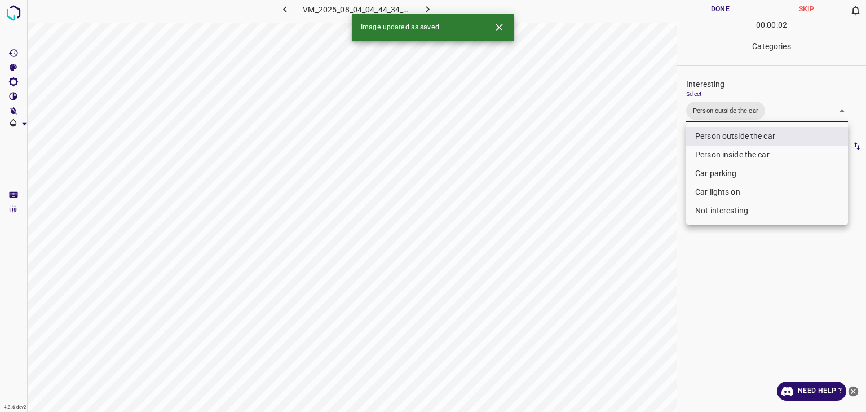
click at [709, 19] on div at bounding box center [433, 206] width 866 height 412
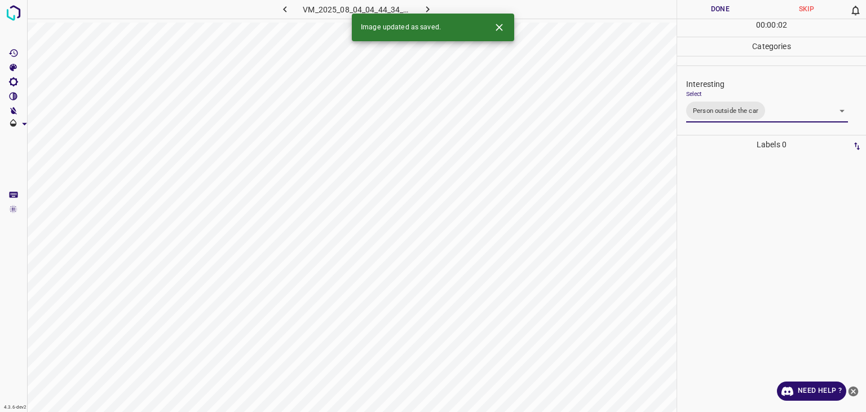
click at [707, 16] on div "Person outside the car Person inside the car Car parking Car lights on Not inte…" at bounding box center [433, 206] width 866 height 412
click at [706, 15] on button "Done" at bounding box center [720, 9] width 86 height 19
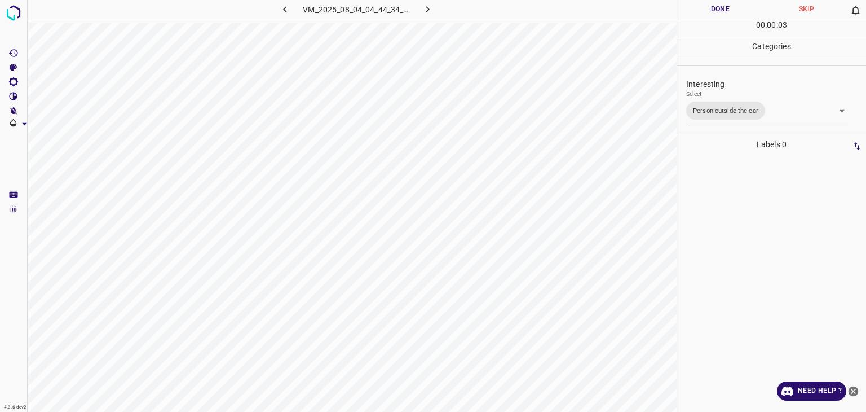
click at [706, 15] on button "Done" at bounding box center [720, 9] width 86 height 19
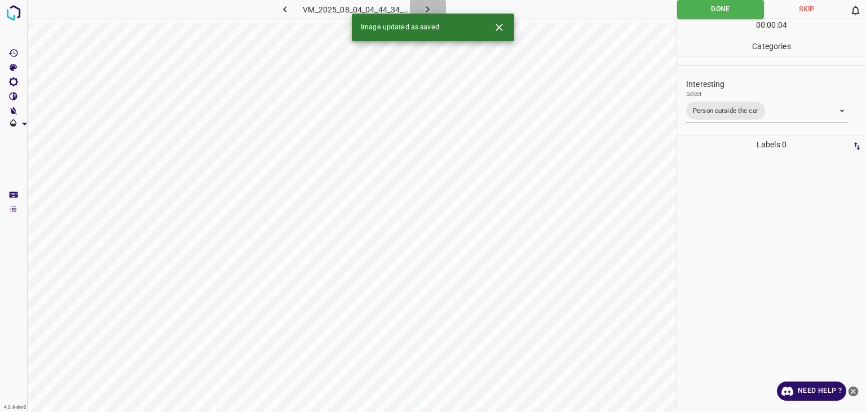
click at [425, 10] on icon "button" at bounding box center [428, 9] width 12 height 12
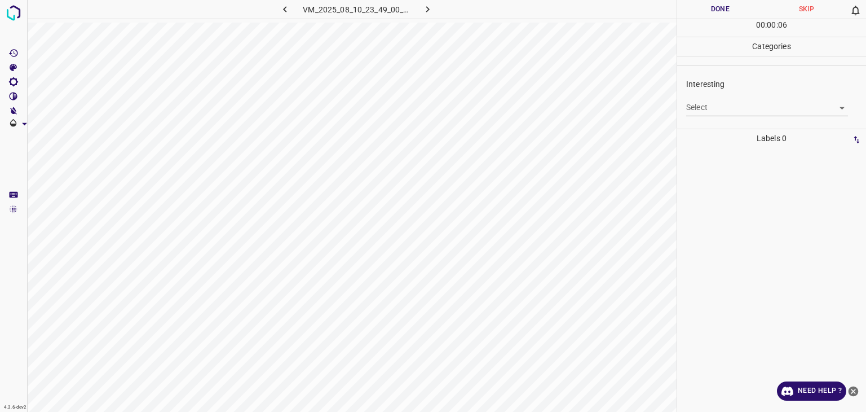
click at [721, 107] on body "4.3.6-dev2 VM_2025_08_10_23_49_00_735_13.gif Done Skip 0 00 : 00 : 06 Categorie…" at bounding box center [433, 206] width 866 height 412
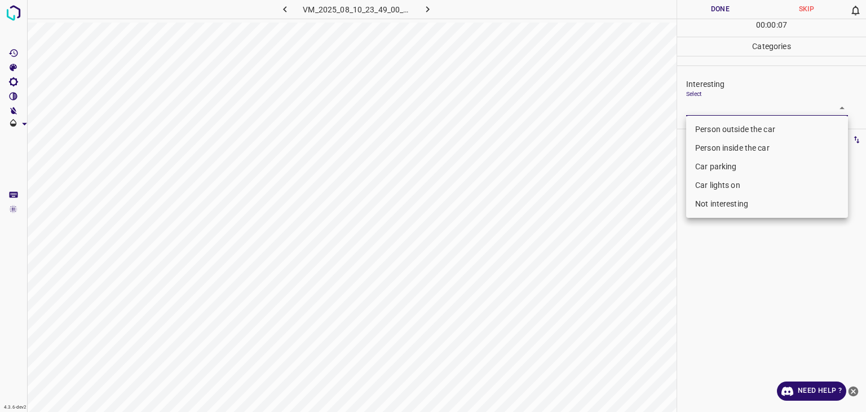
click at [711, 182] on li "Car lights on" at bounding box center [767, 185] width 162 height 19
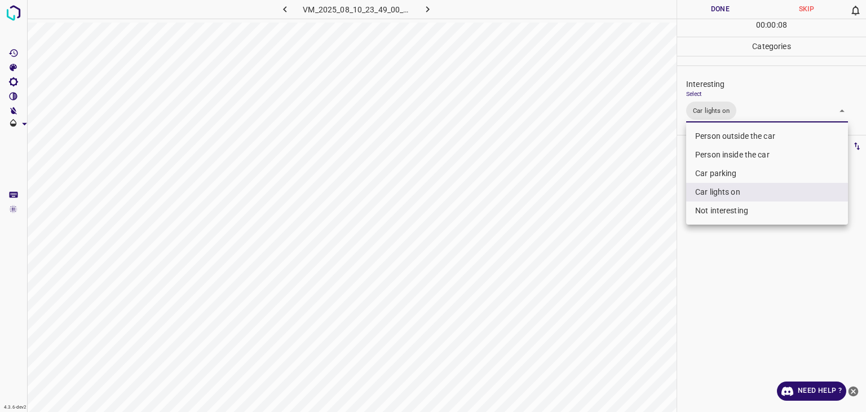
click at [721, 127] on li "Person outside the car" at bounding box center [767, 136] width 162 height 19
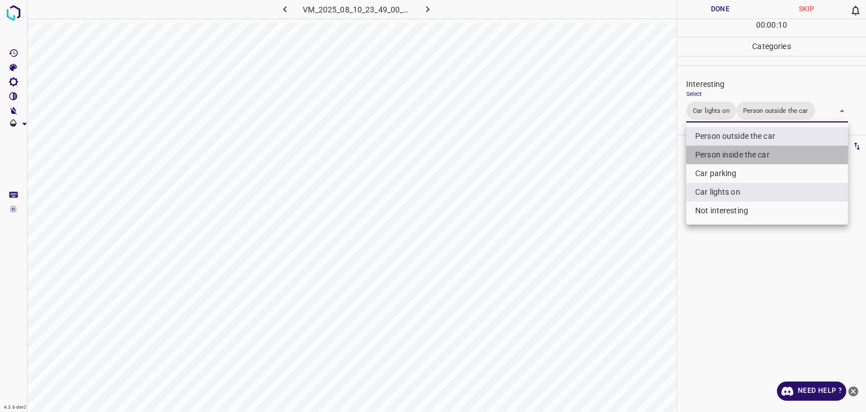
click at [762, 153] on li "Person inside the car" at bounding box center [767, 155] width 162 height 19
type input "Car lights on,Person outside the car,Person inside the car"
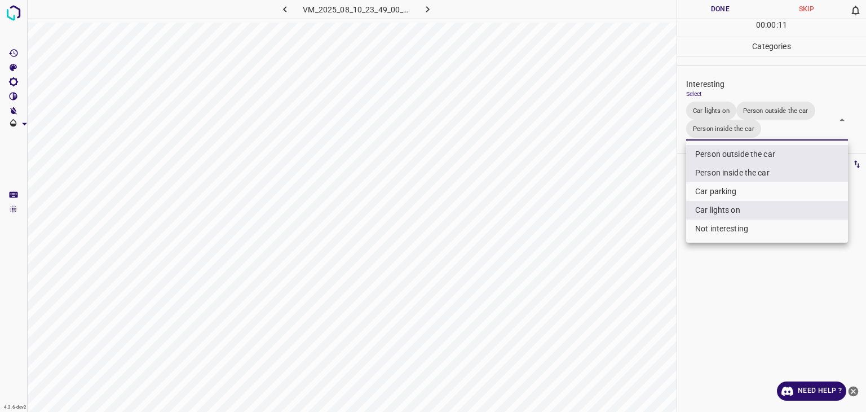
click at [740, 5] on div at bounding box center [433, 206] width 866 height 412
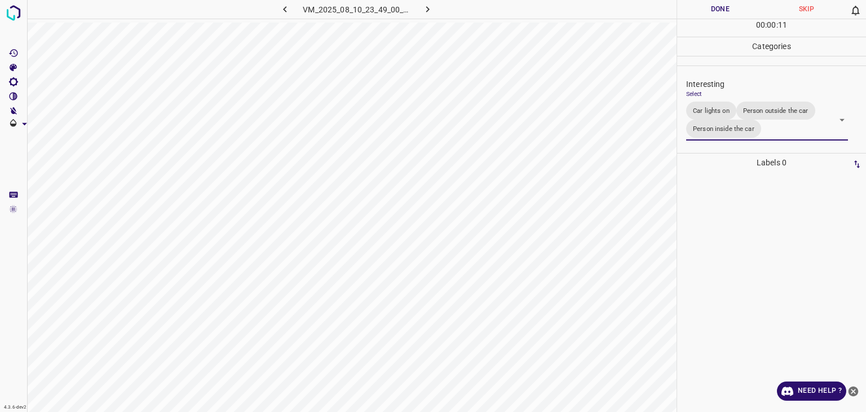
click at [740, 5] on div at bounding box center [433, 206] width 866 height 412
click at [740, 5] on button "Done" at bounding box center [720, 9] width 86 height 19
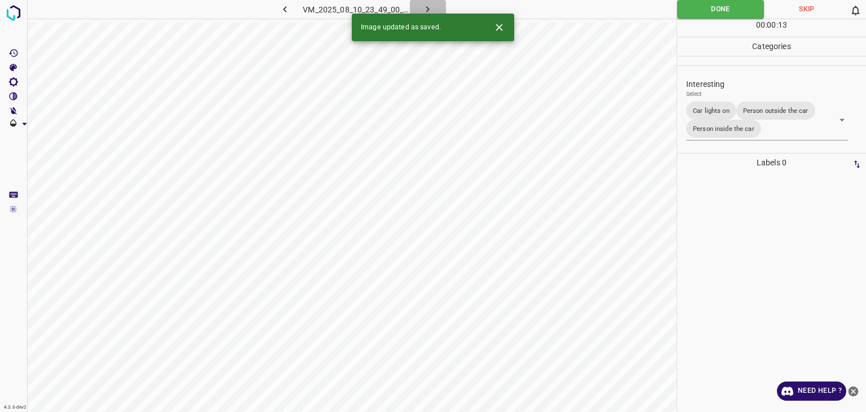
click at [426, 5] on icon "button" at bounding box center [428, 9] width 12 height 12
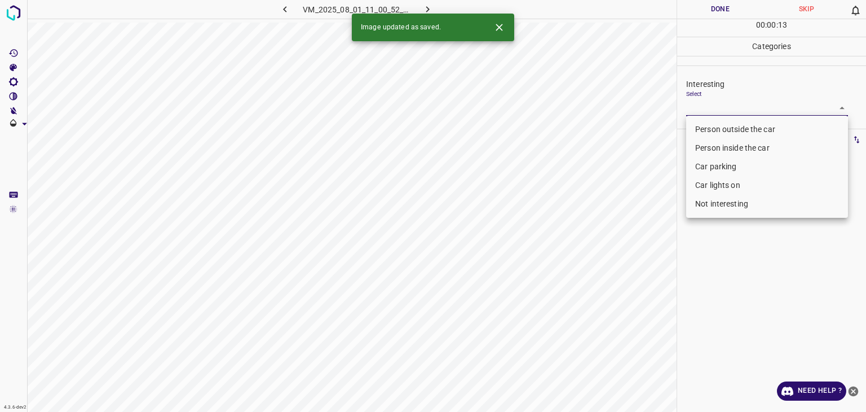
click at [735, 99] on body "4.3.6-dev2 VM_2025_08_01_11_00_52_810_03.gif Done Skip 0 00 : 00 : 13 Categorie…" at bounding box center [433, 206] width 866 height 412
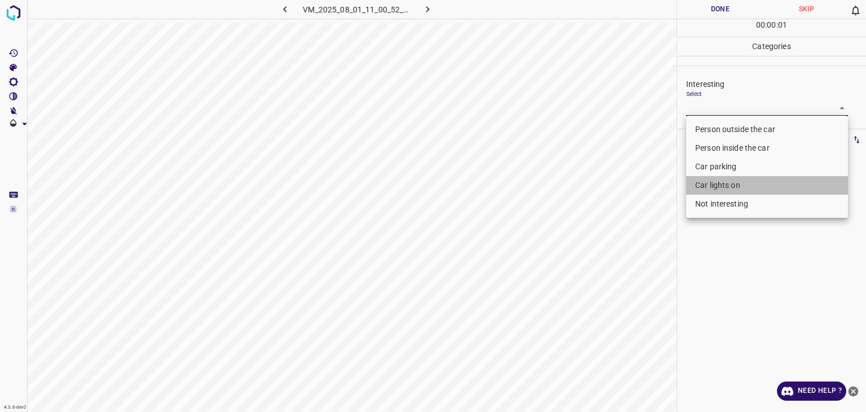
click at [717, 177] on li "Car lights on" at bounding box center [767, 185] width 162 height 19
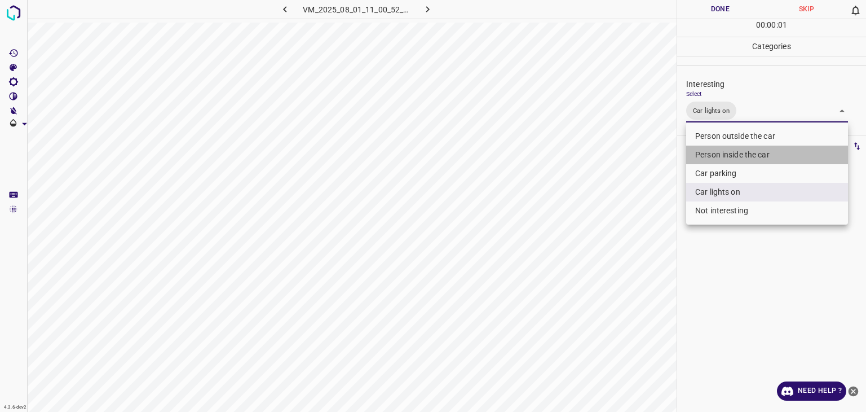
click at [721, 148] on li "Person inside the car" at bounding box center [767, 155] width 162 height 19
type input "Car lights on,Person inside the car"
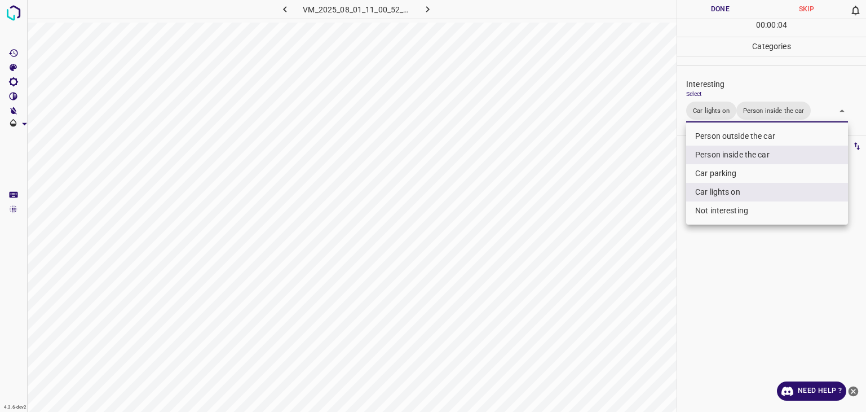
click at [747, 9] on div at bounding box center [433, 206] width 866 height 412
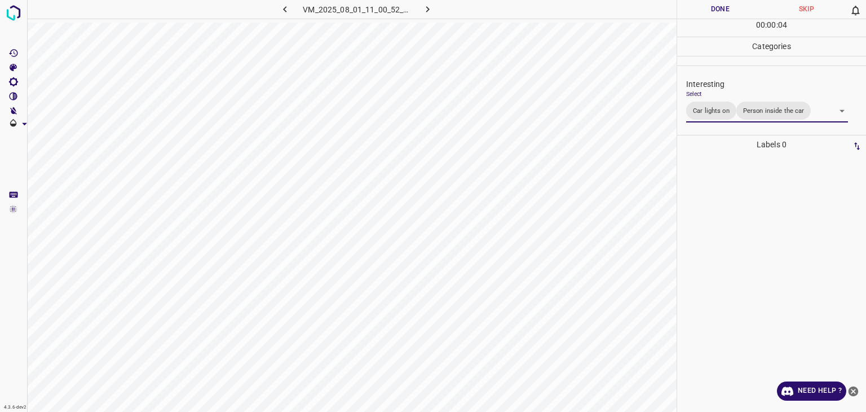
click at [746, 9] on div at bounding box center [433, 206] width 866 height 412
click at [746, 9] on button "Done" at bounding box center [720, 9] width 86 height 19
click at [744, 8] on button "Done" at bounding box center [720, 9] width 86 height 19
click at [743, 8] on button "Done" at bounding box center [720, 9] width 86 height 19
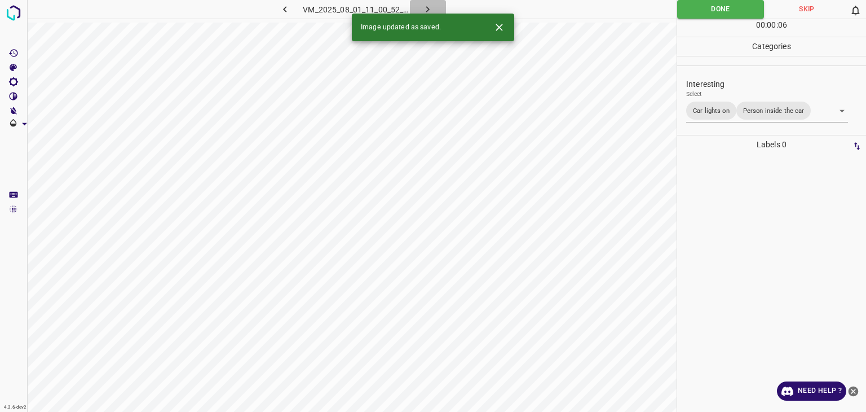
click at [430, 6] on icon "button" at bounding box center [428, 9] width 12 height 12
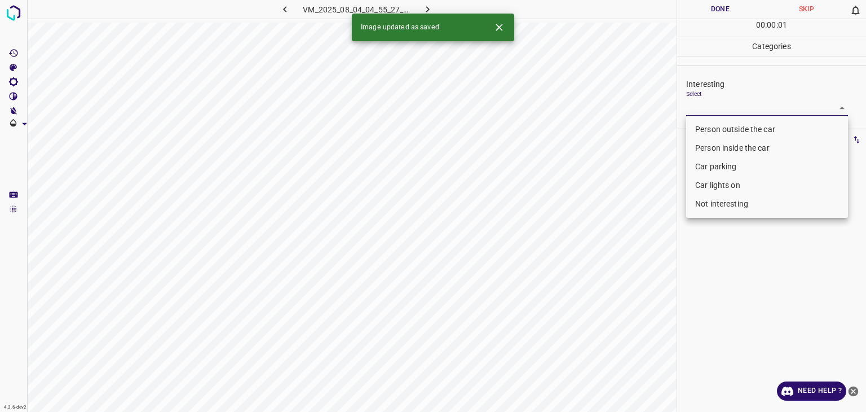
click at [699, 109] on body "4.3.6-dev2 VM_2025_08_04_04_55_27_143_02.gif Done Skip 0 00 : 00 : 01 Categorie…" at bounding box center [433, 206] width 866 height 412
click at [706, 133] on li "Person outside the car" at bounding box center [767, 129] width 162 height 19
type input "Person outside the car"
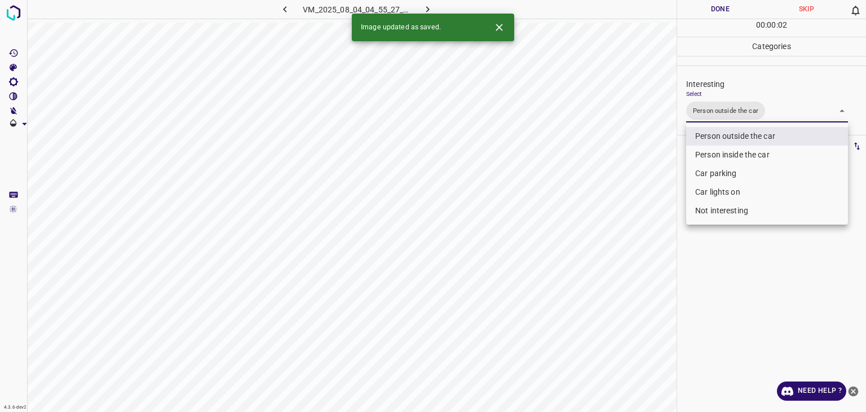
click at [730, 5] on div at bounding box center [433, 206] width 866 height 412
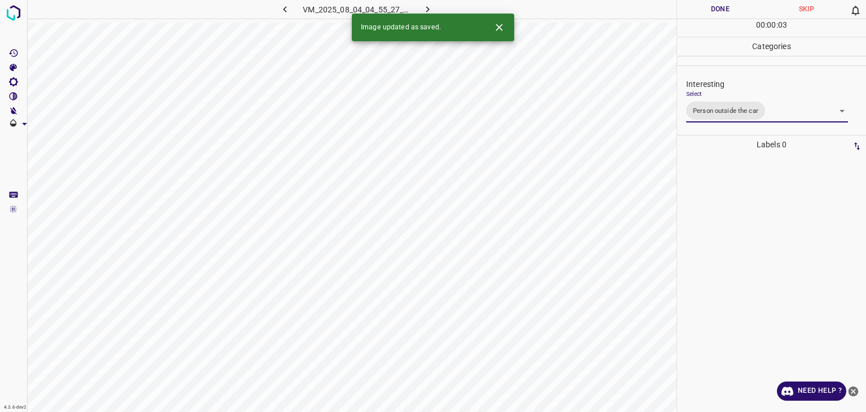
click at [730, 5] on div at bounding box center [433, 206] width 866 height 412
click at [730, 5] on button "Done" at bounding box center [720, 9] width 86 height 19
click at [429, 7] on icon "button" at bounding box center [428, 9] width 12 height 12
click at [502, 31] on icon "Close" at bounding box center [499, 27] width 12 height 12
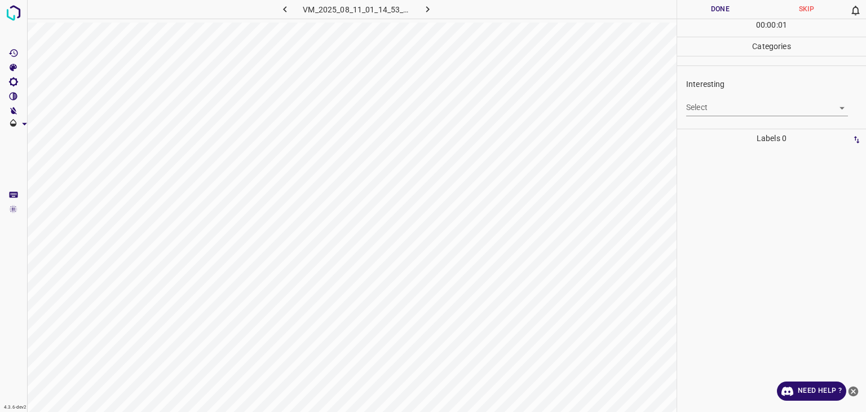
click at [715, 107] on body "4.3.6-dev2 VM_2025_08_11_01_14_53_347_00.gif Done Skip 0 00 : 00 : 01 Categorie…" at bounding box center [433, 206] width 866 height 412
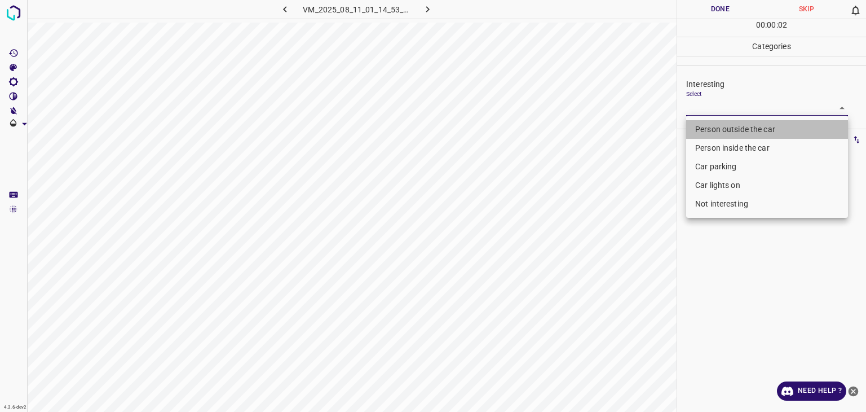
click at [711, 131] on li "Person outside the car" at bounding box center [767, 129] width 162 height 19
type input "Person outside the car"
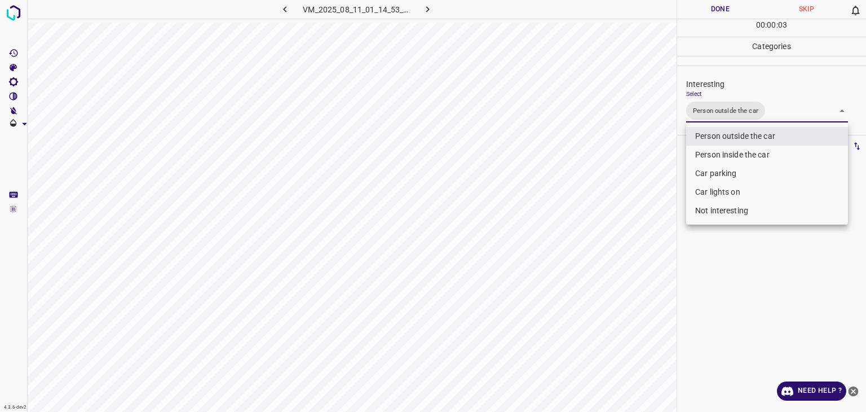
click at [730, 12] on div at bounding box center [433, 206] width 866 height 412
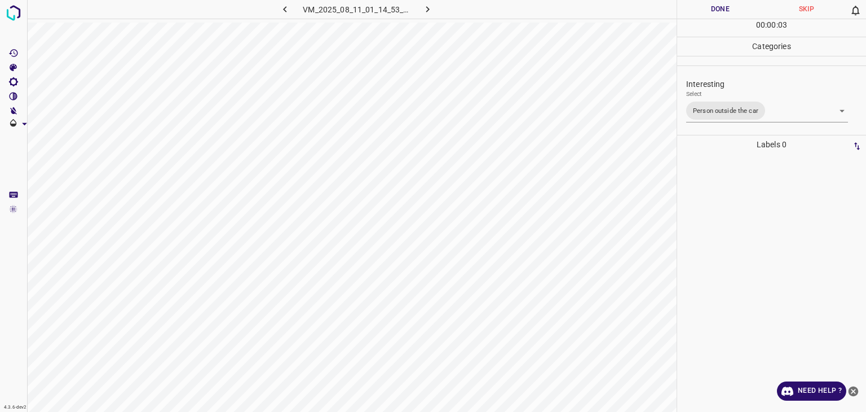
click at [730, 12] on button "Done" at bounding box center [720, 9] width 86 height 19
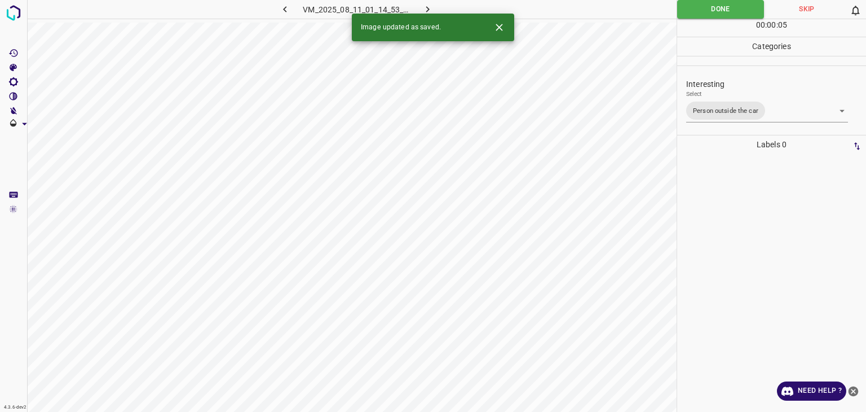
click at [425, 6] on icon "button" at bounding box center [428, 9] width 12 height 12
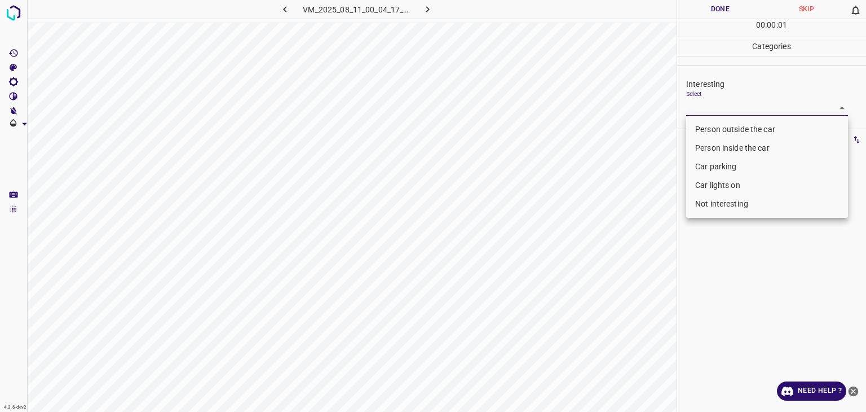
click at [699, 105] on body "4.3.6-dev2 VM_2025_08_11_00_04_17_029_03.gif Done Skip 0 00 : 00 : 01 Categorie…" at bounding box center [433, 206] width 866 height 412
click at [709, 127] on li "Person outside the car" at bounding box center [767, 129] width 162 height 19
type input "Person outside the car"
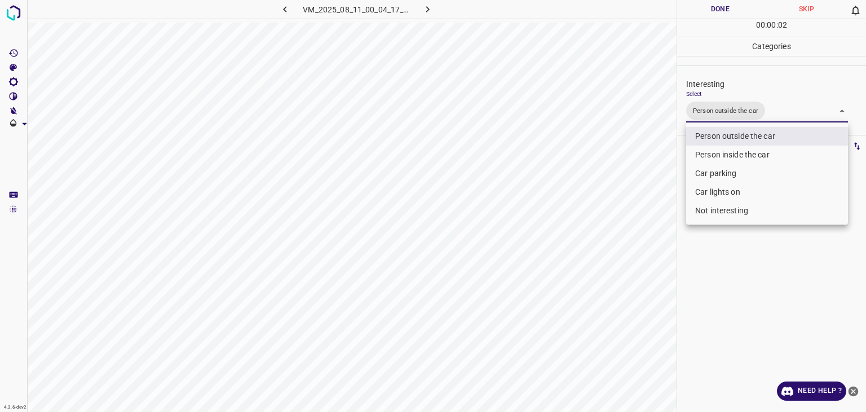
click at [729, 10] on div at bounding box center [433, 206] width 866 height 412
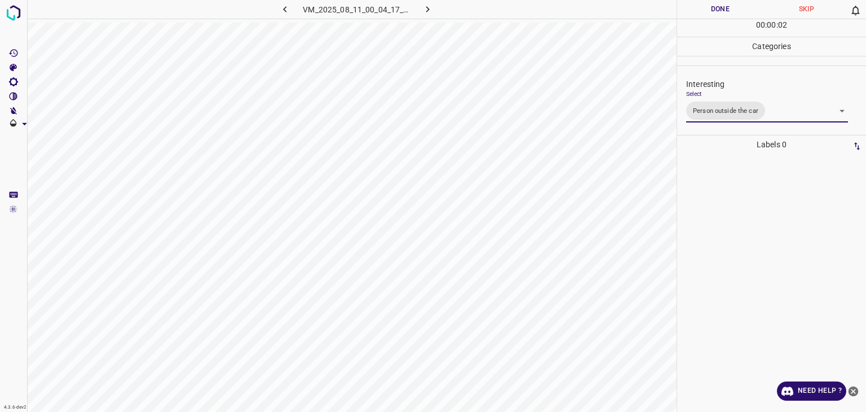
click at [729, 10] on div at bounding box center [433, 206] width 866 height 412
click at [729, 10] on button "Done" at bounding box center [720, 9] width 86 height 19
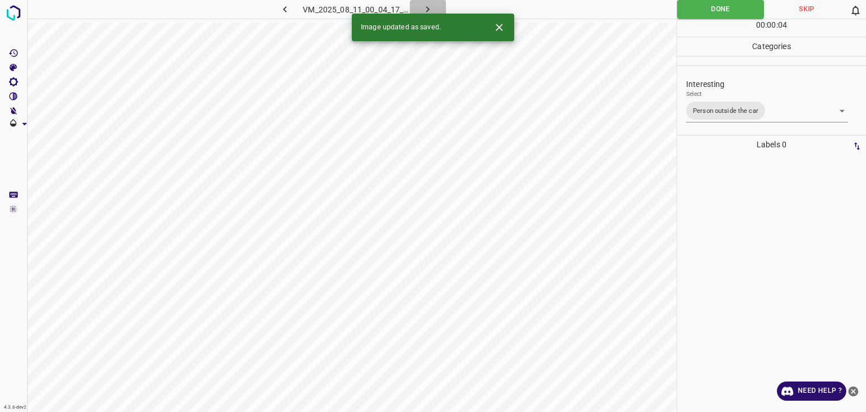
click at [430, 3] on button "button" at bounding box center [428, 9] width 36 height 19
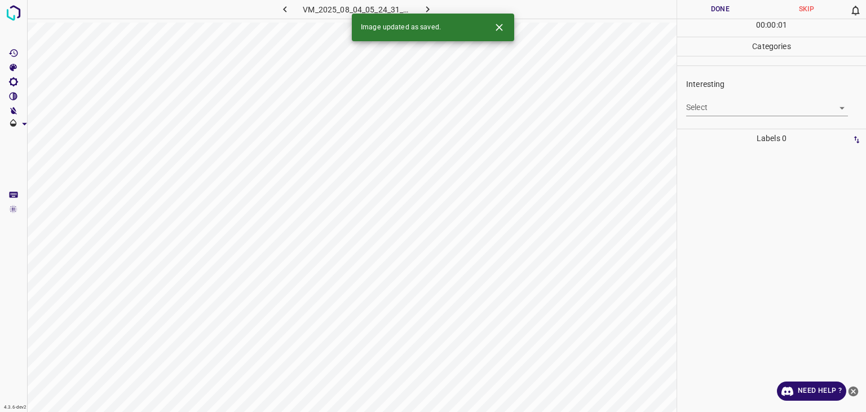
click at [719, 107] on body "4.3.6-dev2 VM_2025_08_04_05_24_31_937_02.gif Done Skip 0 00 : 00 : 01 Categorie…" at bounding box center [433, 206] width 866 height 412
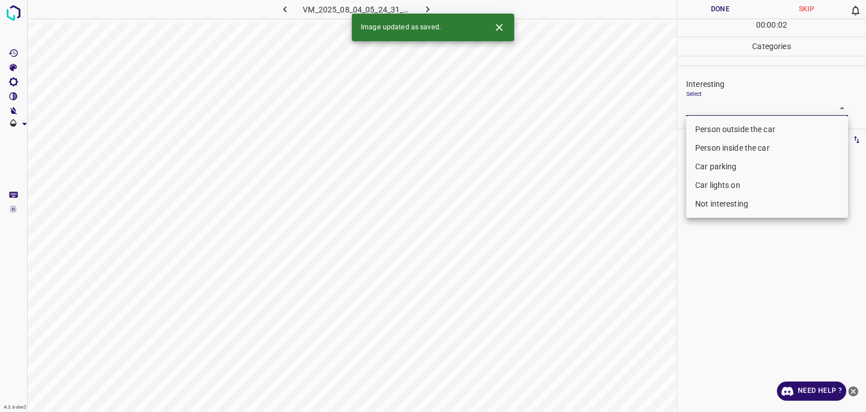
click at [717, 131] on li "Person outside the car" at bounding box center [767, 129] width 162 height 19
type input "Person outside the car"
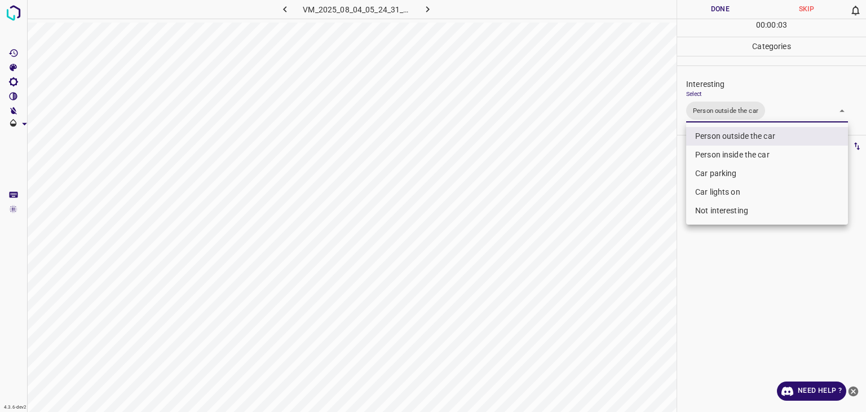
click at [713, 15] on div at bounding box center [433, 206] width 866 height 412
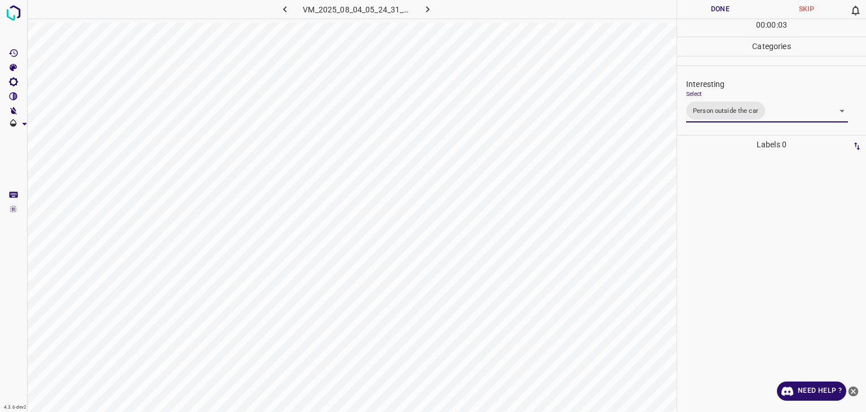
click at [713, 14] on div "Person outside the car Person inside the car Car parking Car lights on Not inte…" at bounding box center [433, 206] width 866 height 412
click at [712, 12] on button "Done" at bounding box center [720, 9] width 86 height 19
click at [711, 12] on button "Done" at bounding box center [720, 9] width 86 height 19
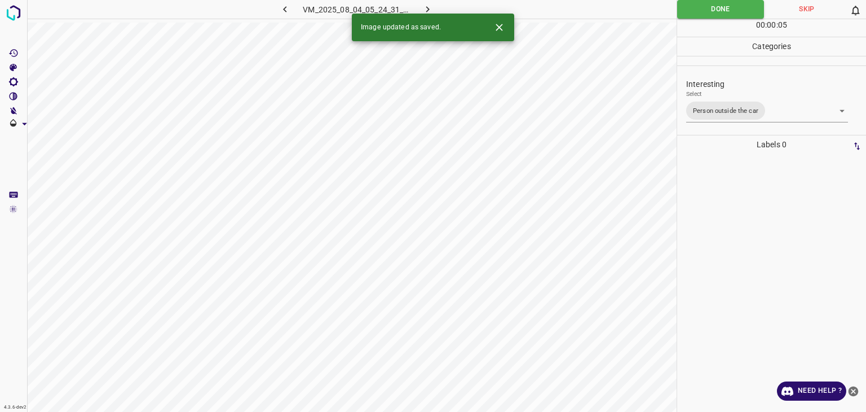
click at [429, 3] on icon "button" at bounding box center [428, 9] width 12 height 12
click at [721, 117] on div "Interesting Select ​" at bounding box center [771, 96] width 189 height 53
click at [724, 114] on body "4.3.6-dev2 VM_2025_08_01_11_05_55_877_04.gif Done Skip 0 00 : 00 : 03 Categorie…" at bounding box center [433, 206] width 866 height 412
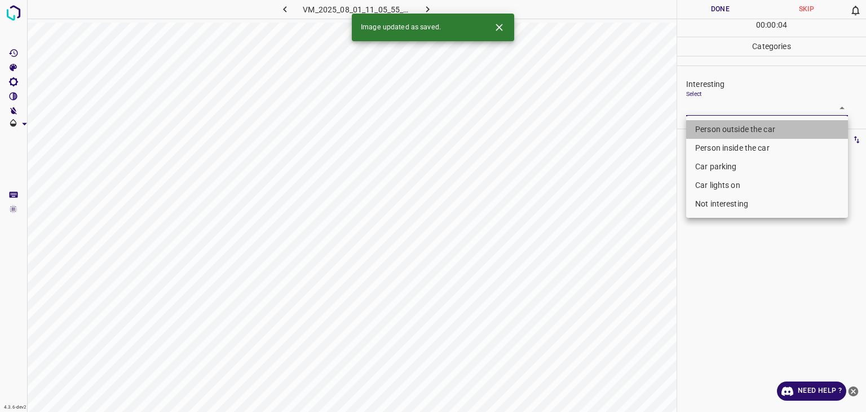
click at [728, 134] on li "Person outside the car" at bounding box center [767, 129] width 162 height 19
type input "Person outside the car"
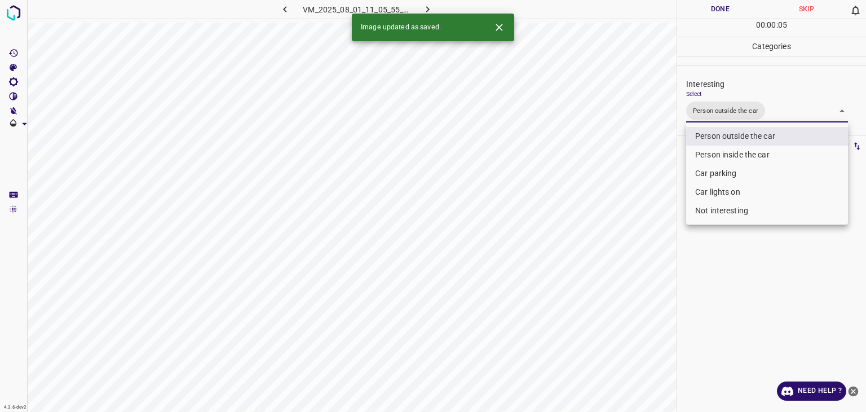
click at [739, 15] on div at bounding box center [433, 206] width 866 height 412
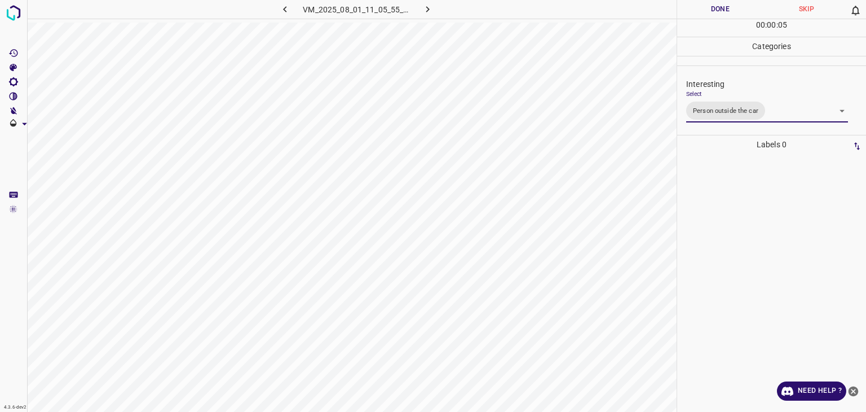
click at [735, 12] on div "Person outside the car Person inside the car Car parking Car lights on Not inte…" at bounding box center [433, 206] width 866 height 412
click at [735, 12] on button "Done" at bounding box center [720, 9] width 86 height 19
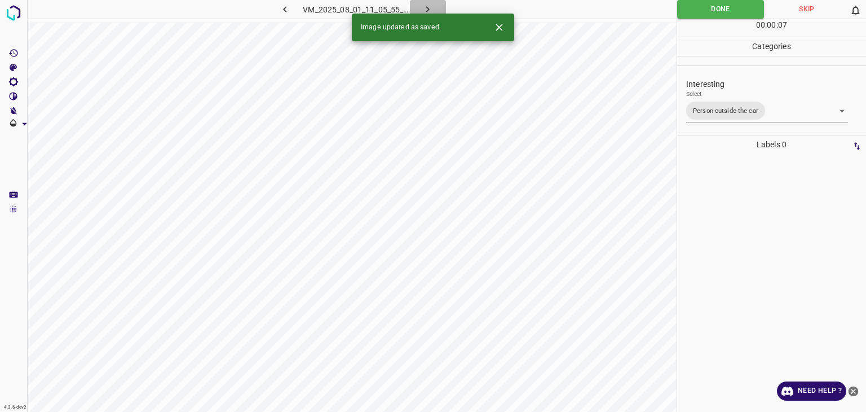
click at [424, 8] on icon "button" at bounding box center [428, 9] width 12 height 12
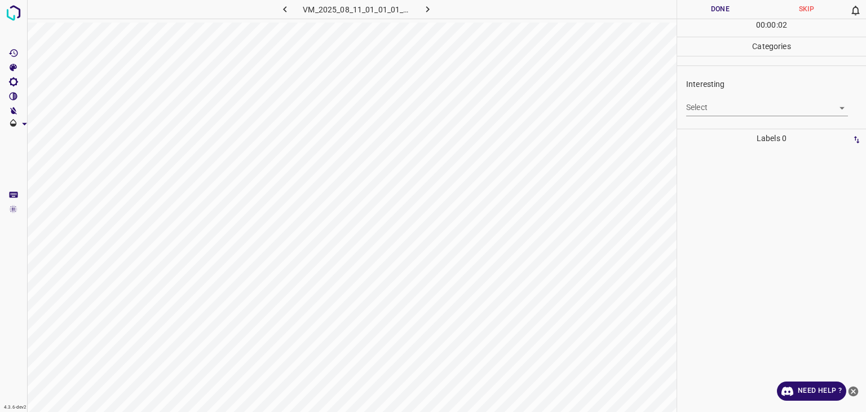
click at [720, 118] on div "Interesting Select ​" at bounding box center [771, 96] width 189 height 53
click at [716, 113] on body "4.3.6-dev2 VM_2025_08_11_01_01_01_705_09.gif Done Skip 0 00 : 00 : 02 Categorie…" at bounding box center [433, 206] width 866 height 412
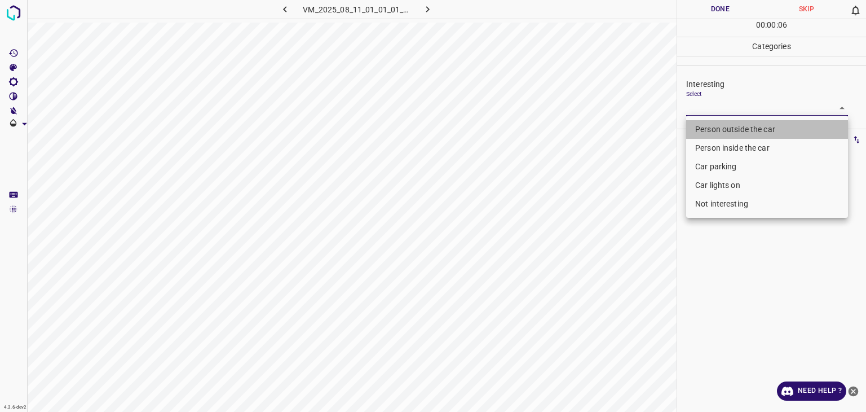
click at [720, 136] on li "Person outside the car" at bounding box center [767, 129] width 162 height 19
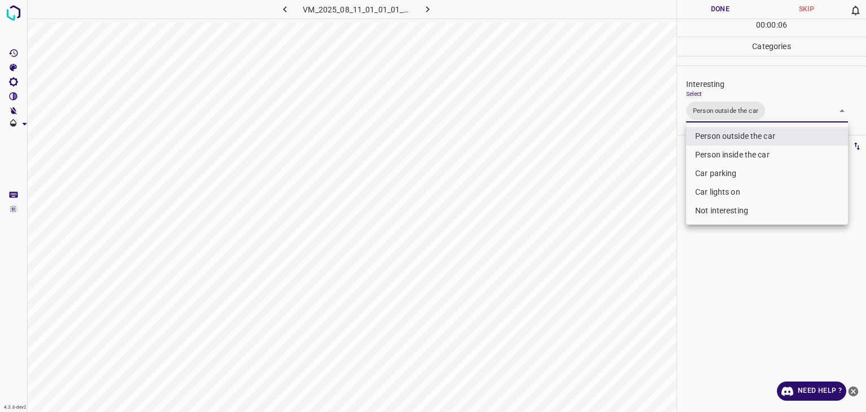
click at [723, 189] on li "Car lights on" at bounding box center [767, 192] width 162 height 19
type input "Person outside the car,Car lights on"
click at [715, 14] on div at bounding box center [433, 206] width 866 height 412
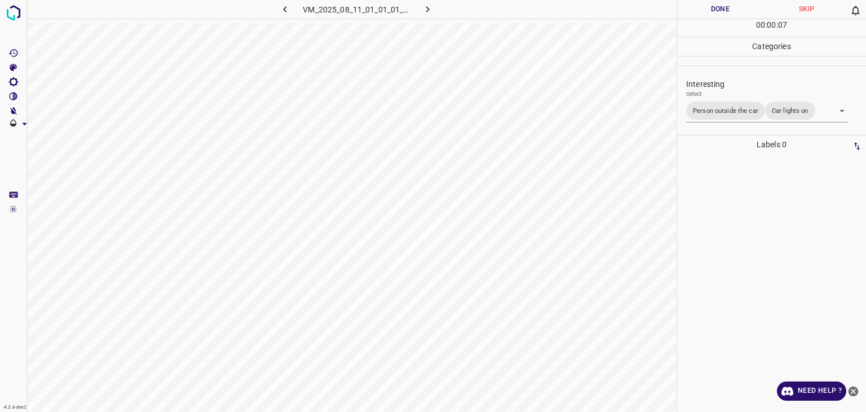
click at [715, 14] on div "Person outside the car Person inside the car Car parking Car lights on Not inte…" at bounding box center [433, 206] width 866 height 412
click at [715, 14] on button "Done" at bounding box center [720, 9] width 86 height 19
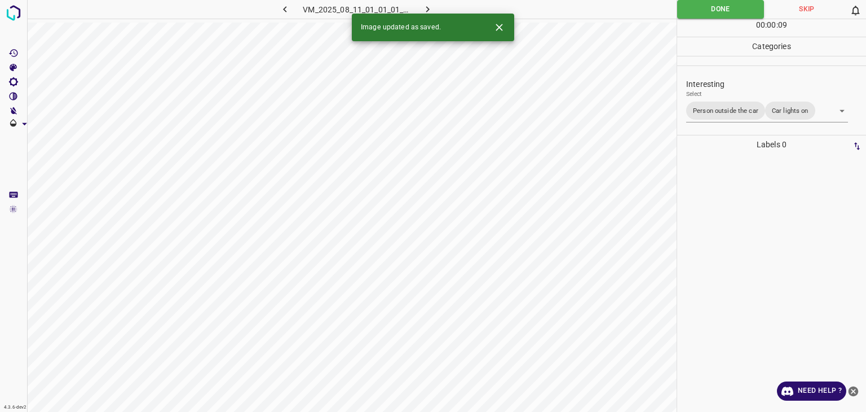
click at [432, 5] on icon "button" at bounding box center [428, 9] width 12 height 12
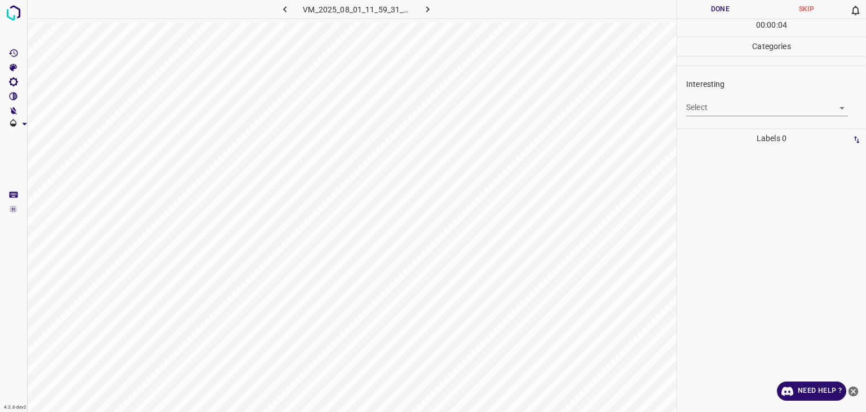
click at [735, 111] on body "4.3.6-dev2 VM_2025_08_01_11_59_31_197_00.gif Done Skip 0 00 : 00 : 04 Categorie…" at bounding box center [433, 206] width 866 height 412
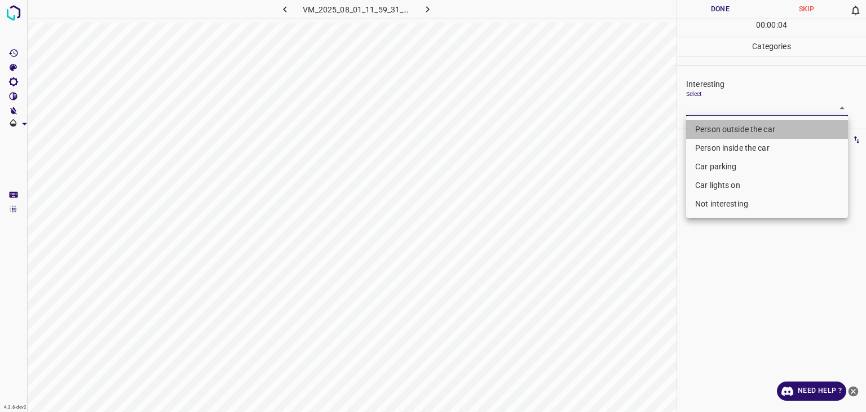
click at [728, 133] on li "Person outside the car" at bounding box center [767, 129] width 162 height 19
type input "Person outside the car"
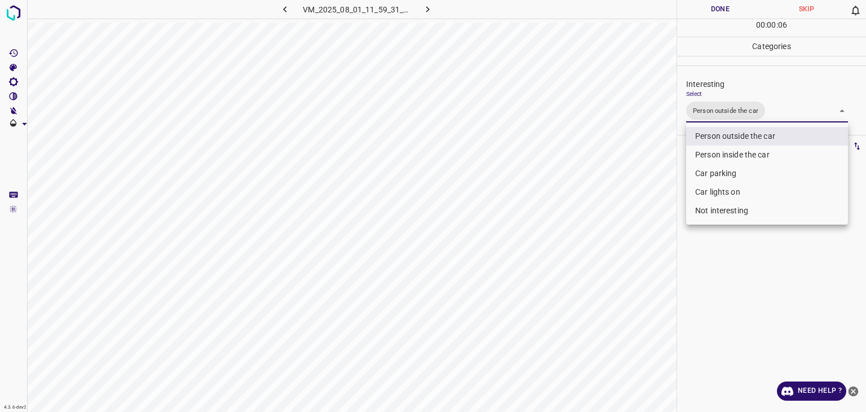
click at [706, 7] on div at bounding box center [433, 206] width 866 height 412
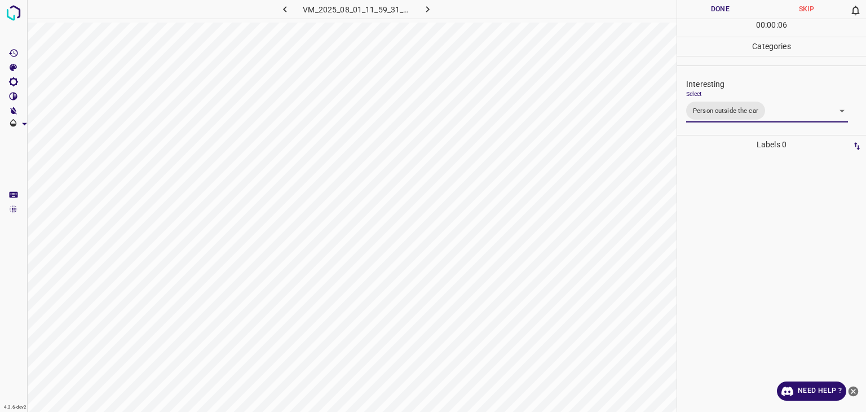
click at [706, 7] on div at bounding box center [433, 206] width 866 height 412
click at [706, 7] on button "Done" at bounding box center [720, 9] width 86 height 19
click at [706, 8] on button "Done" at bounding box center [720, 9] width 86 height 19
drag, startPoint x: 706, startPoint y: 9, endPoint x: 680, endPoint y: 27, distance: 32.1
click at [706, 11] on button "Done" at bounding box center [720, 9] width 86 height 19
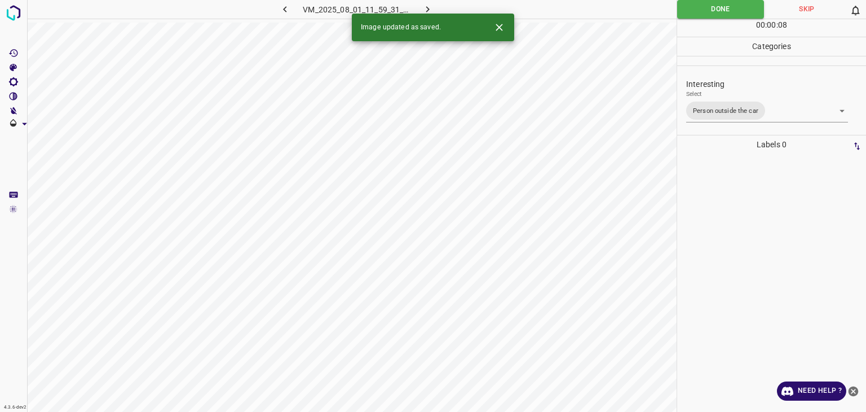
click at [431, 8] on icon "button" at bounding box center [428, 9] width 12 height 12
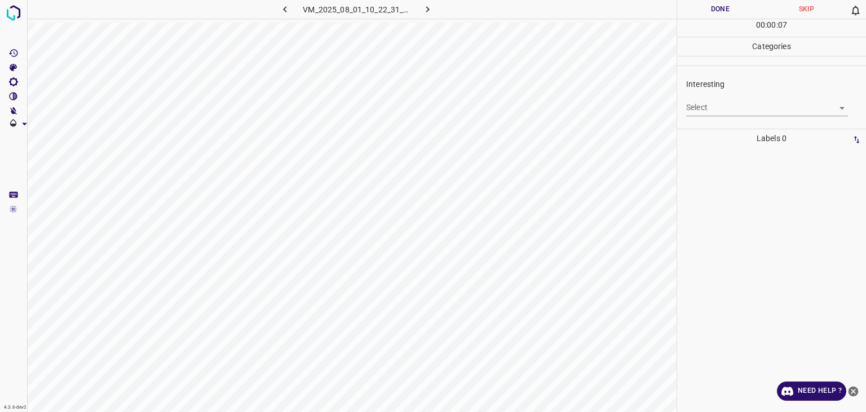
click at [737, 114] on body "4.3.6-dev2 VM_2025_08_01_10_22_31_194_00.gif Done Skip 0 00 : 00 : 07 Categorie…" at bounding box center [433, 206] width 866 height 412
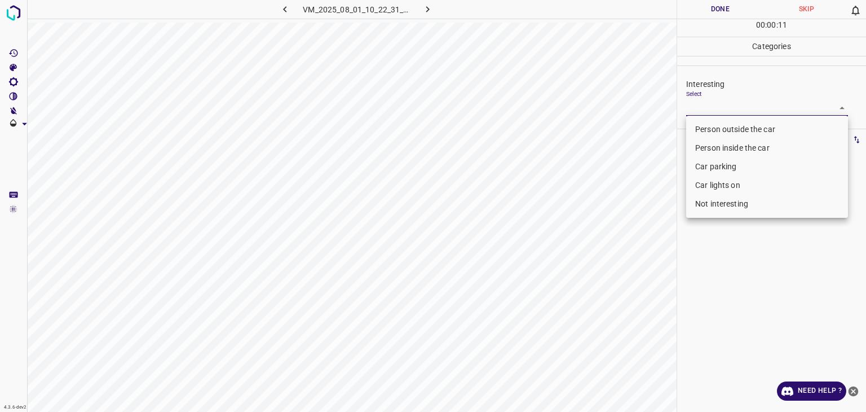
drag, startPoint x: 739, startPoint y: 187, endPoint x: 735, endPoint y: 206, distance: 19.0
click at [739, 187] on li "Car lights on" at bounding box center [767, 185] width 162 height 19
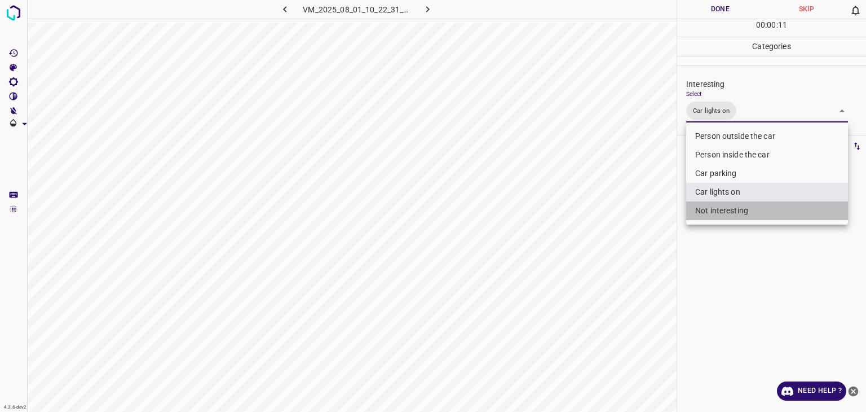
click at [735, 210] on li "Not interesting" at bounding box center [767, 210] width 162 height 19
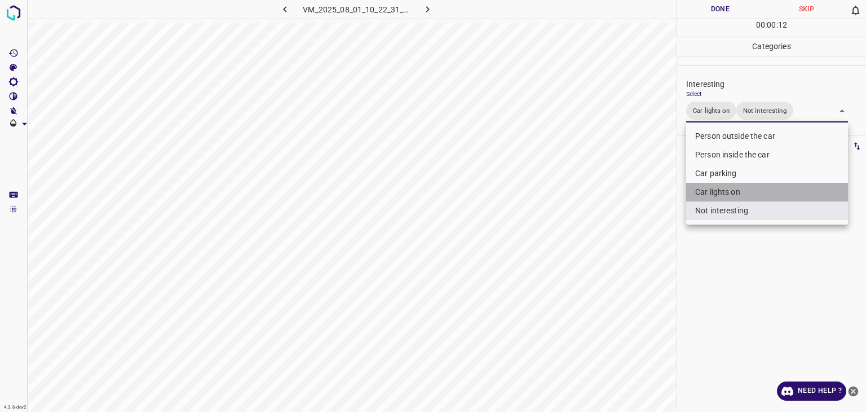
click at [735, 191] on li "Car lights on" at bounding box center [767, 192] width 162 height 19
type input "Not interesting"
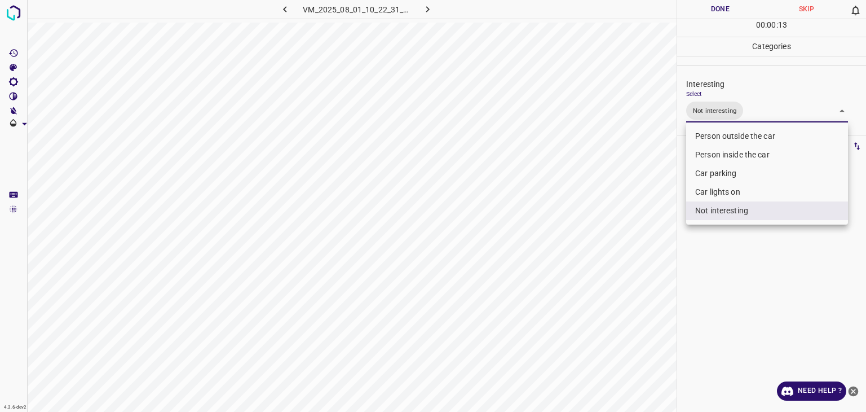
click at [735, 7] on div at bounding box center [433, 206] width 866 height 412
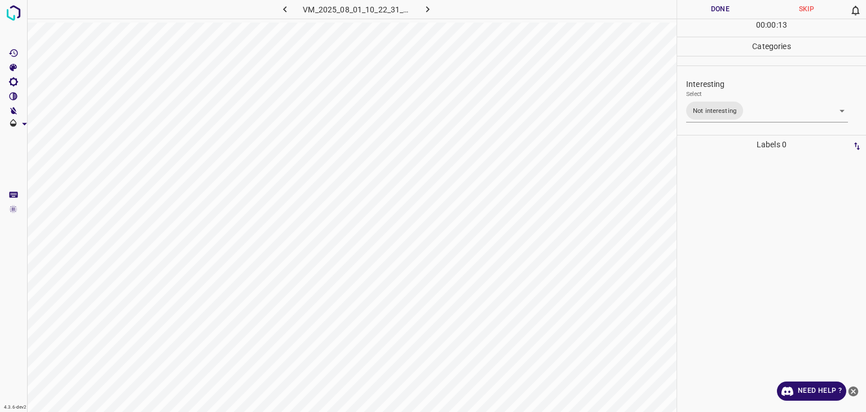
click at [735, 7] on div "Person outside the car Person inside the car Car parking Car lights on Not inte…" at bounding box center [433, 206] width 866 height 412
click at [735, 7] on button "Done" at bounding box center [720, 9] width 86 height 19
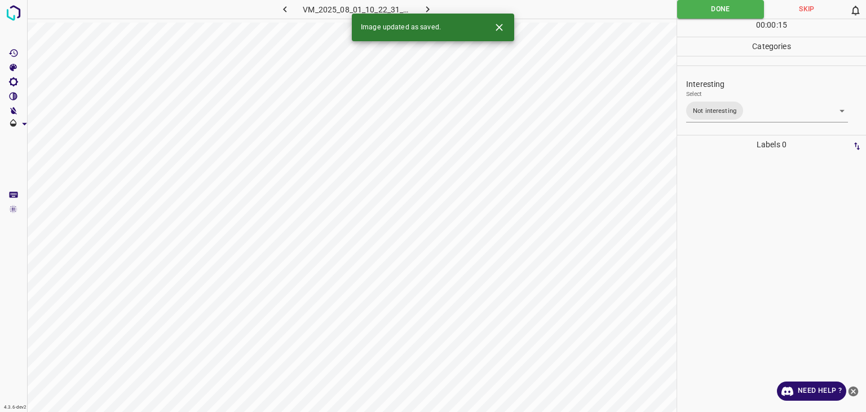
click at [426, 9] on icon "button" at bounding box center [428, 9] width 12 height 12
click at [683, 112] on div "Interesting Select ​" at bounding box center [771, 96] width 189 height 53
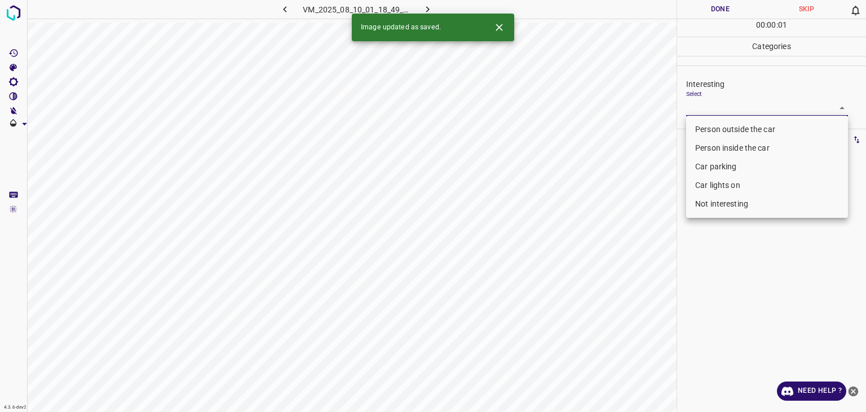
click at [708, 105] on body "4.3.6-dev2 VM_2025_08_10_01_18_49_187_10.gif Done Skip 0 00 : 00 : 01 Categorie…" at bounding box center [433, 206] width 866 height 412
click at [711, 122] on li "Person outside the car" at bounding box center [767, 129] width 162 height 19
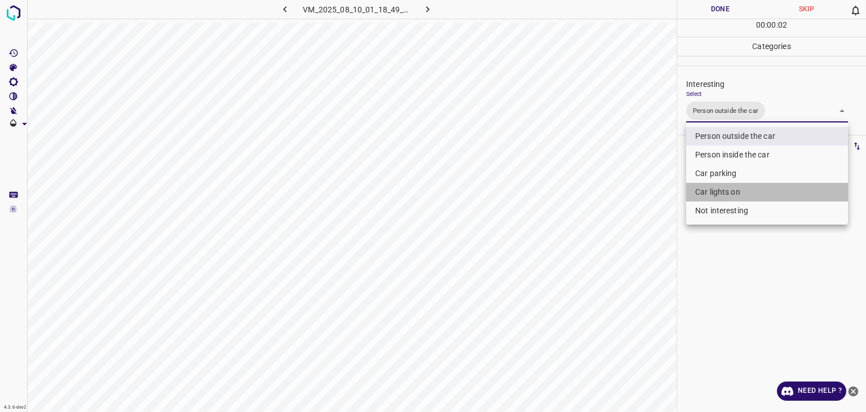
click at [719, 199] on li "Car lights on" at bounding box center [767, 192] width 162 height 19
type input "Person outside the car,Car lights on"
click at [724, 11] on div at bounding box center [433, 206] width 866 height 412
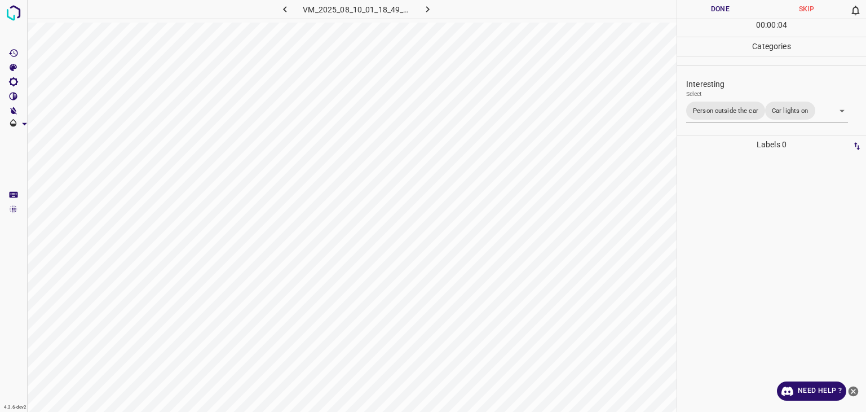
click at [724, 11] on div at bounding box center [433, 206] width 866 height 412
click at [724, 11] on button "Done" at bounding box center [720, 9] width 86 height 19
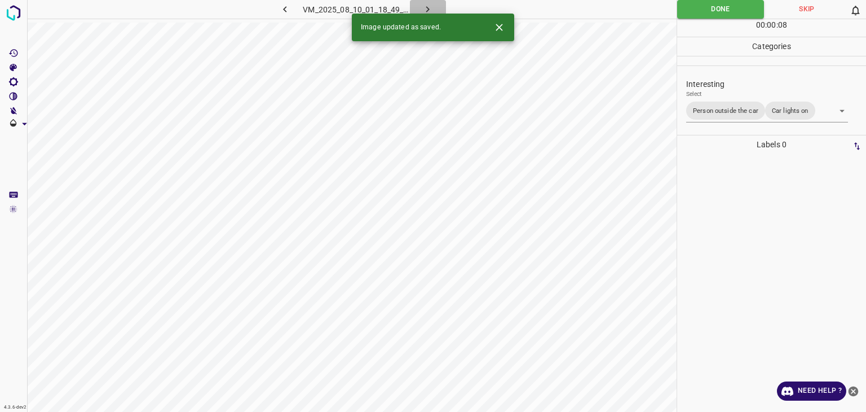
drag, startPoint x: 428, startPoint y: 10, endPoint x: 610, endPoint y: 21, distance: 182.0
click at [429, 10] on icon "button" at bounding box center [427, 9] width 3 height 6
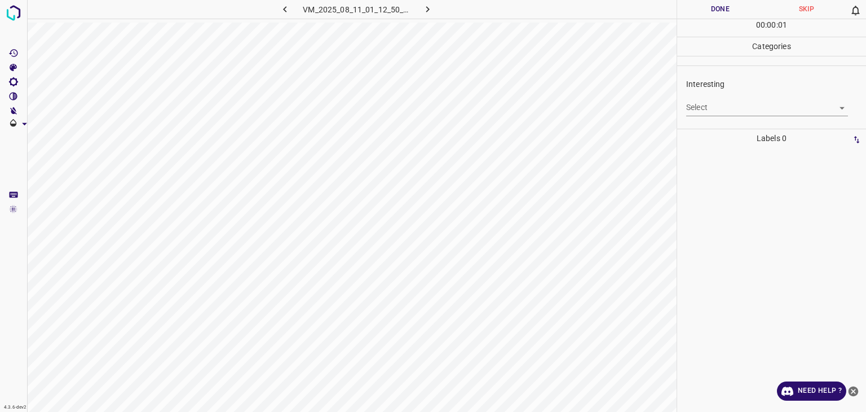
click at [697, 102] on body "4.3.6-dev2 VM_2025_08_11_01_12_50_162_02.gif Done Skip 0 00 : 00 : 01 Categorie…" at bounding box center [433, 206] width 866 height 412
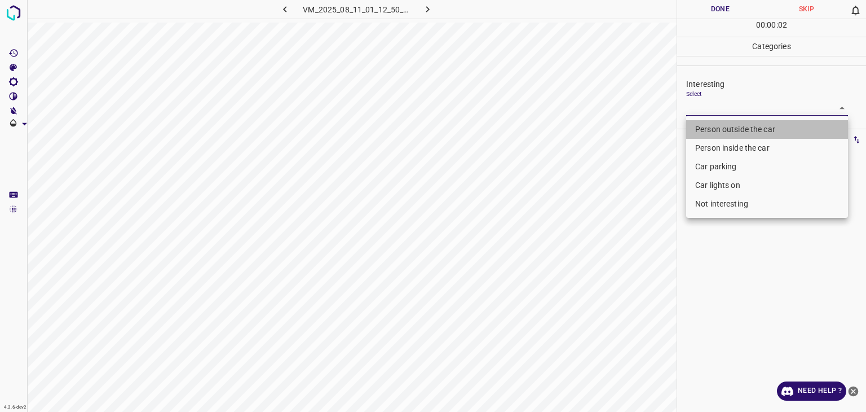
click at [696, 129] on li "Person outside the car" at bounding box center [767, 129] width 162 height 19
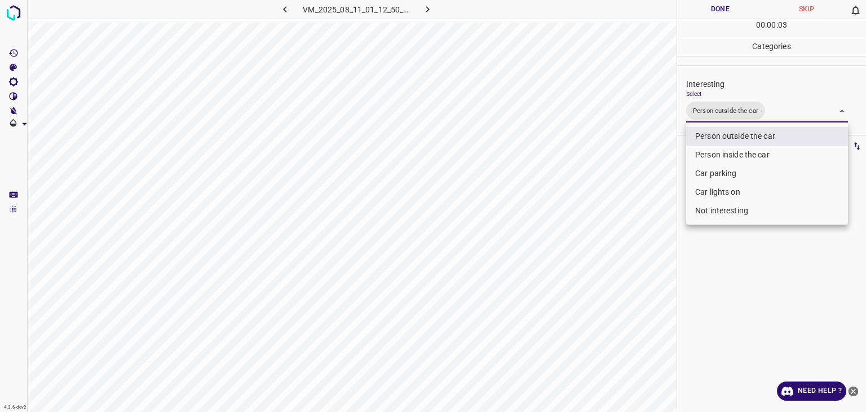
click at [702, 199] on li "Car lights on" at bounding box center [767, 192] width 162 height 19
type input "Person outside the car,Car lights on"
click at [719, 3] on div at bounding box center [433, 206] width 866 height 412
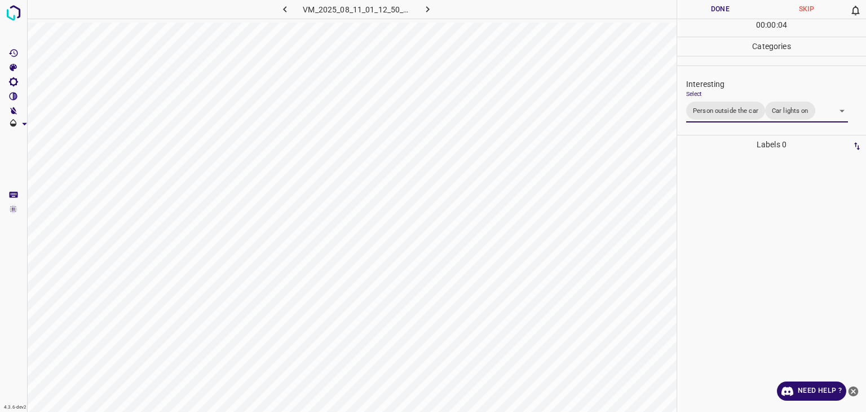
click at [719, 3] on div "Person outside the car Person inside the car Car parking Car lights on Not inte…" at bounding box center [433, 206] width 866 height 412
click at [719, 3] on button "Done" at bounding box center [720, 9] width 86 height 19
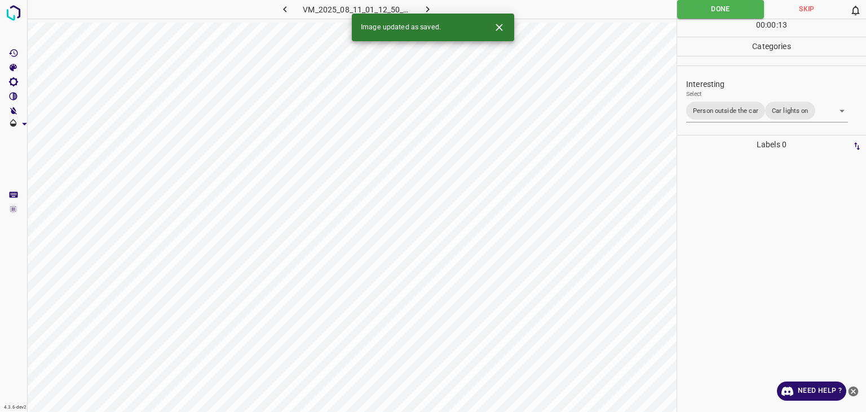
click at [423, 0] on button "button" at bounding box center [428, 9] width 36 height 19
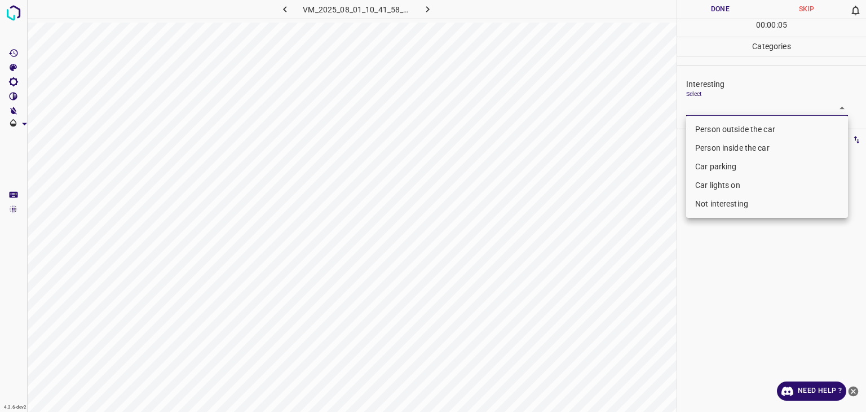
click at [724, 113] on body "4.3.6-dev2 VM_2025_08_01_10_41_58_270_10.gif Done Skip 0 00 : 00 : 05 Categorie…" at bounding box center [433, 206] width 866 height 412
click at [731, 133] on li "Person outside the car" at bounding box center [767, 129] width 162 height 19
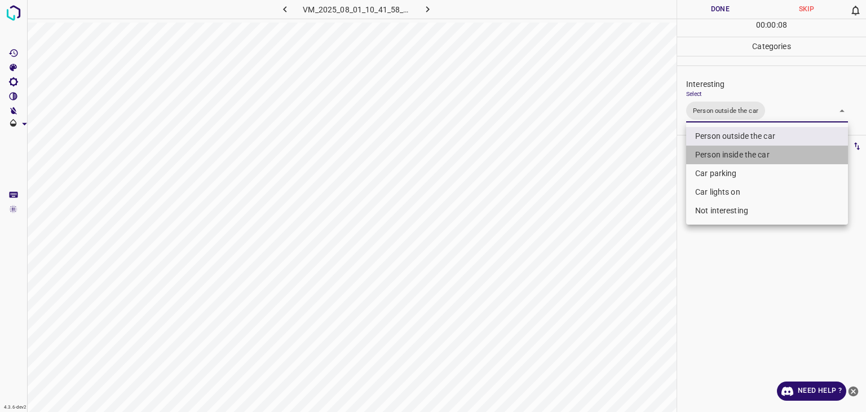
click at [731, 152] on li "Person inside the car" at bounding box center [767, 155] width 162 height 19
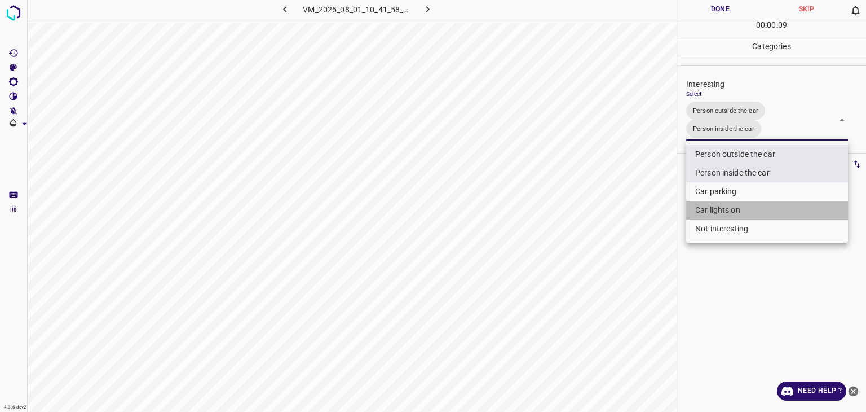
click at [749, 212] on li "Car lights on" at bounding box center [767, 210] width 162 height 19
type input "Person outside the car,Person inside the car,Car lights on"
click at [700, 16] on div at bounding box center [433, 206] width 866 height 412
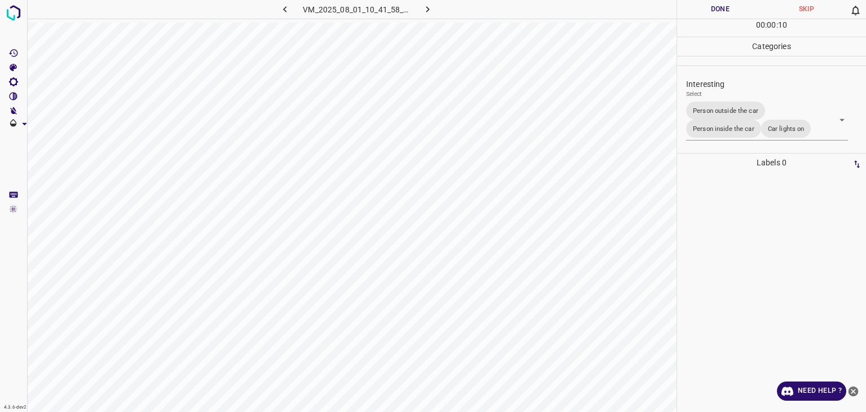
click at [699, 16] on button "Done" at bounding box center [720, 9] width 86 height 19
click at [432, 5] on icon "button" at bounding box center [428, 9] width 12 height 12
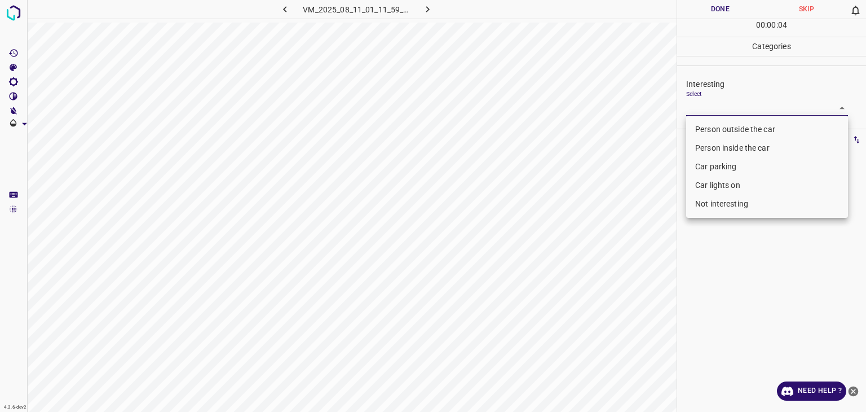
click at [753, 102] on body "4.3.6-dev2 VM_2025_08_11_01_11_59_898_11.gif Done Skip 0 00 : 00 : 04 Categorie…" at bounding box center [433, 206] width 866 height 412
click at [744, 127] on li "Person outside the car" at bounding box center [767, 129] width 162 height 19
type input "Person outside the car"
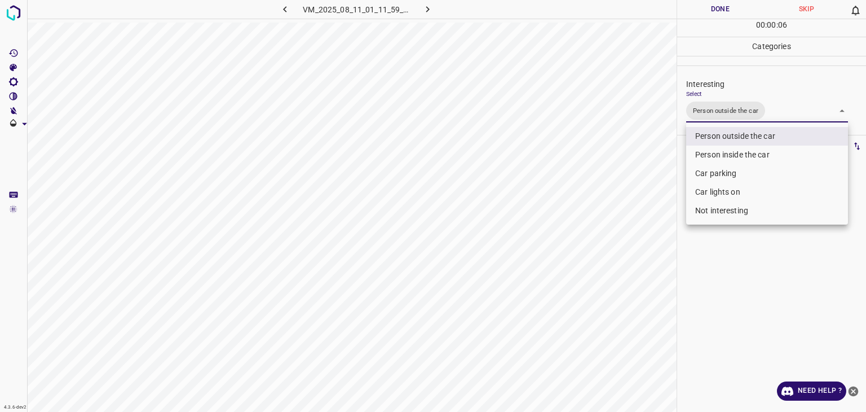
click at [713, 7] on div at bounding box center [433, 206] width 866 height 412
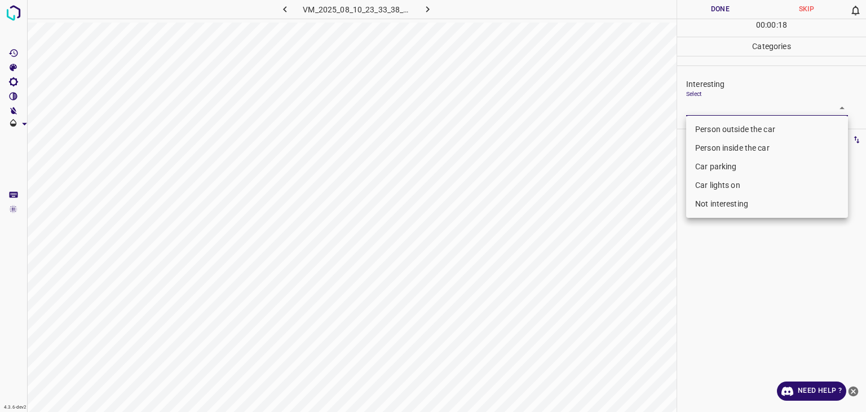
type input "Person outside the car"
type input "Not interesting"
type input "Person outside the car"
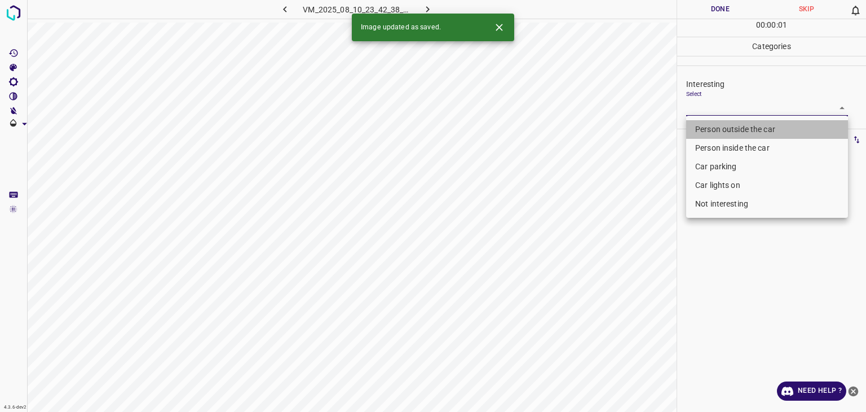
type input "Person outside the car"
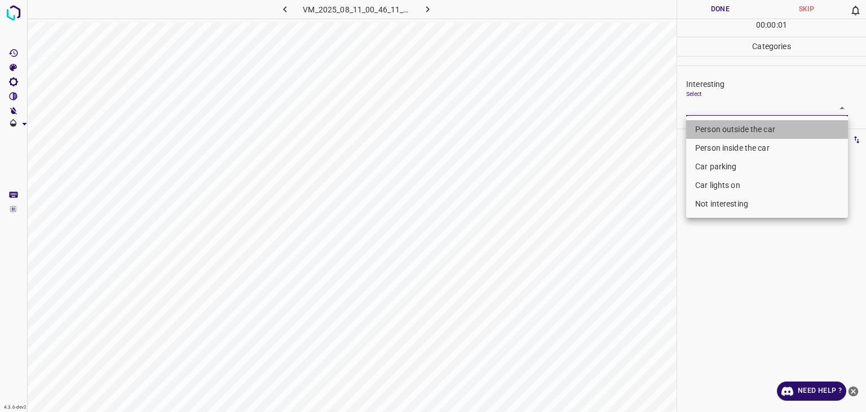
type input "Person outside the car"
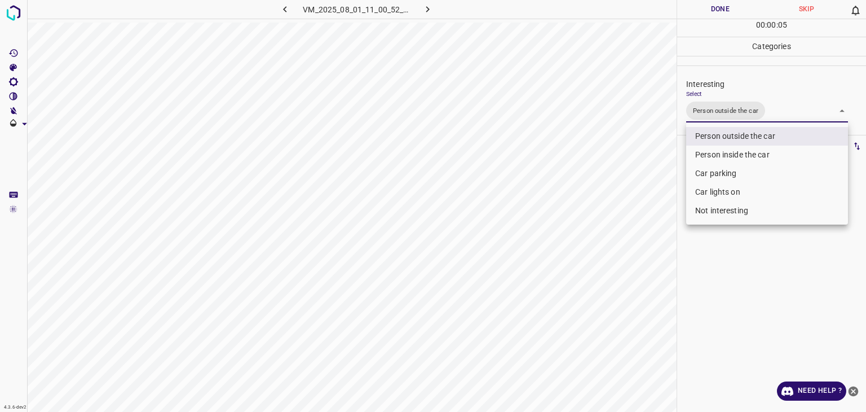
type input "Person outside the car,Car lights on"
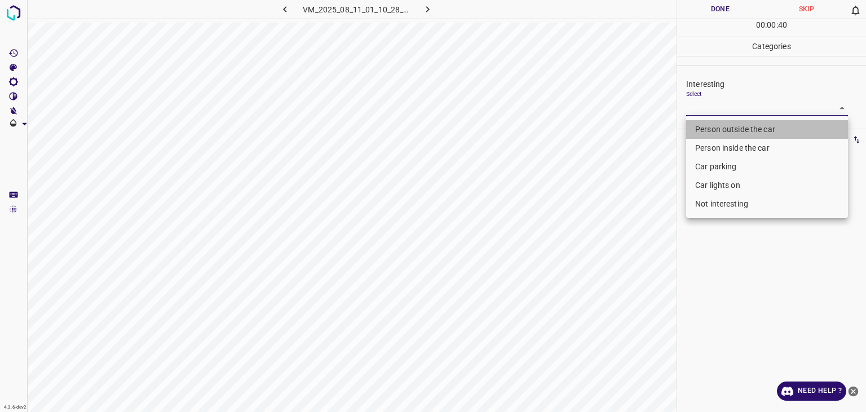
type input "Person outside the car"
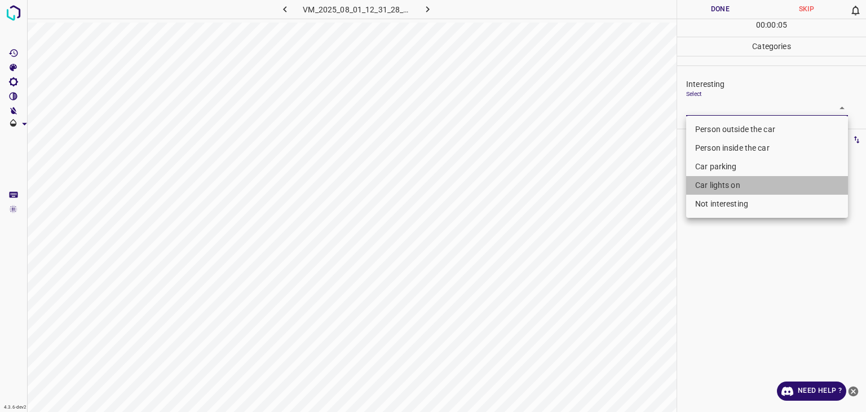
type input "Car lights on"
type input "Car parking"
type input "Person outside the car"
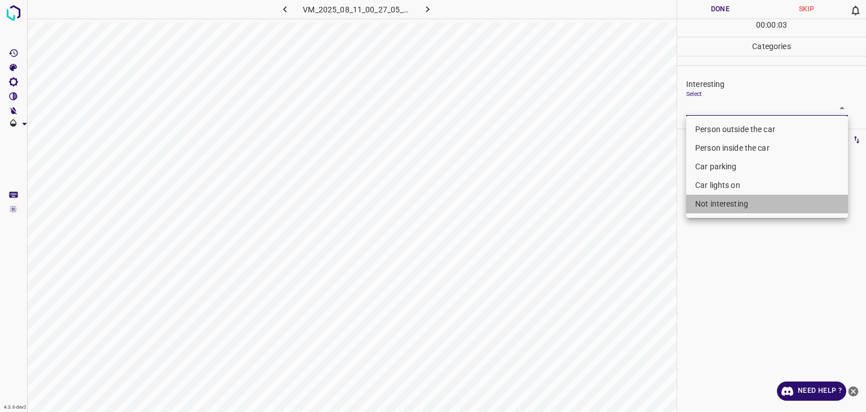
type input "Not interesting"
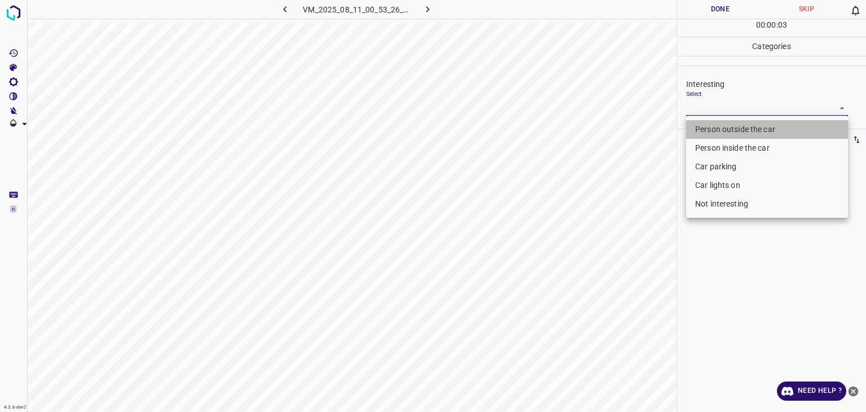
type input "Person outside the car"
drag, startPoint x: 686, startPoint y: 105, endPoint x: 697, endPoint y: 104, distance: 11.4
type input "Person outside the car"
drag, startPoint x: 724, startPoint y: 117, endPoint x: 725, endPoint y: 125, distance: 7.4
type input "Person outside the car"
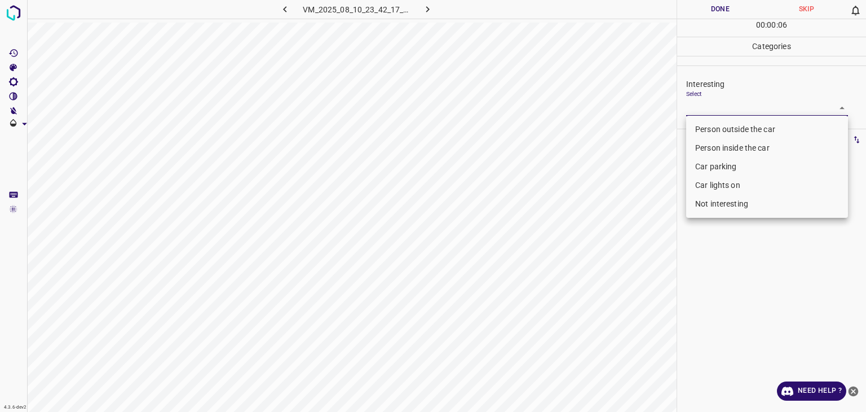
drag, startPoint x: 702, startPoint y: 131, endPoint x: 704, endPoint y: 151, distance: 19.8
type input "Person inside the car"
type input "Person outside the car"
type input "Not interesting"
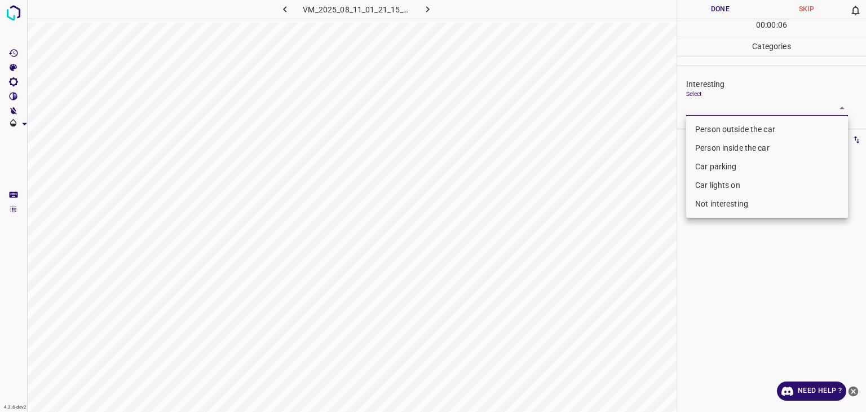
click at [726, 124] on li "Person outside the car" at bounding box center [767, 129] width 162 height 19
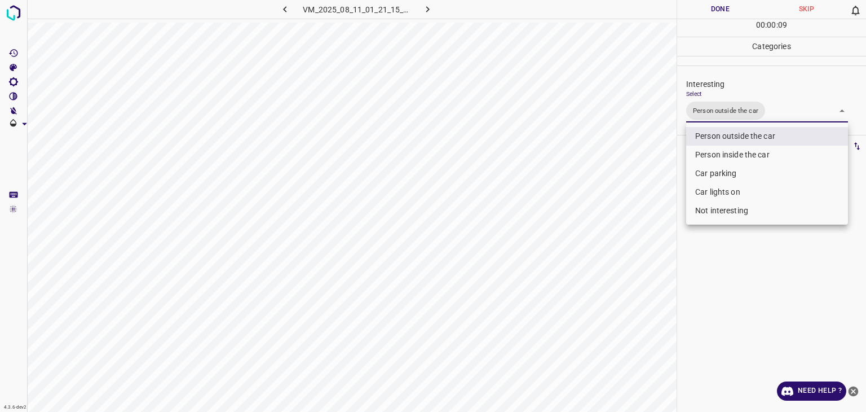
click at [729, 7] on div at bounding box center [433, 206] width 866 height 412
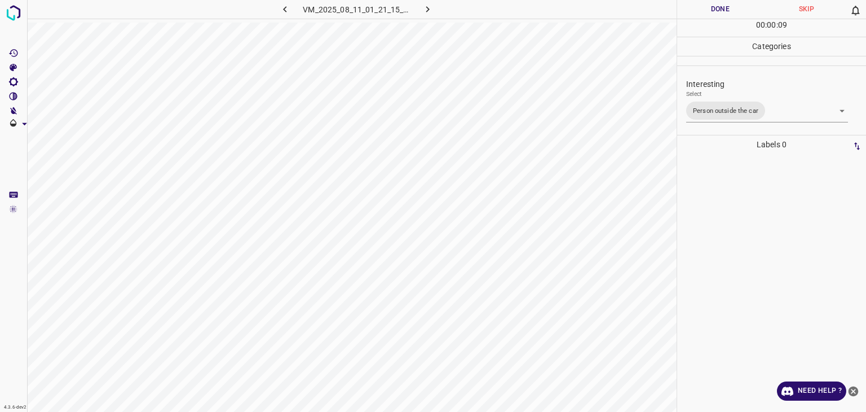
click at [729, 7] on div at bounding box center [433, 206] width 866 height 412
click at [728, 7] on button "Done" at bounding box center [720, 9] width 86 height 19
click at [726, 8] on button "Done" at bounding box center [720, 9] width 86 height 19
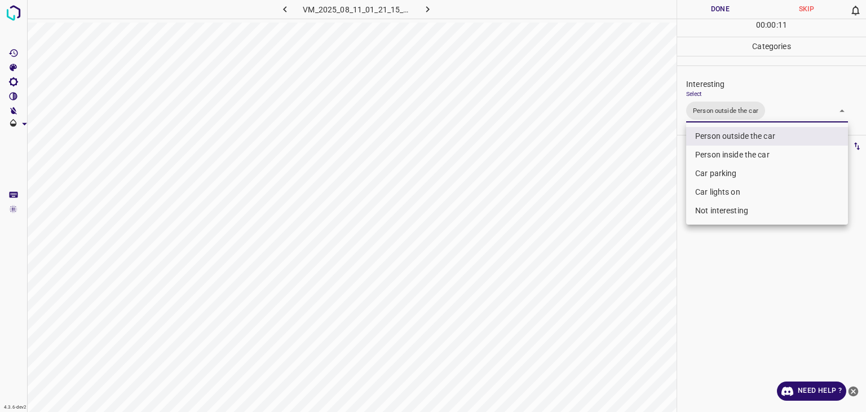
click at [775, 112] on body "4.3.6-dev2 VM_2025_08_11_01_21_15_098_08.gif Done Skip 0 00 : 00 : 11 Categorie…" at bounding box center [433, 206] width 866 height 412
click at [754, 192] on li "Car lights on" at bounding box center [767, 192] width 162 height 19
type input "Person outside the car,Car lights on"
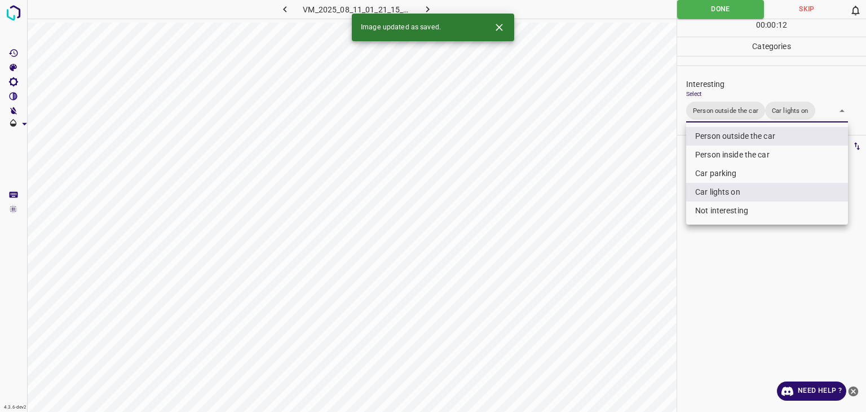
click at [707, 10] on div at bounding box center [433, 206] width 866 height 412
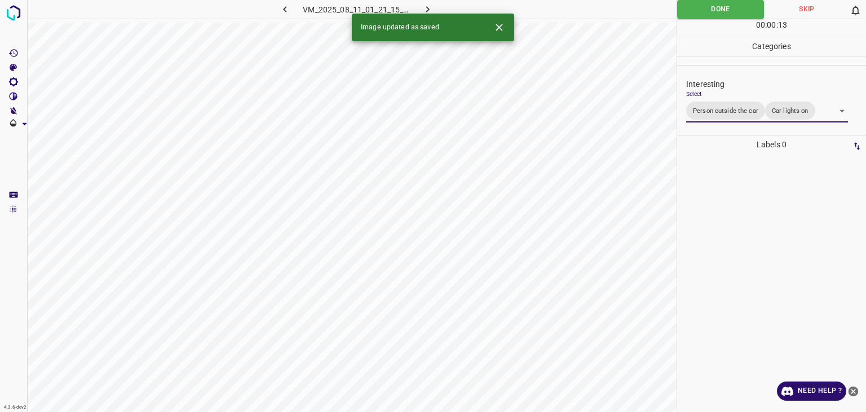
click at [434, 5] on button "button" at bounding box center [428, 9] width 36 height 19
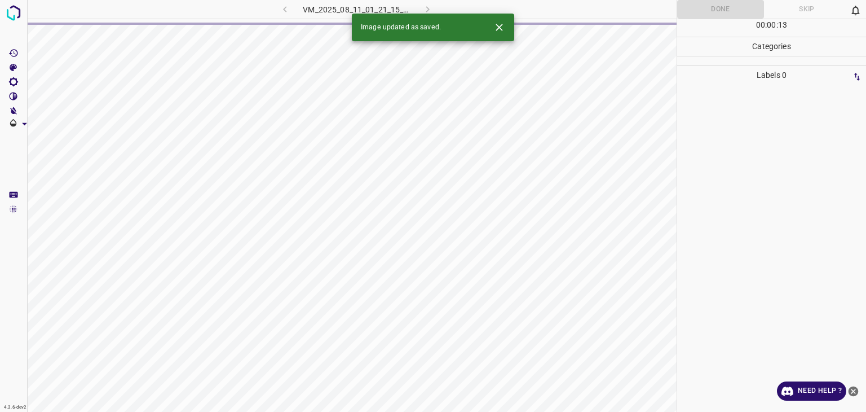
click at [434, 5] on div "VM_2025_08_11_01_21_15_098_08.gif" at bounding box center [357, 9] width 214 height 19
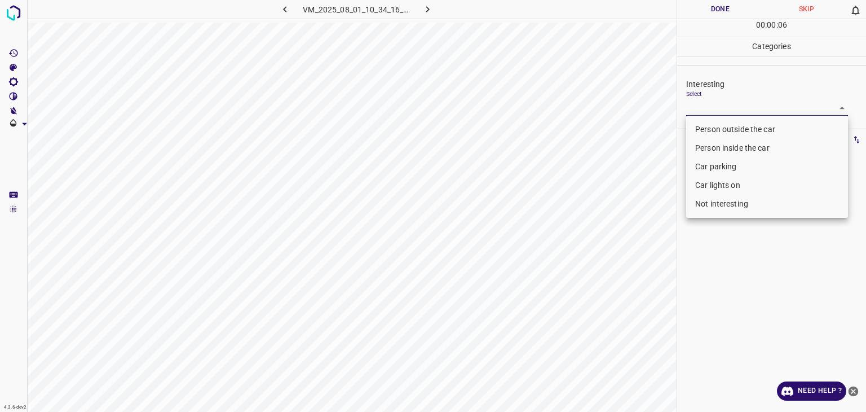
click at [725, 104] on body "4.3.6-dev2 VM_2025_08_01_10_34_16_988_10.gif Done Skip 0 00 : 00 : 06 Categorie…" at bounding box center [433, 206] width 866 height 412
click at [726, 134] on li "Person outside the car" at bounding box center [767, 129] width 162 height 19
type input "Person outside the car"
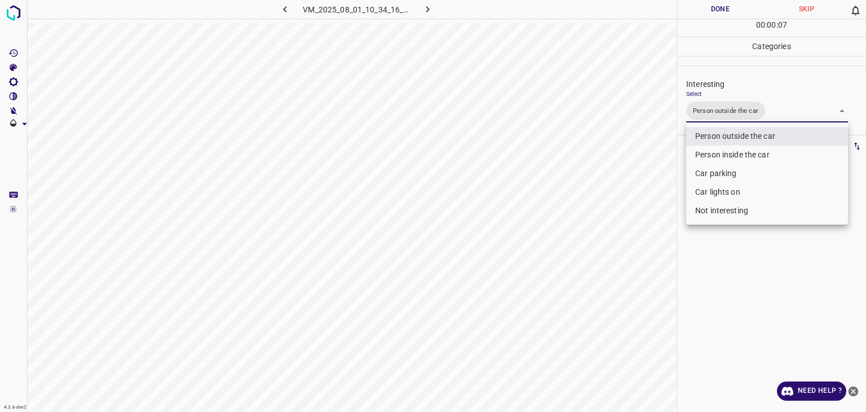
click at [696, 14] on div at bounding box center [433, 206] width 866 height 412
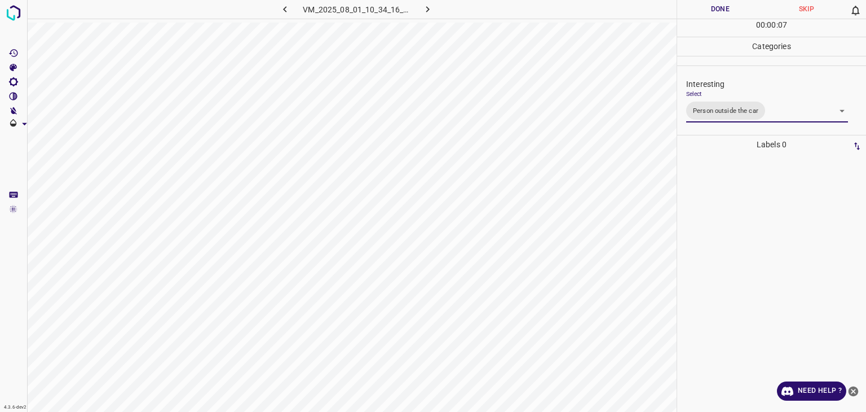
click at [696, 14] on div at bounding box center [433, 206] width 866 height 412
click at [696, 14] on button "Done" at bounding box center [720, 9] width 86 height 19
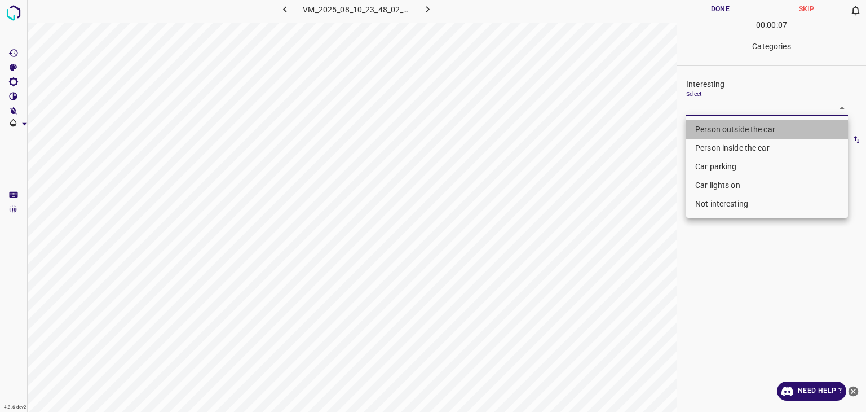
type input "Person outside the car"
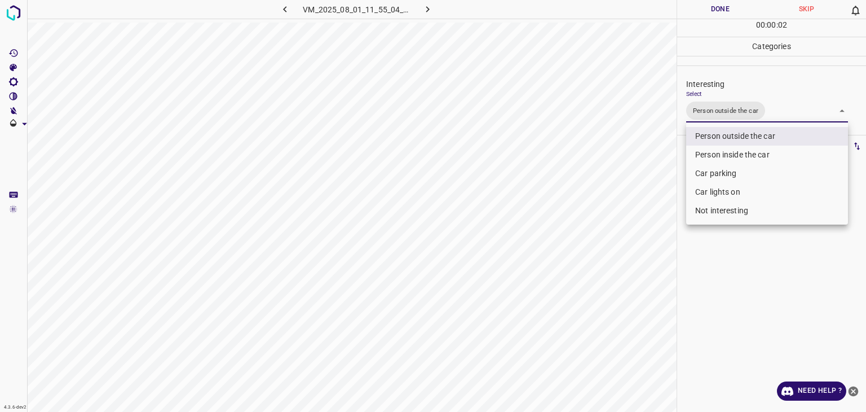
type input "Person outside the car"
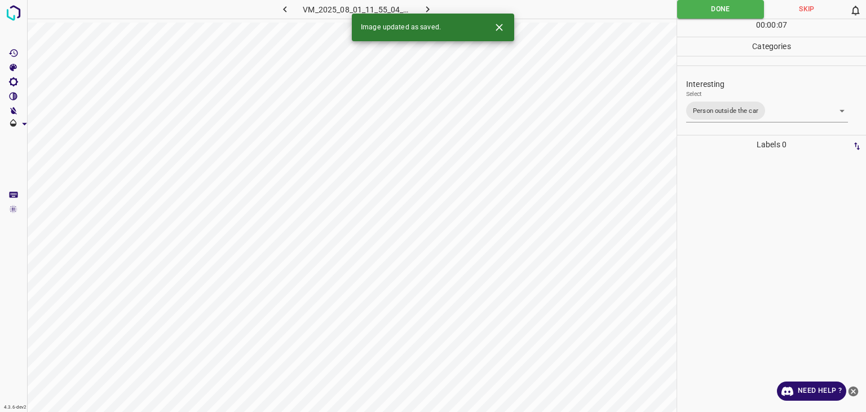
click at [426, 8] on icon "button" at bounding box center [428, 9] width 12 height 12
click at [785, 109] on body "4.3.6-dev2 VM_2025_08_11_01_27_26_639_04.gif Done Skip 0 00 : 00 : 03 Categorie…" at bounding box center [433, 206] width 866 height 412
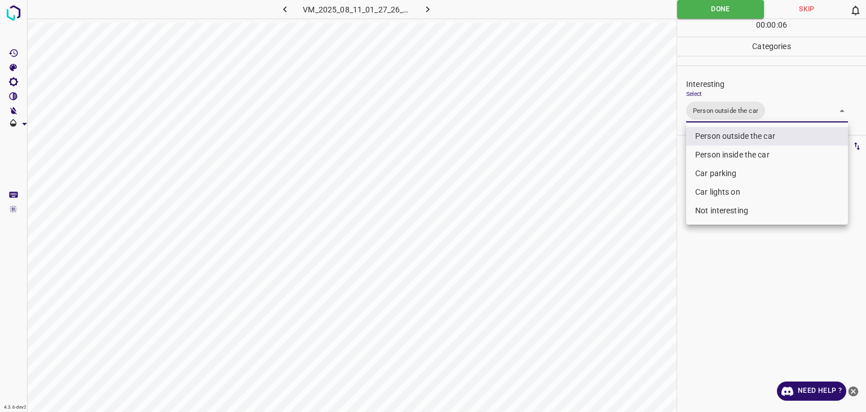
click at [702, 6] on div at bounding box center [433, 206] width 866 height 412
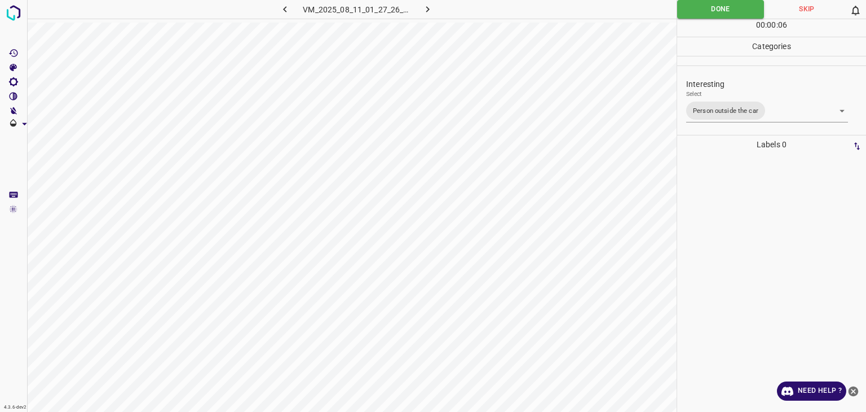
click at [702, 6] on div at bounding box center [433, 206] width 866 height 412
click at [431, 3] on icon "button" at bounding box center [428, 9] width 12 height 12
click at [435, 7] on button "button" at bounding box center [428, 9] width 36 height 19
click at [720, 109] on body "4.3.6-dev2 VM_2025_08_11_00_45_36_953_00.gif Done Skip 0 00 : 00 : 03 Categorie…" at bounding box center [433, 206] width 866 height 412
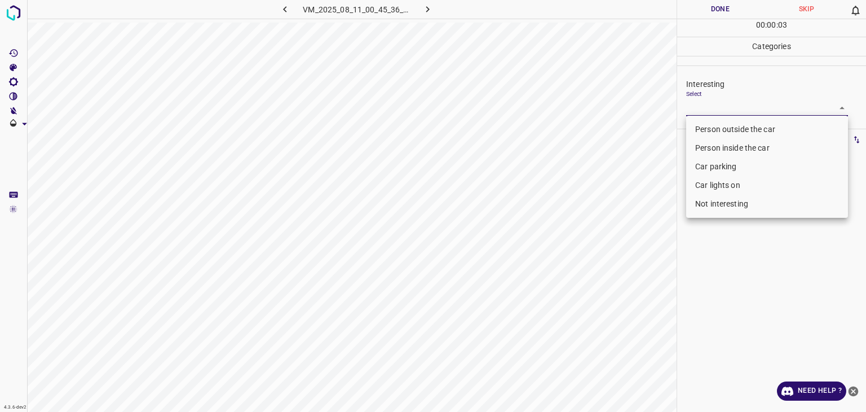
click at [720, 129] on li "Person outside the car" at bounding box center [767, 129] width 162 height 19
type input "Person outside the car"
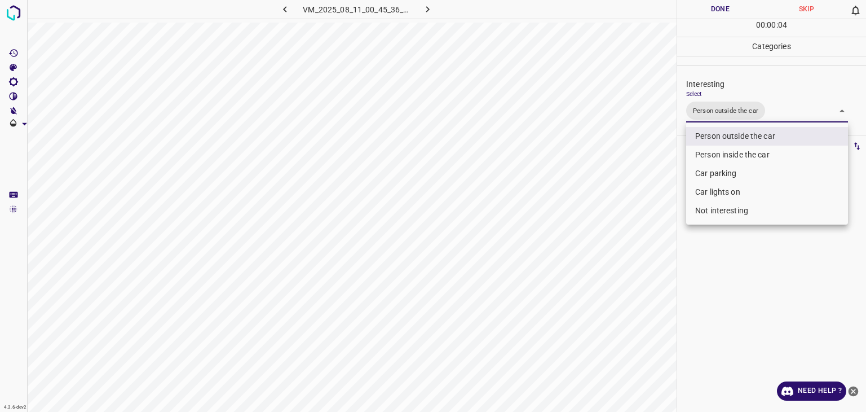
click at [693, 12] on div at bounding box center [433, 206] width 866 height 412
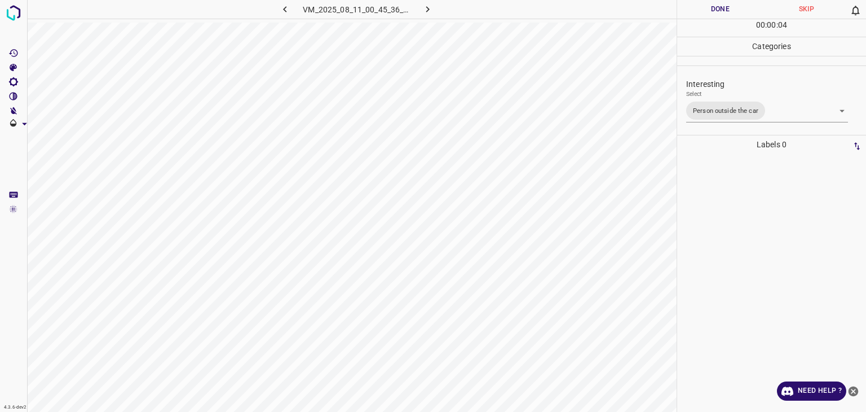
click at [693, 12] on div at bounding box center [433, 206] width 866 height 412
click at [693, 12] on button "Done" at bounding box center [720, 9] width 86 height 19
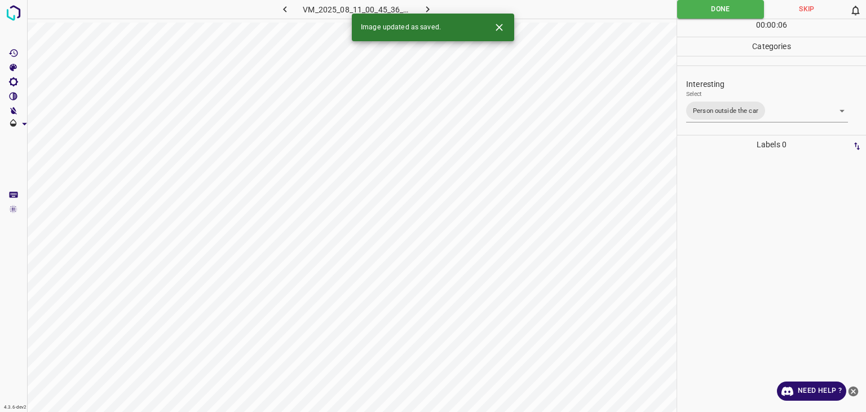
click at [434, 7] on button "button" at bounding box center [428, 9] width 36 height 19
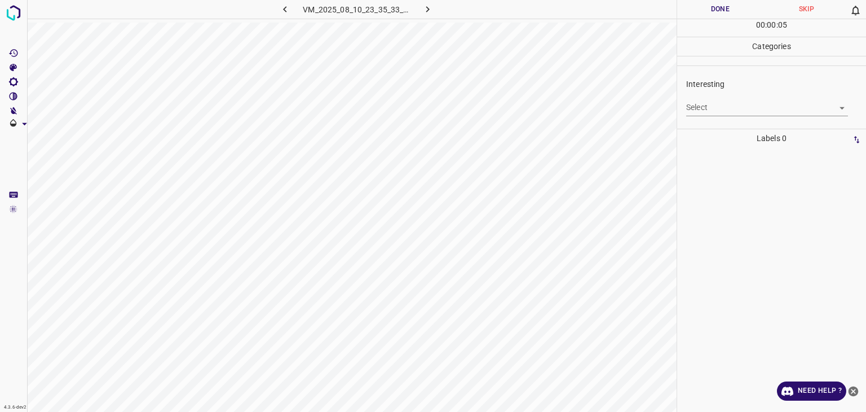
click at [721, 104] on body "4.3.6-dev2 VM_2025_08_10_23_35_33_785_11.gif Done Skip 0 00 : 00 : 05 Categorie…" at bounding box center [433, 206] width 866 height 412
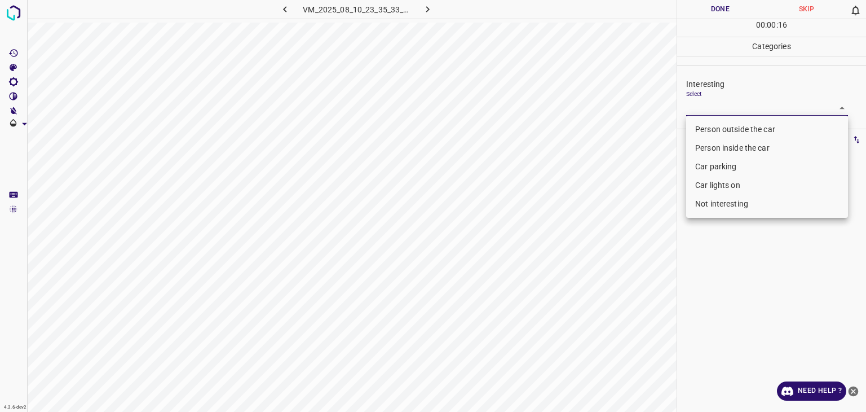
click at [725, 133] on li "Person outside the car" at bounding box center [767, 129] width 162 height 19
type input "Person outside the car"
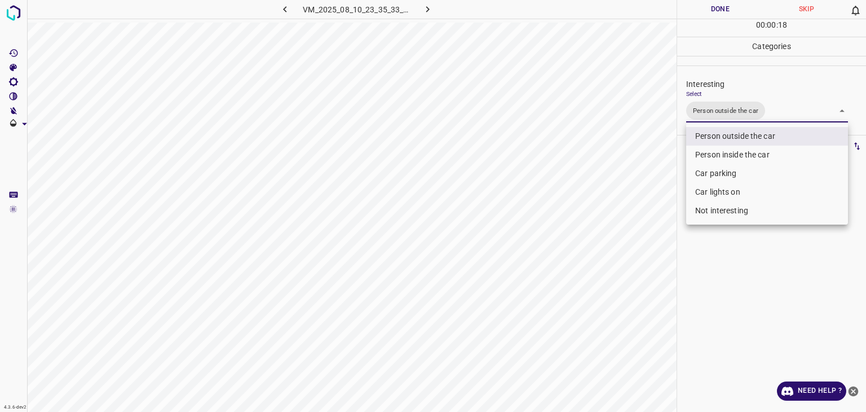
click at [717, 12] on div at bounding box center [433, 206] width 866 height 412
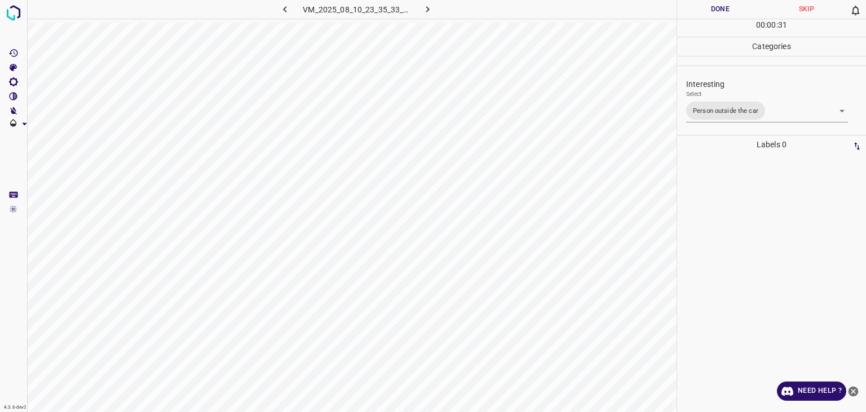
click at [718, 6] on button "Done" at bounding box center [720, 9] width 86 height 19
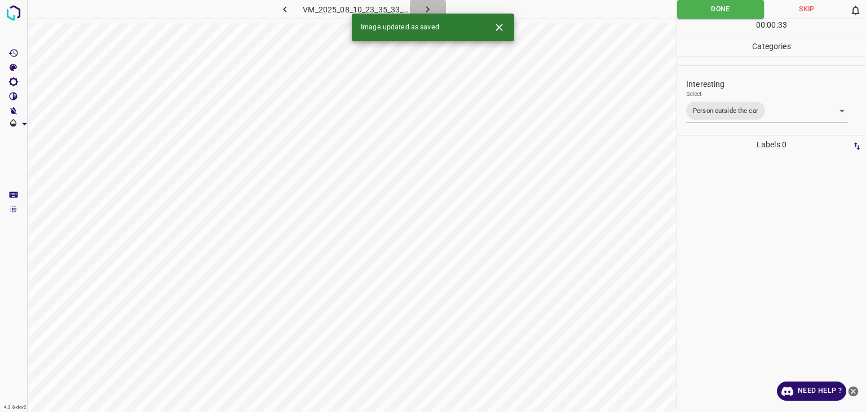
click at [432, 7] on icon "button" at bounding box center [428, 9] width 12 height 12
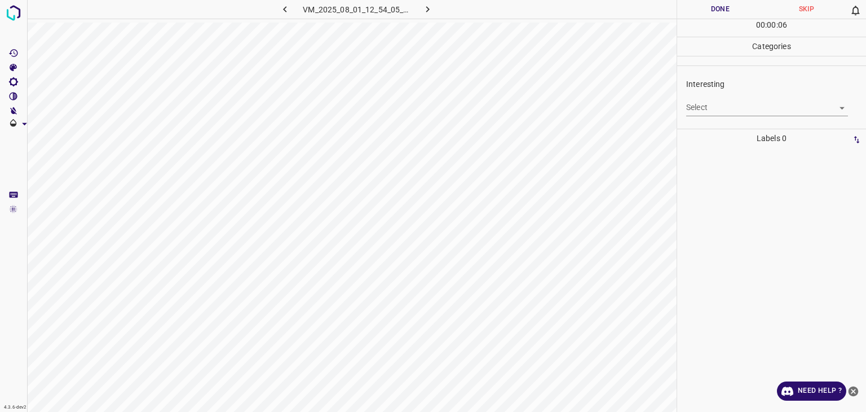
click at [713, 109] on body "4.3.6-dev2 VM_2025_08_01_12_54_05_694_00.gif Done Skip 0 00 : 00 : 06 Categorie…" at bounding box center [433, 206] width 866 height 412
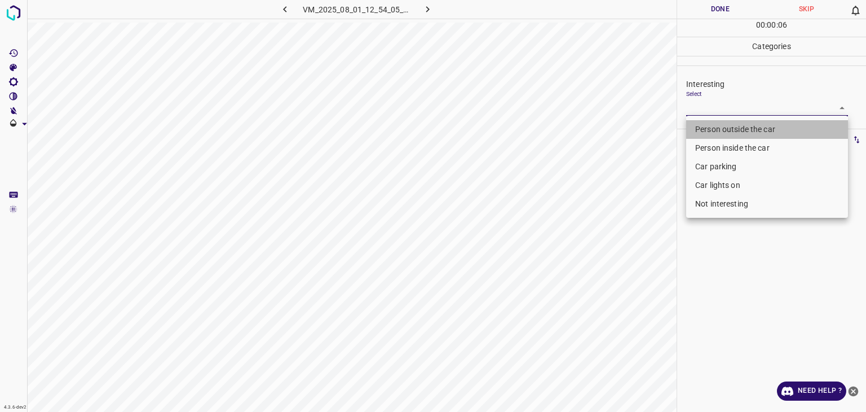
click at [719, 127] on li "Person outside the car" at bounding box center [767, 129] width 162 height 19
type input "Person outside the car"
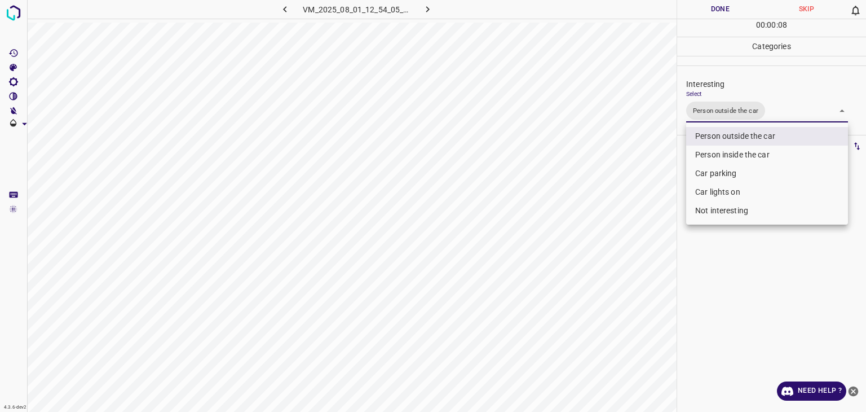
click at [702, 10] on div at bounding box center [433, 206] width 866 height 412
click at [700, 9] on div at bounding box center [433, 206] width 866 height 412
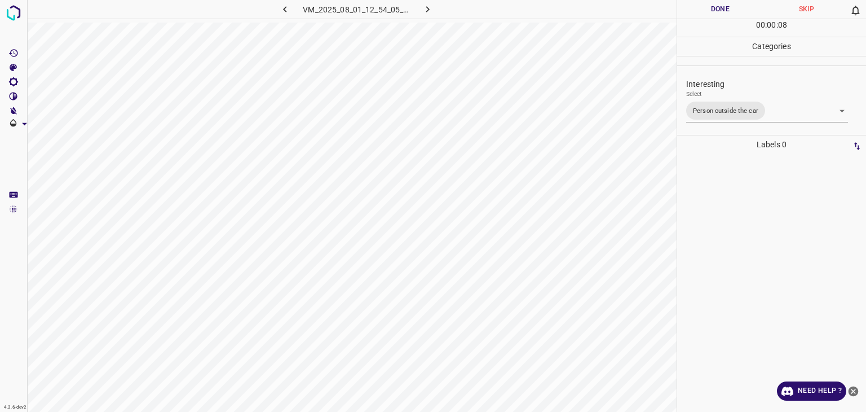
click at [700, 9] on button "Done" at bounding box center [720, 9] width 86 height 19
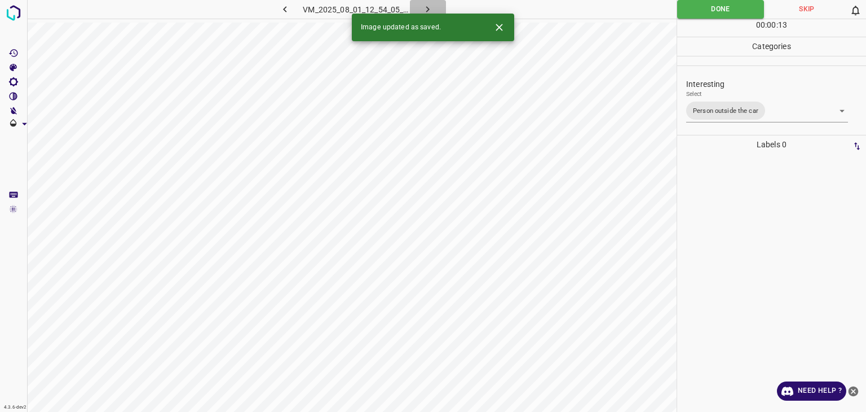
click at [433, 10] on icon "button" at bounding box center [428, 9] width 12 height 12
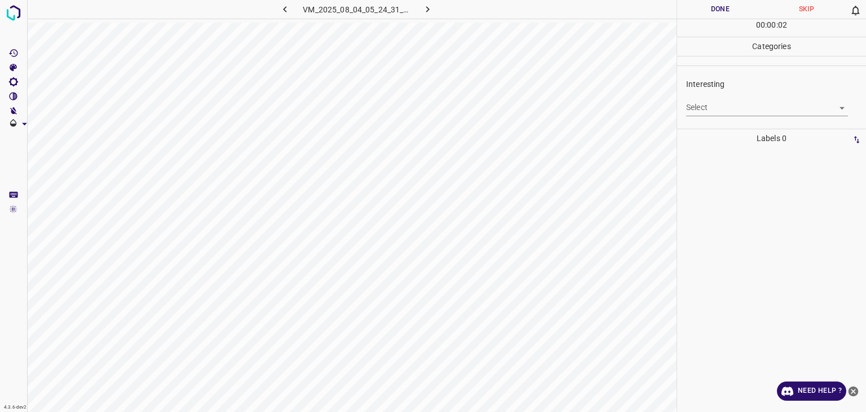
click at [768, 101] on body "4.3.6-dev2 VM_2025_08_04_05_24_31_937_10.gif Done Skip 0 00 : 00 : 02 Categorie…" at bounding box center [433, 206] width 866 height 412
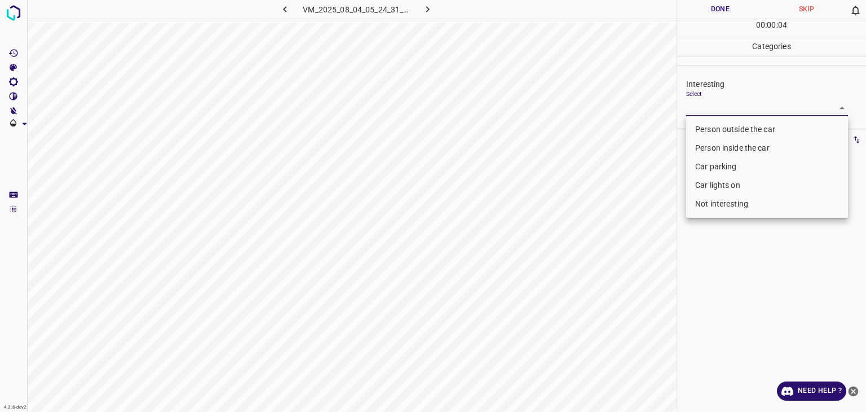
click at [729, 168] on li "Car parking" at bounding box center [767, 166] width 162 height 19
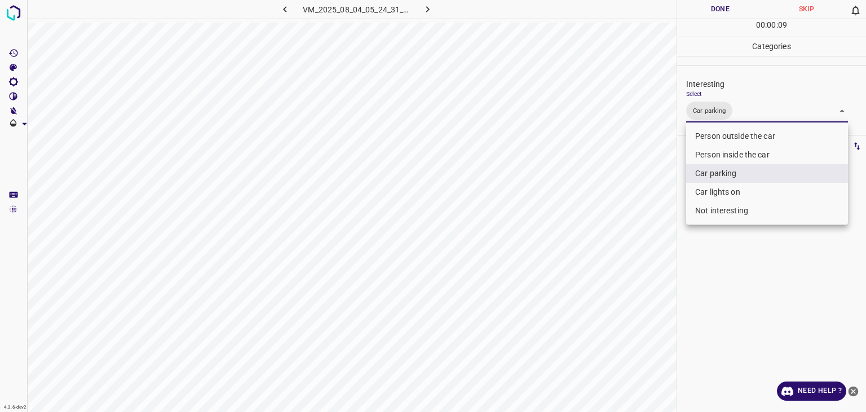
click at [672, 5] on div at bounding box center [433, 206] width 866 height 412
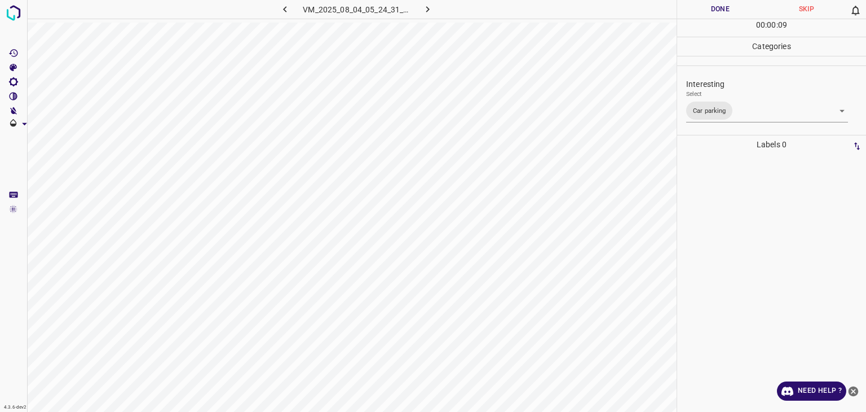
click at [679, 8] on button "Done" at bounding box center [720, 9] width 86 height 19
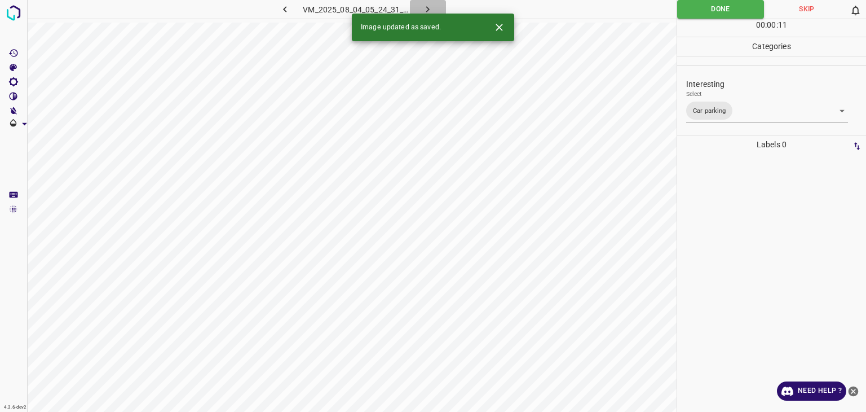
click at [426, 12] on icon "button" at bounding box center [428, 9] width 12 height 12
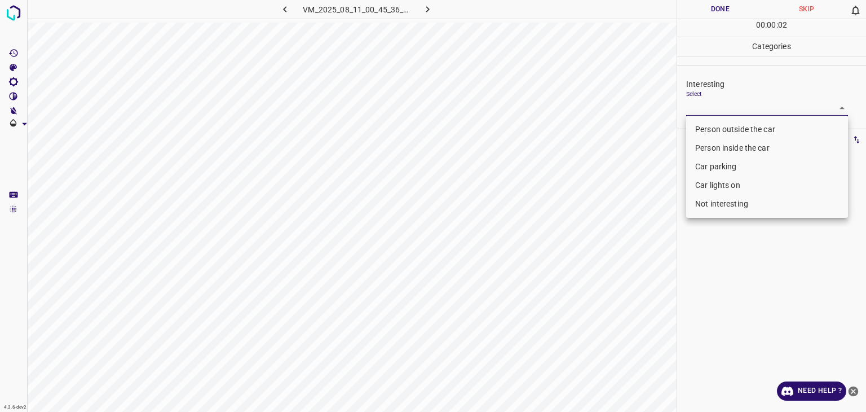
click at [744, 113] on body "4.3.6-dev2 VM_2025_08_11_00_45_36_953_07.gif Done Skip 0 00 : 00 : 02 Categorie…" at bounding box center [433, 206] width 866 height 412
click at [721, 189] on li "Car lights on" at bounding box center [767, 185] width 162 height 19
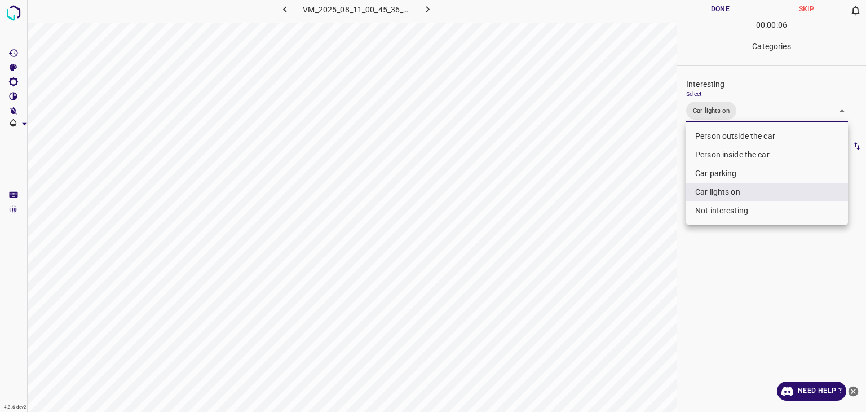
click at [742, 9] on div at bounding box center [433, 206] width 866 height 412
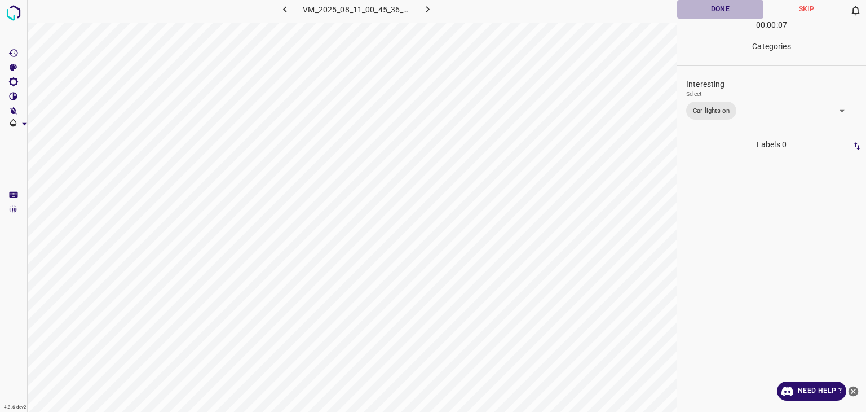
click at [742, 9] on button "Done" at bounding box center [720, 9] width 86 height 19
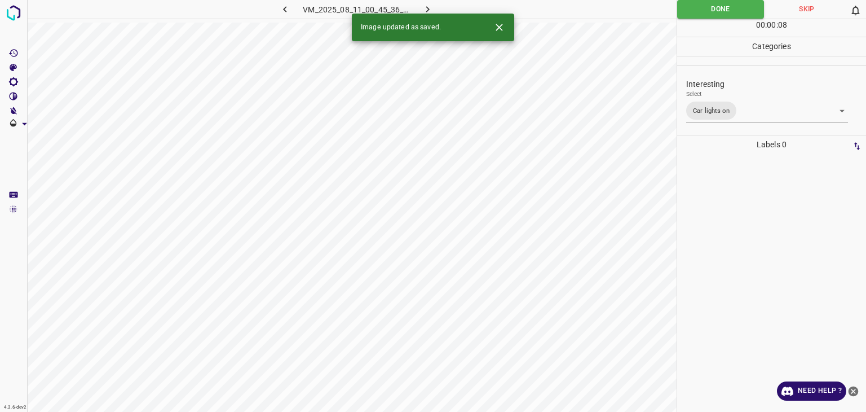
click at [431, 8] on icon "button" at bounding box center [428, 9] width 12 height 12
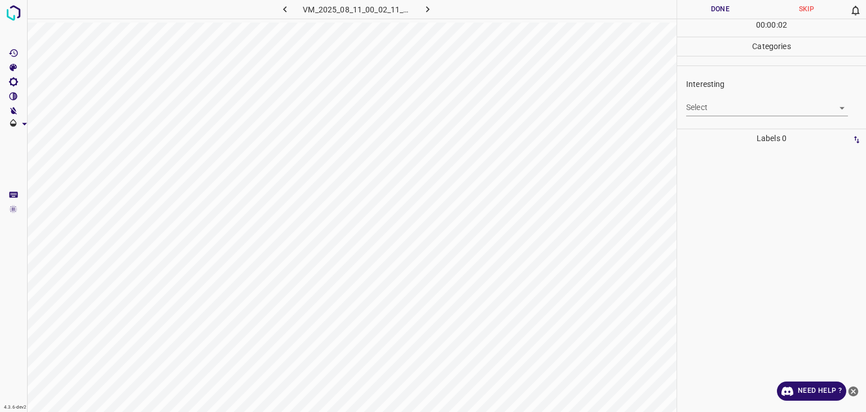
click at [739, 107] on body "4.3.6-dev2 VM_2025_08_11_00_02_11_444_04.gif Done Skip 0 00 : 00 : 02 Categorie…" at bounding box center [433, 206] width 866 height 412
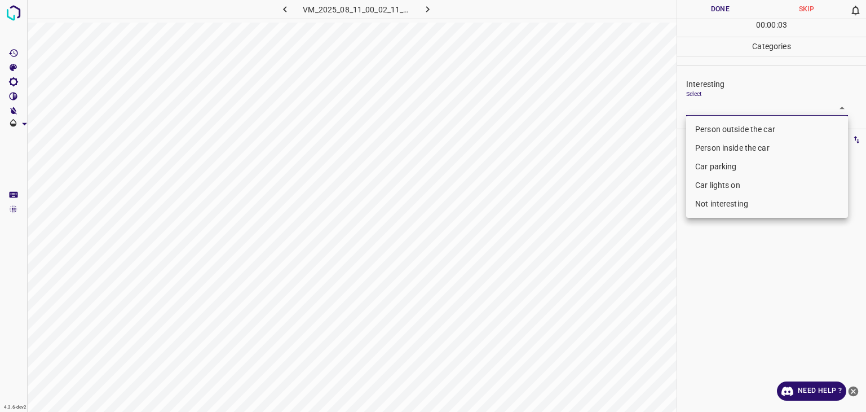
click at [733, 126] on li "Person outside the car" at bounding box center [767, 129] width 162 height 19
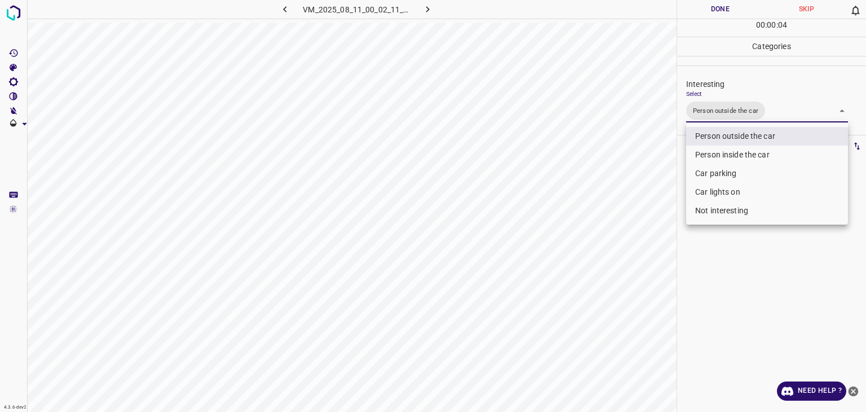
click at [709, 5] on div at bounding box center [433, 206] width 866 height 412
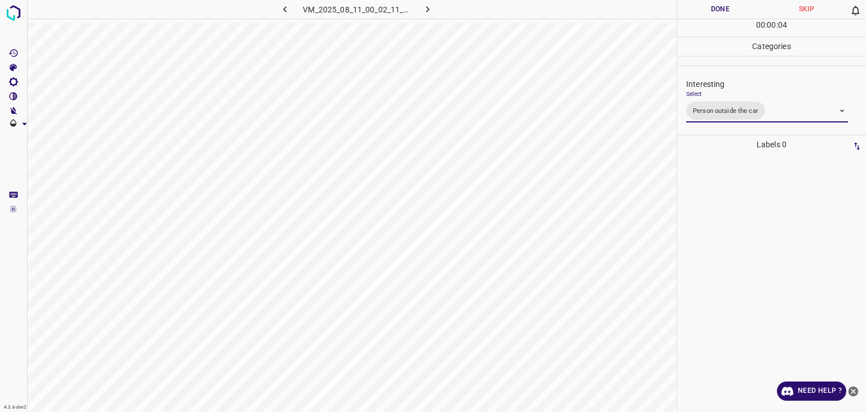
click at [709, 5] on div at bounding box center [433, 206] width 866 height 412
click at [709, 5] on button "Done" at bounding box center [720, 9] width 86 height 19
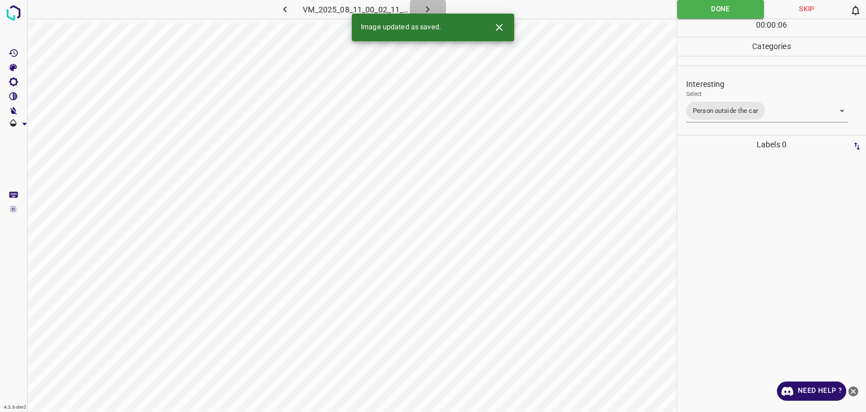
click at [425, 8] on icon "button" at bounding box center [428, 9] width 12 height 12
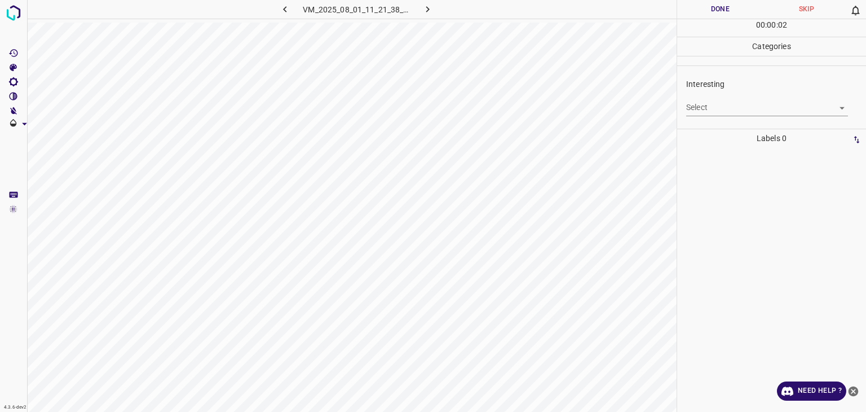
click at [747, 102] on body "4.3.6-dev2 VM_2025_08_01_11_21_38_940_03.gif Done Skip 0 00 : 00 : 02 Categorie…" at bounding box center [433, 206] width 866 height 412
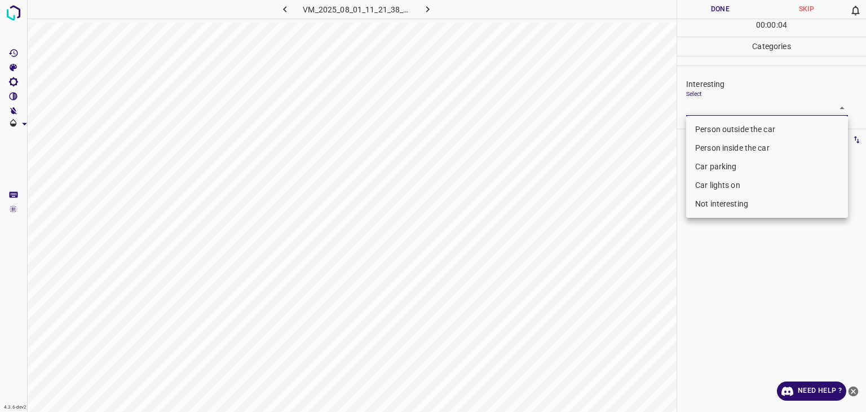
click at [743, 183] on li "Car lights on" at bounding box center [767, 185] width 162 height 19
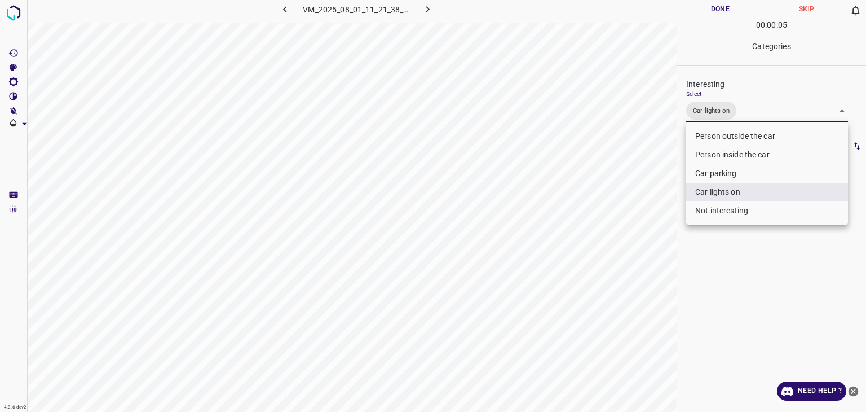
click at [738, 129] on li "Person outside the car" at bounding box center [767, 136] width 162 height 19
click at [721, 1] on div at bounding box center [433, 206] width 866 height 412
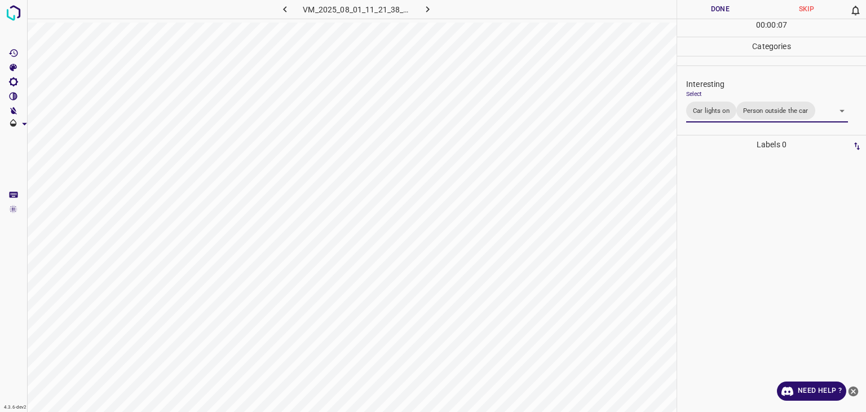
click at [721, 2] on button "Done" at bounding box center [720, 9] width 86 height 19
click at [433, 10] on icon "button" at bounding box center [428, 9] width 12 height 12
click at [745, 104] on body "4.3.6-dev2 VM_2025_08_11_01_28_12_435_01.gif Done Skip 0 00 : 00 : 01 Categorie…" at bounding box center [433, 206] width 866 height 412
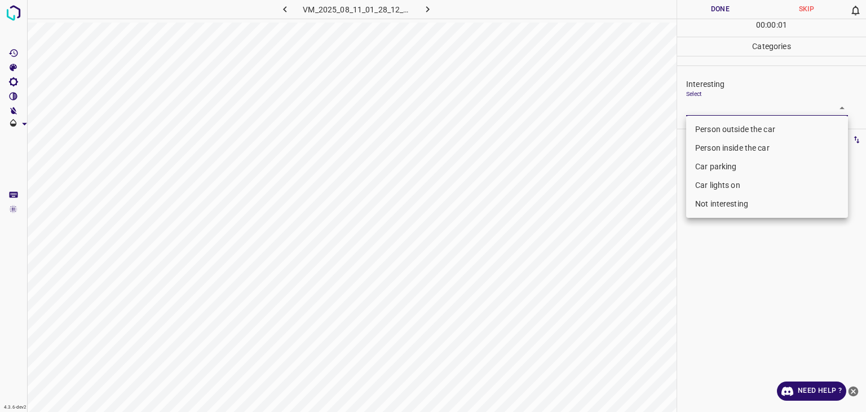
click at [731, 130] on li "Person outside the car" at bounding box center [767, 129] width 162 height 19
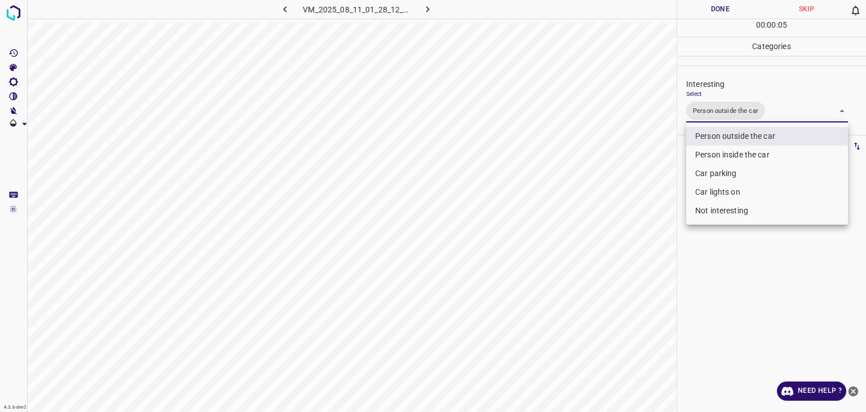
click at [729, 4] on div at bounding box center [433, 206] width 866 height 412
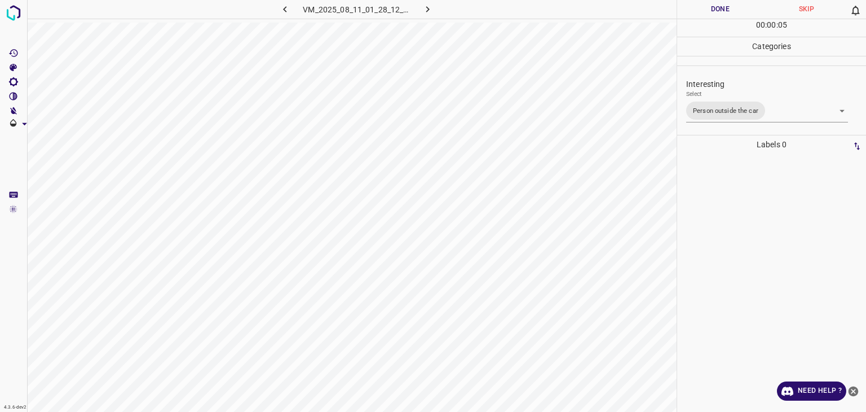
click at [729, 4] on div "Person outside the car Person inside the car Car parking Car lights on Not inte…" at bounding box center [433, 206] width 866 height 412
click at [729, 4] on button "Done" at bounding box center [720, 9] width 86 height 19
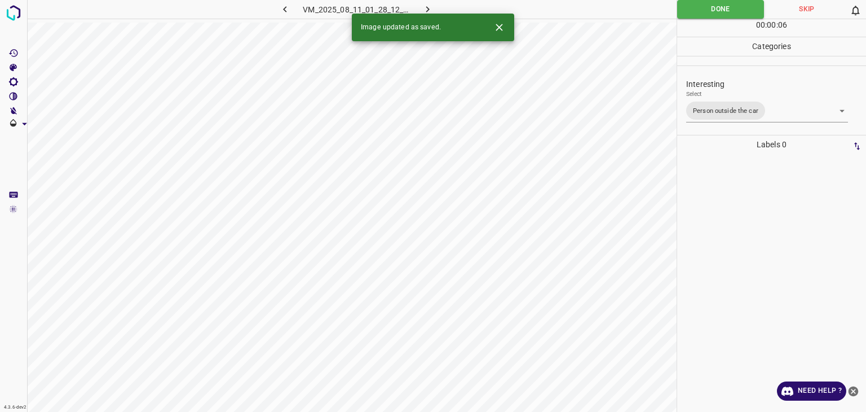
click at [427, 6] on icon "button" at bounding box center [428, 9] width 12 height 12
click at [752, 99] on body "4.3.6-dev2 VM_2025_08_11_01_28_12_435_08.gif Done Skip 0 00 : 00 : 04 Categorie…" at bounding box center [433, 206] width 866 height 412
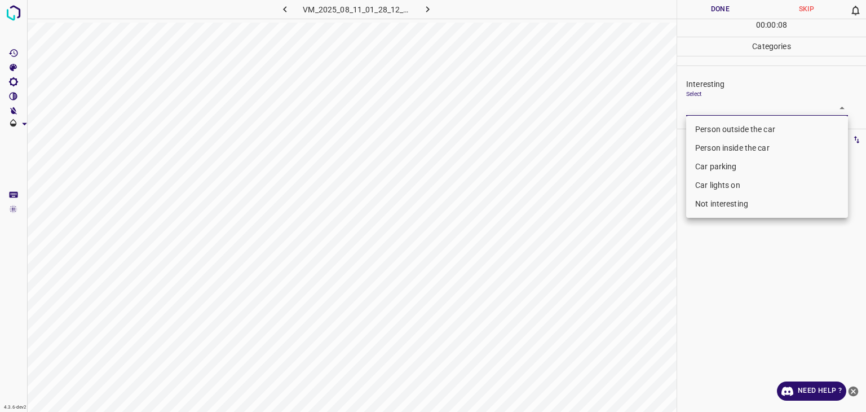
click at [741, 203] on li "Not interesting" at bounding box center [767, 204] width 162 height 19
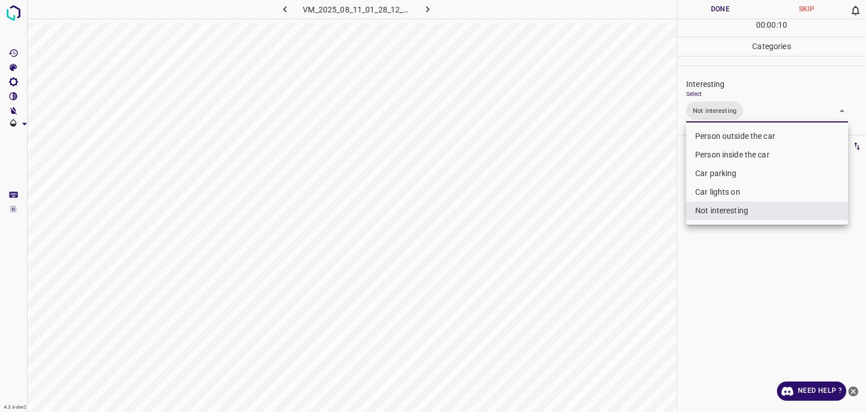
click at [714, 7] on div at bounding box center [433, 206] width 866 height 412
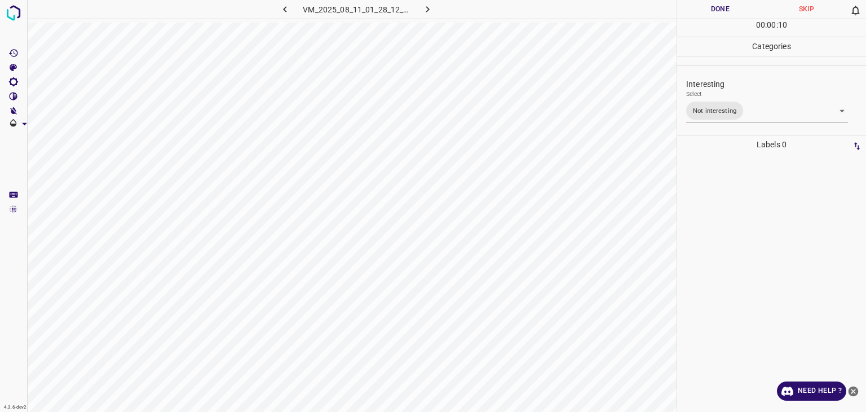
click at [714, 7] on button "Done" at bounding box center [720, 9] width 86 height 19
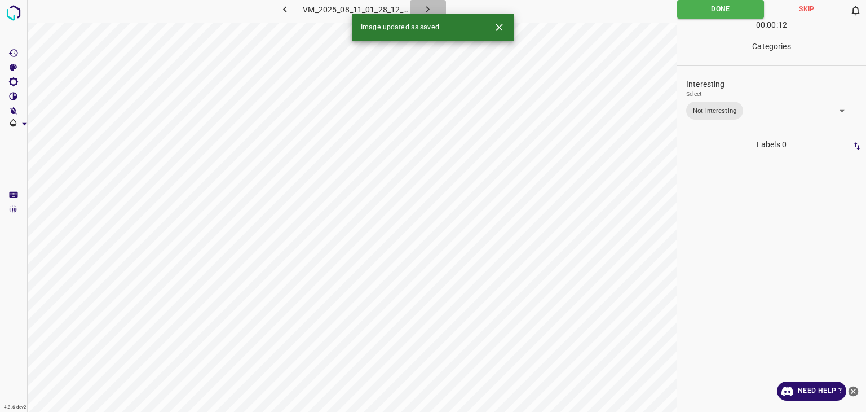
click at [434, 7] on button "button" at bounding box center [428, 9] width 36 height 19
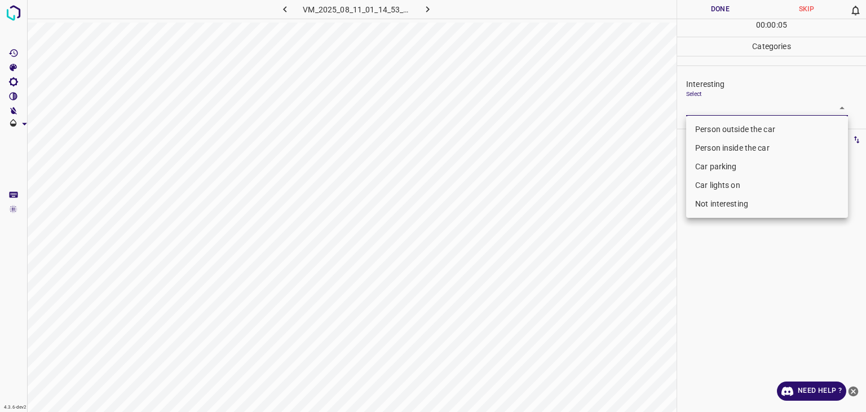
click at [724, 105] on body "4.3.6-dev2 VM_2025_08_11_01_14_53_347_04.gif Done Skip 0 00 : 00 : 05 Categorie…" at bounding box center [433, 206] width 866 height 412
click at [719, 123] on li "Person outside the car" at bounding box center [767, 129] width 162 height 19
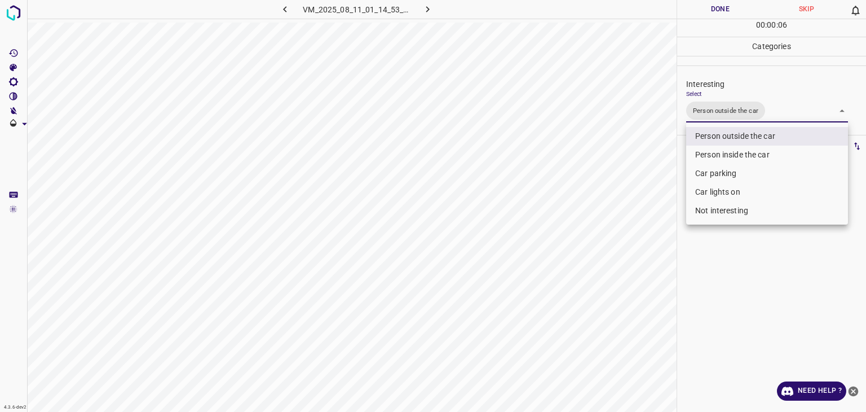
click at [708, 10] on div at bounding box center [433, 206] width 866 height 412
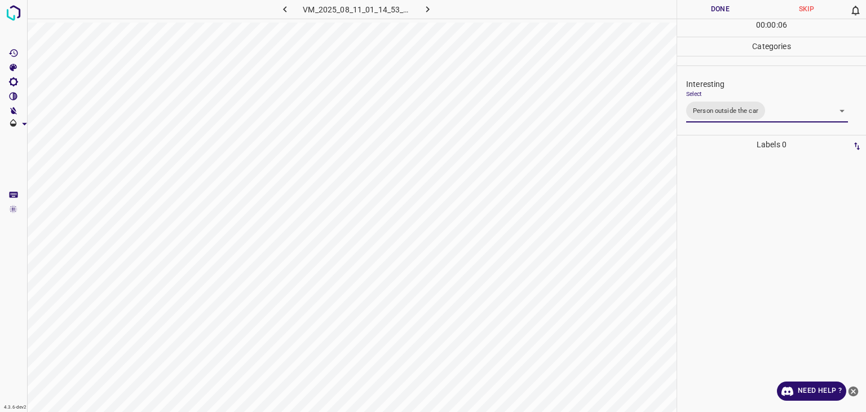
click at [708, 10] on div at bounding box center [433, 206] width 866 height 412
click at [708, 10] on button "Done" at bounding box center [720, 9] width 86 height 19
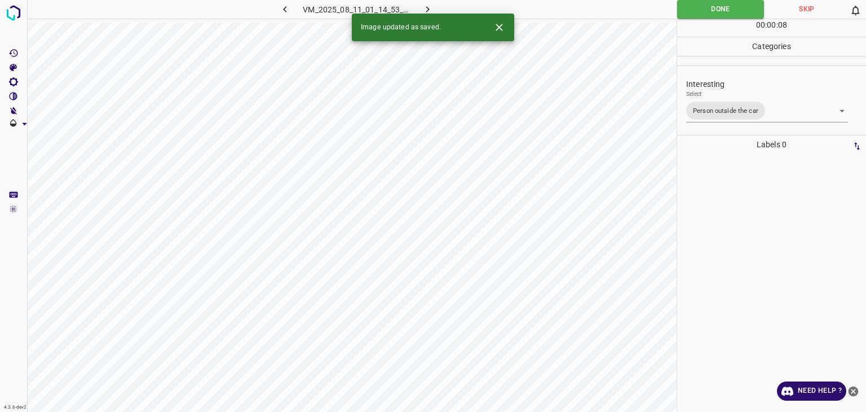
click at [431, 10] on icon "button" at bounding box center [428, 9] width 12 height 12
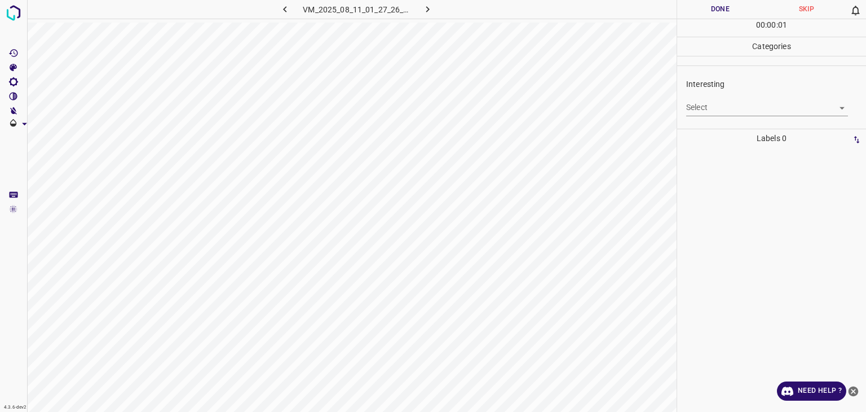
click at [717, 107] on body "4.3.6-dev2 VM_2025_08_11_01_27_26_639_03.gif Done Skip 0 00 : 00 : 01 Categorie…" at bounding box center [433, 206] width 866 height 412
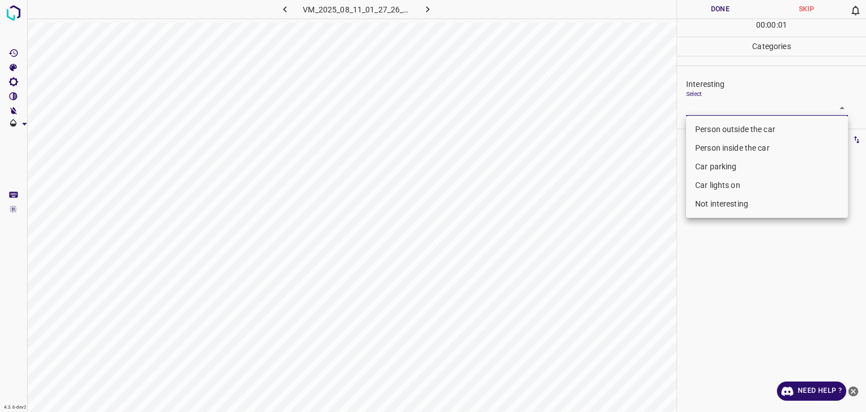
click at [721, 131] on li "Person outside the car" at bounding box center [767, 129] width 162 height 19
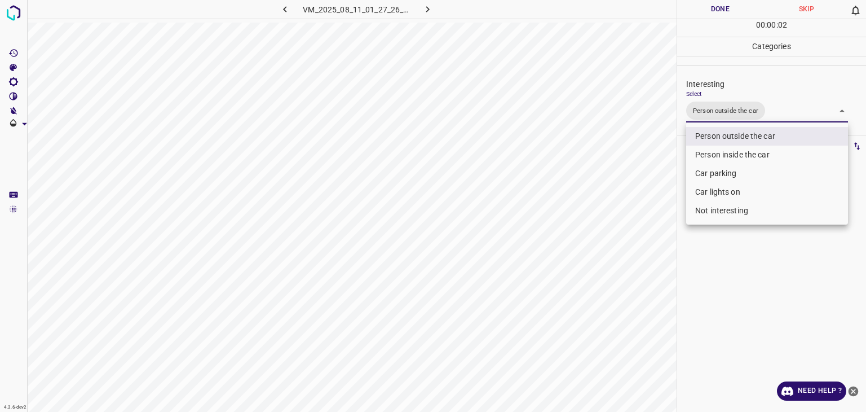
click at [709, 195] on li "Car lights on" at bounding box center [767, 192] width 162 height 19
click at [715, 15] on div at bounding box center [433, 206] width 866 height 412
click at [715, 14] on div "Person outside the car Person inside the car Car parking Car lights on Not inte…" at bounding box center [433, 206] width 866 height 412
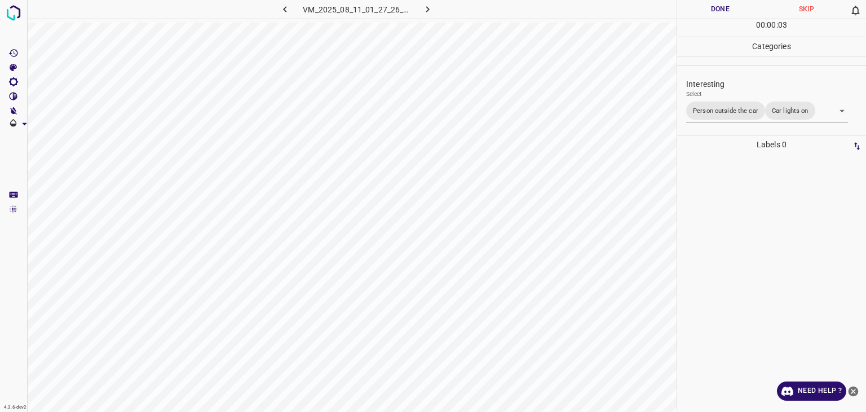
click at [714, 13] on button "Done" at bounding box center [720, 9] width 86 height 19
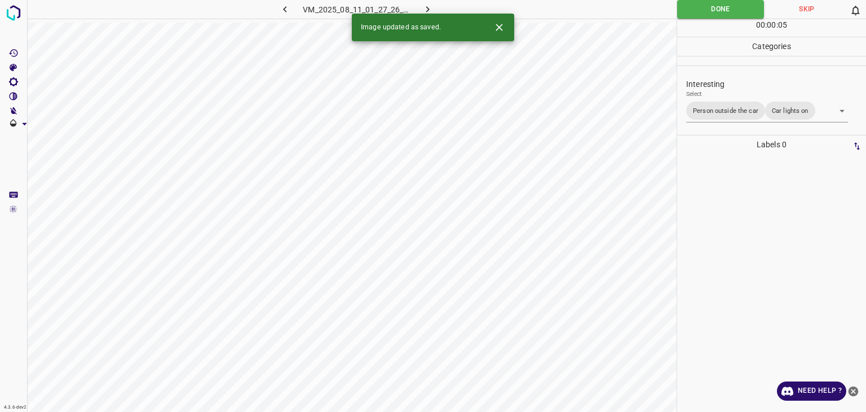
click at [433, 6] on icon "button" at bounding box center [428, 9] width 12 height 12
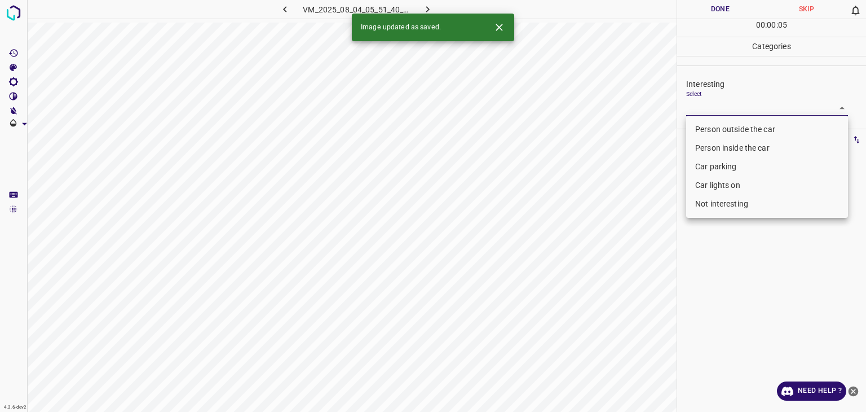
click at [706, 111] on body "4.3.6-dev2 VM_2025_08_04_05_51_40_358_01.gif Done Skip 0 00 : 00 : 05 Categorie…" at bounding box center [433, 206] width 866 height 412
click at [712, 121] on li "Person outside the car" at bounding box center [767, 129] width 162 height 19
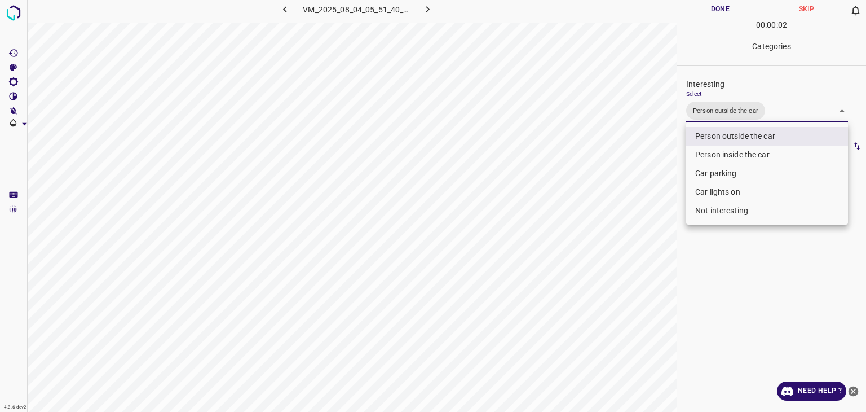
click at [714, 10] on div at bounding box center [433, 206] width 866 height 412
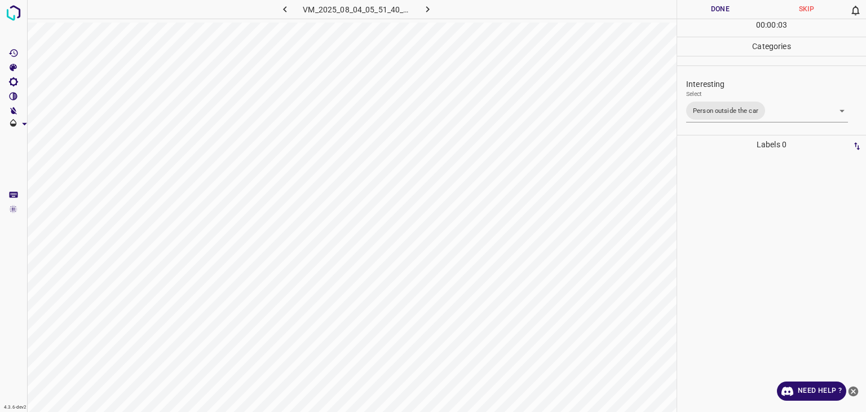
click at [714, 10] on button "Done" at bounding box center [720, 9] width 86 height 19
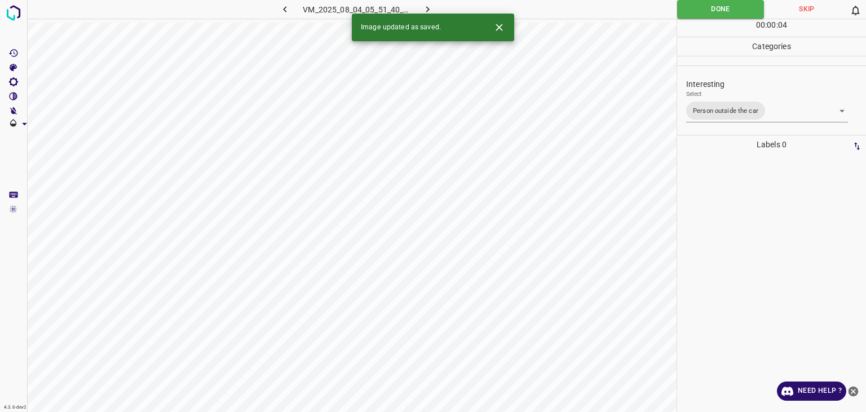
click at [439, 6] on button "button" at bounding box center [428, 9] width 36 height 19
click at [740, 109] on body "4.3.6-dev2 VM_2025_08_01_11_25_25_378_04.gif Done Skip 0 00 : 00 : 04 Categorie…" at bounding box center [433, 206] width 866 height 412
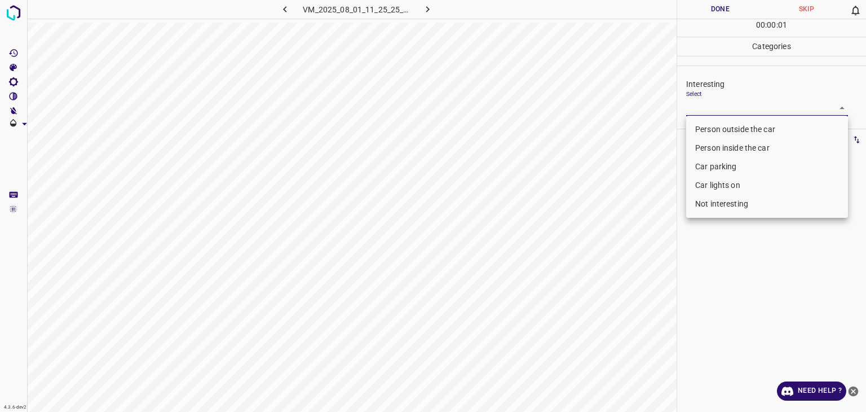
click at [725, 167] on li "Car parking" at bounding box center [767, 166] width 162 height 19
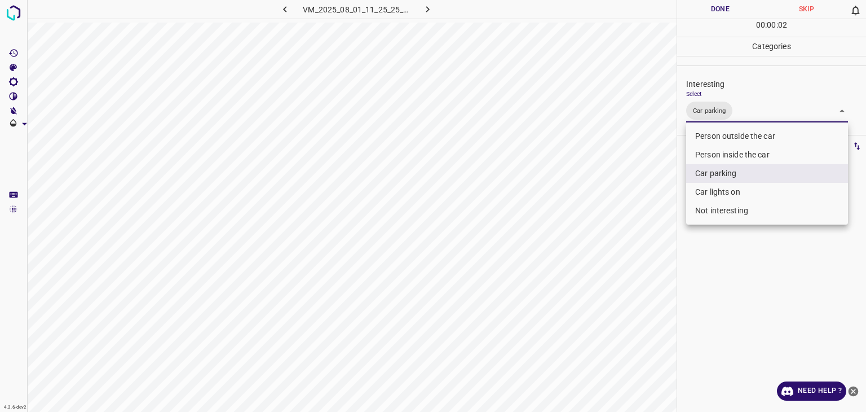
click at [698, 10] on div at bounding box center [433, 206] width 866 height 412
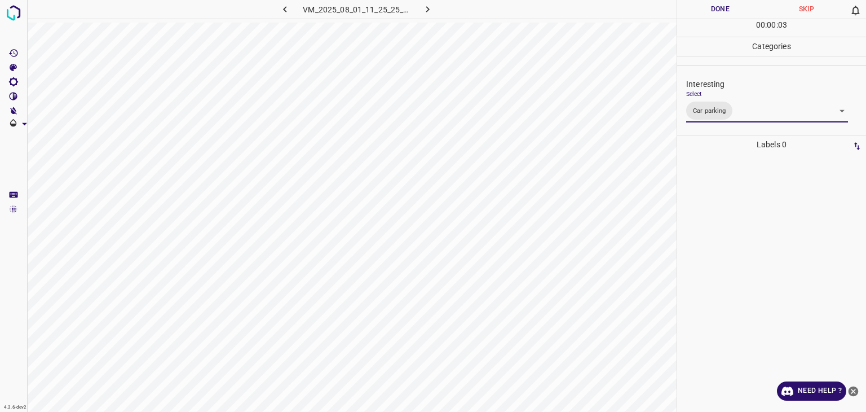
click at [698, 10] on div at bounding box center [433, 206] width 866 height 412
click at [698, 10] on button "Done" at bounding box center [720, 9] width 86 height 19
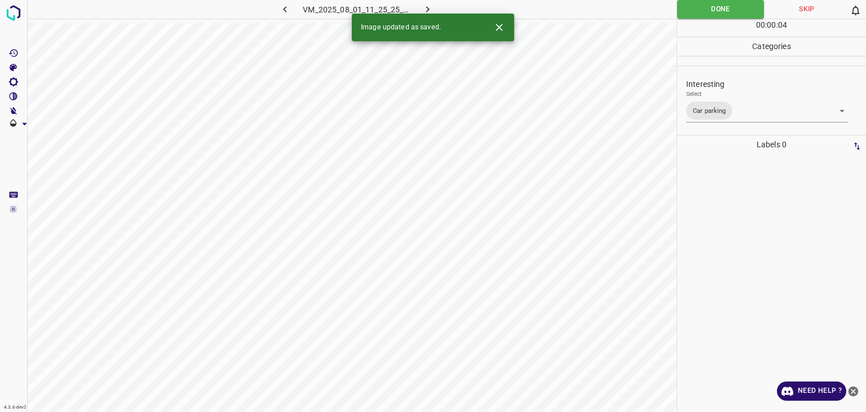
click at [430, 10] on icon "button" at bounding box center [428, 9] width 12 height 12
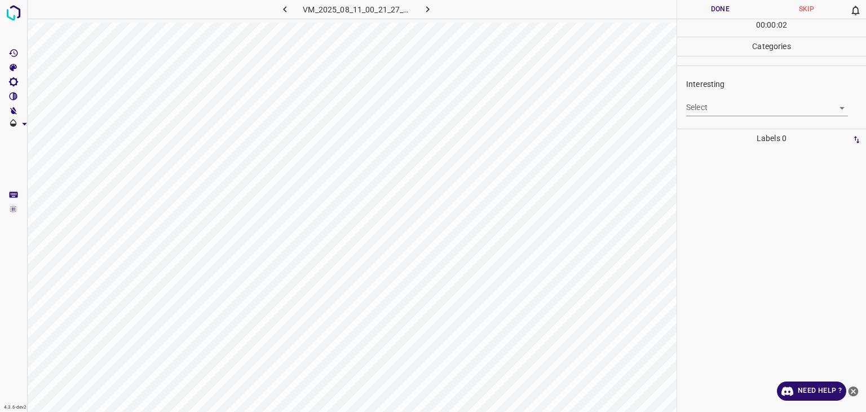
click at [724, 104] on body "4.3.6-dev2 VM_2025_08_11_00_21_27_777_04.gif Done Skip 0 00 : 00 : 02 Categorie…" at bounding box center [433, 206] width 866 height 412
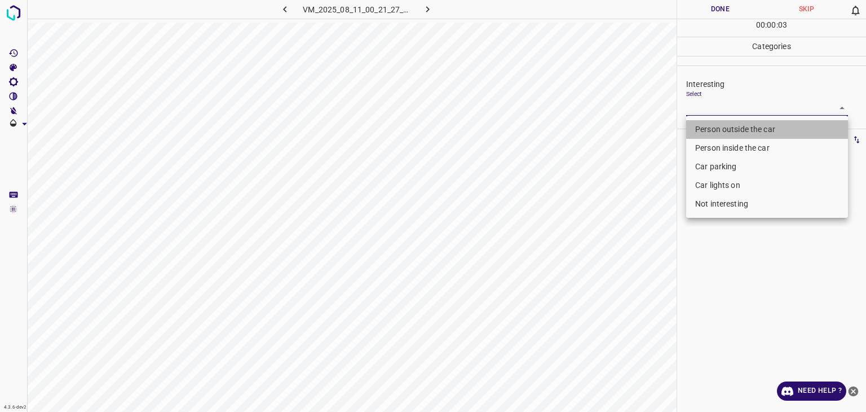
click at [726, 124] on li "Person outside the car" at bounding box center [767, 129] width 162 height 19
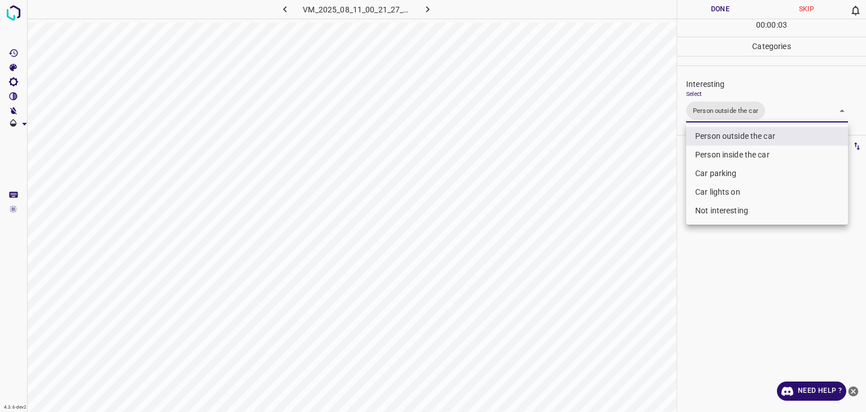
click at [720, 187] on li "Car lights on" at bounding box center [767, 192] width 162 height 19
click at [710, 9] on div at bounding box center [433, 206] width 866 height 412
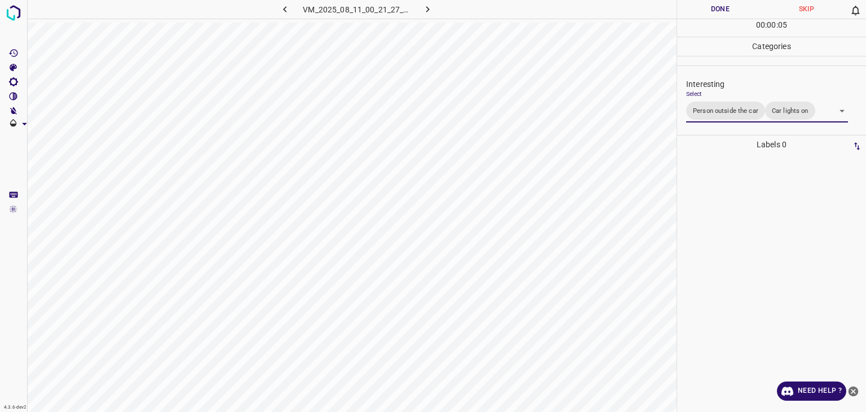
click at [710, 9] on div at bounding box center [433, 206] width 866 height 412
click at [710, 9] on button "Done" at bounding box center [720, 9] width 86 height 19
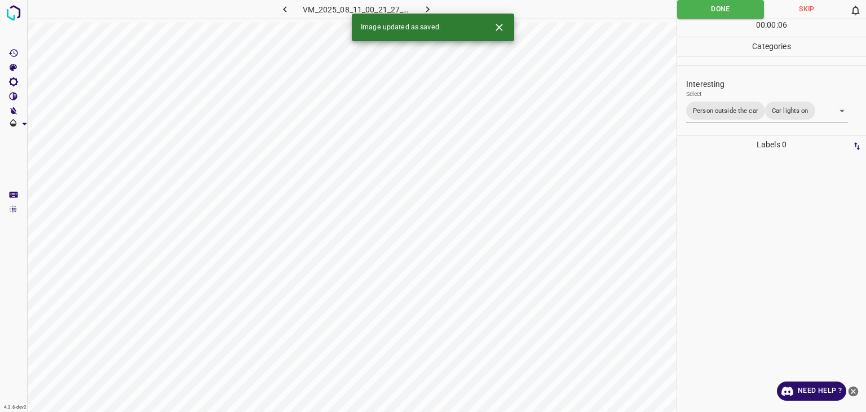
click at [425, 10] on icon "button" at bounding box center [428, 9] width 12 height 12
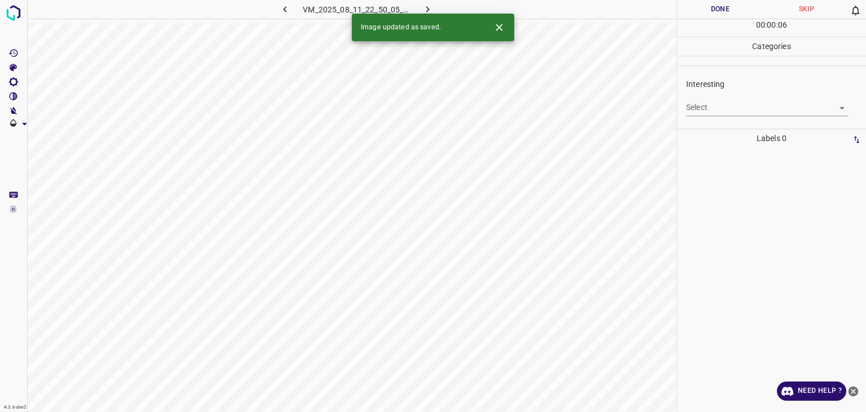
click at [693, 99] on body "4.3.6-dev2 VM_2025_08_11_22_50_05_904_03.gif Done Skip 0 00 : 00 : 06 Categorie…" at bounding box center [433, 206] width 866 height 412
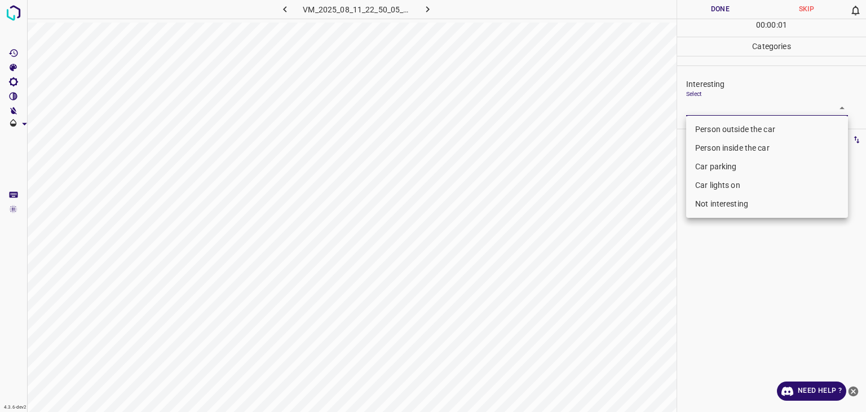
click at [704, 122] on li "Person outside the car" at bounding box center [767, 129] width 162 height 19
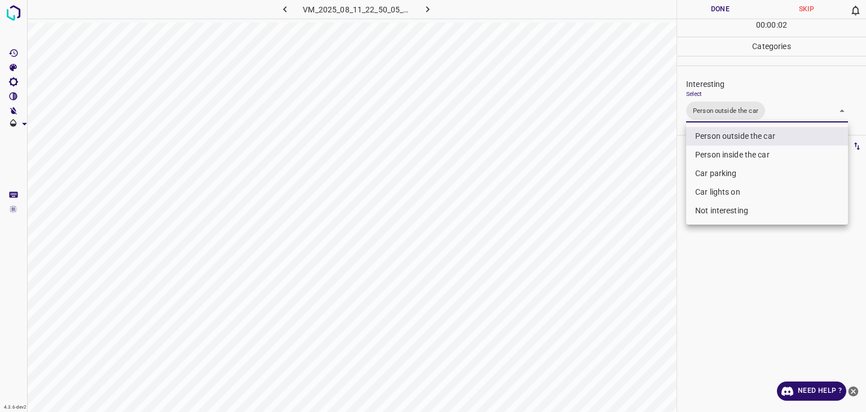
click at [717, 3] on div at bounding box center [433, 206] width 866 height 412
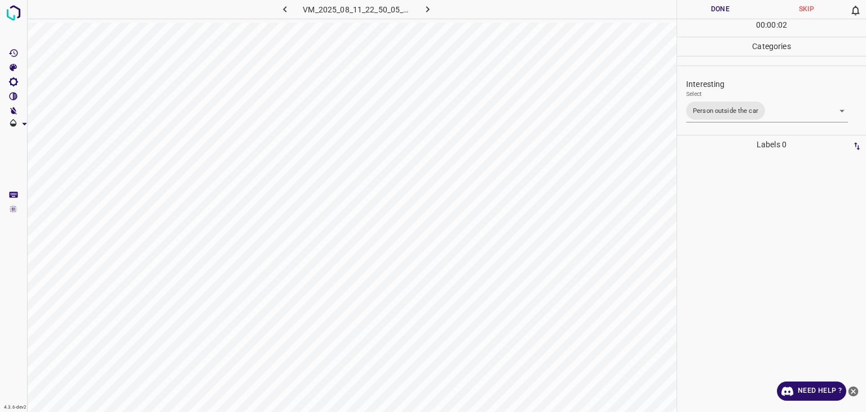
click at [717, 3] on div at bounding box center [433, 206] width 866 height 412
click at [717, 3] on button "Done" at bounding box center [720, 9] width 86 height 19
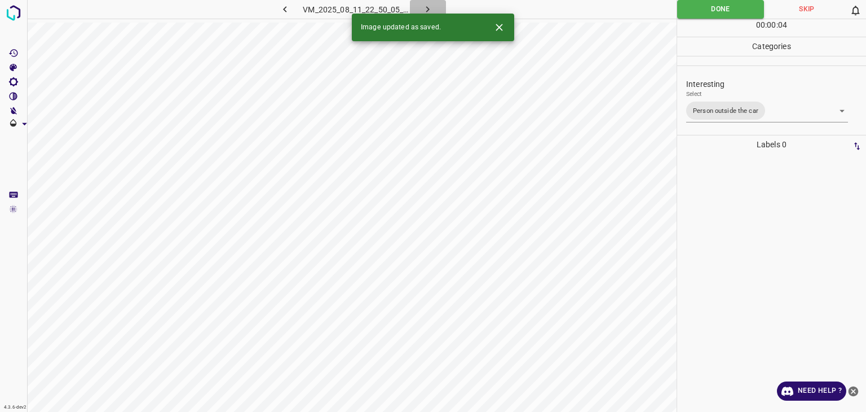
click at [435, 7] on button "button" at bounding box center [428, 9] width 36 height 19
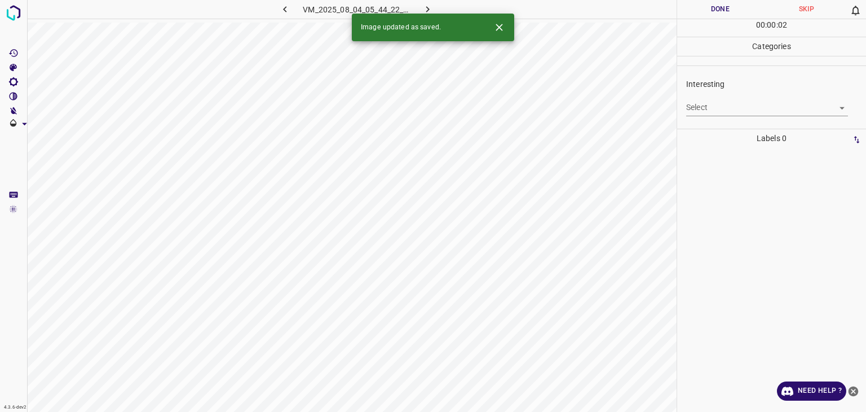
click at [735, 111] on body "4.3.6-dev2 VM_2025_08_04_05_44_22_858_07.gif Done Skip 0 00 : 00 : 02 Categorie…" at bounding box center [433, 206] width 866 height 412
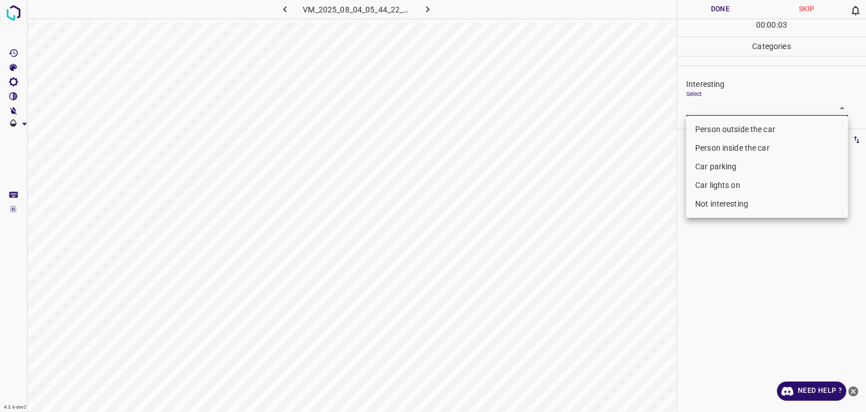
click at [731, 131] on li "Person outside the car" at bounding box center [767, 129] width 162 height 19
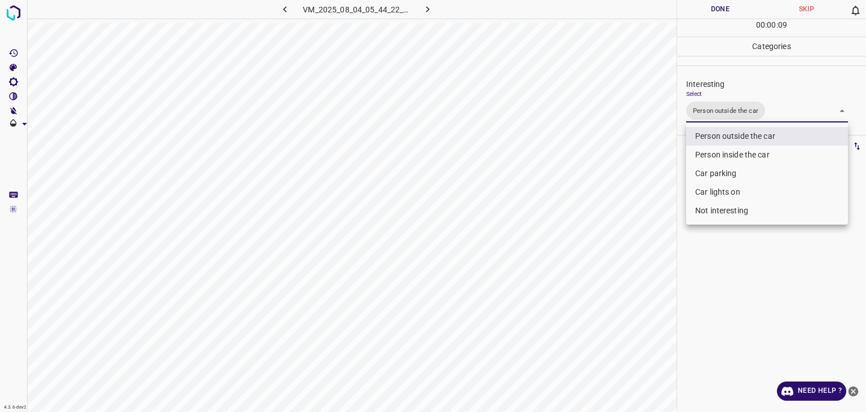
click at [720, 12] on div at bounding box center [433, 206] width 866 height 412
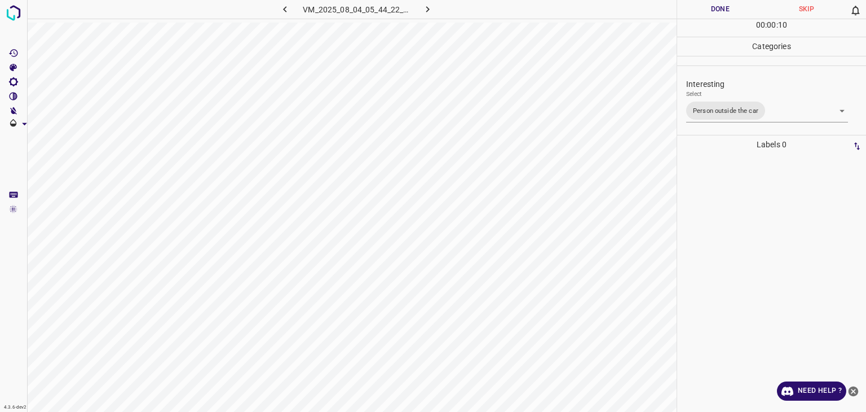
click at [718, 11] on div at bounding box center [433, 206] width 866 height 412
click at [718, 11] on button "Done" at bounding box center [720, 9] width 86 height 19
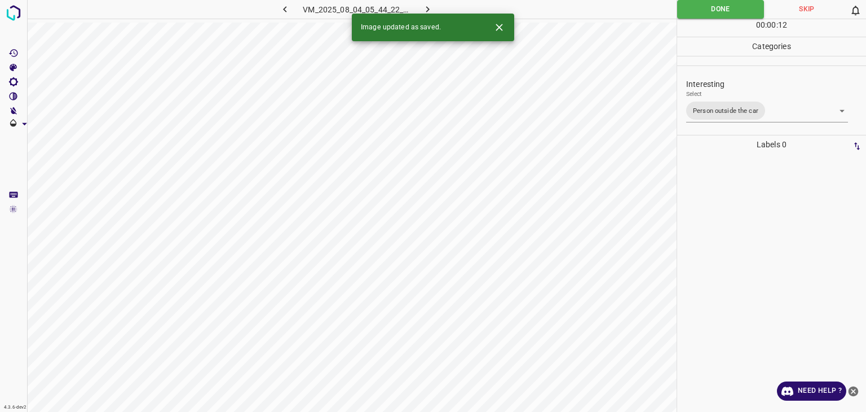
click at [414, 7] on button "button" at bounding box center [428, 9] width 36 height 19
click at [743, 106] on body "4.3.6-dev2 VM_2025_08_11_00_41_55_606_01.gif Done Skip 0 00 : 00 : 12 Categorie…" at bounding box center [433, 206] width 866 height 412
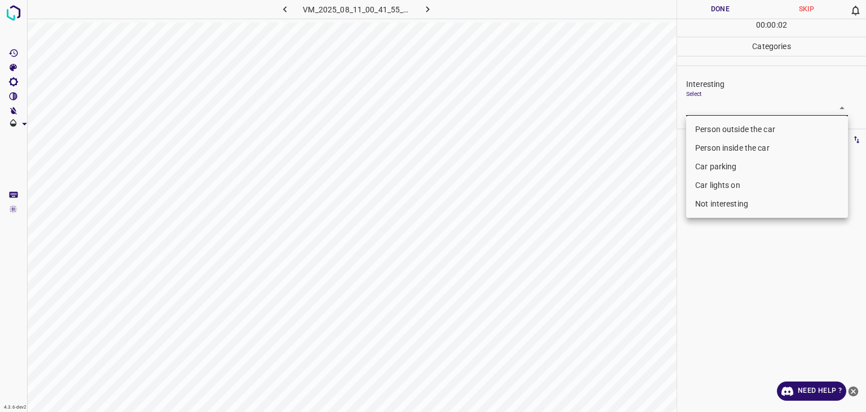
click at [731, 134] on li "Person outside the car" at bounding box center [767, 129] width 162 height 19
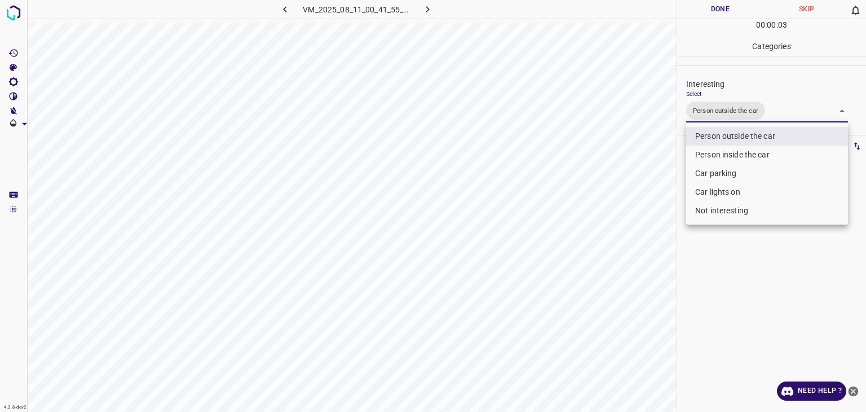
click at [716, 11] on div at bounding box center [433, 206] width 866 height 412
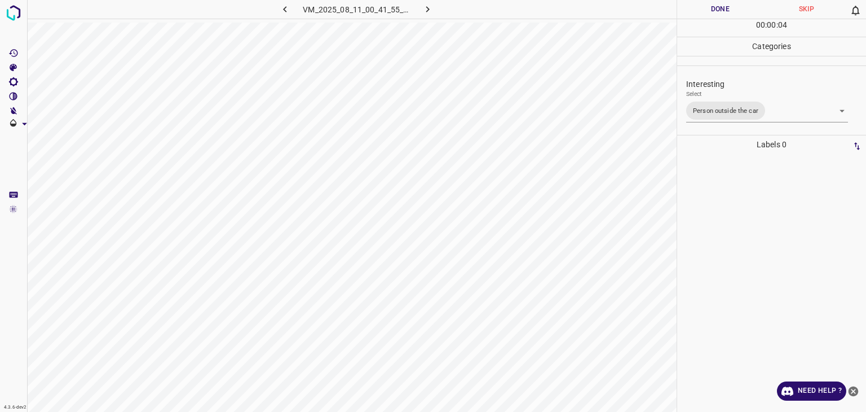
click at [716, 11] on div at bounding box center [433, 206] width 866 height 412
click at [716, 11] on button "Done" at bounding box center [720, 9] width 86 height 19
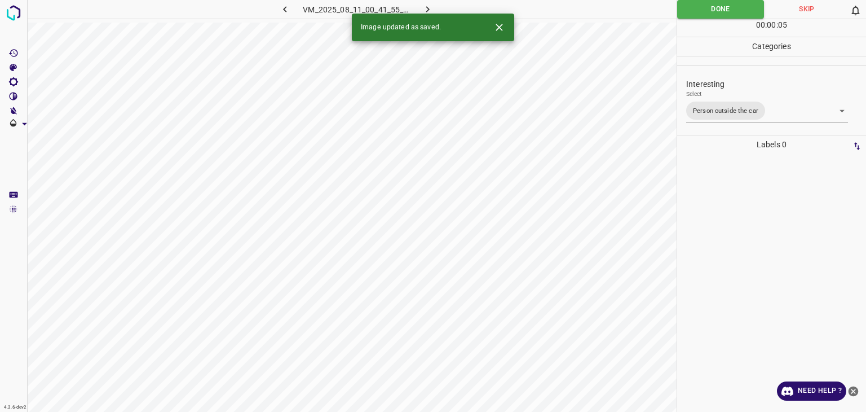
click at [433, 10] on icon "button" at bounding box center [428, 9] width 12 height 12
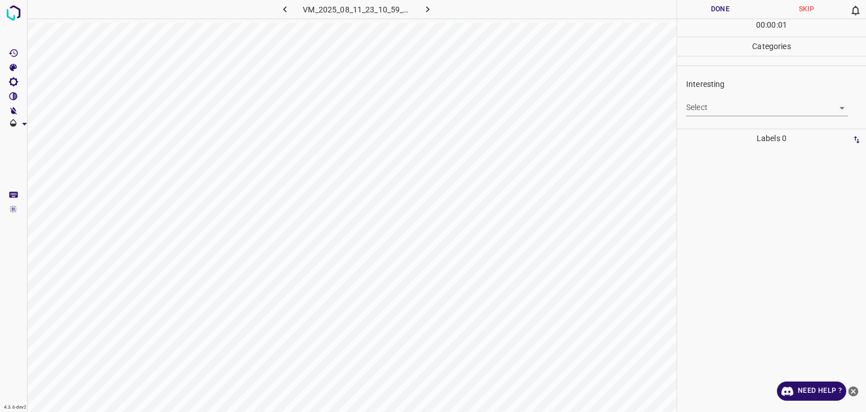
click at [700, 111] on body "4.3.6-dev2 VM_2025_08_11_23_10_59_211_01.gif Done Skip 0 00 : 00 : 01 Categorie…" at bounding box center [433, 206] width 866 height 412
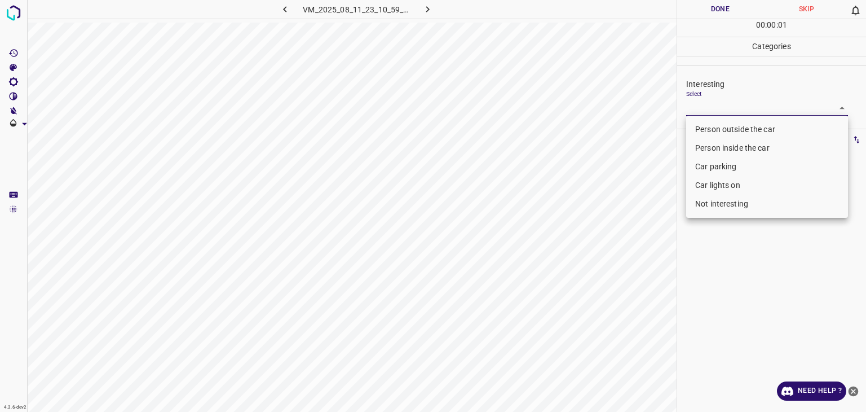
click at [713, 135] on li "Person outside the car" at bounding box center [767, 129] width 162 height 19
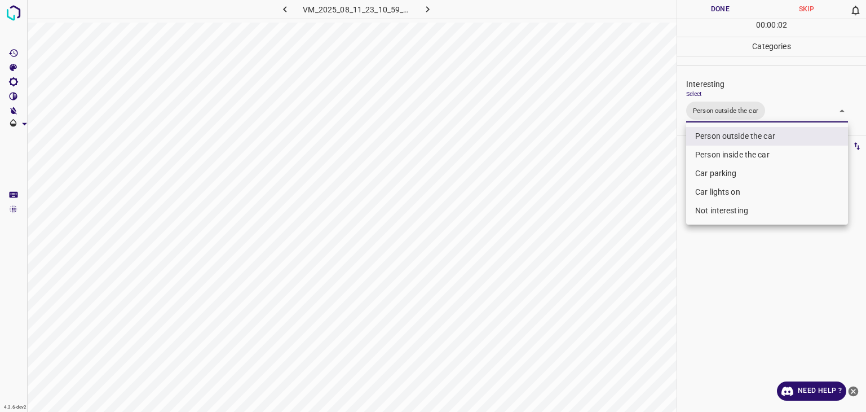
click at [694, 12] on div at bounding box center [433, 206] width 866 height 412
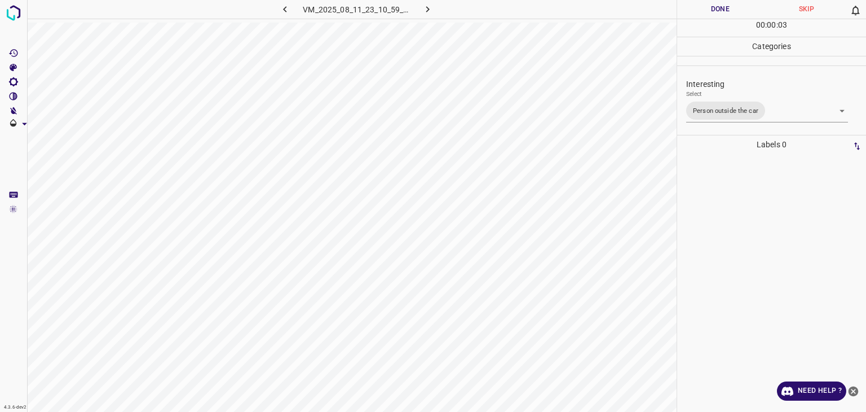
click at [694, 12] on div at bounding box center [433, 206] width 866 height 412
click at [694, 12] on button "Done" at bounding box center [720, 9] width 86 height 19
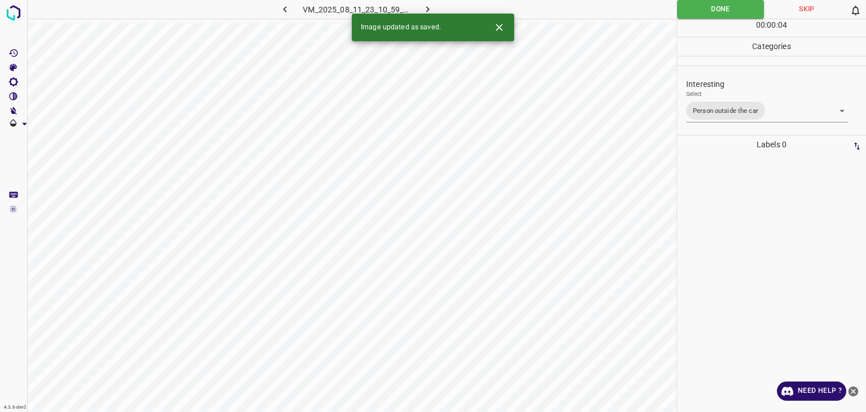
click at [429, 6] on icon "button" at bounding box center [428, 9] width 12 height 12
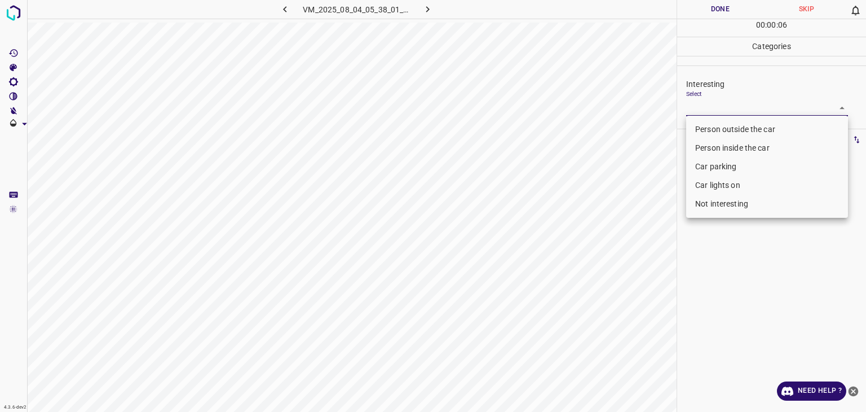
click at [774, 112] on body "4.3.6-dev2 VM_2025_08_04_05_38_01_565_03.gif Done Skip 0 00 : 00 : 06 Categorie…" at bounding box center [433, 206] width 866 height 412
click at [762, 129] on li "Person outside the car" at bounding box center [767, 129] width 162 height 19
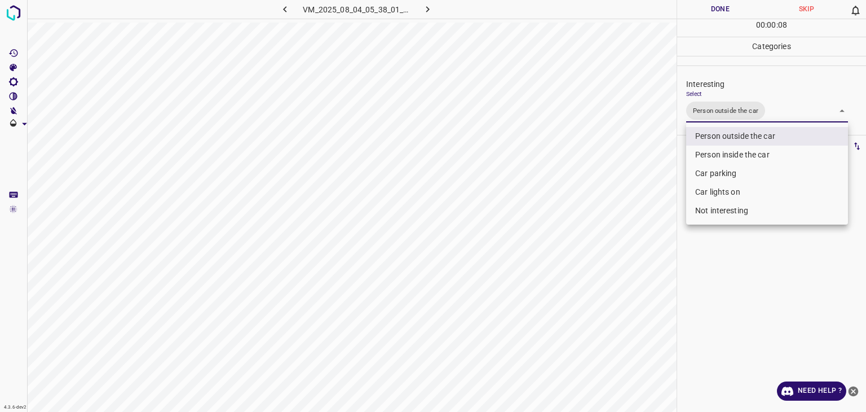
click at [708, 0] on div at bounding box center [433, 206] width 866 height 412
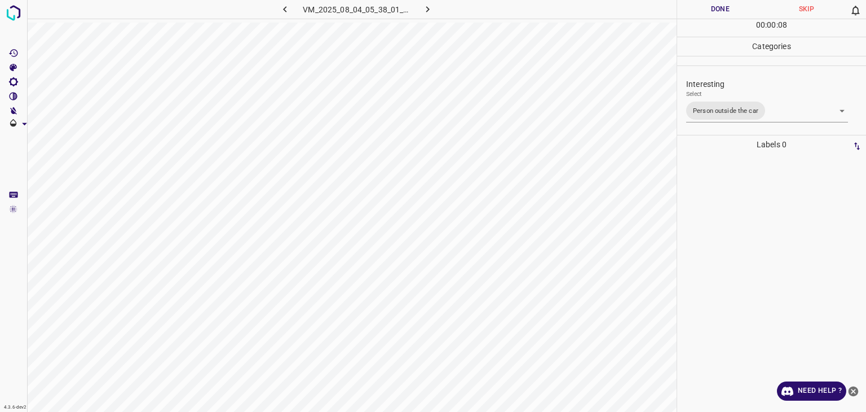
click at [715, 7] on div "Person outside the car Person inside the car Car parking Car lights on Not inte…" at bounding box center [433, 206] width 866 height 412
click at [715, 7] on button "Done" at bounding box center [720, 9] width 86 height 19
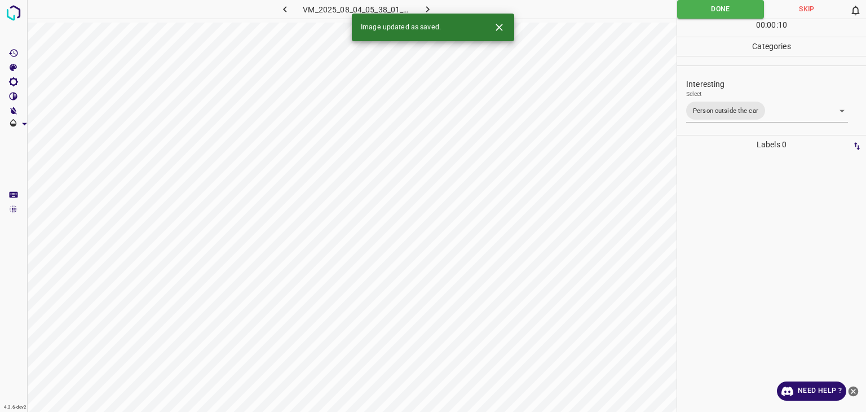
click at [427, 6] on icon "button" at bounding box center [428, 9] width 12 height 12
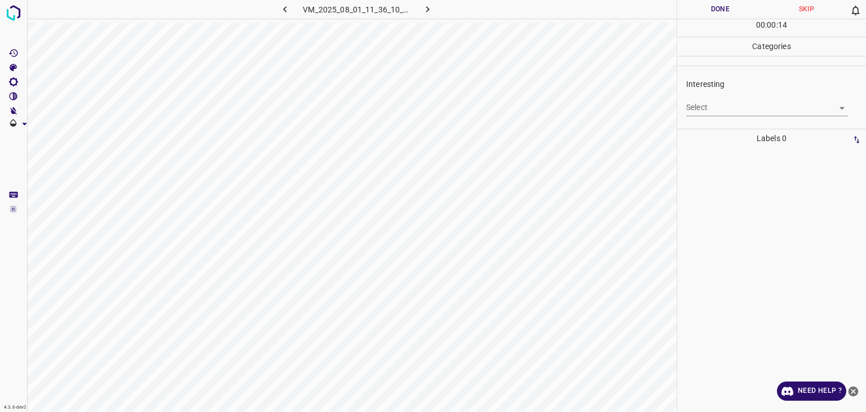
click at [718, 116] on div "Interesting Select ​" at bounding box center [771, 96] width 189 height 53
click at [717, 116] on div "Interesting Select ​" at bounding box center [771, 96] width 189 height 53
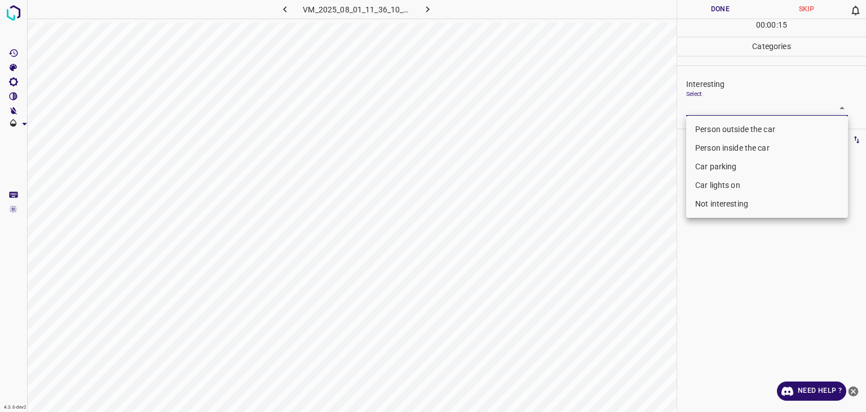
click at [720, 105] on body "4.3.6-dev2 VM_2025_08_01_11_36_10_823_02.gif Done Skip 0 00 : 00 : 15 Categorie…" at bounding box center [433, 206] width 866 height 412
click at [724, 127] on li "Person outside the car" at bounding box center [767, 129] width 162 height 19
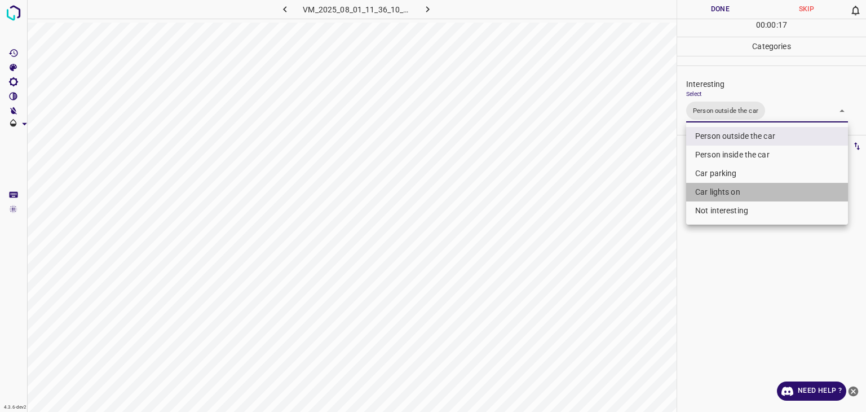
click at [717, 188] on li "Car lights on" at bounding box center [767, 192] width 162 height 19
click at [732, 12] on div at bounding box center [433, 206] width 866 height 412
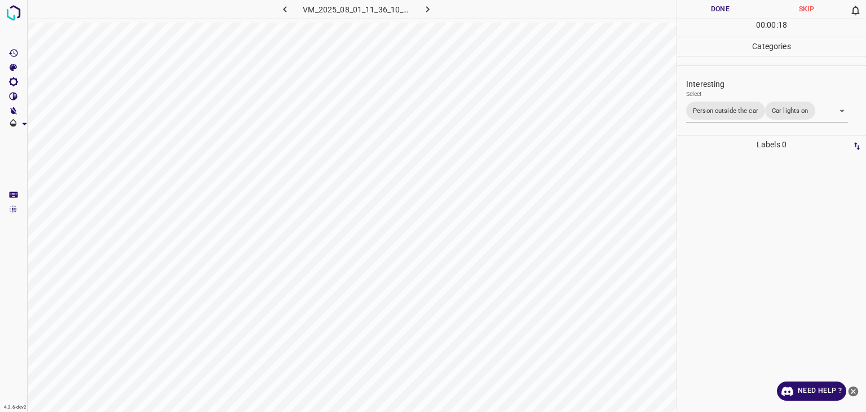
click at [732, 12] on div at bounding box center [433, 206] width 866 height 412
click at [732, 12] on button "Done" at bounding box center [720, 9] width 86 height 19
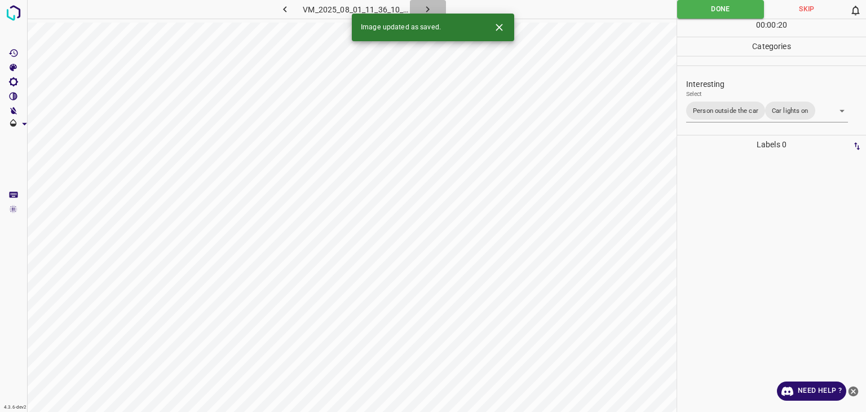
click at [426, 8] on icon "button" at bounding box center [428, 9] width 12 height 12
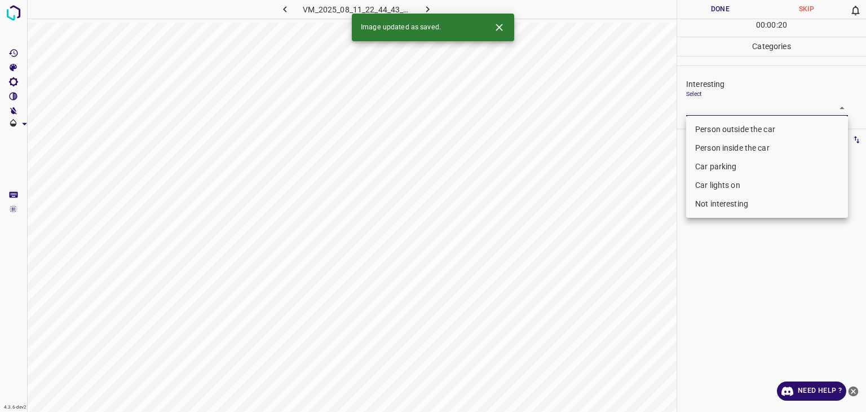
click at [714, 107] on body "4.3.6-dev2 VM_2025_08_11_22_44_43_596_04.gif Done Skip 0 00 : 00 : 20 Categorie…" at bounding box center [433, 206] width 866 height 412
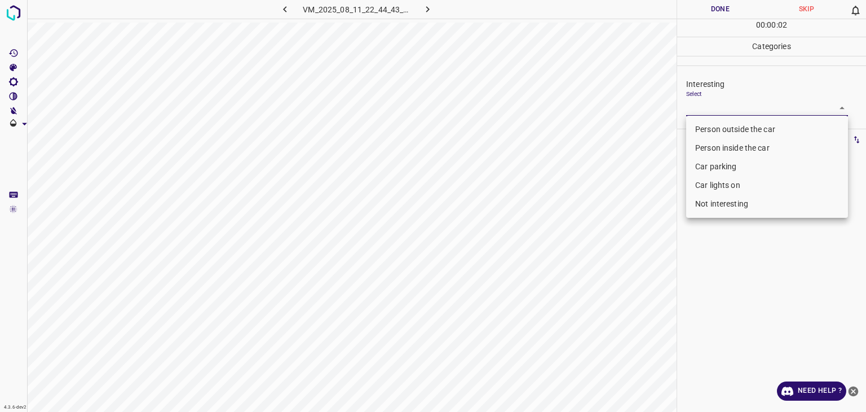
click at [723, 131] on li "Person outside the car" at bounding box center [767, 129] width 162 height 19
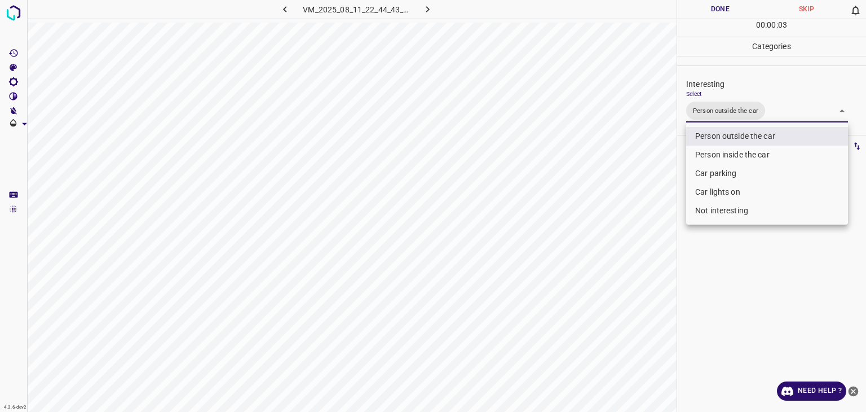
click at [711, 13] on div at bounding box center [433, 206] width 866 height 412
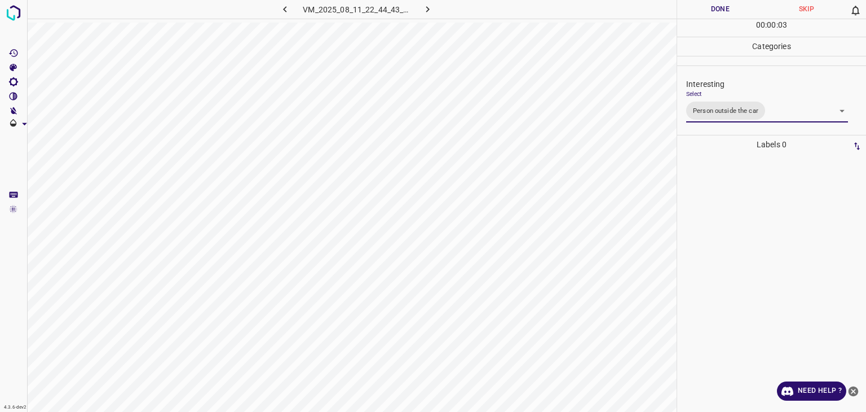
click at [711, 13] on div "Person outside the car Person inside the car Car parking Car lights on Not inte…" at bounding box center [433, 206] width 866 height 412
click at [711, 13] on button "Done" at bounding box center [720, 9] width 86 height 19
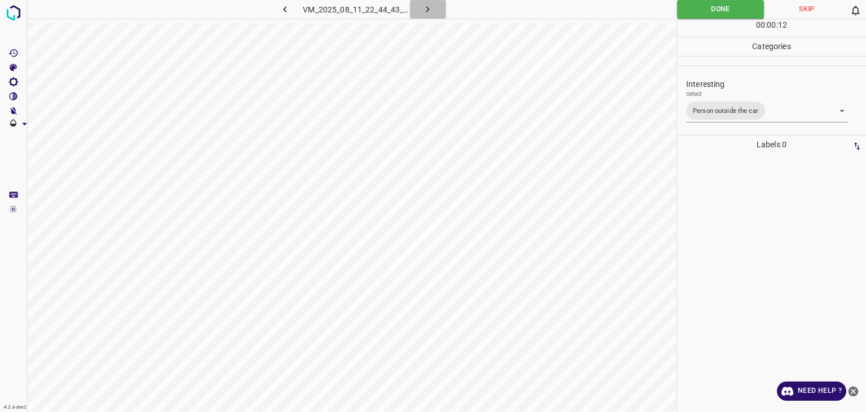
click at [431, 10] on icon "button" at bounding box center [428, 9] width 12 height 12
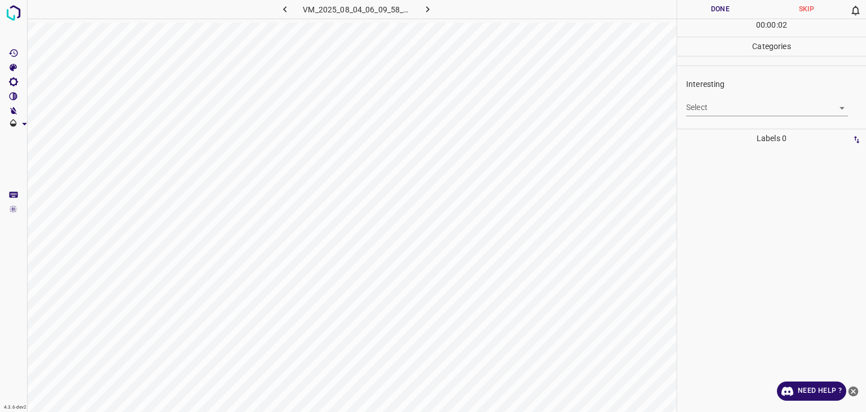
click at [723, 104] on body "4.3.6-dev2 VM_2025_08_04_06_09_58_199_03.gif Done Skip 0 00 : 00 : 02 Categorie…" at bounding box center [433, 206] width 866 height 412
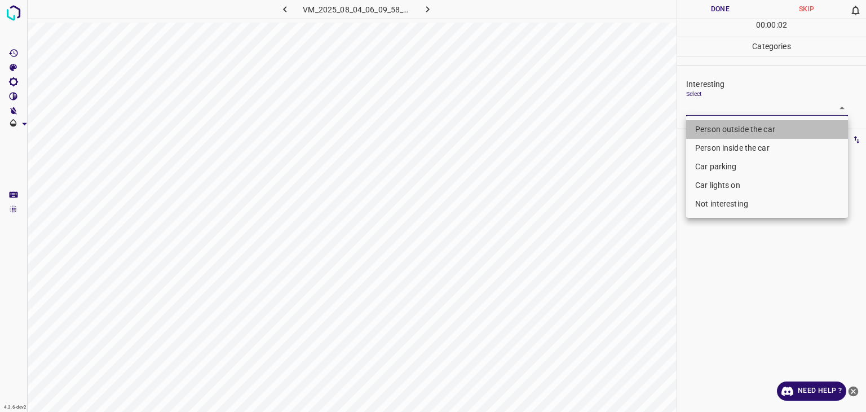
click at [732, 121] on li "Person outside the car" at bounding box center [767, 129] width 162 height 19
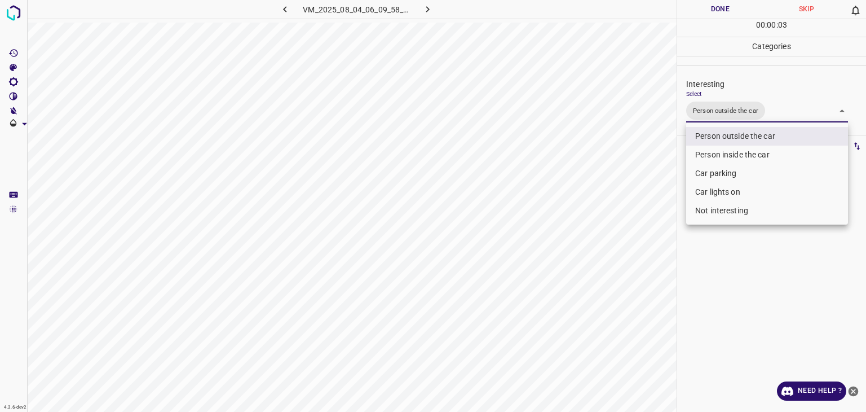
click at [720, 8] on div at bounding box center [433, 206] width 866 height 412
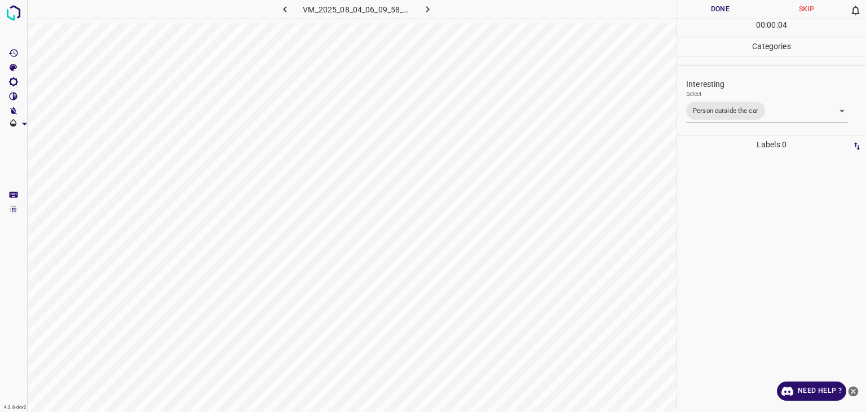
click at [720, 8] on button "Done" at bounding box center [720, 9] width 86 height 19
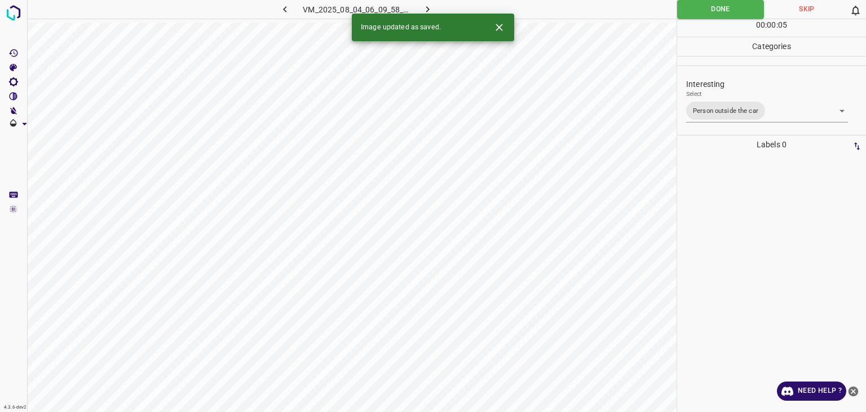
click at [420, 8] on button "button" at bounding box center [428, 9] width 36 height 19
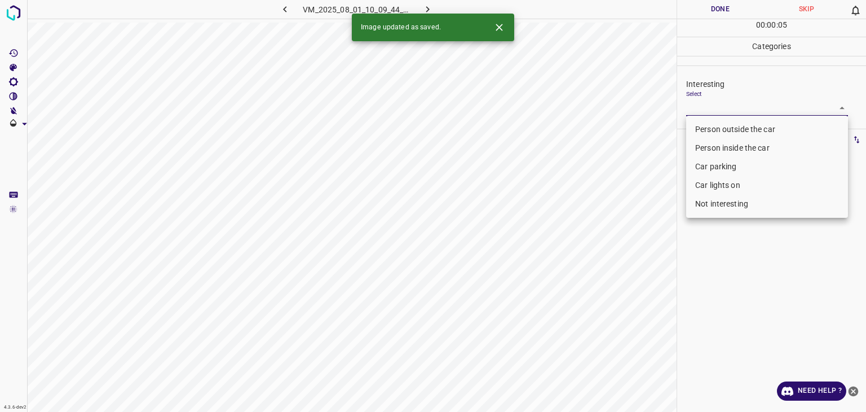
click at [745, 108] on body "4.3.6-dev2 VM_2025_08_01_10_09_44_609_06.gif Done Skip 0 00 : 00 : 05 Categorie…" at bounding box center [433, 206] width 866 height 412
click at [737, 202] on li "Not interesting" at bounding box center [767, 204] width 162 height 19
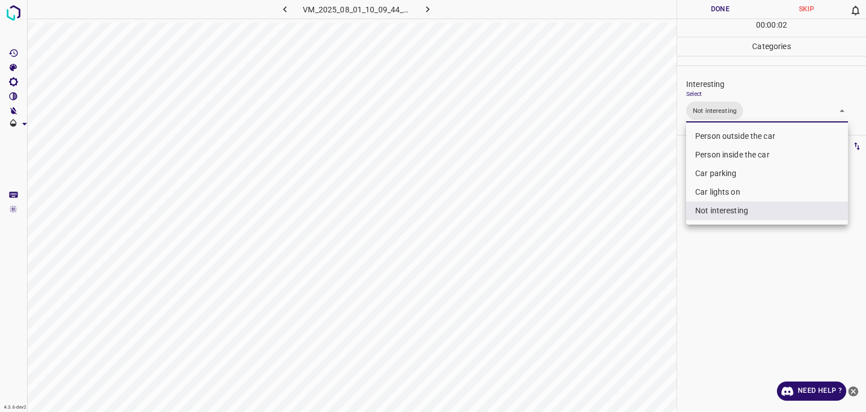
click at [713, 3] on div at bounding box center [433, 206] width 866 height 412
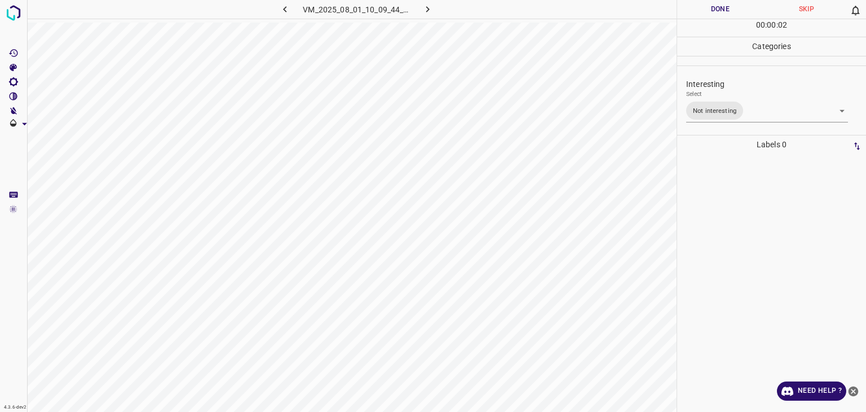
click at [717, 5] on button "Done" at bounding box center [720, 9] width 86 height 19
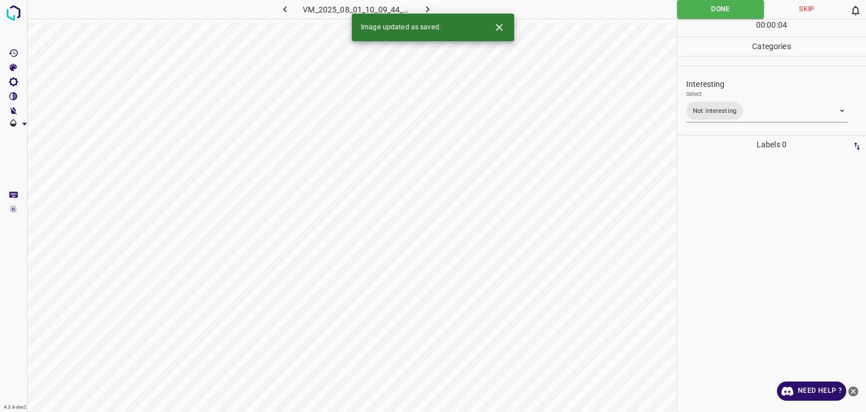
click at [435, 4] on button "button" at bounding box center [428, 9] width 36 height 19
click at [501, 32] on icon "Close" at bounding box center [499, 27] width 12 height 12
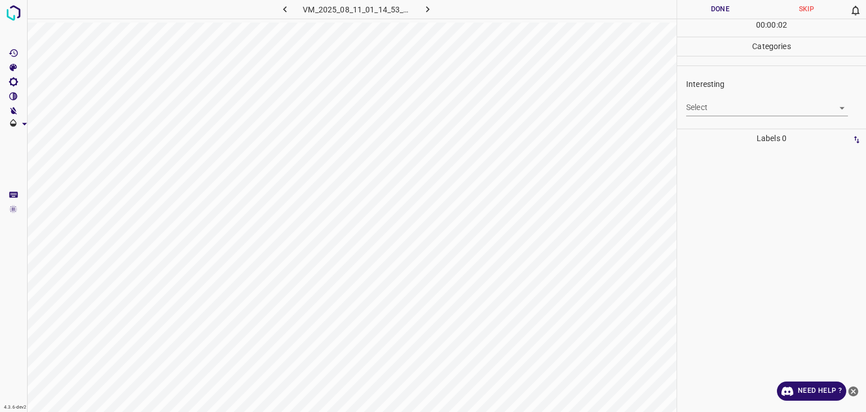
click at [736, 102] on body "4.3.6-dev2 VM_2025_08_11_01_14_53_347_06.gif Done Skip 0 00 : 00 : 02 Categorie…" at bounding box center [433, 206] width 866 height 412
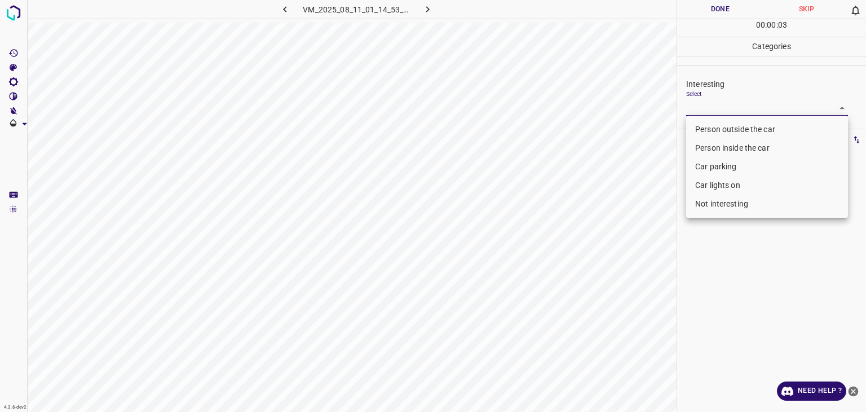
click at [729, 136] on li "Person outside the car" at bounding box center [767, 129] width 162 height 19
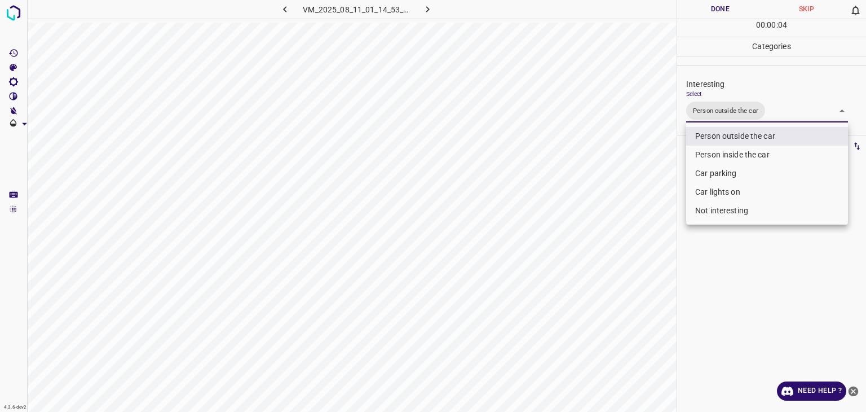
click at [714, 9] on div at bounding box center [433, 206] width 866 height 412
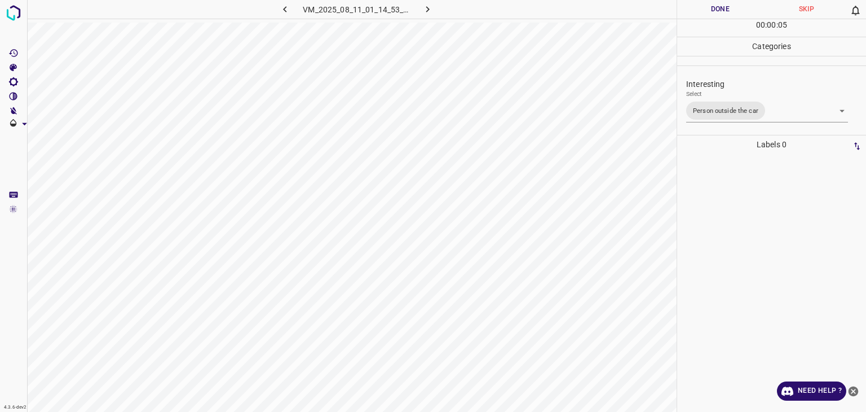
click at [714, 9] on button "Done" at bounding box center [720, 9] width 86 height 19
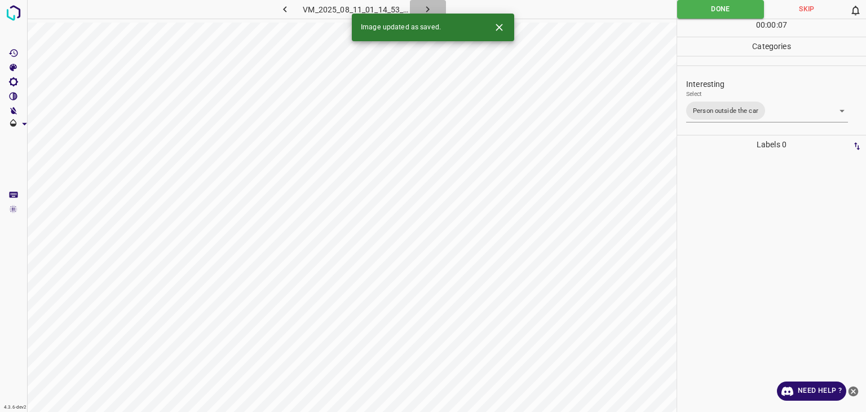
click at [435, 3] on button "button" at bounding box center [428, 9] width 36 height 19
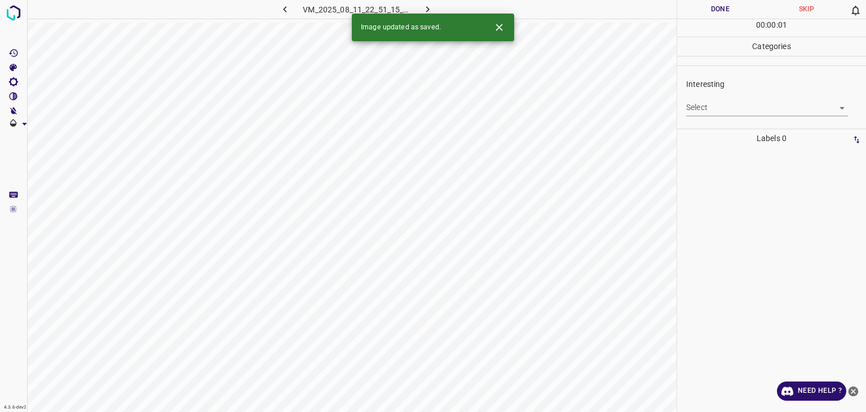
click at [735, 108] on body "4.3.6-dev2 VM_2025_08_11_22_51_15_422_05.gif Done Skip 0 00 : 00 : 01 Categorie…" at bounding box center [433, 206] width 866 height 412
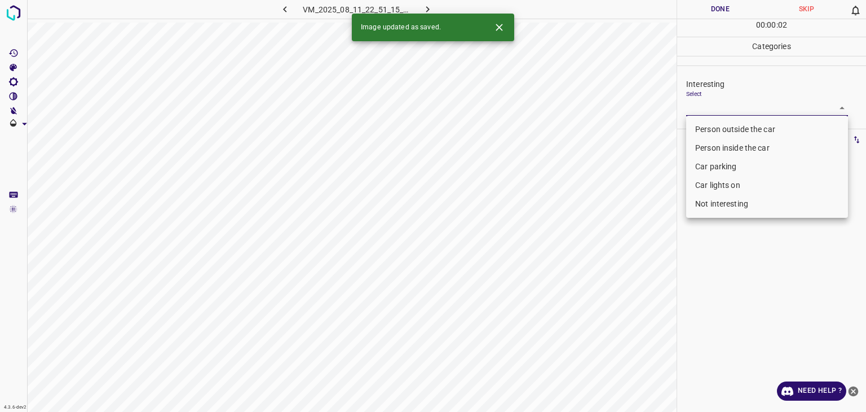
click at [730, 131] on li "Person outside the car" at bounding box center [767, 129] width 162 height 19
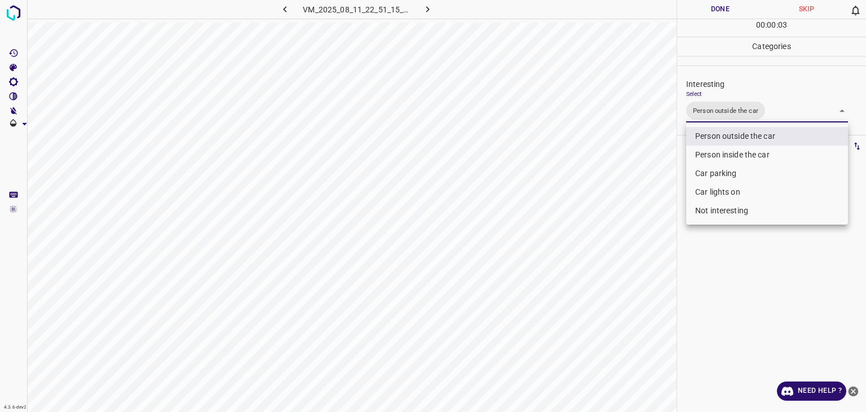
click at [719, 13] on div at bounding box center [433, 206] width 866 height 412
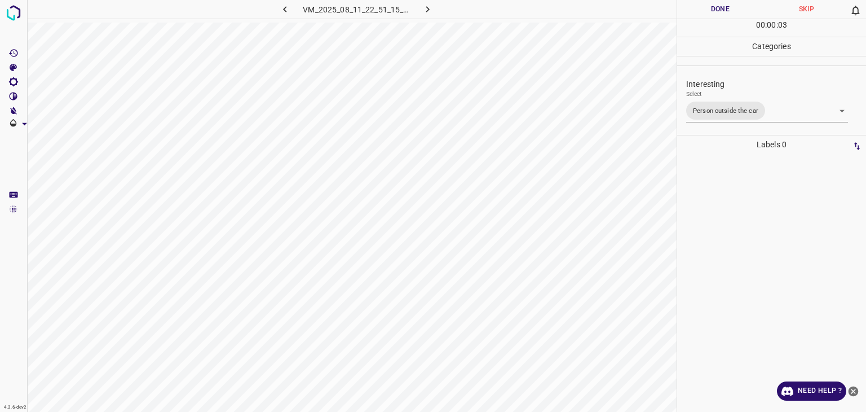
click at [719, 13] on div at bounding box center [433, 206] width 866 height 412
click at [719, 13] on button "Done" at bounding box center [720, 9] width 86 height 19
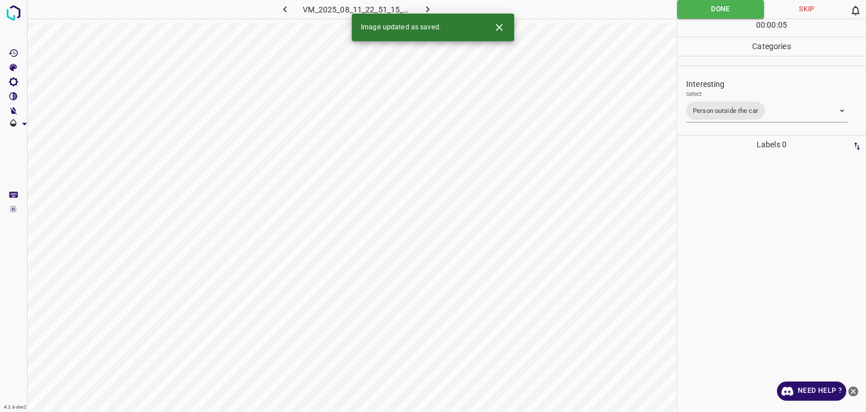
click at [426, 5] on icon "button" at bounding box center [428, 9] width 12 height 12
click at [753, 104] on body "4.3.6-dev2 VM_2025_08_11_00_30_22_092_08.gif Done Skip 0 00 : 00 : 05 Categorie…" at bounding box center [433, 206] width 866 height 412
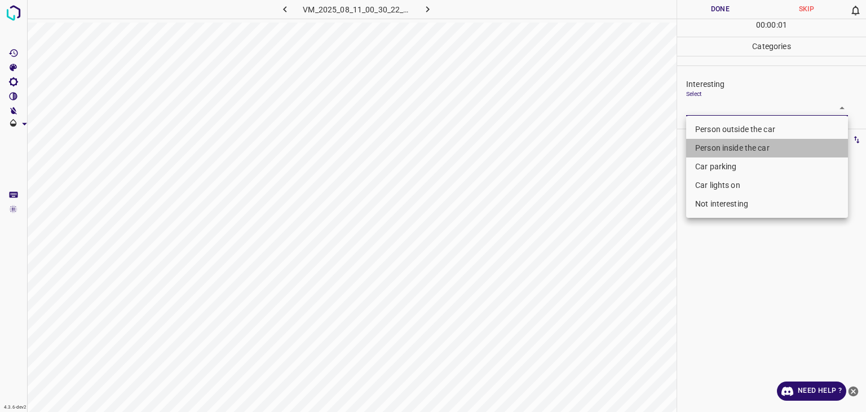
click at [746, 149] on li "Person inside the car" at bounding box center [767, 148] width 162 height 19
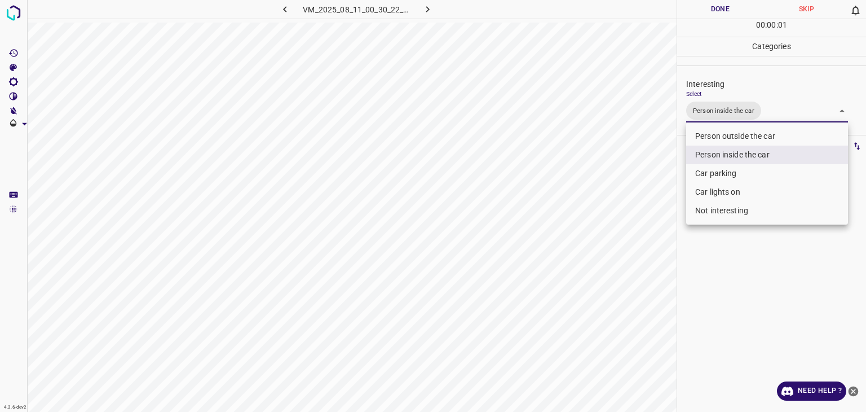
click at [735, 192] on li "Car lights on" at bounding box center [767, 192] width 162 height 19
click at [731, 8] on div at bounding box center [433, 206] width 866 height 412
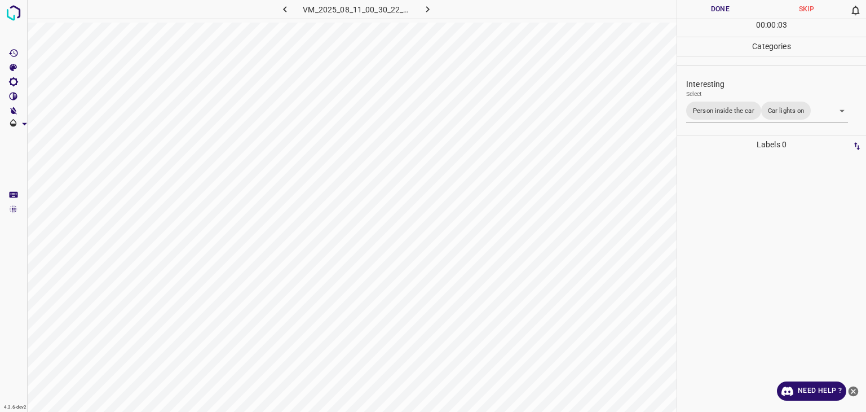
click at [731, 8] on div at bounding box center [433, 206] width 866 height 412
click at [731, 8] on button "Done" at bounding box center [720, 9] width 86 height 19
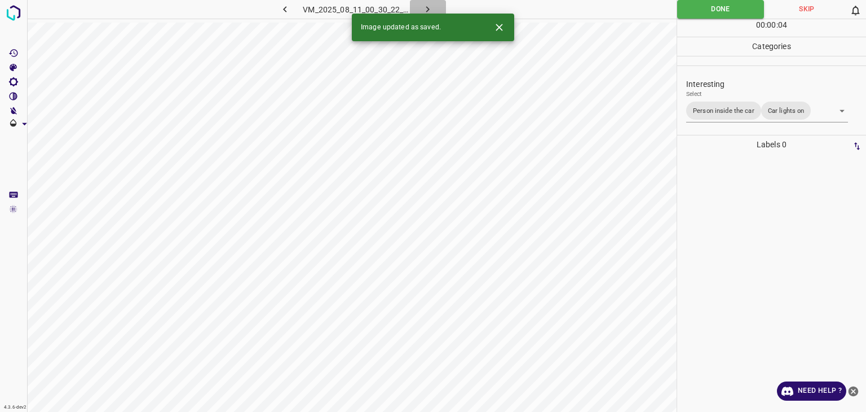
click at [433, 5] on icon "button" at bounding box center [428, 9] width 12 height 12
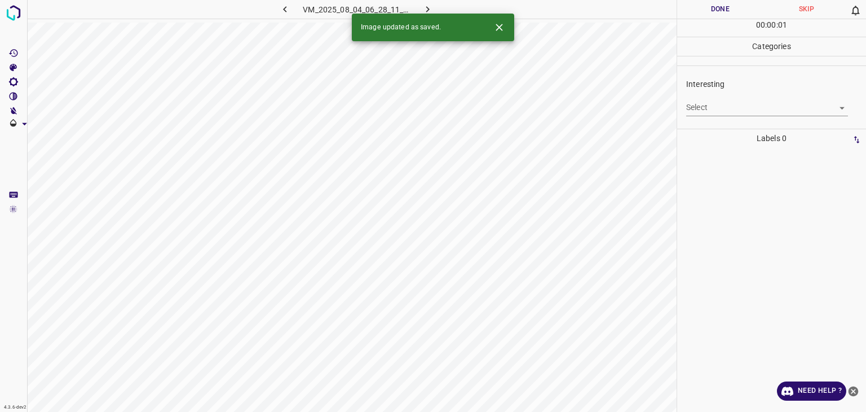
click at [496, 23] on icon "Close" at bounding box center [499, 27] width 12 height 12
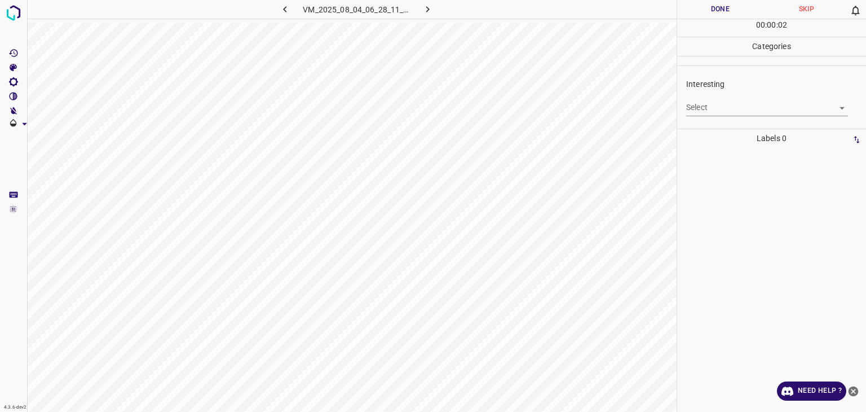
click at [736, 105] on body "4.3.6-dev2 VM_2025_08_04_06_28_11_712_07.gif Done Skip 0 00 : 00 : 02 Categorie…" at bounding box center [433, 206] width 866 height 412
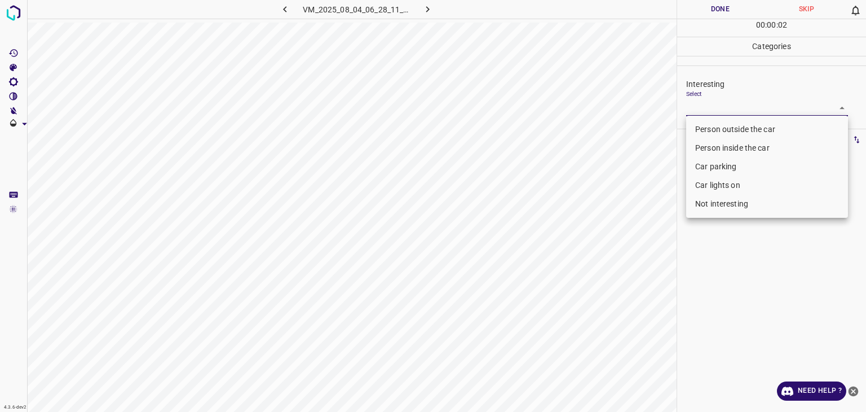
click at [731, 120] on ul "Person outside the car Person inside the car Car parking Car lights on Not inte…" at bounding box center [767, 167] width 162 height 102
click at [730, 128] on li "Person outside the car" at bounding box center [767, 129] width 162 height 19
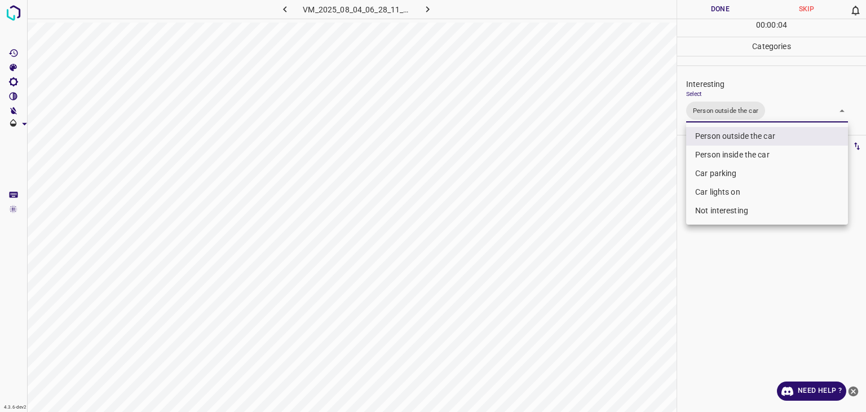
click at [712, 14] on div at bounding box center [433, 206] width 866 height 412
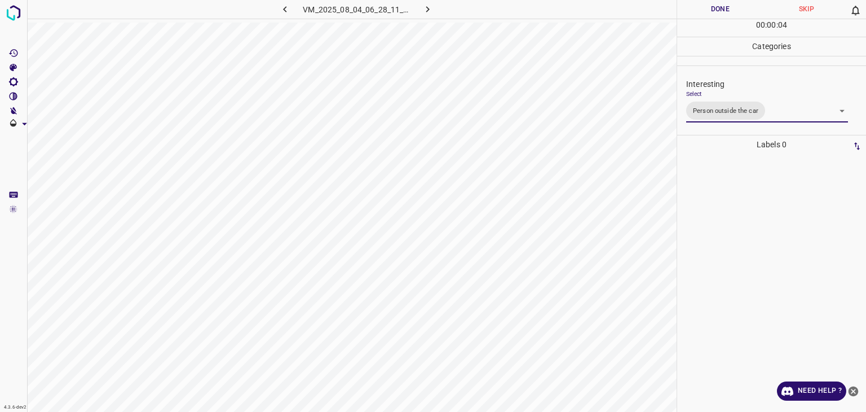
click at [712, 14] on div at bounding box center [433, 206] width 866 height 412
click at [712, 14] on button "Done" at bounding box center [720, 9] width 86 height 19
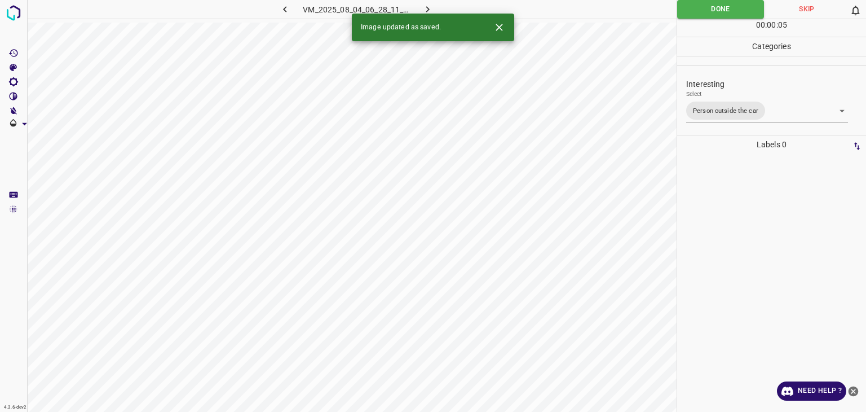
click at [431, 10] on icon "button" at bounding box center [428, 9] width 12 height 12
click at [726, 114] on body "4.3.6-dev2 VM_2025_08_01_10_37_11_769_08.gif Done Skip 0 00 : 00 : 06 Categorie…" at bounding box center [433, 206] width 866 height 412
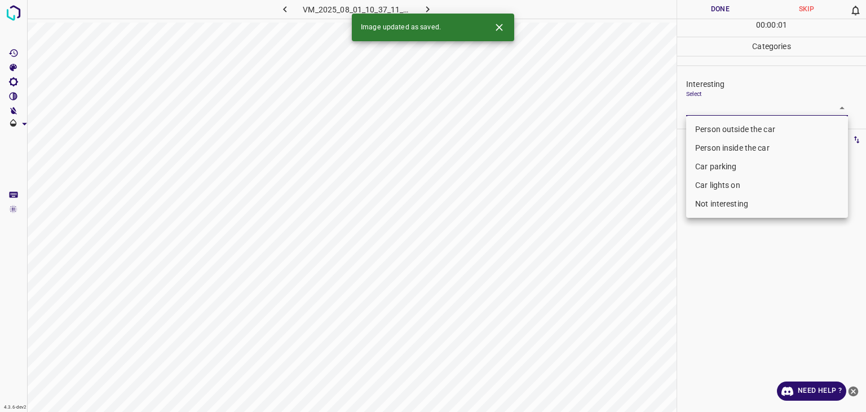
click at [723, 184] on li "Car lights on" at bounding box center [767, 185] width 162 height 19
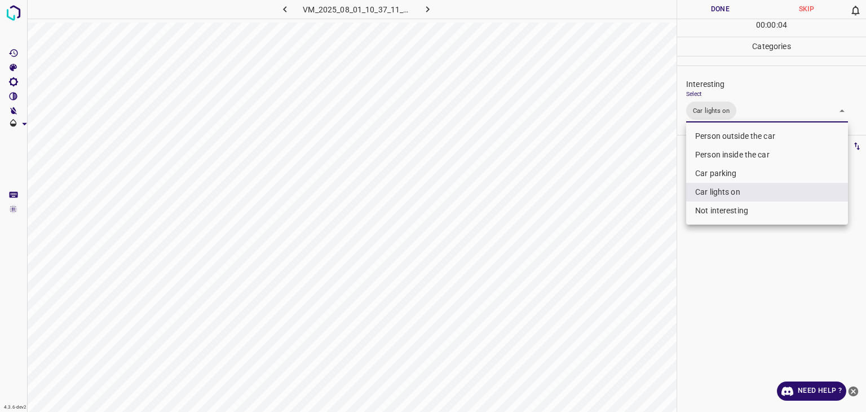
click at [738, 134] on li "Person outside the car" at bounding box center [767, 136] width 162 height 19
click at [729, 8] on div at bounding box center [433, 206] width 866 height 412
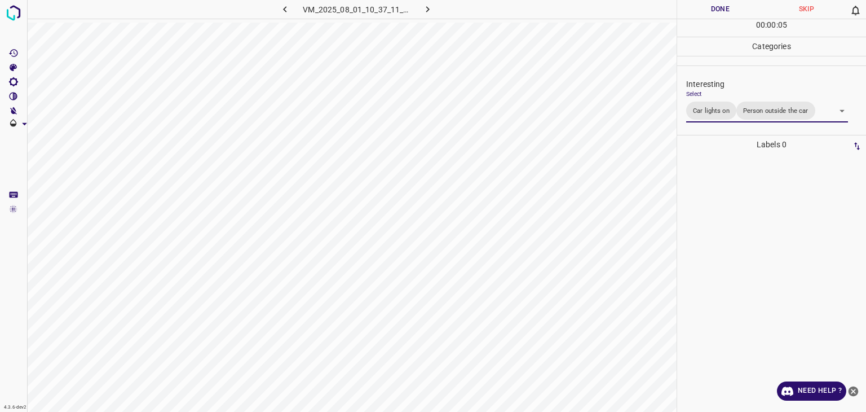
click at [730, 7] on div at bounding box center [433, 206] width 866 height 412
click at [730, 6] on button "Done" at bounding box center [720, 9] width 86 height 19
click at [733, 3] on button "Done" at bounding box center [720, 9] width 86 height 19
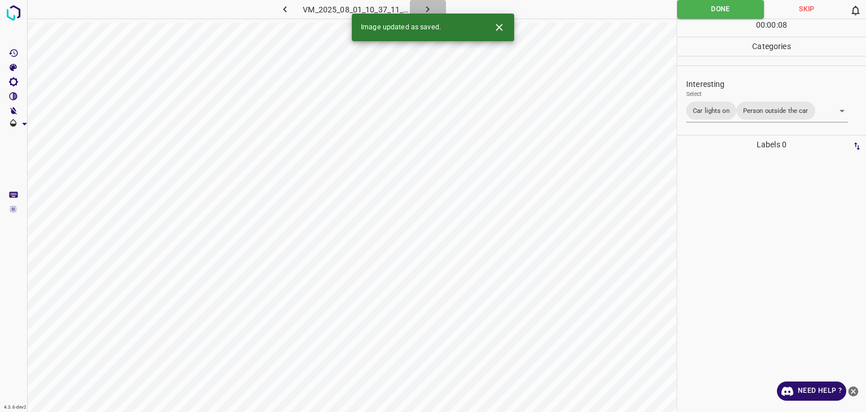
click at [415, 10] on button "button" at bounding box center [428, 9] width 36 height 19
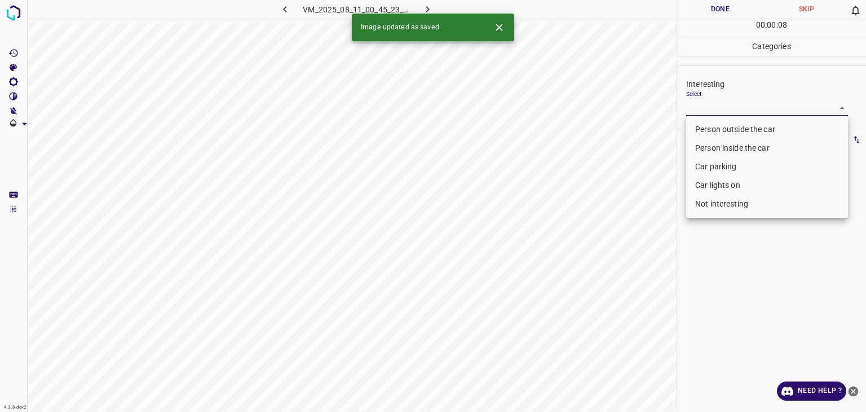
click at [724, 108] on body "4.3.6-dev2 VM_2025_08_11_00_45_23_962_01.gif Done Skip 0 00 : 00 : 08 Categorie…" at bounding box center [433, 206] width 866 height 412
click at [724, 127] on li "Person outside the car" at bounding box center [767, 129] width 162 height 19
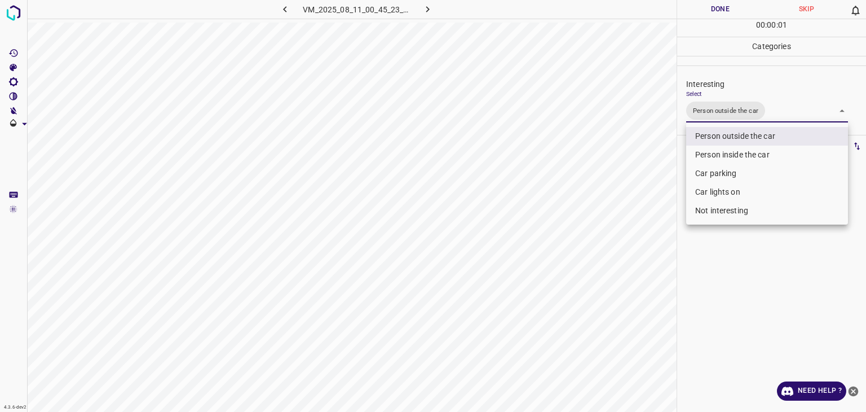
click at [719, 11] on div at bounding box center [433, 206] width 866 height 412
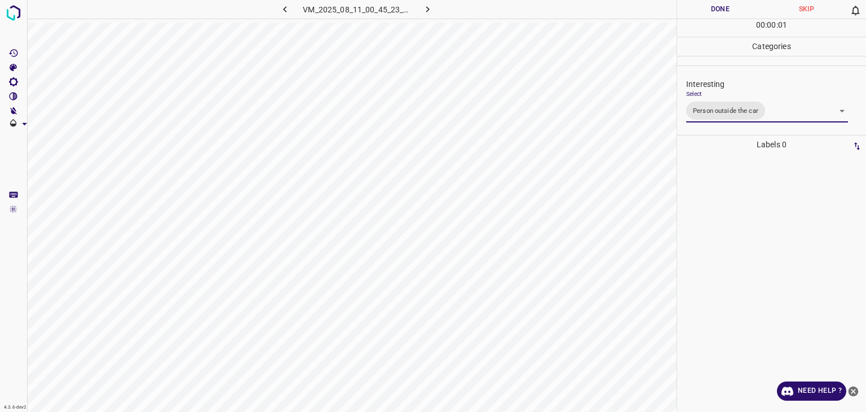
click at [719, 11] on div at bounding box center [433, 206] width 866 height 412
click at [719, 11] on button "Done" at bounding box center [720, 9] width 86 height 19
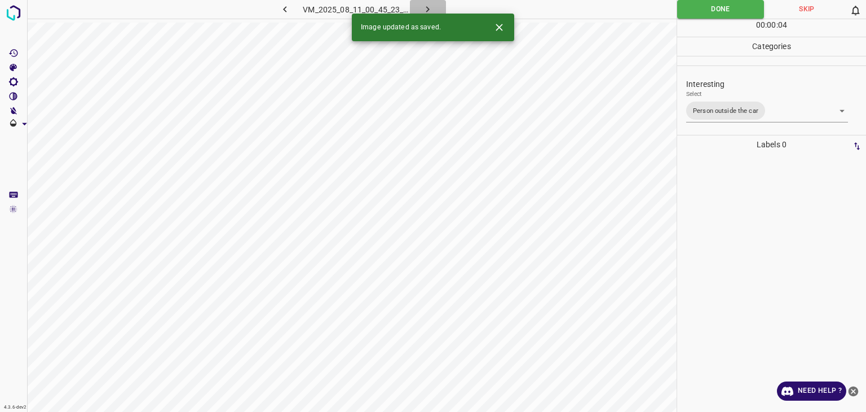
click at [433, 7] on icon "button" at bounding box center [428, 9] width 12 height 12
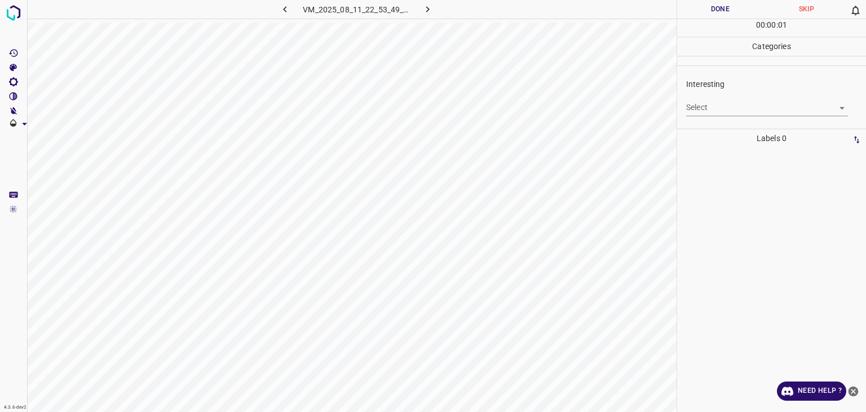
click at [731, 103] on body "4.3.6-dev2 VM_2025_08_11_22_53_49_482_07.gif Done Skip 0 00 : 00 : 01 Categorie…" at bounding box center [433, 206] width 866 height 412
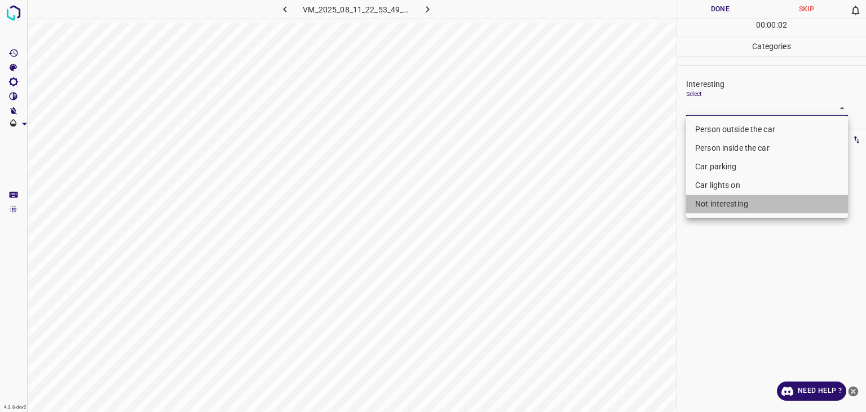
click at [729, 203] on li "Not interesting" at bounding box center [767, 204] width 162 height 19
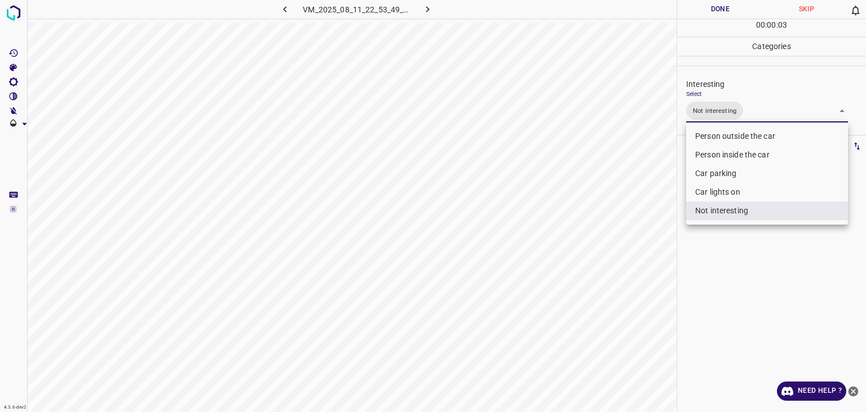
click at [725, 7] on div at bounding box center [433, 206] width 866 height 412
click at [725, 7] on div "Person outside the car Person inside the car Car parking Car lights on Not inte…" at bounding box center [433, 206] width 866 height 412
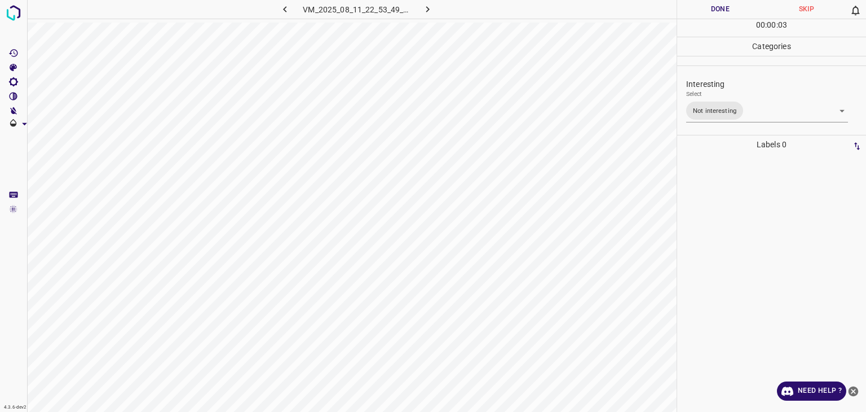
click at [725, 7] on button "Done" at bounding box center [720, 9] width 86 height 19
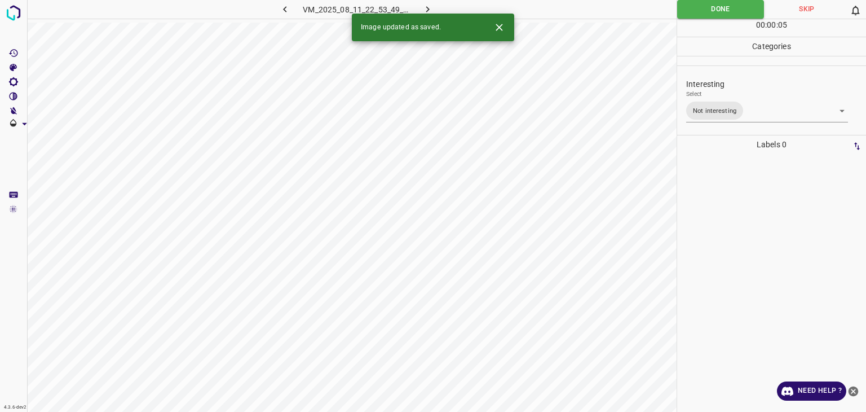
click at [424, 14] on div "Image updated as saved." at bounding box center [433, 28] width 162 height 28
click at [427, 7] on icon "button" at bounding box center [428, 9] width 12 height 12
click at [742, 105] on body "4.3.6-dev2 VM_2025_07_29_07_44_28_676_03.gif Done Skip 0 00 : 00 : 18 Categorie…" at bounding box center [433, 206] width 866 height 412
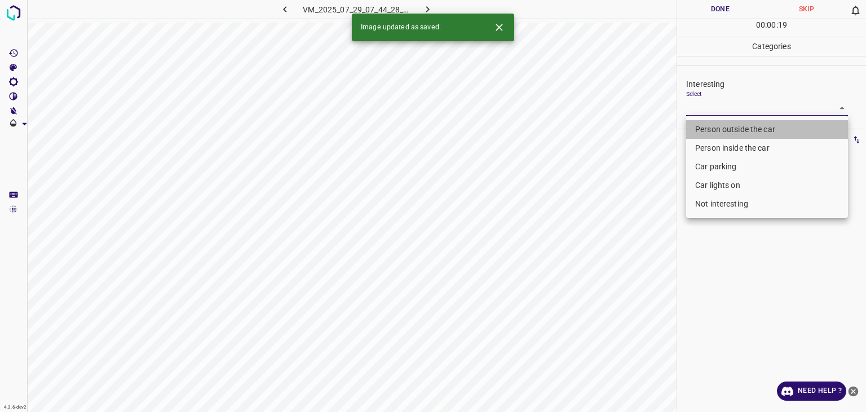
click at [738, 127] on li "Person outside the car" at bounding box center [767, 129] width 162 height 19
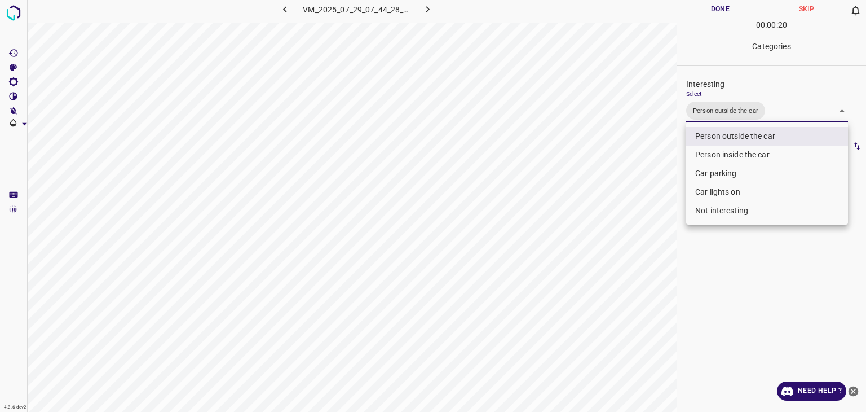
click at [706, 1] on div at bounding box center [433, 206] width 866 height 412
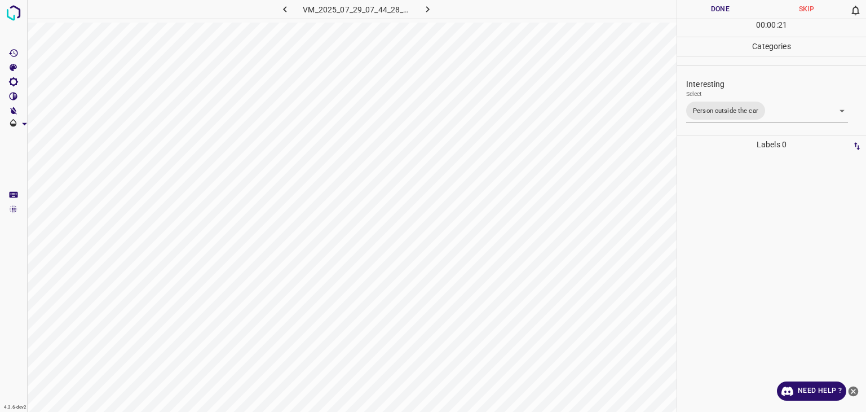
click at [706, 5] on button "Done" at bounding box center [720, 9] width 86 height 19
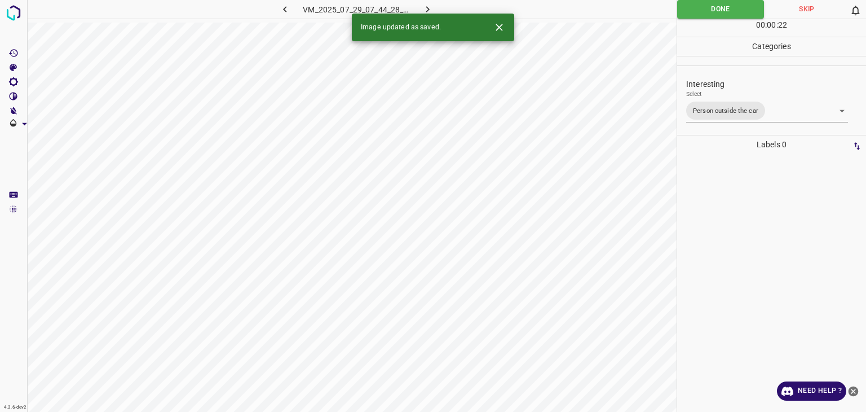
click at [432, 14] on div "Image updated as saved." at bounding box center [433, 28] width 162 height 28
click at [423, 7] on icon "button" at bounding box center [428, 9] width 12 height 12
click at [728, 116] on div "Interesting Select ​" at bounding box center [771, 96] width 189 height 53
click at [724, 112] on body "4.3.6-dev2 VM_2025_08_11_01_34_27_176_01.gif Done Skip 0 00 : 00 : 01 Categorie…" at bounding box center [433, 206] width 866 height 412
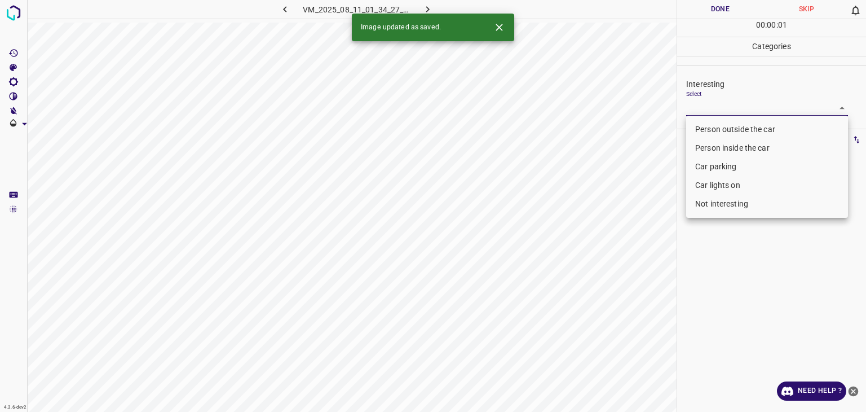
click at [727, 127] on li "Person outside the car" at bounding box center [767, 129] width 162 height 19
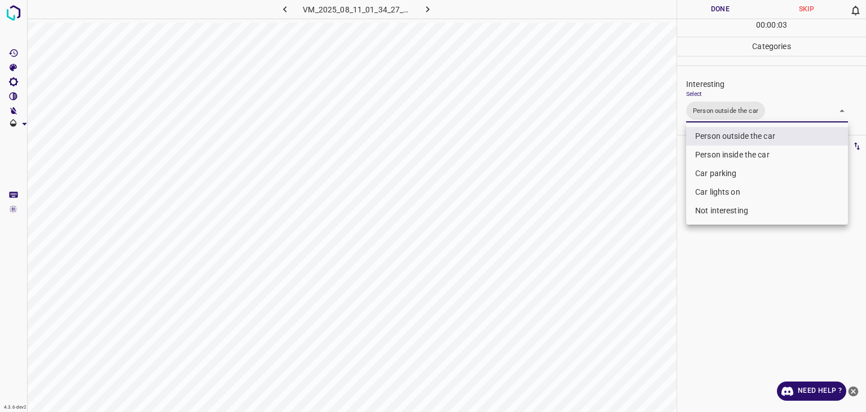
click at [718, 3] on div at bounding box center [433, 206] width 866 height 412
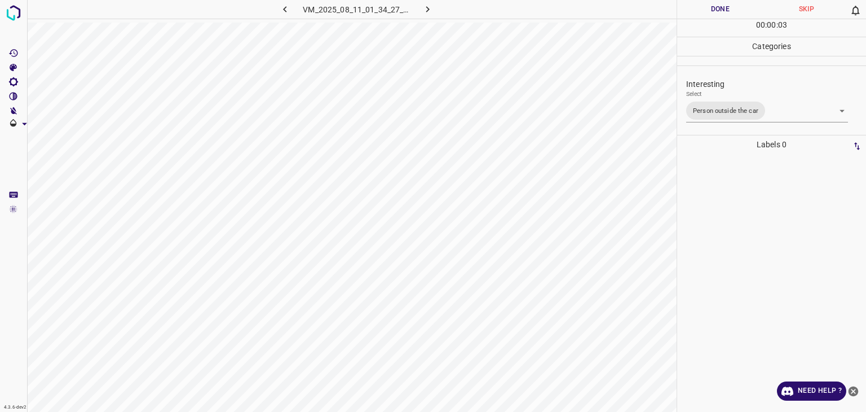
click at [718, 3] on div at bounding box center [433, 206] width 866 height 412
click at [718, 5] on button "Done" at bounding box center [720, 9] width 86 height 19
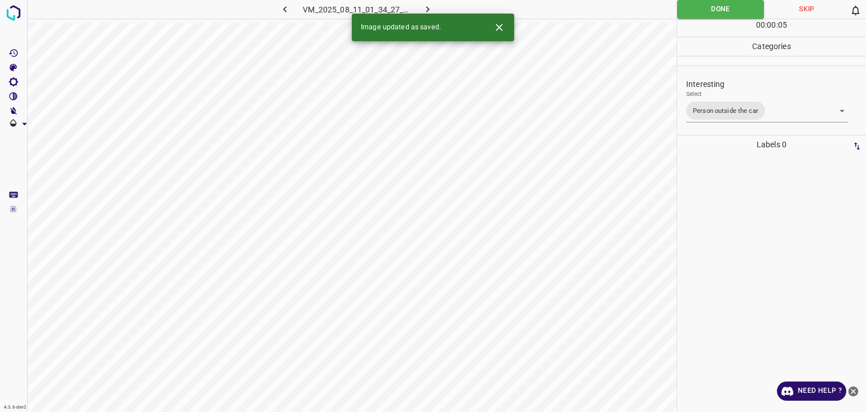
click at [422, 9] on icon "button" at bounding box center [428, 9] width 12 height 12
click at [733, 109] on body "4.3.6-dev2 VM_2025_08_01_11_18_16_956_01.gif Done Skip 0 00 : 00 : 06 Categorie…" at bounding box center [433, 206] width 866 height 412
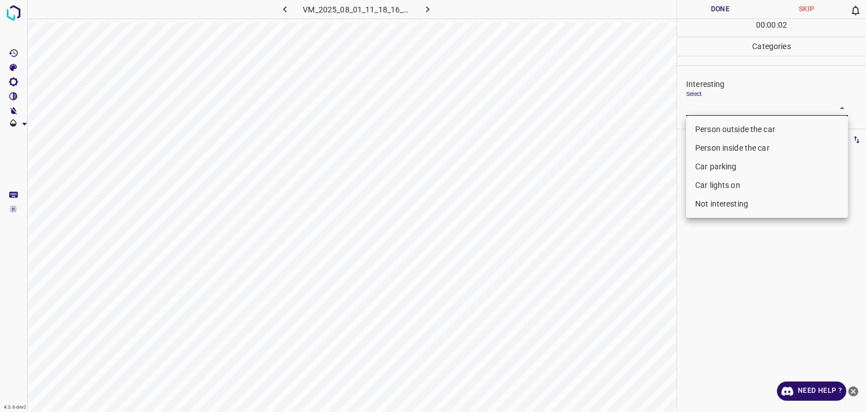
click at [739, 124] on li "Person outside the car" at bounding box center [767, 129] width 162 height 19
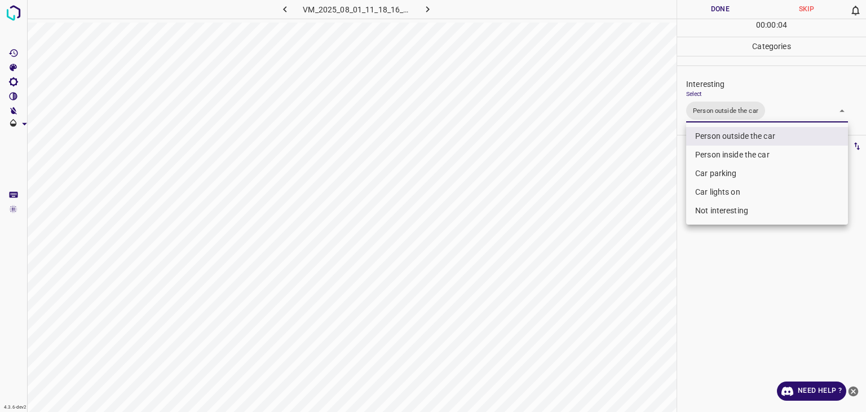
click at [706, 10] on div at bounding box center [433, 206] width 866 height 412
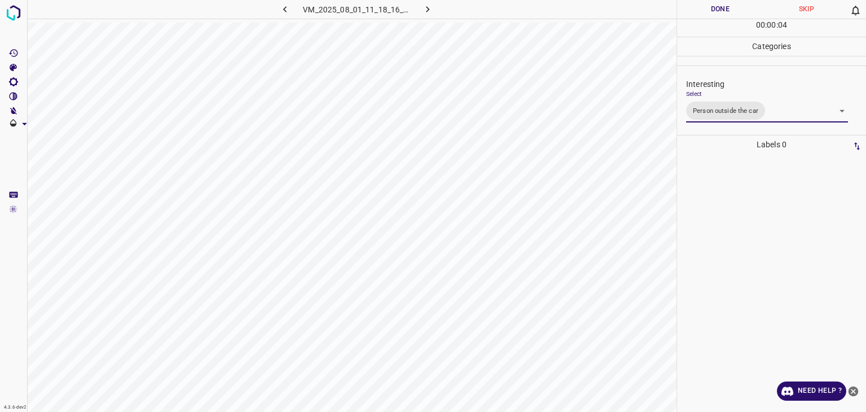
click at [706, 10] on div at bounding box center [433, 206] width 866 height 412
click at [706, 10] on button "Done" at bounding box center [720, 9] width 86 height 19
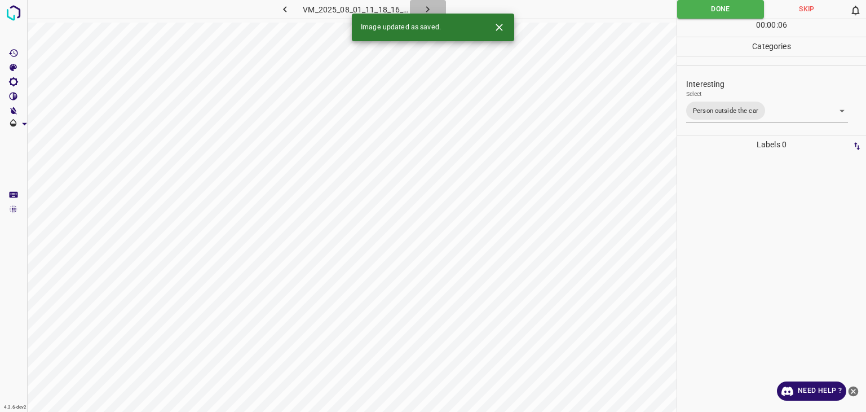
click at [427, 11] on icon "button" at bounding box center [427, 9] width 3 height 6
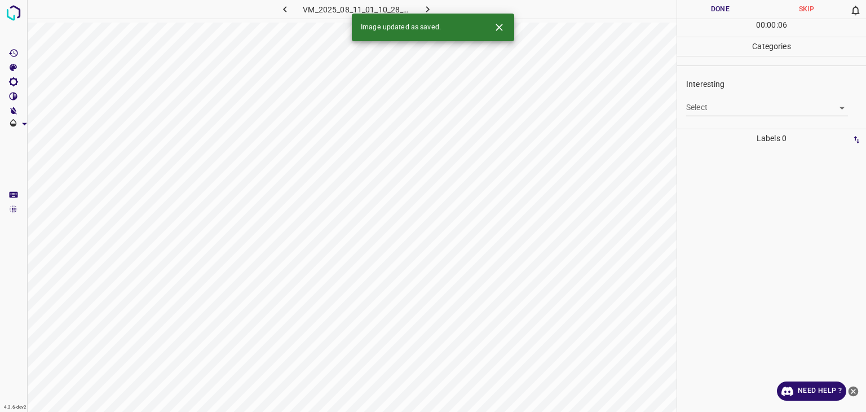
click at [719, 117] on div "Interesting Select ​" at bounding box center [771, 96] width 189 height 53
click at [719, 116] on div "Interesting Select ​" at bounding box center [771, 96] width 189 height 53
click at [713, 109] on body "4.3.6-dev2 VM_2025_08_11_01_10_28_966_01.gif Done Skip 0 00 : 00 : 06 Categorie…" at bounding box center [433, 206] width 866 height 412
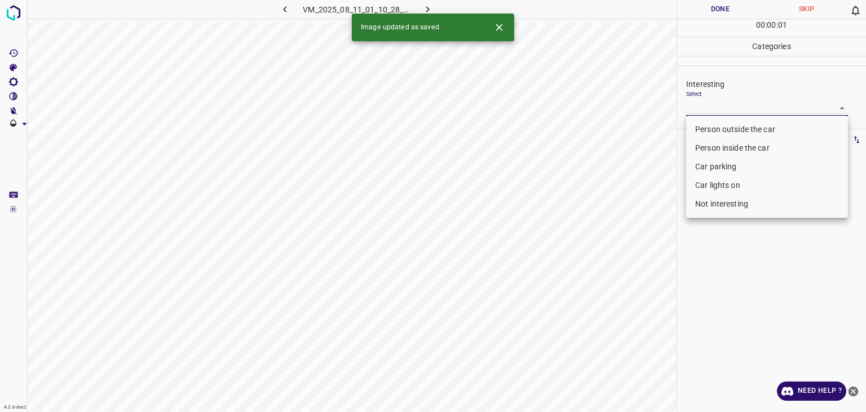
click at [712, 130] on li "Person outside the car" at bounding box center [767, 129] width 162 height 19
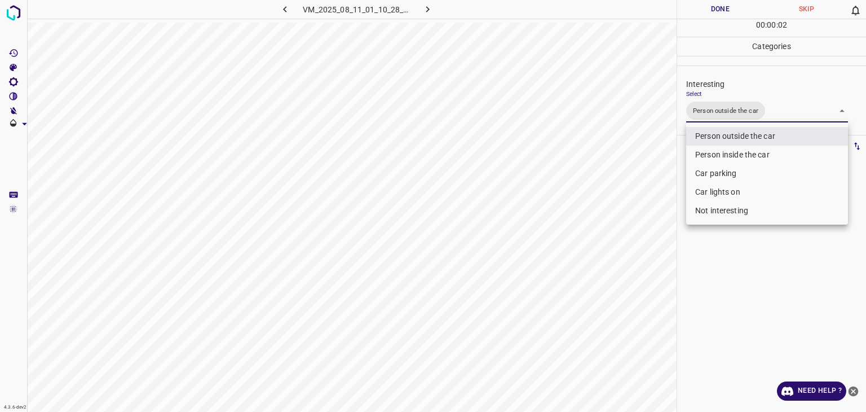
click at [699, 10] on div at bounding box center [433, 206] width 866 height 412
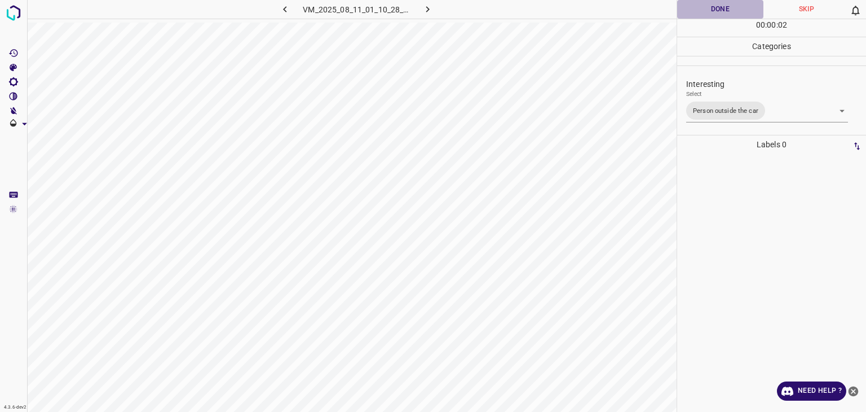
click at [699, 10] on button "Done" at bounding box center [720, 9] width 86 height 19
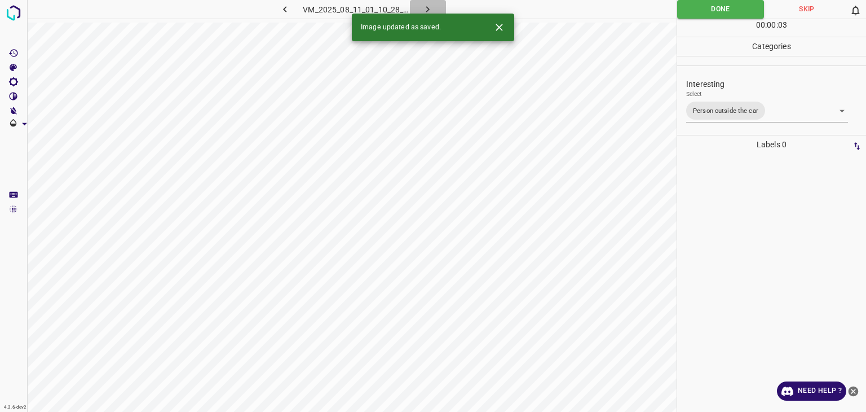
click at [436, 6] on button "button" at bounding box center [428, 9] width 36 height 19
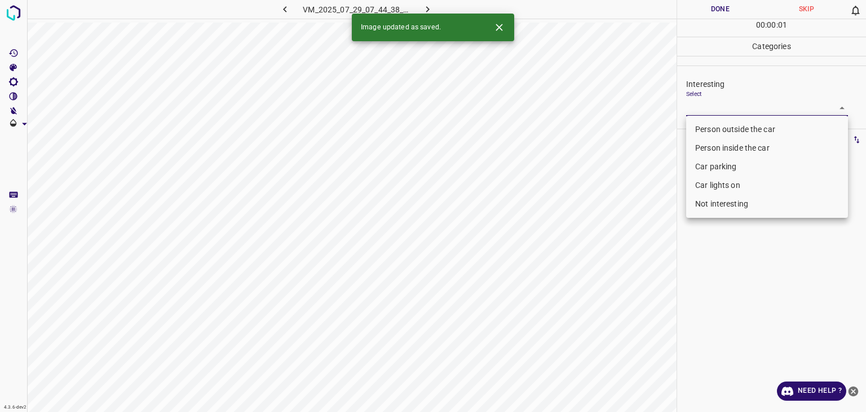
click at [709, 106] on body "4.3.6-dev2 VM_2025_07_29_07_44_38_805_02.gif Done Skip 0 00 : 00 : 01 Categorie…" at bounding box center [433, 206] width 866 height 412
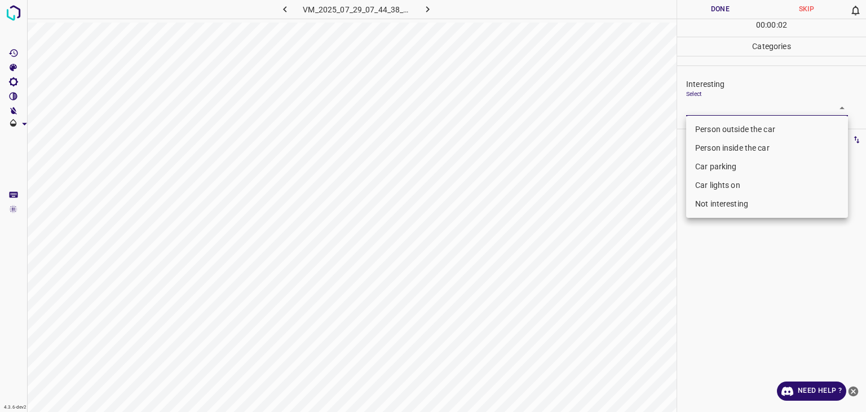
click at [713, 172] on li "Car parking" at bounding box center [767, 166] width 162 height 19
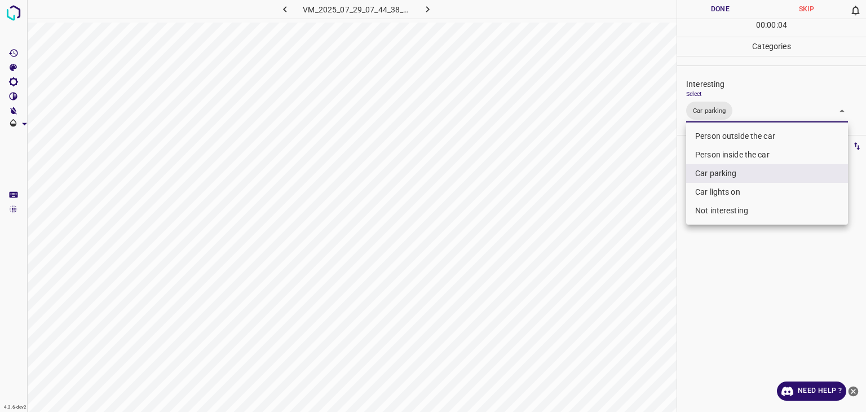
click at [717, 14] on div at bounding box center [433, 206] width 866 height 412
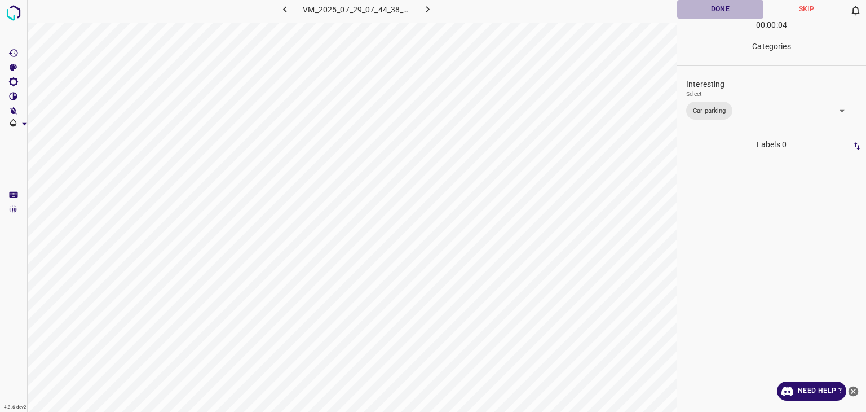
click at [717, 14] on button "Done" at bounding box center [720, 9] width 86 height 19
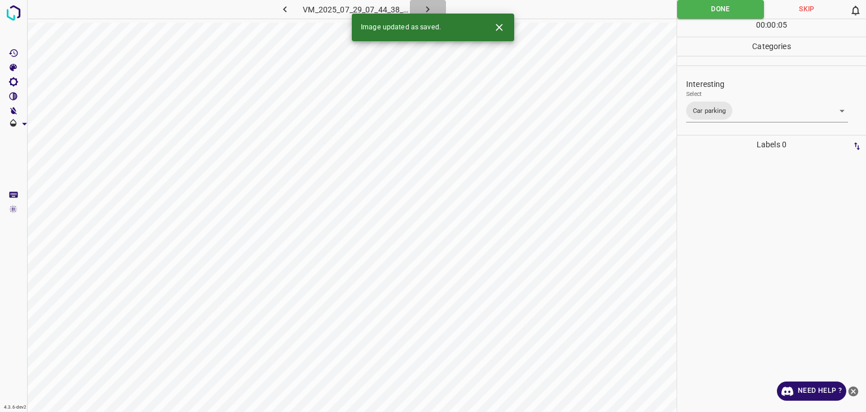
click at [426, 10] on icon "button" at bounding box center [428, 9] width 12 height 12
click at [749, 108] on body "4.3.6-dev2 VM_2025_08_11_01_40_24_203_04.gif Done Skip 0 00 : 00 : 08 Categorie…" at bounding box center [433, 206] width 866 height 412
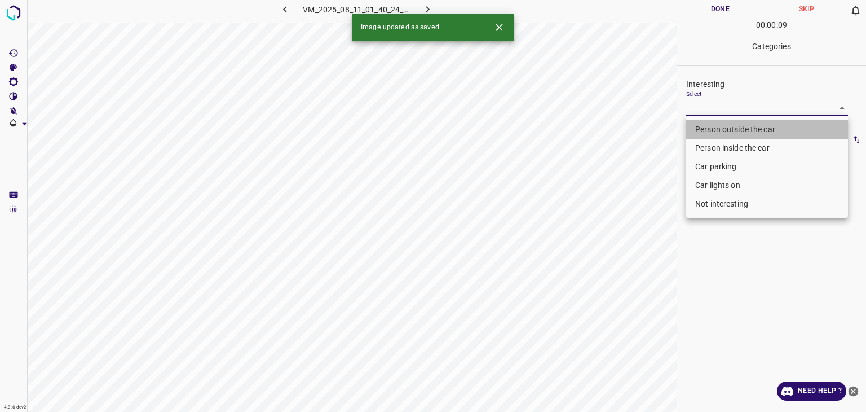
click at [721, 128] on li "Person outside the car" at bounding box center [767, 129] width 162 height 19
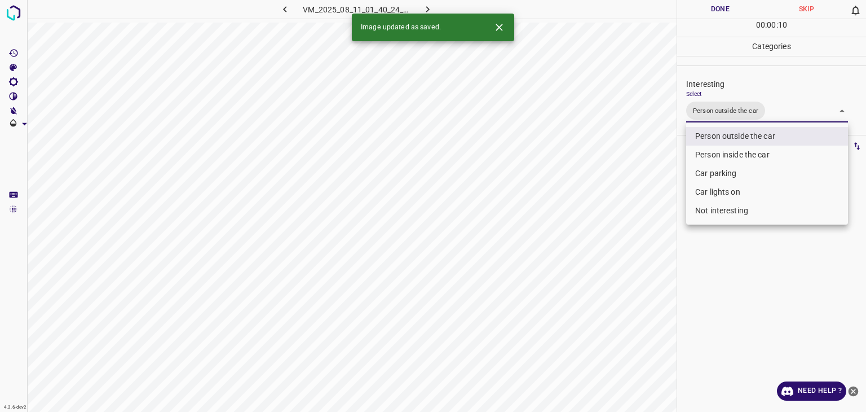
click at [711, 5] on div at bounding box center [433, 206] width 866 height 412
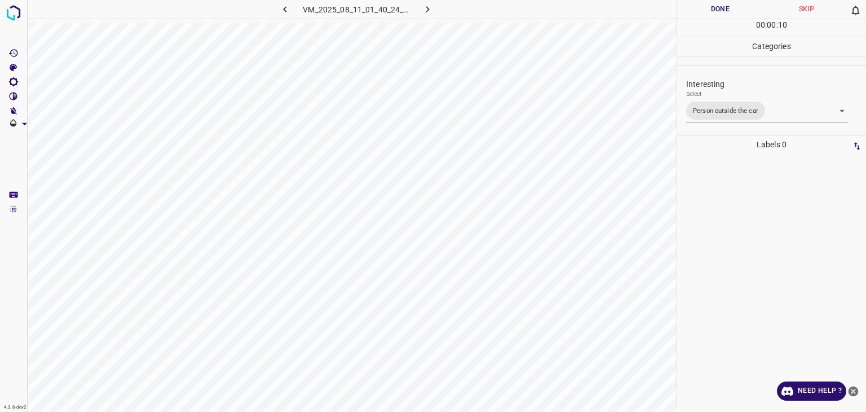
click at [711, 5] on div at bounding box center [433, 206] width 866 height 412
click at [711, 5] on button "Done" at bounding box center [720, 9] width 86 height 19
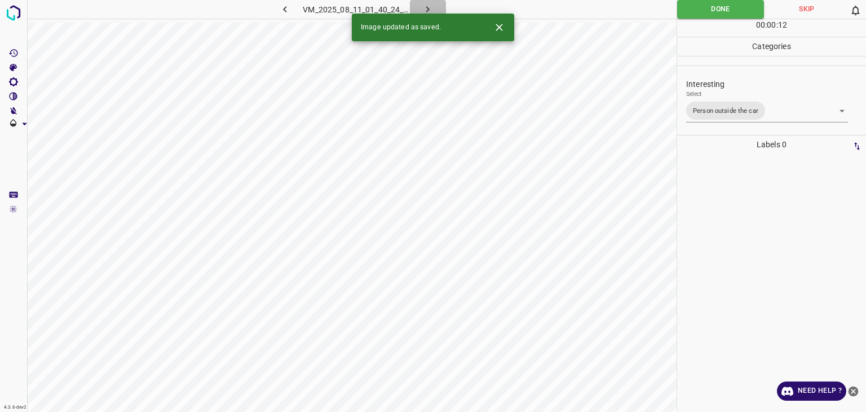
click at [426, 5] on icon "button" at bounding box center [428, 9] width 12 height 12
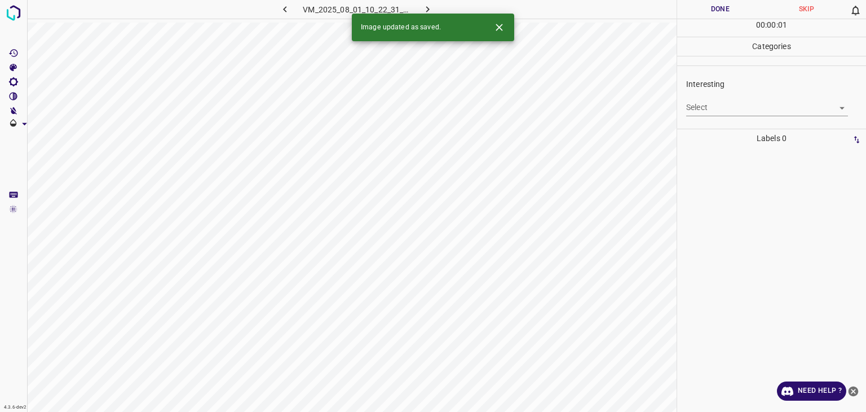
click at [501, 27] on icon "Close" at bounding box center [499, 27] width 12 height 12
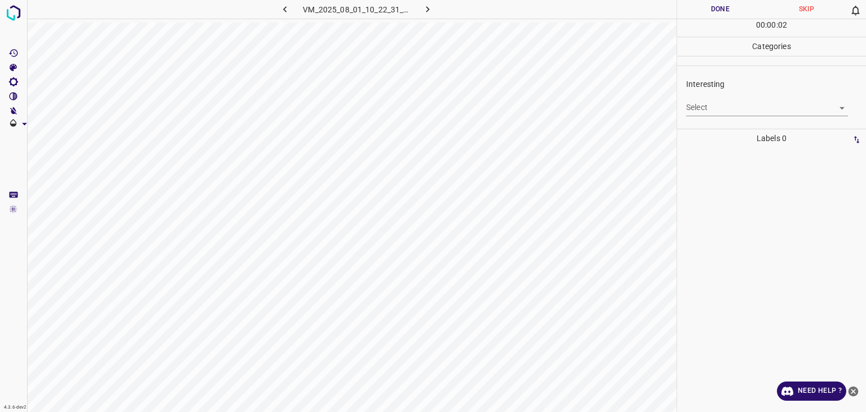
click at [742, 112] on body "4.3.6-dev2 VM_2025_08_01_10_22_31_194_04.gif Done Skip 0 00 : 00 : 02 Categorie…" at bounding box center [433, 206] width 866 height 412
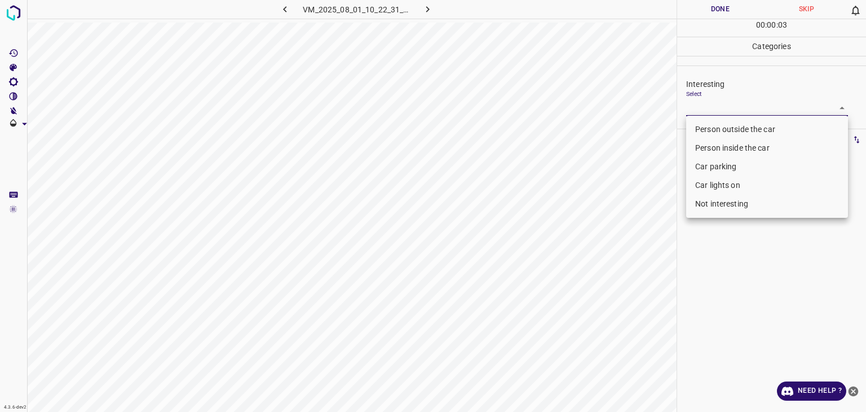
click at [714, 209] on li "Not interesting" at bounding box center [767, 204] width 162 height 19
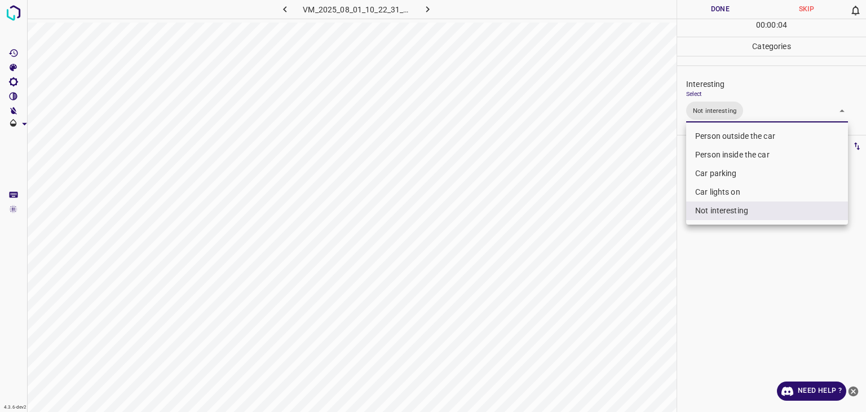
click at [726, 7] on div at bounding box center [433, 206] width 866 height 412
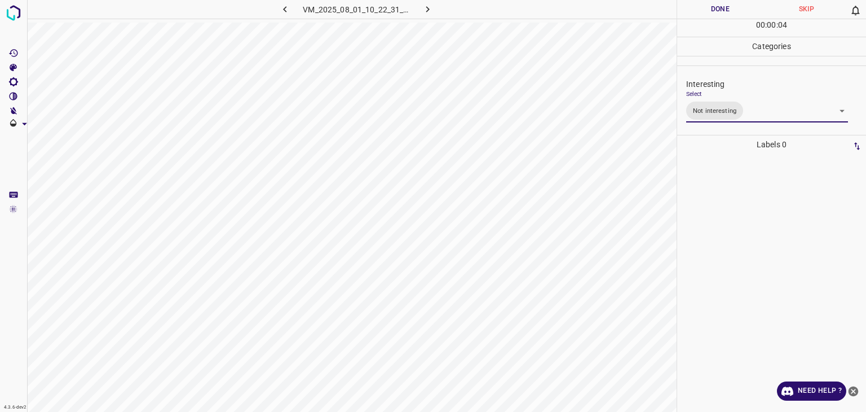
click at [726, 7] on div at bounding box center [433, 206] width 866 height 412
click at [726, 7] on button "Done" at bounding box center [720, 9] width 86 height 19
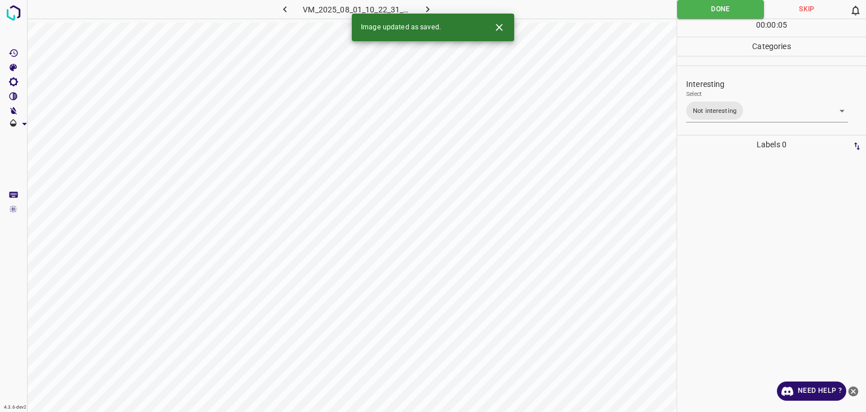
click at [425, 8] on icon "button" at bounding box center [428, 9] width 12 height 12
click at [747, 106] on body "4.3.6-dev2 VM_2025_08_11_01_13_12_338_04.gif Done Skip 0 00 : 00 : 06 Categorie…" at bounding box center [433, 206] width 866 height 412
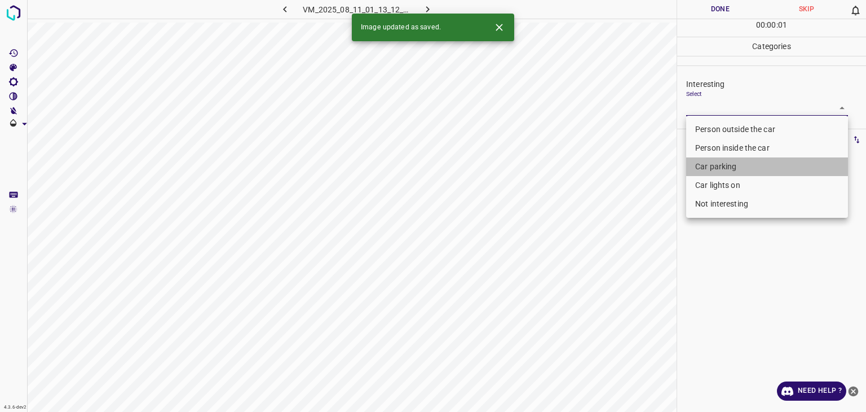
click at [746, 168] on li "Car parking" at bounding box center [767, 166] width 162 height 19
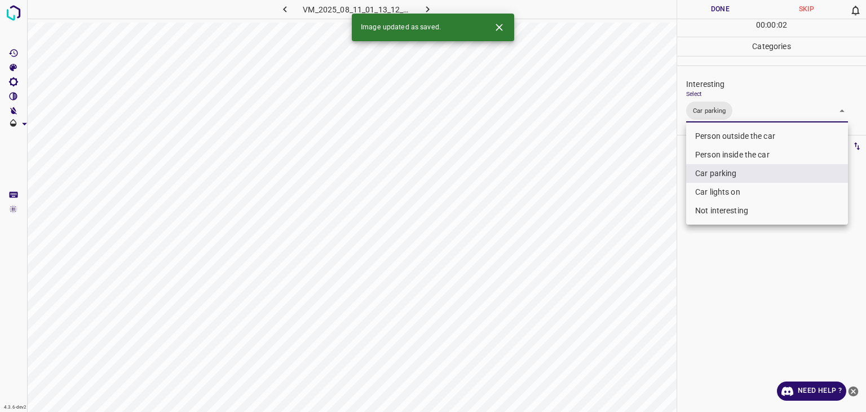
click at [742, 12] on div at bounding box center [433, 206] width 866 height 412
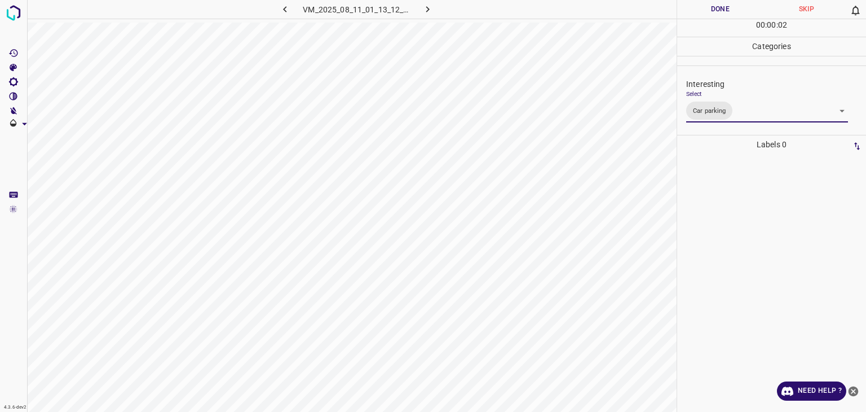
click at [742, 12] on div at bounding box center [433, 206] width 866 height 412
click at [742, 12] on button "Done" at bounding box center [720, 9] width 86 height 19
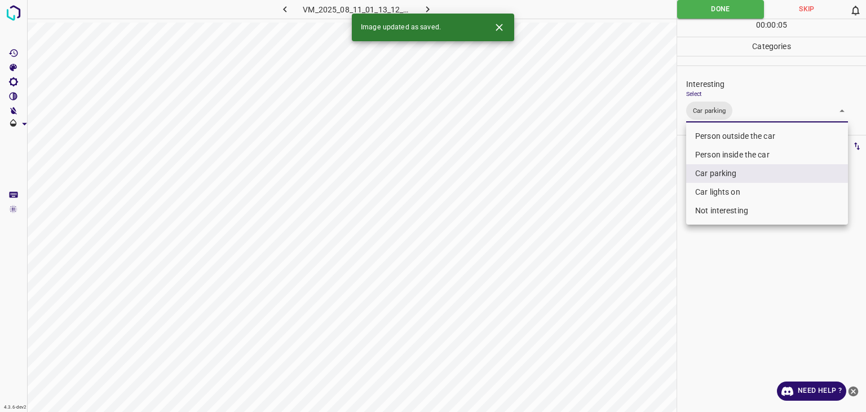
click at [753, 111] on body "4.3.6-dev2 VM_2025_08_11_01_13_12_338_04.gif Done Skip 0 00 : 00 : 05 Categorie…" at bounding box center [433, 206] width 866 height 412
click at [752, 156] on li "Person inside the car" at bounding box center [767, 155] width 162 height 19
click at [712, 3] on div at bounding box center [433, 206] width 866 height 412
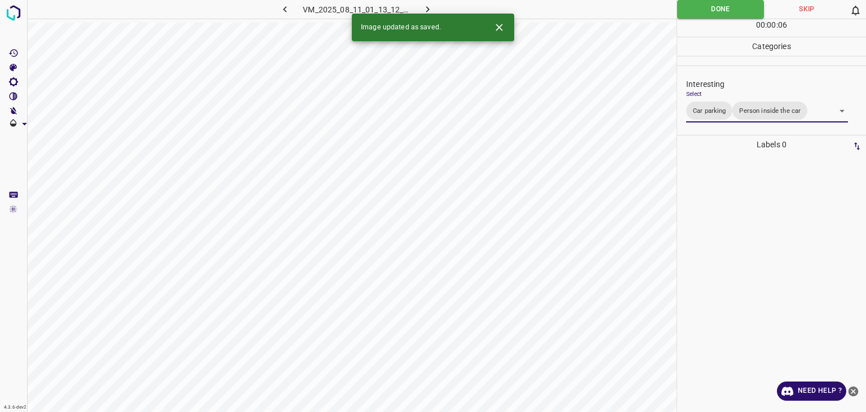
click at [712, 3] on div at bounding box center [433, 206] width 866 height 412
click at [712, 3] on button "Done" at bounding box center [720, 9] width 87 height 19
click at [424, 7] on icon "button" at bounding box center [428, 9] width 12 height 12
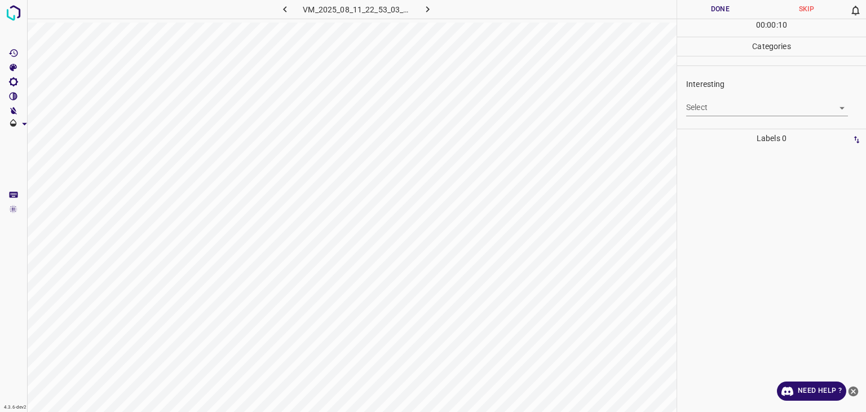
click at [687, 102] on body "4.3.6-dev2 VM_2025_08_11_22_53_03_624_06.gif Done Skip 0 00 : 00 : 10 Categorie…" at bounding box center [433, 206] width 866 height 412
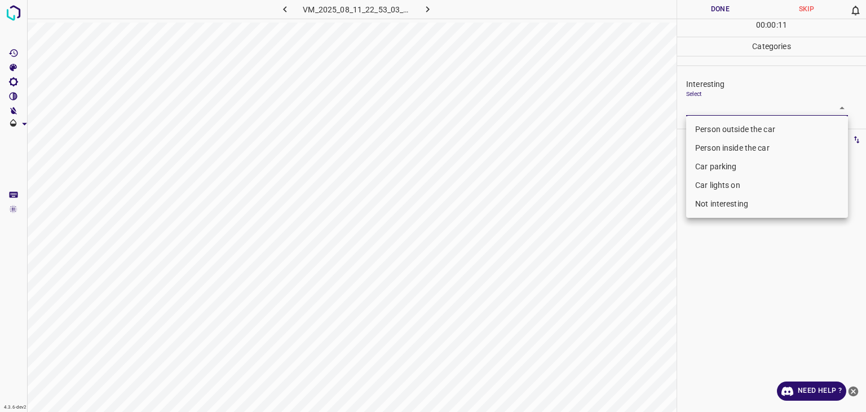
click at [711, 206] on li "Not interesting" at bounding box center [767, 204] width 162 height 19
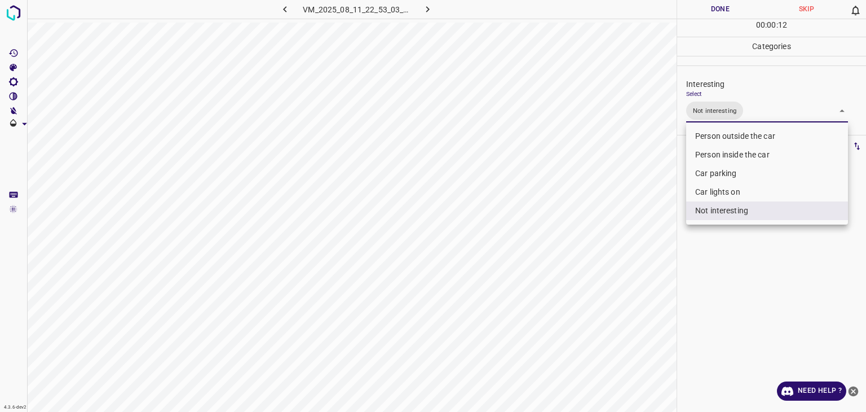
click at [702, 12] on div at bounding box center [433, 206] width 866 height 412
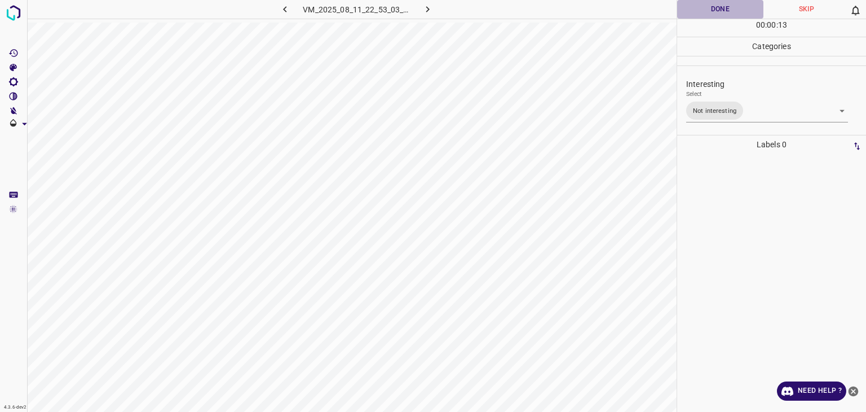
click at [702, 12] on button "Done" at bounding box center [720, 9] width 86 height 19
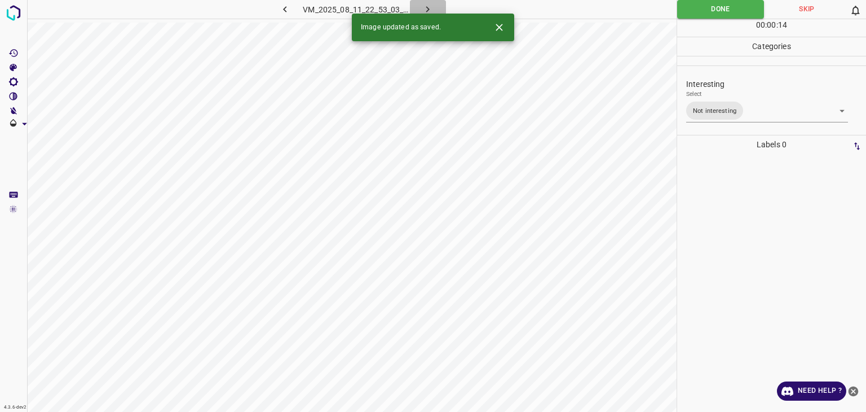
click at [438, 7] on button "button" at bounding box center [428, 9] width 36 height 19
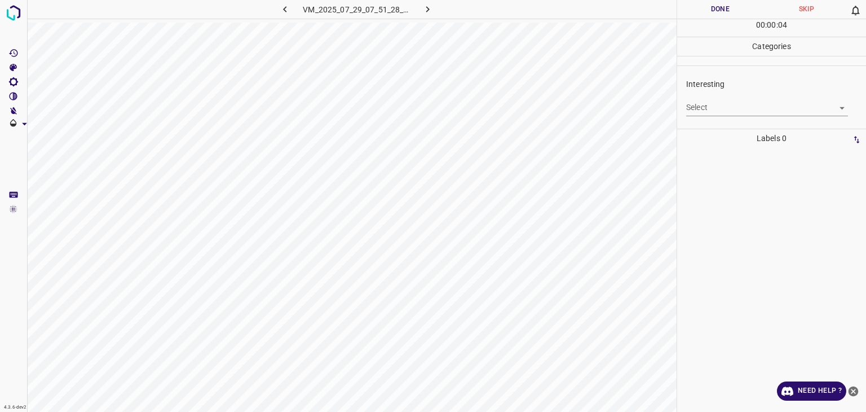
click at [777, 116] on div "Interesting Select ​" at bounding box center [771, 96] width 189 height 53
click at [741, 109] on body "4.3.6-dev2 VM_2025_07_29_07_51_28_063_01.gif Done Skip 0 00 : 00 : 04 Categorie…" at bounding box center [433, 206] width 866 height 412
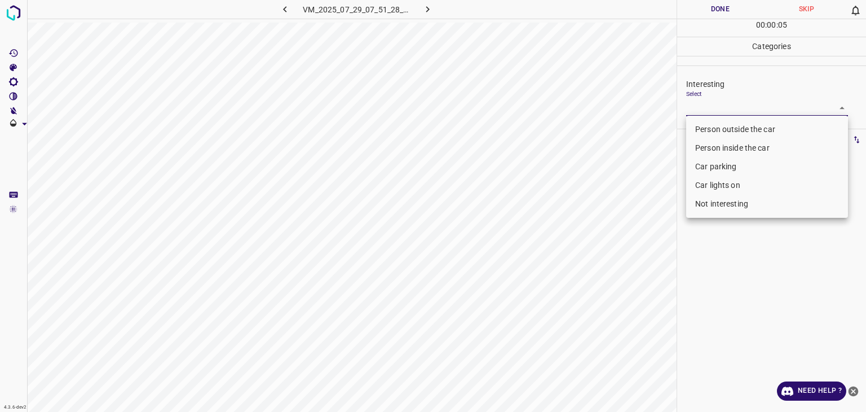
click at [738, 127] on li "Person outside the car" at bounding box center [767, 129] width 162 height 19
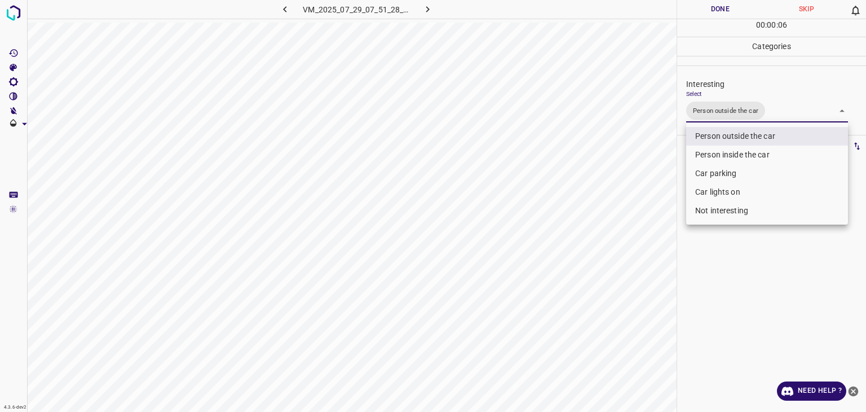
click at [725, 7] on div at bounding box center [433, 206] width 866 height 412
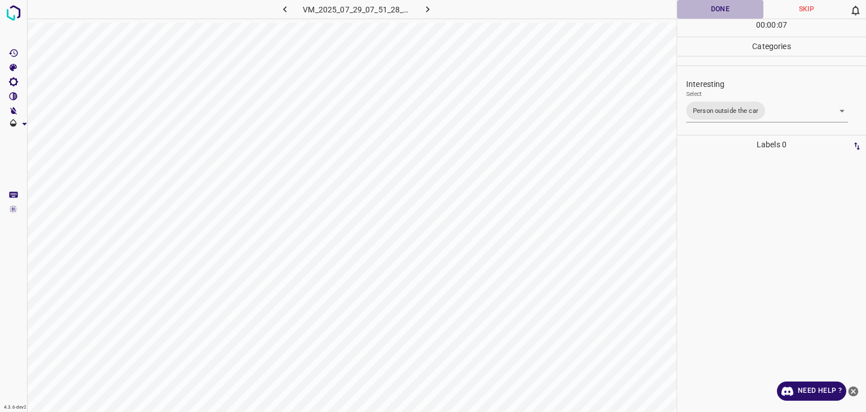
click at [725, 7] on button "Done" at bounding box center [720, 9] width 86 height 19
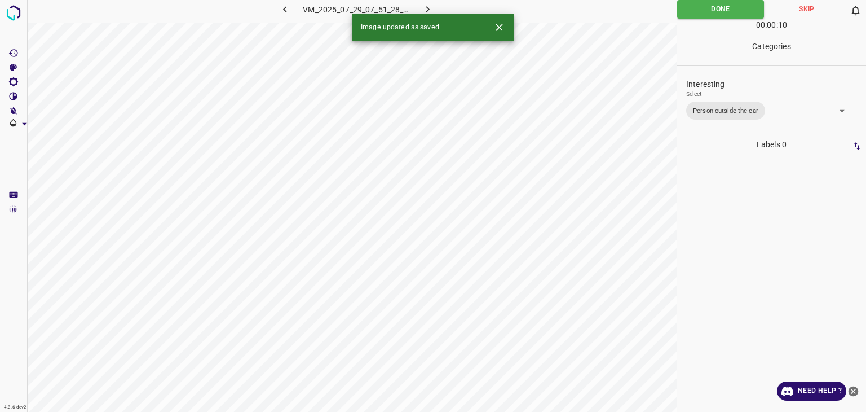
click at [429, 5] on icon "button" at bounding box center [428, 9] width 12 height 12
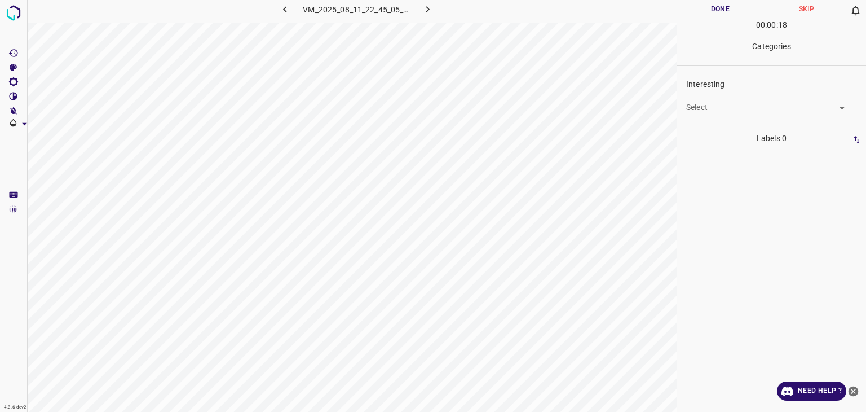
click at [738, 118] on div "Interesting Select ​" at bounding box center [771, 96] width 189 height 53
click at [729, 112] on body "4.3.6-dev2 VM_2025_08_11_22_45_05_033_02.gif Done Skip 0 00 : 00 : 18 Categorie…" at bounding box center [433, 206] width 866 height 412
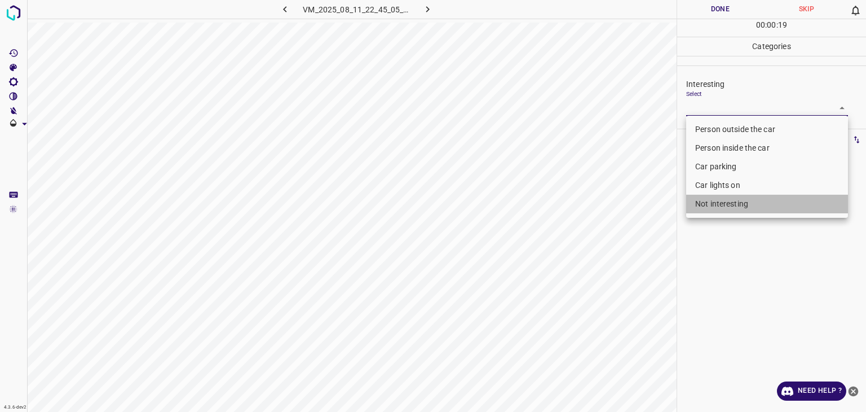
click at [702, 208] on li "Not interesting" at bounding box center [767, 204] width 162 height 19
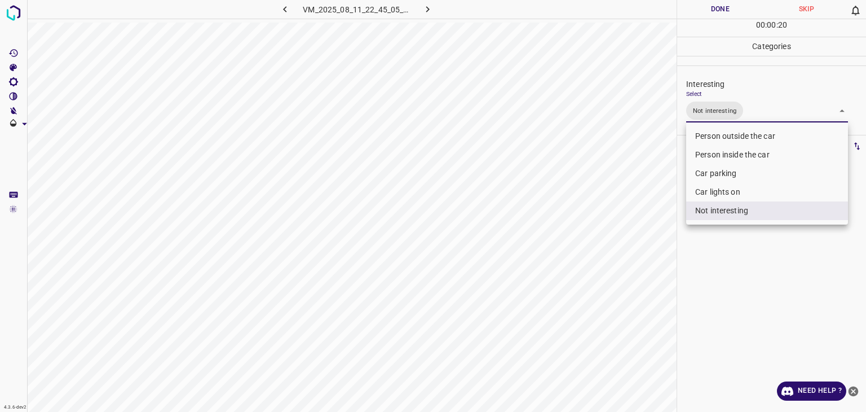
click at [723, 9] on div at bounding box center [433, 206] width 866 height 412
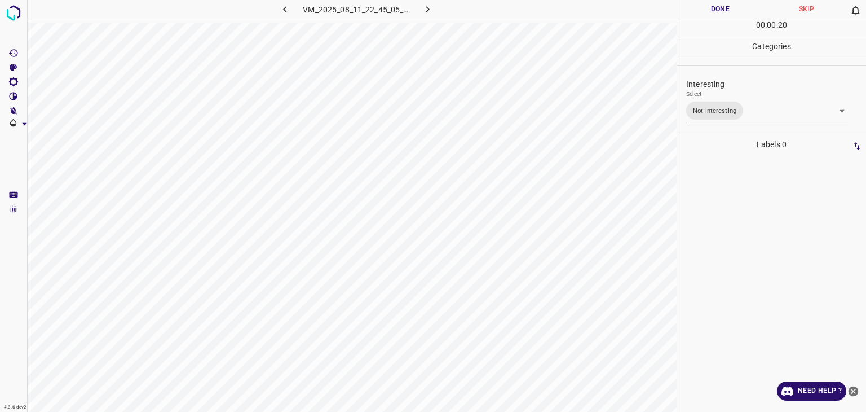
click at [723, 9] on button "Done" at bounding box center [720, 9] width 86 height 19
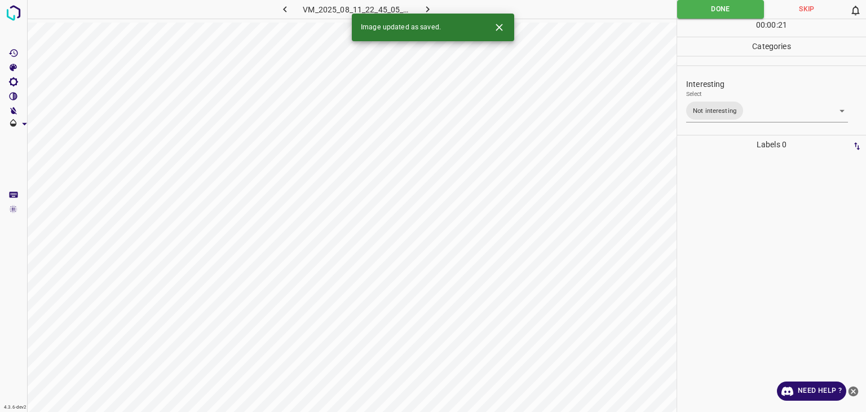
click at [435, 6] on button "button" at bounding box center [428, 9] width 36 height 19
click at [695, 113] on body "4.3.6-dev2 VM_2025_08_11_00_41_55_606_09.gif Done Skip 0 00 : 00 : 22 Categorie…" at bounding box center [433, 206] width 866 height 412
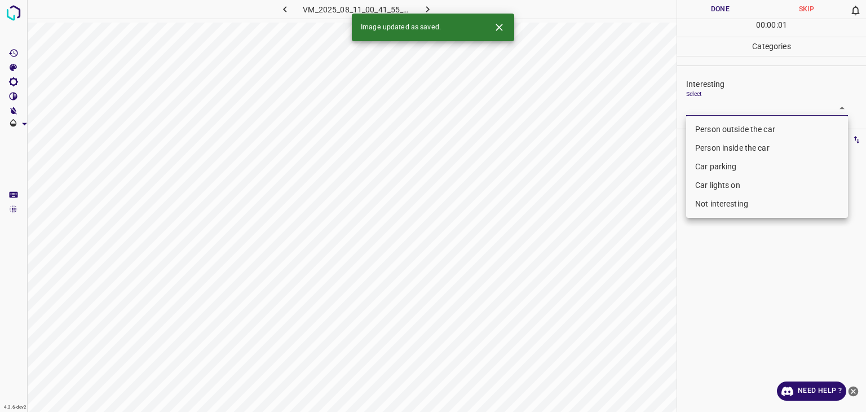
click at [704, 128] on li "Person outside the car" at bounding box center [767, 129] width 162 height 19
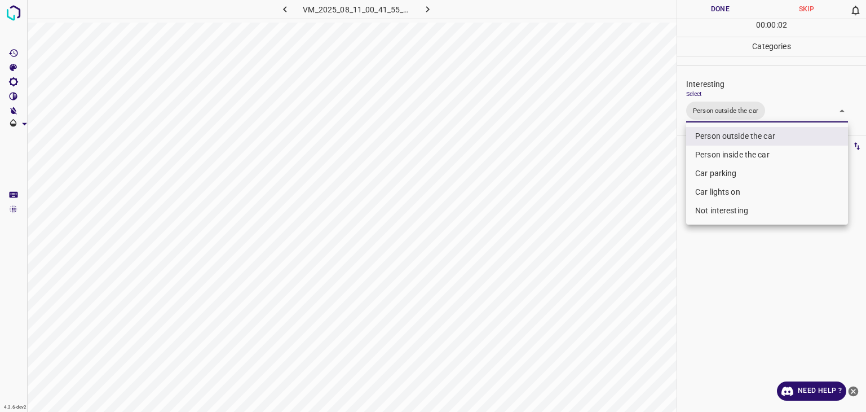
click at [704, 10] on div at bounding box center [433, 206] width 866 height 412
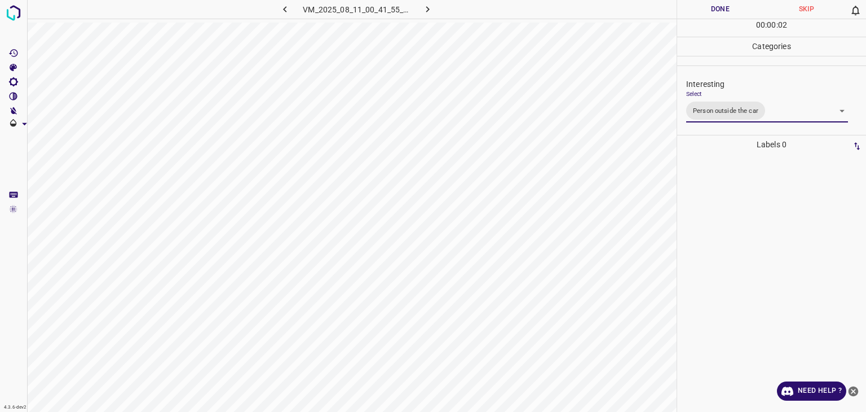
click at [704, 10] on div at bounding box center [433, 206] width 866 height 412
click at [704, 10] on button "Done" at bounding box center [720, 9] width 86 height 19
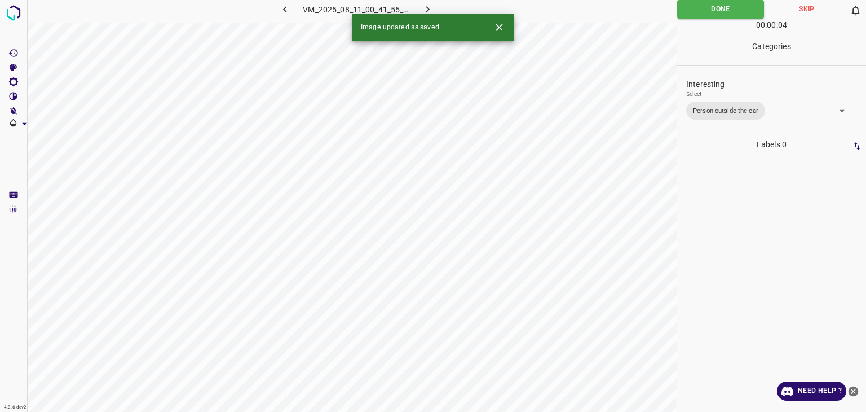
click at [430, 4] on icon "button" at bounding box center [428, 9] width 12 height 12
click at [501, 31] on icon "Close" at bounding box center [499, 27] width 12 height 12
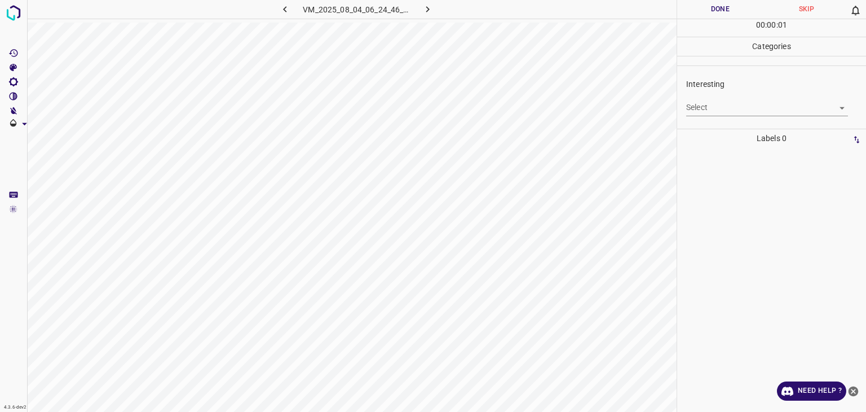
click at [708, 108] on body "4.3.6-dev2 VM_2025_08_04_06_24_46_781_10.gif Done Skip 0 00 : 00 : 01 Categorie…" at bounding box center [433, 206] width 866 height 412
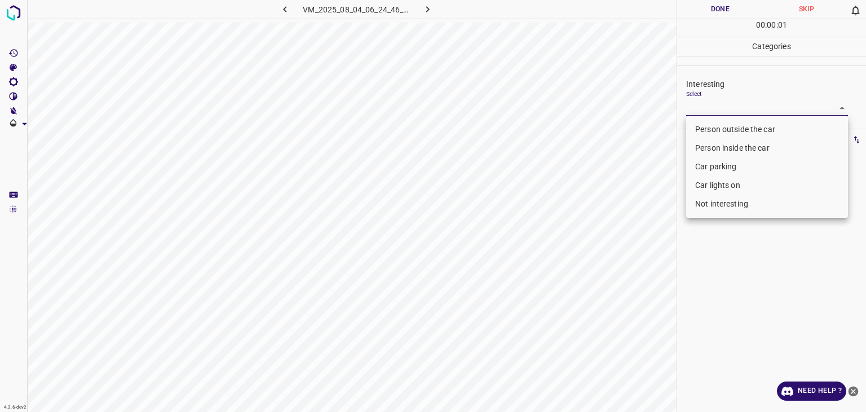
click at [713, 122] on li "Person outside the car" at bounding box center [767, 129] width 162 height 19
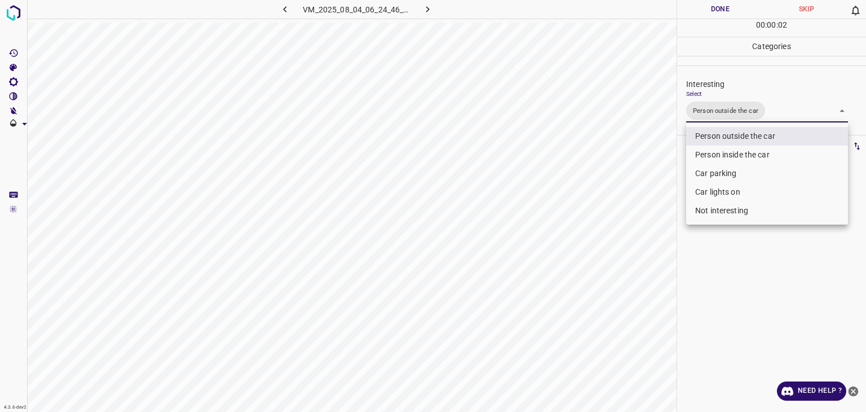
click at [717, 5] on div at bounding box center [433, 206] width 866 height 412
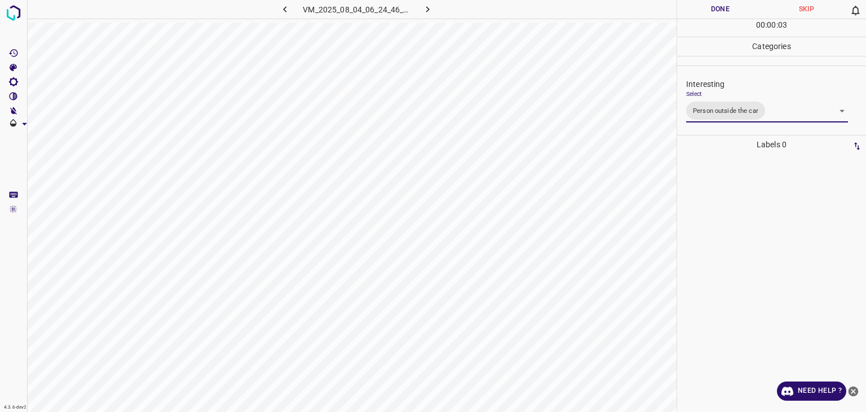
click at [717, 5] on div at bounding box center [433, 206] width 866 height 412
click at [717, 5] on button "Done" at bounding box center [720, 9] width 86 height 19
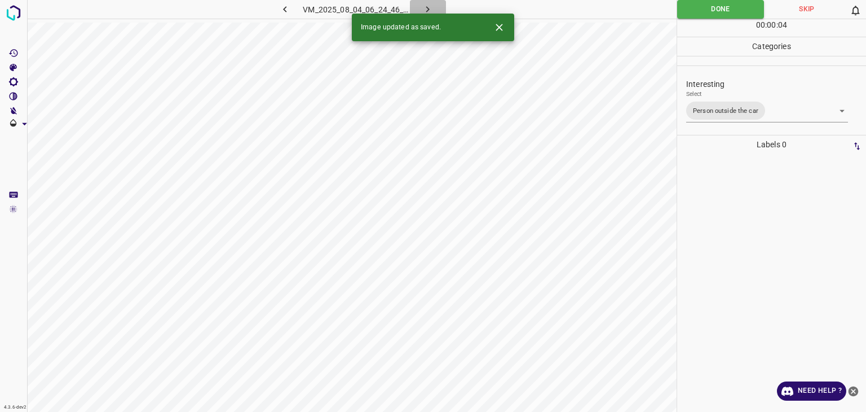
click at [429, 12] on icon "button" at bounding box center [428, 9] width 12 height 12
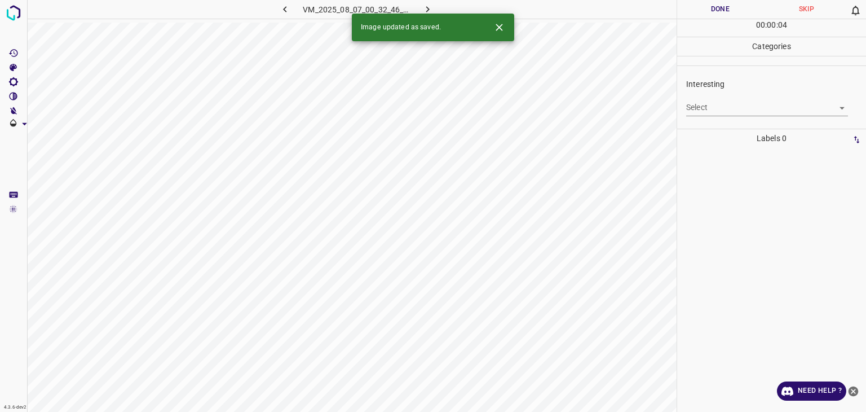
click at [501, 33] on icon "Close" at bounding box center [499, 27] width 12 height 12
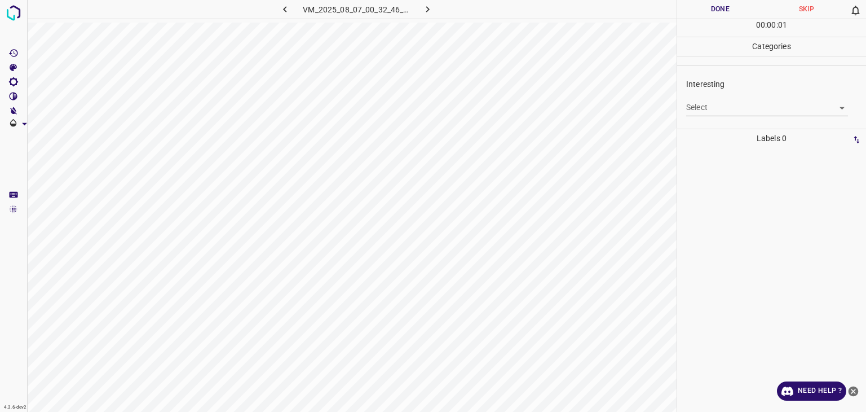
click at [712, 102] on body "4.3.6-dev2 VM_2025_08_07_00_32_46_592_09.gif Done Skip 0 00 : 00 : 01 Categorie…" at bounding box center [433, 206] width 866 height 412
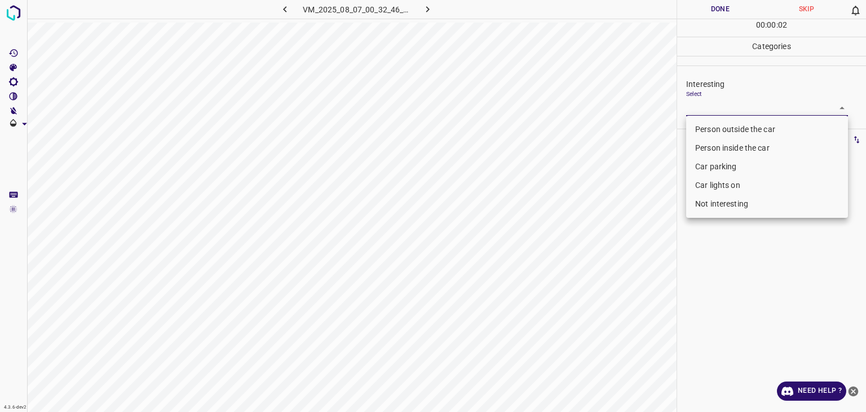
click at [704, 202] on li "Not interesting" at bounding box center [767, 204] width 162 height 19
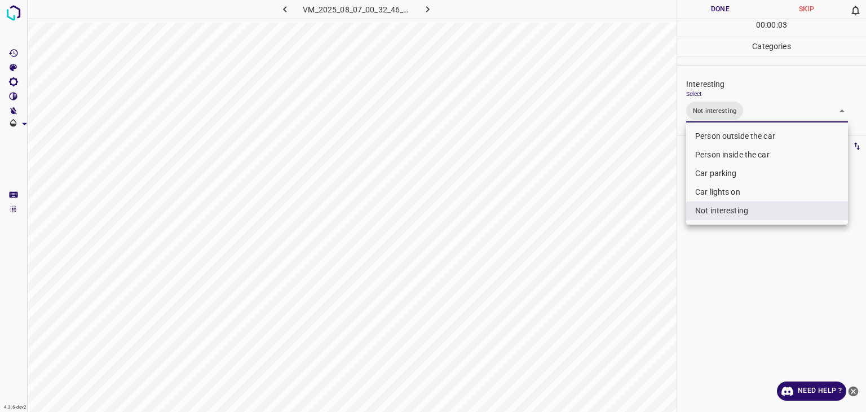
click at [706, 12] on div at bounding box center [433, 206] width 866 height 412
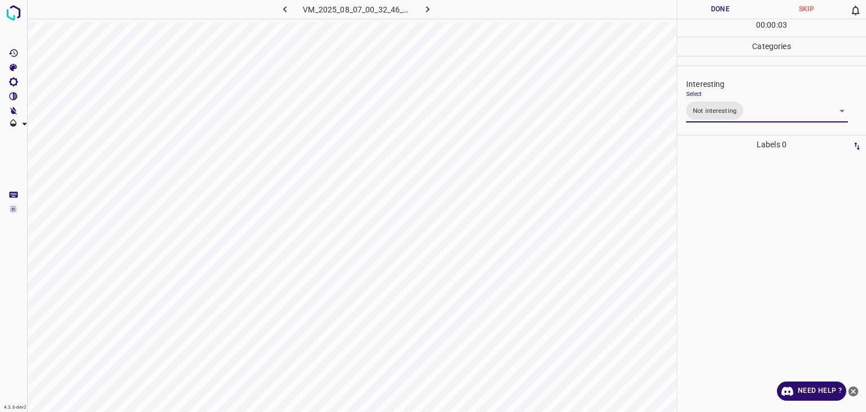
click at [706, 12] on div at bounding box center [433, 206] width 866 height 412
click at [706, 12] on button "Done" at bounding box center [720, 9] width 86 height 19
click at [427, 7] on icon "button" at bounding box center [428, 9] width 12 height 12
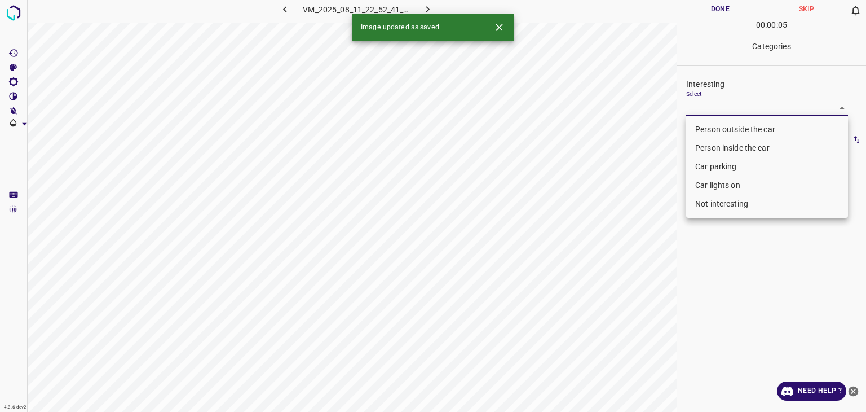
click at [697, 108] on body "4.3.6-dev2 VM_2025_08_11_22_52_41_417_01.gif Done Skip 0 00 : 00 : 05 Categorie…" at bounding box center [433, 206] width 866 height 412
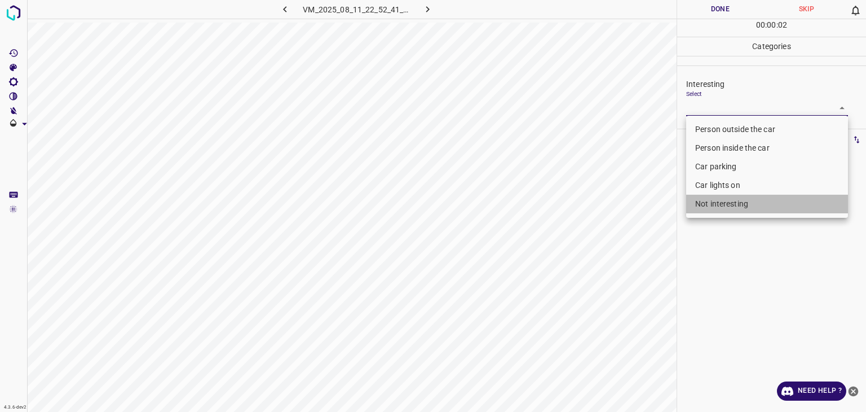
click at [735, 212] on li "Not interesting" at bounding box center [767, 204] width 162 height 19
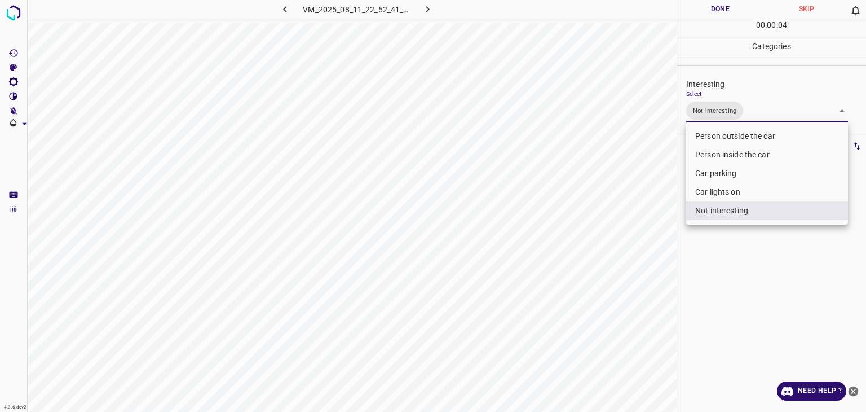
click at [729, 13] on div at bounding box center [433, 206] width 866 height 412
click at [729, 13] on div "Person outside the car Person inside the car Car parking Car lights on Not inte…" at bounding box center [433, 206] width 866 height 412
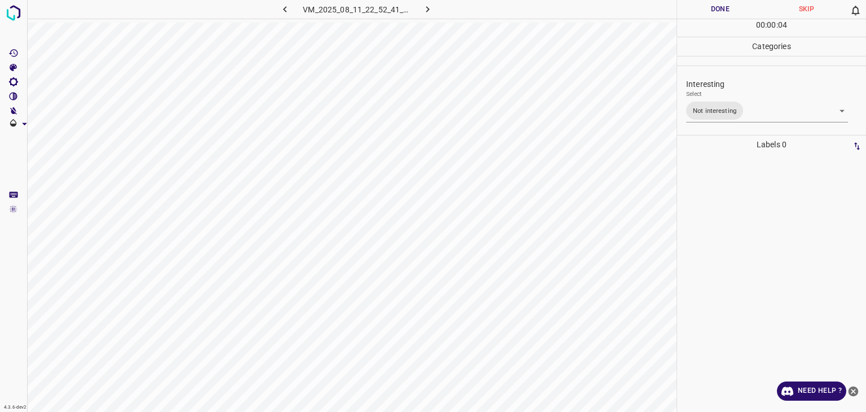
click at [729, 13] on button "Done" at bounding box center [720, 9] width 86 height 19
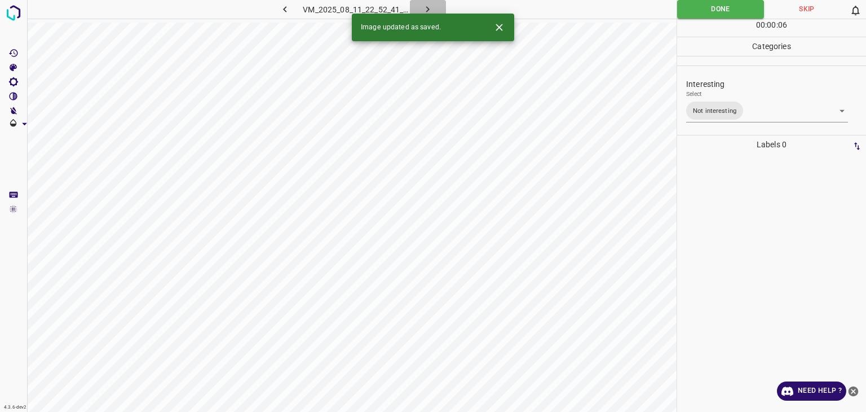
click at [440, 8] on button "button" at bounding box center [428, 9] width 36 height 19
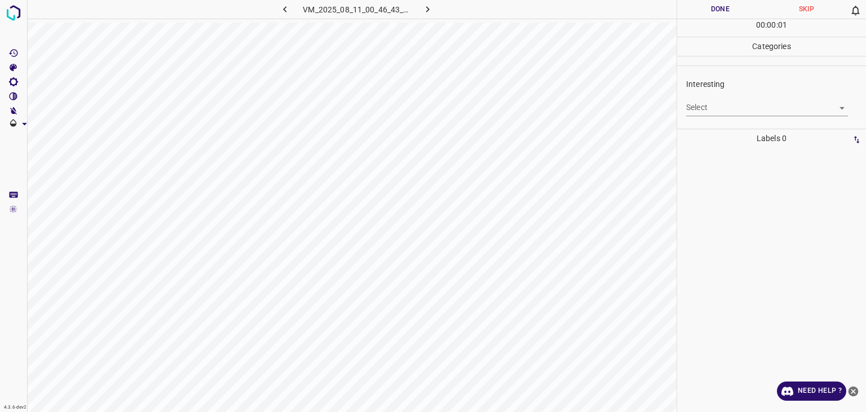
click at [718, 109] on body "4.3.6-dev2 VM_2025_08_11_00_46_43_503_02.gif Done Skip 0 00 : 00 : 01 Categorie…" at bounding box center [433, 206] width 866 height 412
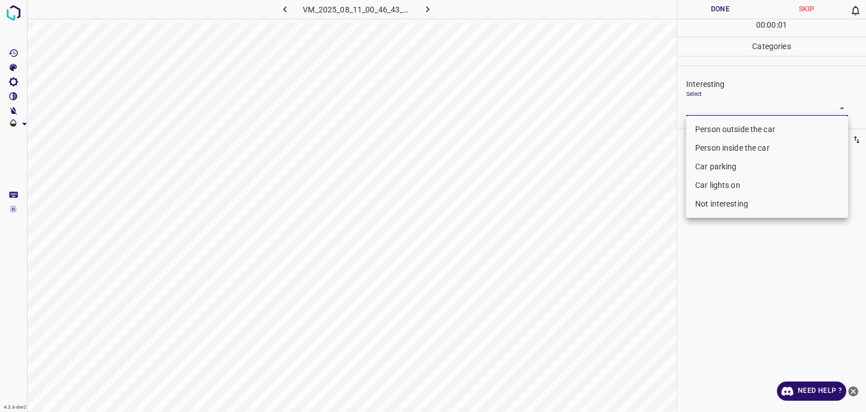
click at [721, 125] on li "Person outside the car" at bounding box center [767, 129] width 162 height 19
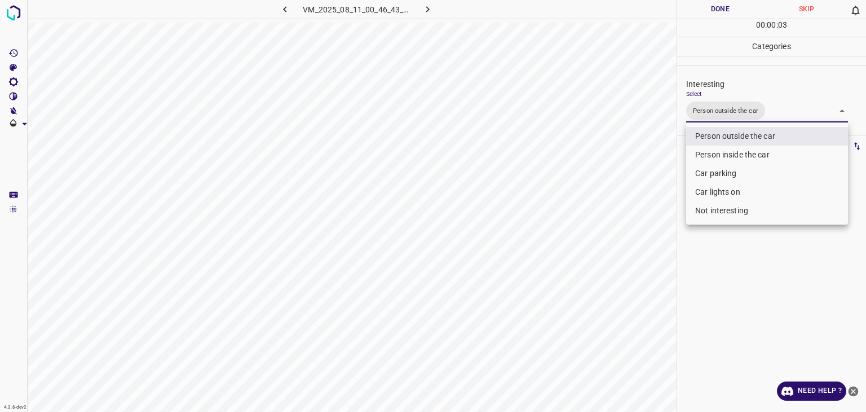
click at [708, 23] on div at bounding box center [433, 206] width 866 height 412
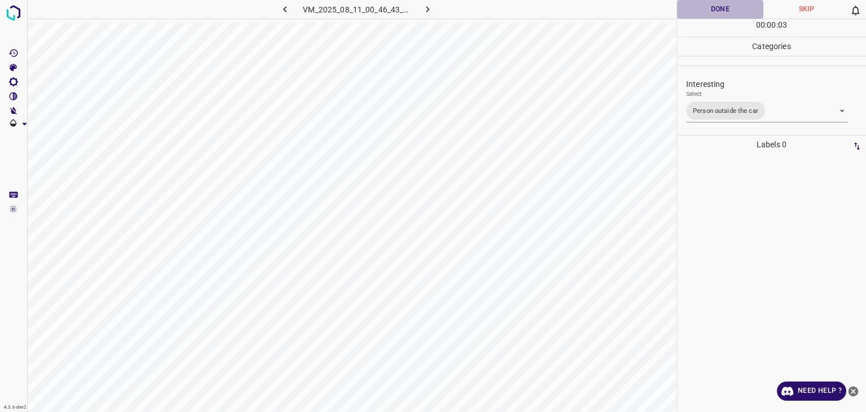
click at [704, 15] on button "Done" at bounding box center [720, 9] width 86 height 19
click at [703, 14] on button "Done" at bounding box center [720, 9] width 86 height 19
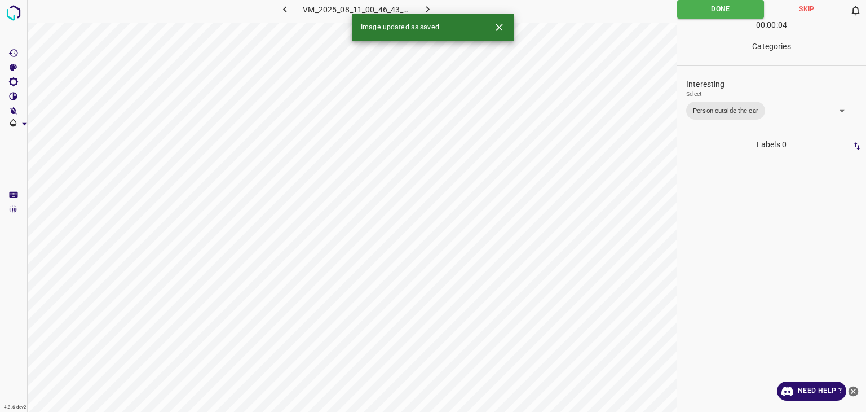
click at [437, 5] on button "button" at bounding box center [428, 9] width 36 height 19
click at [494, 28] on icon "Close" at bounding box center [499, 27] width 12 height 12
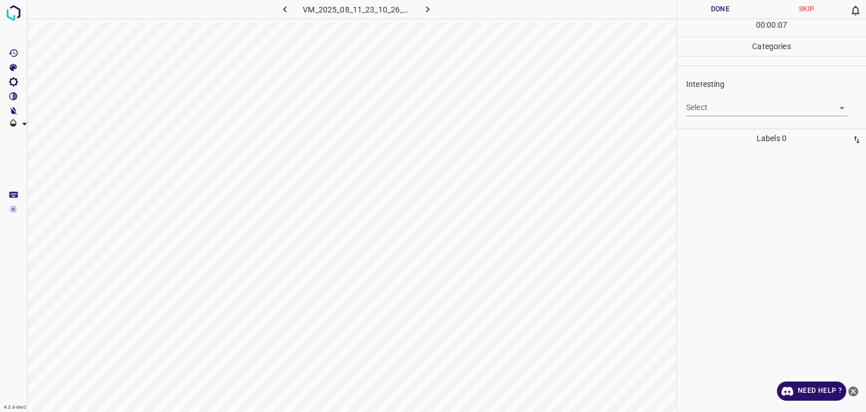
click at [737, 107] on body "4.3.6-dev2 VM_2025_08_11_23_10_26_380_03.gif Done Skip 0 00 : 00 : 07 Categorie…" at bounding box center [433, 206] width 866 height 412
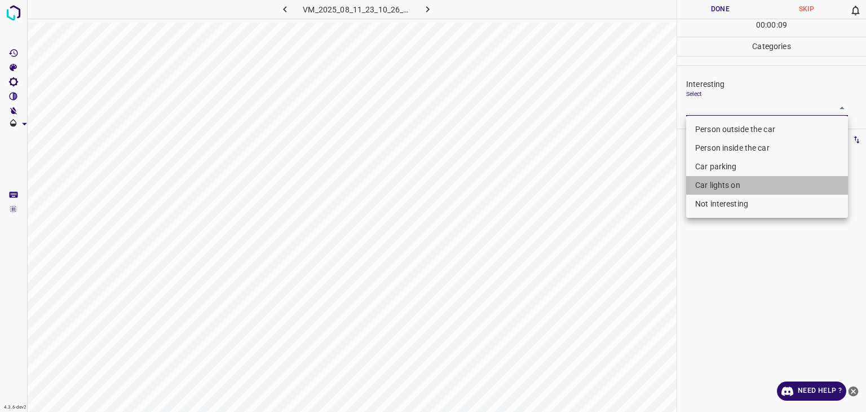
click at [735, 177] on li "Car lights on" at bounding box center [767, 185] width 162 height 19
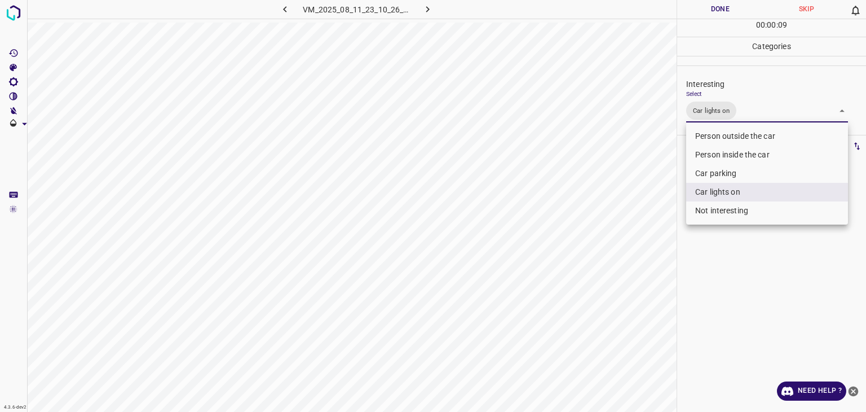
click at [718, 5] on div at bounding box center [433, 206] width 866 height 412
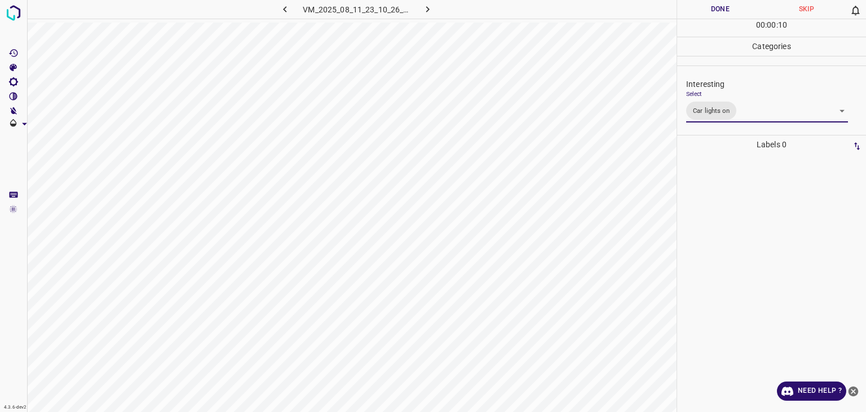
click at [718, 5] on div at bounding box center [433, 206] width 866 height 412
click at [718, 5] on button "Done" at bounding box center [720, 9] width 86 height 19
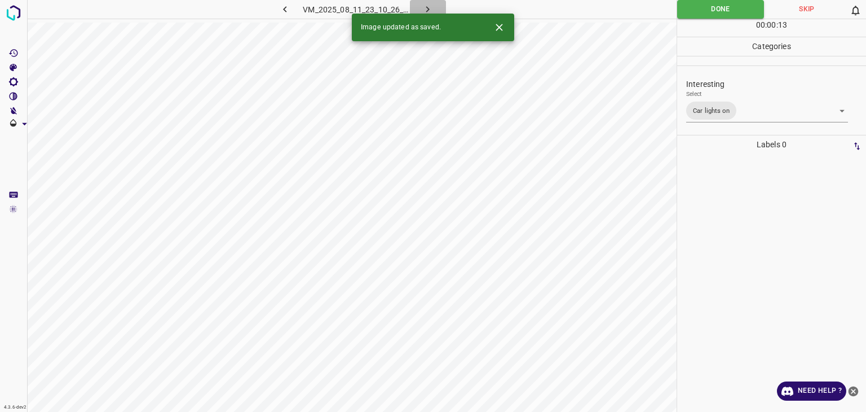
click at [434, 7] on button "button" at bounding box center [428, 9] width 36 height 19
click at [737, 103] on body "4.3.6-dev2 VM_2025_08_07_00_57_42_766_02.gif Done Skip 0 00 : 00 : 13 Categorie…" at bounding box center [433, 206] width 866 height 412
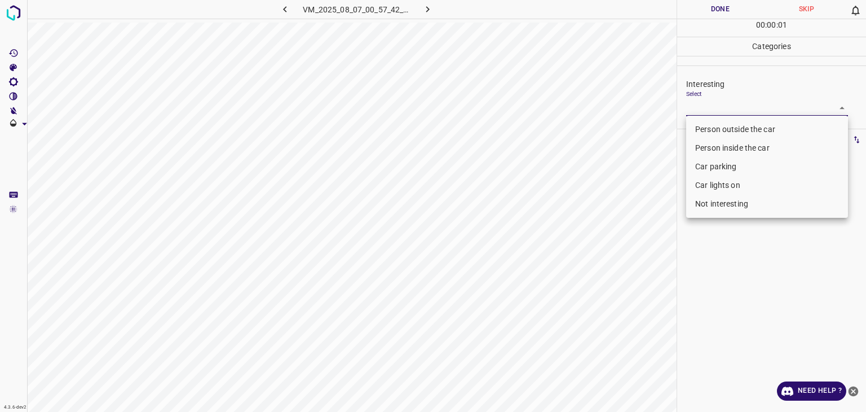
click at [730, 128] on li "Person outside the car" at bounding box center [767, 129] width 162 height 19
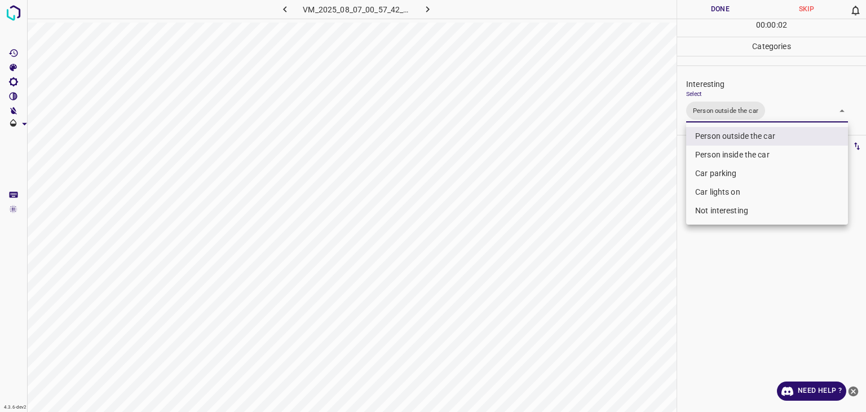
click at [740, 8] on div at bounding box center [433, 206] width 866 height 412
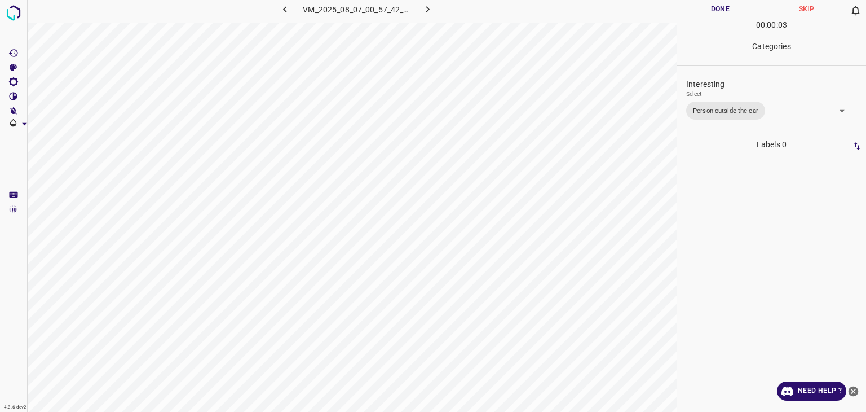
click at [740, 8] on button "Done" at bounding box center [720, 9] width 86 height 19
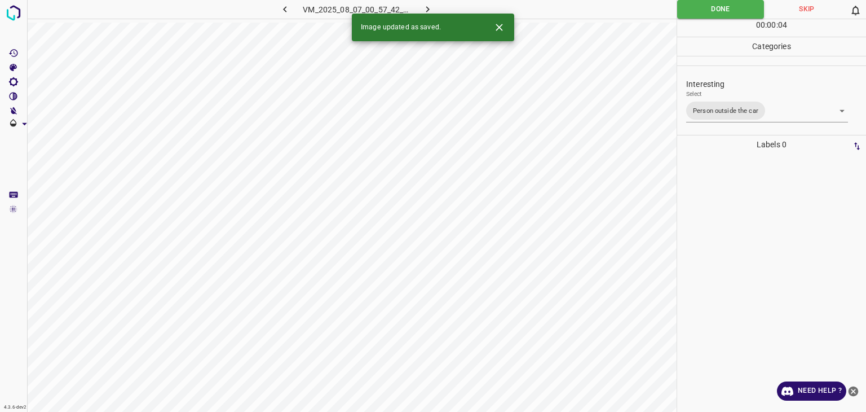
click at [440, 3] on button "button" at bounding box center [428, 9] width 36 height 19
click at [497, 25] on icon "Close" at bounding box center [499, 27] width 7 height 7
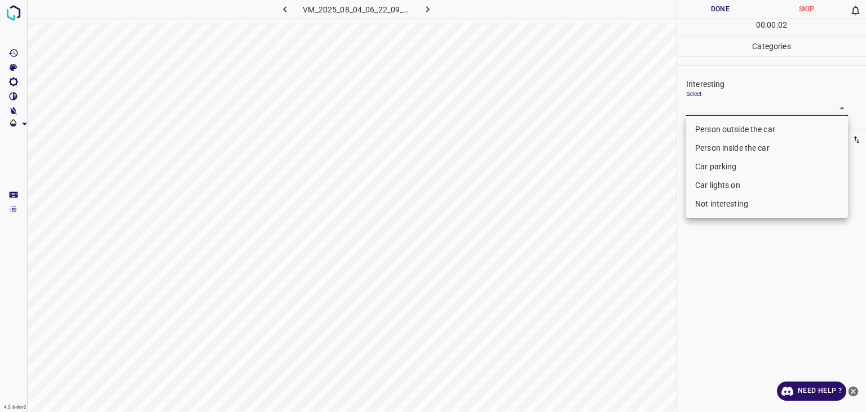
click at [719, 107] on body "4.3.6-dev2 VM_2025_08_04_06_22_09_231_04.gif Done Skip 0 00 : 00 : 02 Categorie…" at bounding box center [433, 206] width 866 height 412
click at [719, 131] on li "Person outside the car" at bounding box center [767, 129] width 162 height 19
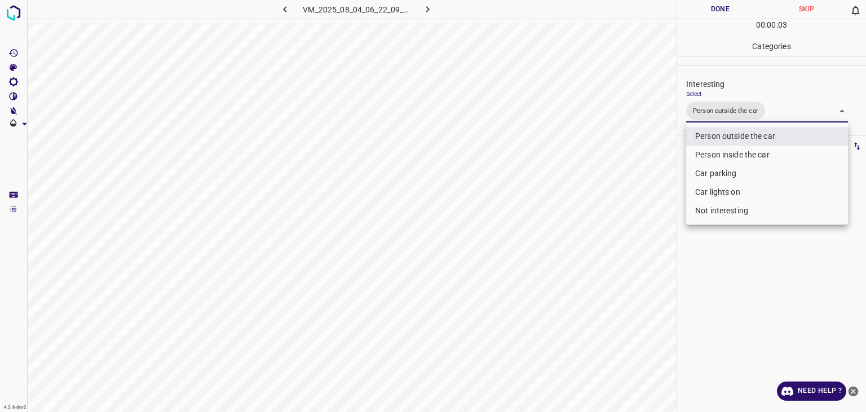
click at [715, 1] on div at bounding box center [433, 206] width 866 height 412
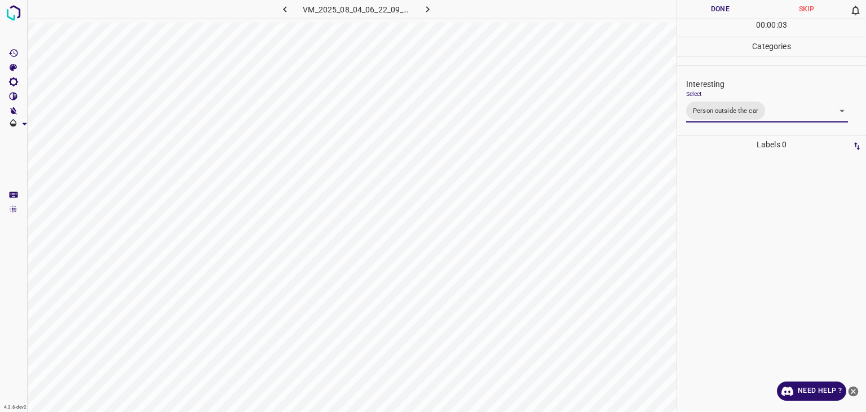
click at [712, 10] on div "Person outside the car Person inside the car Car parking Car lights on Not inte…" at bounding box center [433, 206] width 866 height 412
click at [712, 10] on button "Done" at bounding box center [720, 9] width 86 height 19
drag, startPoint x: 712, startPoint y: 10, endPoint x: 678, endPoint y: 27, distance: 38.3
click at [711, 11] on button "Done" at bounding box center [720, 9] width 86 height 19
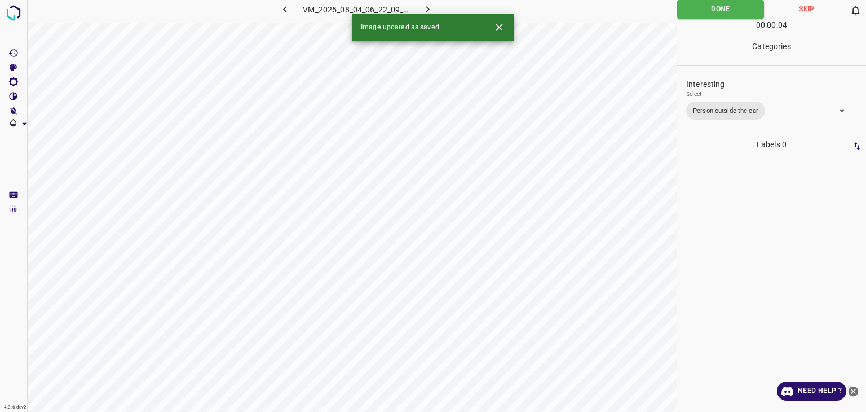
click at [437, 3] on button "button" at bounding box center [428, 9] width 36 height 19
click at [693, 100] on body "4.3.6-dev2 VM_2025_08_11_23_11_09_399_07.gif Done Skip 0 00 : 00 : 01 Categorie…" at bounding box center [433, 206] width 866 height 412
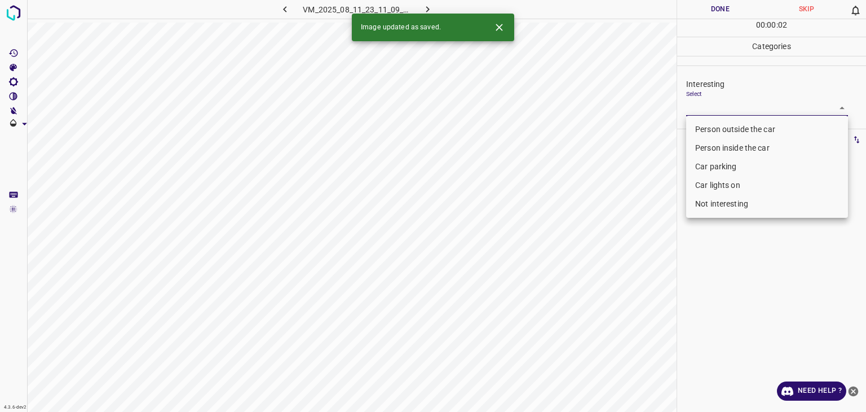
click at [706, 129] on li "Person outside the car" at bounding box center [767, 129] width 162 height 19
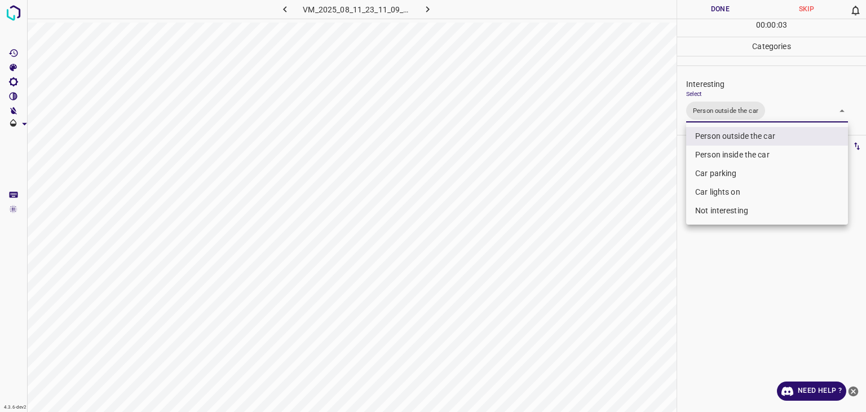
click at [722, 8] on div at bounding box center [433, 206] width 866 height 412
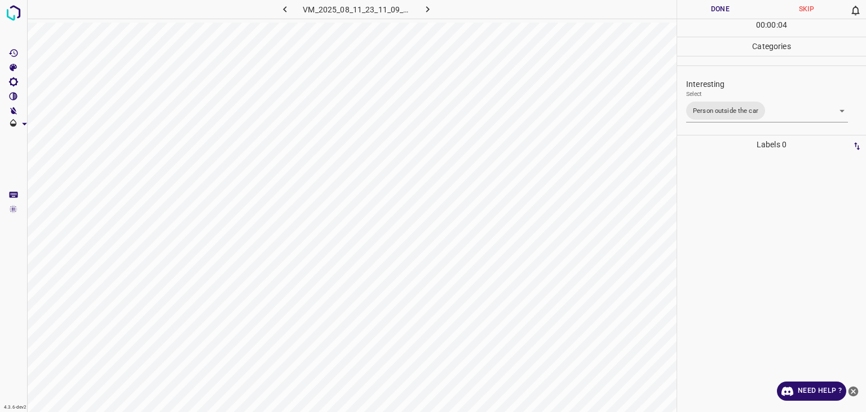
click at [722, 8] on button "Done" at bounding box center [720, 9] width 86 height 19
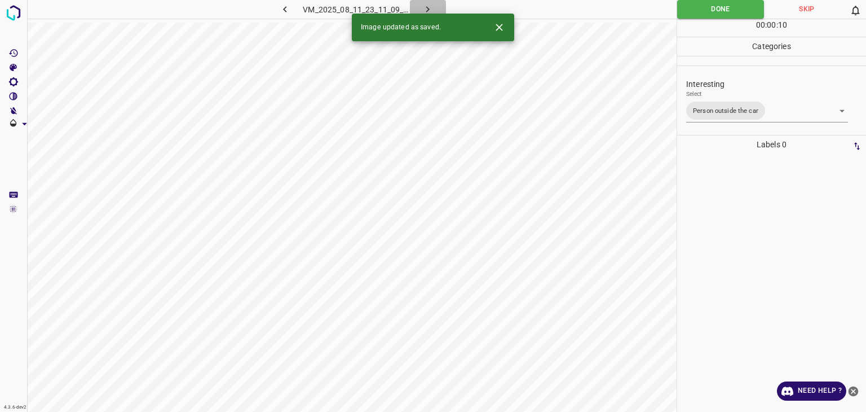
click at [431, 8] on icon "button" at bounding box center [428, 9] width 12 height 12
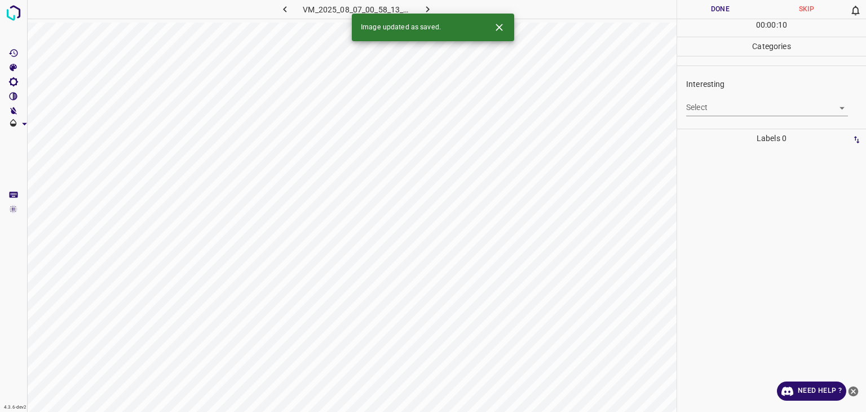
click at [499, 32] on icon "Close" at bounding box center [499, 27] width 12 height 12
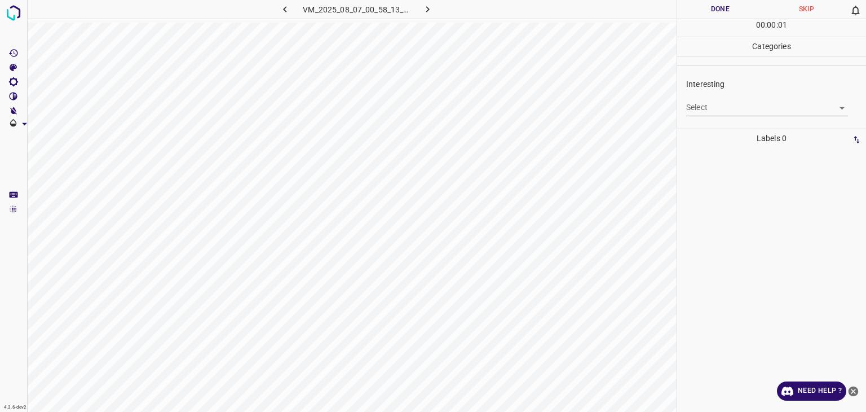
click at [747, 107] on body "4.3.6-dev2 VM_2025_08_07_00_58_13_595_06.gif Done Skip 0 00 : 00 : 01 Categorie…" at bounding box center [433, 206] width 866 height 412
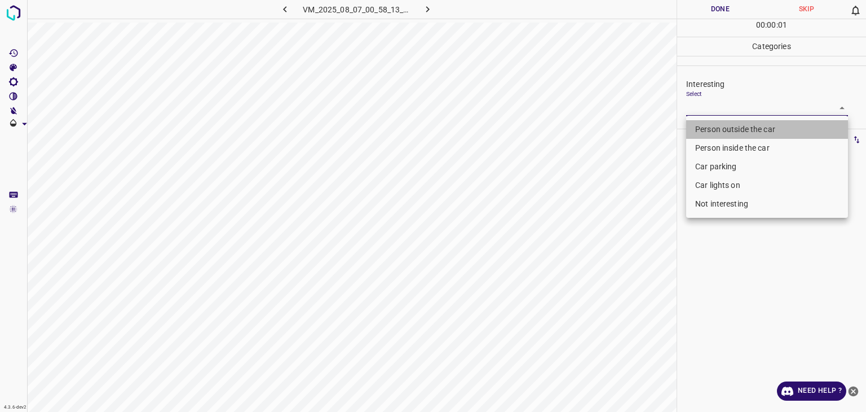
click at [725, 129] on li "Person outside the car" at bounding box center [767, 129] width 162 height 19
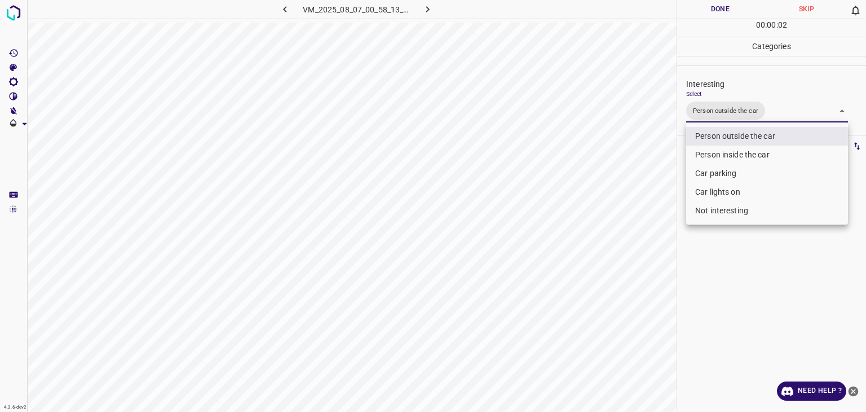
click at [720, 12] on div at bounding box center [433, 206] width 866 height 412
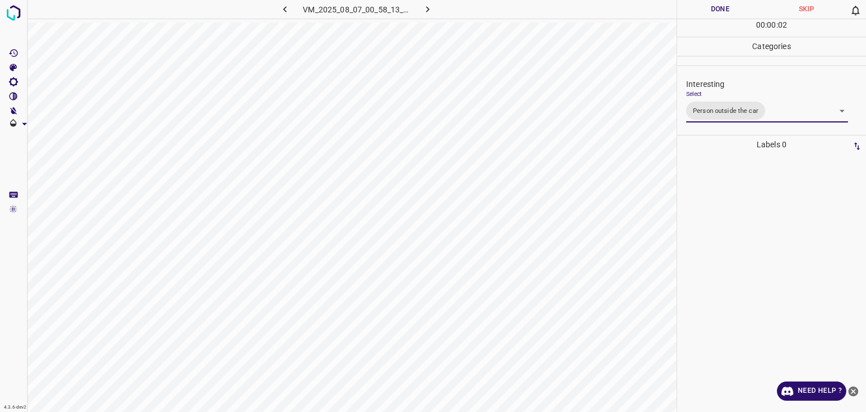
click at [720, 12] on div at bounding box center [433, 206] width 866 height 412
click at [720, 12] on button "Done" at bounding box center [720, 9] width 86 height 19
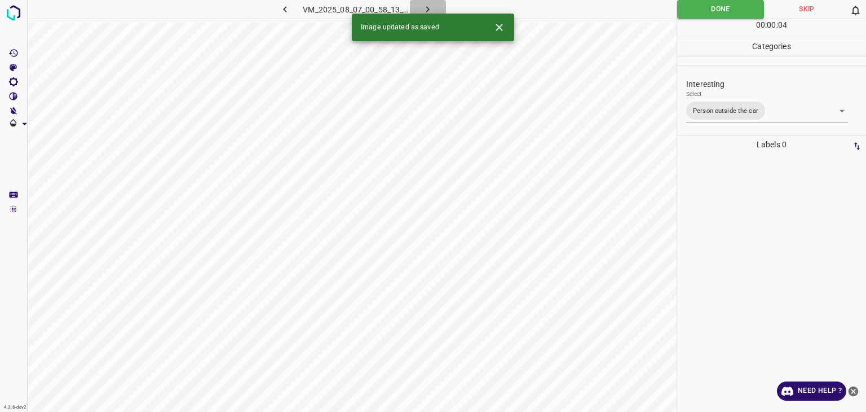
click at [422, 7] on icon "button" at bounding box center [428, 9] width 12 height 12
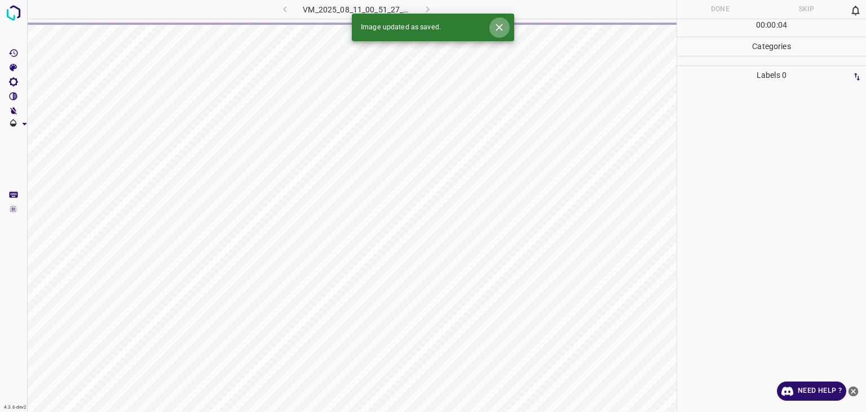
click at [501, 28] on icon "Close" at bounding box center [499, 27] width 12 height 12
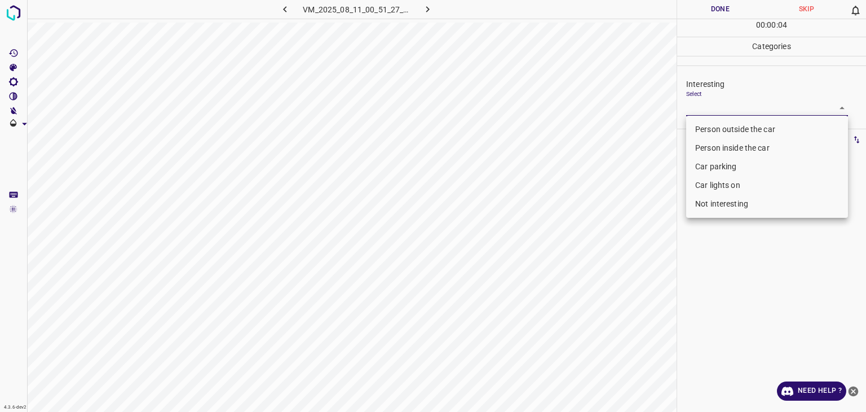
click at [706, 108] on body "4.3.6-dev2 VM_2025_08_11_00_51_27_848_02.gif Done Skip 0 00 : 00 : 04 Categorie…" at bounding box center [433, 206] width 866 height 412
click at [715, 183] on li "Car lights on" at bounding box center [767, 185] width 162 height 19
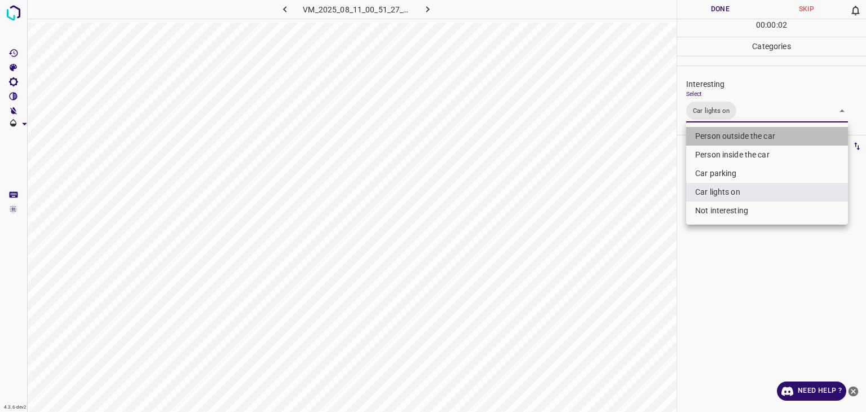
click at [719, 133] on li "Person outside the car" at bounding box center [767, 136] width 162 height 19
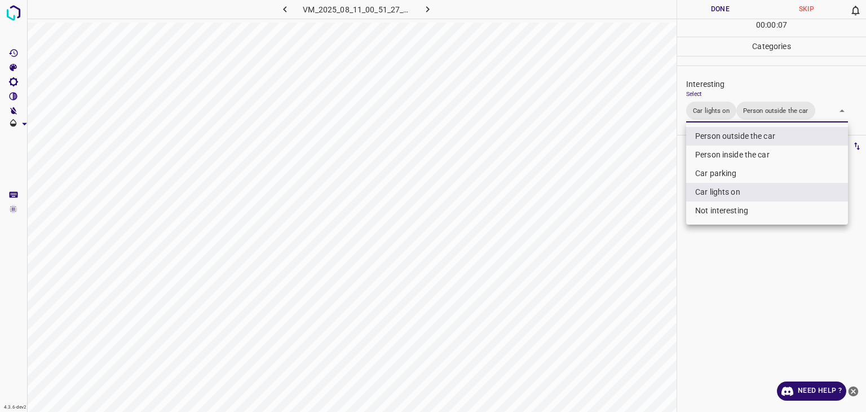
click at [735, 134] on li "Person outside the car" at bounding box center [767, 136] width 162 height 19
click at [715, 15] on div at bounding box center [433, 206] width 866 height 412
click at [715, 15] on div "Person outside the car Person inside the car Car parking Car lights on Not inte…" at bounding box center [433, 206] width 866 height 412
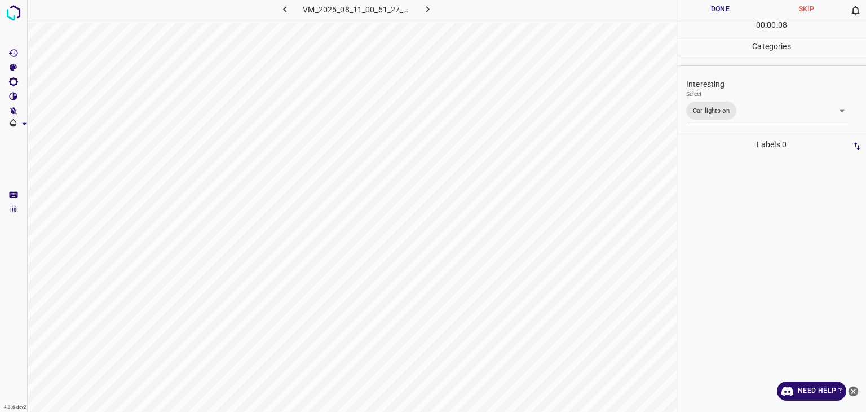
click at [715, 15] on button "Done" at bounding box center [720, 9] width 86 height 19
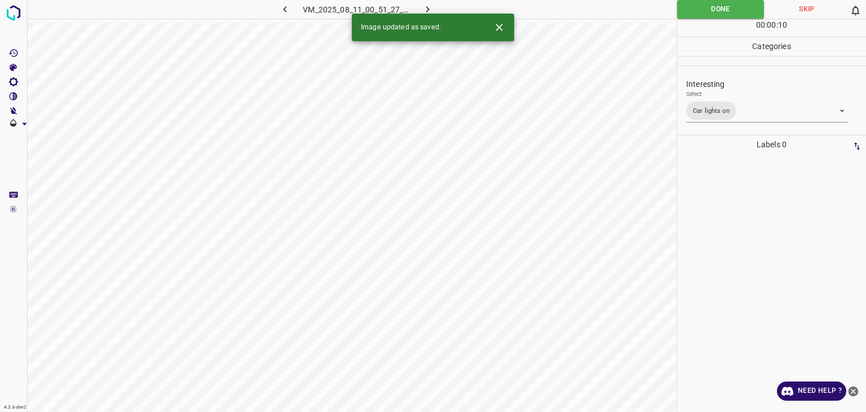
click at [427, 7] on icon "button" at bounding box center [428, 9] width 12 height 12
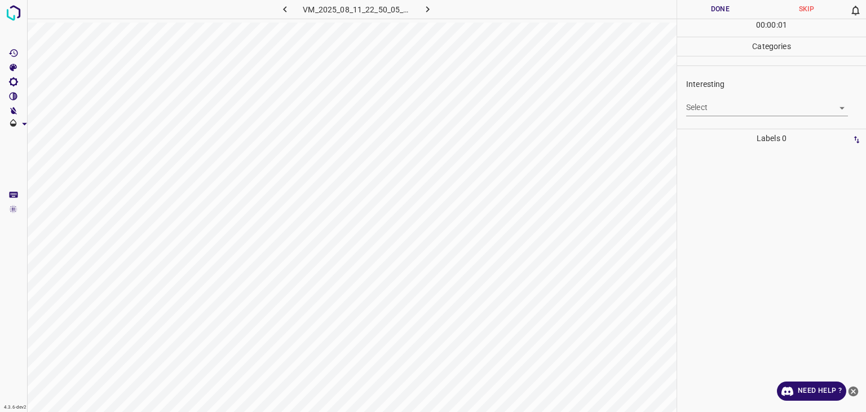
click at [738, 111] on body "4.3.6-dev2 VM_2025_08_11_22_50_05_904_00.gif Done Skip 0 00 : 00 : 01 Categorie…" at bounding box center [433, 206] width 866 height 412
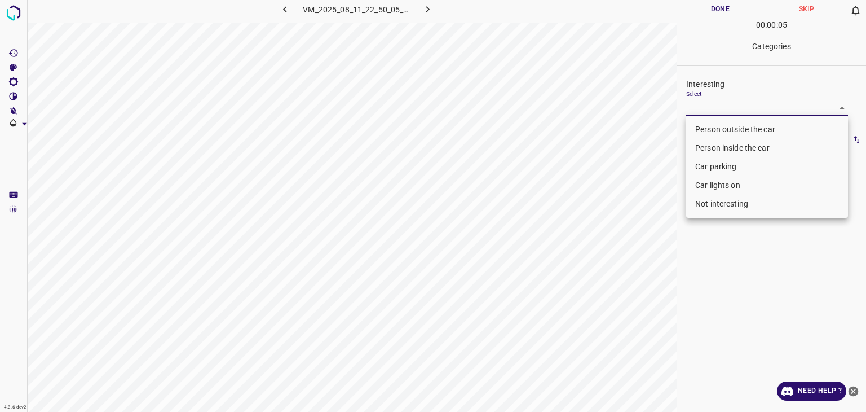
click at [738, 135] on li "Person outside the car" at bounding box center [767, 129] width 162 height 19
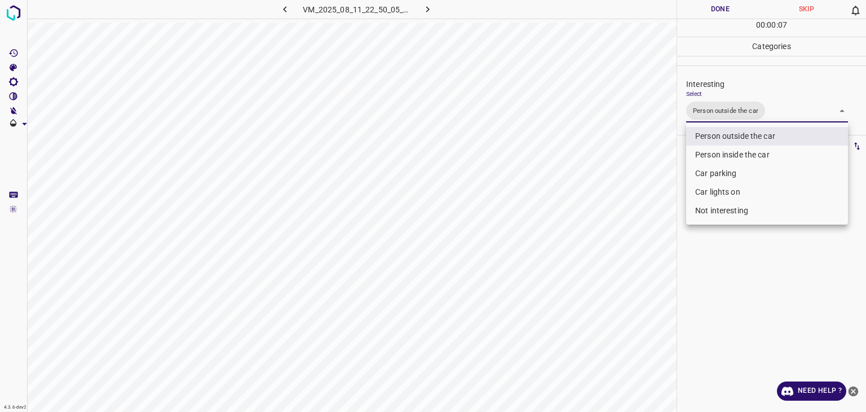
click at [730, 12] on div at bounding box center [433, 206] width 866 height 412
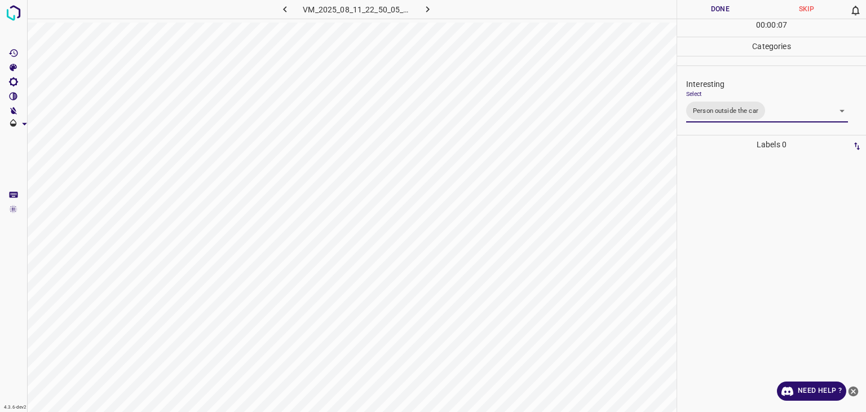
click at [727, 8] on div at bounding box center [433, 206] width 866 height 412
click at [727, 8] on button "Done" at bounding box center [720, 9] width 86 height 19
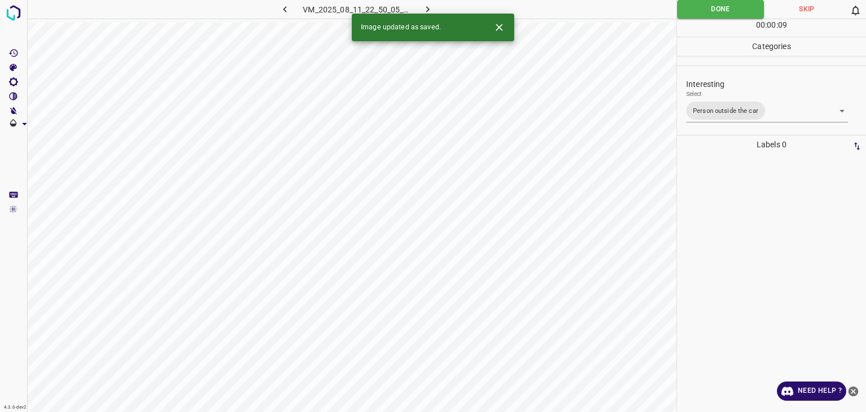
click at [433, 7] on icon "button" at bounding box center [428, 9] width 12 height 12
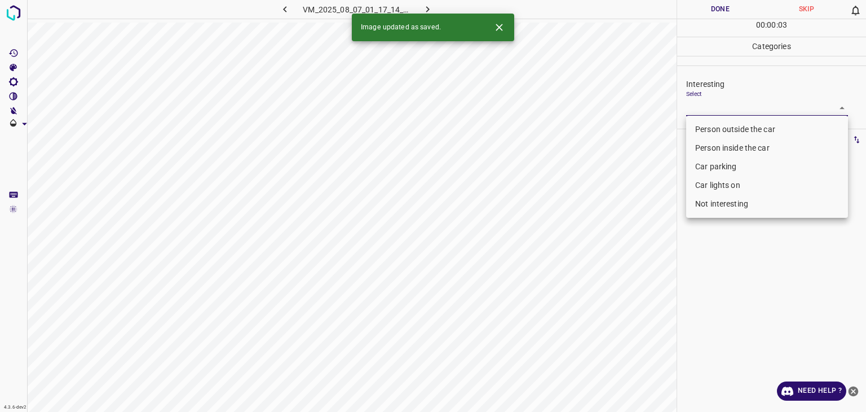
click at [721, 111] on body "4.3.6-dev2 VM_2025_08_07_01_17_14_806_01.gif Done Skip 0 00 : 00 : 03 Categorie…" at bounding box center [433, 206] width 866 height 412
click at [499, 25] on icon "Close" at bounding box center [499, 27] width 12 height 12
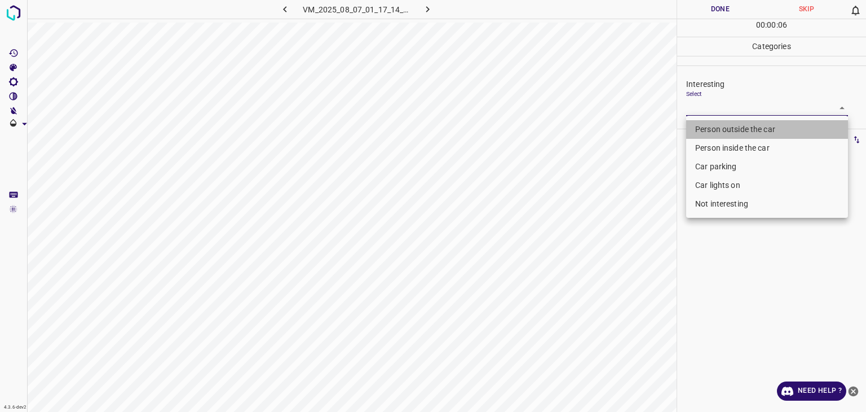
click at [743, 134] on li "Person outside the car" at bounding box center [767, 129] width 162 height 19
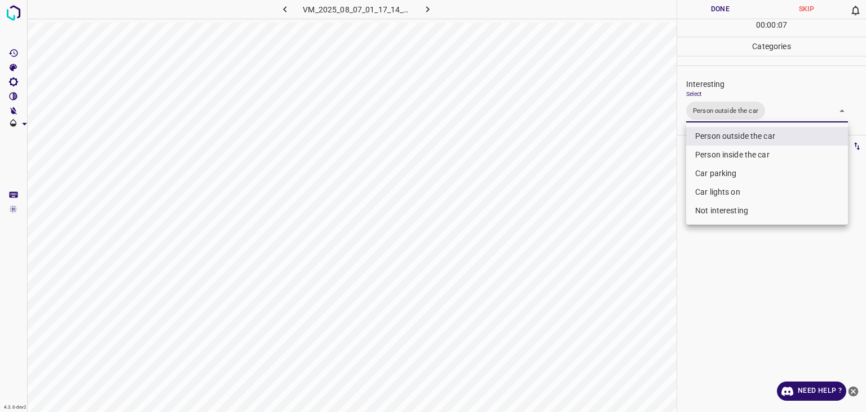
click at [708, 7] on div at bounding box center [433, 206] width 866 height 412
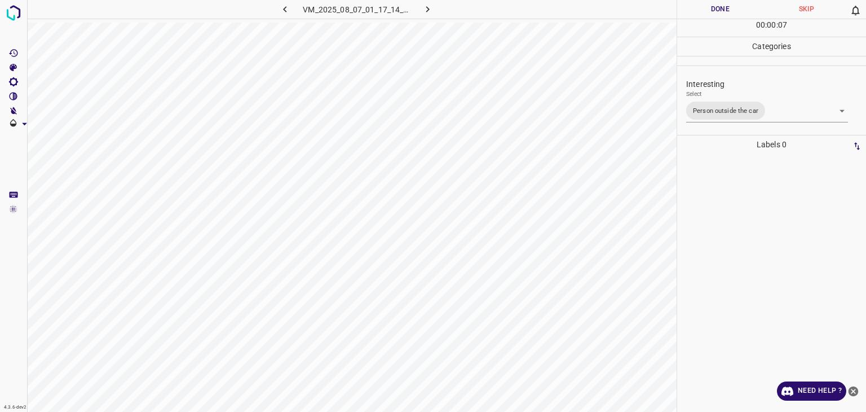
click at [708, 7] on div at bounding box center [433, 206] width 866 height 412
click at [708, 7] on button "Done" at bounding box center [720, 9] width 86 height 19
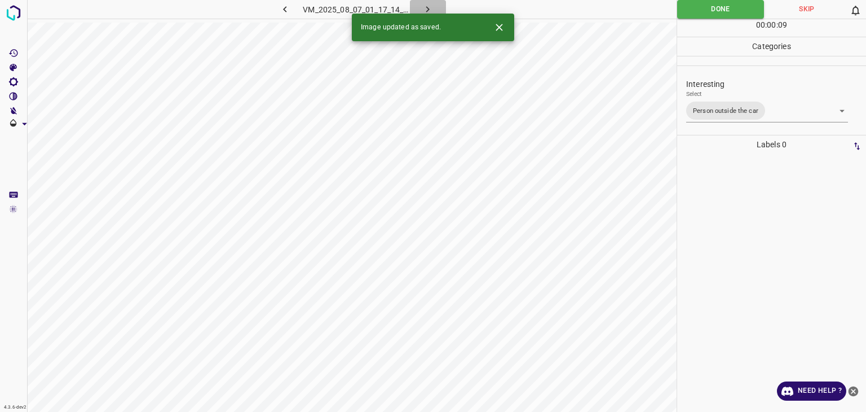
click at [425, 8] on icon "button" at bounding box center [428, 9] width 12 height 12
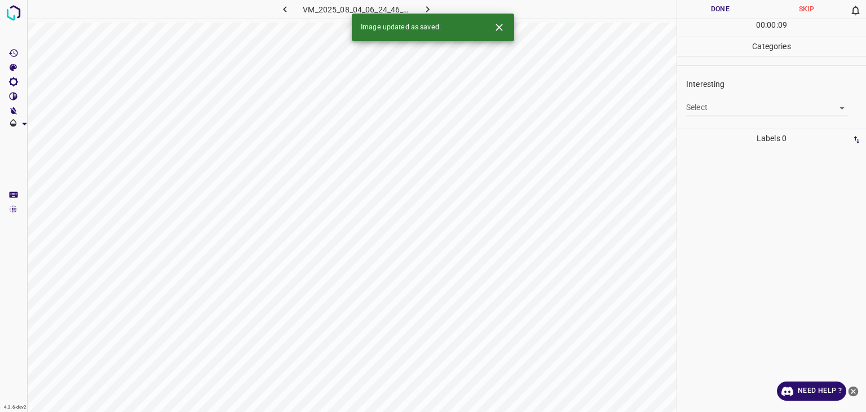
click at [737, 110] on body "4.3.6-dev2 VM_2025_08_04_06_24_46_781_03.gif Done Skip 0 00 : 00 : 09 Categorie…" at bounding box center [433, 206] width 866 height 412
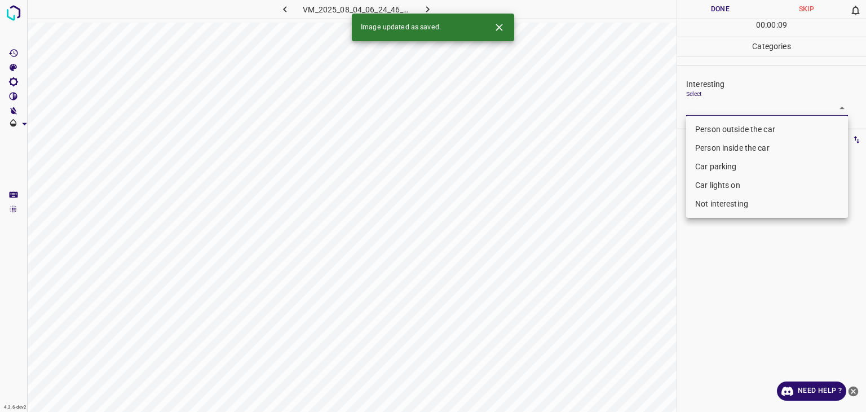
click at [725, 123] on li "Person outside the car" at bounding box center [767, 129] width 162 height 19
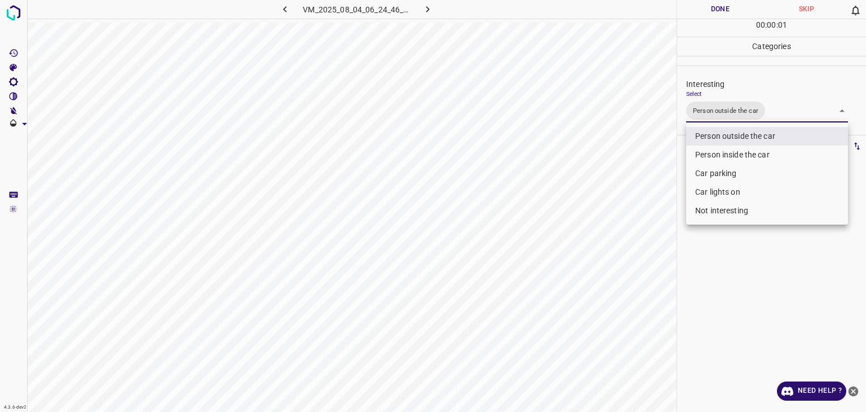
click at [729, 11] on div at bounding box center [433, 206] width 866 height 412
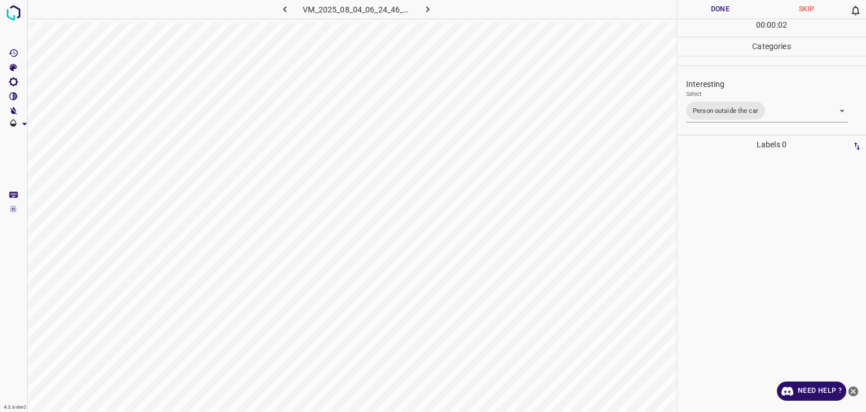
click at [729, 11] on button "Done" at bounding box center [720, 9] width 86 height 19
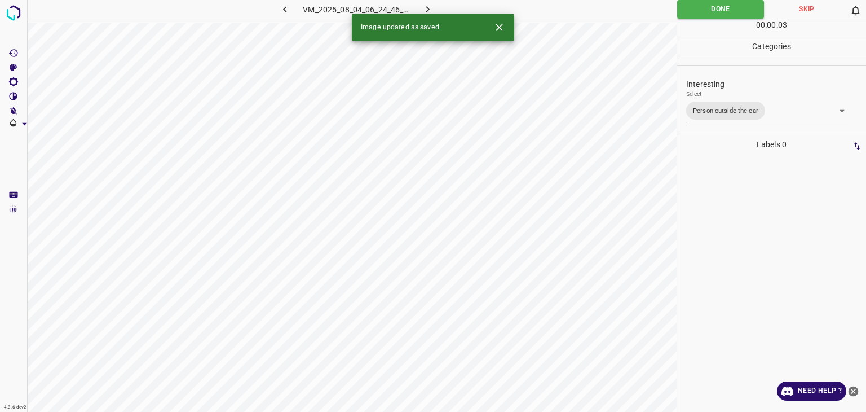
click at [422, 6] on button "button" at bounding box center [428, 9] width 36 height 19
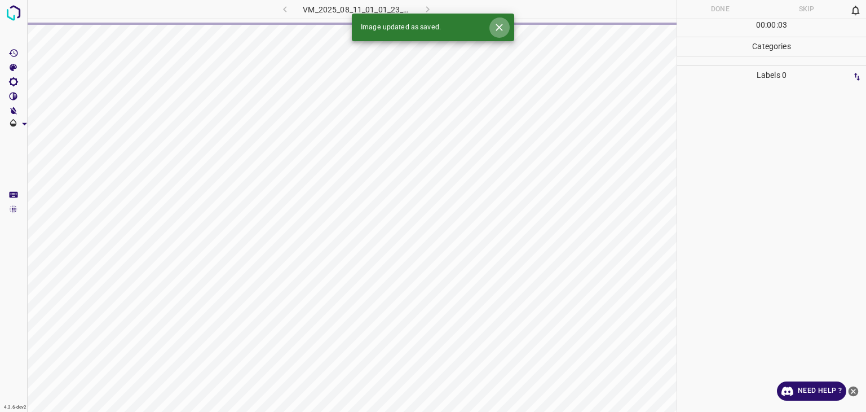
click at [500, 29] on icon "Close" at bounding box center [499, 27] width 7 height 7
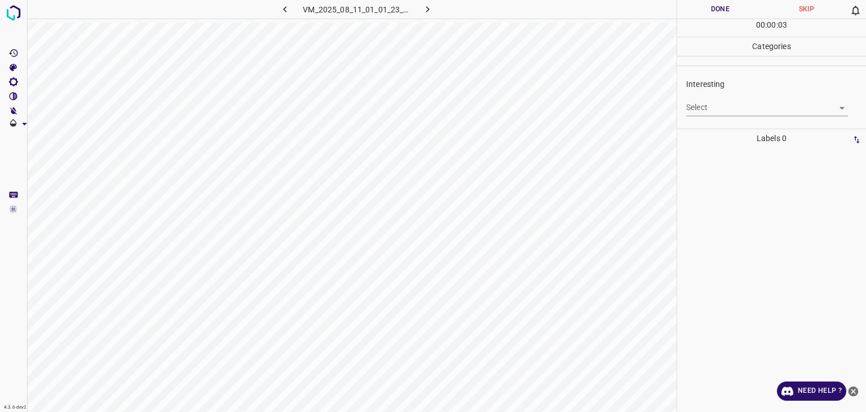
click at [722, 107] on body "4.3.6-dev2 VM_2025_08_11_01_01_23_102_06.gif Done Skip 0 00 : 00 : 03 Categorie…" at bounding box center [433, 206] width 866 height 412
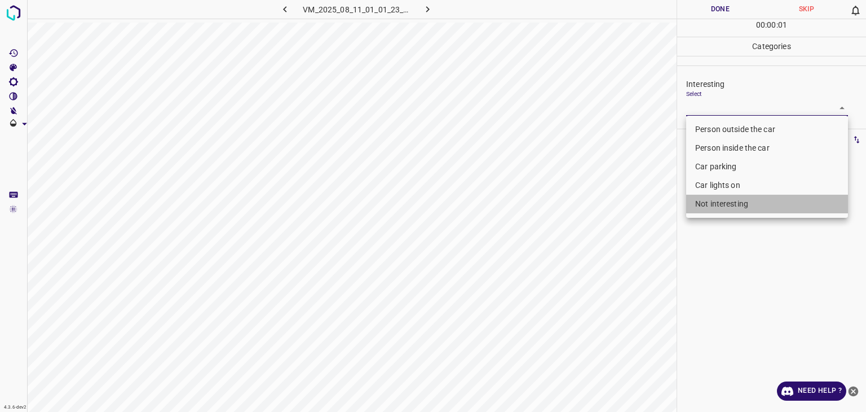
click at [734, 205] on li "Not interesting" at bounding box center [767, 204] width 162 height 19
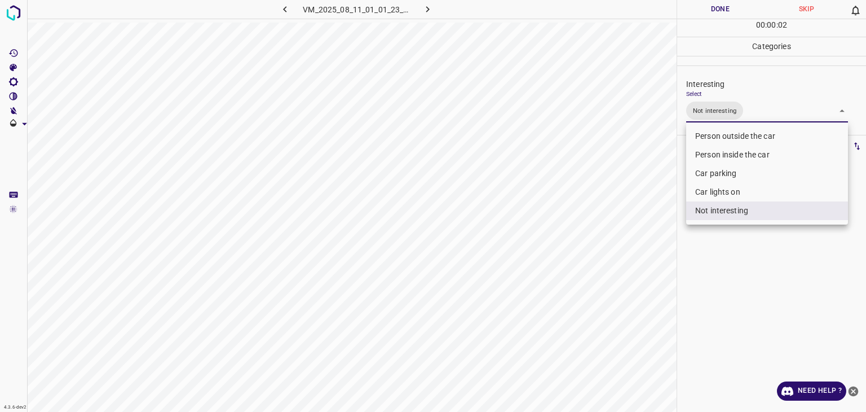
click at [725, 5] on div at bounding box center [433, 206] width 866 height 412
click at [725, 5] on div "Person outside the car Person inside the car Car parking Car lights on Not inte…" at bounding box center [433, 206] width 866 height 412
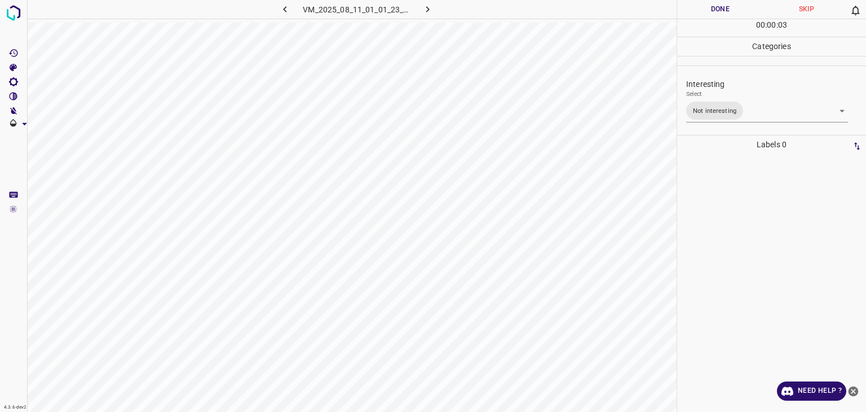
click at [725, 5] on button "Done" at bounding box center [720, 9] width 86 height 19
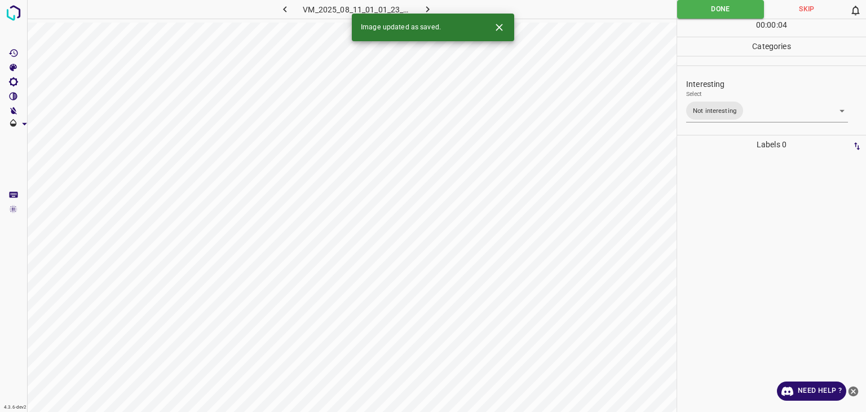
click at [431, 8] on icon "button" at bounding box center [428, 9] width 12 height 12
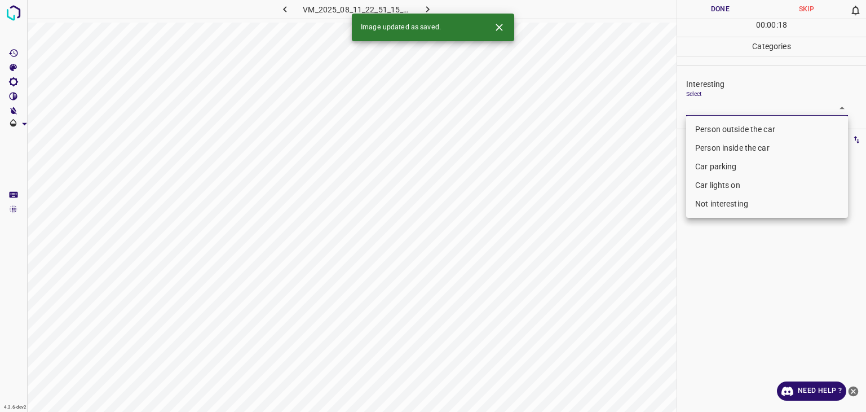
click at [704, 107] on body "4.3.6-dev2 VM_2025_08_11_22_51_15_422_06.gif Done Skip 0 00 : 00 : 18 Categorie…" at bounding box center [433, 206] width 866 height 412
click at [720, 128] on li "Person outside the car" at bounding box center [767, 129] width 162 height 19
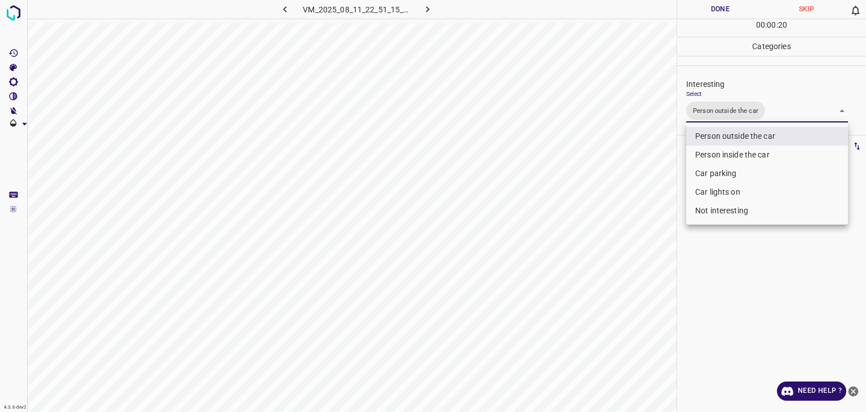
click at [732, 10] on div at bounding box center [433, 206] width 866 height 412
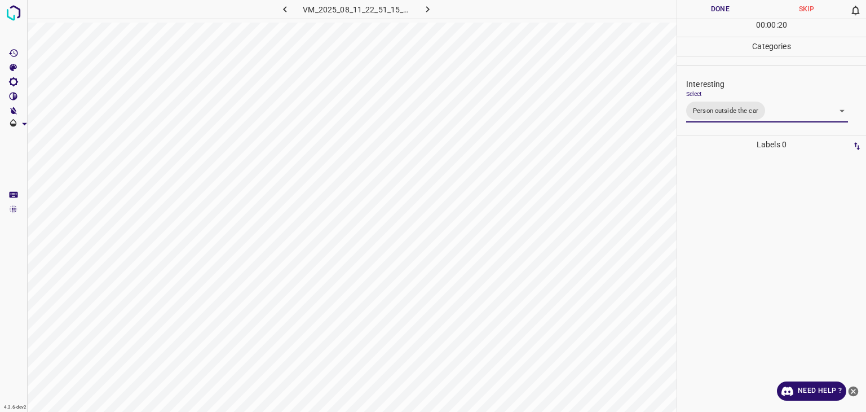
click at [732, 10] on div at bounding box center [433, 206] width 866 height 412
click at [732, 10] on button "Done" at bounding box center [720, 9] width 86 height 19
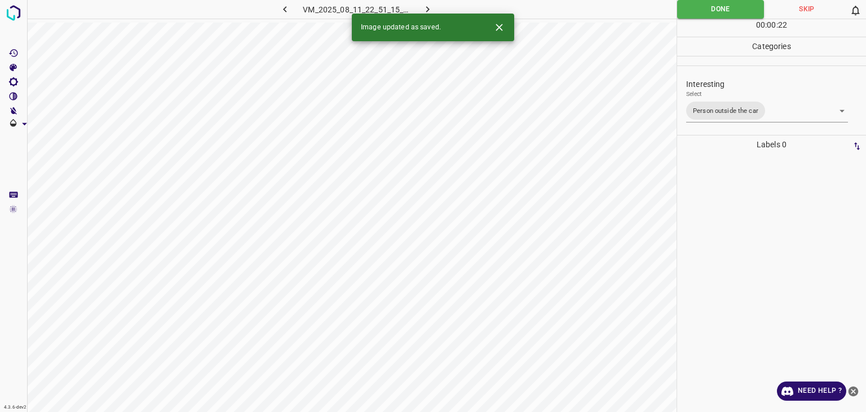
click at [431, 7] on icon "button" at bounding box center [428, 9] width 12 height 12
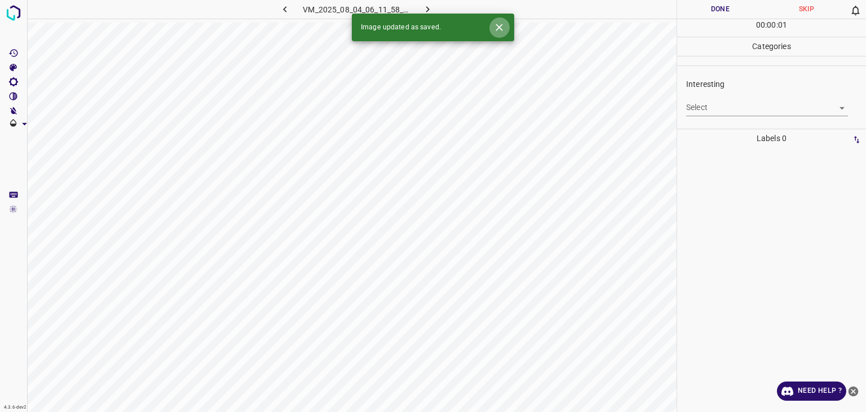
click at [499, 30] on icon "Close" at bounding box center [499, 27] width 12 height 12
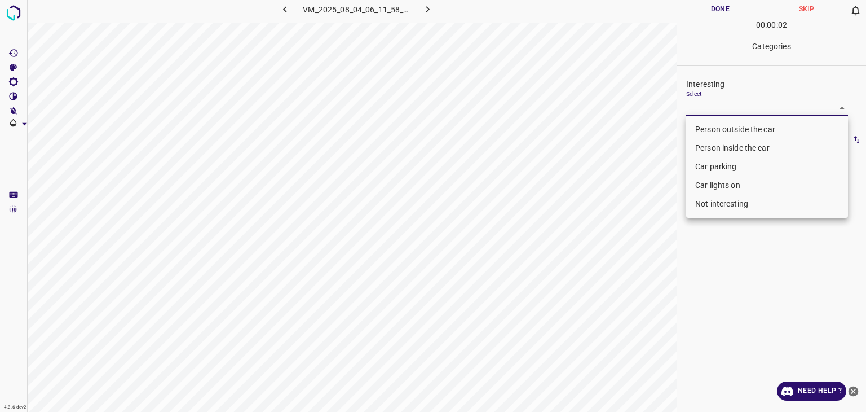
click at [699, 102] on body "4.3.6-dev2 VM_2025_08_04_06_11_58_780_00.gif Done Skip 0 00 : 00 : 02 Categorie…" at bounding box center [433, 206] width 866 height 412
click at [703, 129] on li "Person outside the car" at bounding box center [767, 129] width 162 height 19
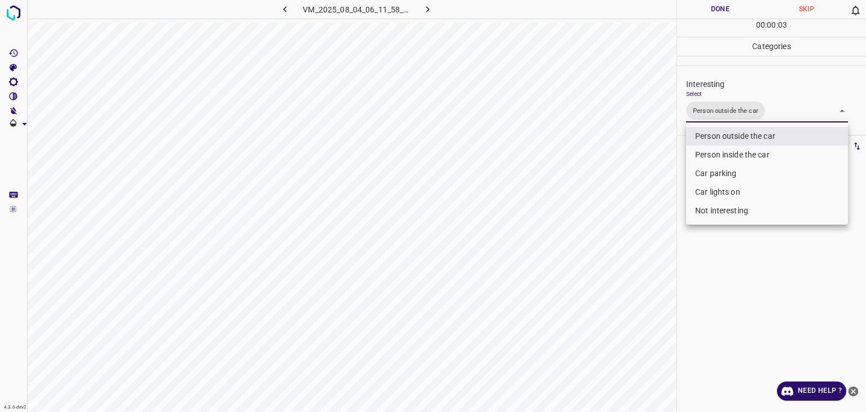
click at [739, 5] on div at bounding box center [433, 206] width 866 height 412
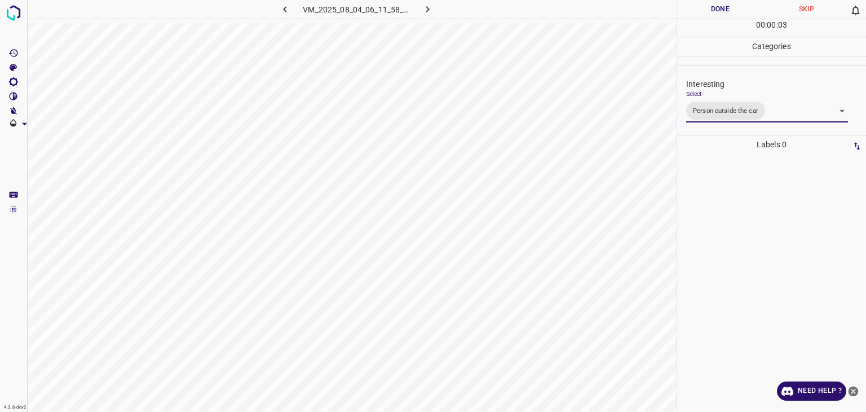
click at [739, 5] on div at bounding box center [433, 206] width 866 height 412
click at [739, 5] on button "Done" at bounding box center [720, 9] width 86 height 19
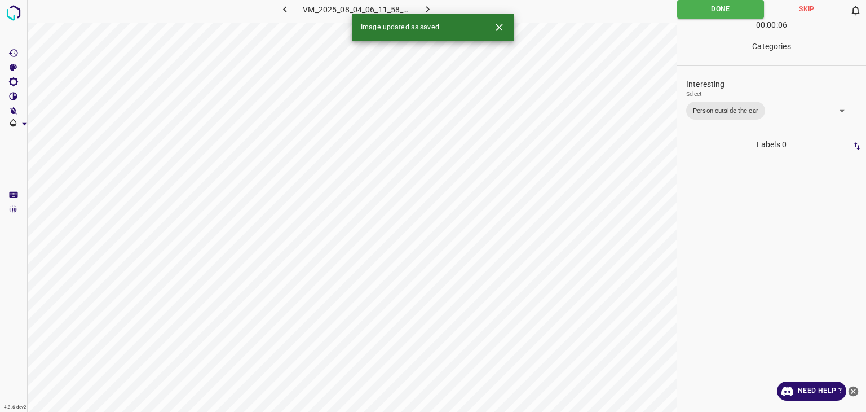
click at [430, 10] on icon "button" at bounding box center [428, 9] width 12 height 12
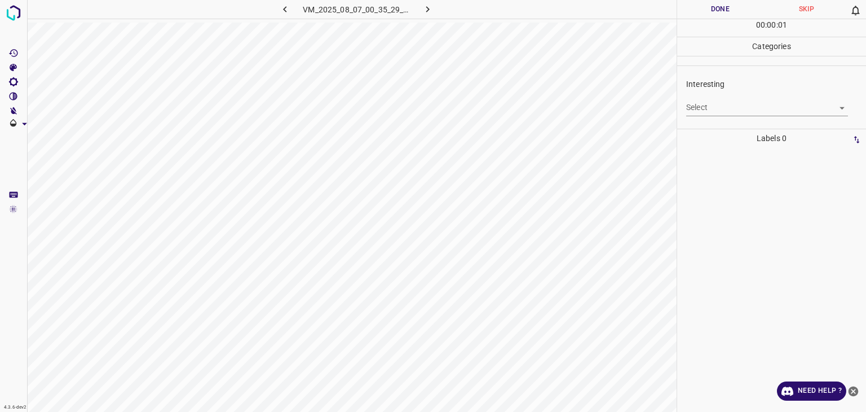
click at [741, 117] on div "Interesting Select ​" at bounding box center [771, 96] width 189 height 53
click at [736, 114] on body "4.3.6-dev2 VM_2025_08_07_00_35_29_511_00.gif Done Skip 0 00 : 00 : 01 Categorie…" at bounding box center [433, 206] width 866 height 412
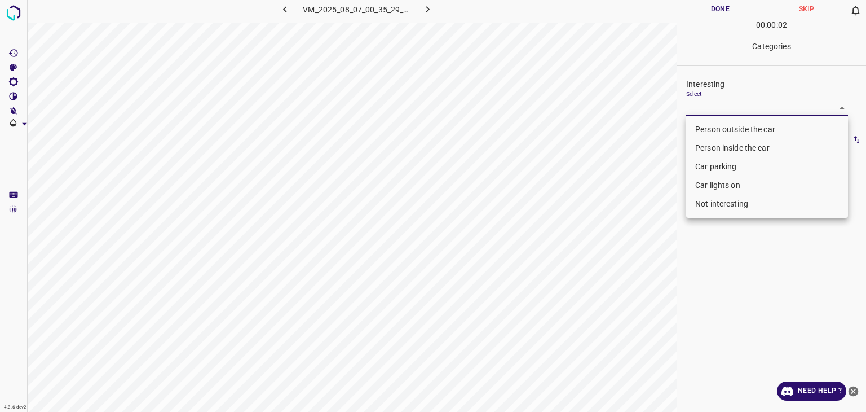
click at [732, 125] on li "Person outside the car" at bounding box center [767, 129] width 162 height 19
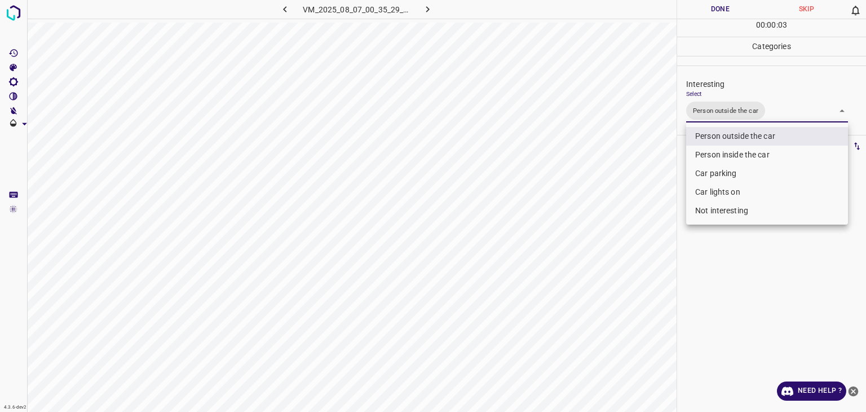
click at [713, 10] on div at bounding box center [433, 206] width 866 height 412
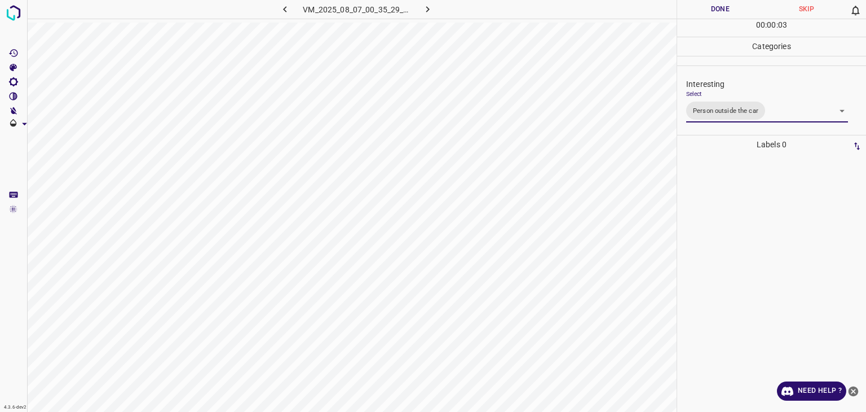
click at [713, 10] on div "Person outside the car Person inside the car Car parking Car lights on Not inte…" at bounding box center [433, 206] width 866 height 412
click at [713, 10] on button "Done" at bounding box center [720, 9] width 86 height 19
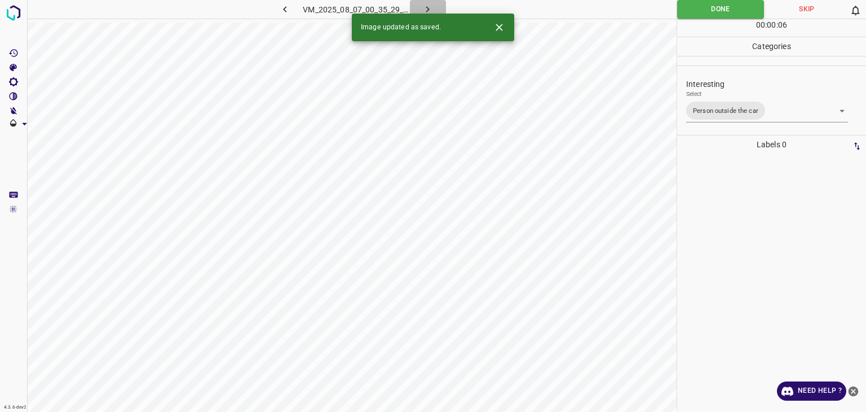
click at [429, 9] on icon "button" at bounding box center [427, 9] width 3 height 6
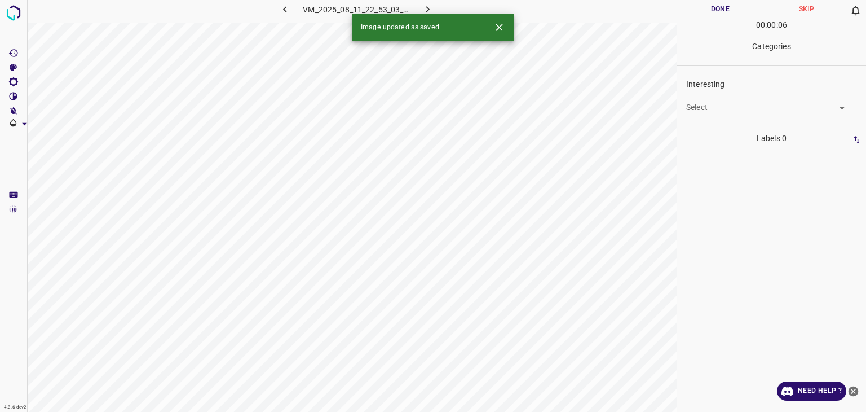
click at [725, 103] on body "4.3.6-dev2 VM_2025_08_11_22_53_03_624_04.gif Done Skip 0 00 : 00 : 06 Categorie…" at bounding box center [433, 206] width 866 height 412
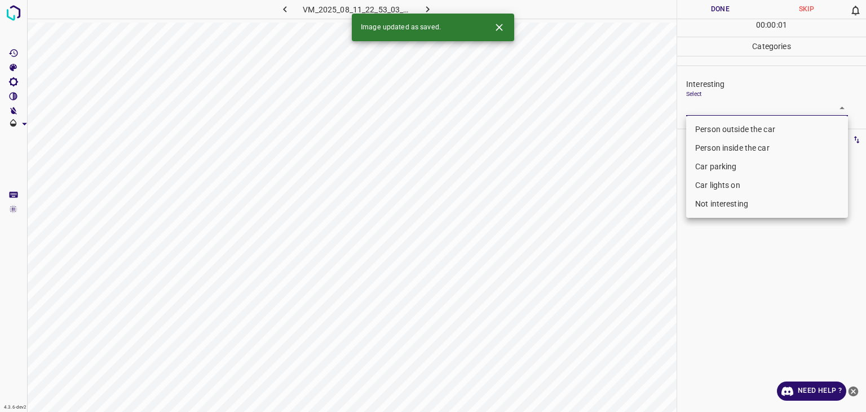
click at [724, 125] on li "Person outside the car" at bounding box center [767, 129] width 162 height 19
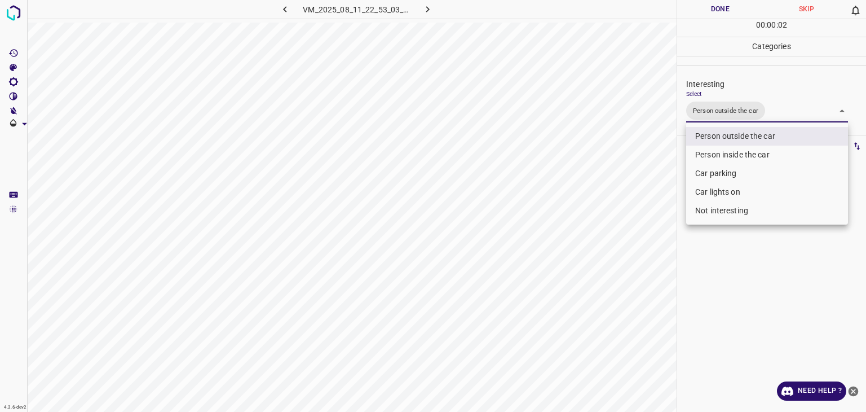
click at [709, 8] on div at bounding box center [433, 206] width 866 height 412
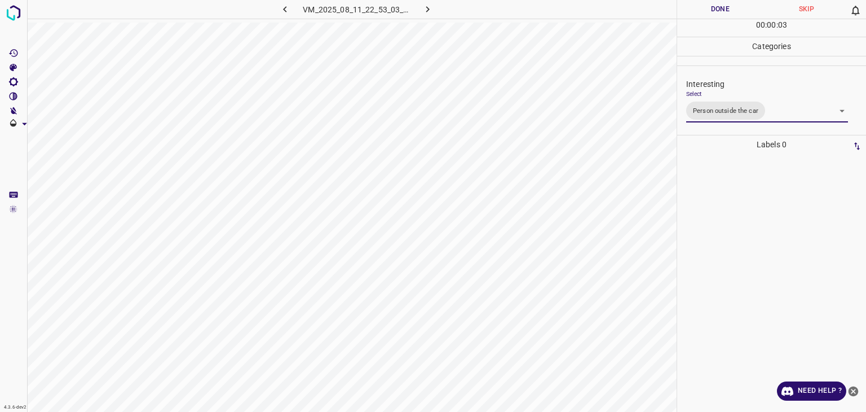
click at [709, 8] on div "Person outside the car Person inside the car Car parking Car lights on Not inte…" at bounding box center [433, 206] width 866 height 412
click at [709, 8] on button "Done" at bounding box center [720, 9] width 86 height 19
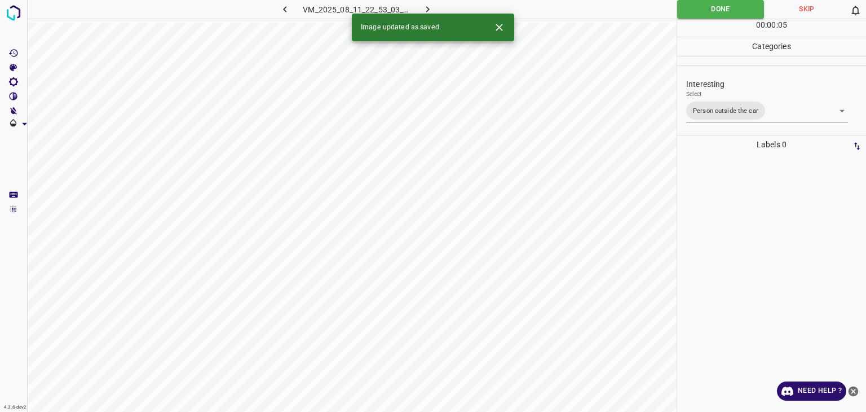
click at [431, 3] on icon "button" at bounding box center [428, 9] width 12 height 12
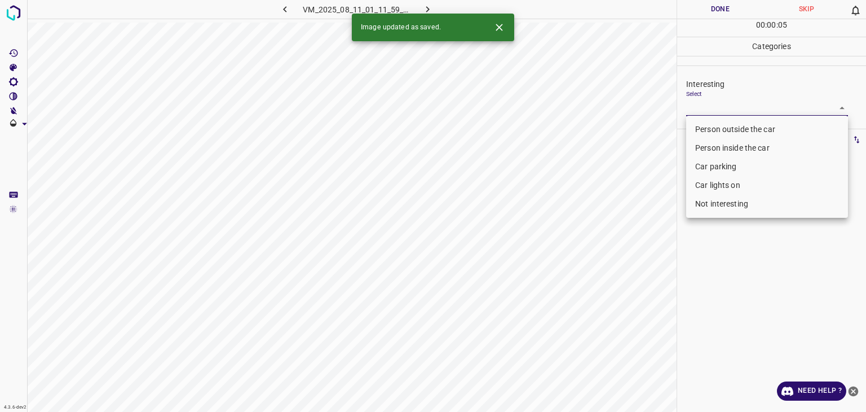
click at [720, 111] on body "4.3.6-dev2 VM_2025_08_11_01_11_59_898_06.gif Done Skip 0 00 : 00 : 05 Categorie…" at bounding box center [433, 206] width 866 height 412
click at [715, 129] on li "Person outside the car" at bounding box center [767, 129] width 162 height 19
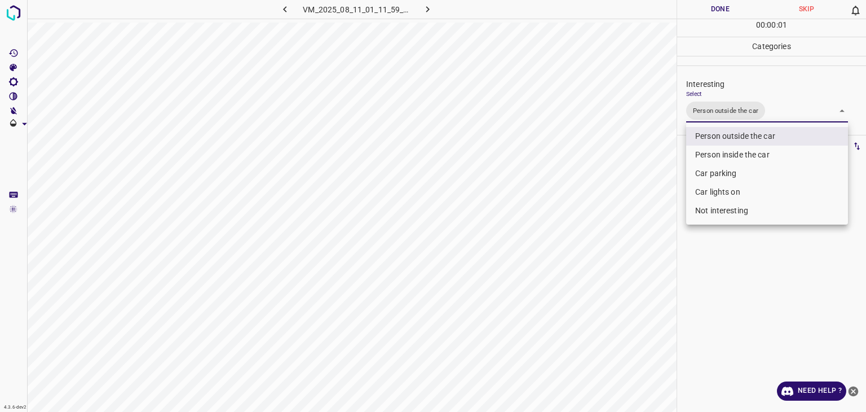
click at [697, 5] on div at bounding box center [433, 206] width 866 height 412
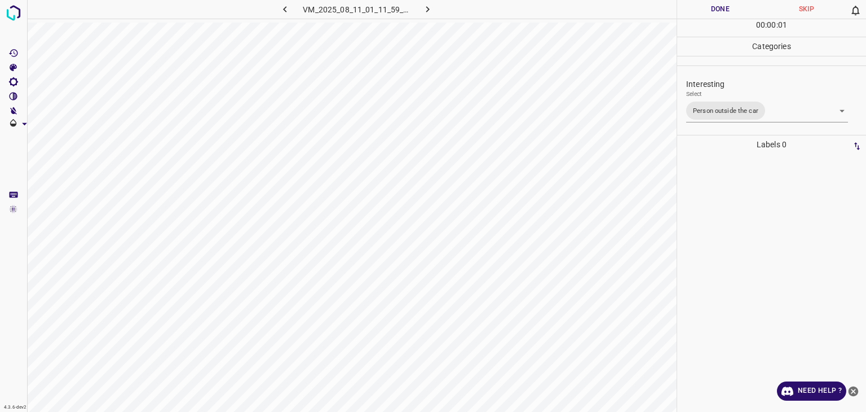
click at [697, 5] on div at bounding box center [433, 206] width 866 height 412
click at [697, 5] on button "Done" at bounding box center [720, 9] width 86 height 19
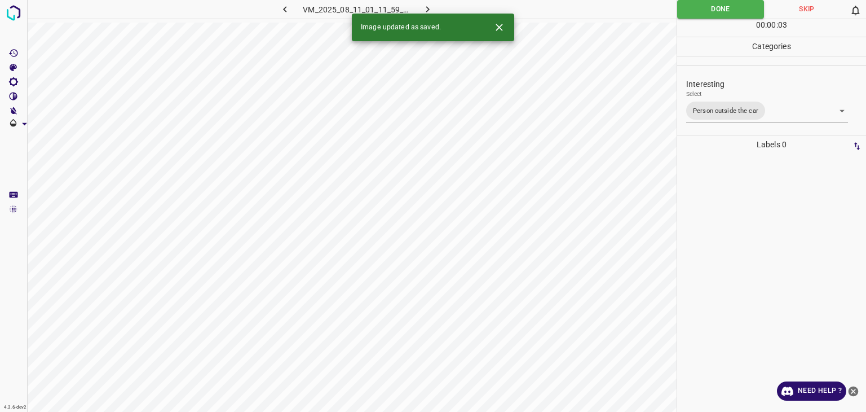
click at [436, 6] on button "button" at bounding box center [428, 9] width 36 height 19
click at [729, 110] on body "4.3.6-dev2 VM_2025_08_04_06_22_41_400_00.gif Done Skip 0 00 : 00 : 03 Categorie…" at bounding box center [433, 206] width 866 height 412
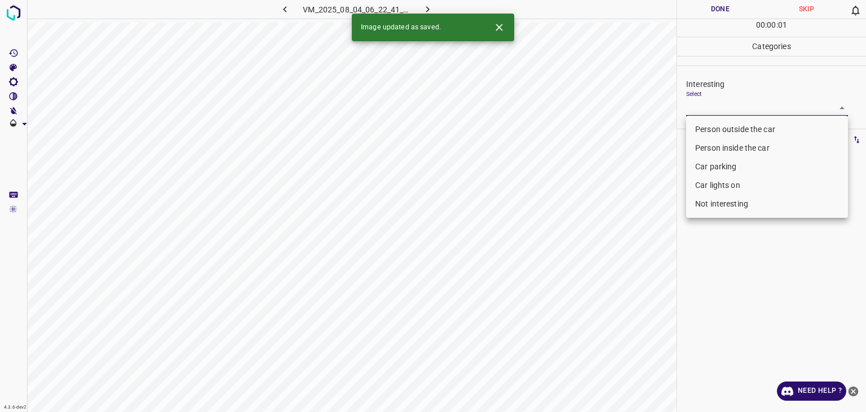
click at [718, 130] on li "Person outside the car" at bounding box center [767, 129] width 162 height 19
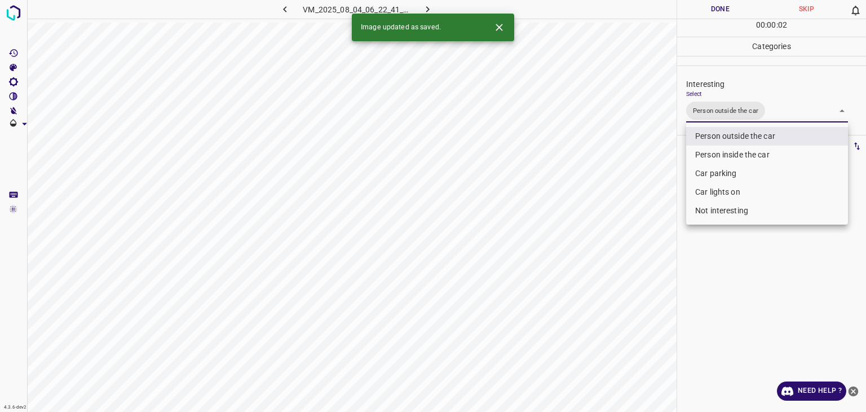
click at [711, 12] on div at bounding box center [433, 206] width 866 height 412
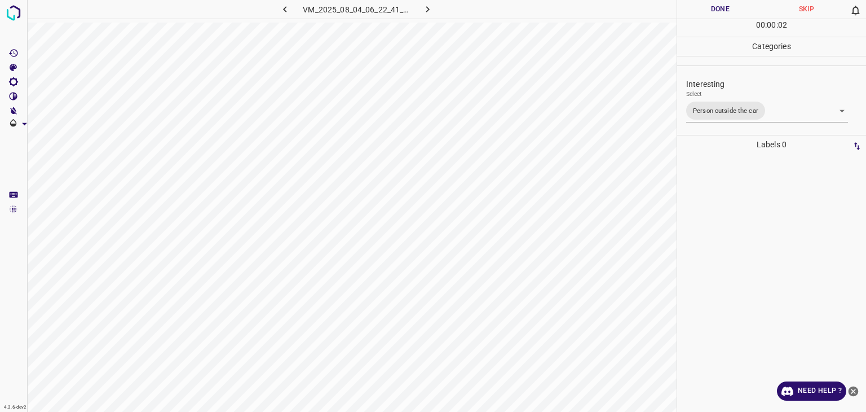
click at [711, 12] on div at bounding box center [433, 206] width 866 height 412
click at [711, 12] on button "Done" at bounding box center [720, 9] width 86 height 19
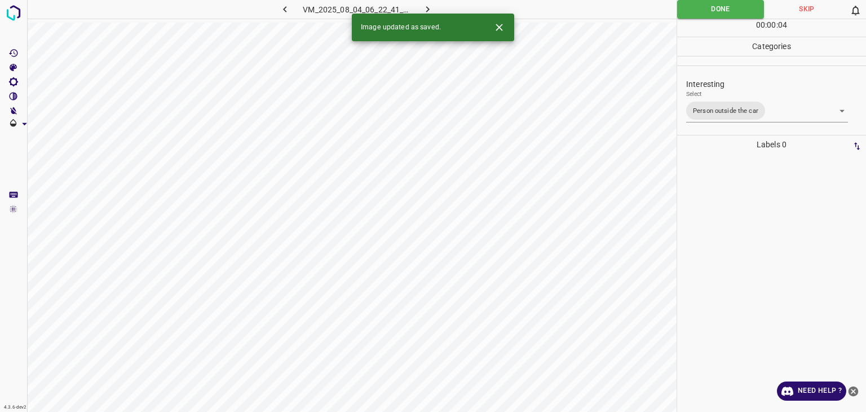
click at [434, 8] on button "button" at bounding box center [428, 9] width 36 height 19
click at [505, 32] on button "Close" at bounding box center [499, 27] width 21 height 21
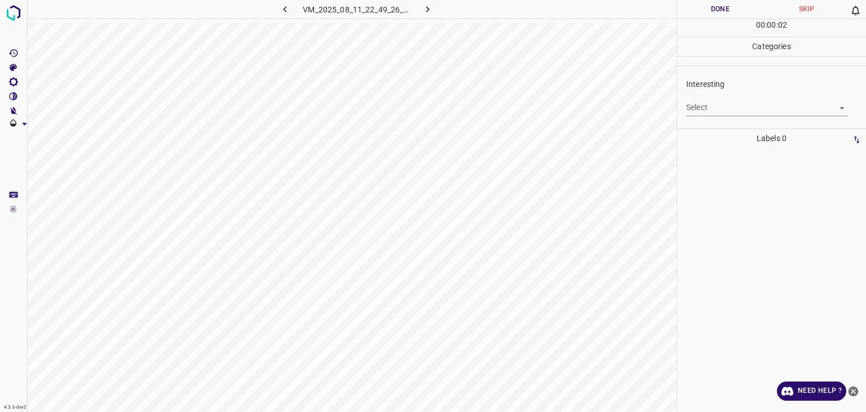
click at [707, 117] on div "Interesting Select ​" at bounding box center [771, 96] width 189 height 53
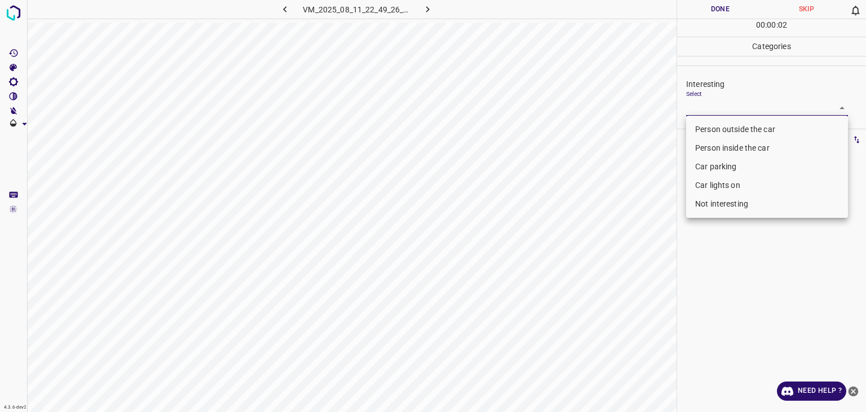
click at [714, 111] on body "4.3.6-dev2 VM_2025_08_11_22_49_26_980_00.gif Done Skip 0 00 : 00 : 02 Categorie…" at bounding box center [433, 206] width 866 height 412
click at [715, 130] on li "Person outside the car" at bounding box center [767, 129] width 162 height 19
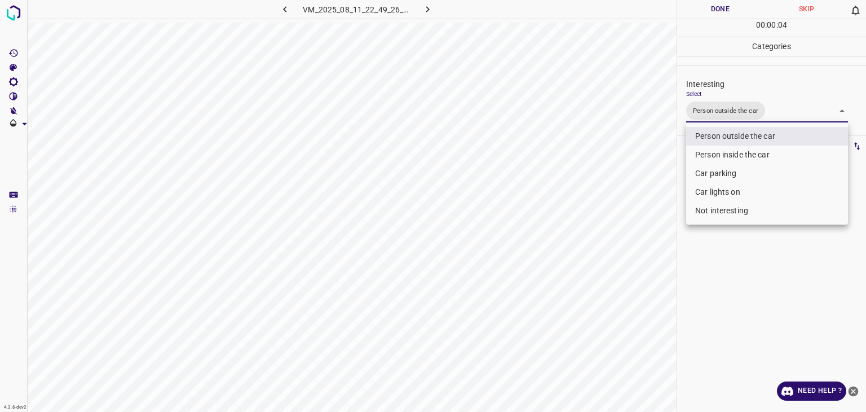
click at [716, 10] on div at bounding box center [433, 206] width 866 height 412
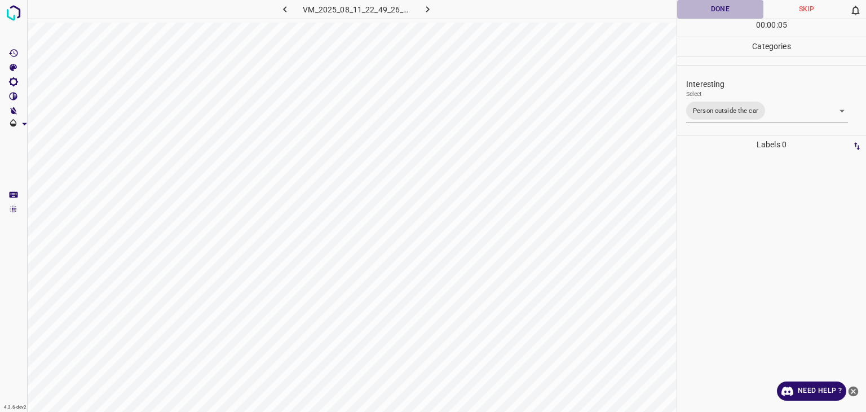
click at [716, 10] on button "Done" at bounding box center [720, 9] width 86 height 19
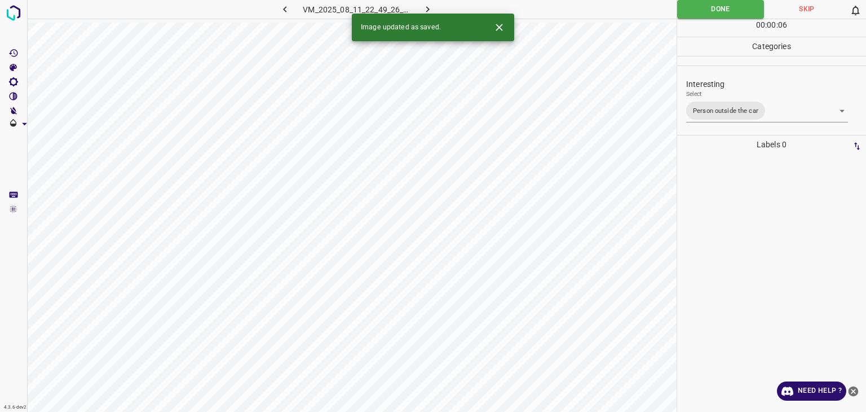
click at [427, 8] on icon "button" at bounding box center [427, 9] width 3 height 6
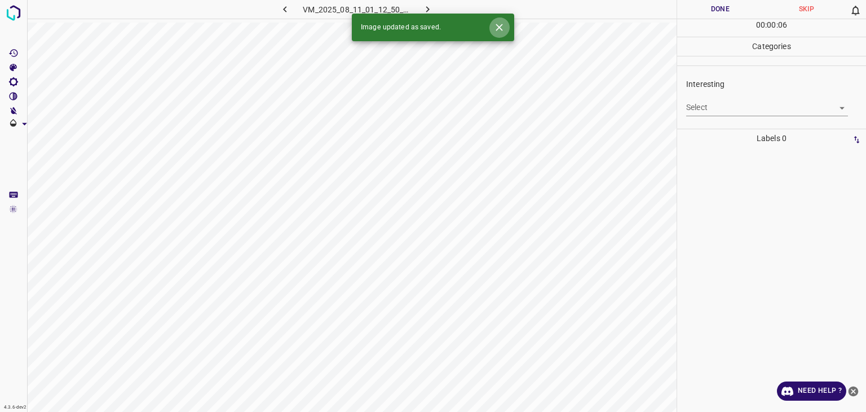
click at [501, 30] on icon "Close" at bounding box center [499, 27] width 7 height 7
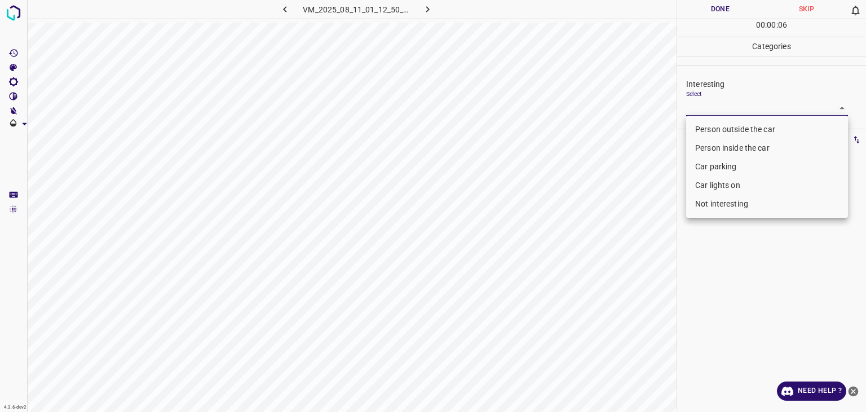
click at [742, 106] on body "4.3.6-dev2 VM_2025_08_11_01_12_50_162_08.gif Done Skip 0 00 : 00 : 06 Categorie…" at bounding box center [433, 206] width 866 height 412
click at [726, 135] on li "Person outside the car" at bounding box center [767, 129] width 162 height 19
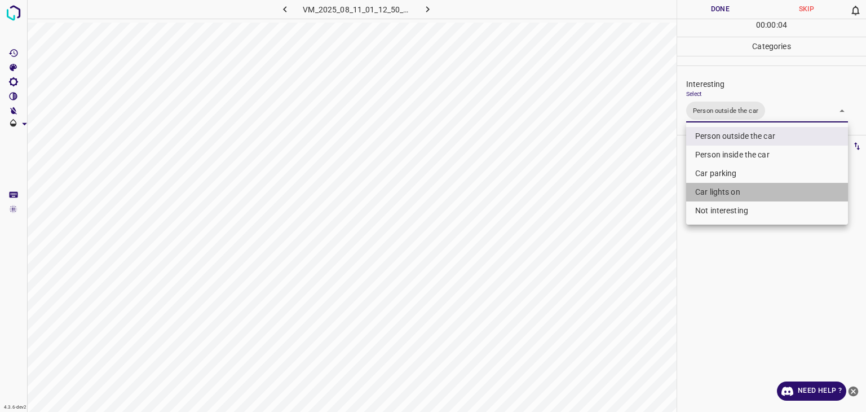
click at [735, 191] on li "Car lights on" at bounding box center [767, 192] width 162 height 19
click at [751, 10] on div at bounding box center [433, 206] width 866 height 412
click at [750, 10] on div at bounding box center [433, 206] width 866 height 412
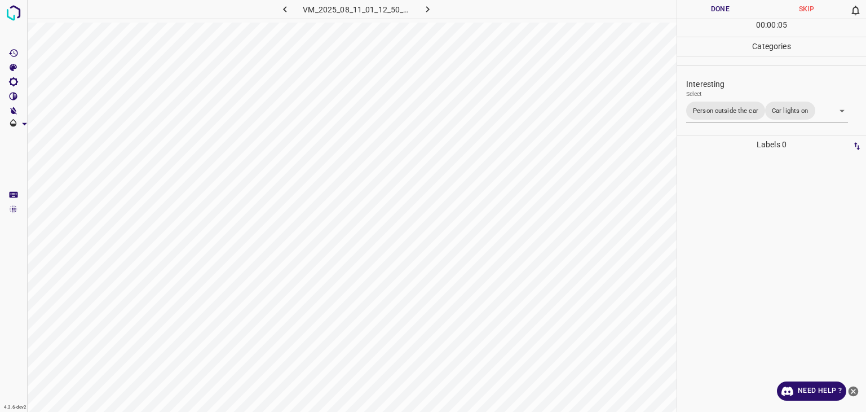
click at [750, 10] on button "Done" at bounding box center [720, 9] width 86 height 19
click at [423, 7] on icon "button" at bounding box center [428, 9] width 12 height 12
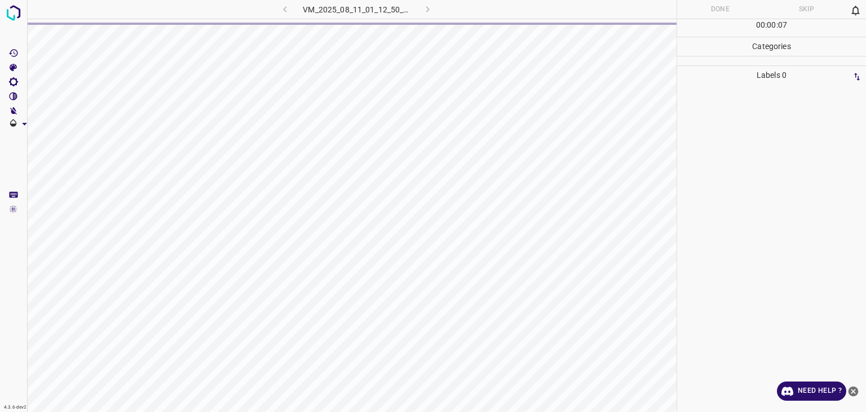
click at [281, 7] on div "VM_2025_08_11_01_12_50_162_08.gif" at bounding box center [357, 9] width 214 height 19
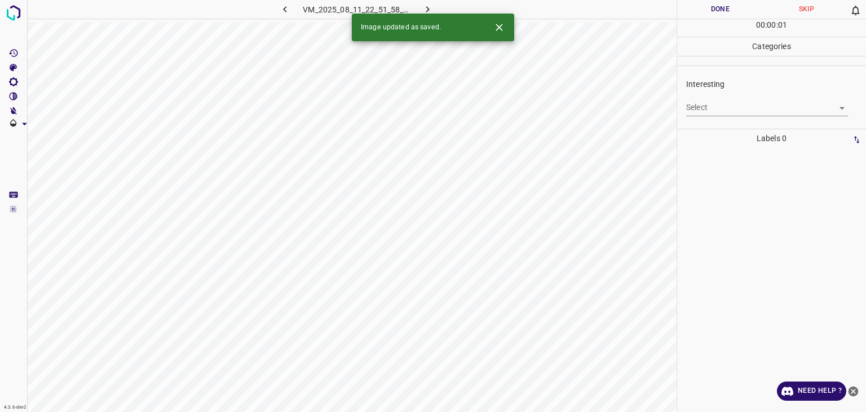
click at [722, 91] on div "Select ​" at bounding box center [767, 102] width 162 height 25
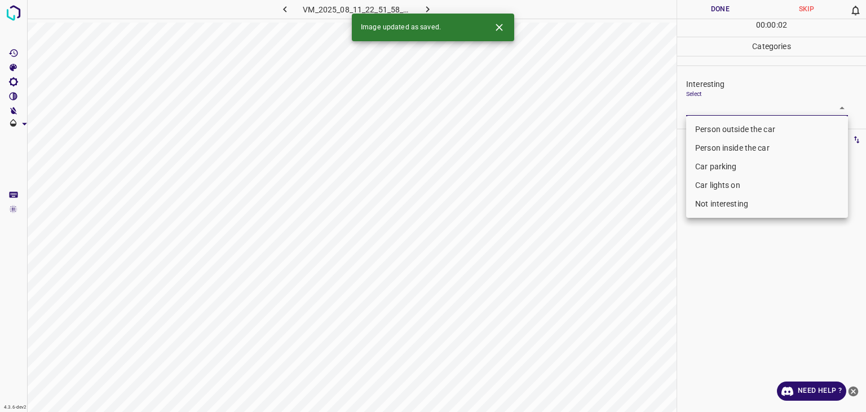
click at [723, 103] on body "4.3.6-dev2 VM_2025_08_11_22_51_58_822_04.gif Done Skip 0 00 : 00 : 02 Categorie…" at bounding box center [433, 206] width 866 height 412
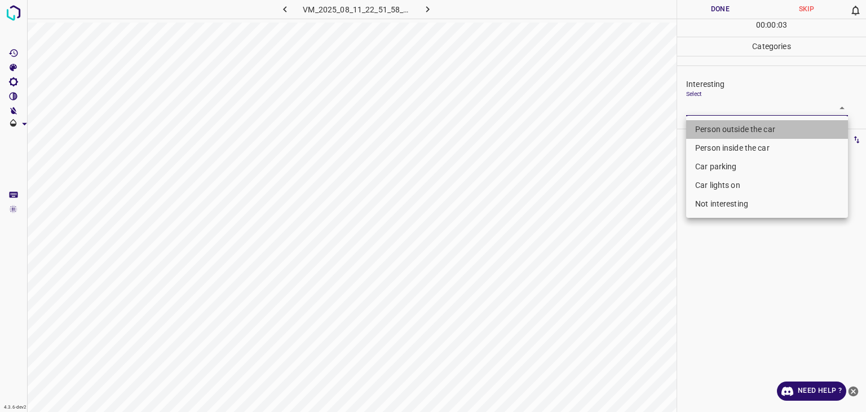
click at [731, 131] on li "Person outside the car" at bounding box center [767, 129] width 162 height 19
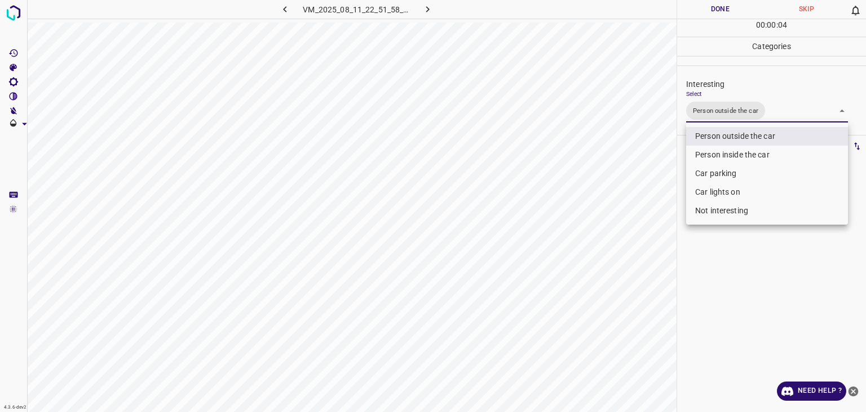
click at [722, 188] on li "Car lights on" at bounding box center [767, 192] width 162 height 19
click at [715, 16] on div at bounding box center [433, 206] width 866 height 412
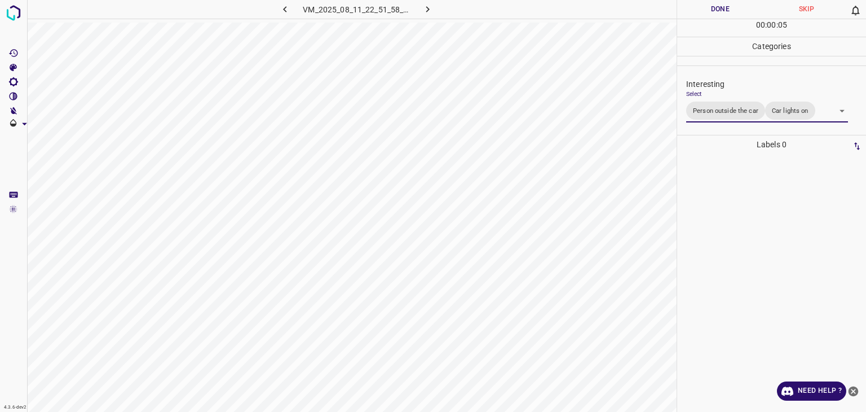
click at [715, 16] on div "Person outside the car Person inside the car Car parking Car lights on Not inte…" at bounding box center [433, 206] width 866 height 412
click at [716, 14] on button "Done" at bounding box center [720, 9] width 86 height 19
click at [717, 14] on button "Done" at bounding box center [720, 9] width 86 height 19
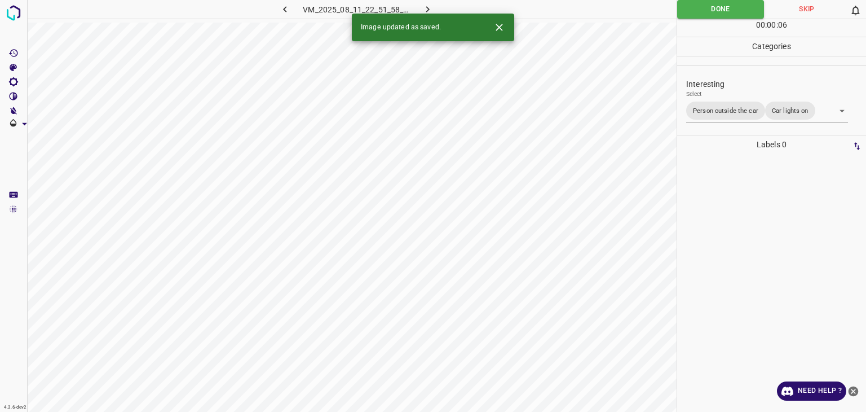
click at [424, 5] on icon "button" at bounding box center [428, 9] width 12 height 12
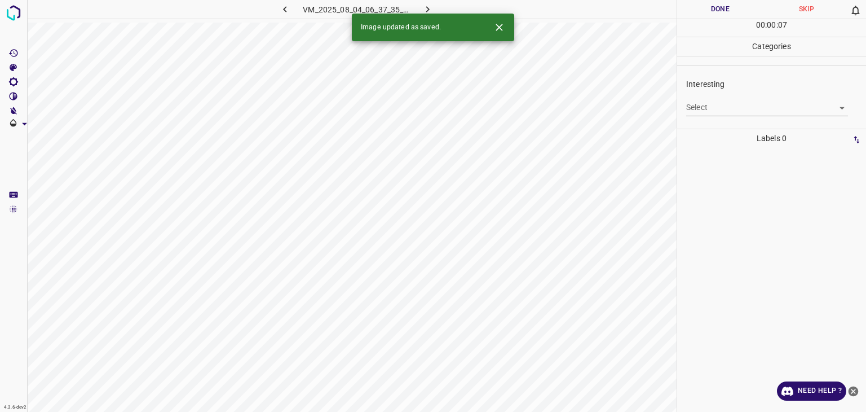
click at [487, 30] on div at bounding box center [495, 27] width 30 height 21
click at [502, 32] on icon "Close" at bounding box center [499, 27] width 12 height 12
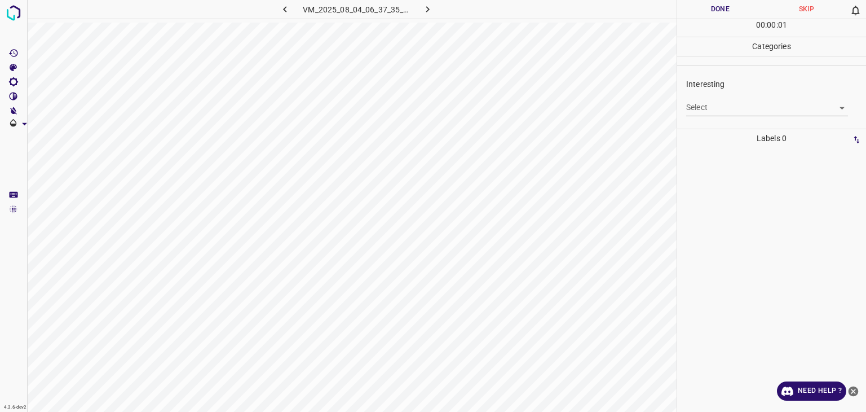
click at [720, 122] on div "Interesting Select ​" at bounding box center [771, 96] width 189 height 53
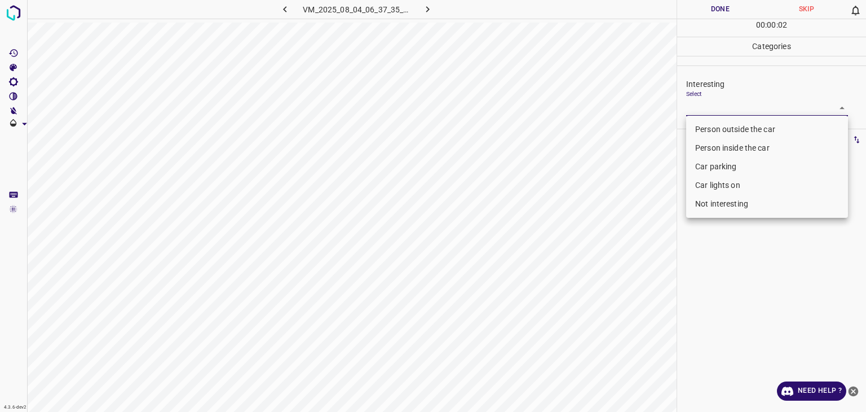
click at [720, 114] on body "4.3.6-dev2 VM_2025_08_04_06_37_35_777_01.gif Done Skip 0 00 : 00 : 02 Categorie…" at bounding box center [433, 206] width 866 height 412
click at [726, 205] on li "Not interesting" at bounding box center [767, 204] width 162 height 19
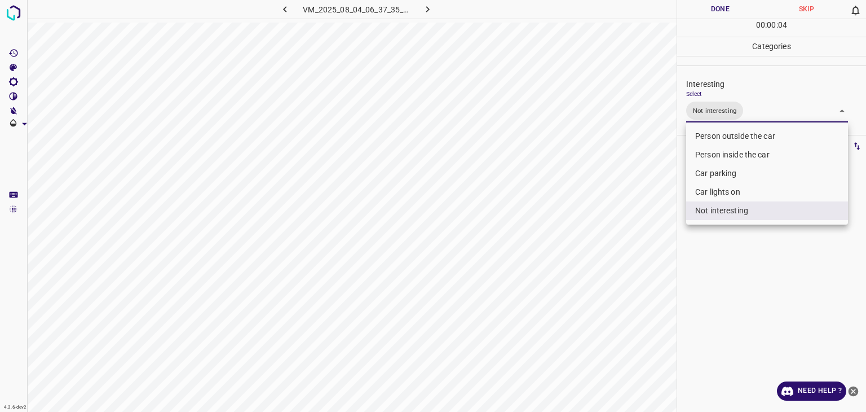
click at [724, 12] on div at bounding box center [433, 206] width 866 height 412
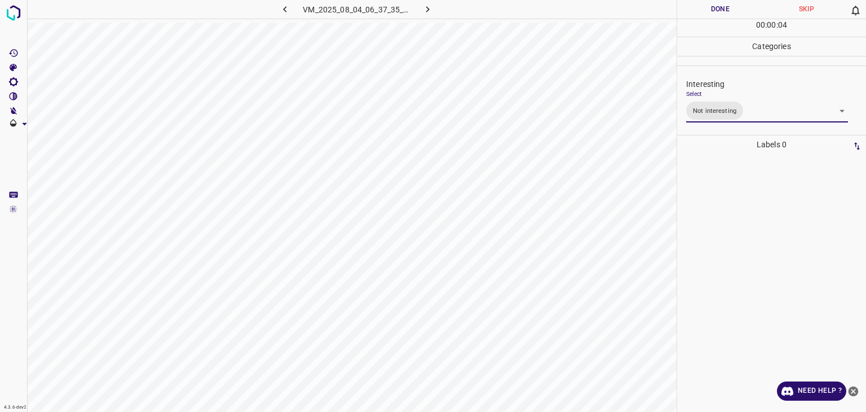
click at [724, 12] on div at bounding box center [433, 206] width 866 height 412
click at [724, 12] on button "Done" at bounding box center [720, 9] width 86 height 19
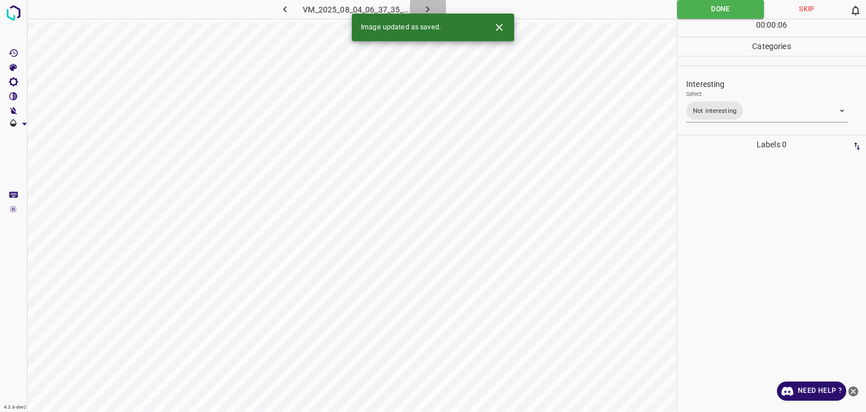
click at [432, 5] on icon "button" at bounding box center [428, 9] width 12 height 12
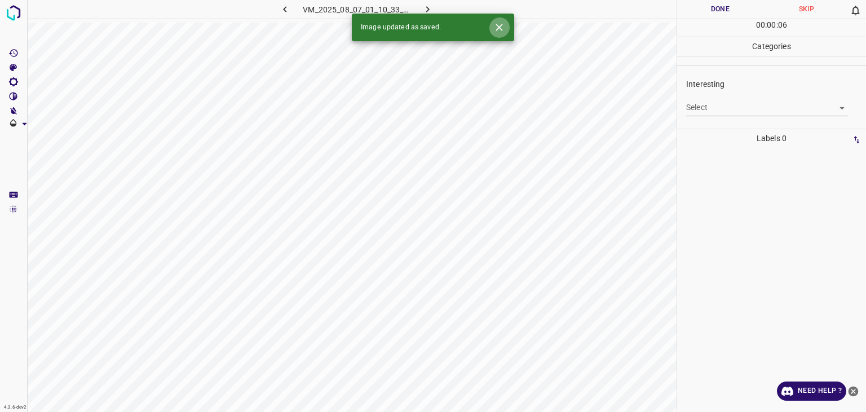
click at [508, 32] on button "Close" at bounding box center [499, 27] width 21 height 21
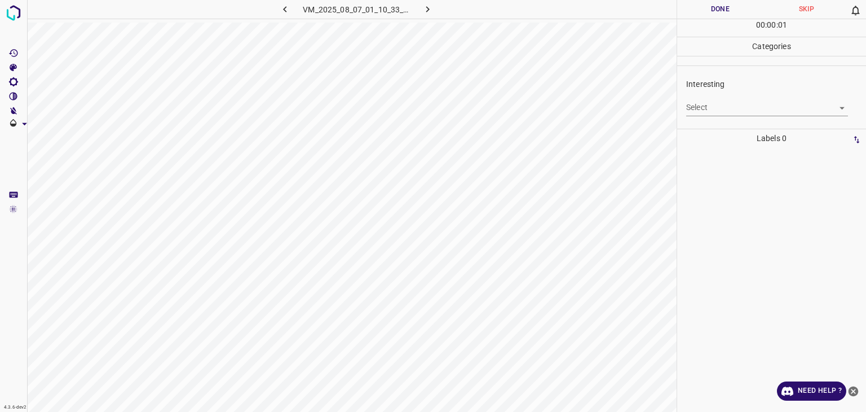
click at [724, 104] on body "4.3.6-dev2 VM_2025_08_07_01_10_33_893_01.gif Done Skip 0 00 : 00 : 01 Categorie…" at bounding box center [433, 206] width 866 height 412
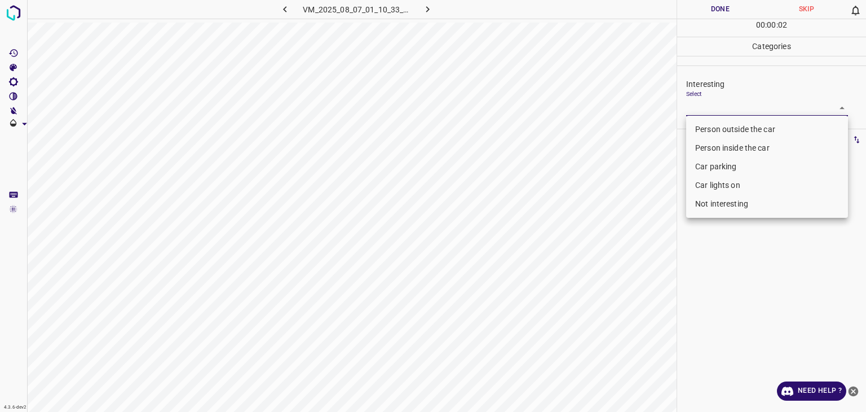
click at [726, 125] on li "Person outside the car" at bounding box center [767, 129] width 162 height 19
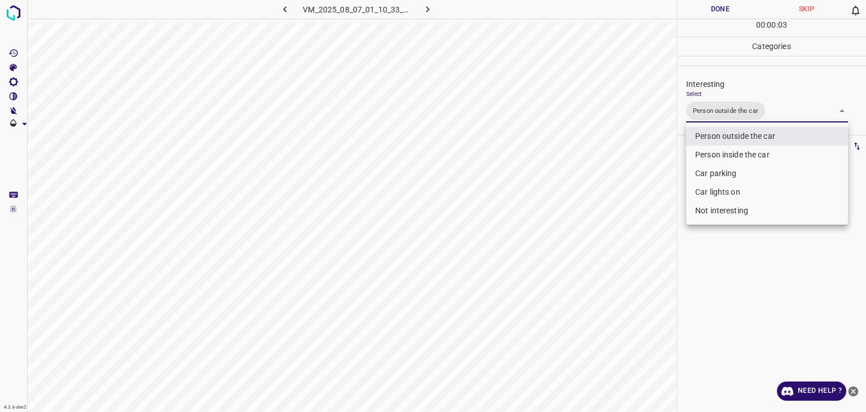
click at [720, 5] on div at bounding box center [433, 206] width 866 height 412
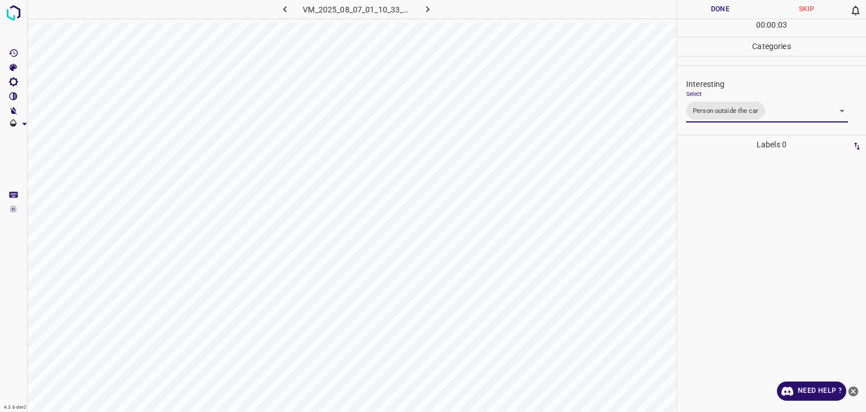
click at [720, 5] on div at bounding box center [433, 206] width 866 height 412
click at [720, 5] on button "Done" at bounding box center [720, 9] width 86 height 19
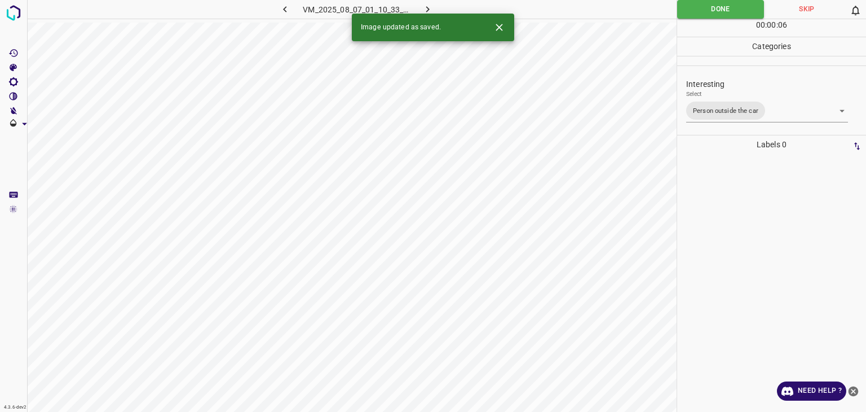
click at [501, 29] on icon "Close" at bounding box center [499, 27] width 7 height 7
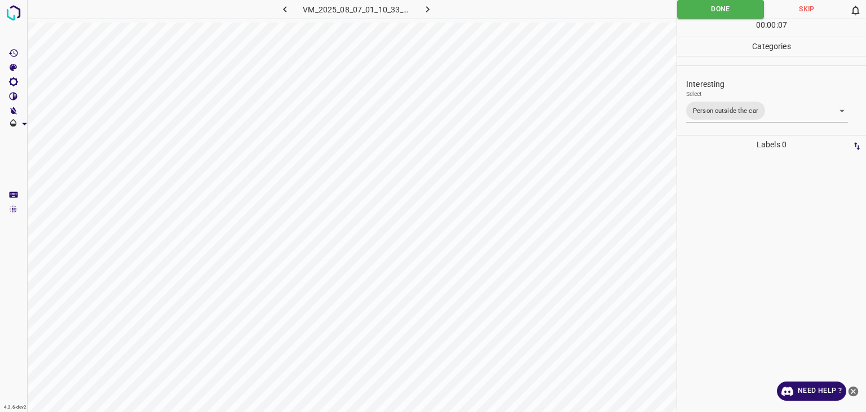
click at [766, 115] on body "4.3.6-dev2 VM_2025_08_07_01_10_33_893_01.gif Done Skip 0 00 : 00 : 07 Categorie…" at bounding box center [433, 206] width 866 height 412
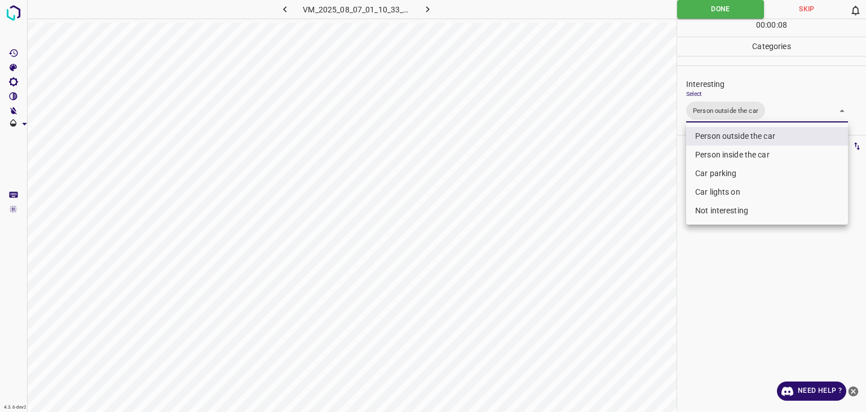
click at [742, 193] on li "Car lights on" at bounding box center [767, 192] width 162 height 19
click at [717, 11] on div at bounding box center [433, 206] width 866 height 412
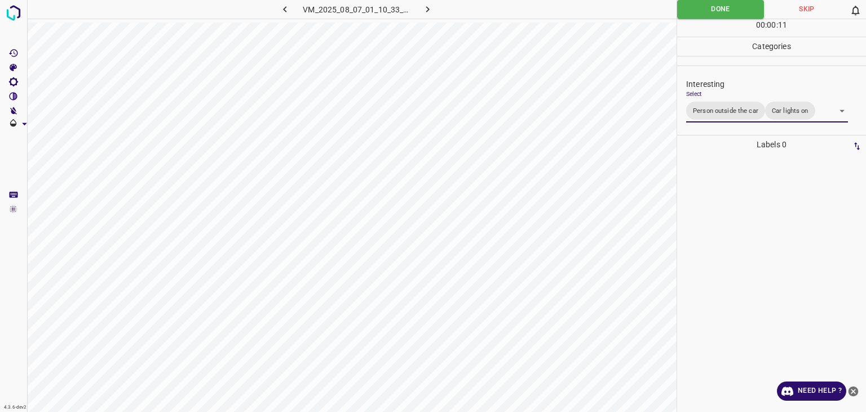
click at [717, 11] on div at bounding box center [433, 206] width 866 height 412
click at [429, 2] on button "button" at bounding box center [428, 9] width 36 height 19
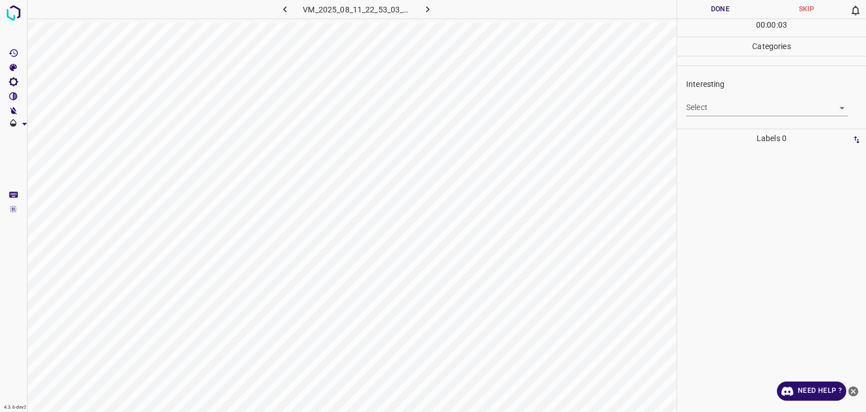
click at [752, 98] on div "Select ​" at bounding box center [767, 102] width 162 height 25
click at [740, 118] on div "Interesting Select ​" at bounding box center [771, 96] width 189 height 53
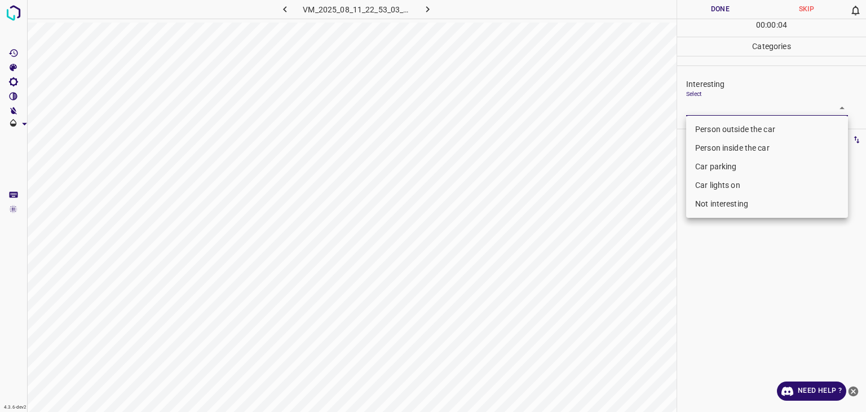
click at [735, 102] on body "4.3.6-dev2 VM_2025_08_11_22_53_03_624_05.gif Done Skip 0 00 : 00 : 04 Categorie…" at bounding box center [433, 206] width 866 height 412
click at [729, 127] on li "Person outside the car" at bounding box center [767, 129] width 162 height 19
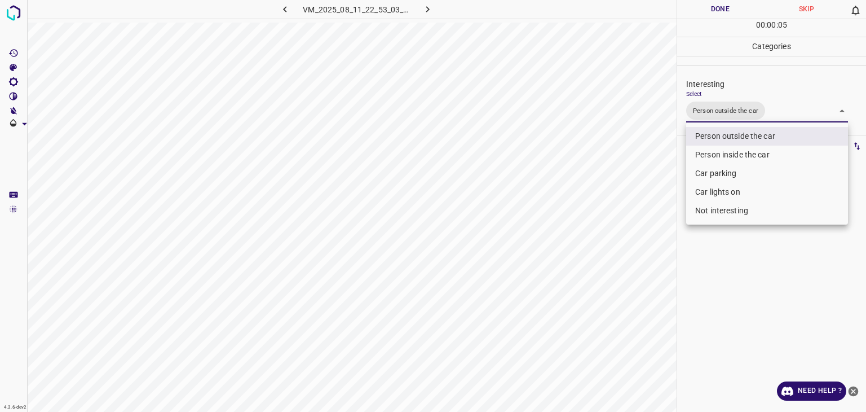
click at [711, 2] on div at bounding box center [433, 206] width 866 height 412
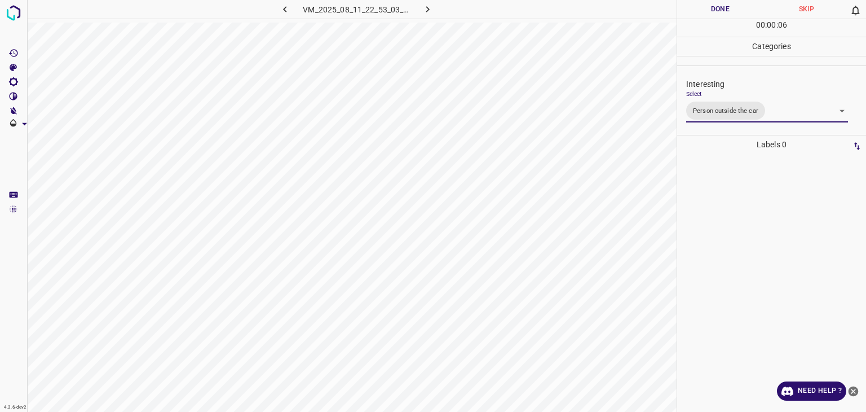
click at [711, 2] on div "Person outside the car Person inside the car Car parking Car lights on Not inte…" at bounding box center [433, 206] width 866 height 412
click at [711, 2] on button "Done" at bounding box center [720, 9] width 86 height 19
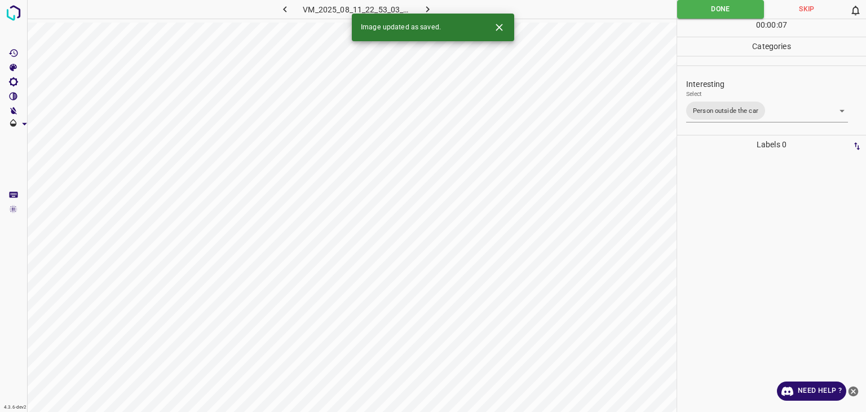
click at [430, 5] on icon "button" at bounding box center [428, 9] width 12 height 12
click at [766, 89] on p "Interesting" at bounding box center [776, 84] width 180 height 12
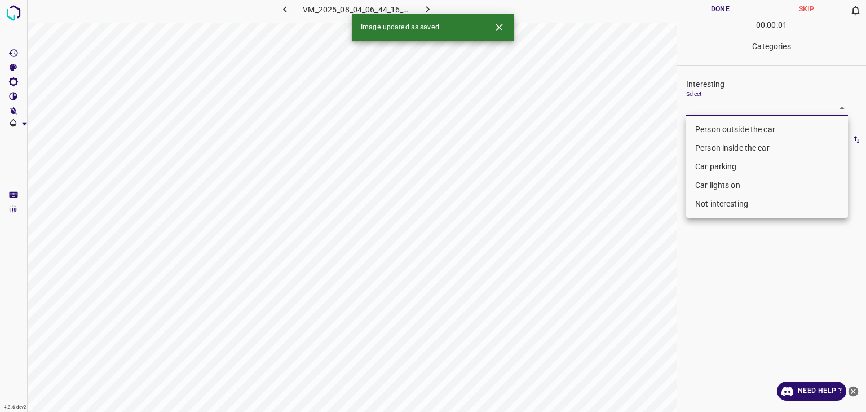
click at [756, 109] on body "4.3.6-dev2 VM_2025_08_04_06_44_16_269_08.gif Done Skip 0 00 : 00 : 01 Categorie…" at bounding box center [433, 206] width 866 height 412
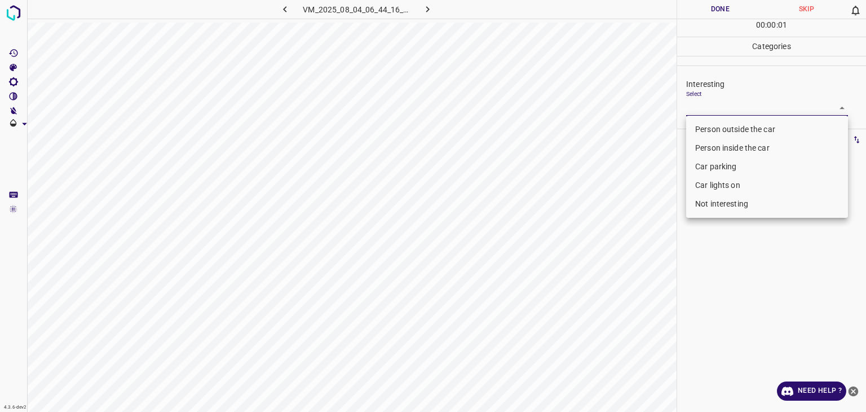
click at [744, 127] on li "Person outside the car" at bounding box center [767, 129] width 162 height 19
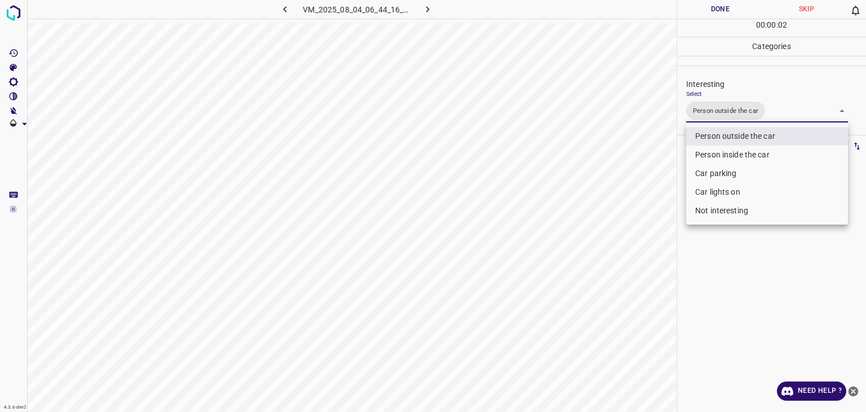
click at [721, 8] on div at bounding box center [433, 206] width 866 height 412
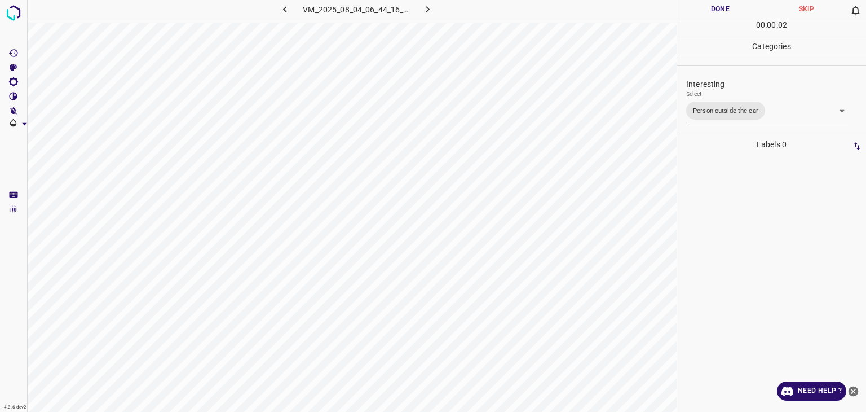
click at [721, 8] on div at bounding box center [433, 206] width 866 height 412
click at [721, 8] on button "Done" at bounding box center [720, 9] width 86 height 19
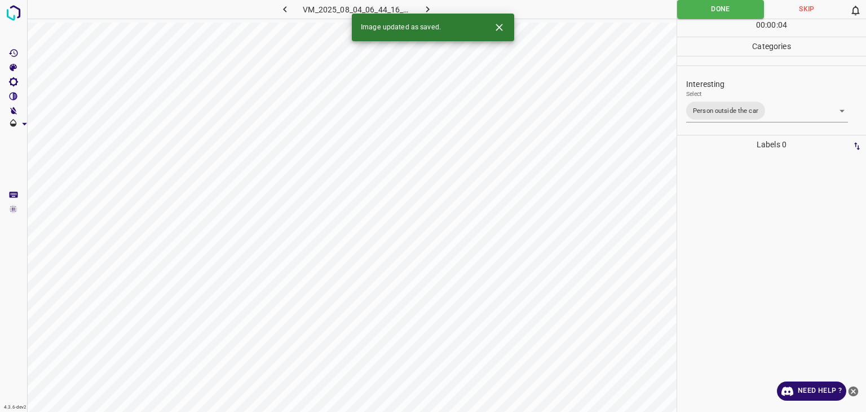
click at [426, 7] on icon "button" at bounding box center [428, 9] width 12 height 12
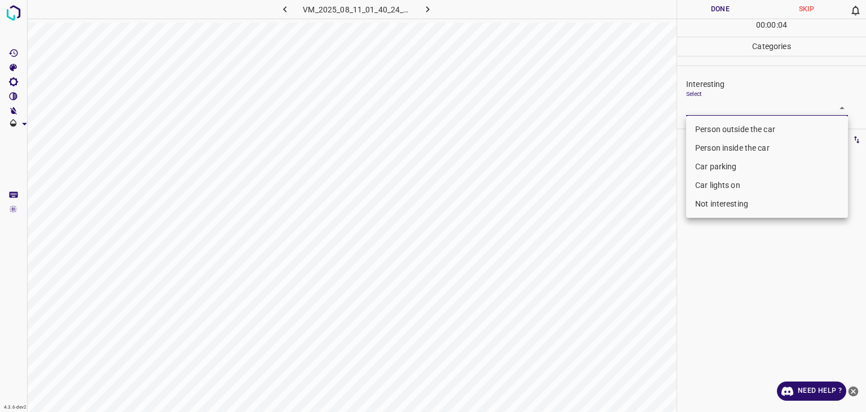
click at [733, 104] on body "4.3.6-dev2 VM_2025_08_11_01_40_24_203_02.gif Done Skip 0 00 : 00 : 04 Categorie…" at bounding box center [433, 206] width 866 height 412
click at [735, 129] on li "Person outside the car" at bounding box center [767, 129] width 162 height 19
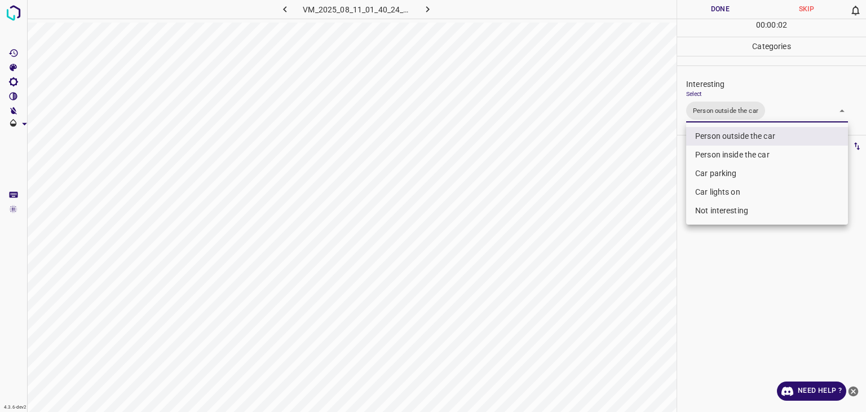
click at [713, 15] on div at bounding box center [433, 206] width 866 height 412
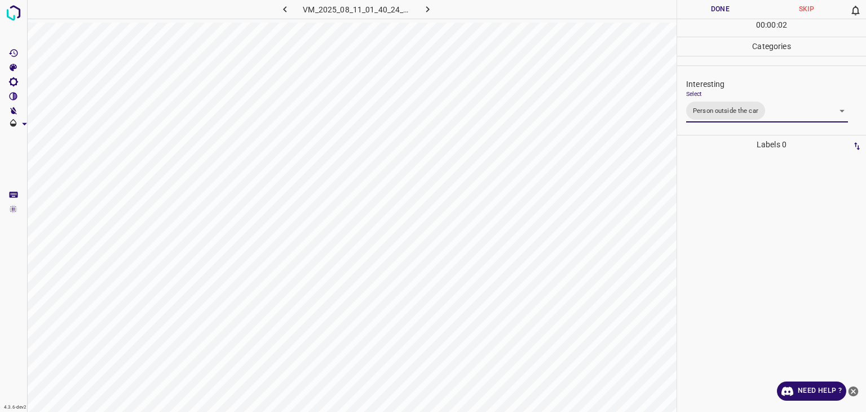
click at [713, 15] on div "Person outside the car Person inside the car Car parking Car lights on Not inte…" at bounding box center [433, 206] width 866 height 412
click at [715, 13] on button "Done" at bounding box center [720, 9] width 86 height 19
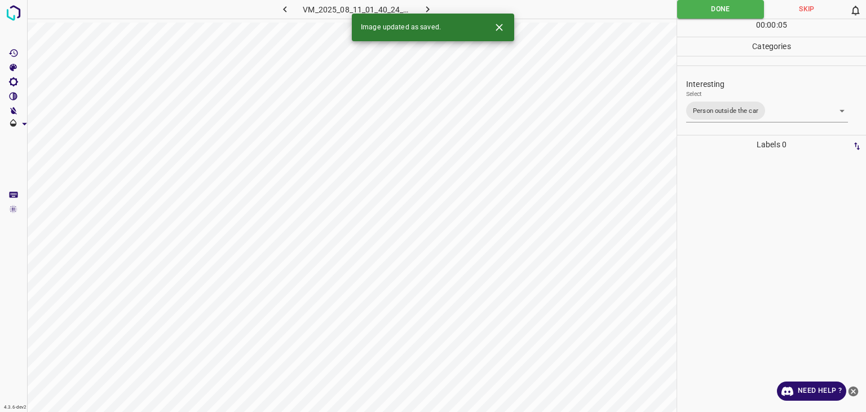
click at [437, 6] on button "button" at bounding box center [428, 9] width 36 height 19
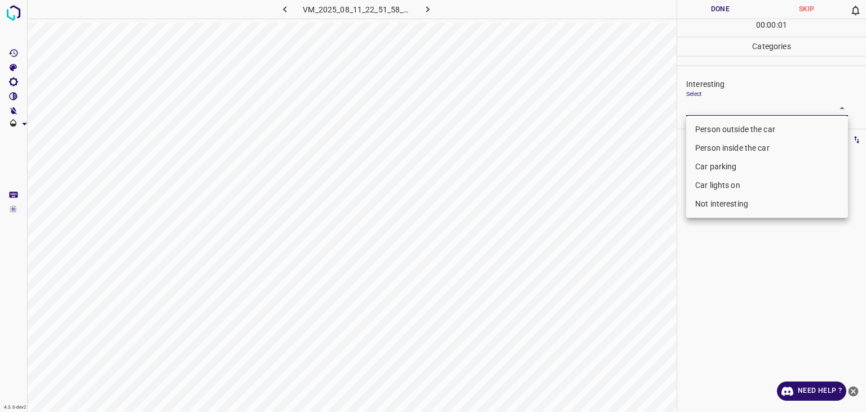
click at [755, 109] on body "4.3.6-dev2 VM_2025_08_11_22_51_58_822_02.gif Done Skip 0 00 : 00 : 01 Categorie…" at bounding box center [433, 206] width 866 height 412
click at [757, 126] on li "Person outside the car" at bounding box center [767, 129] width 162 height 19
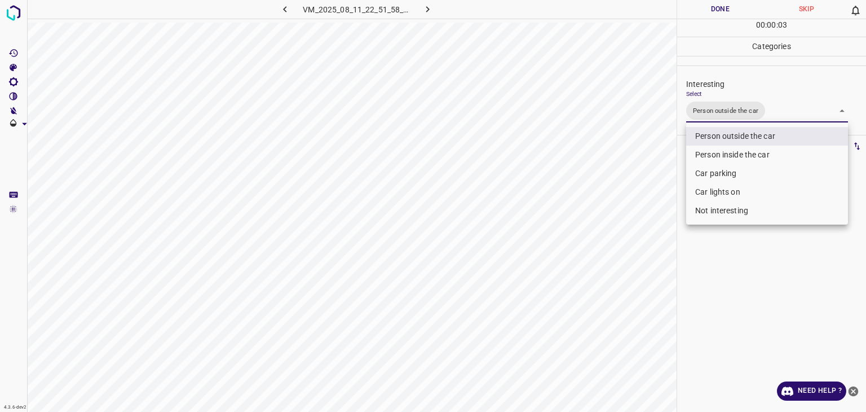
click at [722, 10] on div at bounding box center [433, 206] width 866 height 412
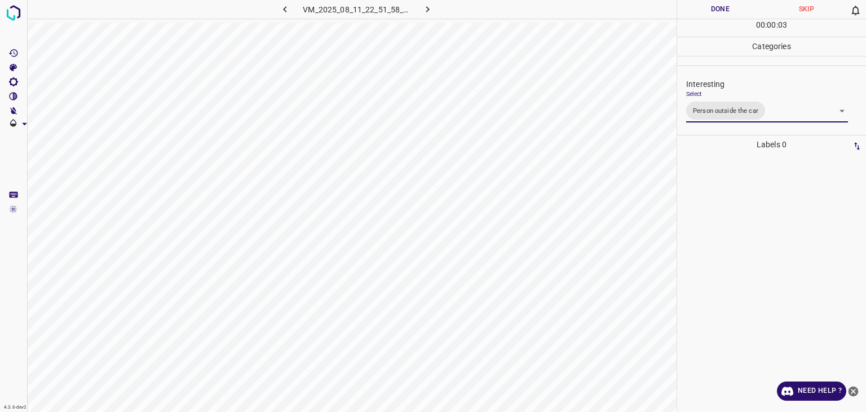
click at [722, 10] on div "Person outside the car Person inside the car Car parking Car lights on Not inte…" at bounding box center [433, 206] width 866 height 412
click at [722, 10] on button "Done" at bounding box center [720, 9] width 86 height 19
click at [428, 4] on icon "button" at bounding box center [428, 9] width 12 height 12
click at [718, 113] on body "4.3.6-dev2 VM_2025_08_04_05_44_22_858_06.gif Done Skip 0 00 : 00 : 01 Categorie…" at bounding box center [433, 206] width 866 height 412
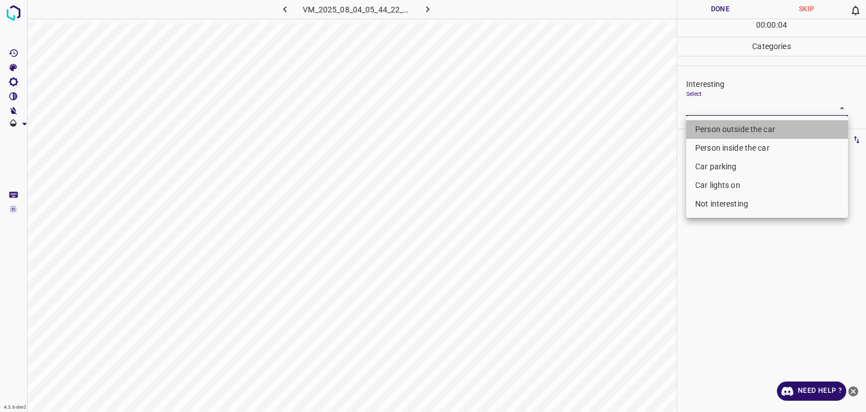
click at [711, 125] on li "Person outside the car" at bounding box center [767, 129] width 162 height 19
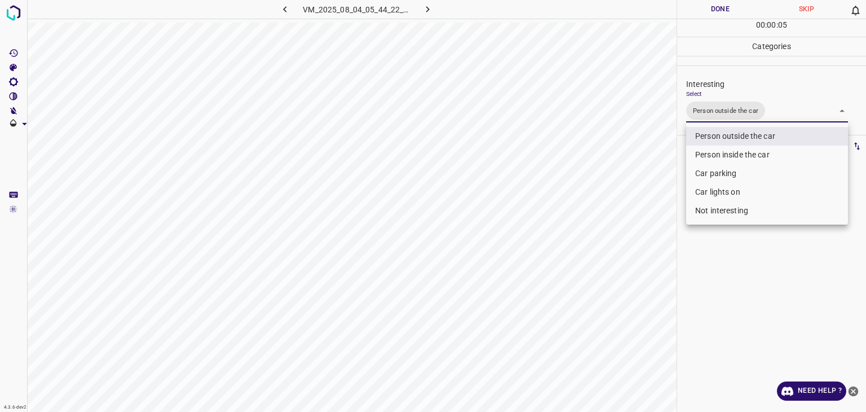
click at [716, 192] on li "Car lights on" at bounding box center [767, 192] width 162 height 19
click at [728, 5] on div at bounding box center [433, 206] width 866 height 412
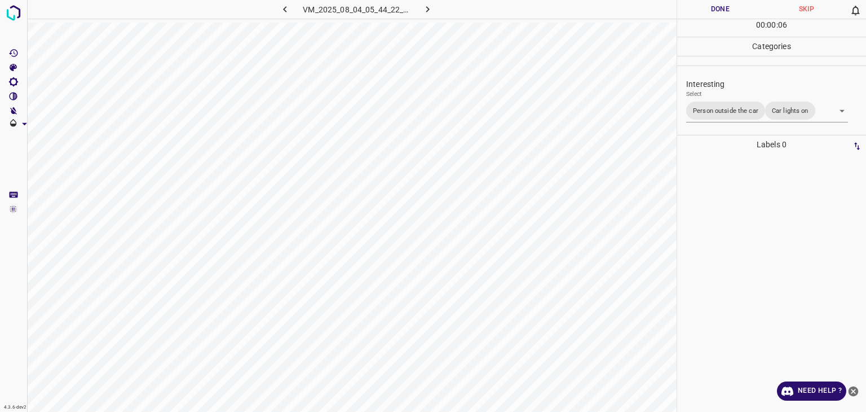
click at [728, 5] on div at bounding box center [433, 206] width 866 height 412
click at [728, 5] on button "Done" at bounding box center [720, 9] width 86 height 19
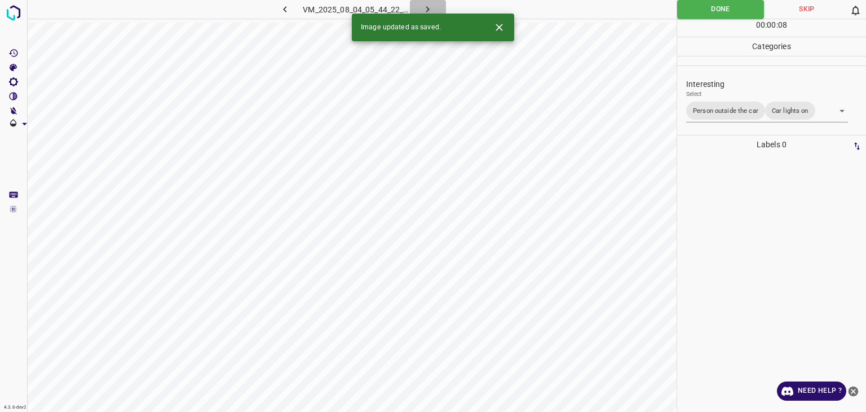
click at [427, 10] on icon "button" at bounding box center [428, 9] width 12 height 12
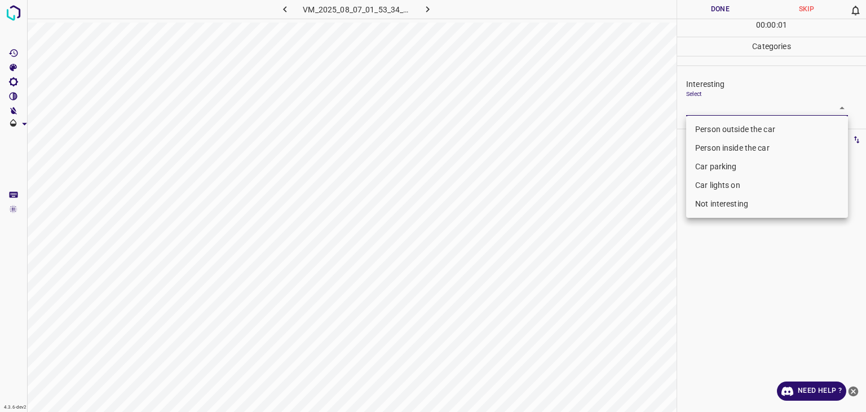
click at [725, 101] on body "4.3.6-dev2 VM_2025_08_07_01_53_34_120_02.gif Done Skip 0 00 : 00 : 01 Categorie…" at bounding box center [433, 206] width 866 height 412
click at [728, 127] on li "Person outside the car" at bounding box center [767, 129] width 162 height 19
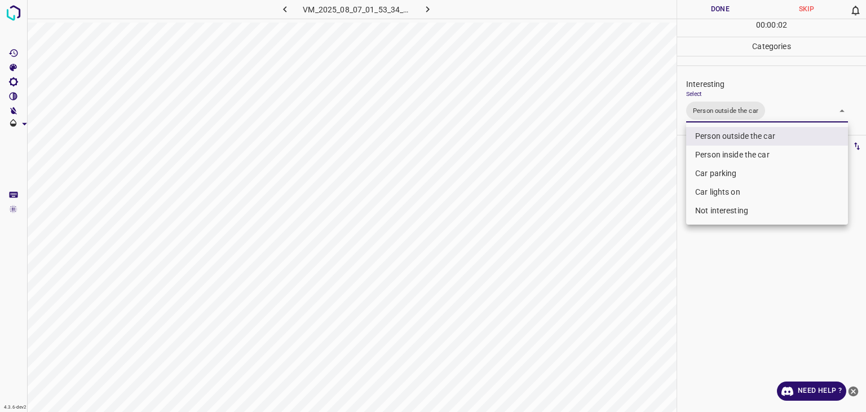
click at [729, 7] on div at bounding box center [433, 206] width 866 height 412
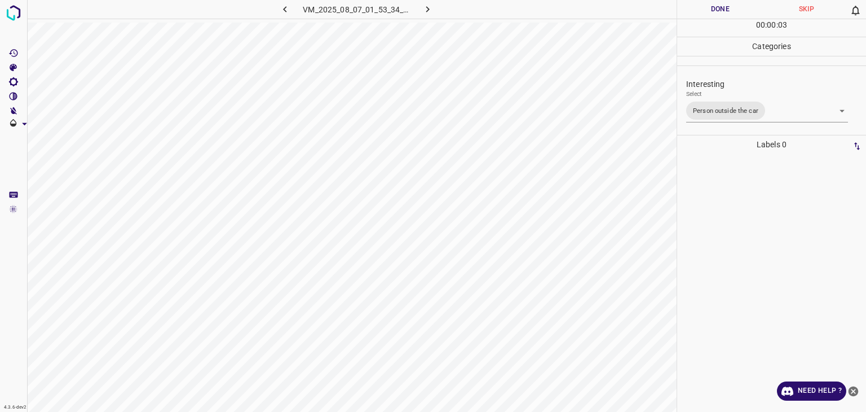
click at [729, 7] on div at bounding box center [433, 206] width 866 height 412
click at [729, 7] on button "Done" at bounding box center [720, 9] width 86 height 19
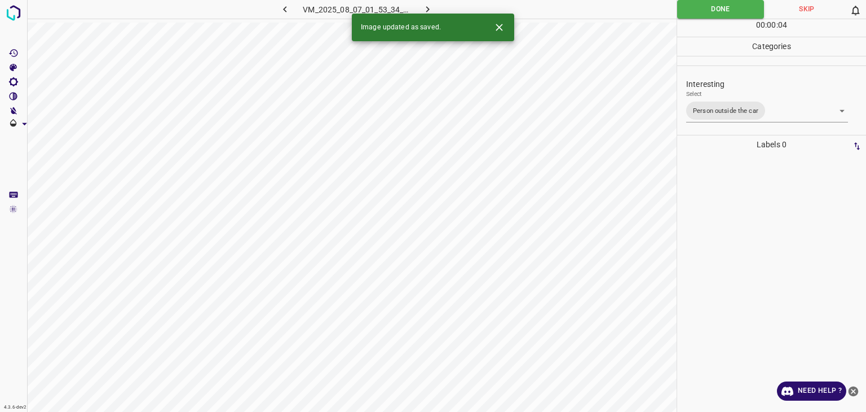
click at [427, 11] on icon "button" at bounding box center [427, 9] width 3 height 6
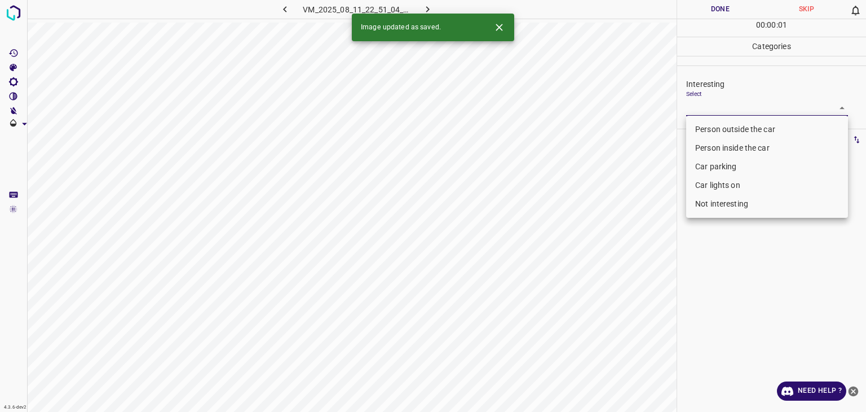
click at [745, 108] on body "4.3.6-dev2 VM_2025_08_11_22_51_04_479_07.gif Done Skip 0 00 : 00 : 01 Categorie…" at bounding box center [433, 206] width 866 height 412
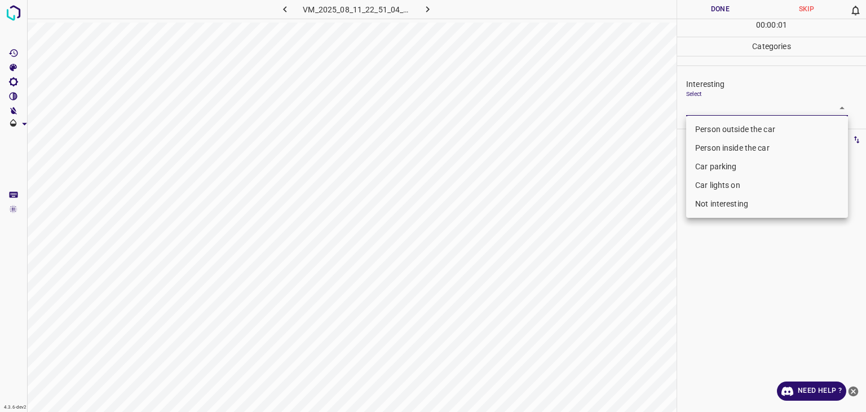
click at [744, 125] on li "Person outside the car" at bounding box center [767, 129] width 162 height 19
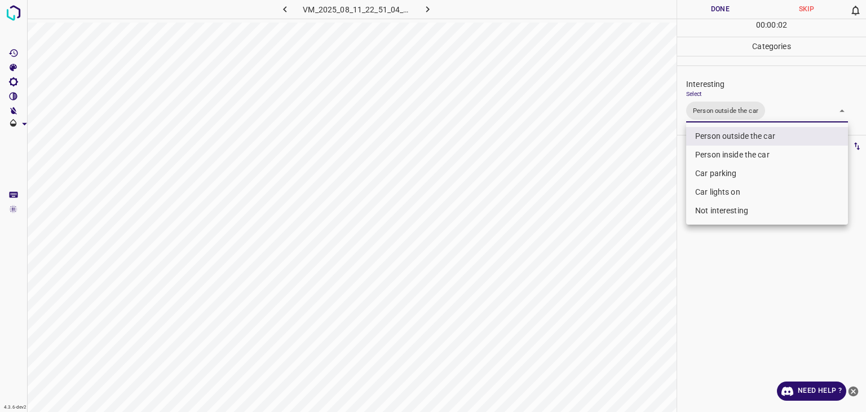
click at [716, 9] on div at bounding box center [433, 206] width 866 height 412
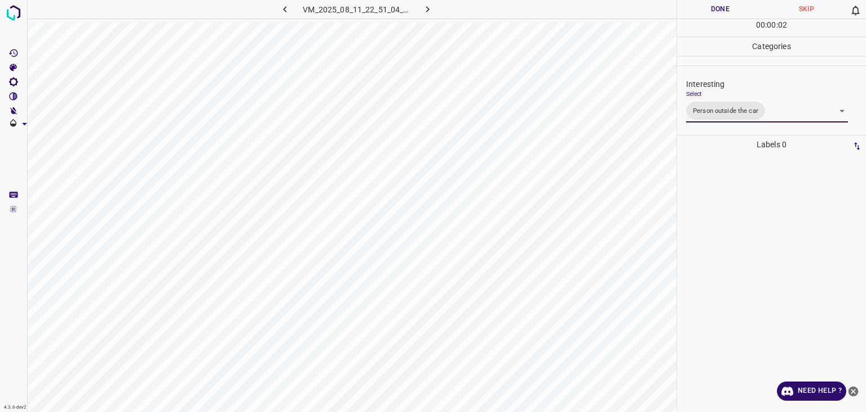
click at [716, 9] on div at bounding box center [433, 206] width 866 height 412
click at [716, 9] on button "Done" at bounding box center [720, 9] width 86 height 19
drag, startPoint x: 716, startPoint y: 9, endPoint x: 705, endPoint y: 13, distance: 11.4
click at [716, 9] on button "Done" at bounding box center [720, 9] width 86 height 19
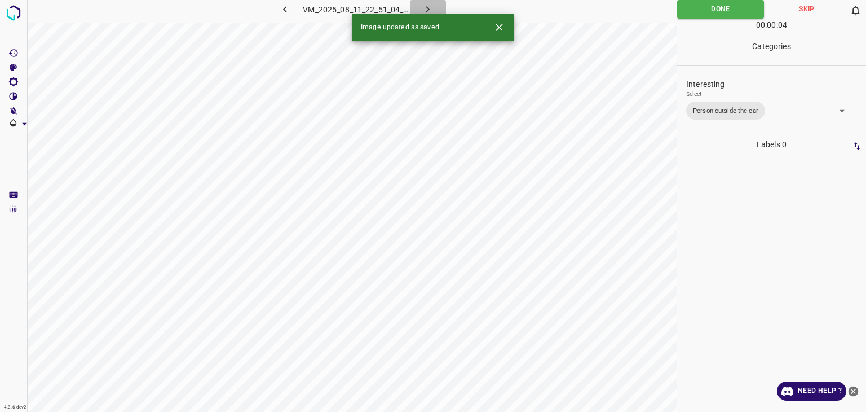
click at [433, 6] on icon "button" at bounding box center [428, 9] width 12 height 12
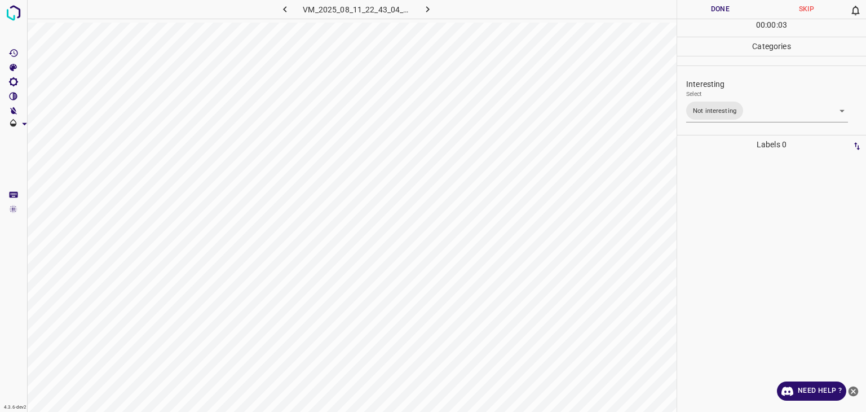
drag, startPoint x: 728, startPoint y: 7, endPoint x: 669, endPoint y: 17, distance: 59.4
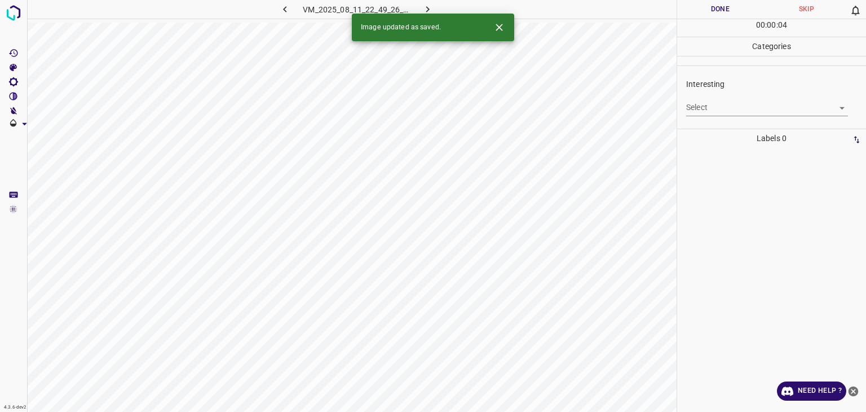
drag, startPoint x: 499, startPoint y: 21, endPoint x: 504, endPoint y: 25, distance: 6.1
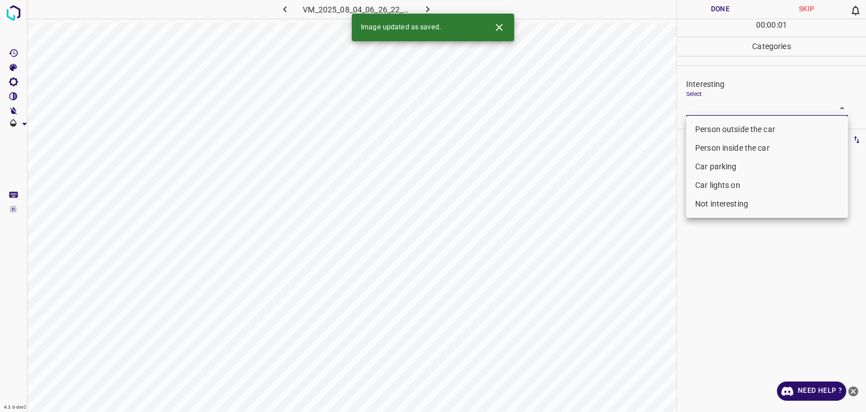
drag, startPoint x: 719, startPoint y: 118, endPoint x: 720, endPoint y: 125, distance: 7.4
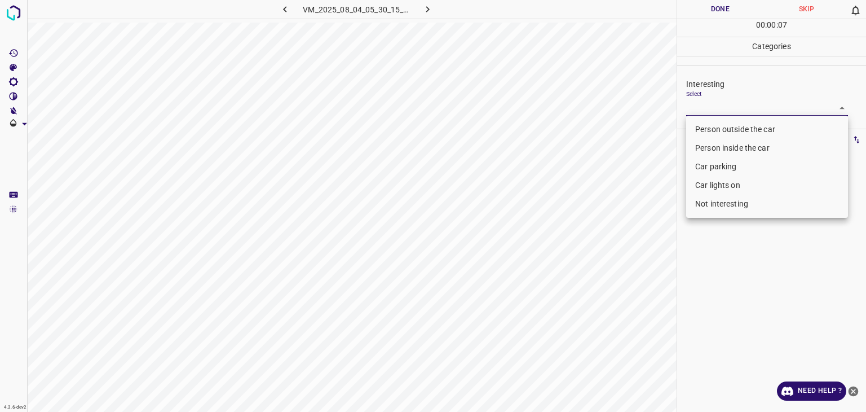
drag, startPoint x: 738, startPoint y: 118, endPoint x: 738, endPoint y: 125, distance: 6.2
